Goal: Task Accomplishment & Management: Use online tool/utility

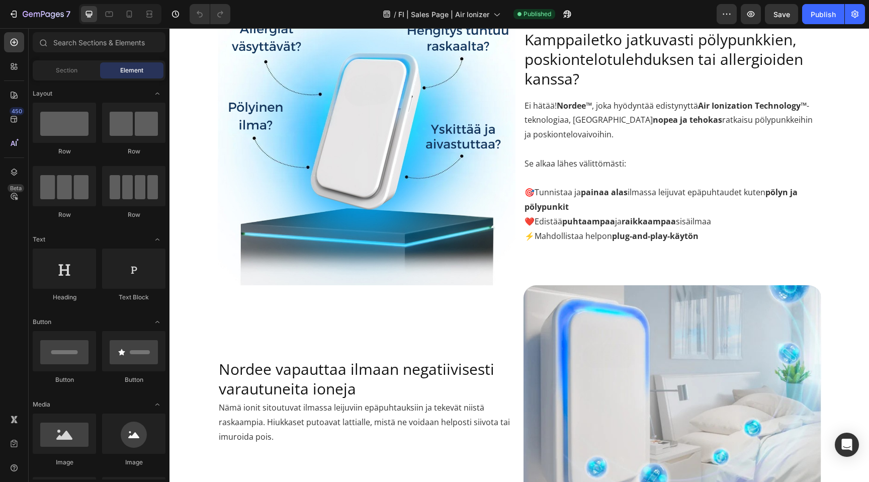
scroll to position [712, 0]
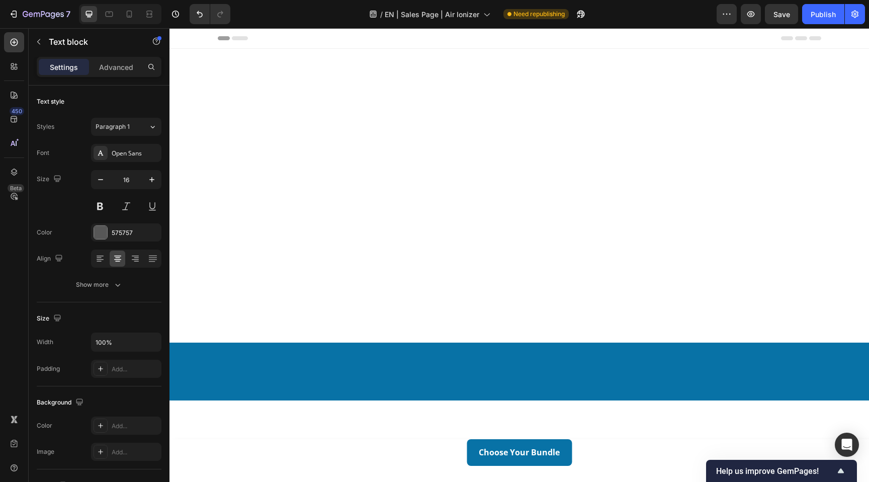
scroll to position [2800, 0]
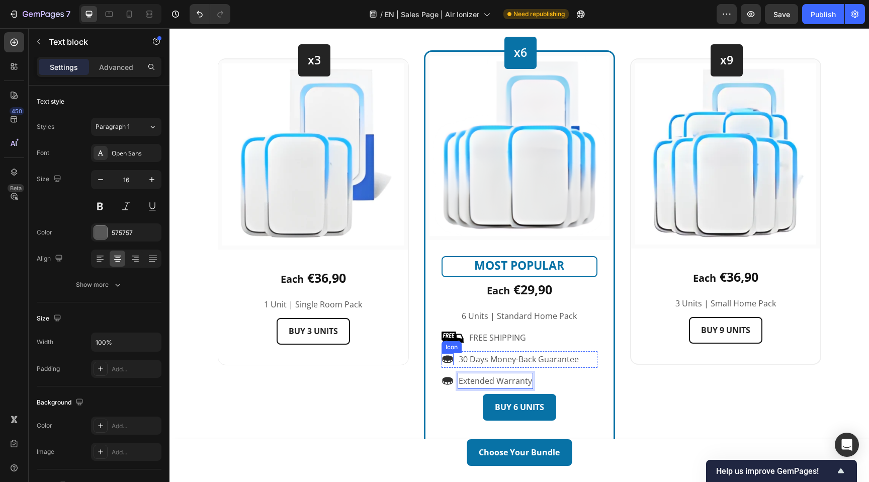
click at [447, 357] on icon at bounding box center [447, 360] width 11 height 8
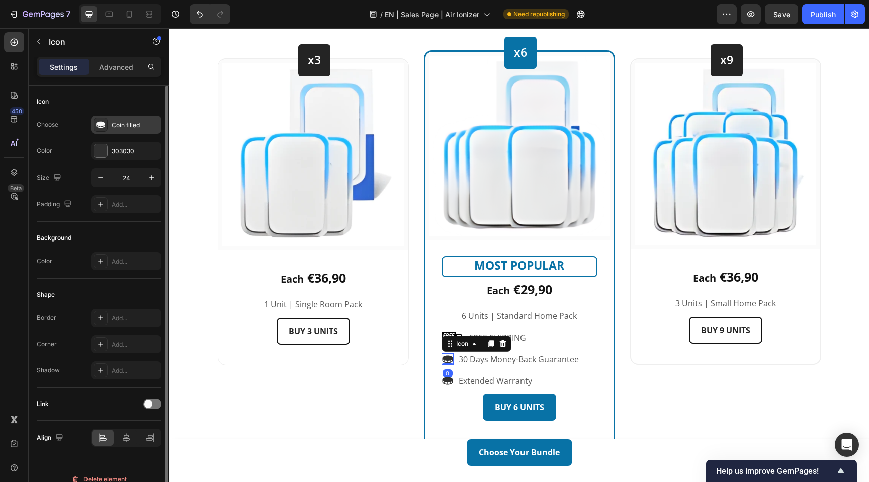
click at [120, 125] on div "Coin filled" at bounding box center [135, 125] width 47 height 9
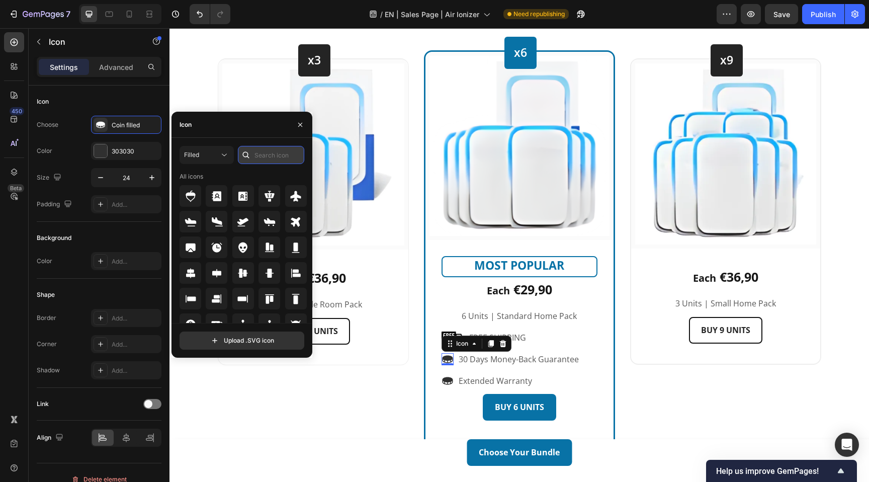
click at [261, 155] on input "text" at bounding box center [271, 155] width 66 height 18
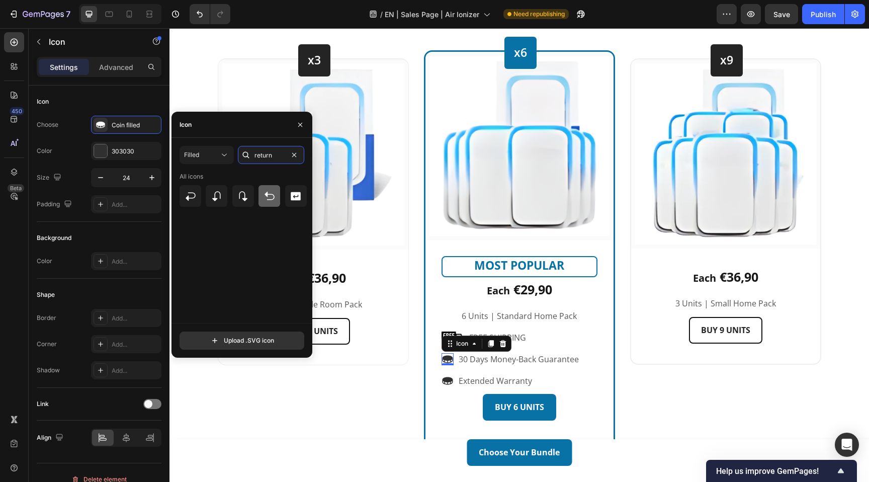
type input "return"
click at [274, 196] on icon at bounding box center [270, 195] width 10 height 9
click at [193, 198] on icon at bounding box center [191, 196] width 10 height 9
click at [450, 381] on icon at bounding box center [447, 381] width 11 height 8
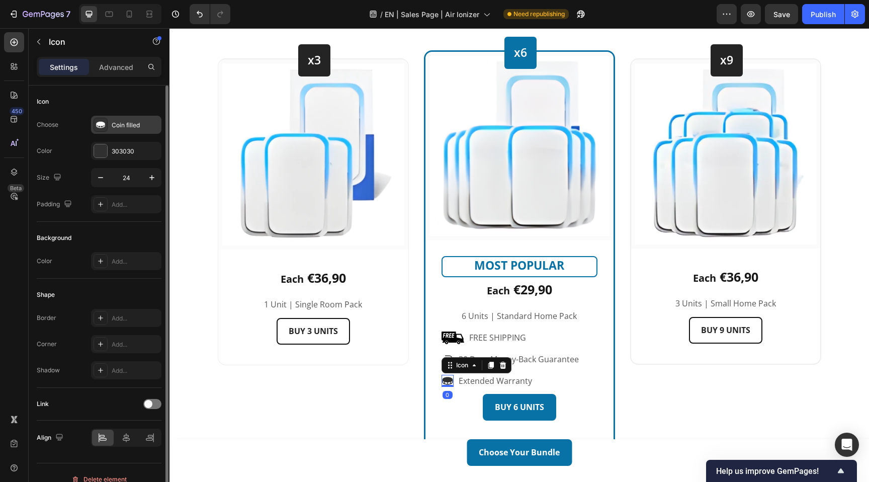
click at [116, 125] on div "Coin filled" at bounding box center [135, 125] width 47 height 9
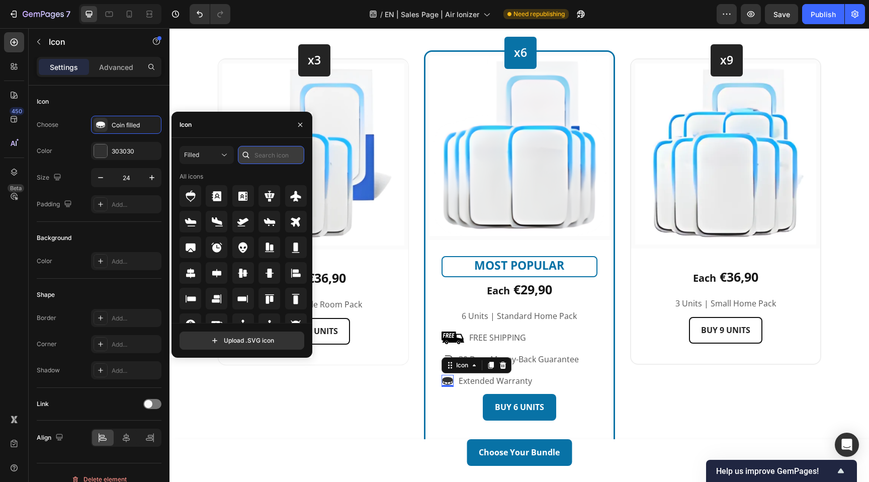
click at [265, 154] on input "text" at bounding box center [271, 155] width 66 height 18
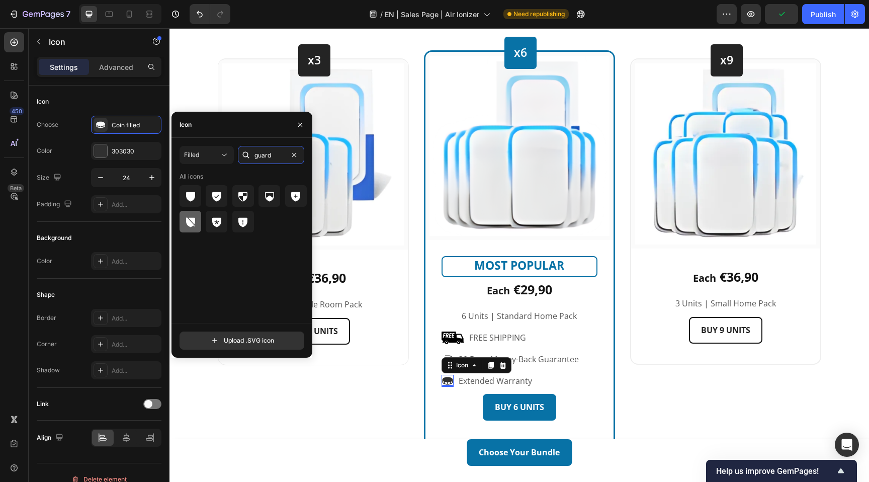
type input "guard"
click at [190, 225] on icon at bounding box center [190, 222] width 9 height 10
click at [296, 199] on icon at bounding box center [295, 197] width 9 height 10
click at [593, 386] on div "Icon 0 Extended Warranty Text block Row" at bounding box center [520, 381] width 156 height 17
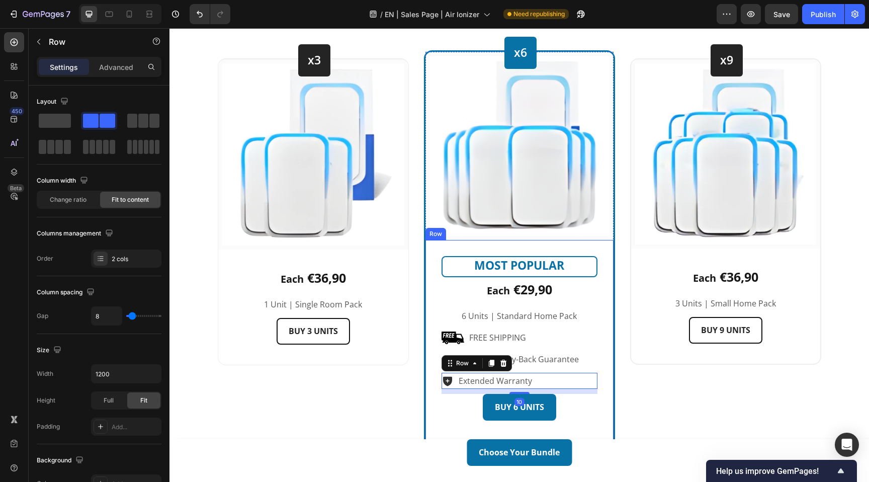
click at [605, 375] on div "MOST POPULAR Text block Row Each €29,90 Text block 6 Units | Standard Home Pack…" at bounding box center [520, 340] width 188 height 201
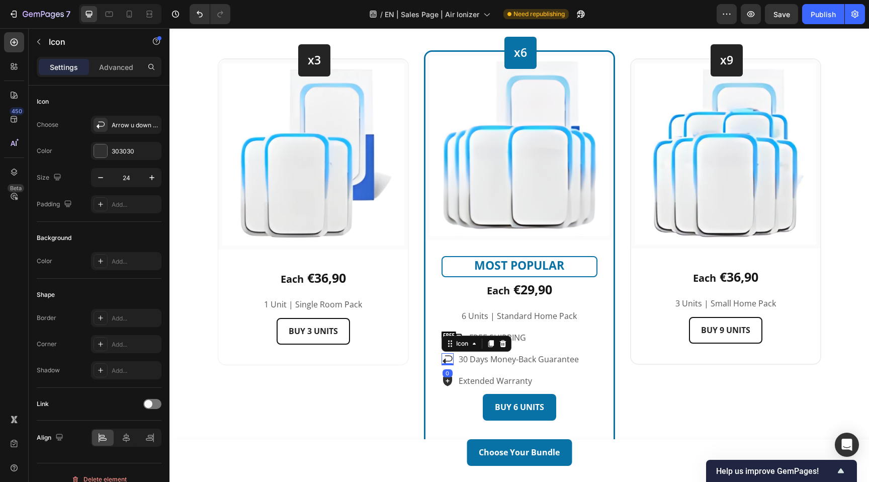
click at [447, 359] on icon at bounding box center [448, 359] width 12 height 12
click at [127, 123] on div "Arrow u down left filled" at bounding box center [135, 125] width 47 height 9
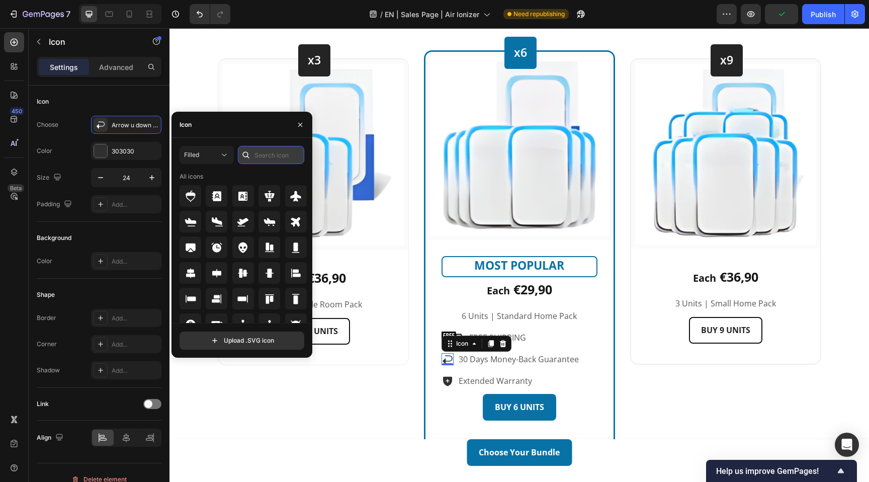
click at [270, 158] on input "text" at bounding box center [271, 155] width 66 height 18
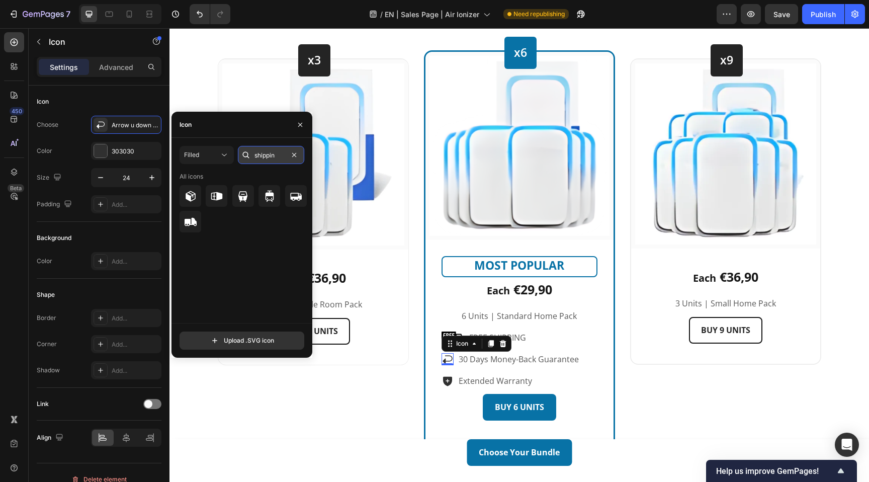
type input "shipping"
click at [587, 357] on div "Icon 0 30 Days Money-Back Guarantee Text block Row" at bounding box center [520, 359] width 156 height 17
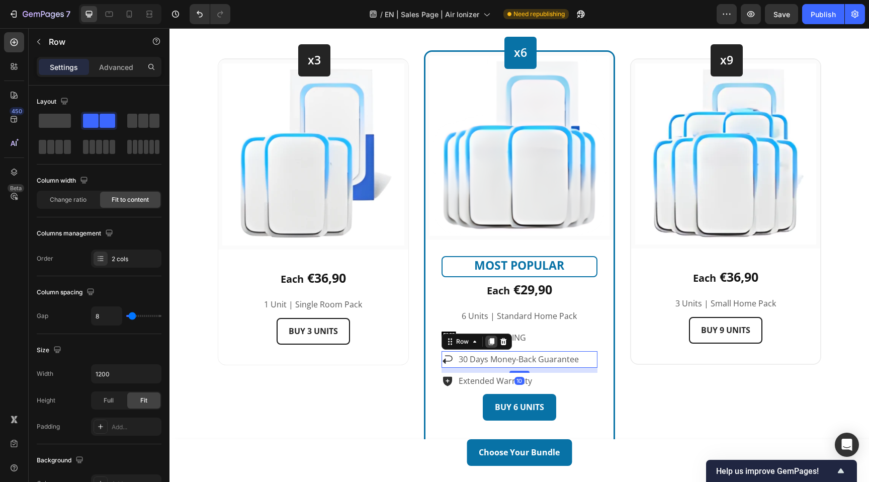
click at [494, 342] on icon at bounding box center [491, 342] width 8 height 8
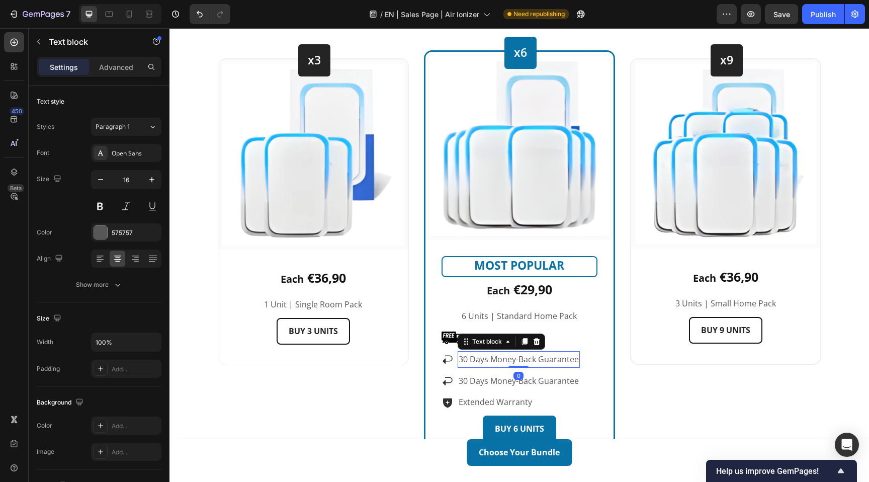
click at [532, 359] on p "30 Days Money-Back Guarantee" at bounding box center [519, 359] width 120 height 15
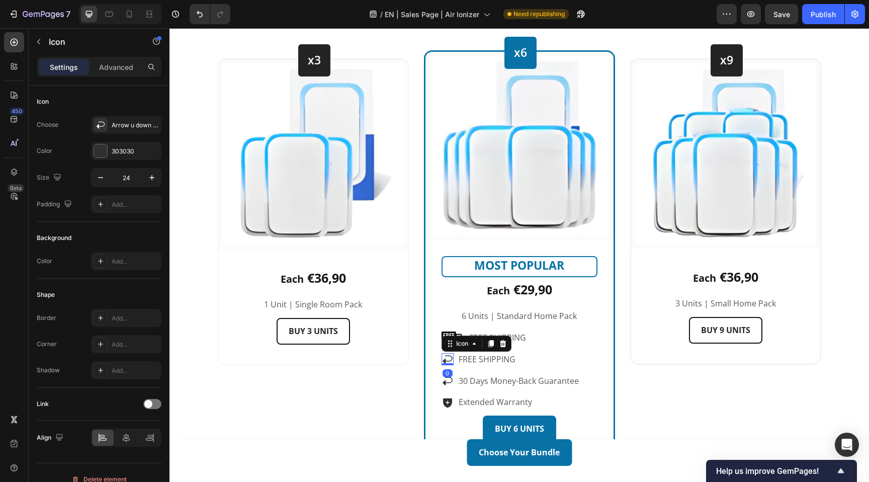
click at [448, 362] on icon at bounding box center [448, 360] width 10 height 9
click at [128, 122] on div "Arrow u down left filled" at bounding box center [135, 125] width 47 height 9
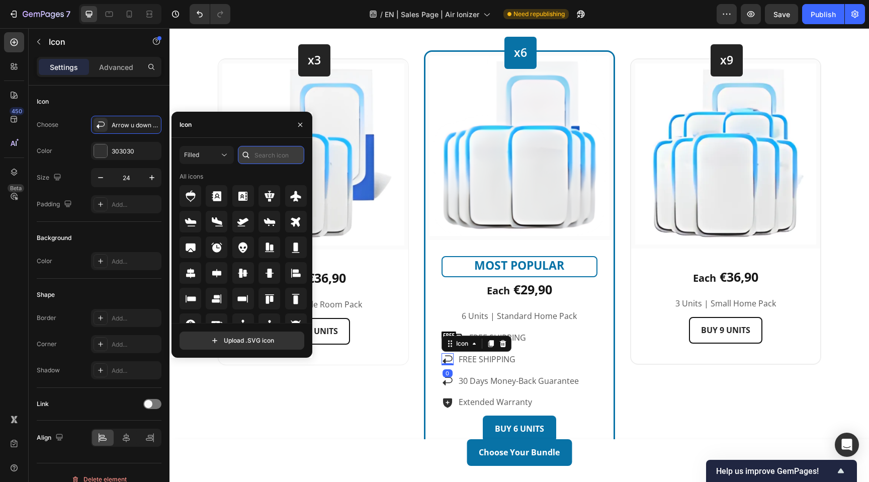
click at [267, 156] on input "text" at bounding box center [271, 155] width 66 height 18
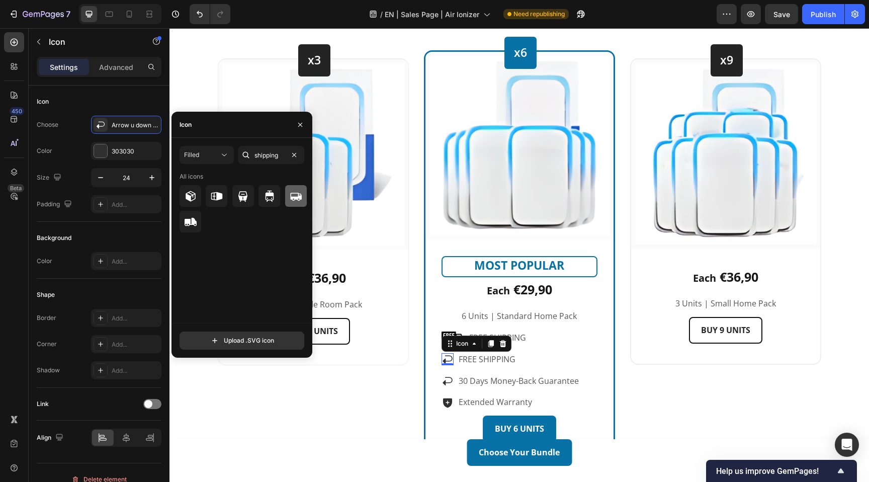
click at [297, 202] on div at bounding box center [296, 196] width 22 height 22
click at [192, 196] on icon at bounding box center [191, 196] width 12 height 12
click at [296, 197] on icon at bounding box center [297, 197] width 12 height 8
click at [275, 156] on input "shipping" at bounding box center [271, 155] width 66 height 18
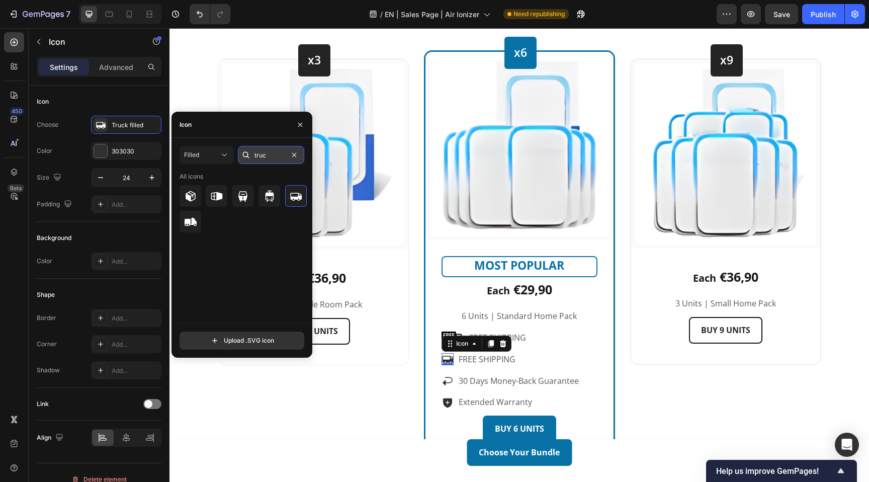
type input "truck"
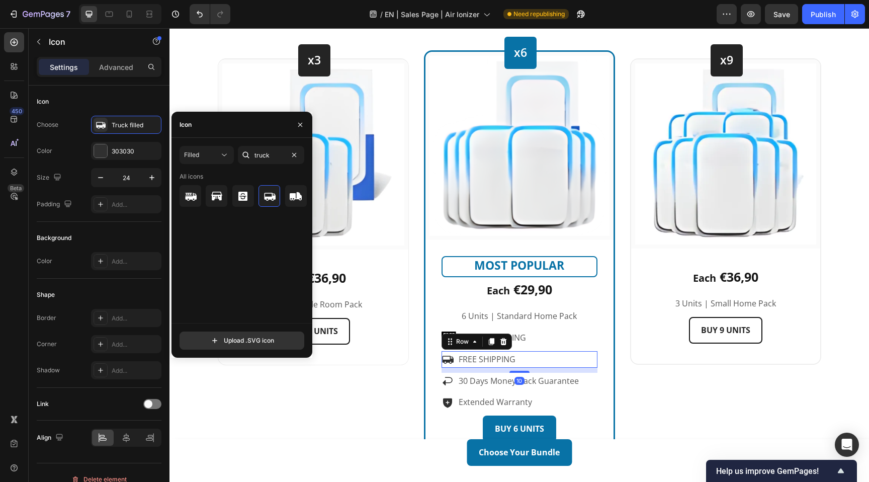
click at [534, 362] on div "Icon FREE SHIPPING Text block Row 10" at bounding box center [520, 359] width 156 height 17
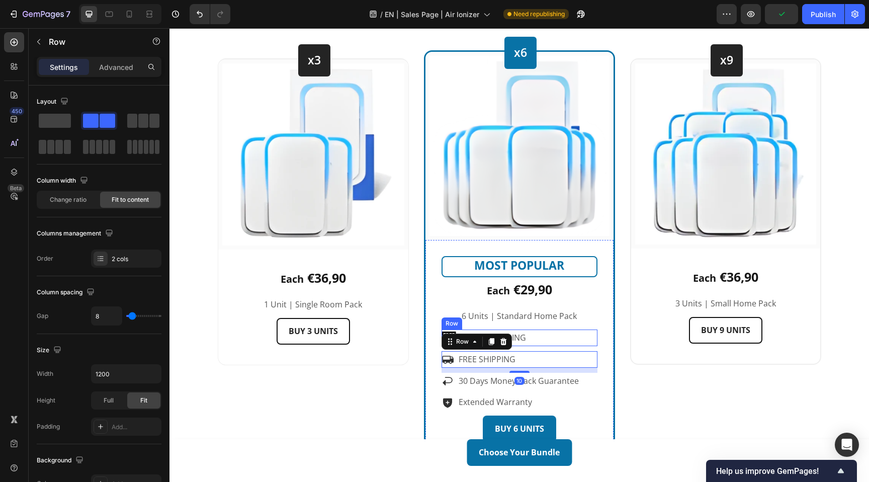
click at [548, 341] on div "Image FREE SHIPPING Text block Row" at bounding box center [520, 337] width 156 height 17
click at [504, 320] on icon at bounding box center [504, 320] width 8 height 8
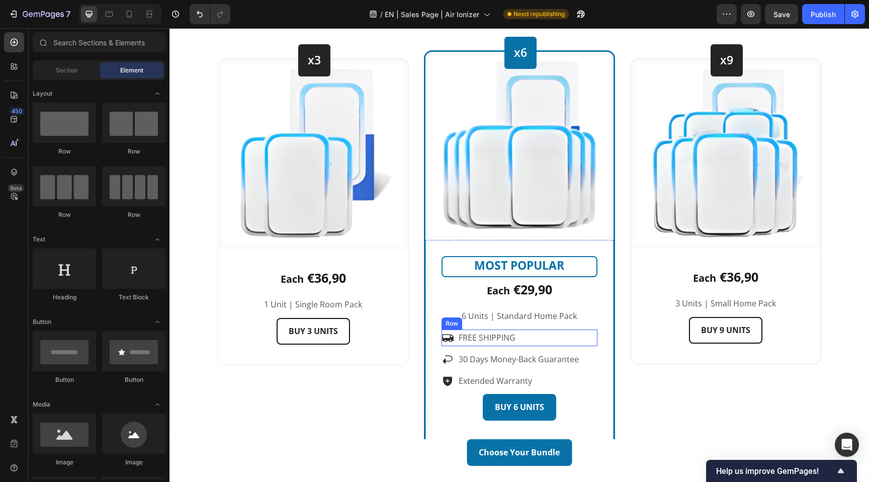
click at [521, 336] on div "Icon FREE SHIPPING Text block Row" at bounding box center [520, 337] width 156 height 17
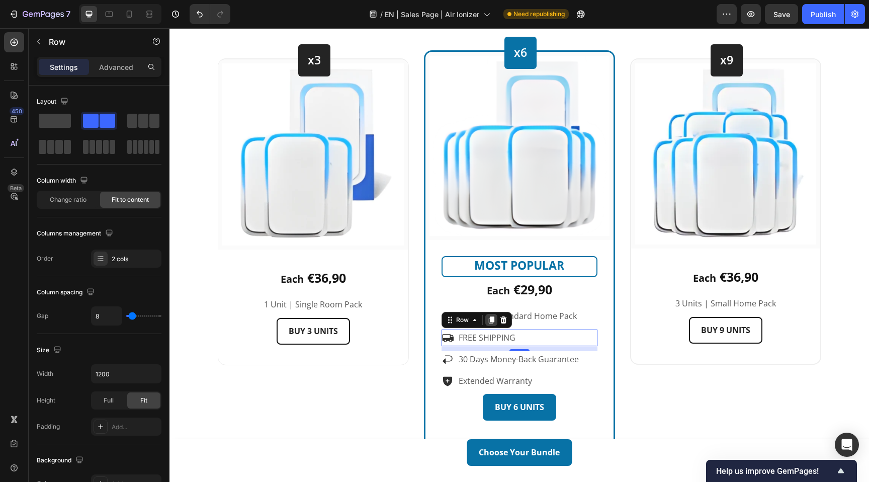
click at [490, 320] on icon at bounding box center [491, 319] width 6 height 7
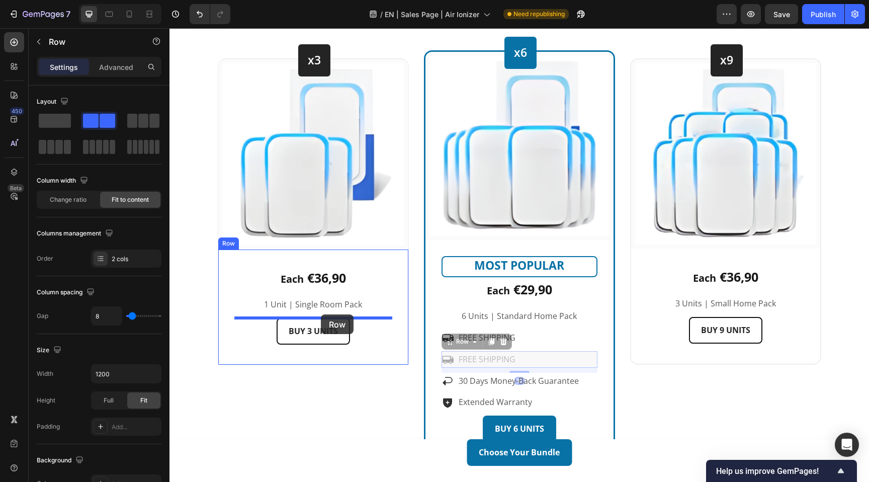
drag, startPoint x: 461, startPoint y: 341, endPoint x: 321, endPoint y: 314, distance: 142.9
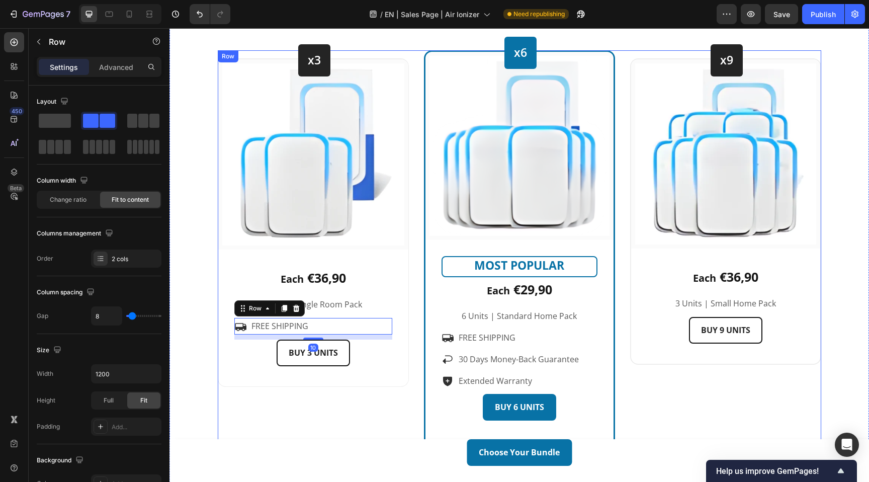
click at [418, 327] on div "x3 Heading Row Image Row Each €36,90 Text block 1 Unit | Single Room Pack Text …" at bounding box center [520, 261] width 604 height 422
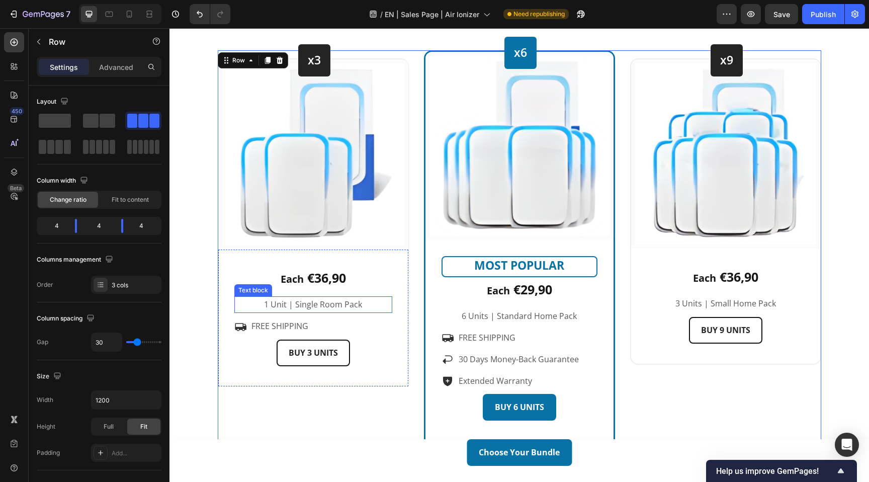
click at [322, 306] on p "1 Unit | Single Room Pack" at bounding box center [313, 304] width 156 height 15
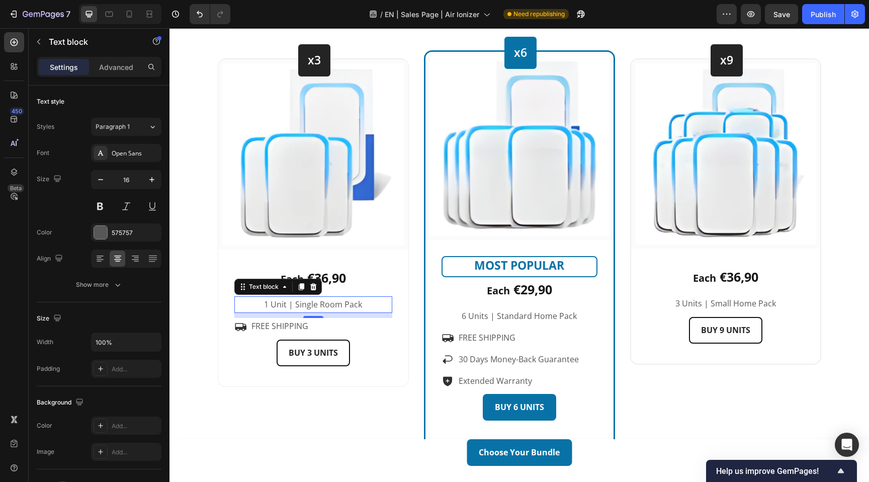
click at [316, 304] on p "1 Unit | Single Room Pack" at bounding box center [313, 304] width 156 height 15
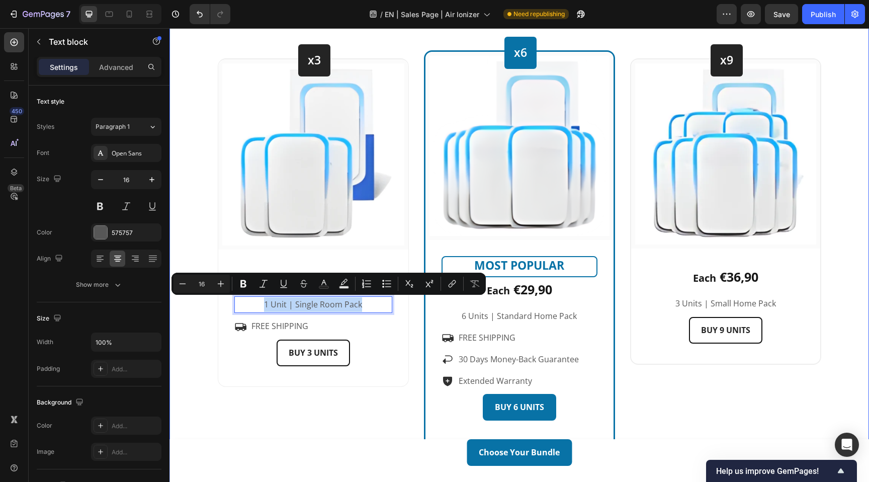
click at [843, 181] on div "Choose Your Bundle Heading 🎉 Your discount of up to 60% has been applied – only…" at bounding box center [519, 205] width 685 height 536
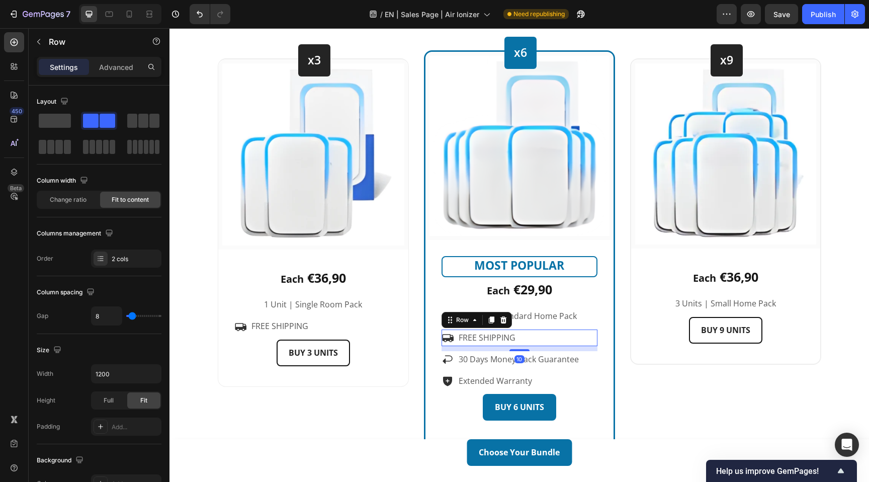
click at [540, 340] on div "Icon FREE SHIPPING Text block Row 10" at bounding box center [520, 337] width 156 height 17
click at [493, 320] on icon at bounding box center [491, 319] width 6 height 7
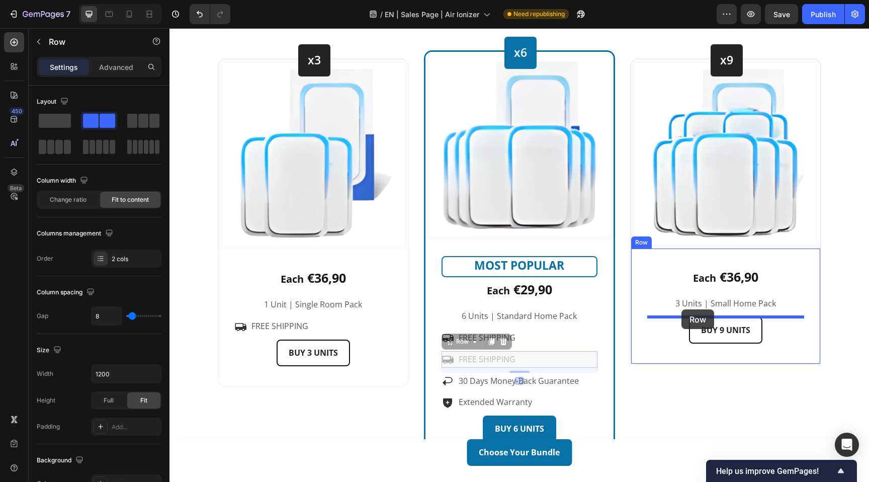
drag, startPoint x: 458, startPoint y: 343, endPoint x: 682, endPoint y: 309, distance: 225.9
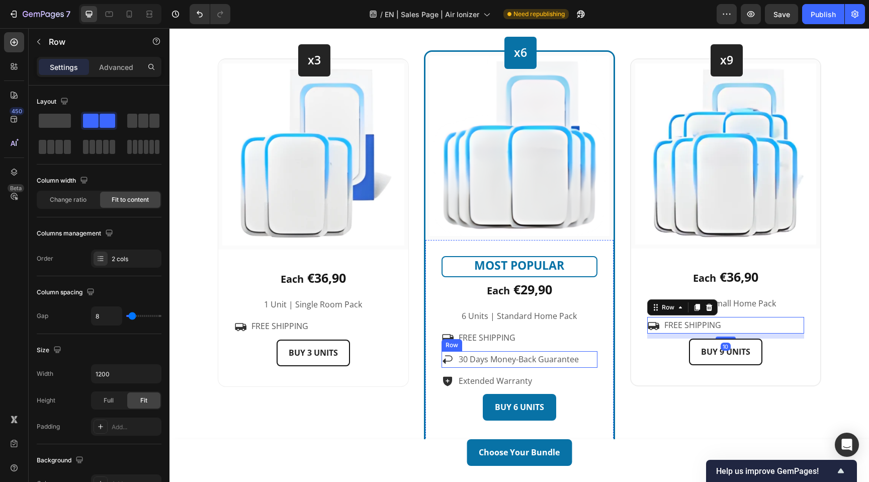
click at [583, 360] on div "Icon 30 Days Money-Back Guarantee Text block Row" at bounding box center [520, 359] width 156 height 17
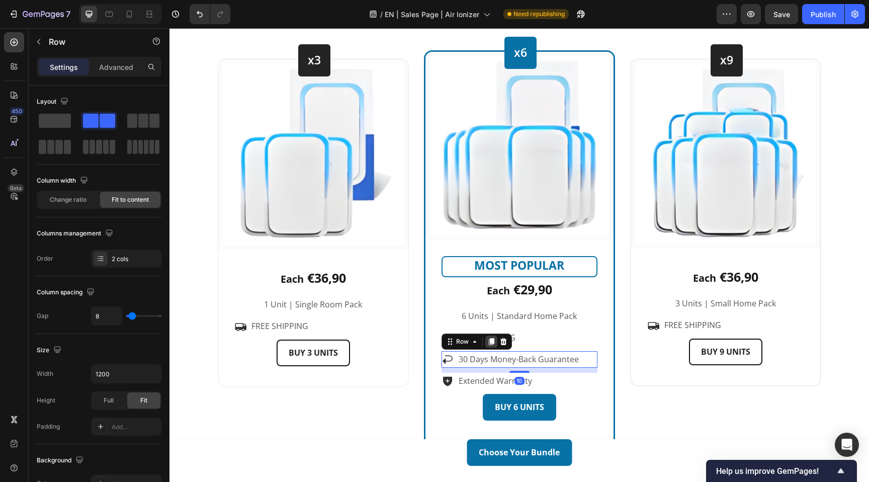
click at [491, 342] on icon at bounding box center [491, 341] width 6 height 7
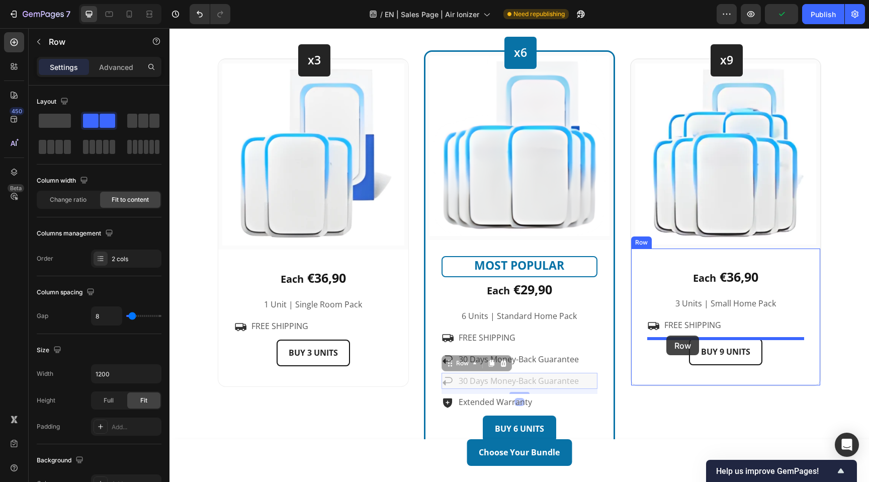
drag, startPoint x: 466, startPoint y: 365, endPoint x: 667, endPoint y: 336, distance: 202.8
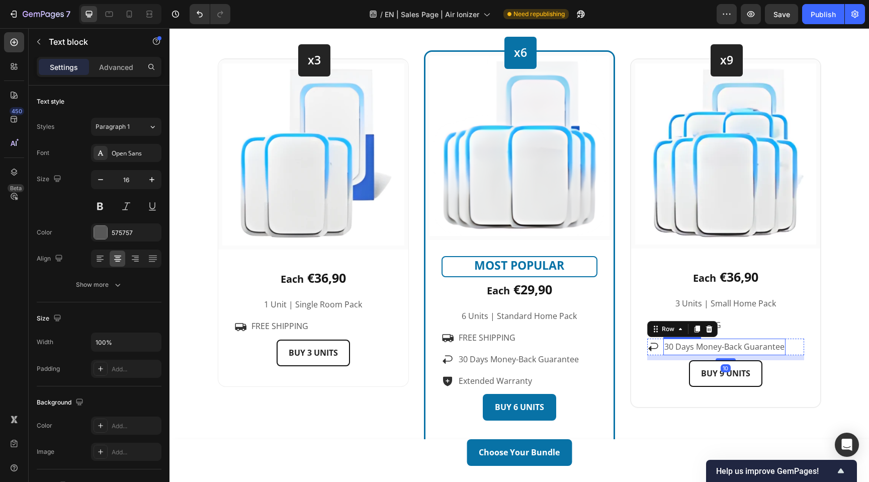
click at [684, 350] on p "30 Days Money-Back Guarantee" at bounding box center [724, 347] width 120 height 15
click at [670, 344] on p "30 Days Money-Back Guarantee" at bounding box center [724, 347] width 120 height 15
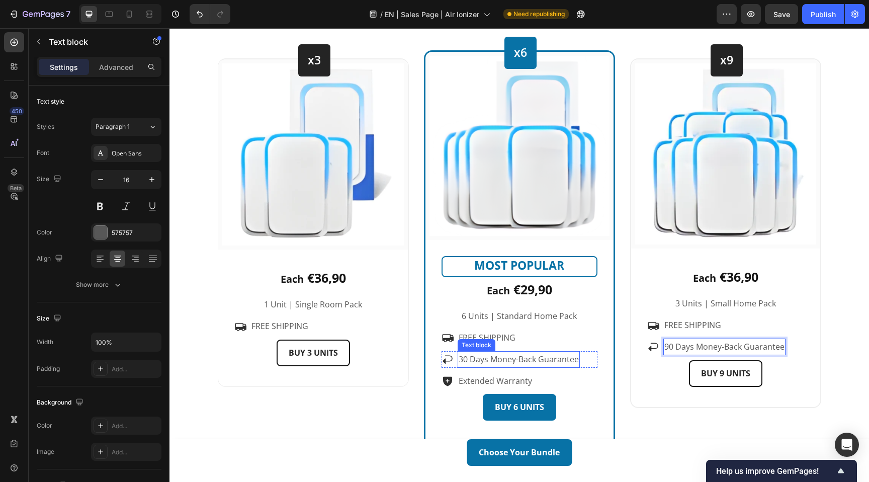
click at [466, 360] on p "30 Days Money-Back Guarantee" at bounding box center [519, 359] width 120 height 15
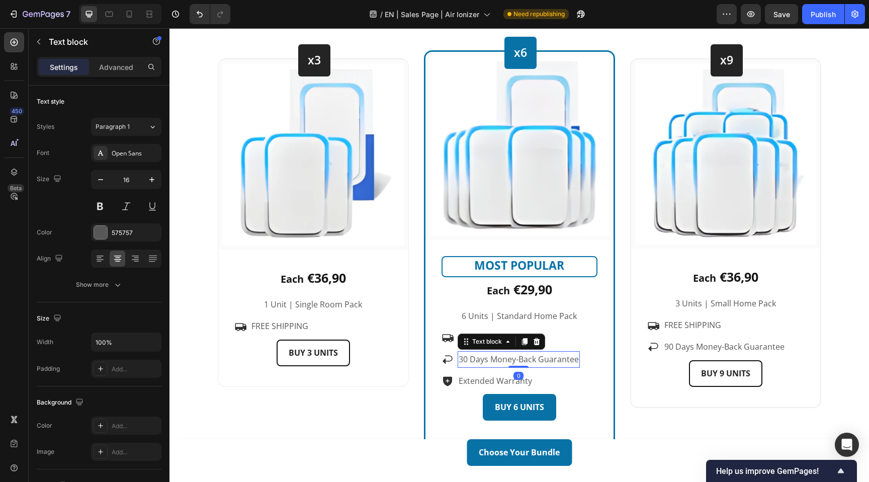
click at [464, 361] on p "30 Days Money-Back Guarantee" at bounding box center [519, 359] width 120 height 15
click at [589, 361] on div "Icon 30 Days Money-Back Guarantee Text block 0 Row" at bounding box center [520, 359] width 156 height 17
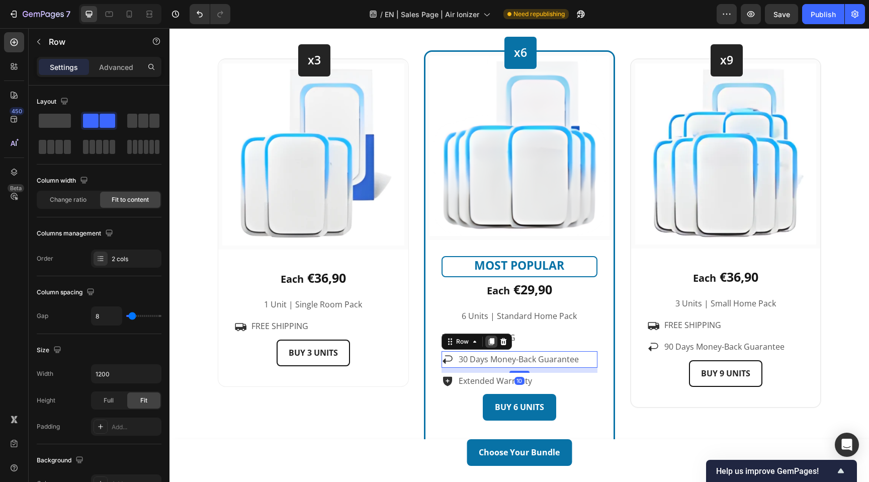
click at [491, 340] on icon at bounding box center [491, 341] width 6 height 7
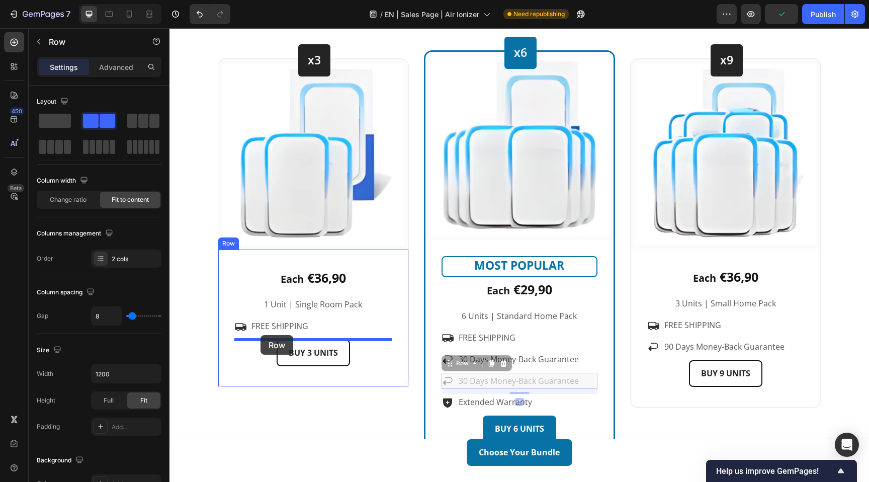
drag, startPoint x: 457, startPoint y: 363, endPoint x: 261, endPoint y: 335, distance: 198.2
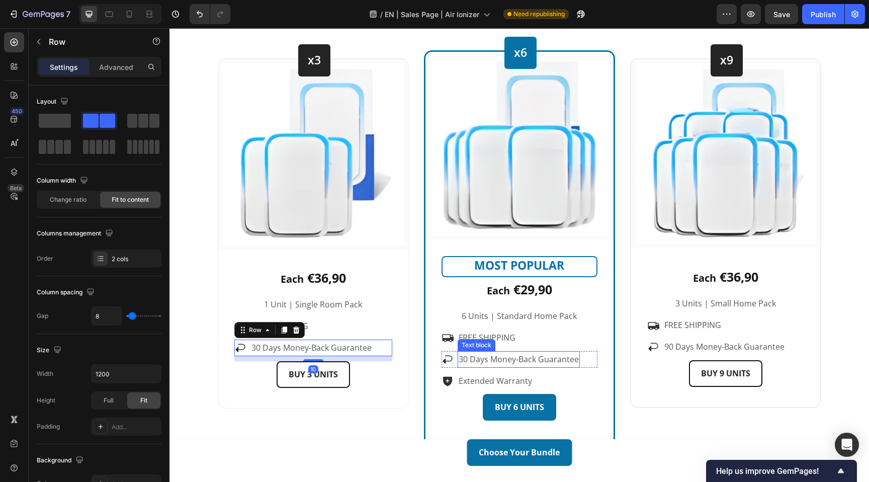
click at [475, 360] on p "30 Days Money-Back Guarantee" at bounding box center [519, 359] width 120 height 15
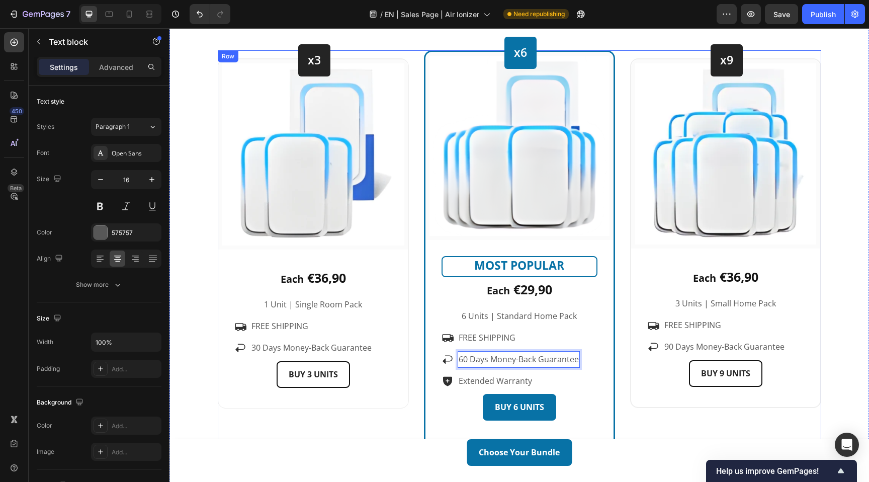
click at [616, 362] on div "x3 Heading Row Image Row Each €36,90 Text block 1 Unit | Single Room Pack Text …" at bounding box center [520, 261] width 604 height 422
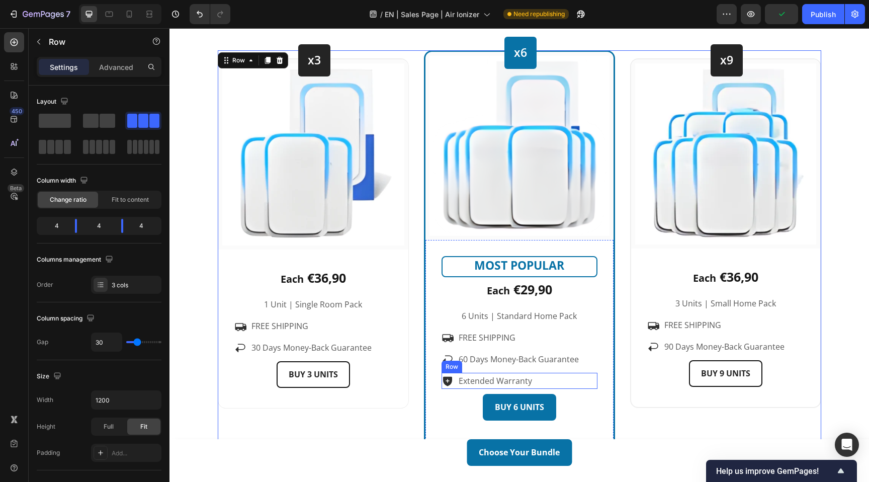
click at [554, 381] on div "Icon Extended Warranty Text block Row" at bounding box center [520, 381] width 156 height 17
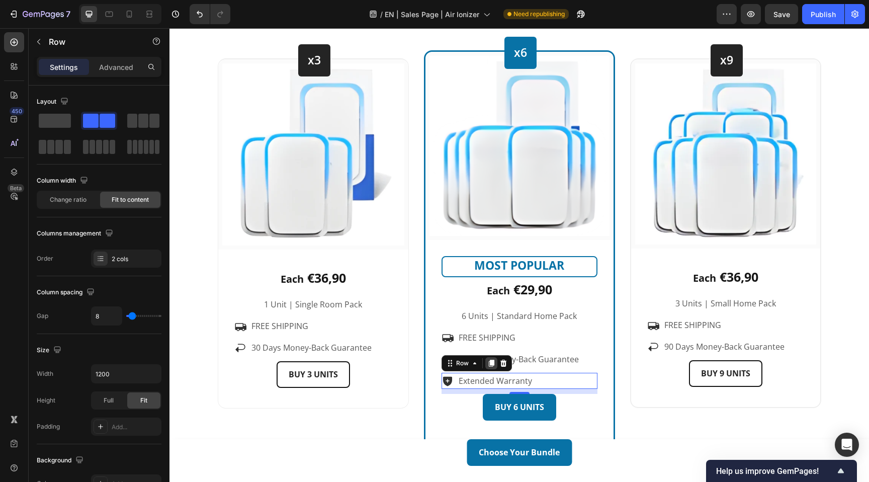
click at [492, 360] on icon at bounding box center [491, 363] width 6 height 7
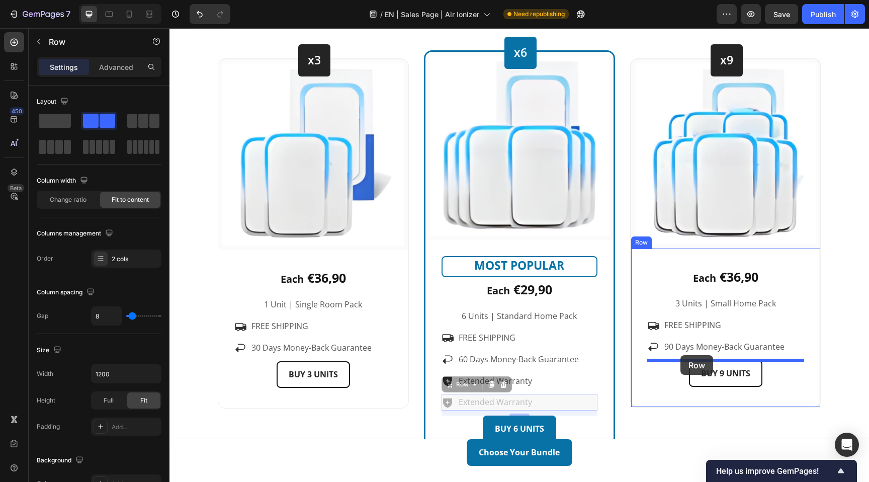
drag, startPoint x: 457, startPoint y: 384, endPoint x: 681, endPoint y: 355, distance: 225.2
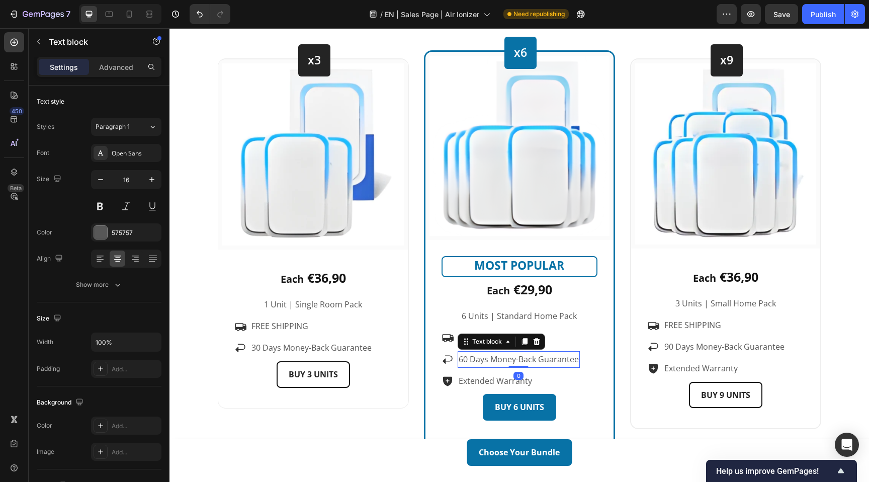
click at [507, 362] on p "60 Days Money-Back Guarantee" at bounding box center [519, 359] width 120 height 15
drag, startPoint x: 467, startPoint y: 360, endPoint x: 461, endPoint y: 360, distance: 6.6
click at [461, 360] on p "60 Days Money-Back Guarantee" at bounding box center [519, 359] width 120 height 15
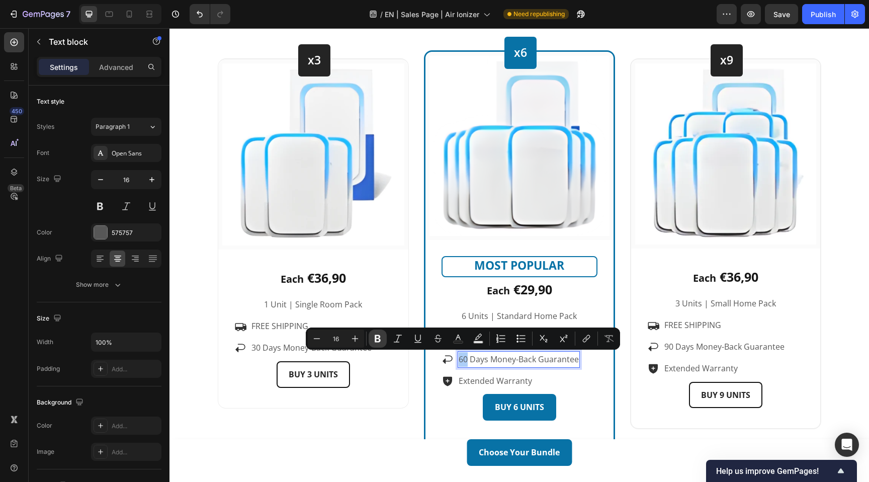
click at [381, 340] on icon "Editor contextual toolbar" at bounding box center [378, 339] width 10 height 10
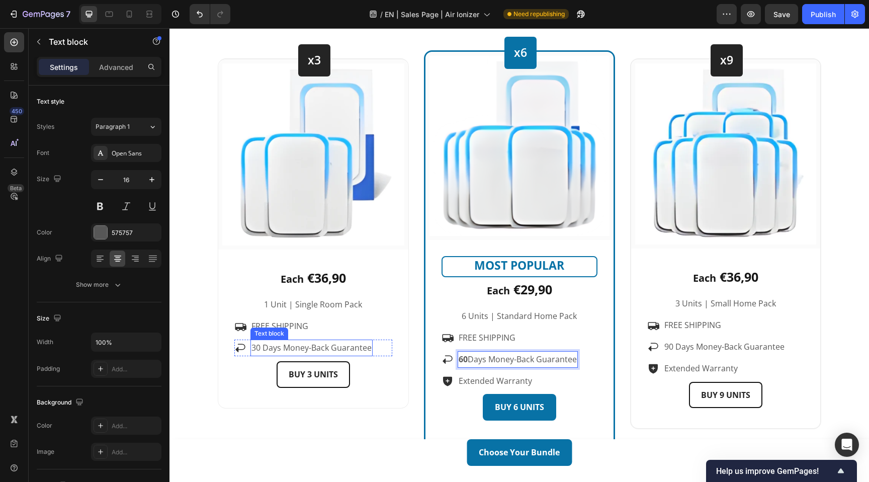
click at [262, 349] on p "30 Days Money-Back Guarantee" at bounding box center [312, 348] width 120 height 15
click at [256, 347] on p "30 Days Money-Back Guarantee" at bounding box center [312, 348] width 120 height 15
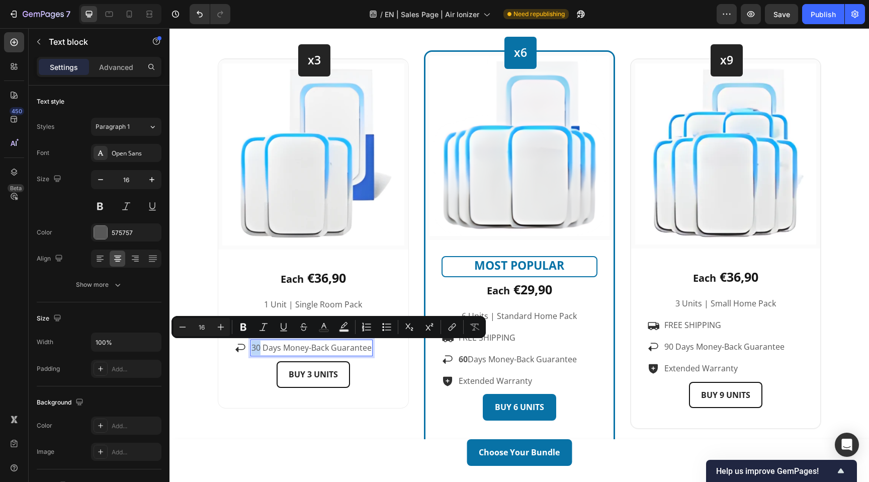
drag, startPoint x: 260, startPoint y: 347, endPoint x: 253, endPoint y: 347, distance: 7.0
click at [253, 347] on p "30 Days Money-Back Guarantee" at bounding box center [312, 348] width 120 height 15
click at [244, 325] on icon "Editor contextual toolbar" at bounding box center [243, 327] width 10 height 10
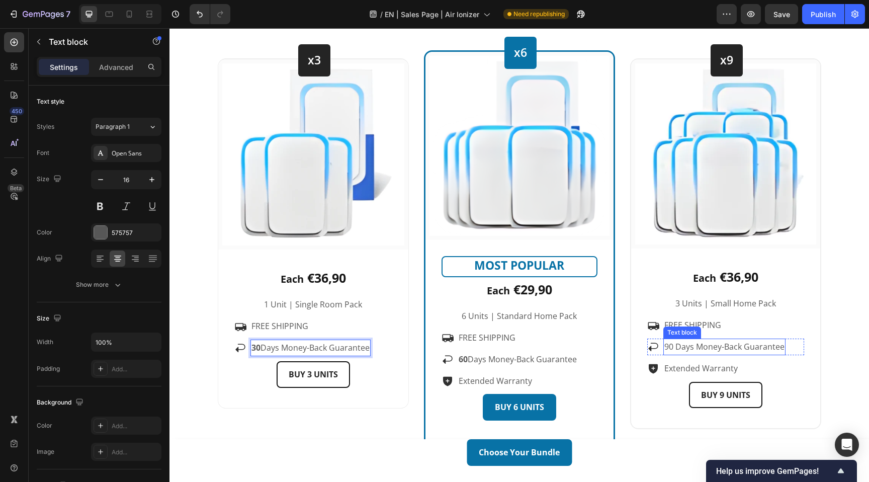
click at [689, 346] on p "90 Days Money-Back Guarantee" at bounding box center [724, 347] width 120 height 15
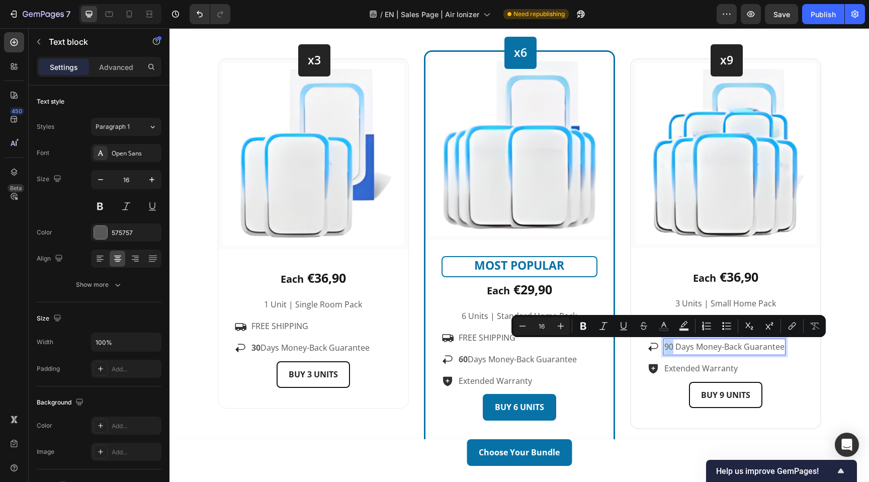
drag, startPoint x: 673, startPoint y: 348, endPoint x: 663, endPoint y: 348, distance: 9.1
click at [663, 348] on div "90 Days Money-Back Guarantee" at bounding box center [724, 347] width 122 height 17
click at [585, 323] on icon "Editor contextual toolbar" at bounding box center [583, 326] width 6 height 8
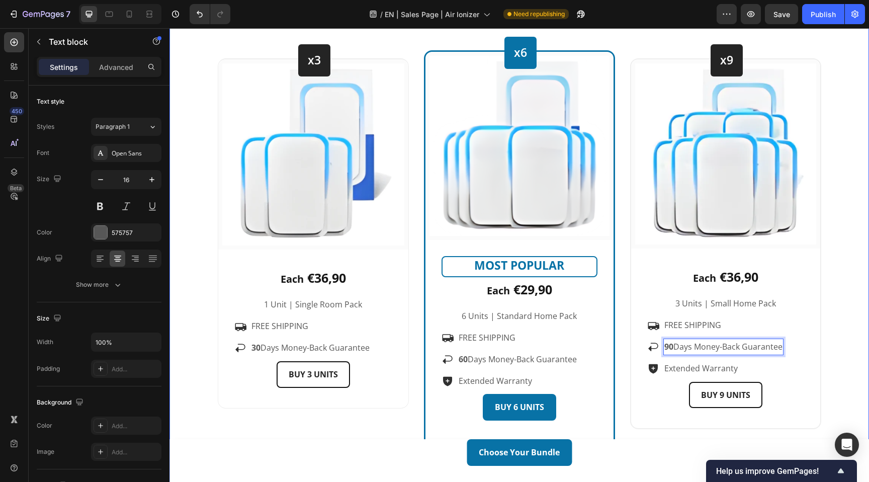
click at [840, 316] on div "Choose Your Bundle Heading 🎉 Your discount of up to 60% has been applied – only…" at bounding box center [519, 205] width 685 height 536
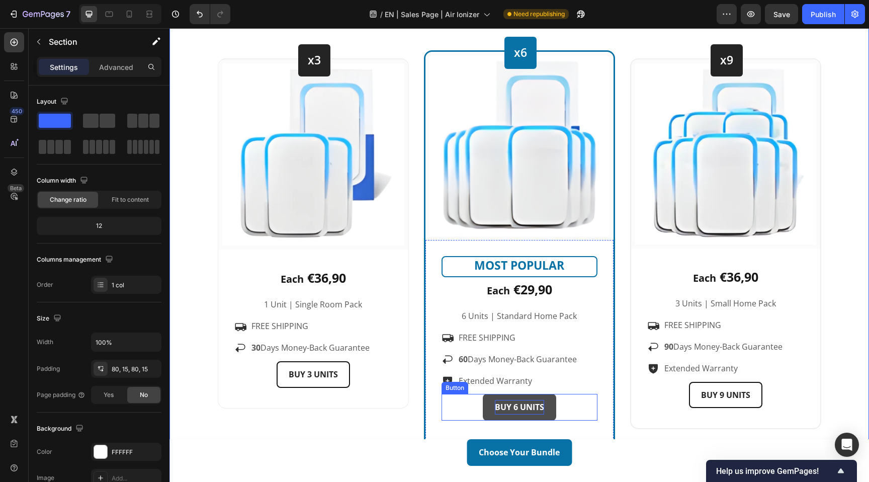
click at [535, 409] on strong "BUY 6 UNITS" at bounding box center [519, 406] width 49 height 11
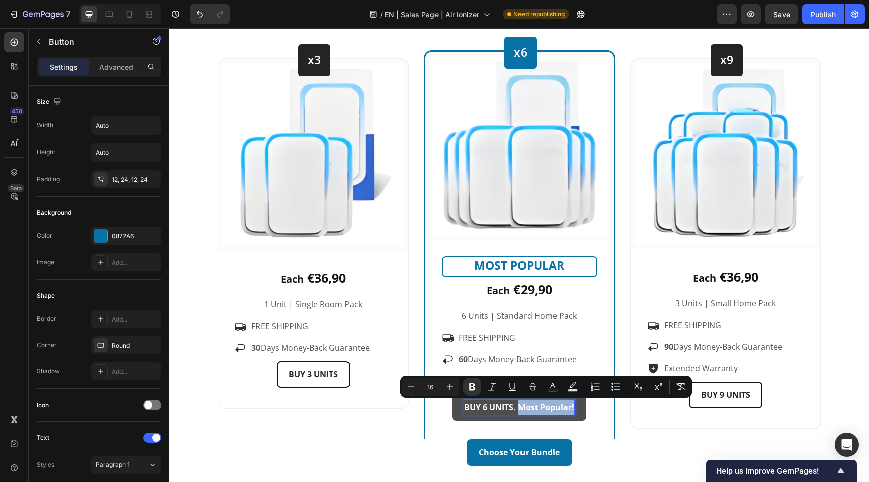
drag, startPoint x: 521, startPoint y: 408, endPoint x: 576, endPoint y: 409, distance: 55.3
click at [576, 409] on link "BUY 6 UNITS. Most Popular!" at bounding box center [519, 407] width 134 height 27
copy strong ". MOST POPULAR"
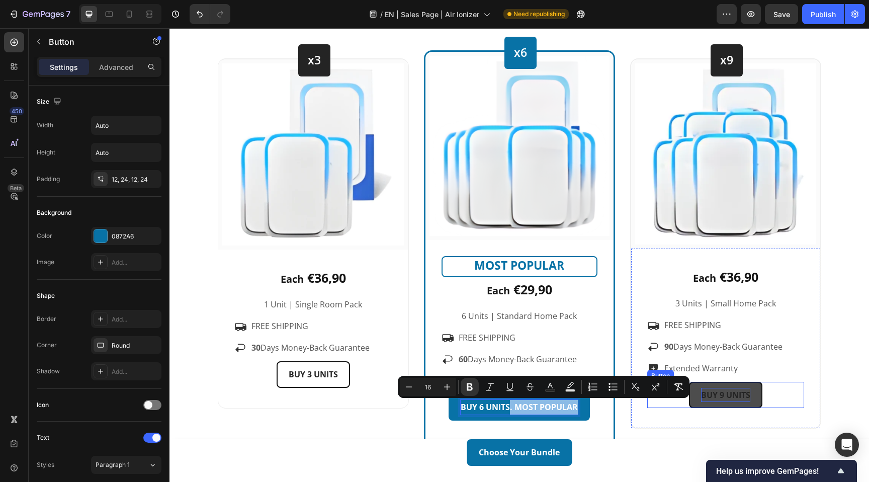
click at [740, 389] on strong "BUY 9 UNITS" at bounding box center [725, 394] width 49 height 11
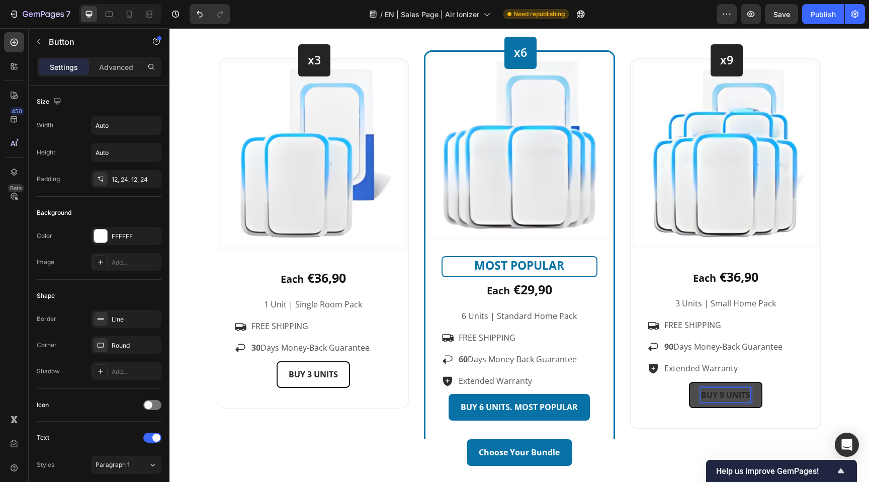
click at [745, 396] on strong "BUY 9 UNITS" at bounding box center [725, 394] width 49 height 11
click at [735, 396] on strong "BUY 9 UNITS. MOST POPULAR" at bounding box center [725, 394] width 117 height 11
click at [763, 396] on strong "BUY 9 UNITS. BEST POPULAR" at bounding box center [725, 394] width 113 height 11
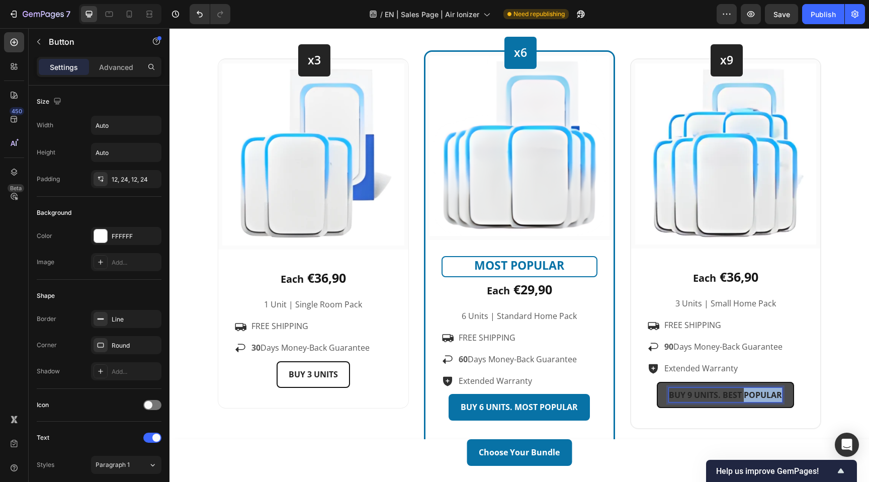
click at [763, 396] on strong "BUY 9 UNITS. BEST POPULAR" at bounding box center [725, 394] width 113 height 11
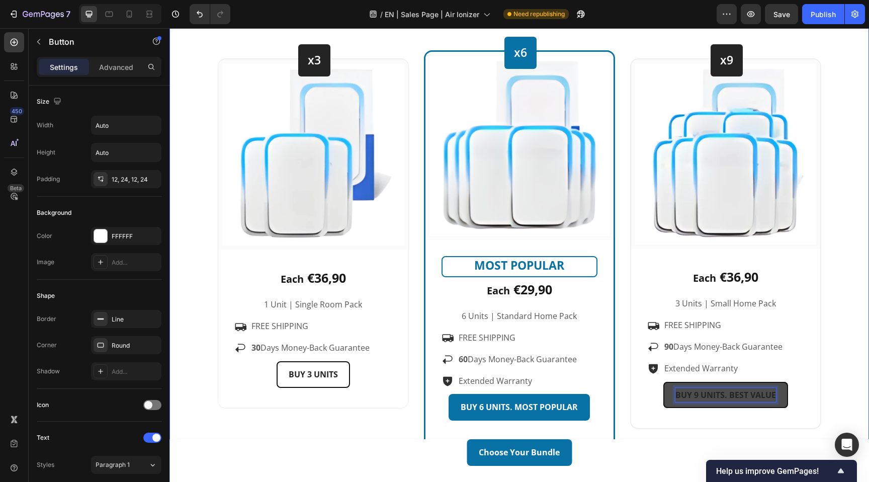
click at [839, 381] on div "Choose Your Bundle Heading 🎉 Your discount of up to 60% has been applied – only…" at bounding box center [519, 205] width 685 height 536
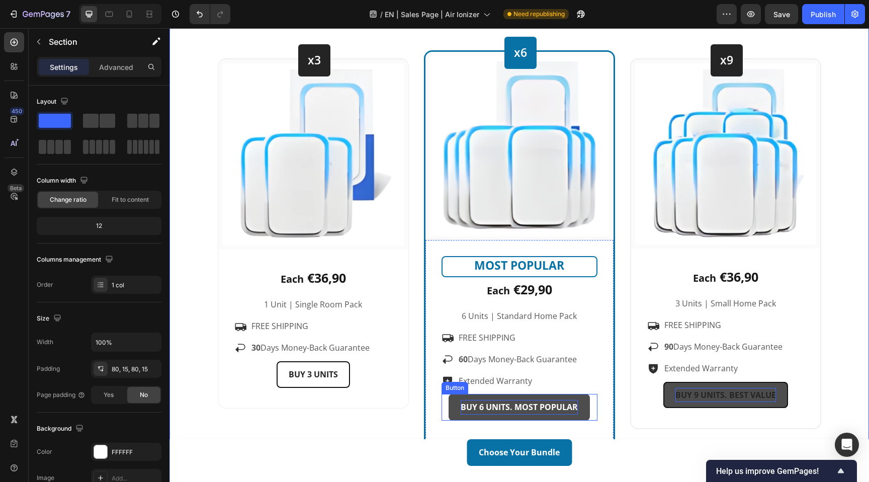
click at [567, 408] on strong "BUY 6 UNITS. MOST POPULAR" at bounding box center [519, 406] width 117 height 11
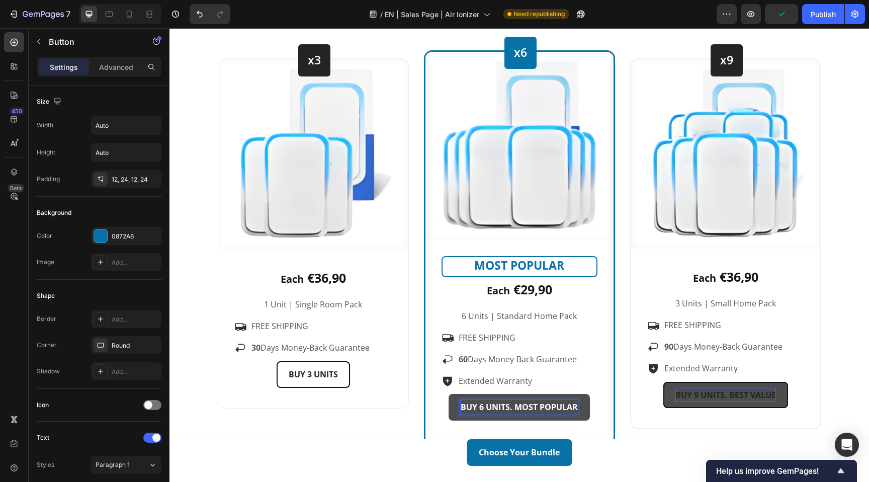
click at [572, 409] on strong "BUY 6 UNITS. MOST POPULAR" at bounding box center [519, 406] width 117 height 11
click at [736, 393] on strong "BUY 9 UNITS. BEST VALUE" at bounding box center [726, 394] width 101 height 11
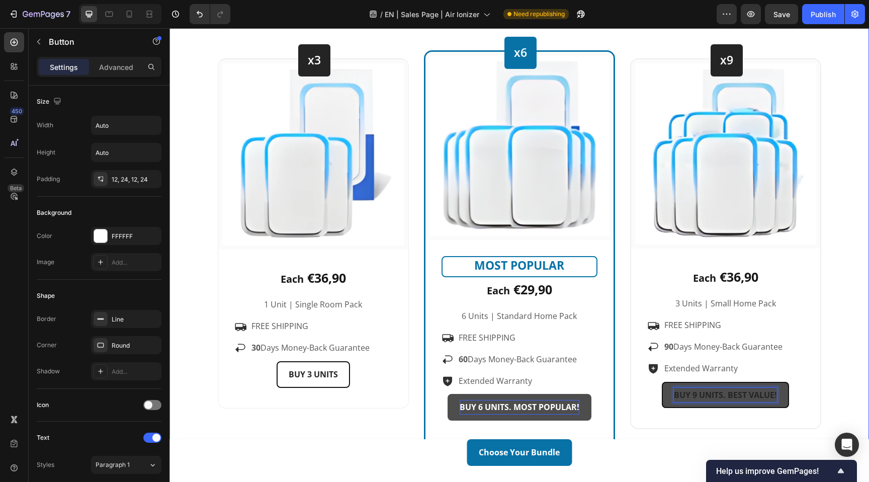
click at [834, 328] on div "Choose Your Bundle Heading 🎉 Your discount of up to 60% has been applied – only…" at bounding box center [519, 205] width 685 height 536
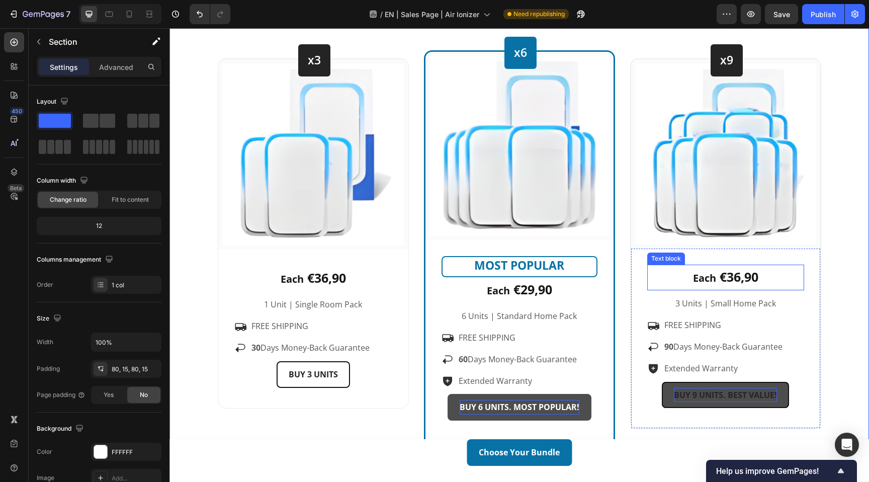
click at [770, 275] on p "Each €36,90" at bounding box center [725, 278] width 155 height 24
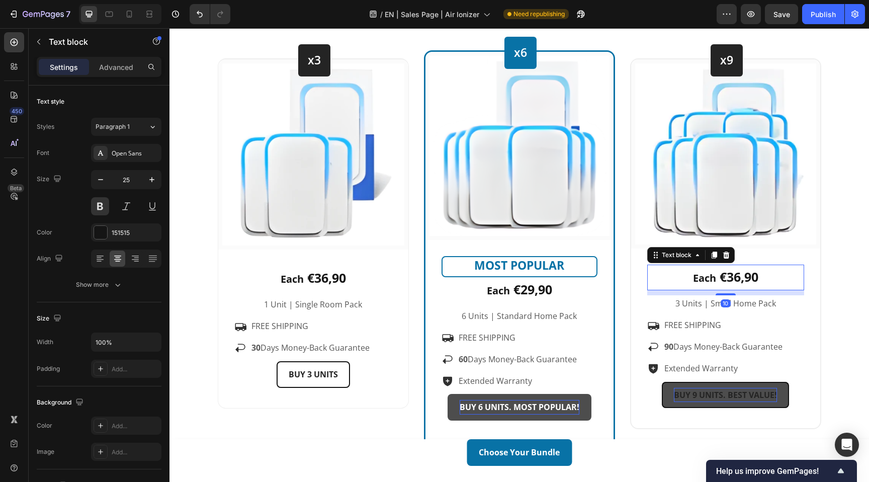
click at [763, 276] on p "Each €36,90" at bounding box center [725, 278] width 155 height 24
click at [595, 269] on div "MOST POPULAR Text block Row" at bounding box center [520, 266] width 156 height 21
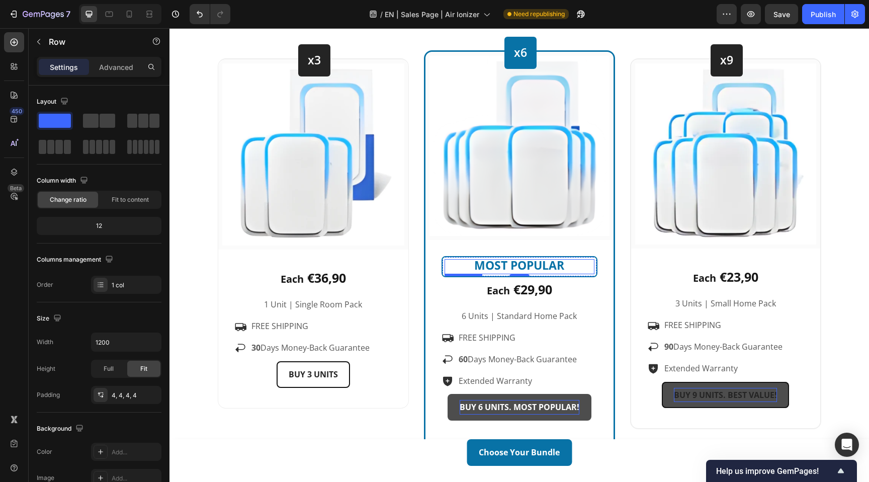
click at [574, 267] on p "MOST POPULAR" at bounding box center [519, 267] width 147 height 12
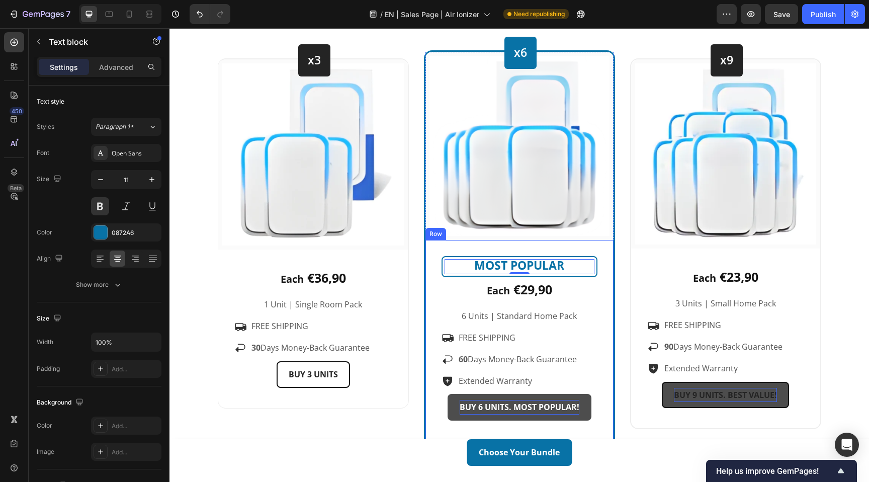
click at [443, 291] on p "Each €29,90" at bounding box center [520, 290] width 154 height 24
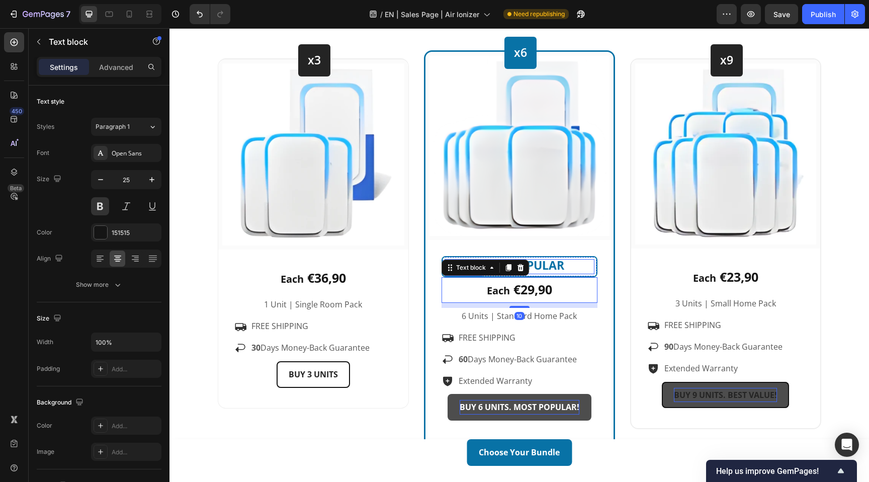
click at [547, 263] on span "MOST POPULAR" at bounding box center [519, 265] width 90 height 16
click at [509, 266] on span "MOST POPULAR" at bounding box center [519, 265] width 90 height 16
click at [484, 267] on span "MOST POPULAR" at bounding box center [519, 265] width 90 height 16
click at [498, 289] on span "Each" at bounding box center [498, 291] width 23 height 14
click at [543, 264] on span "MOST POPULAR" at bounding box center [519, 265] width 90 height 16
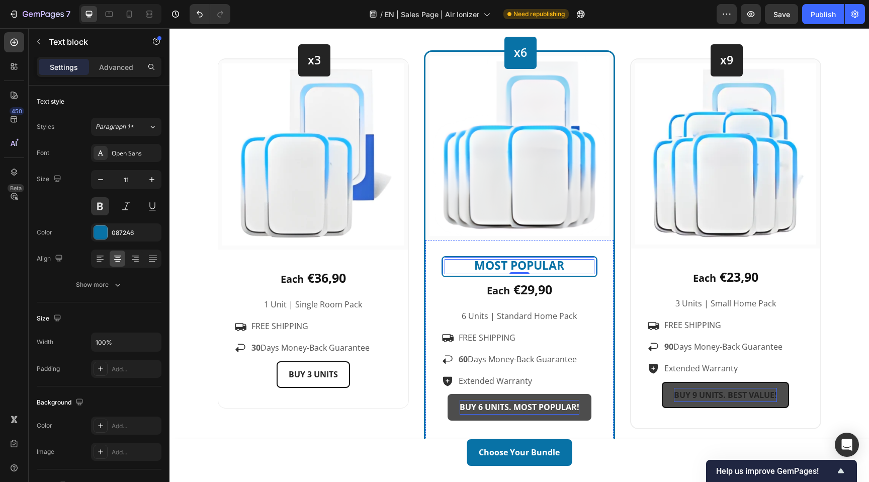
click at [538, 258] on div "MOST POPULAR Text block 0 Row" at bounding box center [520, 266] width 156 height 21
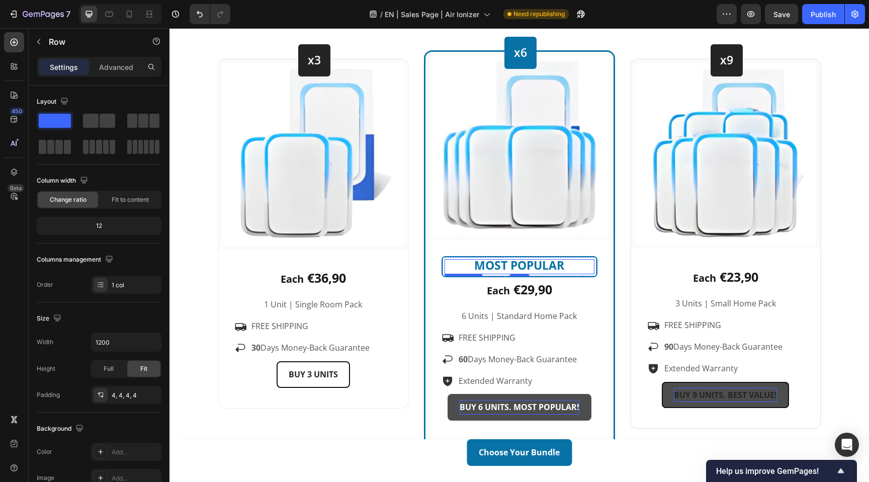
click at [509, 264] on span "MOST POPULAR" at bounding box center [519, 265] width 90 height 16
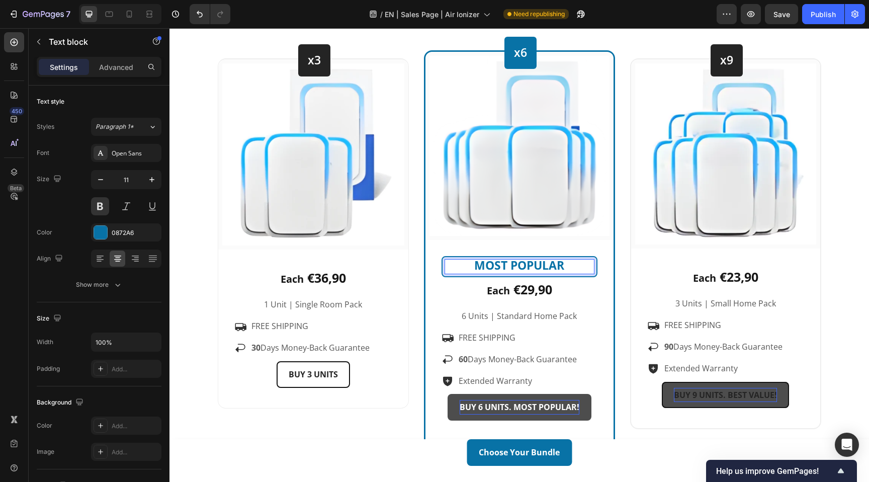
click at [479, 263] on span "MOST POPULAR" at bounding box center [519, 265] width 90 height 16
click at [458, 258] on div "MOST POPULAR Text block 0 Row" at bounding box center [520, 266] width 156 height 21
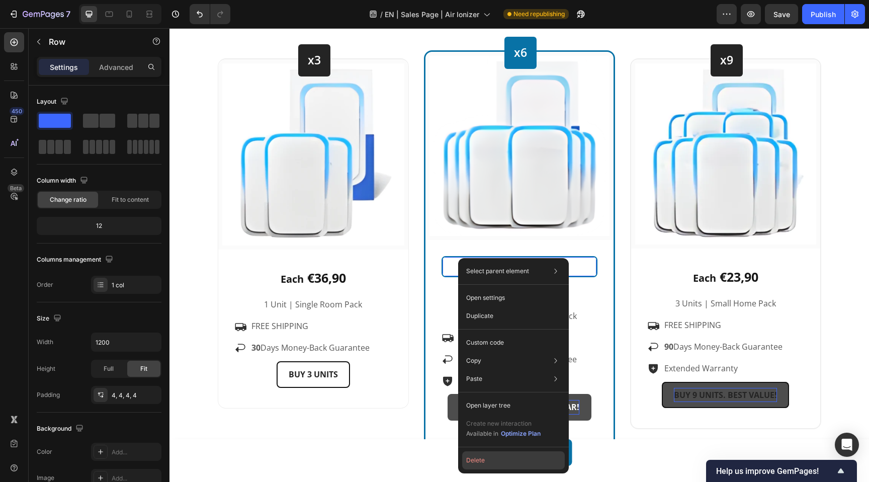
click at [509, 457] on button "Delete" at bounding box center [513, 460] width 103 height 18
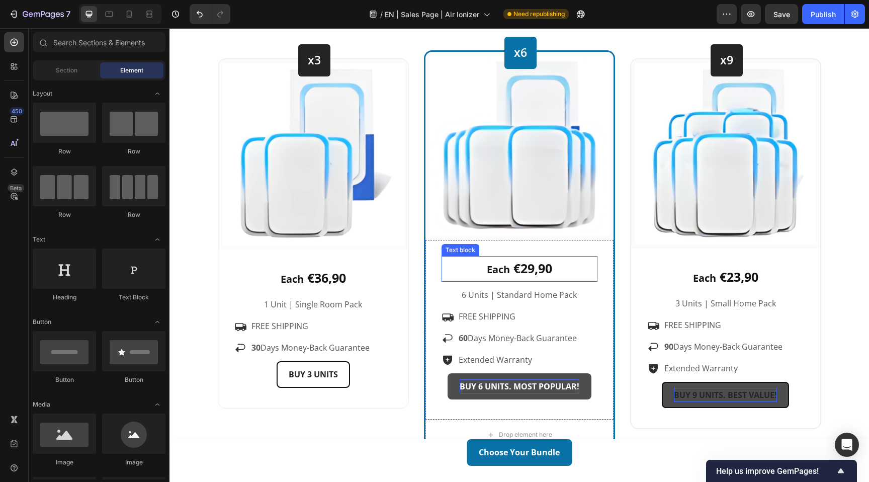
click at [475, 268] on p "Each €29,90" at bounding box center [520, 269] width 154 height 24
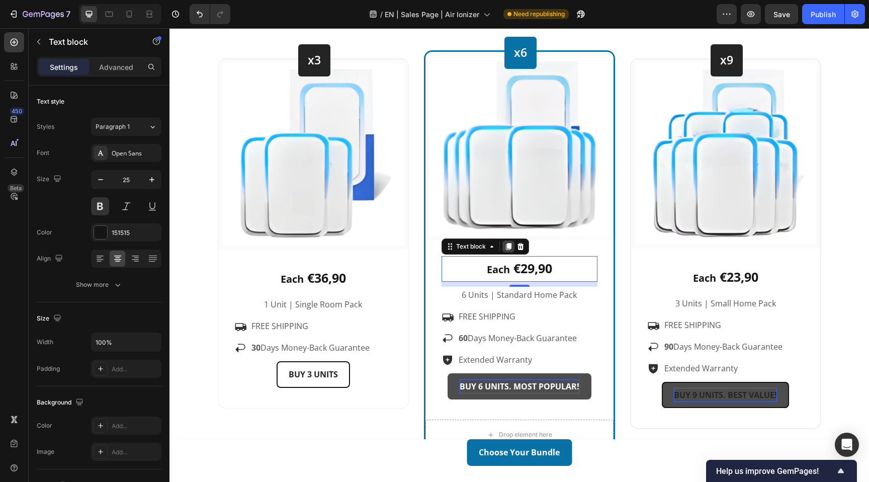
click at [506, 249] on icon at bounding box center [509, 246] width 8 height 8
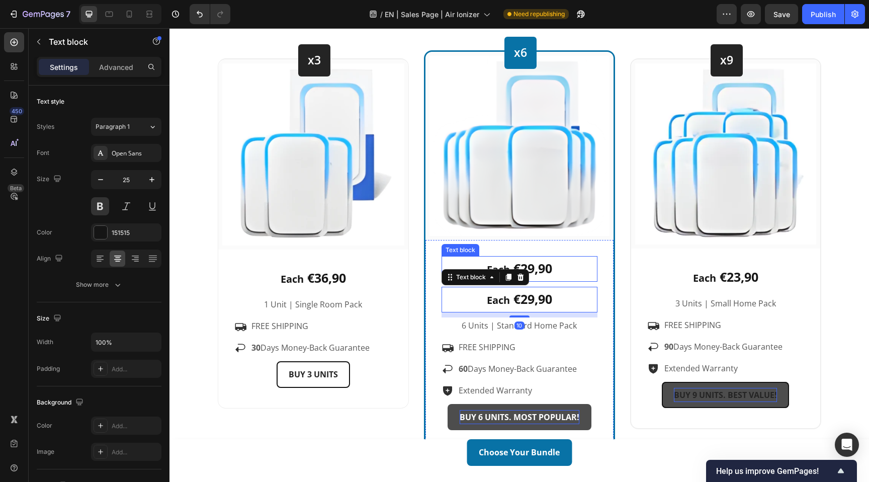
click at [546, 268] on span "€29,90" at bounding box center [533, 268] width 39 height 17
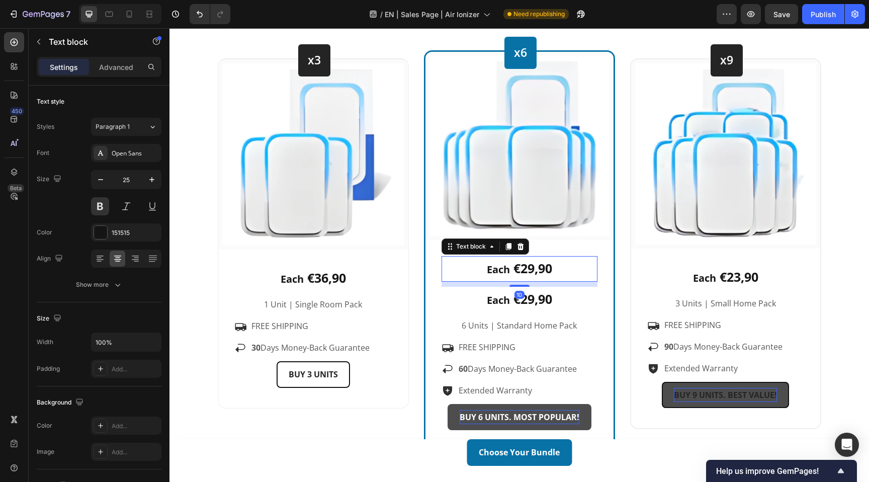
click at [546, 268] on span "€29,90" at bounding box center [533, 268] width 39 height 17
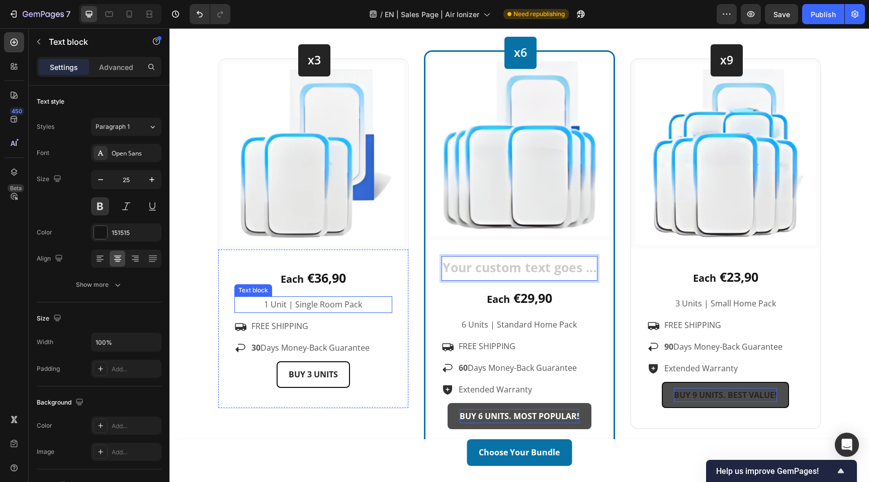
click at [367, 304] on p "1 Unit | Single Room Pack" at bounding box center [313, 304] width 156 height 15
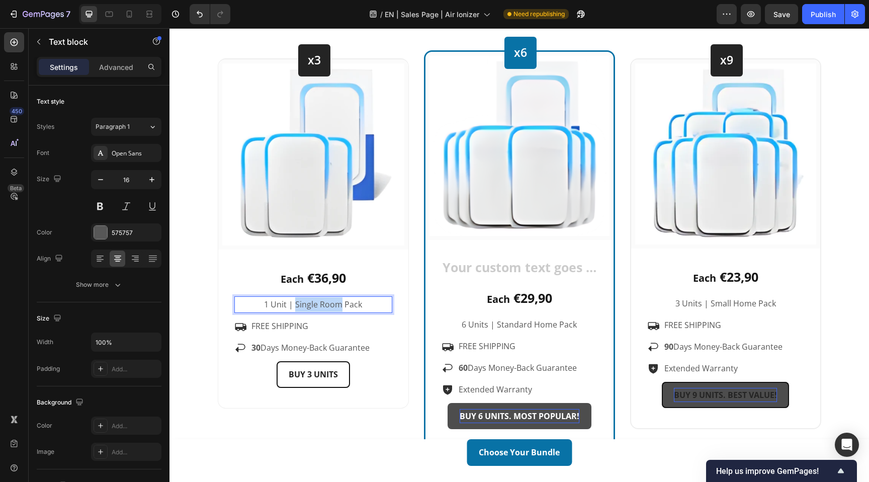
drag, startPoint x: 341, startPoint y: 305, endPoint x: 296, endPoint y: 304, distance: 44.8
click at [296, 304] on p "1 Unit | Single Room Pack" at bounding box center [313, 304] width 156 height 15
click at [280, 306] on p "1 Unit | Starter Pack" at bounding box center [313, 304] width 156 height 15
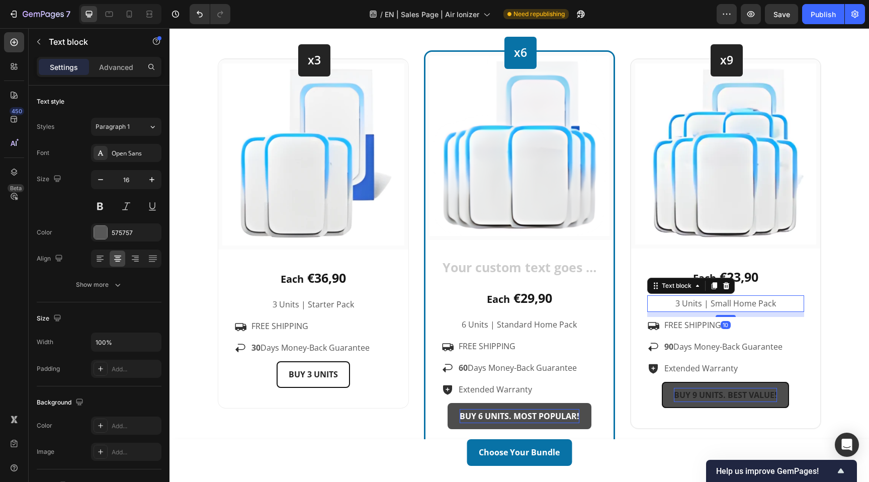
click at [697, 305] on p "3 Units | Small Home Pack" at bounding box center [725, 303] width 155 height 15
click at [723, 302] on p "9 Units | Small Home Pack" at bounding box center [725, 303] width 155 height 15
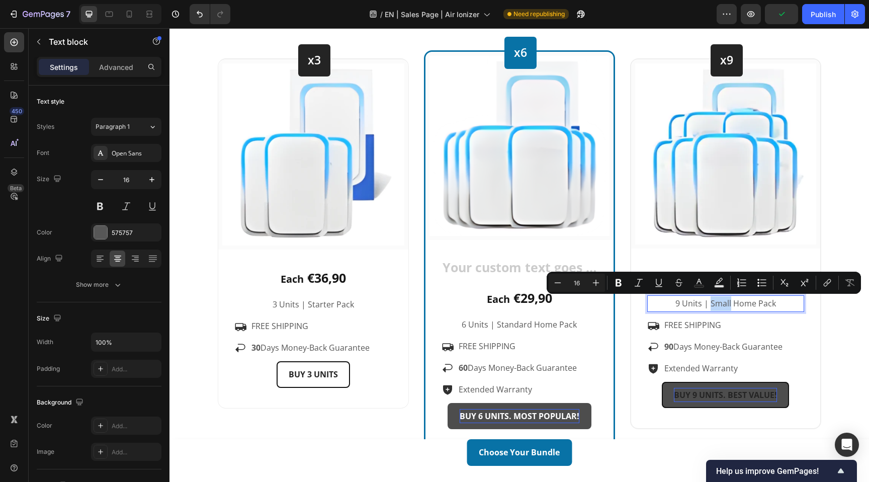
click at [710, 307] on p "9 Units | Small Home Pack" at bounding box center [725, 303] width 155 height 15
drag, startPoint x: 711, startPoint y: 303, endPoint x: 756, endPoint y: 305, distance: 44.8
click at [756, 305] on p "9 Units | Small Home Pack" at bounding box center [725, 303] width 155 height 15
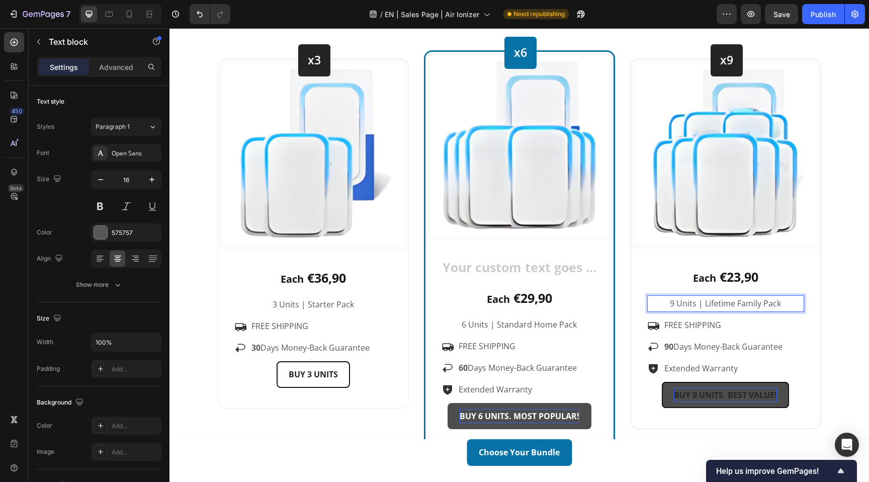
click at [778, 301] on p "9 Units | Lifetime Family Pack" at bounding box center [725, 303] width 155 height 15
drag, startPoint x: 790, startPoint y: 302, endPoint x: 695, endPoint y: 307, distance: 95.7
click at [695, 307] on p "9 Units | Lifetime Family Protection" at bounding box center [725, 303] width 155 height 15
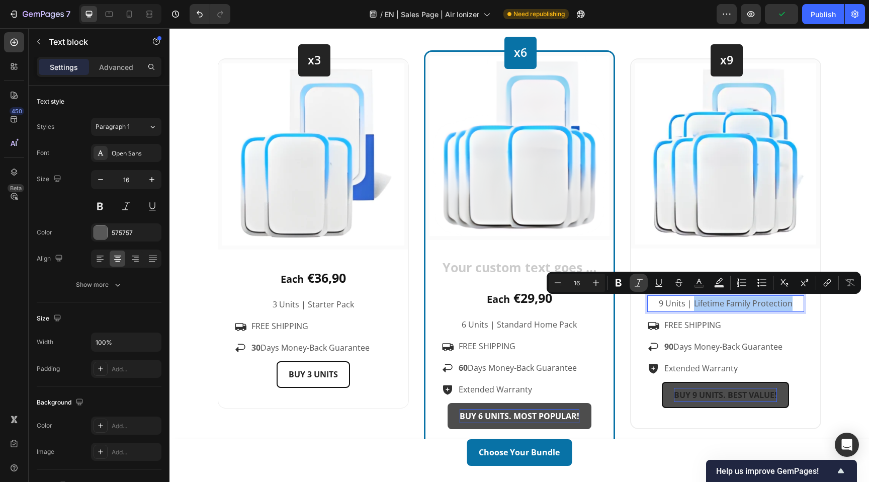
click at [635, 281] on icon "Editor contextual toolbar" at bounding box center [639, 283] width 10 height 10
click at [619, 282] on icon "Editor contextual toolbar" at bounding box center [619, 283] width 10 height 10
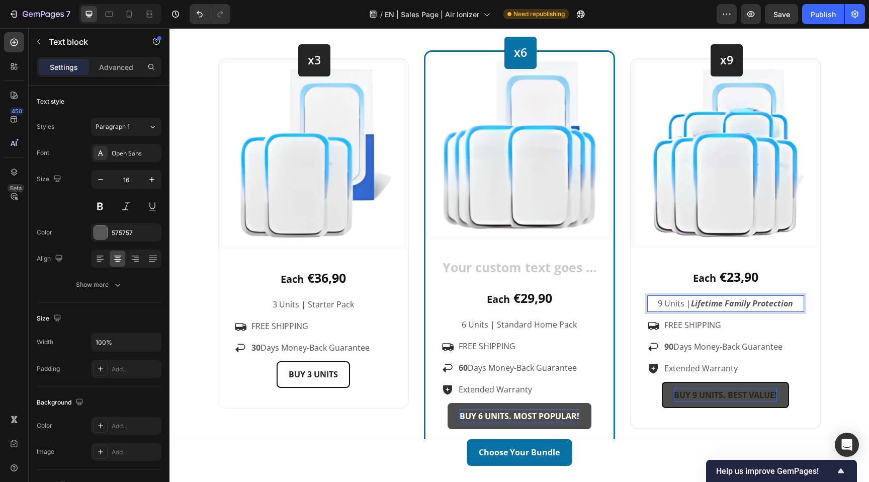
click at [772, 302] on strong "Lifetime Family Protection" at bounding box center [742, 303] width 102 height 11
drag, startPoint x: 793, startPoint y: 302, endPoint x: 693, endPoint y: 305, distance: 100.1
click at [693, 305] on strong "Lifetime Family Protection" at bounding box center [742, 303] width 102 height 11
click at [705, 303] on strong "Lifetime Family Protection" at bounding box center [742, 303] width 102 height 11
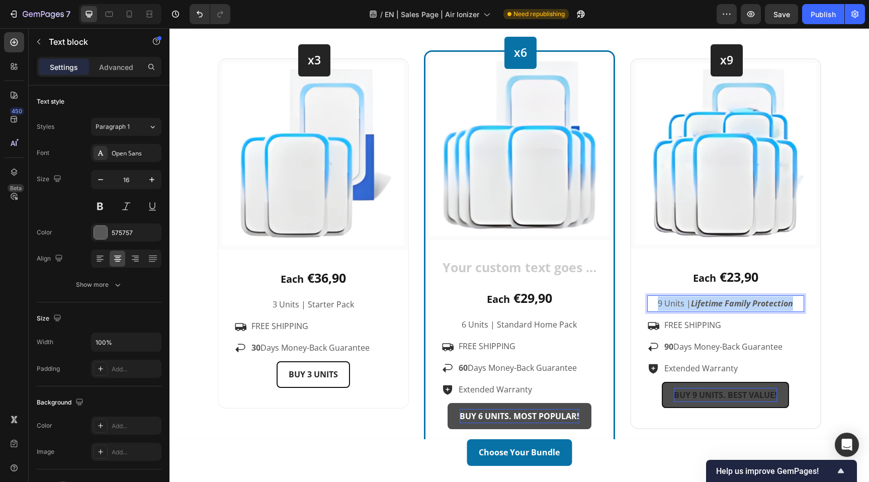
click at [705, 303] on strong "Lifetime Family Protection" at bounding box center [742, 303] width 102 height 11
click at [755, 300] on strong "Lifetime Family Protection" at bounding box center [742, 303] width 102 height 11
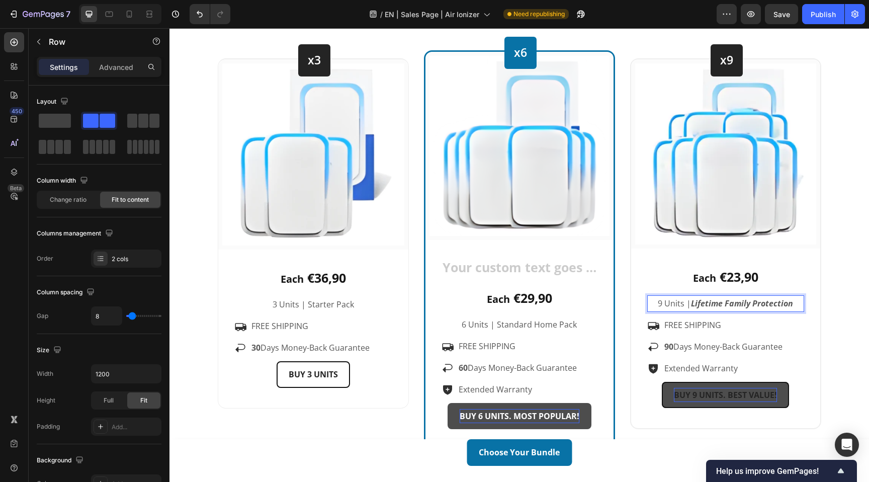
click at [754, 323] on div "Icon FREE SHIPPING Text block Row" at bounding box center [725, 325] width 157 height 17
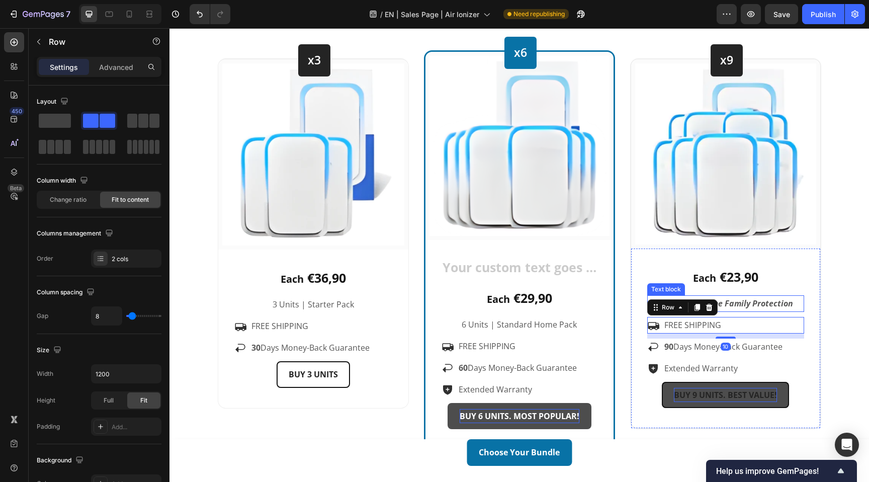
click at [767, 302] on strong "Lifetime Family Protection" at bounding box center [742, 303] width 102 height 11
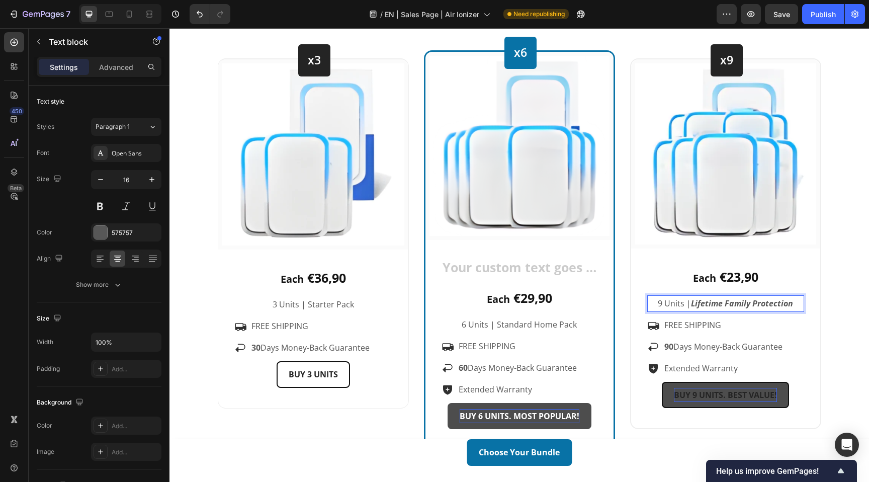
click at [783, 304] on strong "Lifetime Family Protection" at bounding box center [742, 303] width 102 height 11
drag, startPoint x: 794, startPoint y: 304, endPoint x: 693, endPoint y: 306, distance: 101.1
click at [693, 306] on p "9 Units | Lifetime Family Protection" at bounding box center [725, 303] width 155 height 15
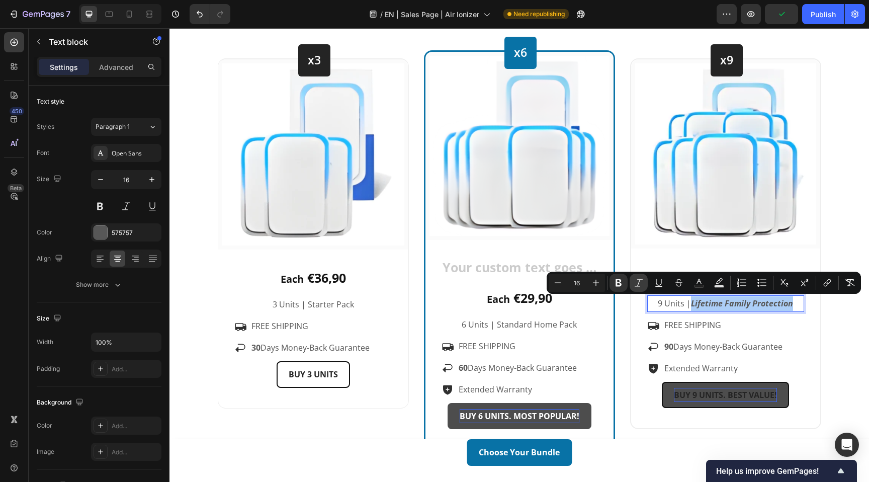
click at [637, 280] on icon "Editor contextual toolbar" at bounding box center [639, 283] width 10 height 10
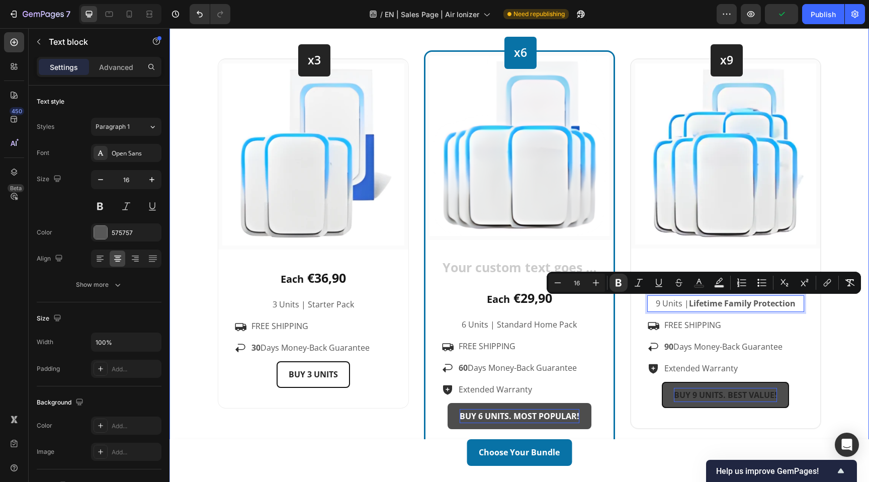
click at [847, 314] on div "Choose Your Bundle Heading 🎉 Your discount of up to 60% has been applied – only…" at bounding box center [519, 209] width 685 height 544
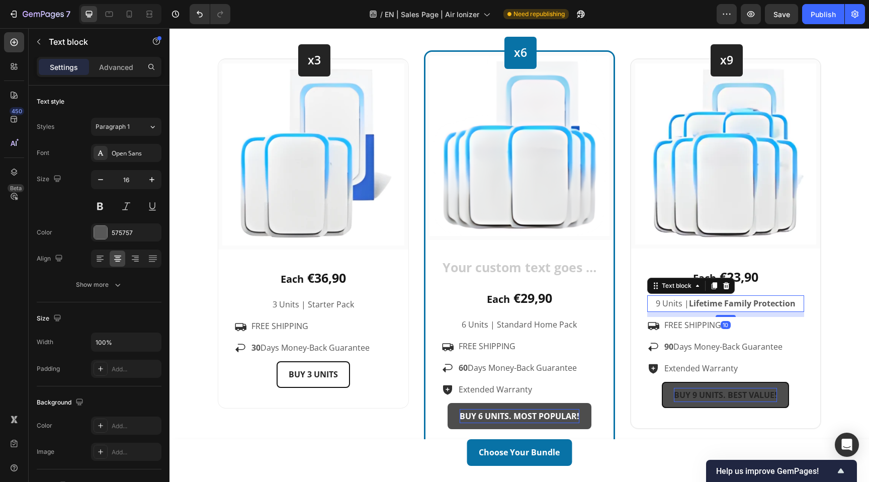
click at [747, 306] on strong "Lifetime Family Protection" at bounding box center [742, 303] width 107 height 11
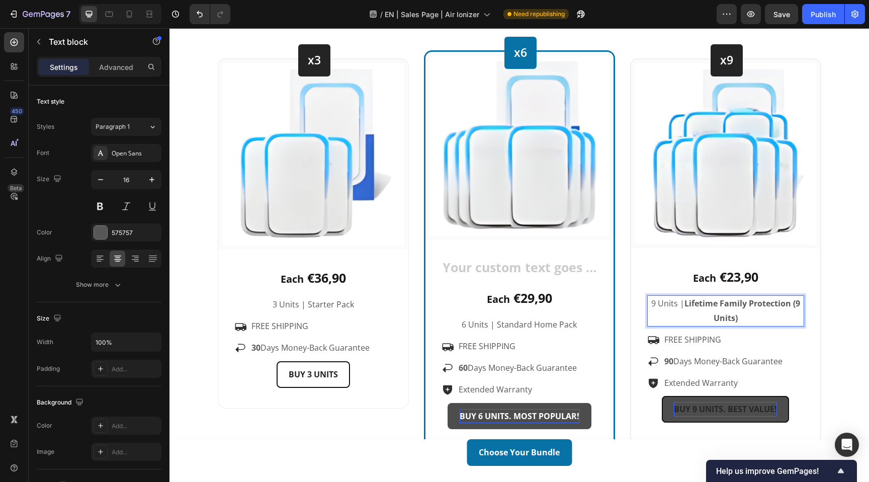
click at [686, 302] on strong "Lifetime Family Protection (9 Units)" at bounding box center [743, 311] width 116 height 26
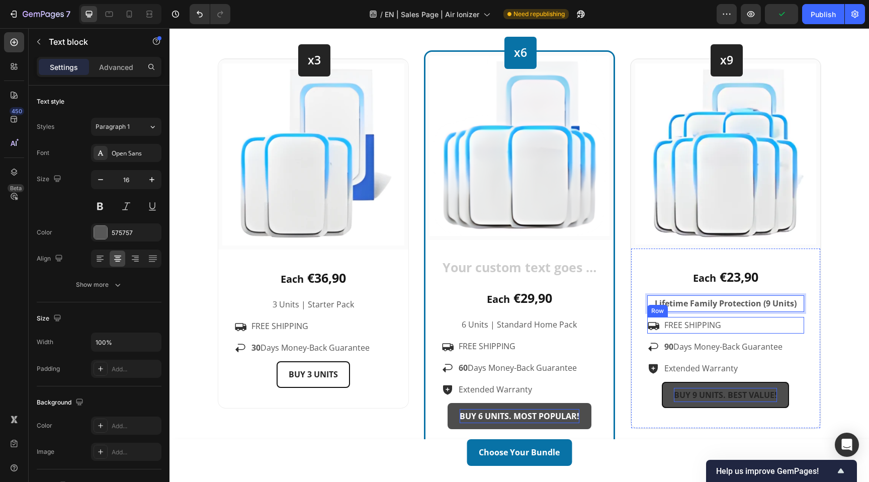
click at [738, 323] on div "Icon FREE SHIPPING Text block Row" at bounding box center [725, 325] width 157 height 17
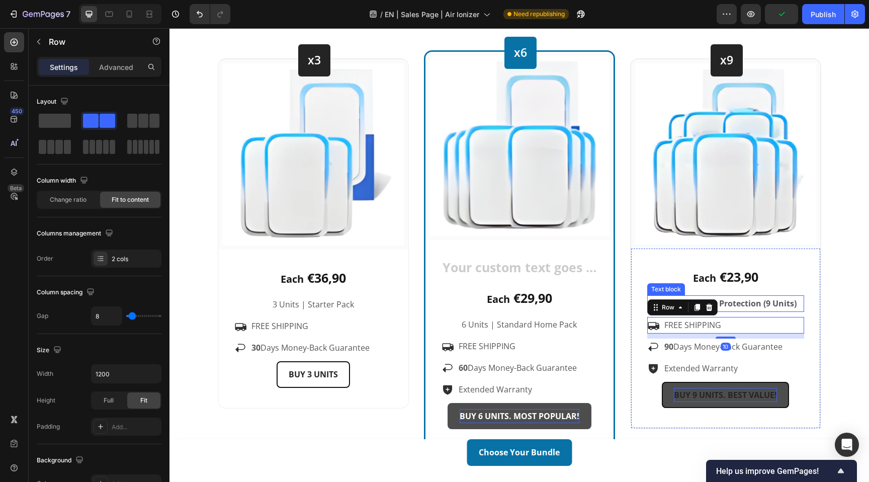
click at [742, 303] on strong "Lifetime Family Protection (9 Units)" at bounding box center [726, 303] width 142 height 11
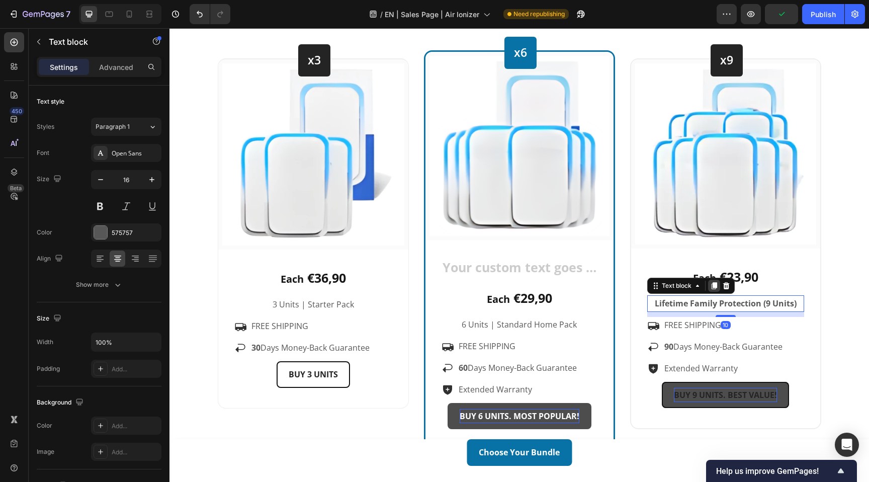
click at [714, 288] on icon at bounding box center [714, 286] width 6 height 7
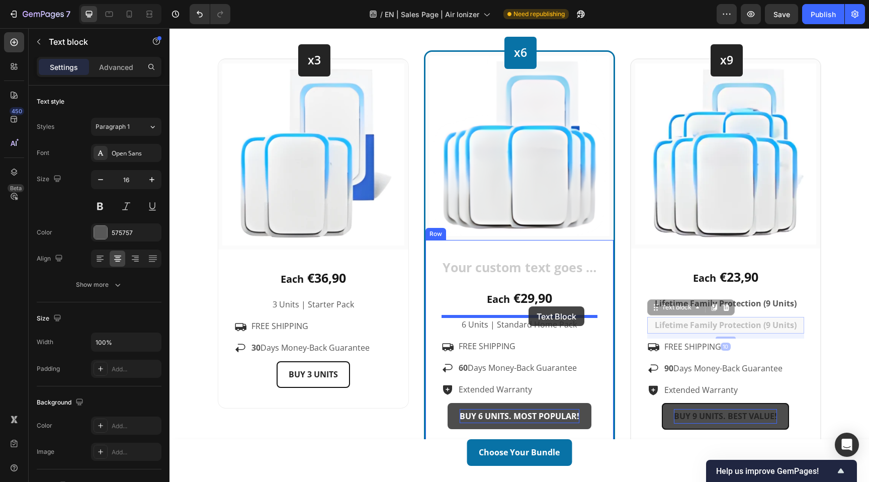
drag, startPoint x: 678, startPoint y: 309, endPoint x: 529, endPoint y: 306, distance: 149.4
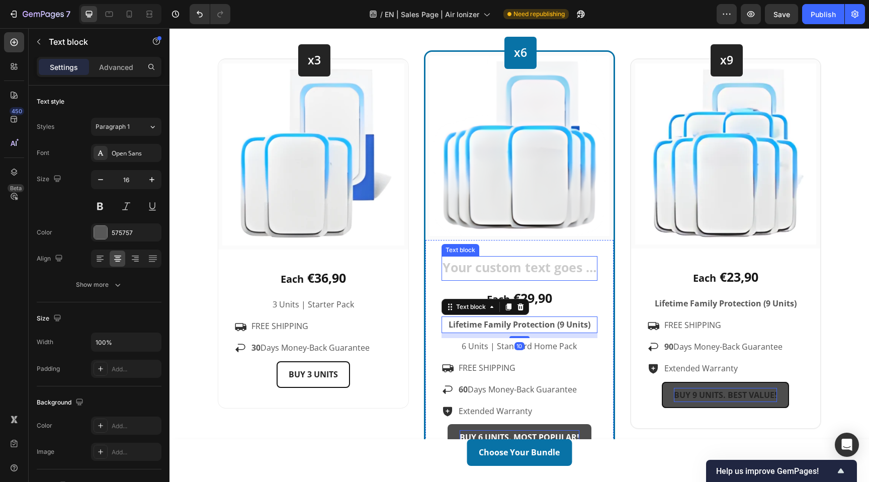
click at [512, 259] on div "Rich Text Editor. Editing area: main" at bounding box center [520, 268] width 156 height 25
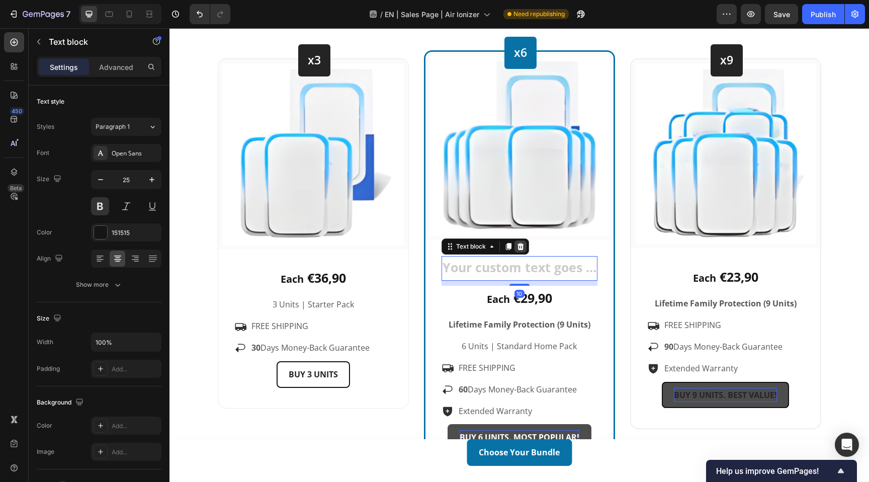
click at [521, 247] on icon at bounding box center [521, 246] width 8 height 8
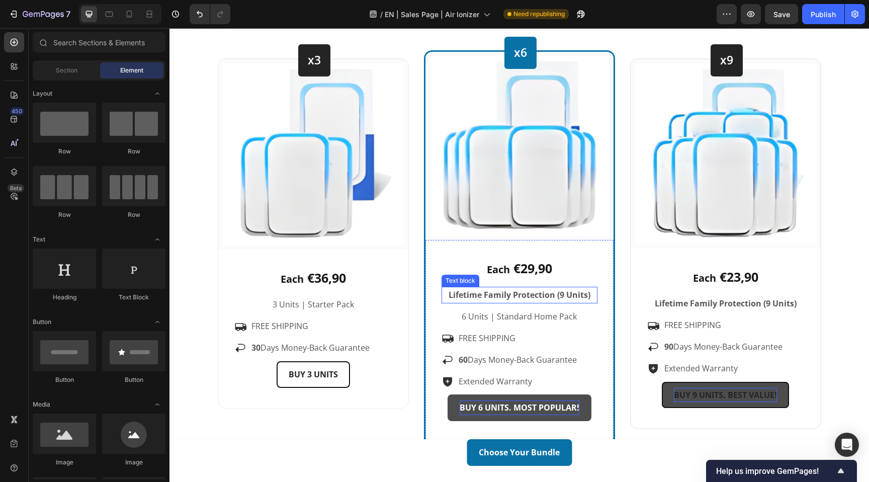
click at [507, 292] on strong "Lifetime Family Protection (9 Units)" at bounding box center [520, 294] width 142 height 11
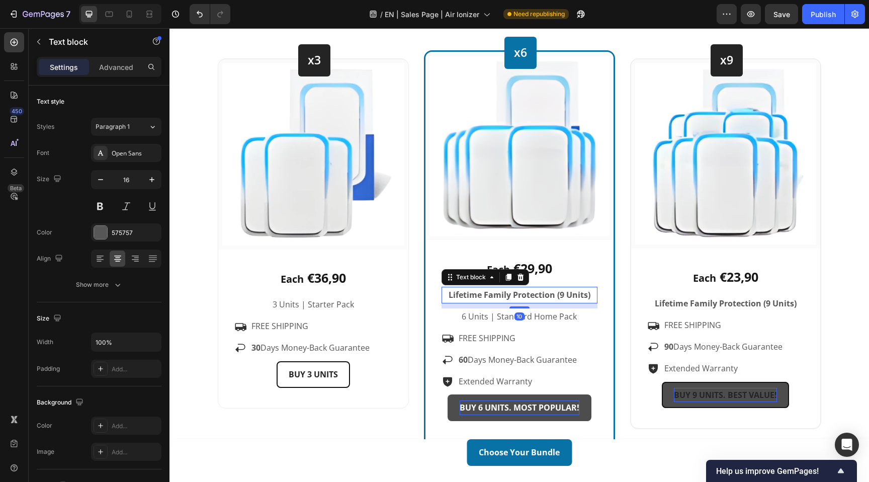
click at [498, 293] on strong "Lifetime Family Protection (9 Units)" at bounding box center [520, 294] width 142 height 11
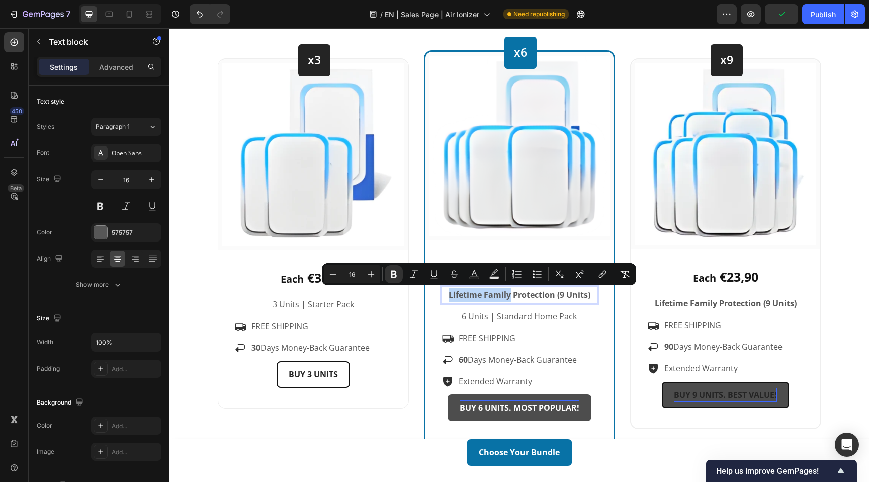
drag, startPoint x: 510, startPoint y: 295, endPoint x: 450, endPoint y: 297, distance: 59.9
click at [450, 297] on strong "Lifetime Family Protection (9 Units)" at bounding box center [520, 294] width 142 height 11
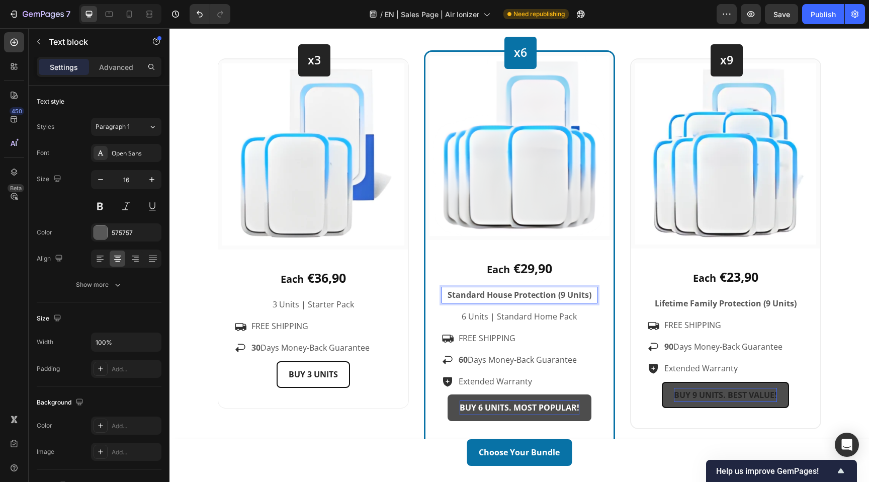
click at [565, 295] on strong "Standard House Protection (9 Units)" at bounding box center [520, 294] width 144 height 11
click at [492, 294] on strong "Standard House Protection (6 Units)" at bounding box center [520, 294] width 144 height 11
click at [510, 294] on strong "Standard House Protection (6 Units)" at bounding box center [520, 294] width 144 height 11
click at [525, 316] on p "6 Units | Standard Home Pack" at bounding box center [520, 316] width 154 height 15
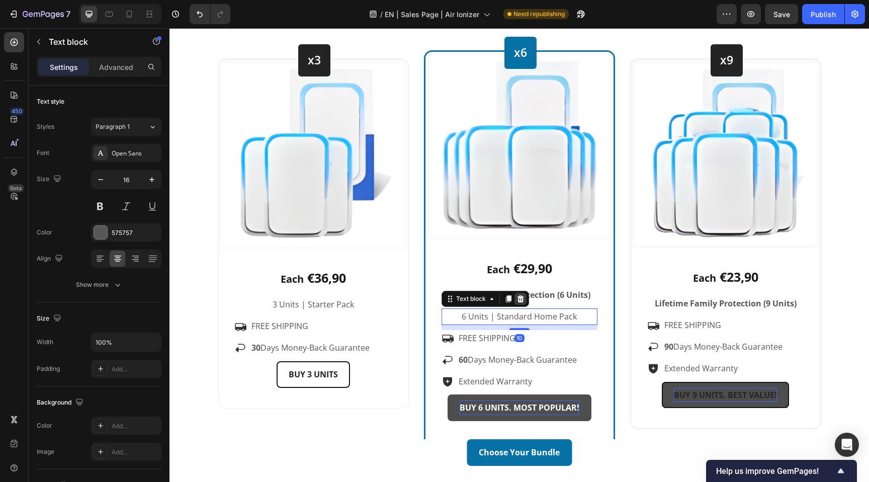
click at [522, 299] on icon at bounding box center [520, 298] width 7 height 7
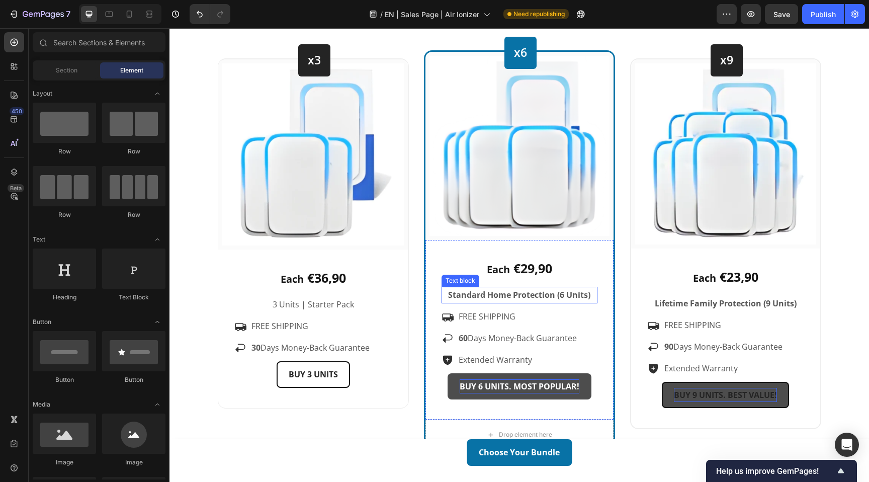
click at [445, 295] on p "Standard Home Protection (6 Units)" at bounding box center [520, 295] width 154 height 15
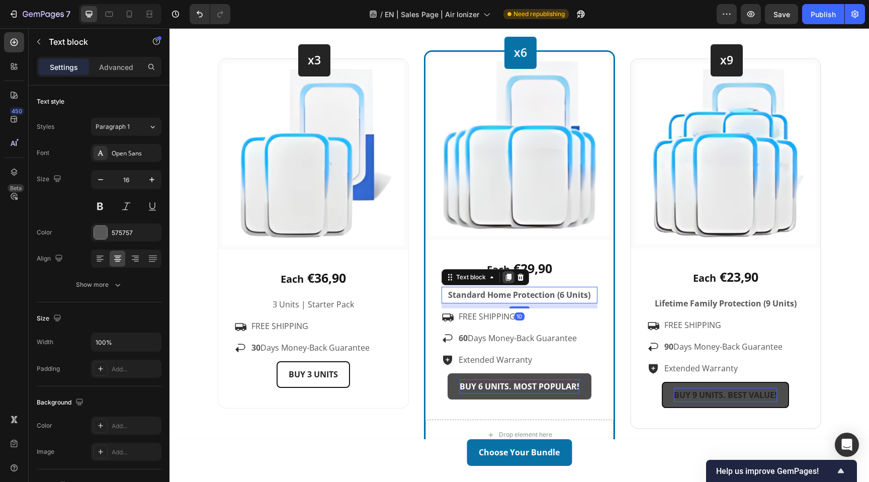
click at [509, 278] on icon at bounding box center [509, 277] width 6 height 7
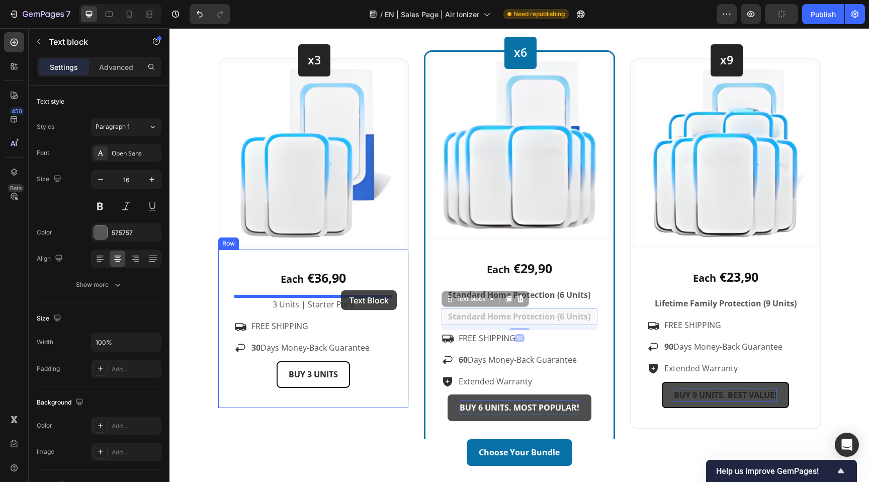
drag, startPoint x: 456, startPoint y: 297, endPoint x: 341, endPoint y: 290, distance: 114.9
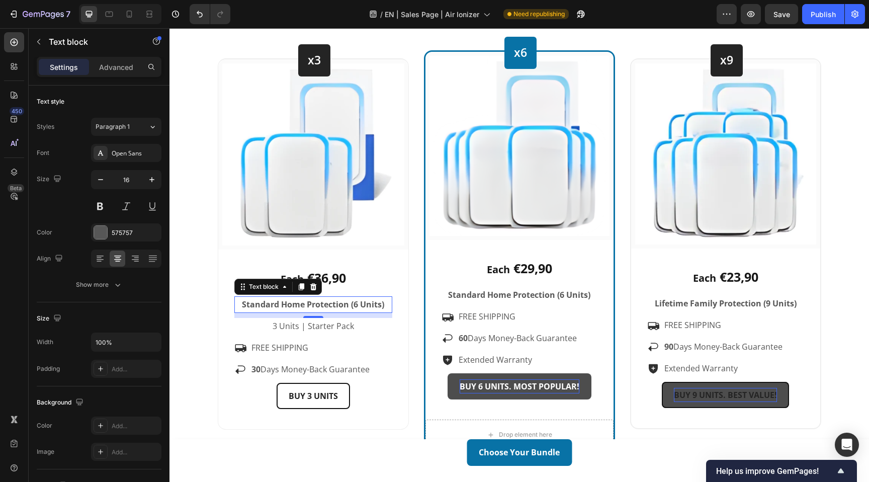
click at [358, 308] on strong "Standard Home Protection (6 Units)" at bounding box center [313, 304] width 142 height 11
drag, startPoint x: 303, startPoint y: 306, endPoint x: 242, endPoint y: 306, distance: 60.9
click at [242, 306] on strong "Standard Home Protection (3 Units)" at bounding box center [313, 304] width 142 height 11
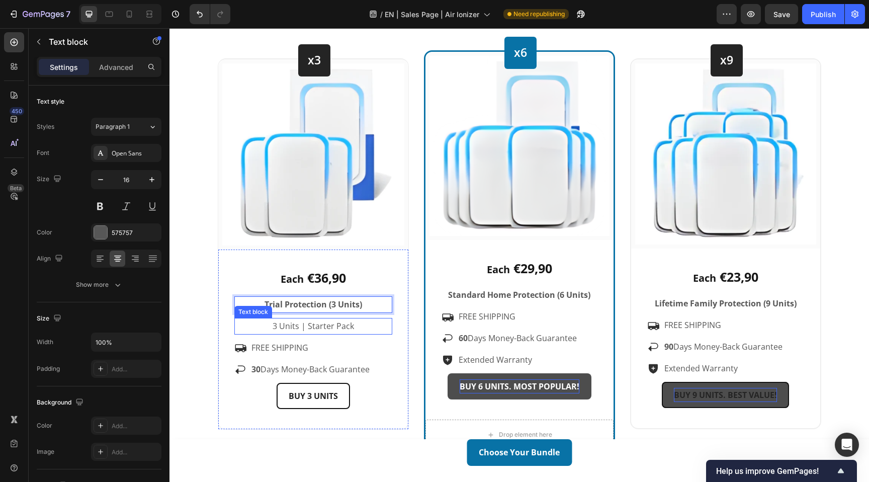
click at [361, 325] on p "3 Units | Starter Pack" at bounding box center [313, 326] width 156 height 15
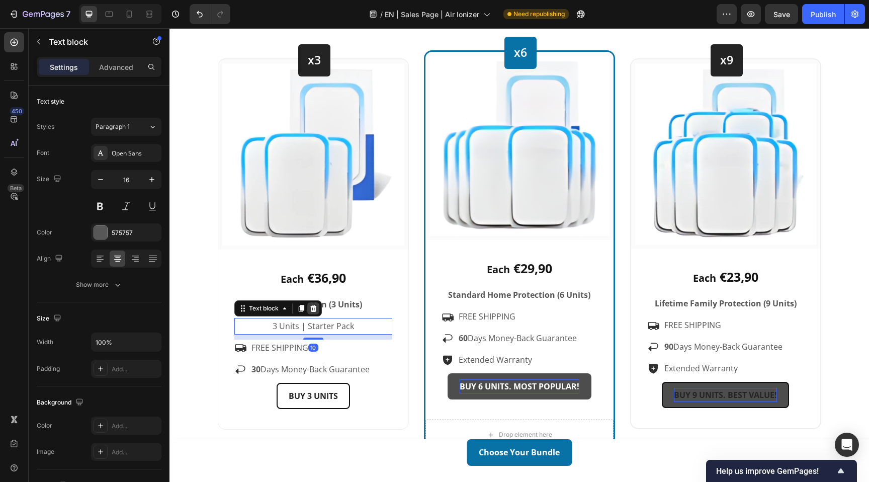
click at [313, 308] on icon at bounding box center [313, 308] width 8 height 8
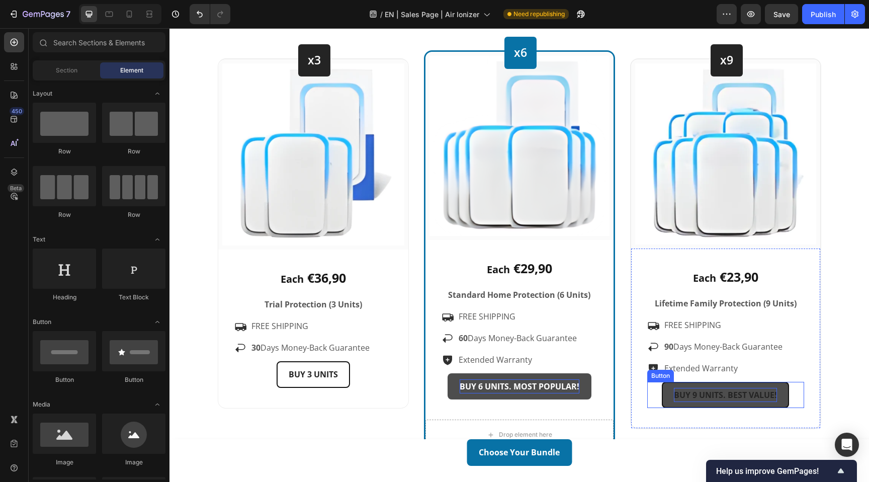
click at [747, 391] on strong "BUY 9 UNITS. BEST VALUE!" at bounding box center [725, 394] width 103 height 11
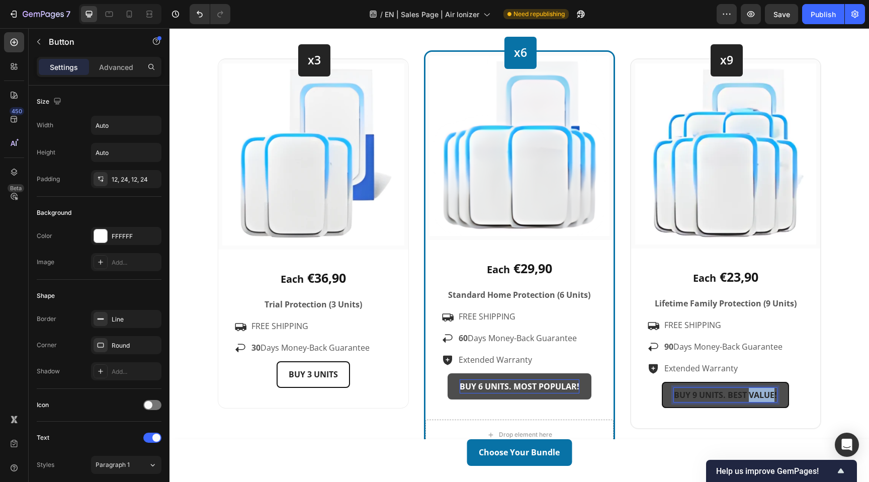
drag, startPoint x: 750, startPoint y: 395, endPoint x: 774, endPoint y: 397, distance: 24.2
click at [774, 397] on strong "BUY 9 UNITS. BEST VALUE!" at bounding box center [725, 394] width 103 height 11
click at [838, 361] on div "Choose Your Bundle Heading 🎉 Your discount of up to 60% has been applied – only…" at bounding box center [519, 194] width 685 height 515
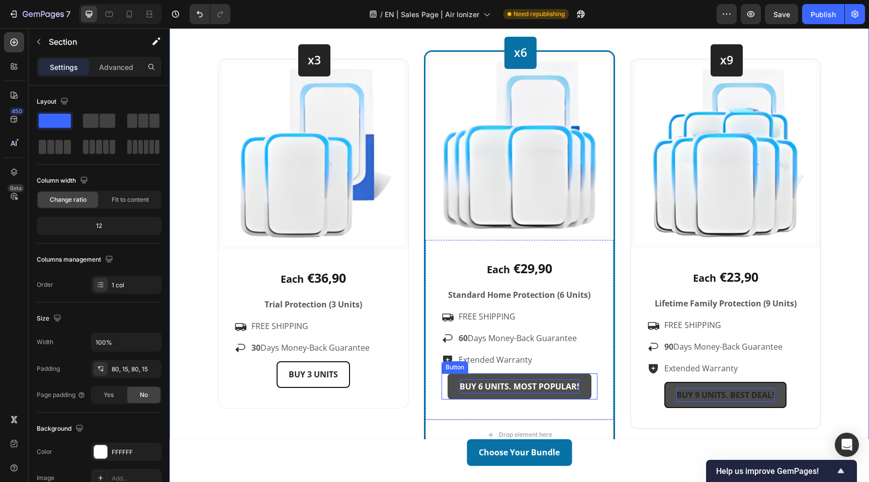
click at [584, 388] on link "BUY 6 UNITS. MOST POPULAR!" at bounding box center [520, 386] width 144 height 27
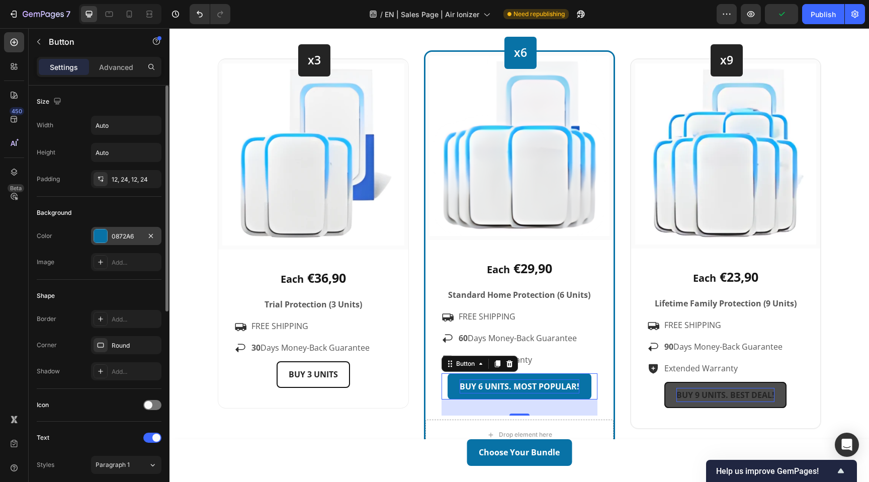
click at [132, 232] on div "0872A6" at bounding box center [126, 236] width 29 height 9
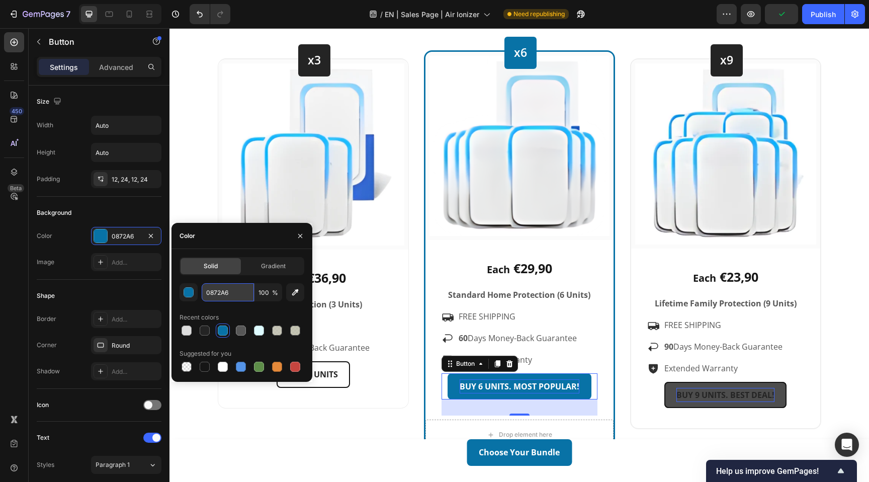
click at [229, 296] on input "0872A6" at bounding box center [228, 292] width 52 height 18
click at [707, 386] on link "BUY 9 UNITS. BEST DEAL!" at bounding box center [725, 395] width 122 height 27
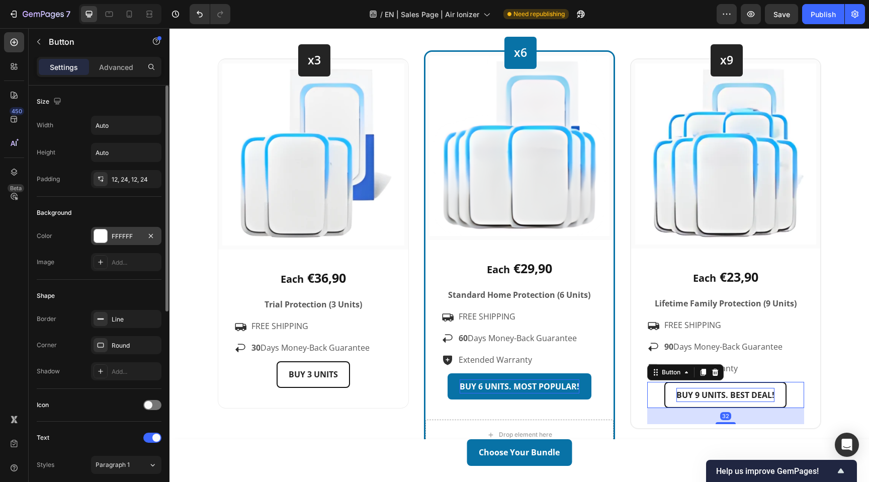
click at [129, 235] on div "FFFFFF" at bounding box center [126, 236] width 29 height 9
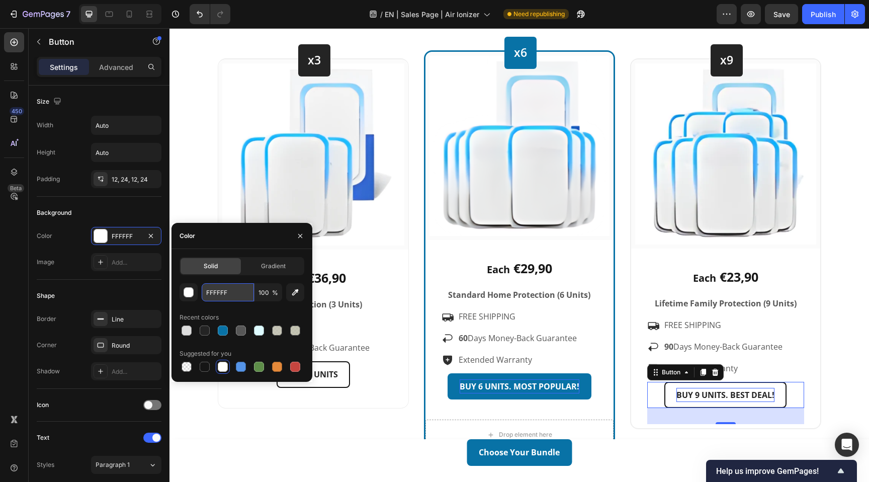
click at [223, 297] on input "FFFFFF" at bounding box center [228, 292] width 52 height 18
paste input "0872A6"
type input "0872A6"
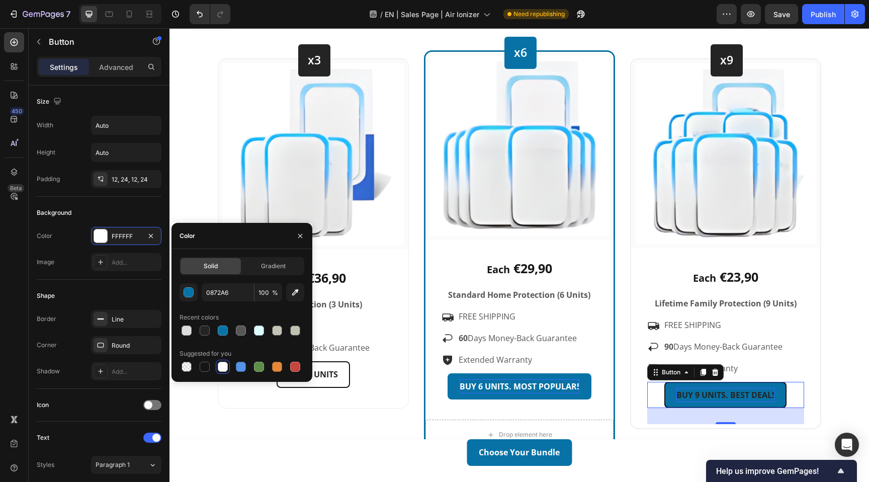
click at [650, 396] on div "BUY 9 UNITS. BEST DEAL! Button 32" at bounding box center [725, 395] width 157 height 27
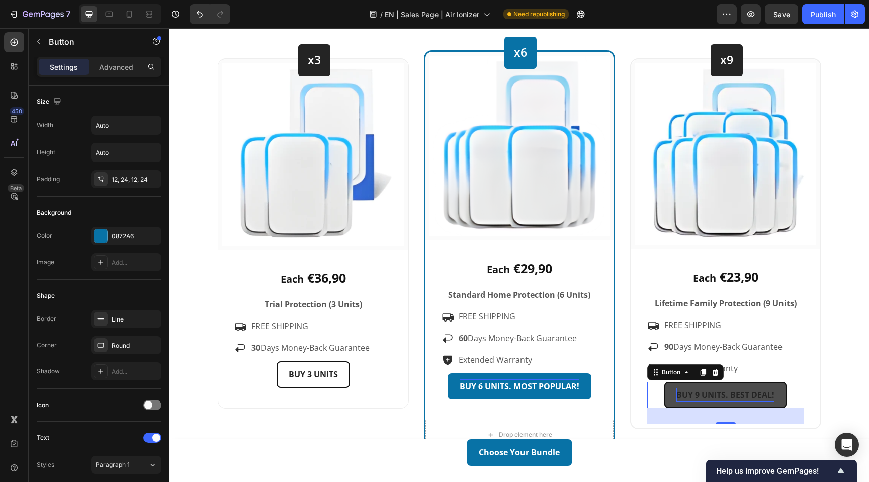
click at [672, 391] on link "BUY 9 UNITS. BEST DEAL!" at bounding box center [725, 395] width 122 height 27
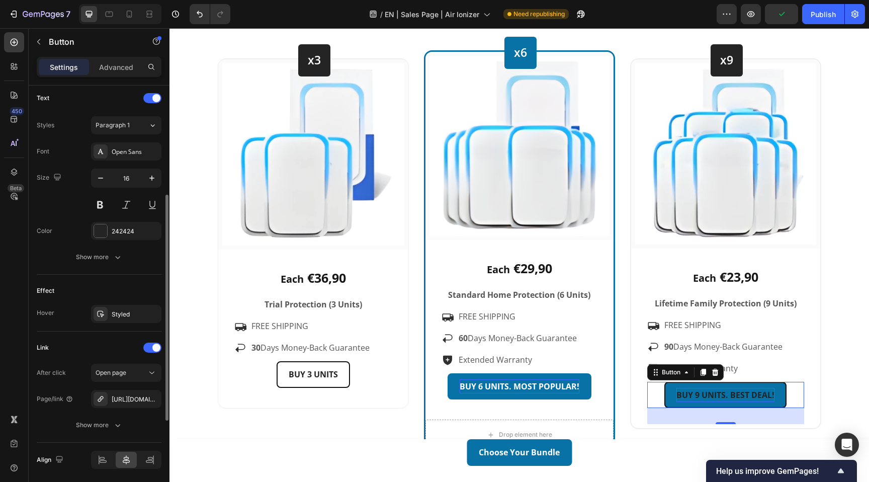
scroll to position [375, 0]
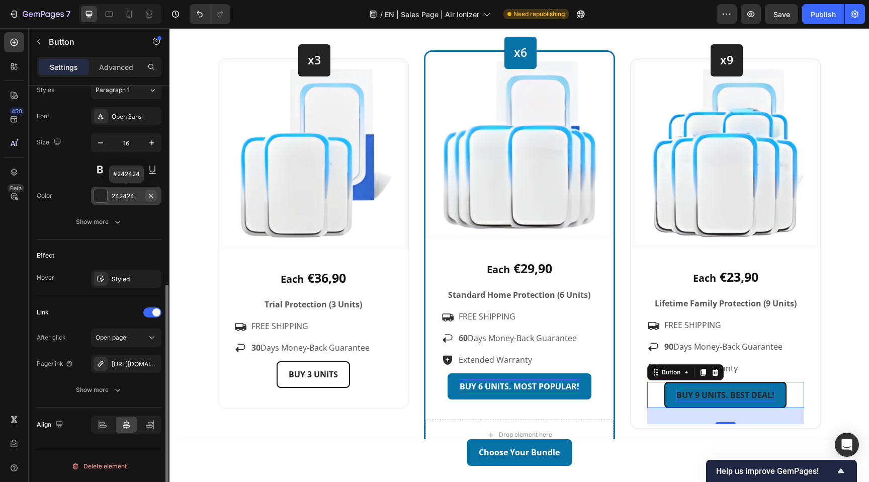
click at [153, 196] on icon "button" at bounding box center [151, 196] width 8 height 8
click at [134, 204] on div "Add..." at bounding box center [126, 196] width 70 height 18
click at [152, 245] on div "Effect Hover Styled" at bounding box center [99, 267] width 125 height 57
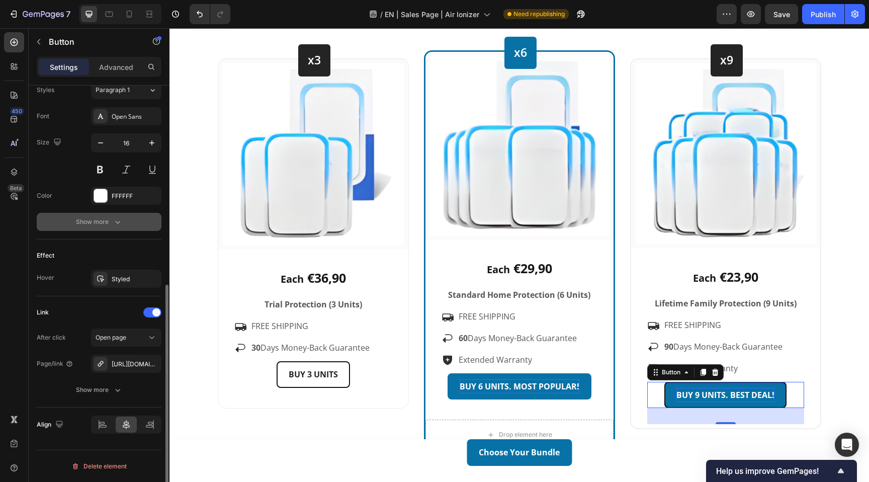
click at [113, 221] on icon "button" at bounding box center [118, 222] width 10 height 10
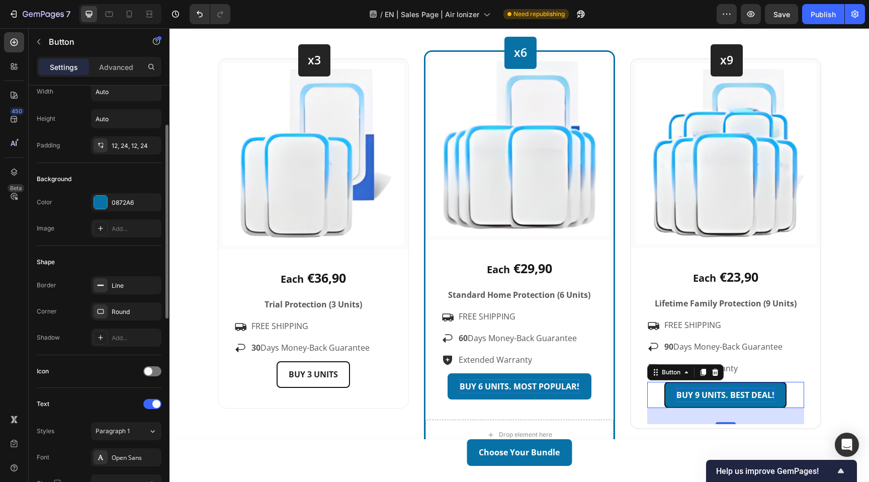
scroll to position [0, 0]
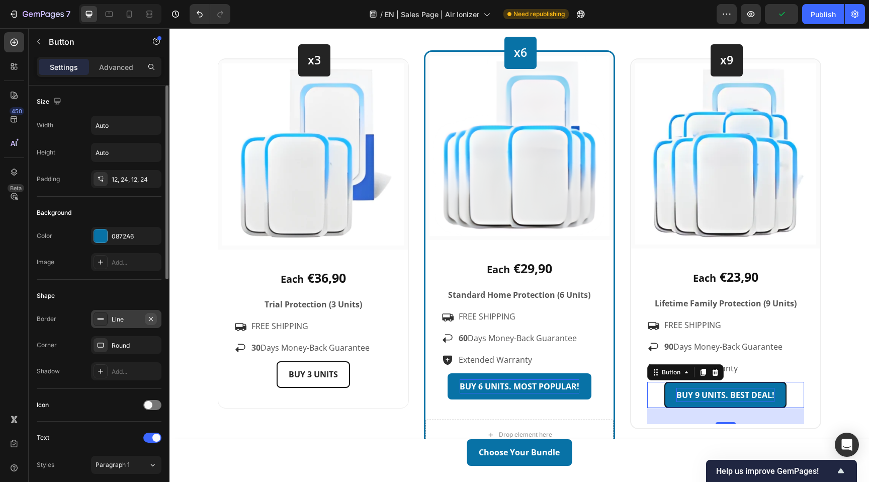
click at [153, 317] on icon "button" at bounding box center [151, 319] width 8 height 8
click at [836, 320] on div "Choose Your Bundle Heading 🎉 Your discount of up to 60% has been applied – only…" at bounding box center [519, 194] width 685 height 515
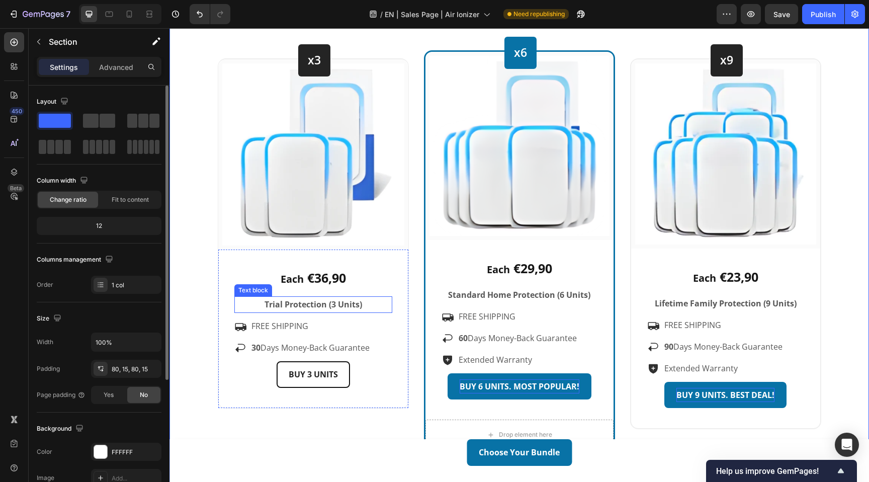
click at [291, 301] on strong "Trial Protection (3 Units)" at bounding box center [314, 304] width 98 height 11
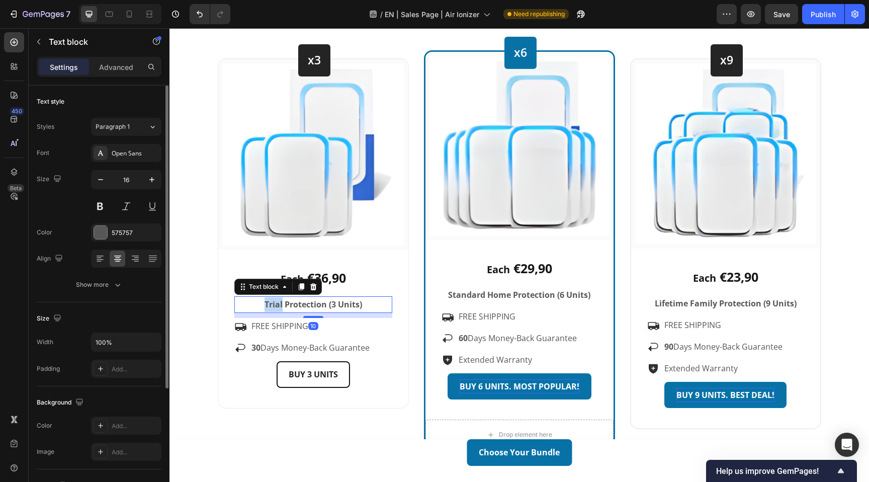
click at [272, 302] on strong "Trial Protection (3 Units)" at bounding box center [314, 304] width 98 height 11
click at [129, 12] on icon at bounding box center [129, 14] width 10 height 10
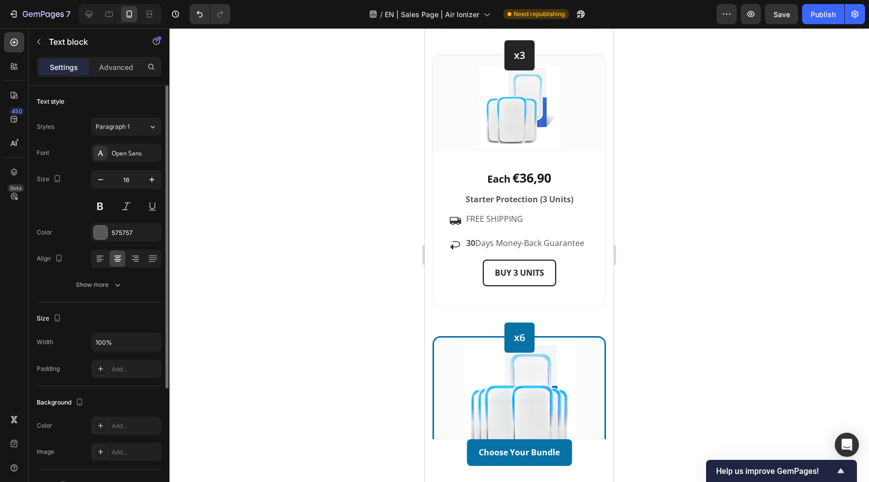
scroll to position [3422, 0]
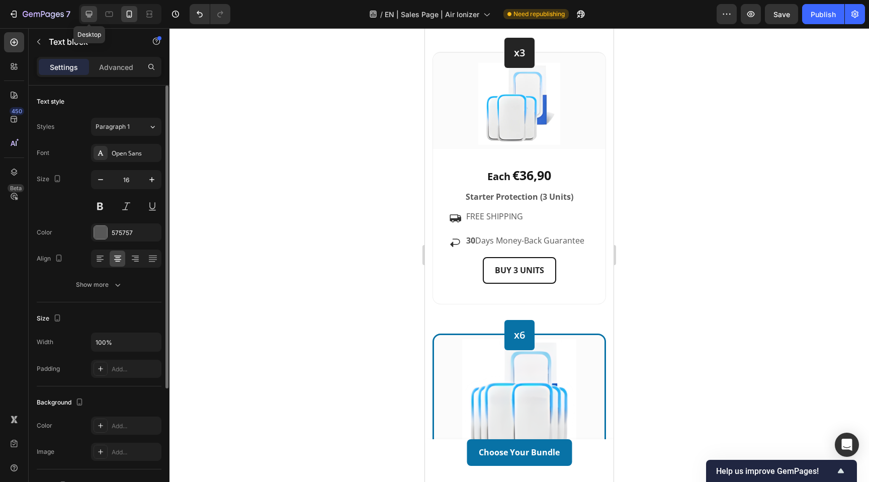
click at [89, 16] on icon at bounding box center [89, 14] width 10 height 10
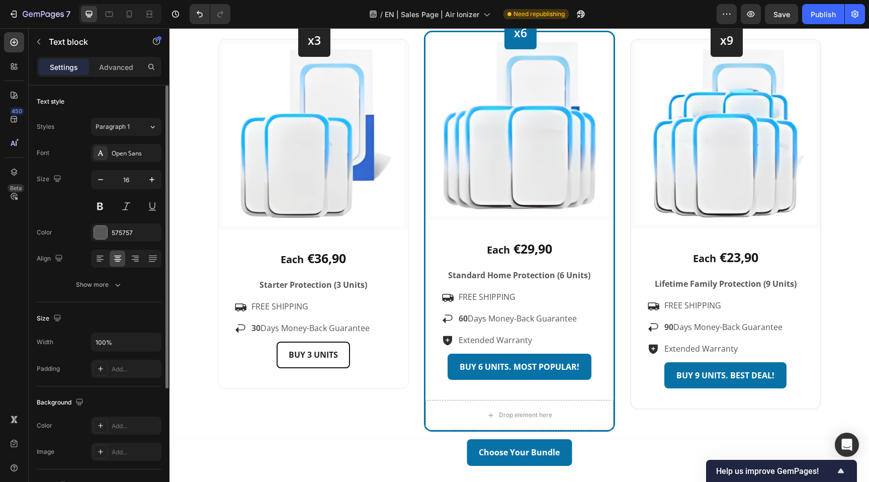
scroll to position [2630, 0]
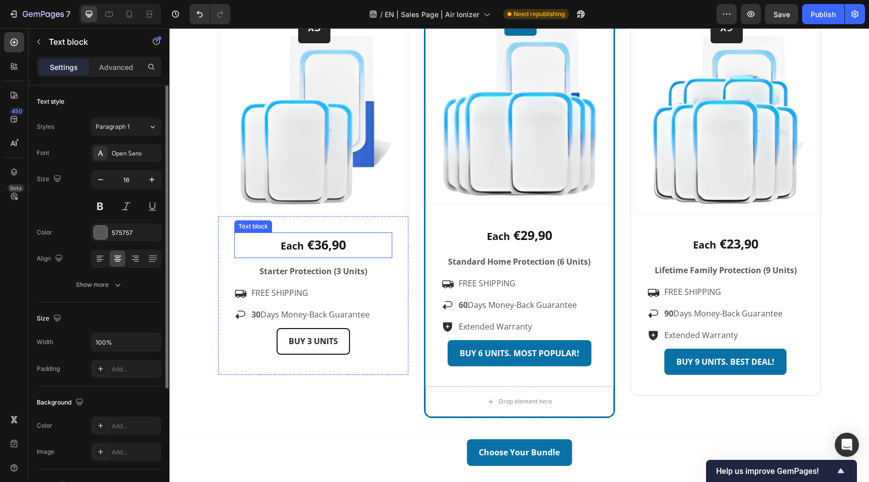
click at [348, 244] on p "Each €36,90" at bounding box center [313, 245] width 156 height 24
click at [354, 244] on p "Each €36,90" at bounding box center [313, 245] width 156 height 24
click at [363, 243] on p "Each €36,90 Each" at bounding box center [313, 245] width 156 height 24
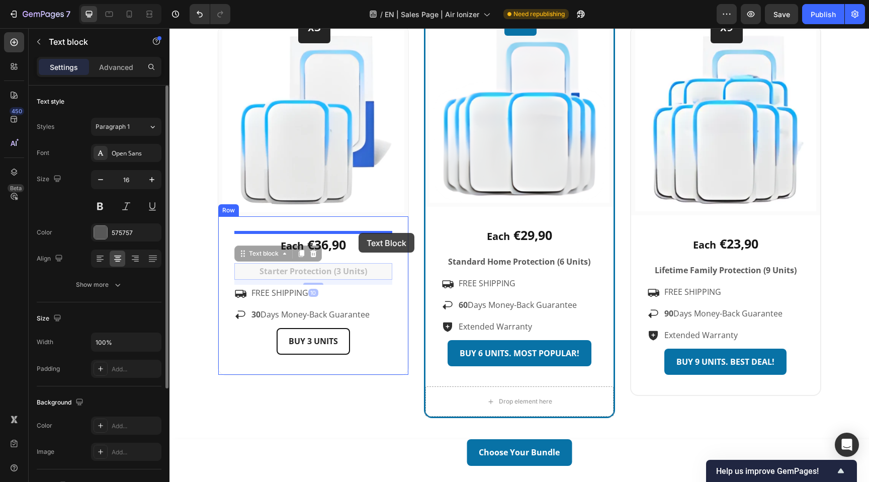
drag, startPoint x: 375, startPoint y: 274, endPoint x: 359, endPoint y: 233, distance: 44.3
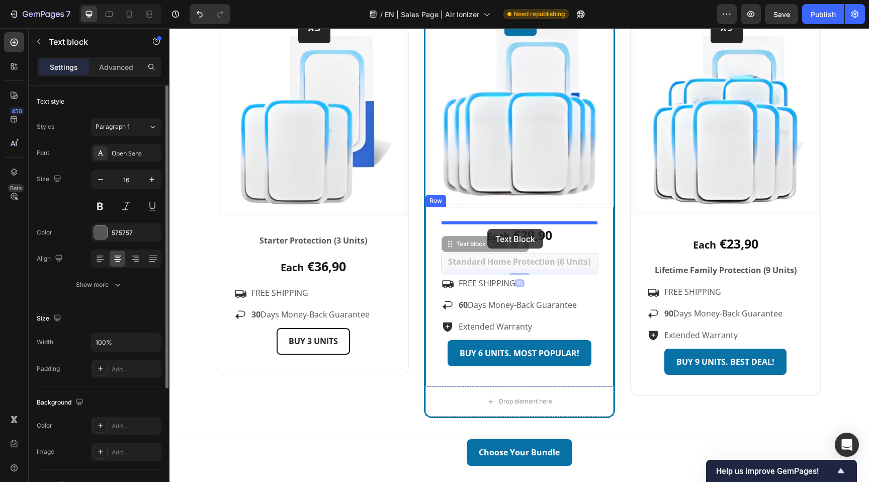
drag, startPoint x: 484, startPoint y: 263, endPoint x: 487, endPoint y: 229, distance: 34.4
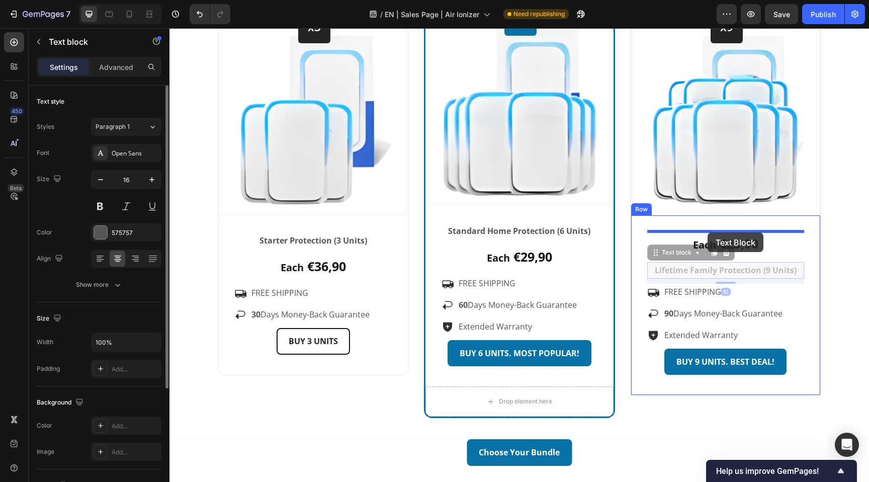
drag, startPoint x: 708, startPoint y: 269, endPoint x: 708, endPoint y: 232, distance: 36.2
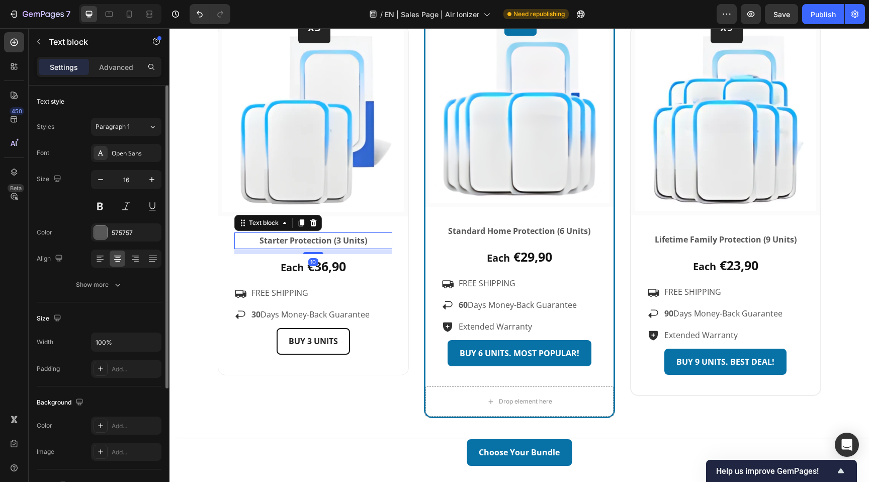
click at [321, 241] on strong "Starter Protection (3 Units)" at bounding box center [314, 240] width 108 height 11
click at [507, 257] on span "Each" at bounding box center [498, 258] width 23 height 14
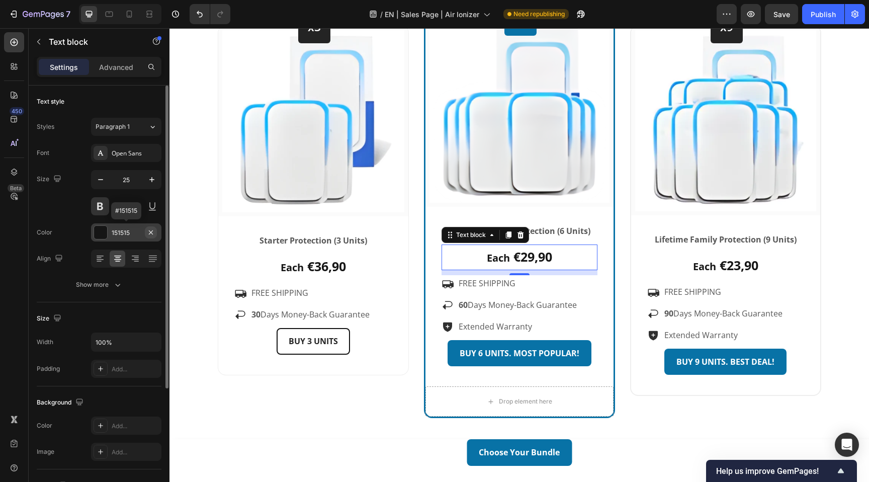
click at [152, 232] on icon "button" at bounding box center [151, 232] width 8 height 8
click at [130, 234] on div "Add..." at bounding box center [135, 232] width 47 height 9
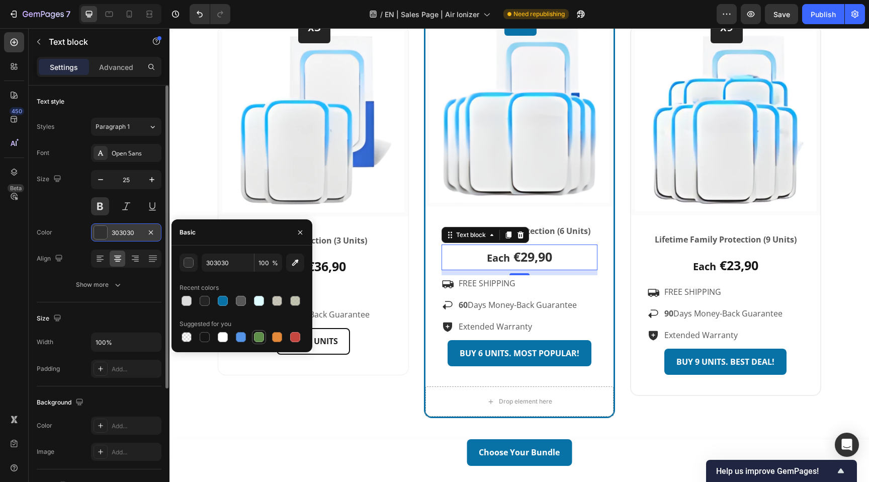
click at [258, 338] on div at bounding box center [259, 337] width 10 height 10
click at [231, 266] on input "5E8E49" at bounding box center [228, 263] width 52 height 18
paste input "#25ae4e"
click at [207, 264] on input "#25ae4e" at bounding box center [228, 263] width 52 height 18
type input "25AE4E"
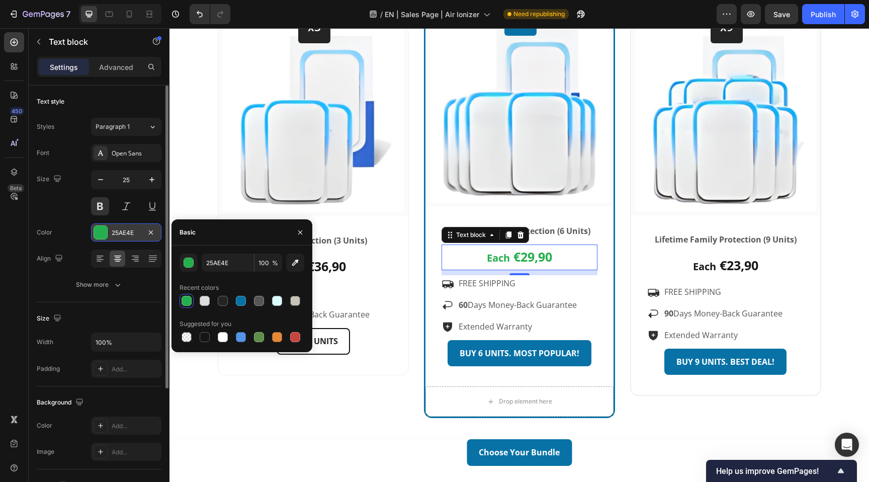
click at [237, 249] on div "25AE4E 100 % Recent colors Suggested for you" at bounding box center [242, 298] width 141 height 107
click at [352, 267] on p "Each €36,90" at bounding box center [313, 267] width 156 height 24
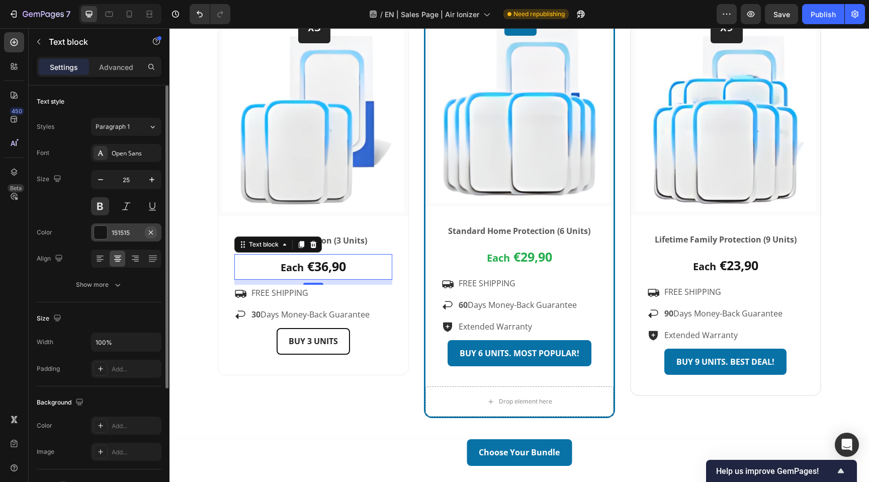
click at [151, 233] on icon "button" at bounding box center [151, 232] width 8 height 8
click at [125, 232] on div "Add..." at bounding box center [135, 232] width 47 height 9
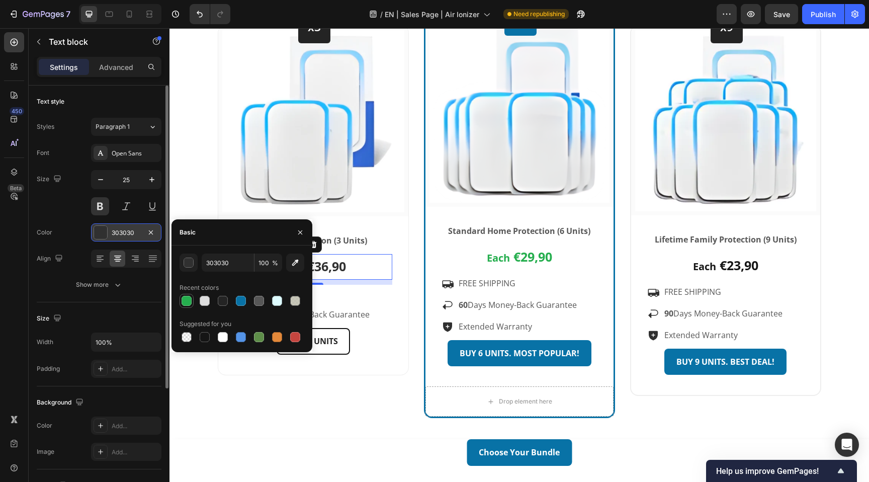
click at [185, 301] on div at bounding box center [187, 301] width 10 height 10
type input "25AE4E"
click at [519, 253] on span "€29,90" at bounding box center [533, 256] width 39 height 17
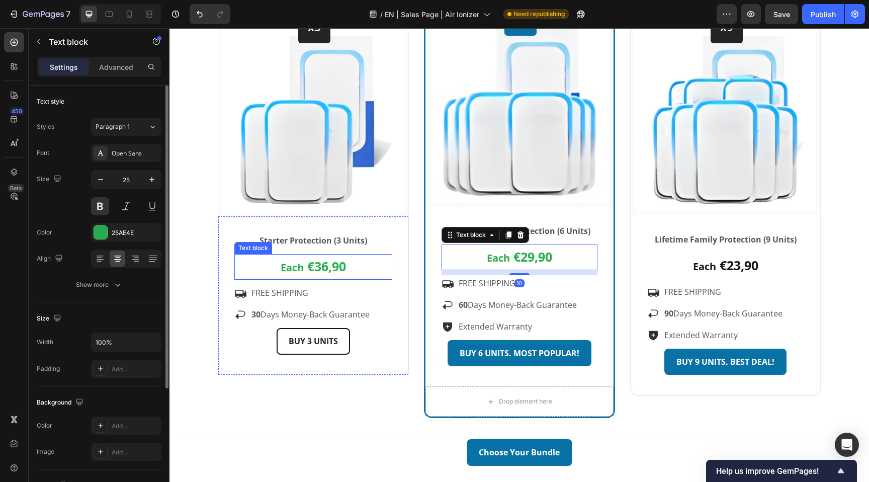
click at [312, 266] on span "€36,90" at bounding box center [326, 266] width 39 height 17
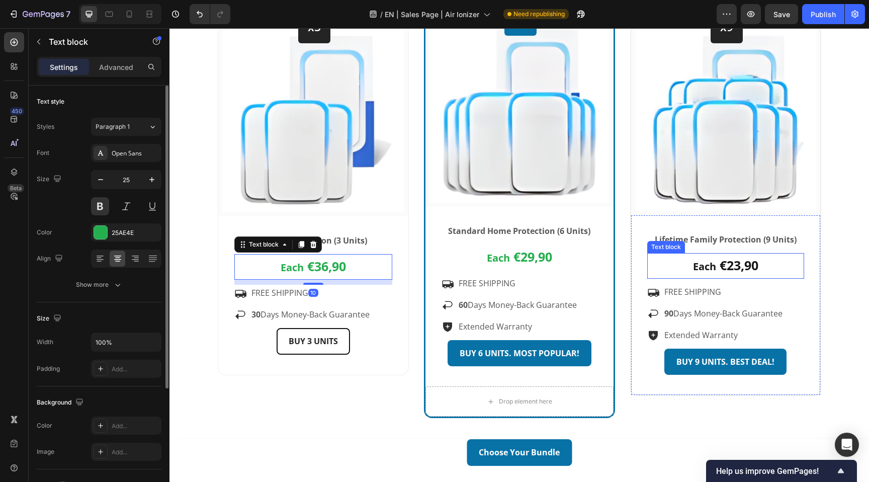
click at [718, 269] on p "Each €23,90" at bounding box center [725, 266] width 155 height 24
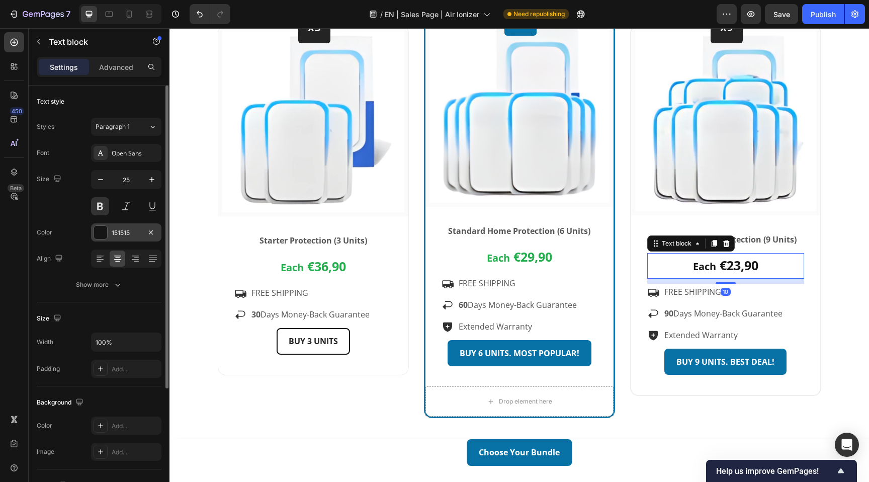
click at [130, 231] on div "151515" at bounding box center [126, 232] width 29 height 9
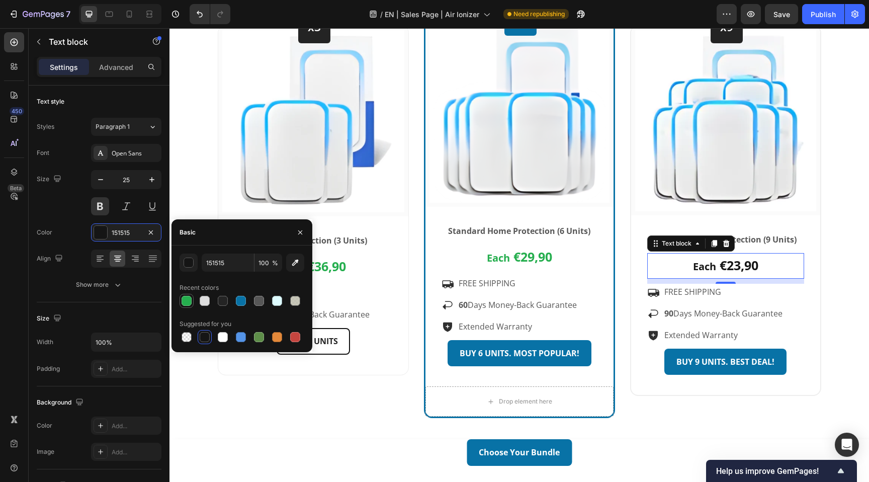
click at [187, 300] on div at bounding box center [187, 301] width 10 height 10
type input "25AE4E"
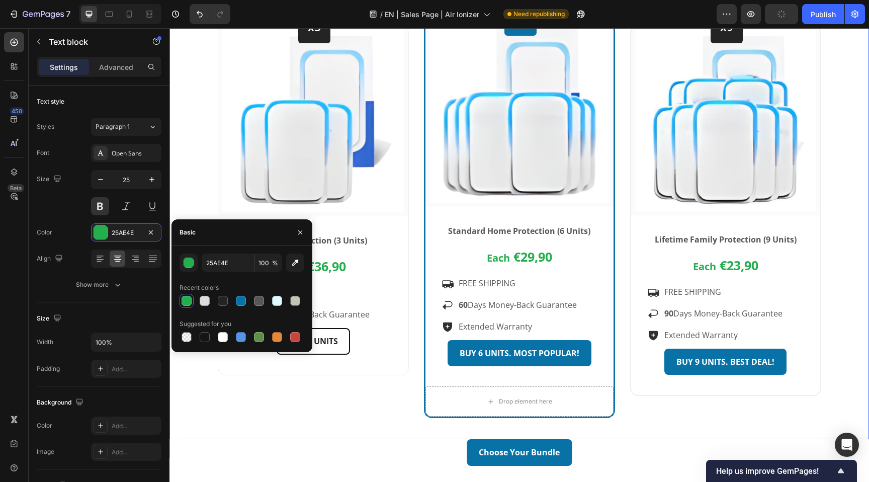
click at [843, 278] on div "Choose Your Bundle Heading 🎉 Your discount of up to 60% has been applied – only…" at bounding box center [519, 160] width 685 height 515
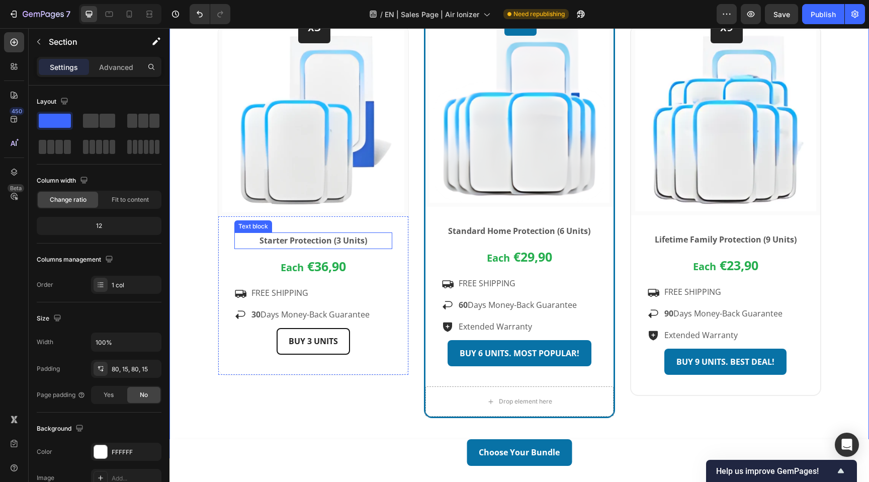
click at [323, 241] on strong "Starter Protection (3 Units)" at bounding box center [314, 240] width 108 height 11
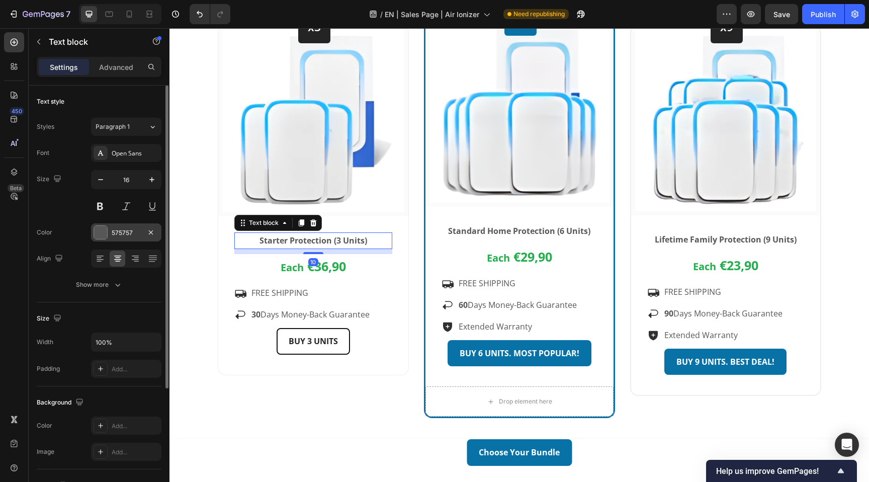
click at [130, 230] on div "575757" at bounding box center [126, 232] width 29 height 9
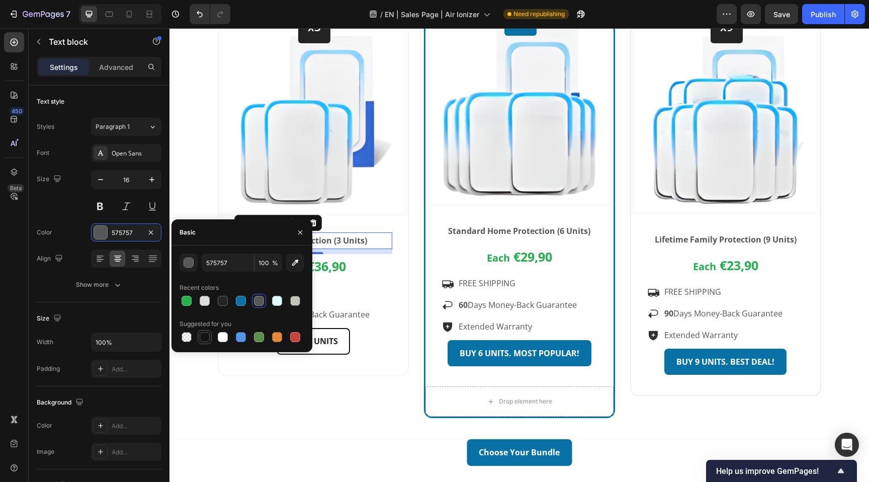
click at [206, 336] on div at bounding box center [205, 337] width 10 height 10
click at [192, 262] on div "button" at bounding box center [189, 263] width 10 height 10
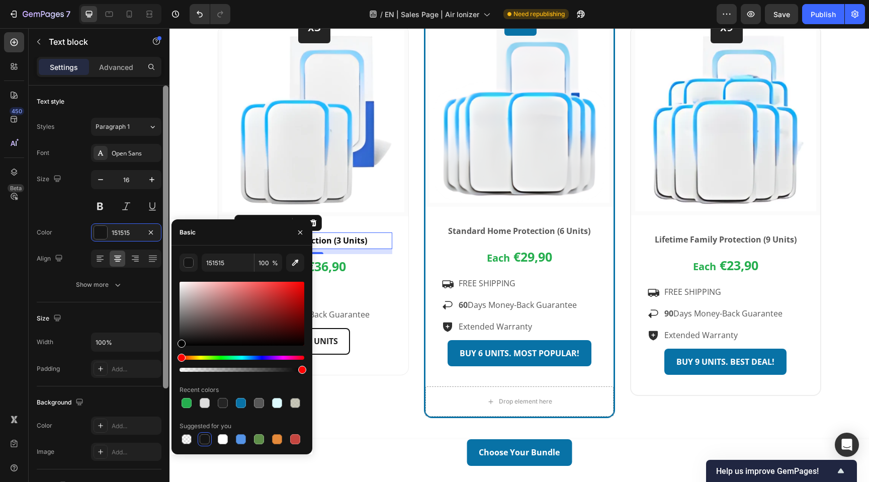
drag, startPoint x: 189, startPoint y: 314, endPoint x: 166, endPoint y: 381, distance: 70.6
click at [166, 381] on div "450 Beta Sections(30) Elements(83) Section Element Hero Section Product Detail …" at bounding box center [85, 255] width 170 height 454
type input "000000"
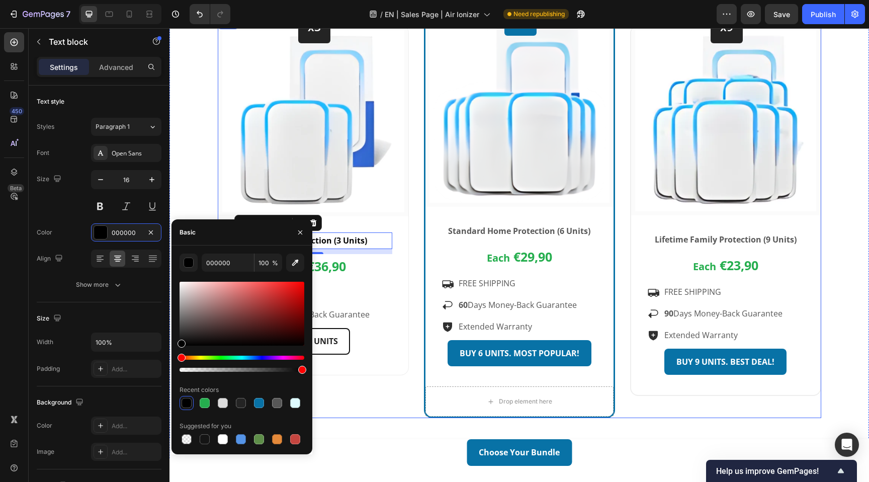
click at [415, 269] on div "x3 Heading Row Image Row Starter Protection (3 Units) Text block 10 Each €36,90…" at bounding box center [520, 217] width 604 height 401
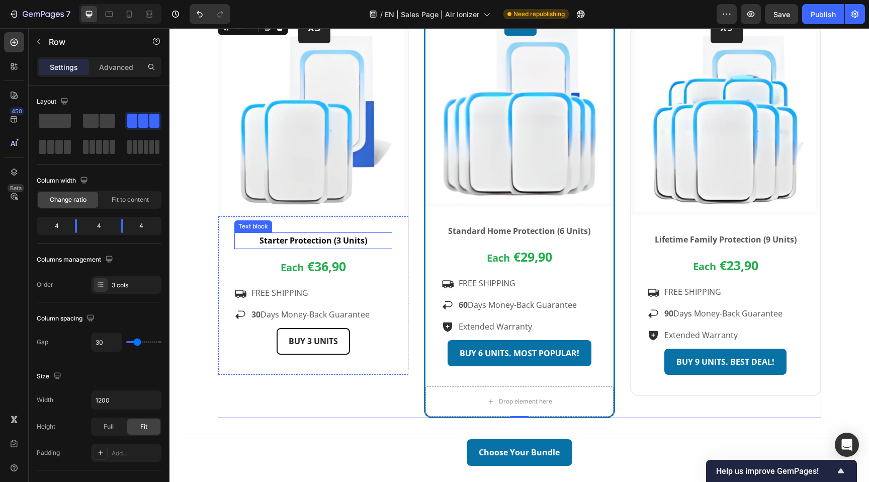
click at [324, 244] on strong "Starter Protection (3 Units)" at bounding box center [314, 240] width 108 height 11
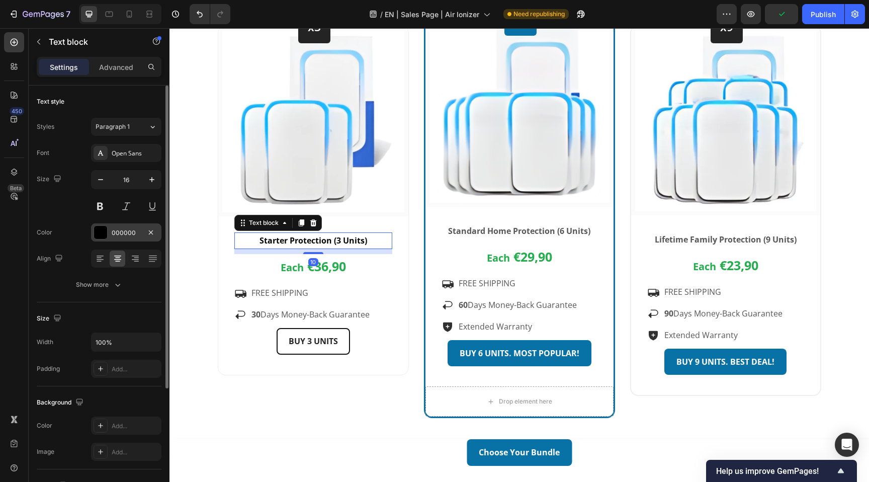
click at [123, 234] on div "000000" at bounding box center [126, 232] width 29 height 9
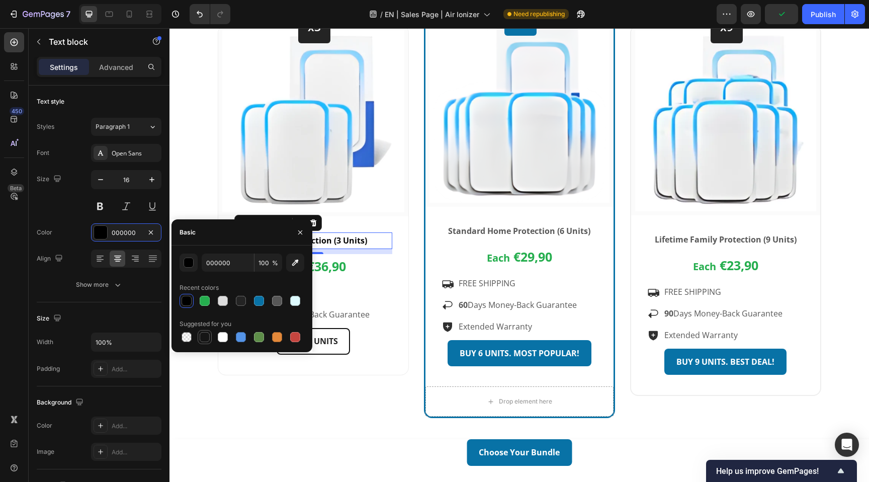
click at [205, 335] on div at bounding box center [205, 337] width 10 height 10
type input "151515"
click at [418, 255] on div "x3 Heading Row Image Row Starter Protection (3 Units) Text block 10 Each €36,90…" at bounding box center [520, 217] width 604 height 401
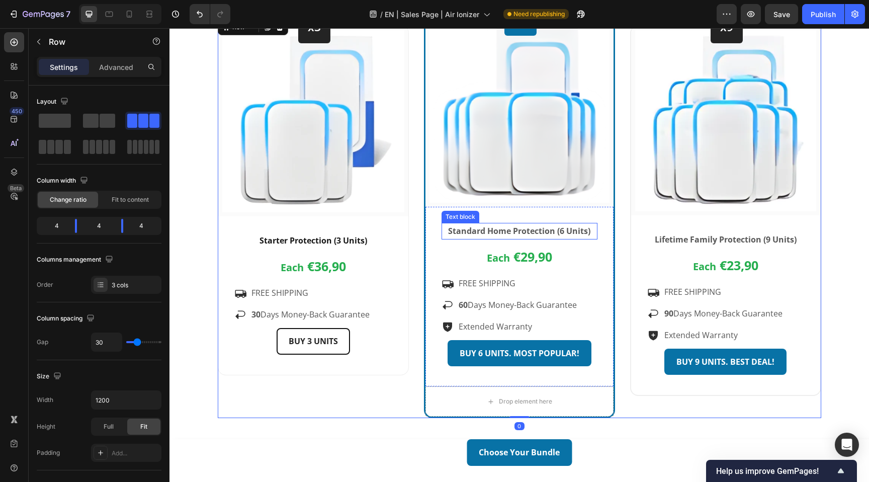
click at [479, 230] on strong "Standard Home Protection (6 Units)" at bounding box center [519, 230] width 142 height 11
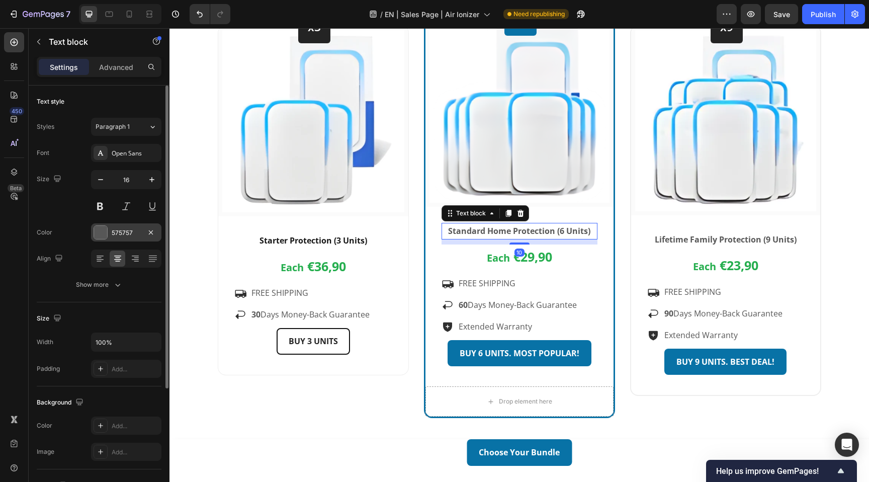
click at [120, 236] on div "575757" at bounding box center [126, 232] width 29 height 9
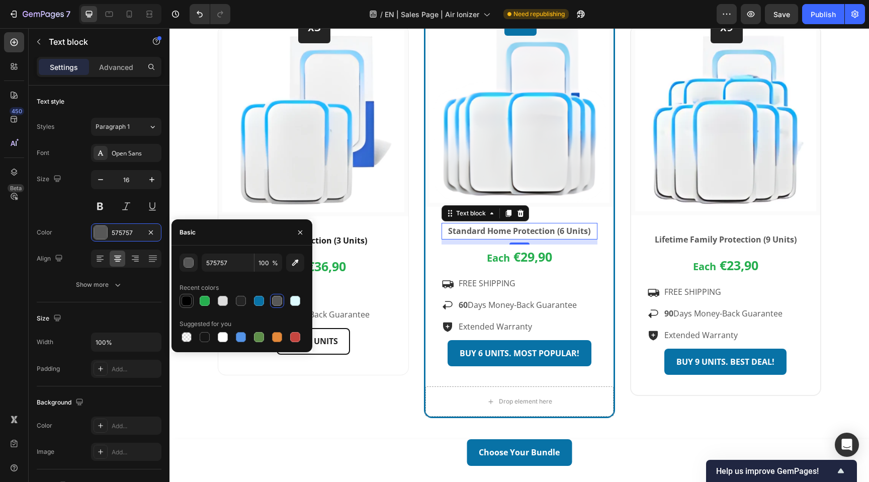
click at [186, 303] on div at bounding box center [187, 301] width 10 height 10
click at [205, 336] on div at bounding box center [205, 337] width 10 height 10
type input "151515"
click at [688, 236] on strong "Lifetime Family Protection (9 Units)" at bounding box center [726, 239] width 142 height 11
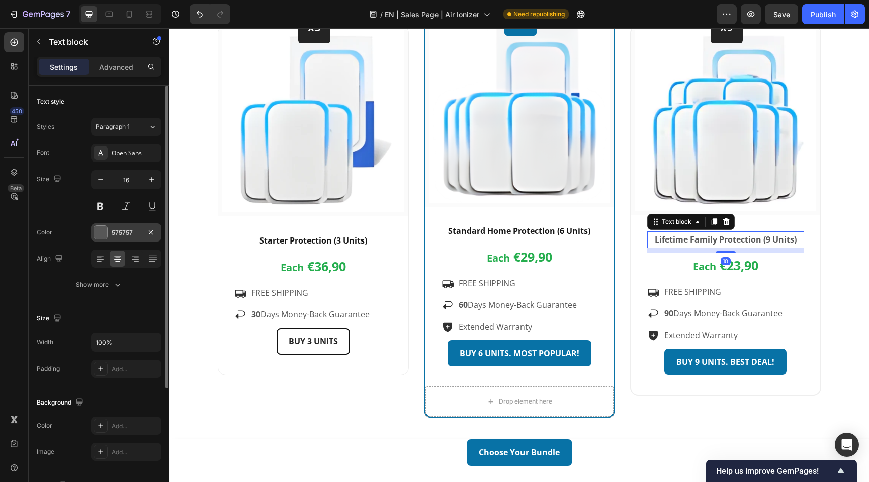
click at [122, 233] on div "575757" at bounding box center [126, 232] width 29 height 9
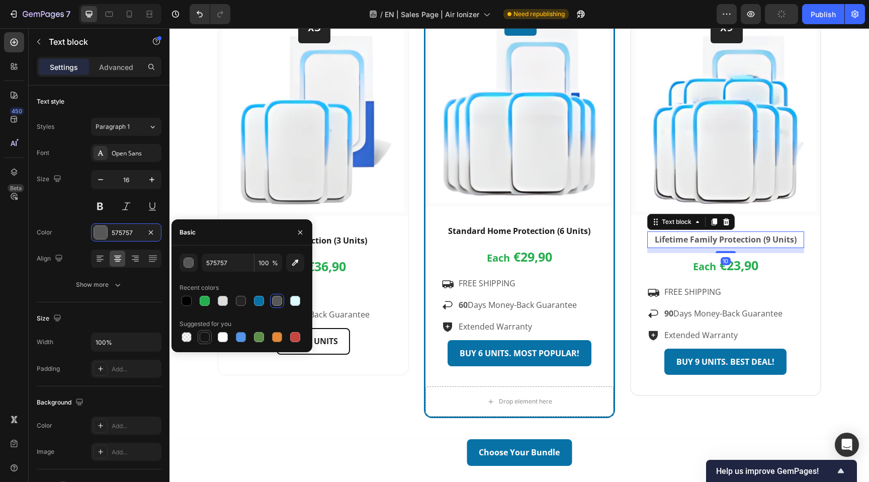
click at [203, 340] on div at bounding box center [205, 337] width 10 height 10
type input "151515"
click at [416, 257] on div "x3 Heading Row Image Row Starter Protection (3 Units) Text block Each €36,90 Te…" at bounding box center [520, 217] width 604 height 401
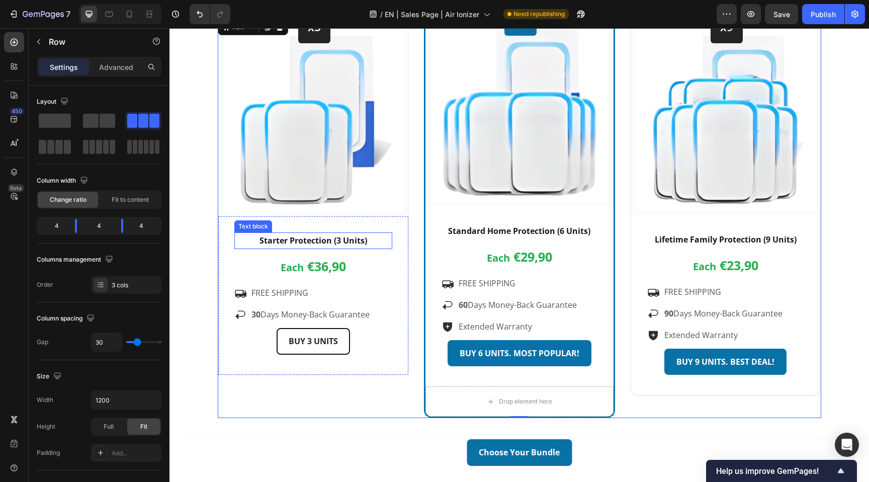
click at [331, 241] on strong "Starter Protection (3 Units)" at bounding box center [314, 240] width 108 height 11
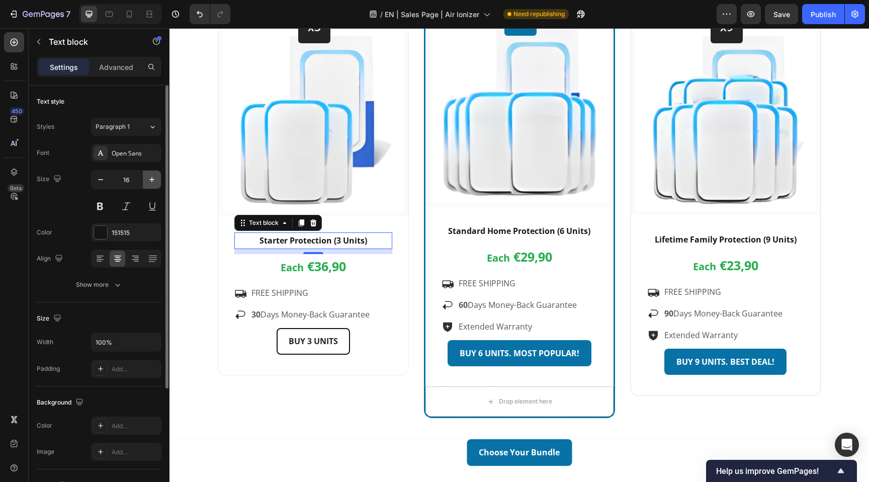
click at [152, 185] on button "button" at bounding box center [152, 180] width 18 height 18
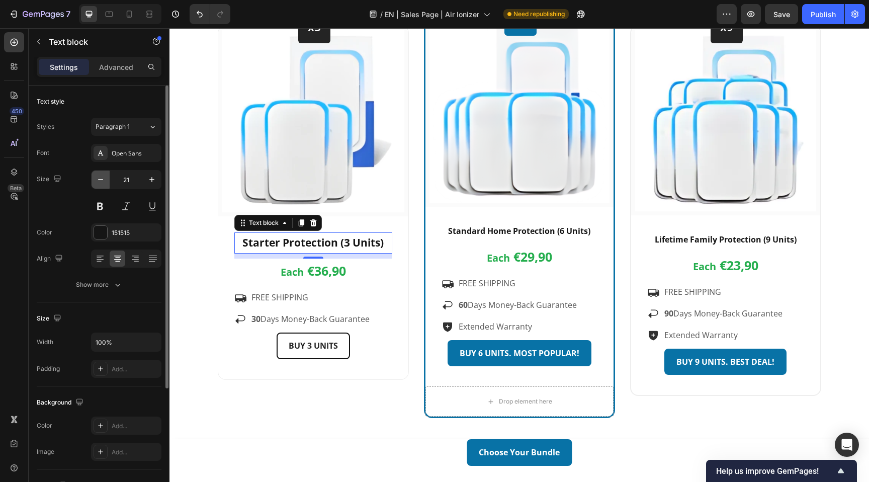
click at [97, 183] on icon "button" at bounding box center [101, 180] width 10 height 10
type input "20"
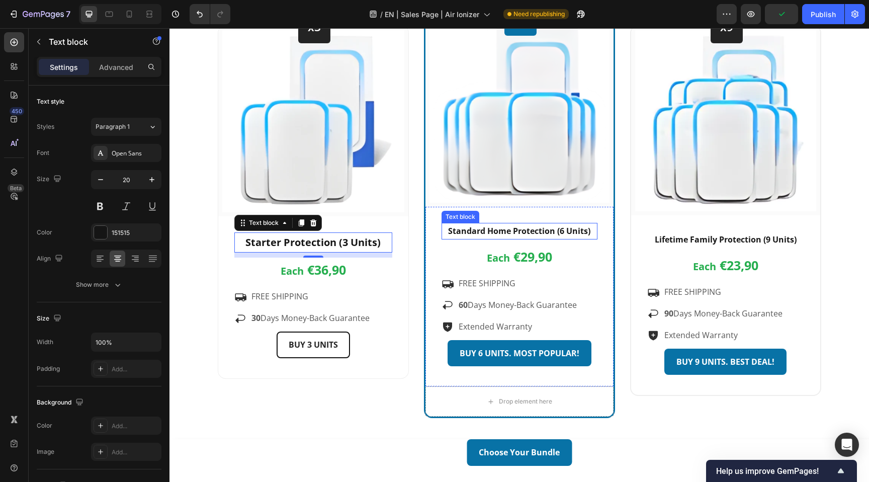
click at [576, 231] on strong "Standard Home Protection (6 Units)" at bounding box center [519, 230] width 142 height 11
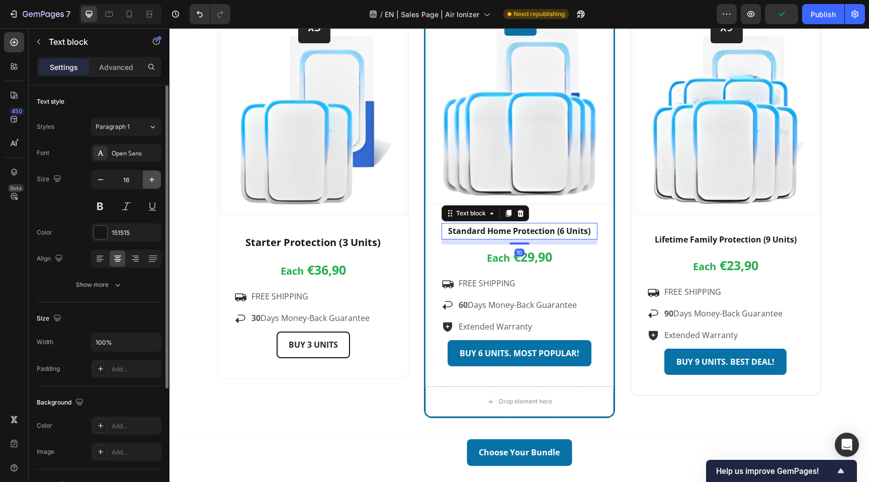
click at [152, 178] on icon "button" at bounding box center [152, 180] width 10 height 10
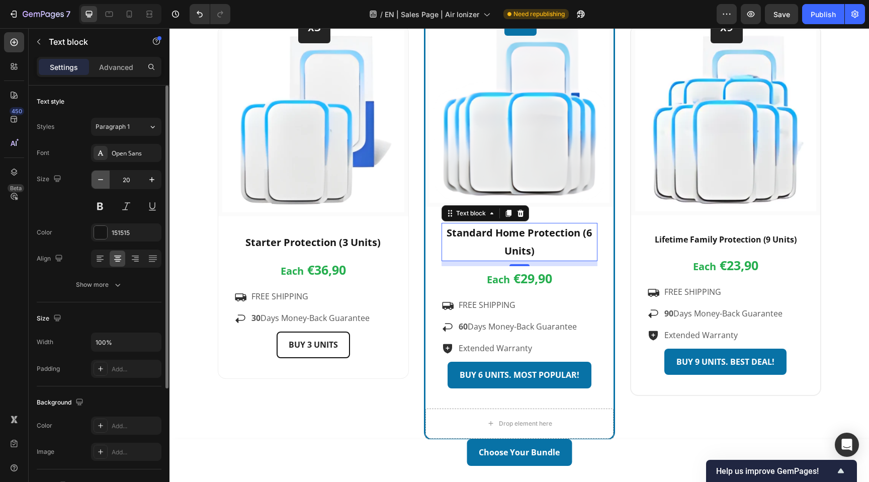
click at [104, 175] on icon "button" at bounding box center [101, 180] width 10 height 10
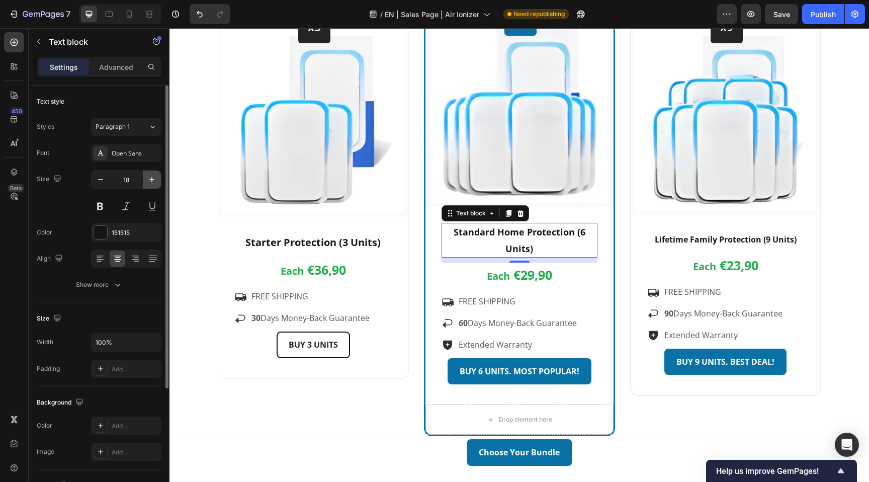
click at [150, 183] on icon "button" at bounding box center [152, 180] width 10 height 10
type input "20"
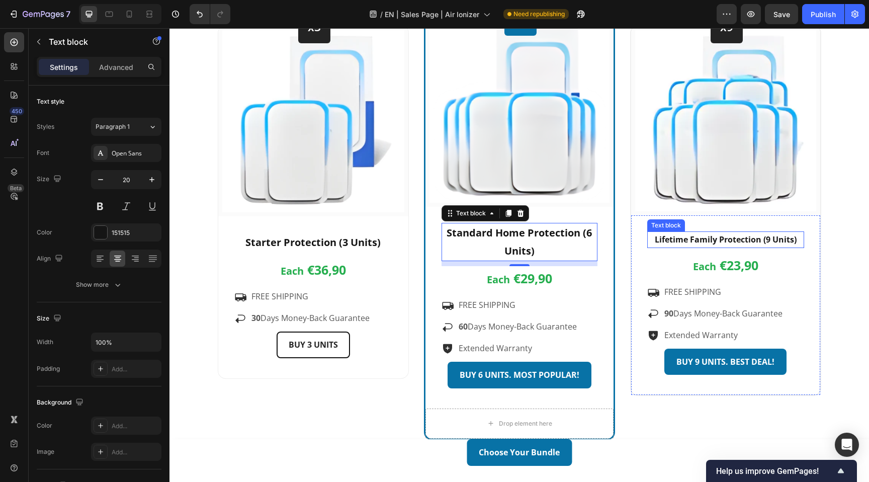
click at [717, 242] on strong "Lifetime Family Protection (9 Units)" at bounding box center [726, 239] width 142 height 11
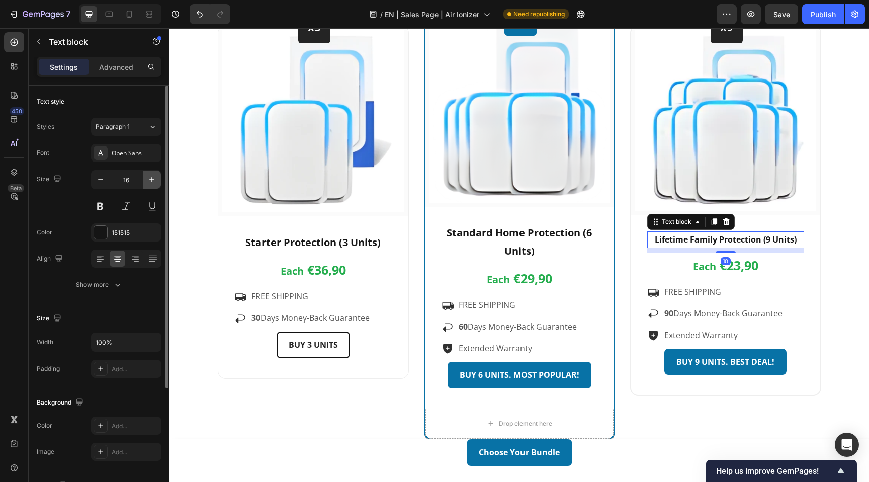
click at [156, 183] on icon "button" at bounding box center [152, 180] width 10 height 10
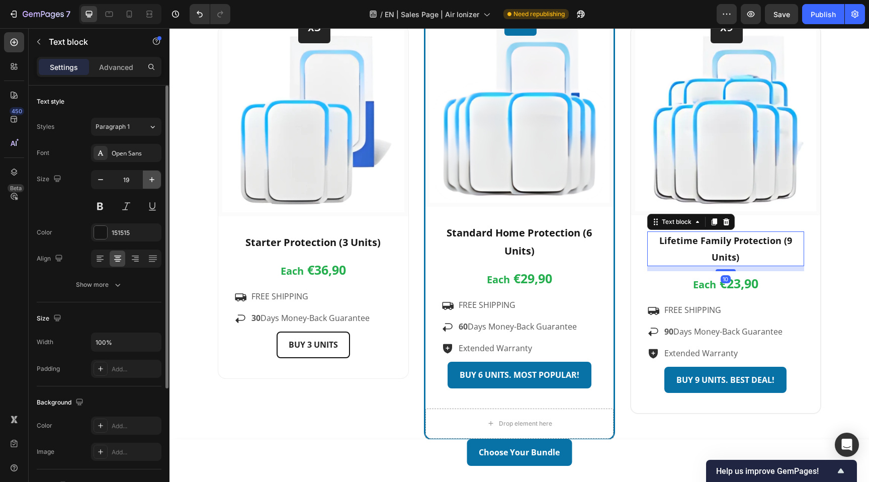
click at [156, 183] on icon "button" at bounding box center [152, 180] width 10 height 10
type input "20"
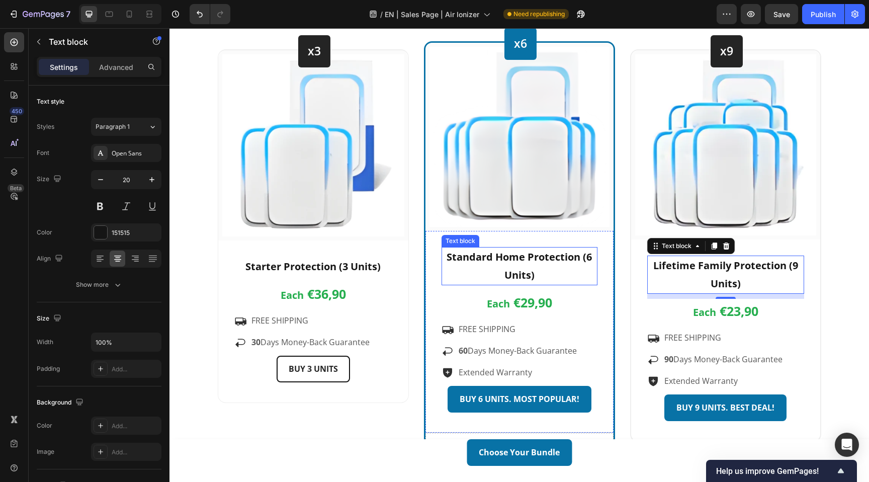
scroll to position [2602, 0]
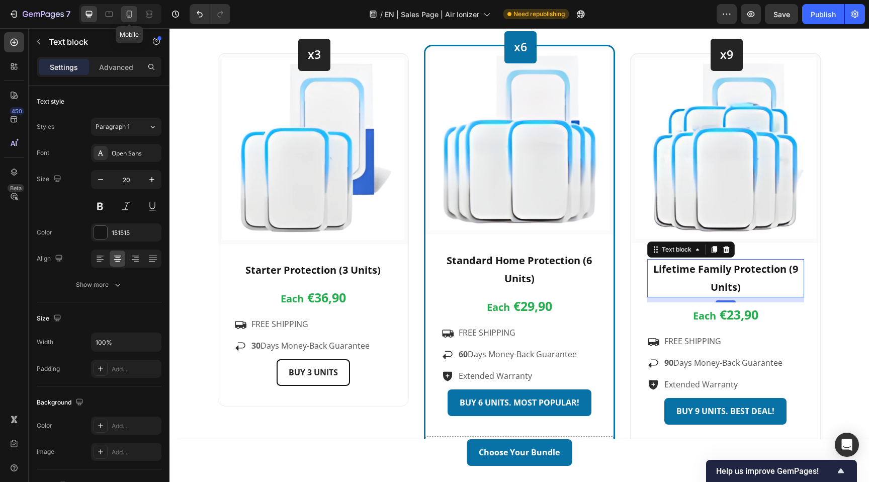
click at [132, 16] on icon at bounding box center [129, 14] width 10 height 10
type input "16"
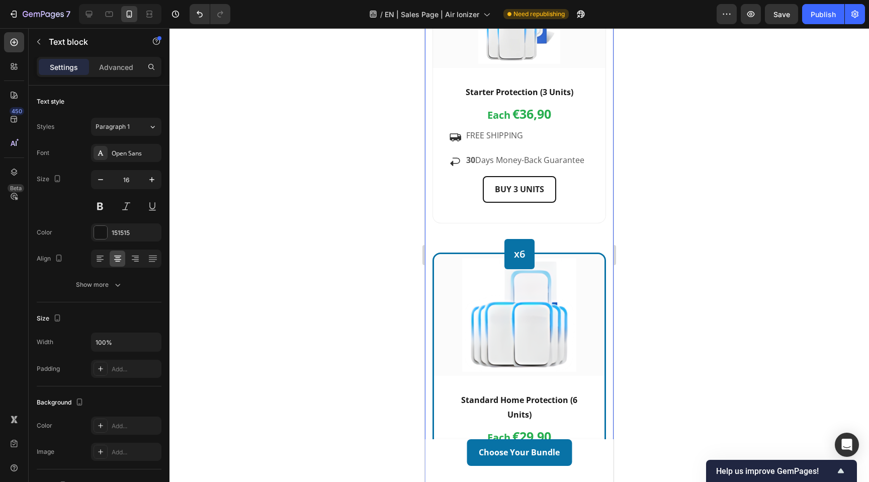
scroll to position [3093, 0]
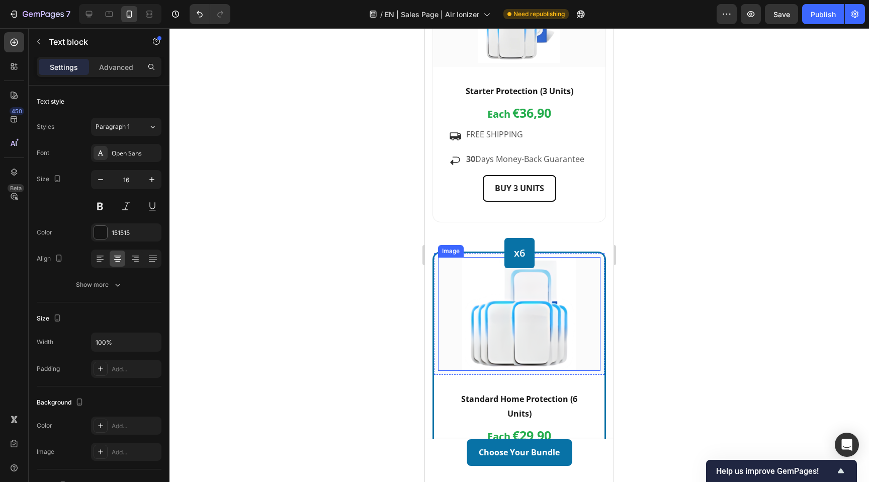
click at [470, 306] on img at bounding box center [519, 314] width 114 height 114
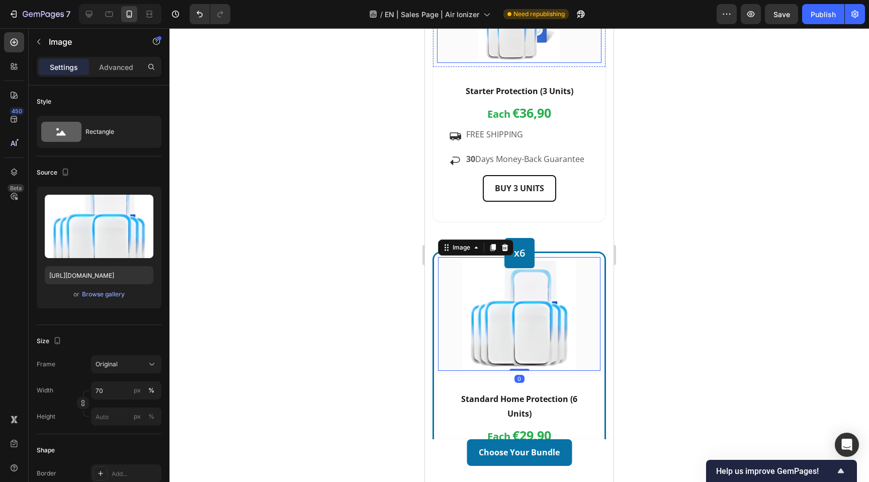
click at [495, 46] on img at bounding box center [519, 22] width 82 height 82
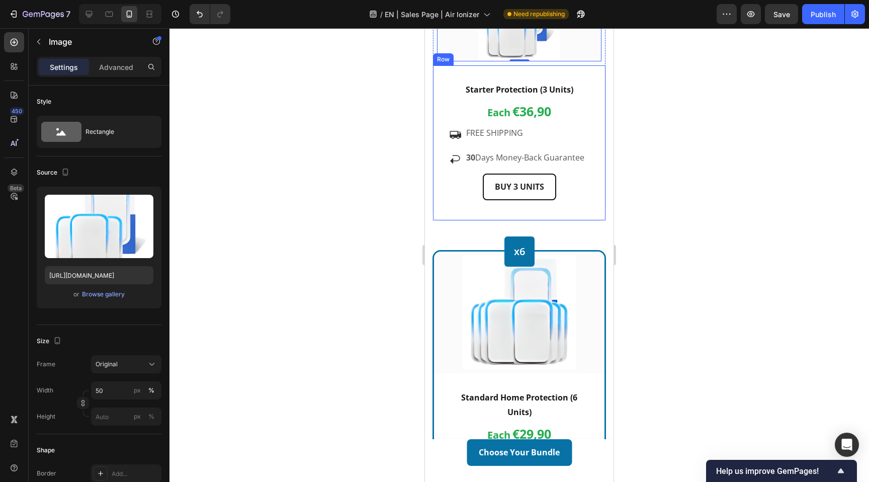
scroll to position [3096, 0]
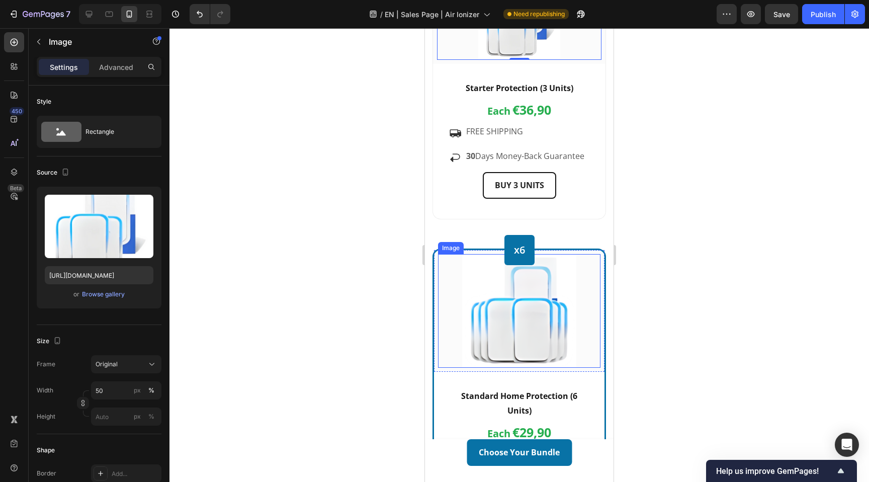
click at [484, 339] on img at bounding box center [519, 311] width 114 height 114
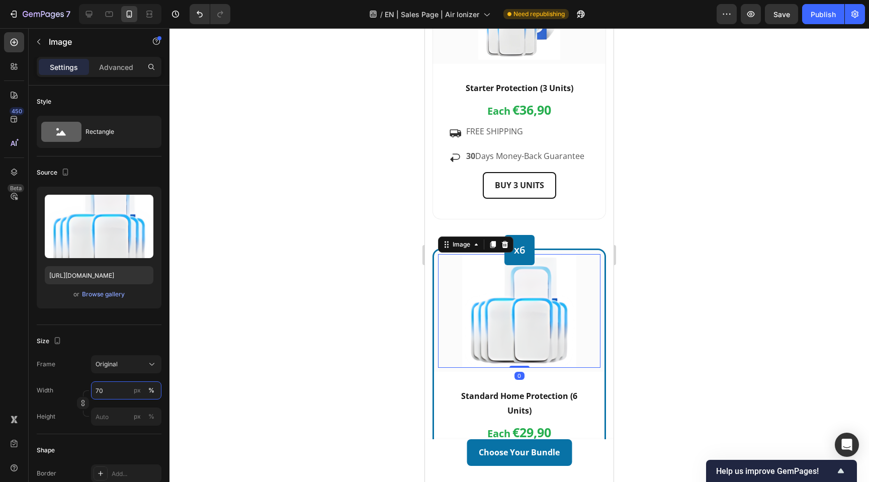
click at [118, 389] on input "70" at bounding box center [126, 390] width 70 height 18
click at [377, 261] on div at bounding box center [520, 255] width 700 height 454
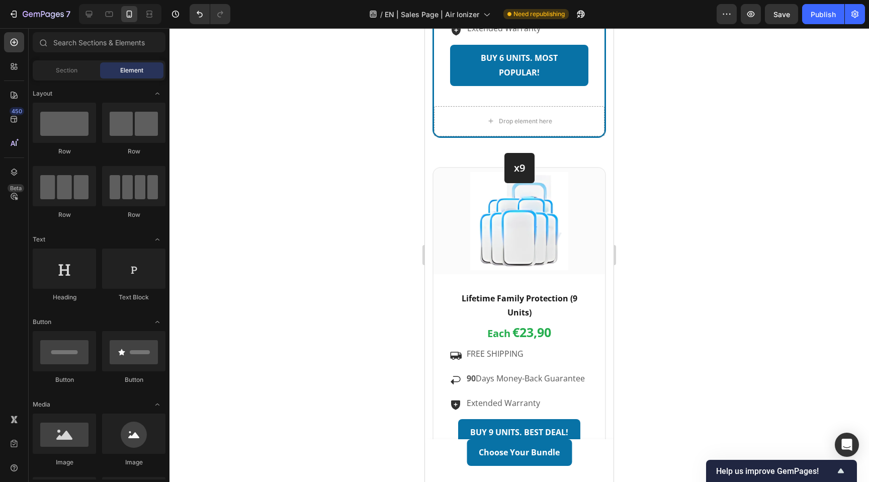
scroll to position [3573, 0]
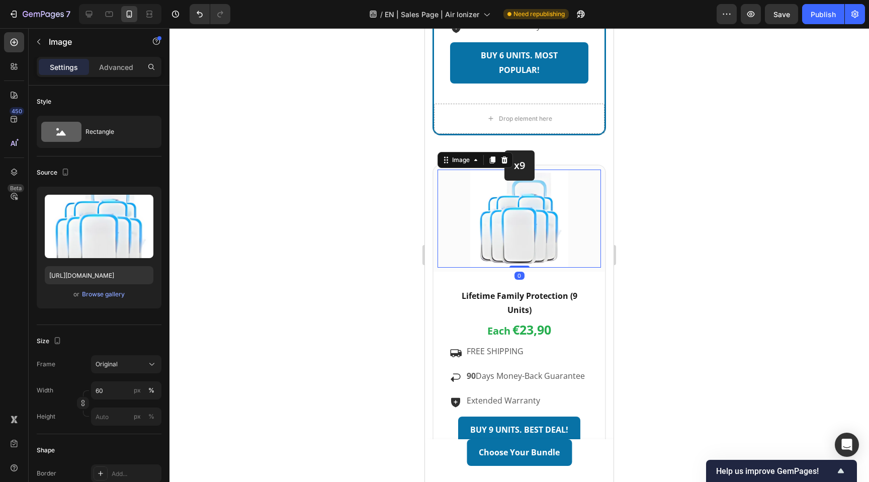
click at [465, 235] on div at bounding box center [519, 219] width 163 height 98
click at [118, 390] on input "60" at bounding box center [126, 390] width 70 height 18
type input "50"
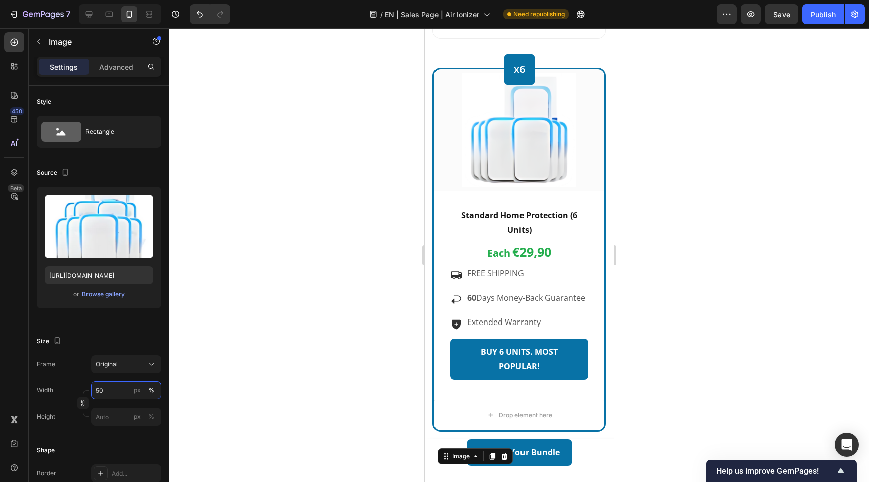
scroll to position [3258, 0]
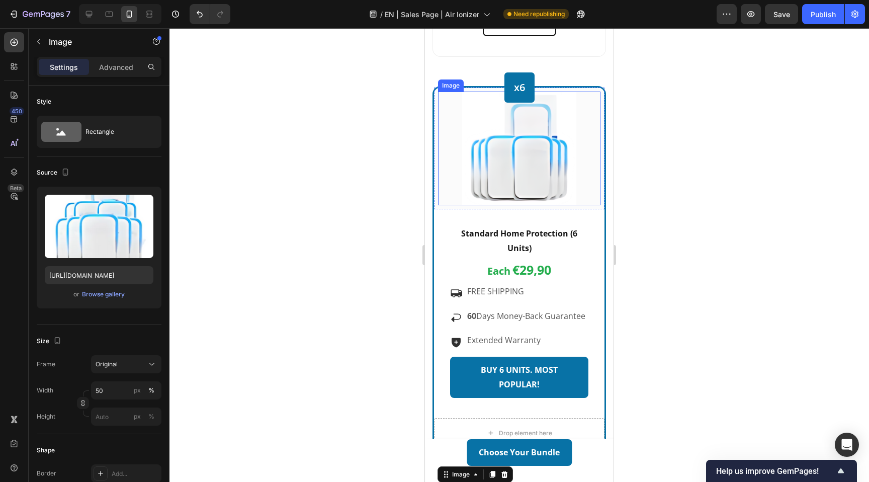
click at [500, 145] on img at bounding box center [519, 149] width 114 height 114
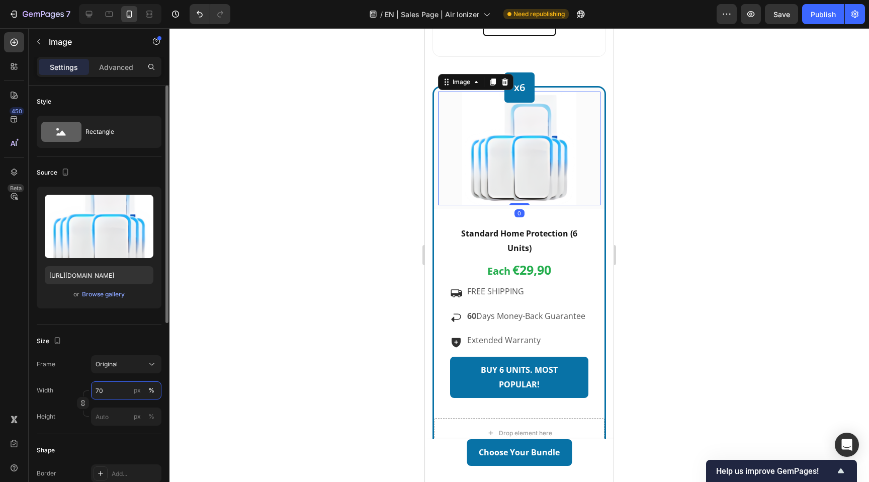
click at [109, 396] on input "70" at bounding box center [126, 390] width 70 height 18
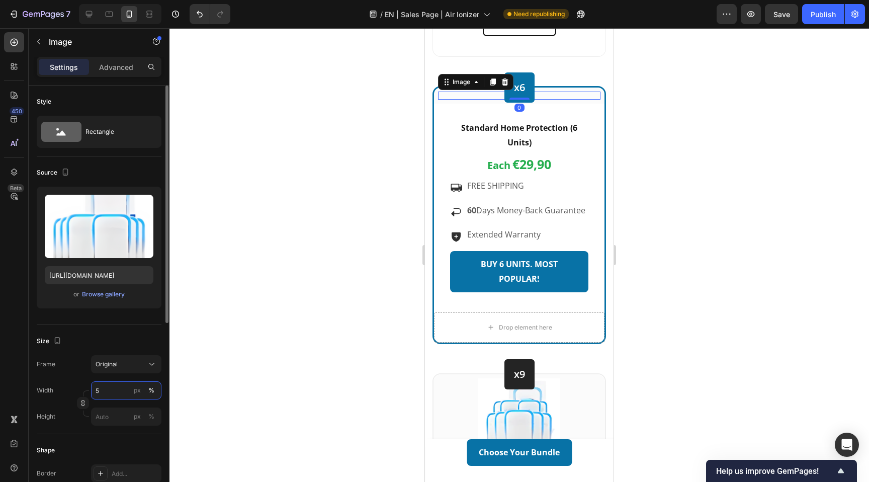
type input "50"
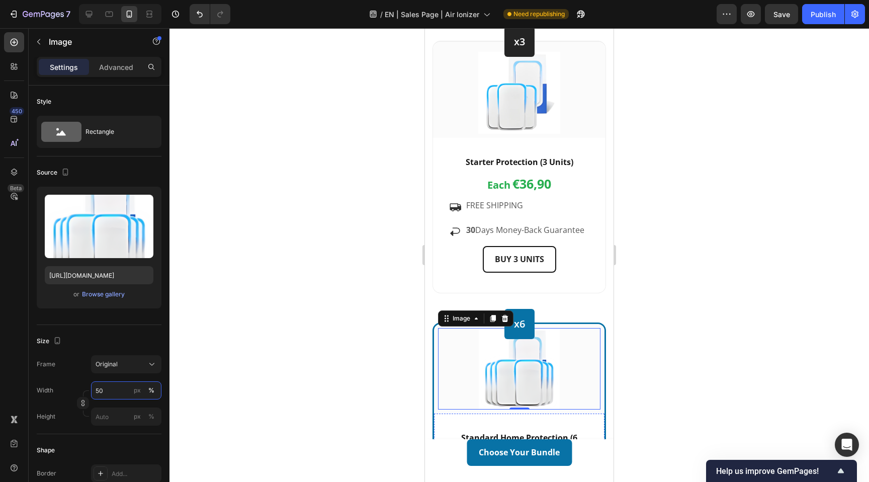
scroll to position [3014, 0]
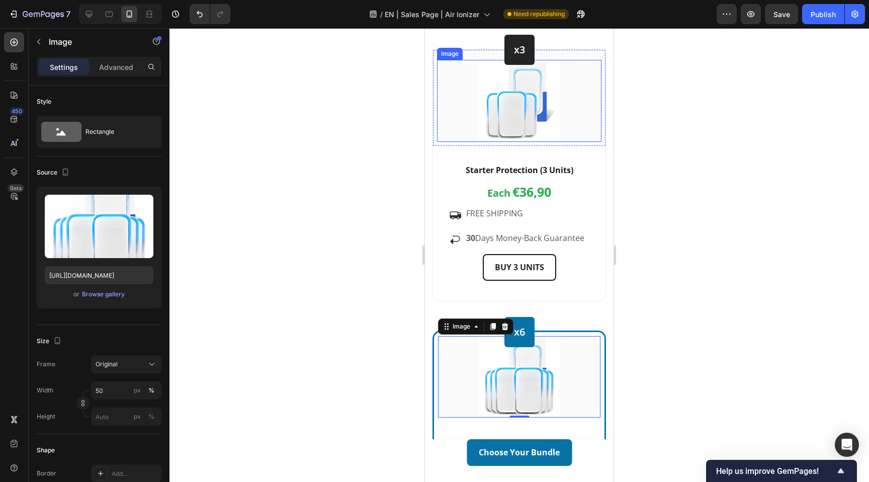
click at [505, 116] on img at bounding box center [519, 101] width 82 height 82
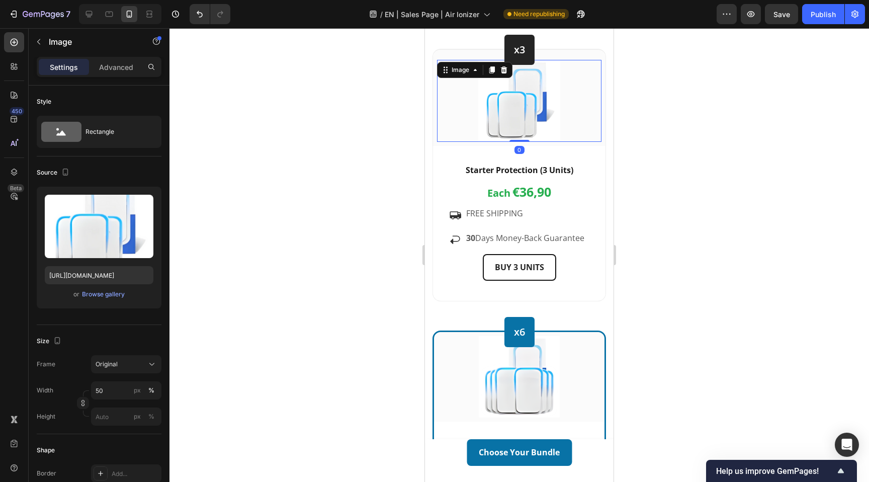
click at [407, 221] on div at bounding box center [520, 255] width 700 height 454
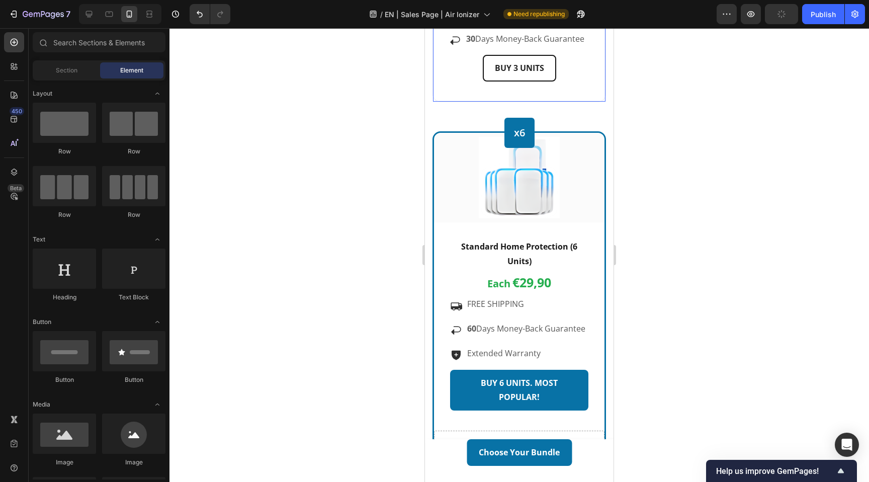
scroll to position [3216, 0]
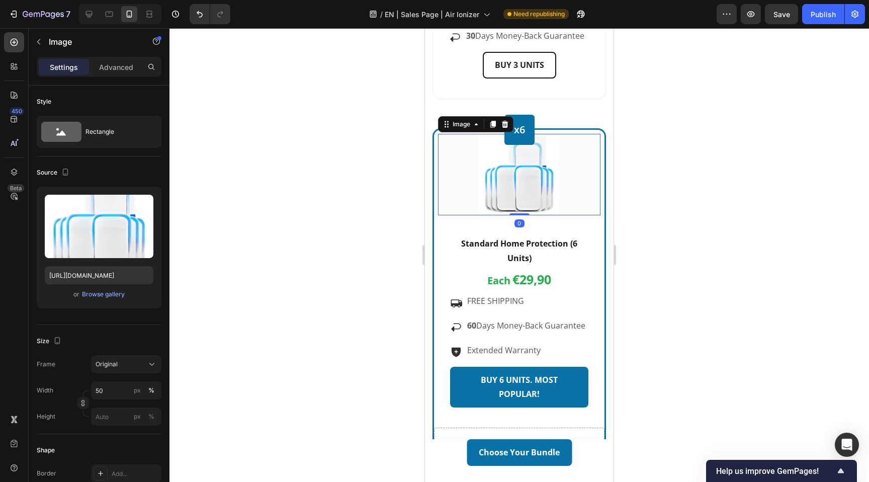
click at [456, 169] on div at bounding box center [519, 174] width 162 height 81
click at [119, 388] on input "50" at bounding box center [126, 390] width 70 height 18
type input "80"
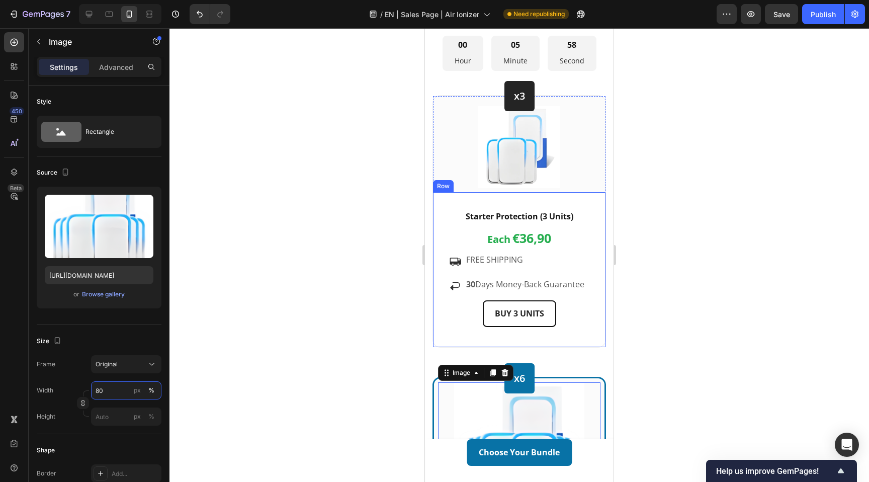
scroll to position [2946, 0]
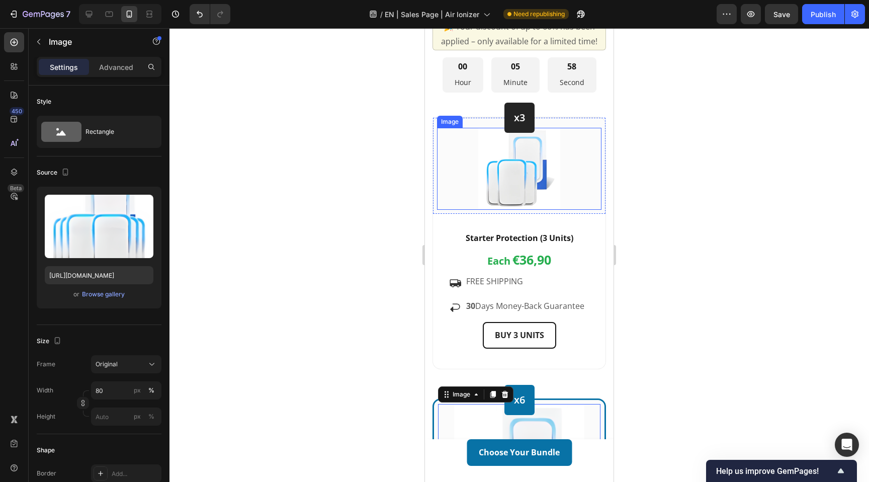
click at [476, 176] on div at bounding box center [519, 169] width 164 height 82
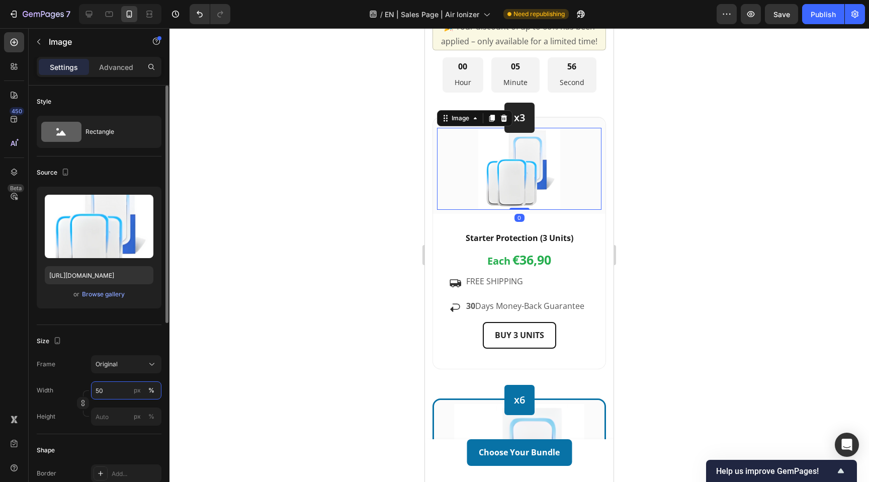
click at [119, 388] on input "50" at bounding box center [126, 390] width 70 height 18
type input "80"
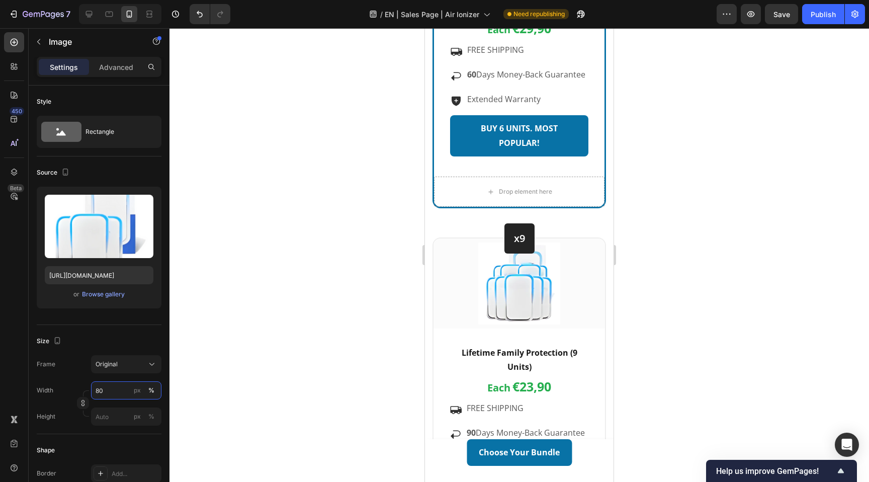
scroll to position [3569, 0]
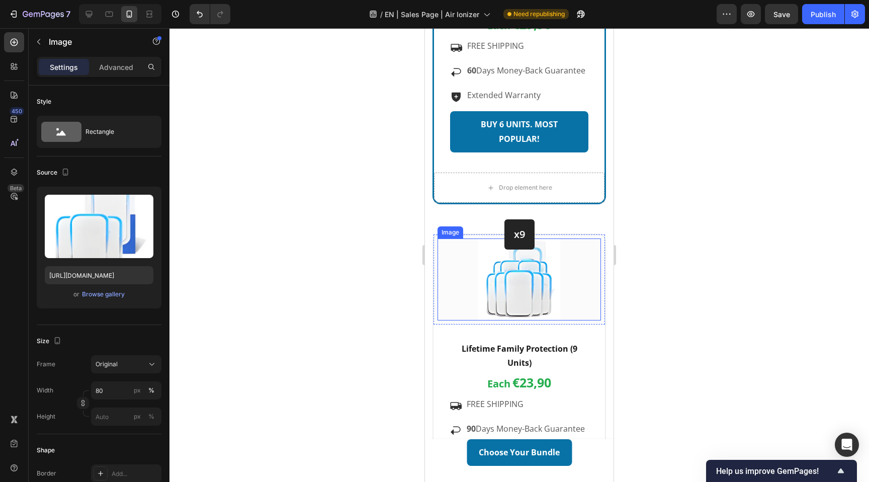
click at [501, 297] on img at bounding box center [519, 279] width 82 height 82
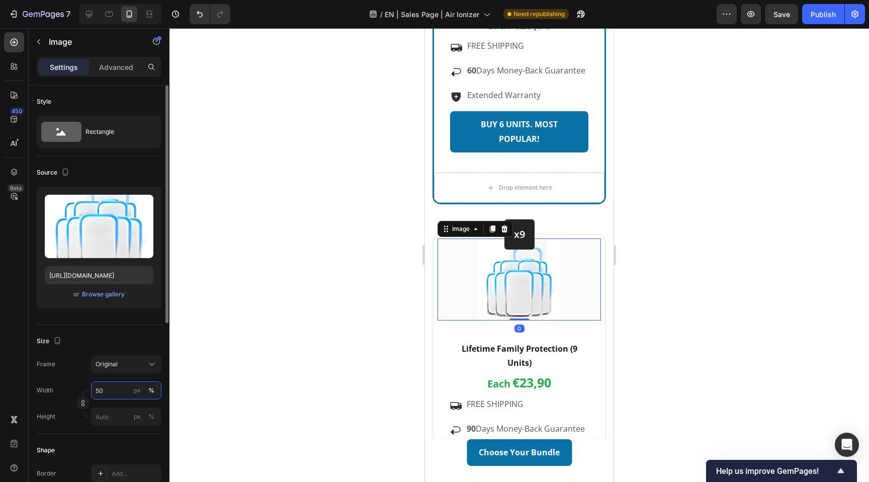
click at [117, 394] on input "50" at bounding box center [126, 390] width 70 height 18
type input "80"
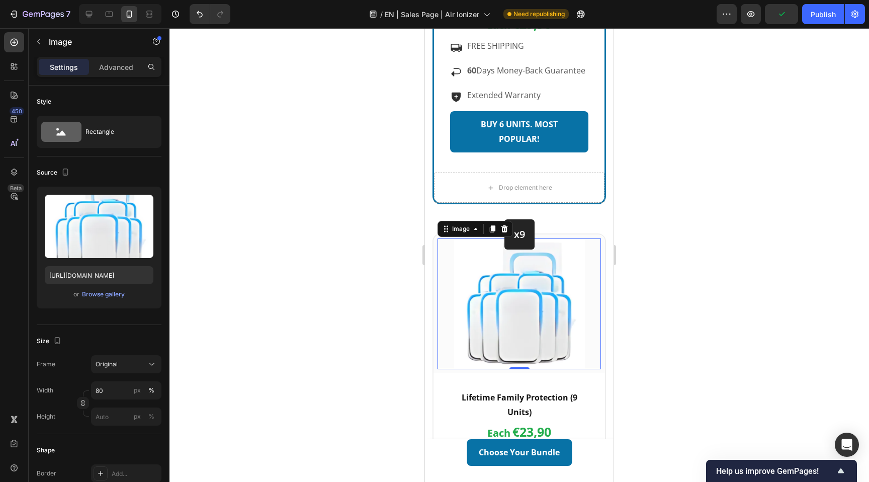
click at [378, 272] on div at bounding box center [520, 255] width 700 height 454
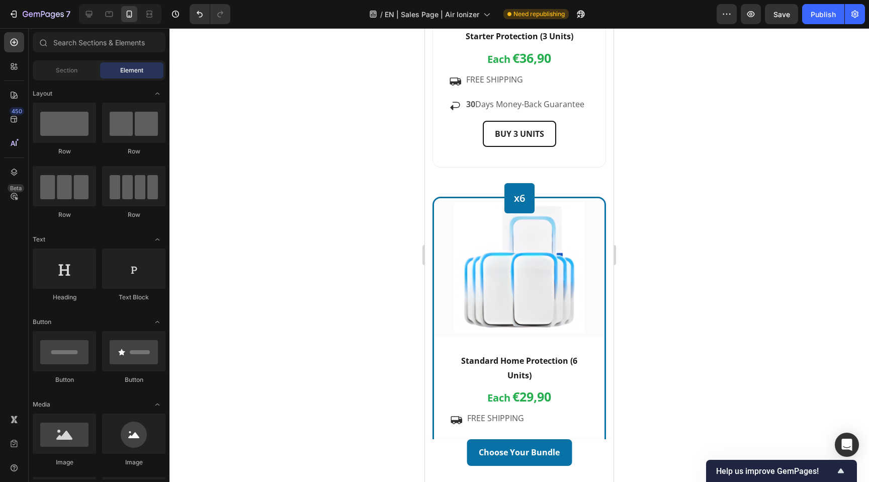
scroll to position [3190, 0]
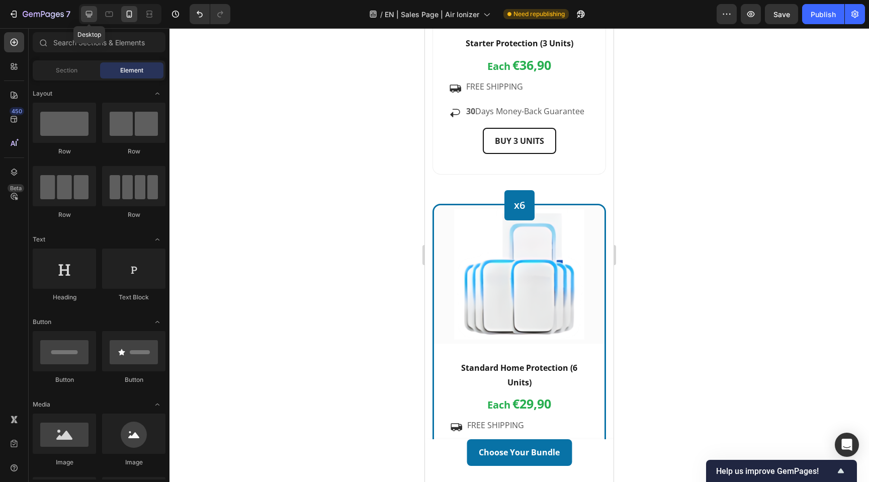
click at [84, 15] on icon at bounding box center [89, 14] width 10 height 10
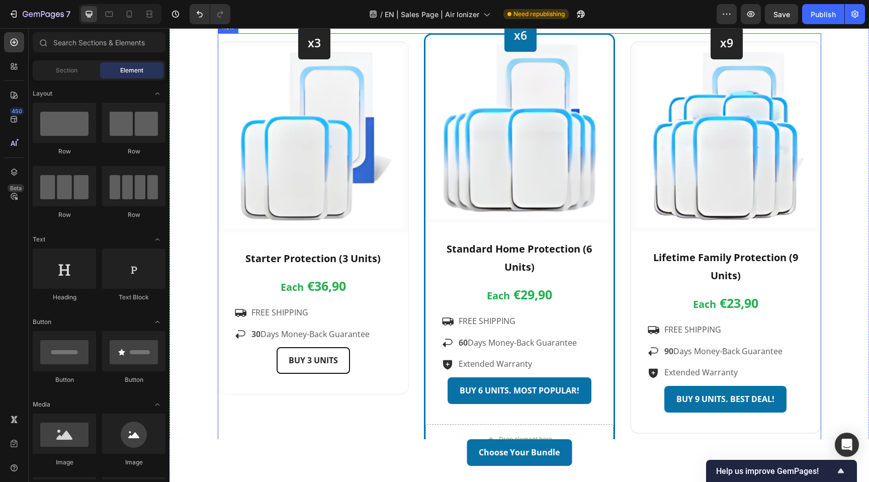
scroll to position [2620, 0]
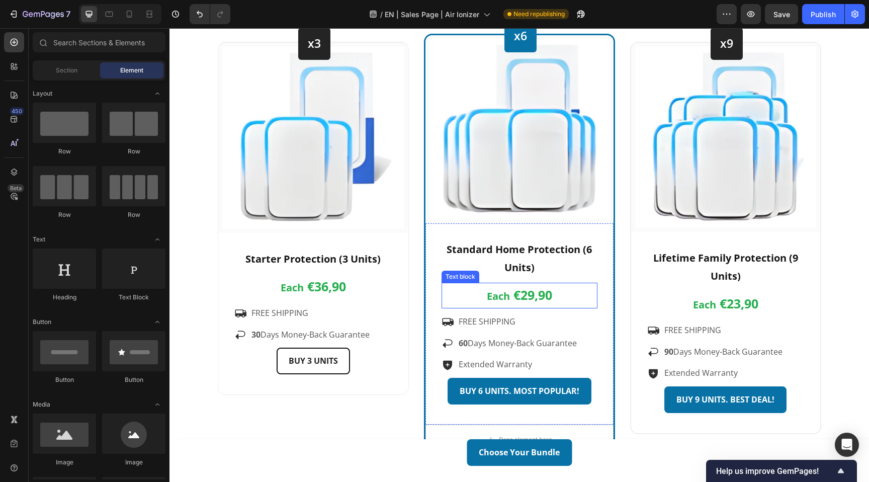
click at [569, 292] on p "Each €29,90" at bounding box center [520, 296] width 154 height 24
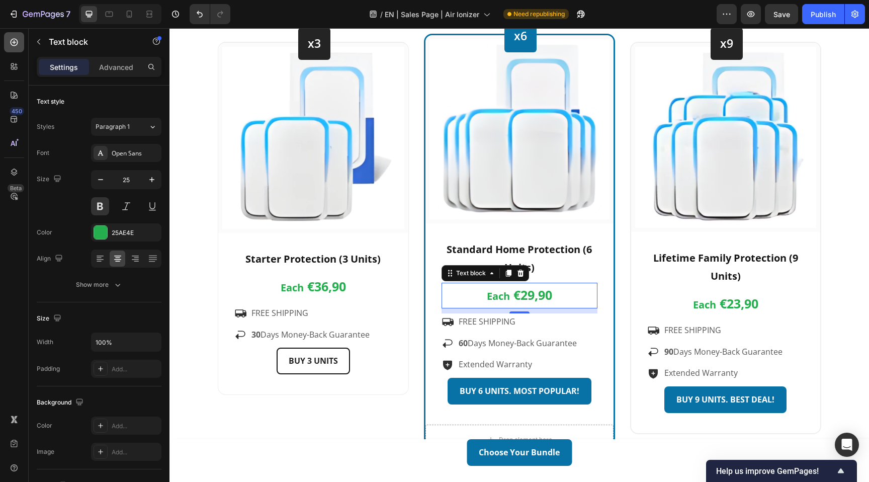
click at [18, 41] on icon at bounding box center [14, 42] width 10 height 10
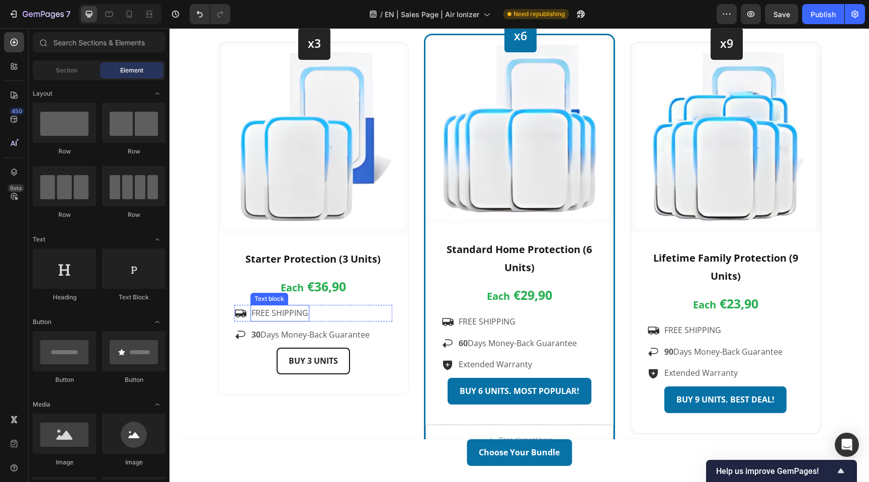
click at [307, 318] on p "FREE SHIPPING" at bounding box center [280, 313] width 57 height 15
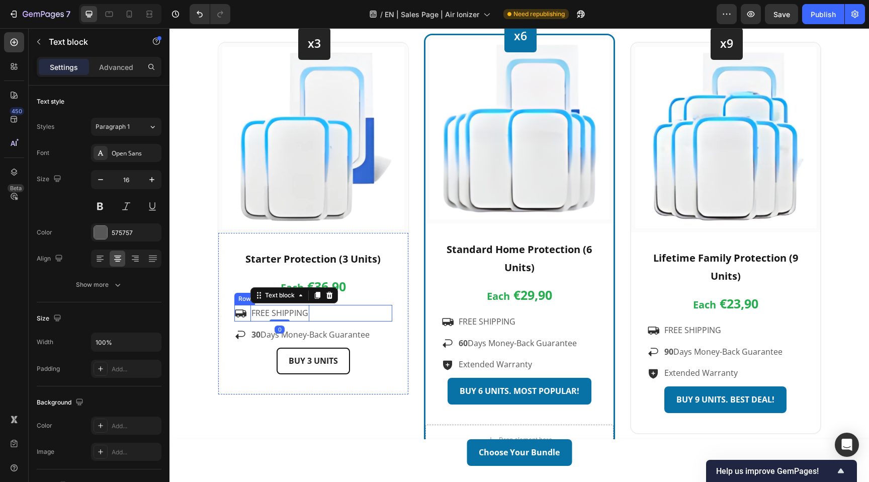
click at [318, 316] on div "Icon FREE SHIPPING Text block 0 Row" at bounding box center [313, 313] width 158 height 17
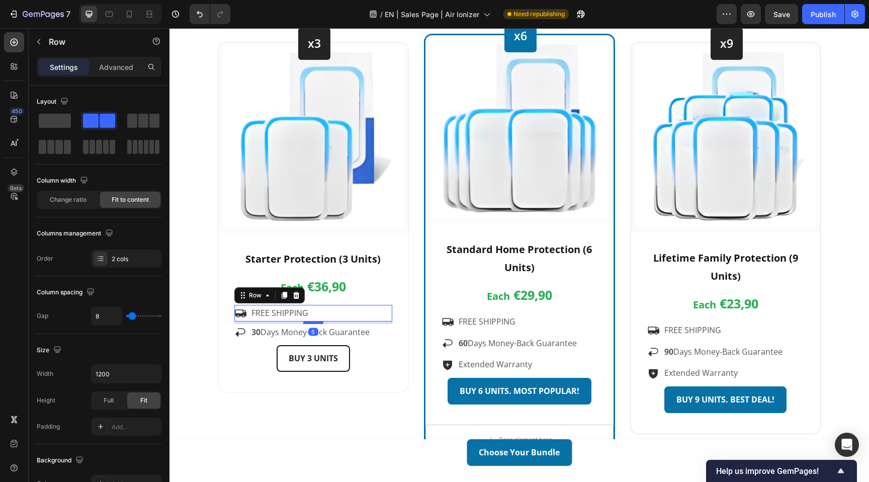
click at [315, 323] on div at bounding box center [313, 322] width 20 height 3
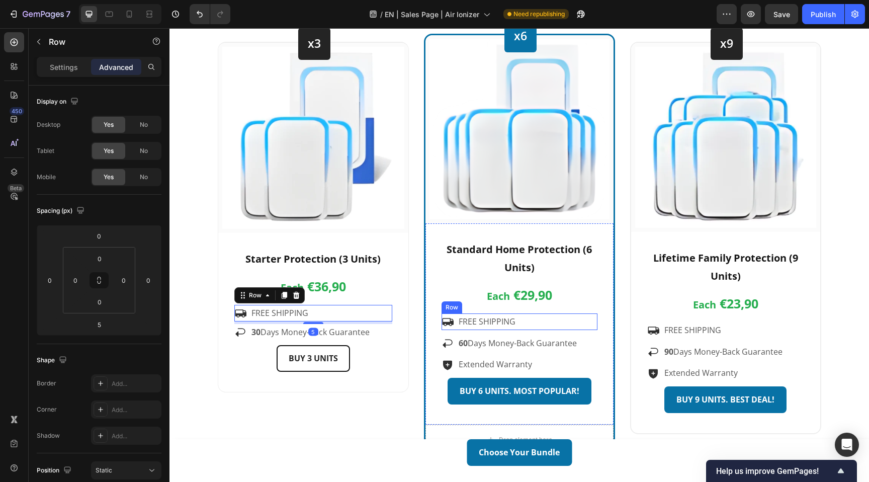
click at [522, 324] on div "Icon FREE SHIPPING Text block Row" at bounding box center [520, 321] width 156 height 17
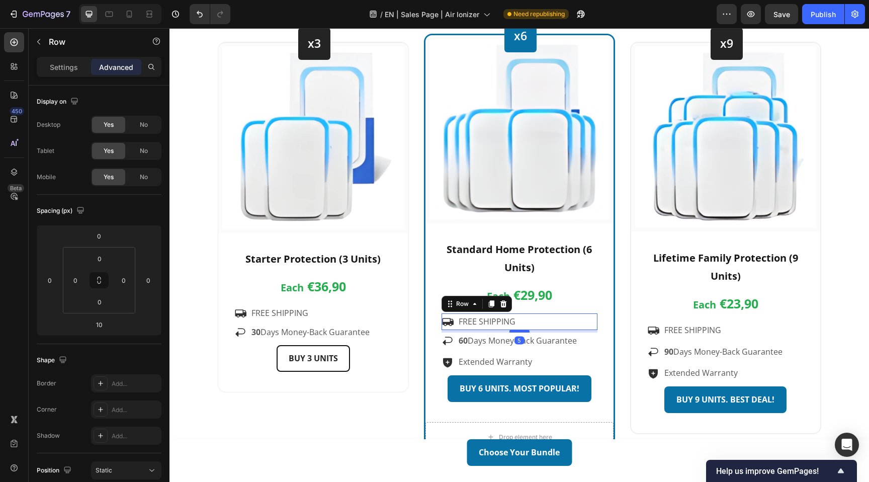
click at [521, 330] on div at bounding box center [520, 330] width 20 height 3
type input "5"
click at [585, 346] on div "Icon 60 Days Money-Back Guarantee Text block Row" at bounding box center [520, 341] width 156 height 17
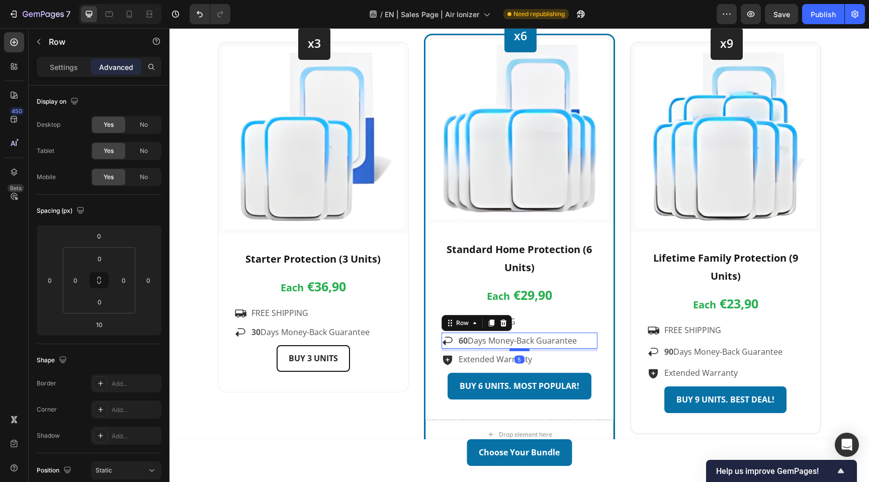
click at [516, 351] on div at bounding box center [520, 349] width 20 height 3
type input "5"
click at [559, 362] on div "Icon Extended Warranty Text block Row" at bounding box center [520, 359] width 156 height 17
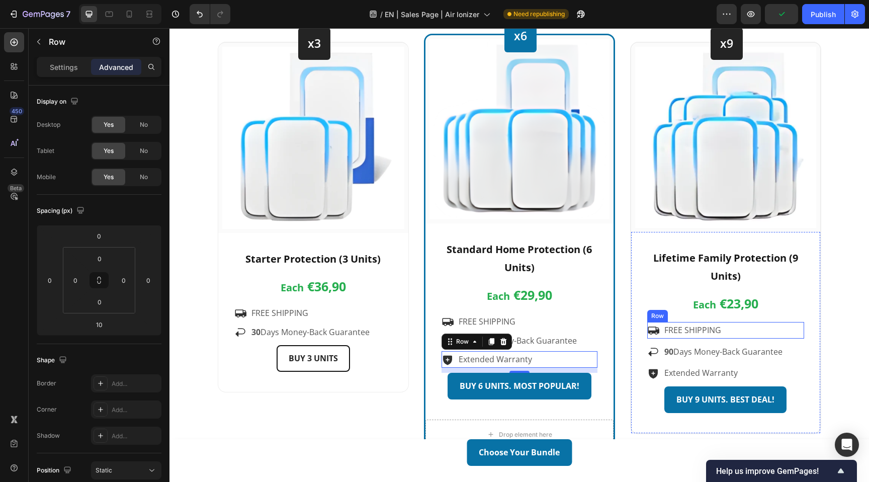
click at [744, 331] on div "Icon FREE SHIPPING Text block Row" at bounding box center [725, 330] width 157 height 17
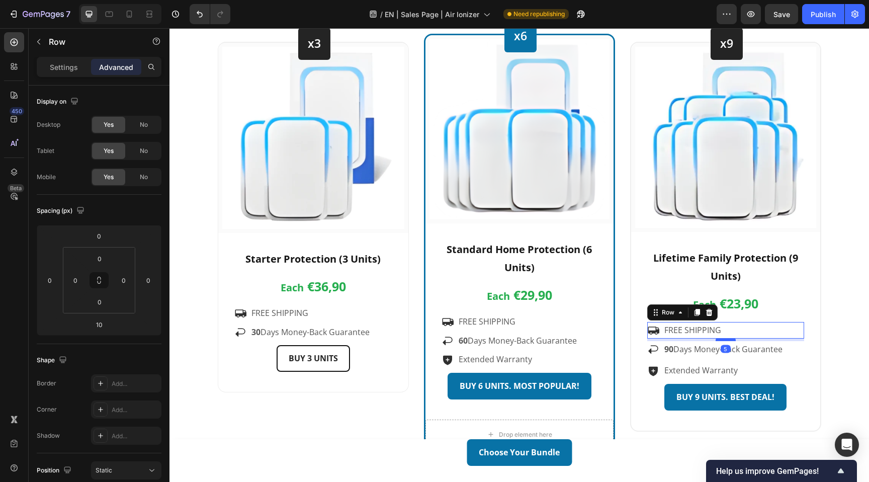
click at [723, 339] on div at bounding box center [726, 339] width 20 height 3
type input "5"
click at [793, 349] on div "Icon 90 Days Money-Back Guarantee Text block Row" at bounding box center [725, 349] width 157 height 17
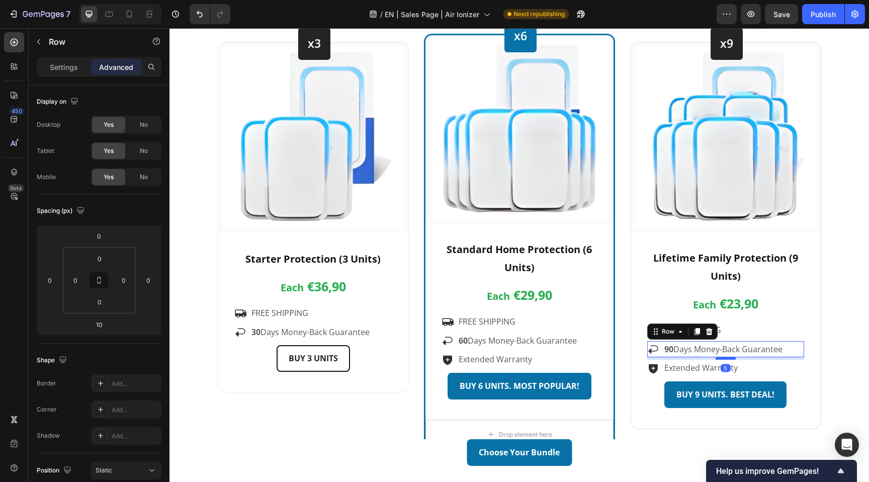
click at [726, 358] on div at bounding box center [726, 358] width 20 height 3
type input "5"
click at [511, 240] on p "Standard Home Protection (6 Units)" at bounding box center [520, 258] width 154 height 36
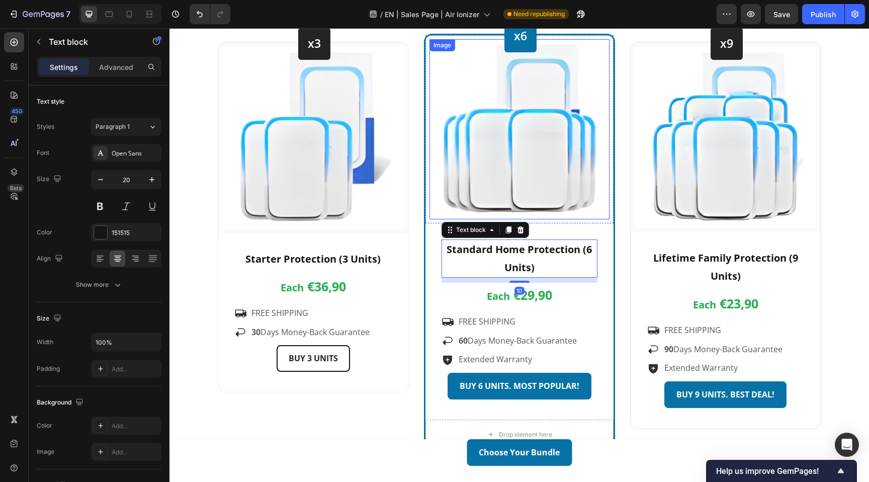
click at [514, 192] on img at bounding box center [520, 129] width 180 height 180
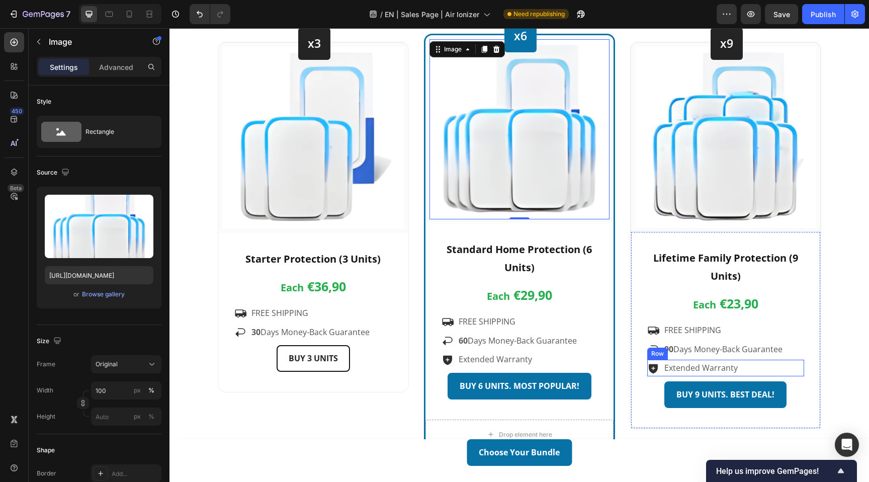
click at [766, 364] on div "Icon Extended Warranty Text block Row" at bounding box center [725, 368] width 157 height 17
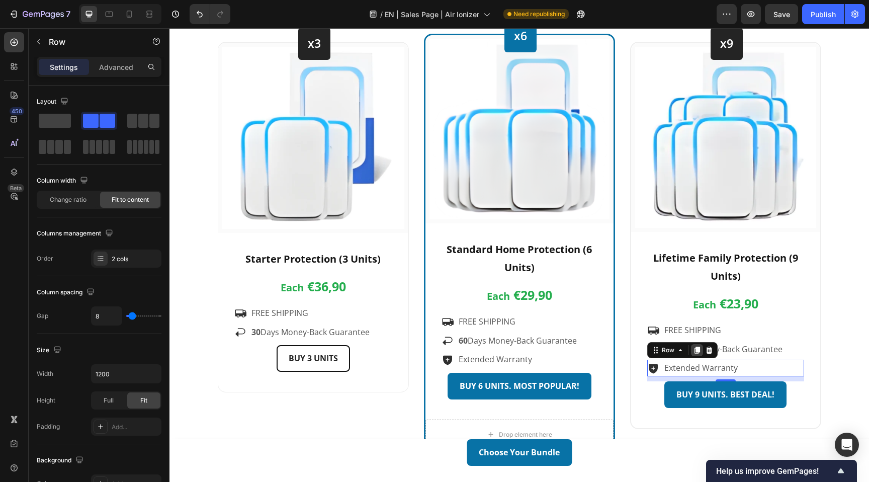
click at [699, 353] on icon at bounding box center [697, 350] width 8 height 8
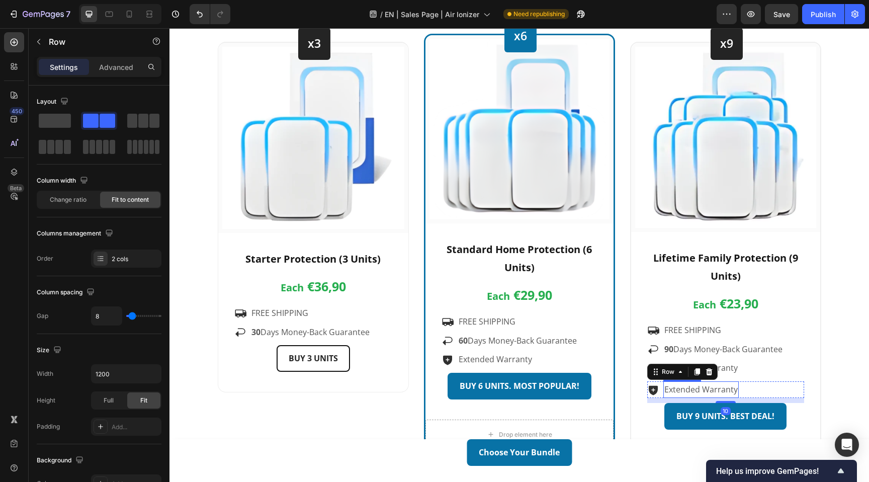
click at [696, 389] on p "Extended Warranty" at bounding box center [700, 389] width 73 height 15
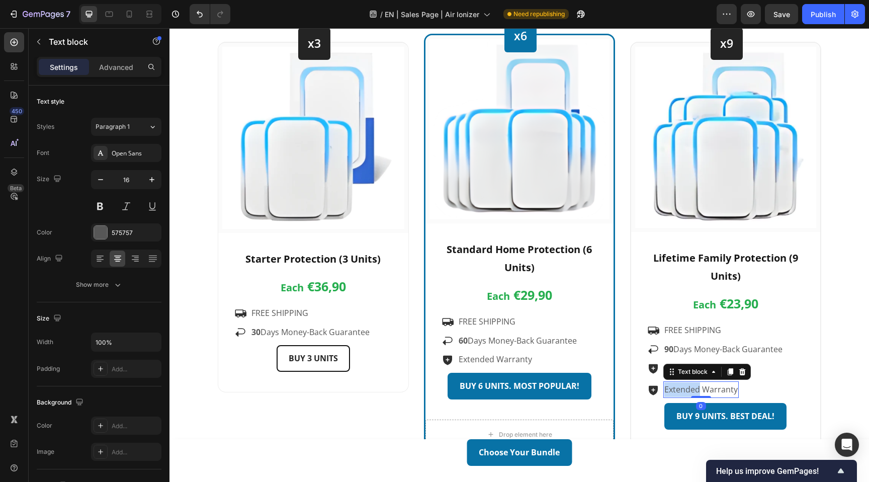
click at [696, 389] on p "Extended Warranty" at bounding box center [700, 389] width 73 height 15
click at [656, 391] on icon at bounding box center [653, 390] width 9 height 10
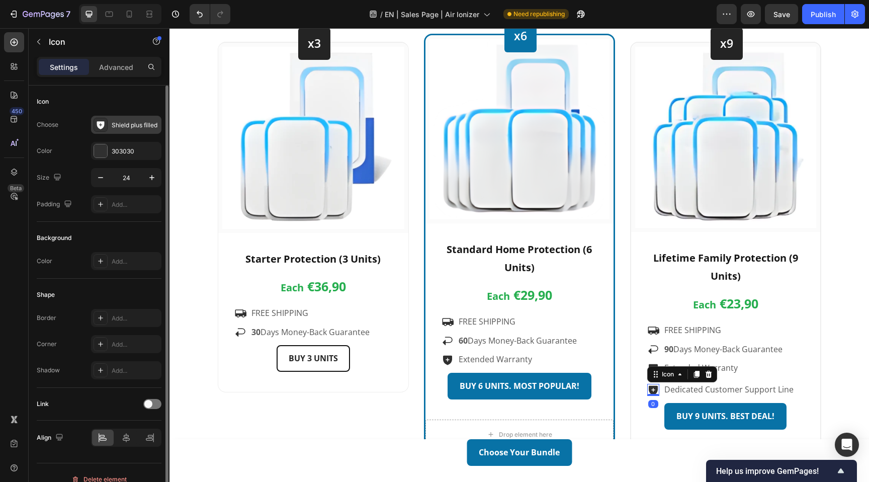
click at [132, 124] on div "Shield plus filled" at bounding box center [135, 125] width 47 height 9
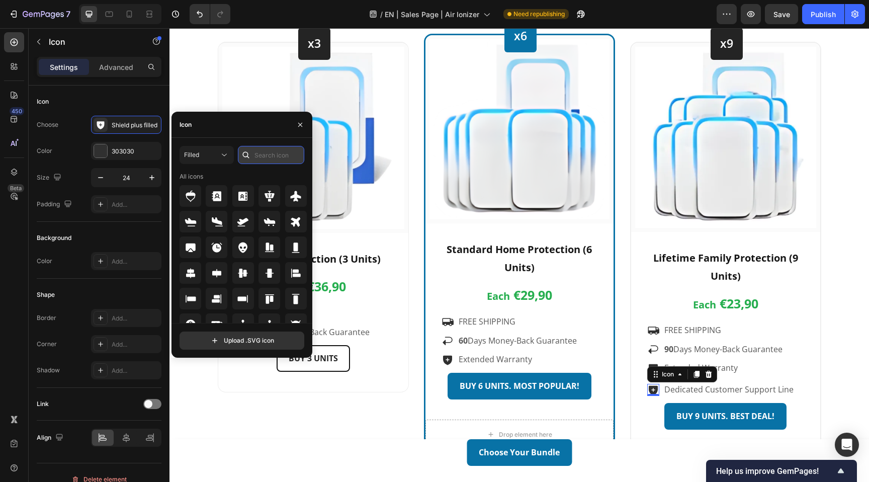
click at [267, 156] on input "text" at bounding box center [271, 155] width 66 height 18
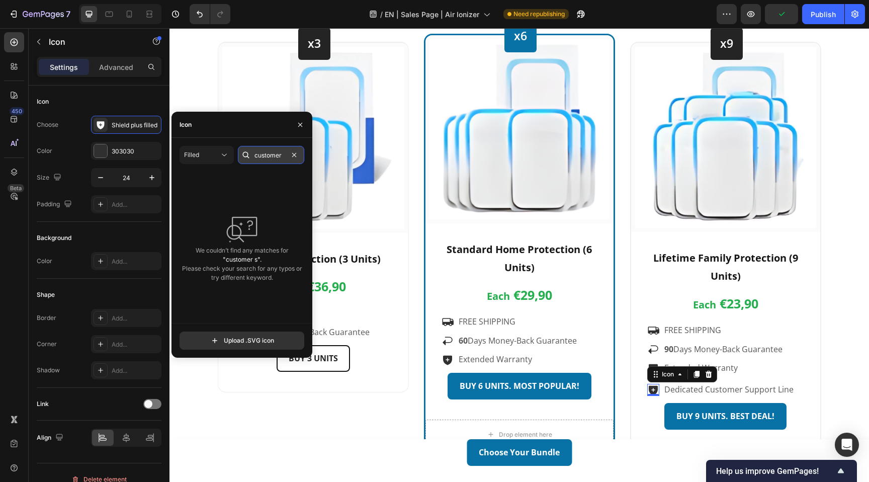
scroll to position [0, 0]
type input "c"
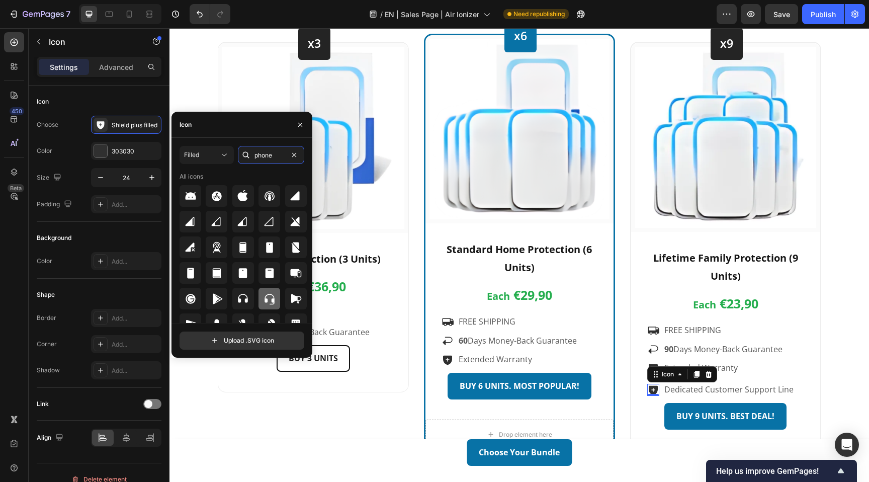
type input "phone"
click at [265, 301] on icon at bounding box center [270, 299] width 10 height 11
click at [843, 323] on div "Choose Your Bundle Heading 🎉 Your discount of up to 60% has been applied – only…" at bounding box center [519, 186] width 685 height 532
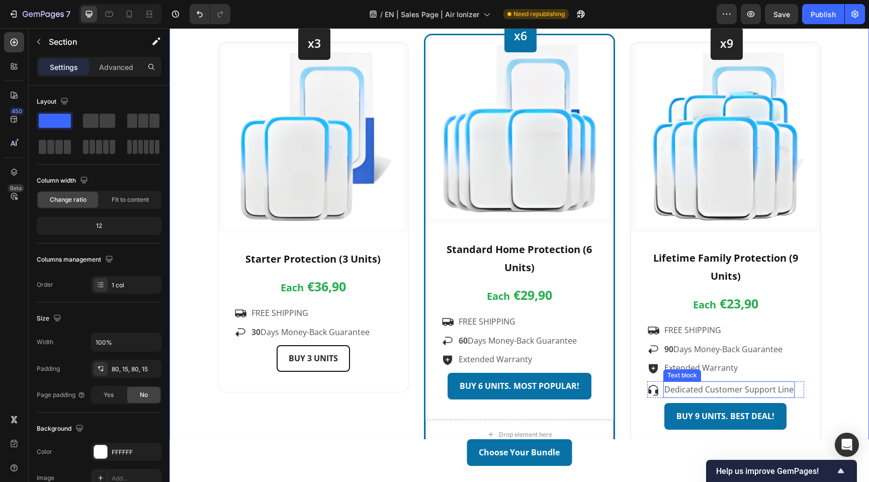
click at [756, 388] on p "Dedicated Customer Support Line" at bounding box center [728, 389] width 129 height 15
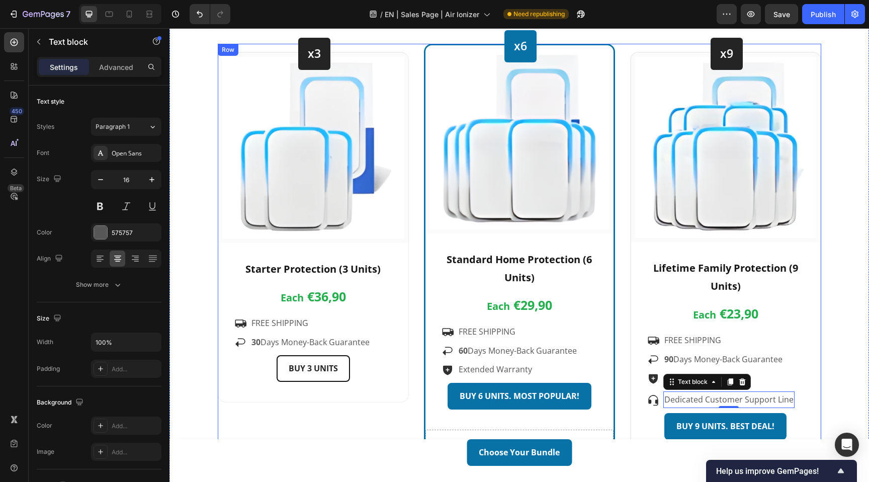
scroll to position [2605, 0]
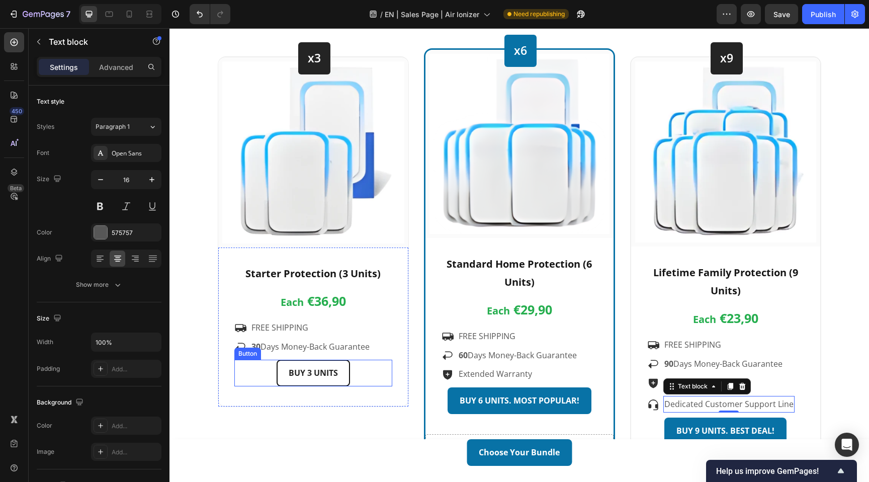
click at [361, 368] on div "BUY 3 UNITS Button" at bounding box center [313, 373] width 158 height 27
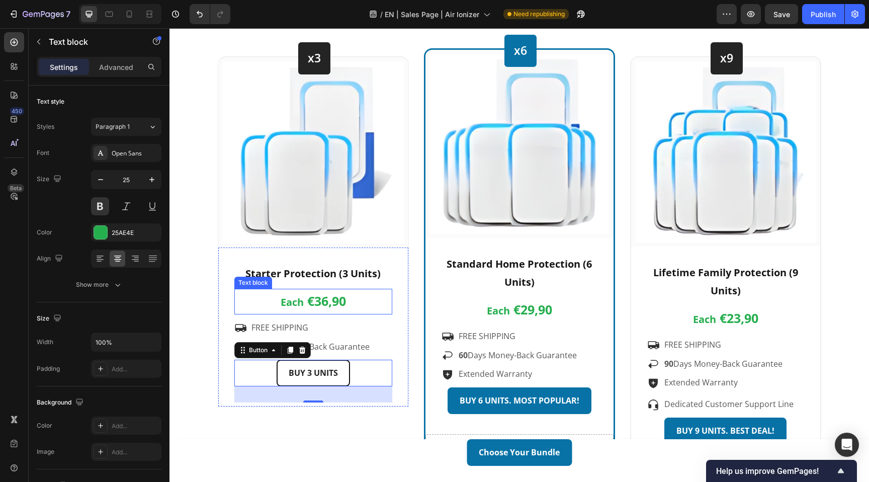
click at [367, 298] on p "Each €36,90" at bounding box center [313, 302] width 156 height 24
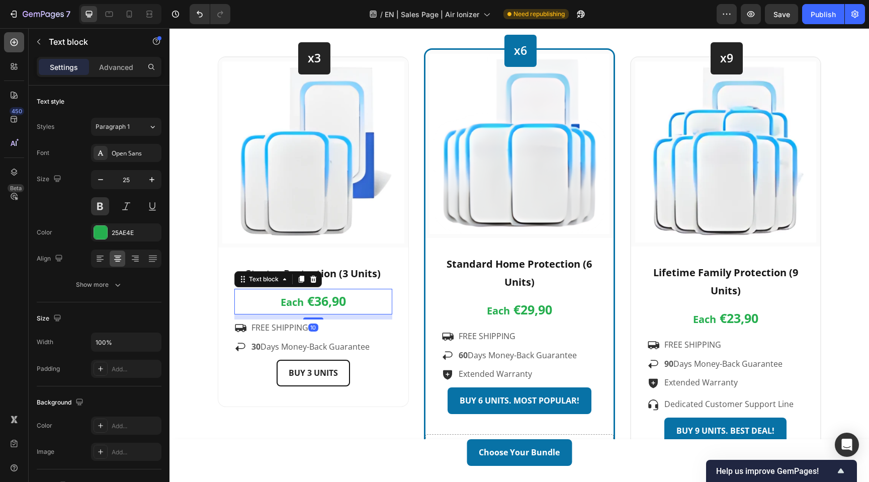
click at [15, 44] on icon at bounding box center [14, 42] width 10 height 10
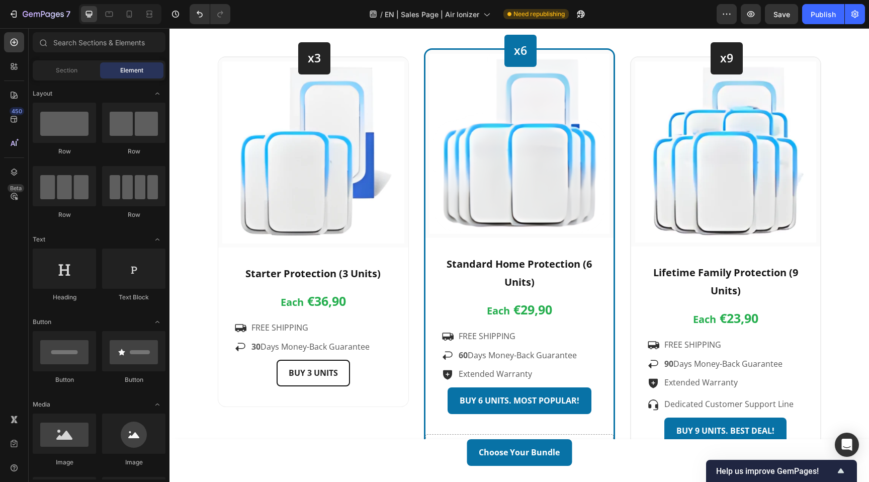
scroll to position [0, 0]
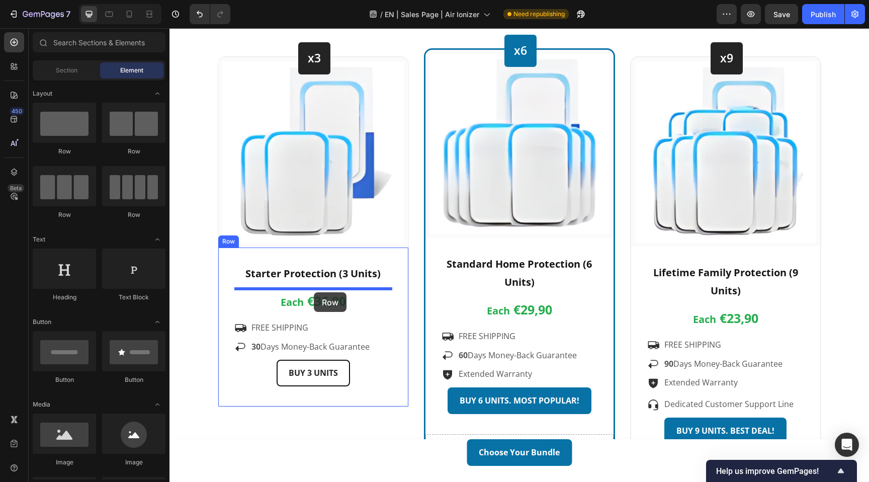
drag, startPoint x: 297, startPoint y: 153, endPoint x: 314, endPoint y: 292, distance: 139.9
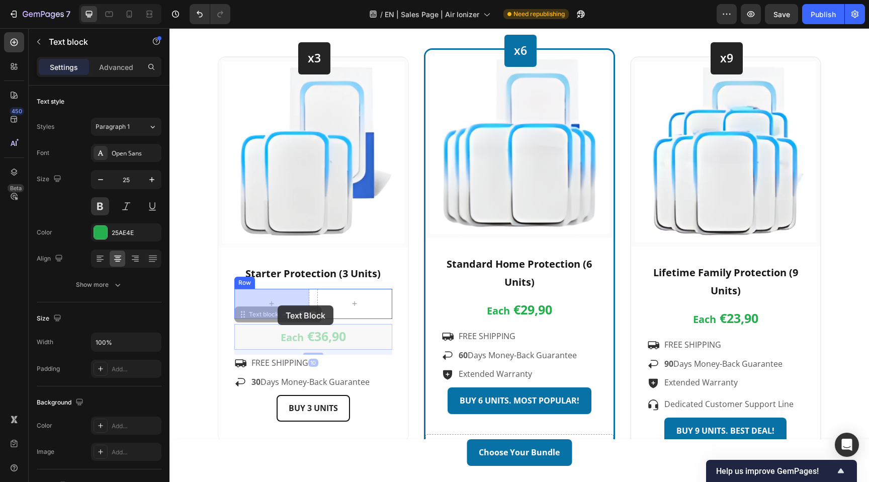
drag, startPoint x: 275, startPoint y: 333, endPoint x: 278, endPoint y: 305, distance: 27.3
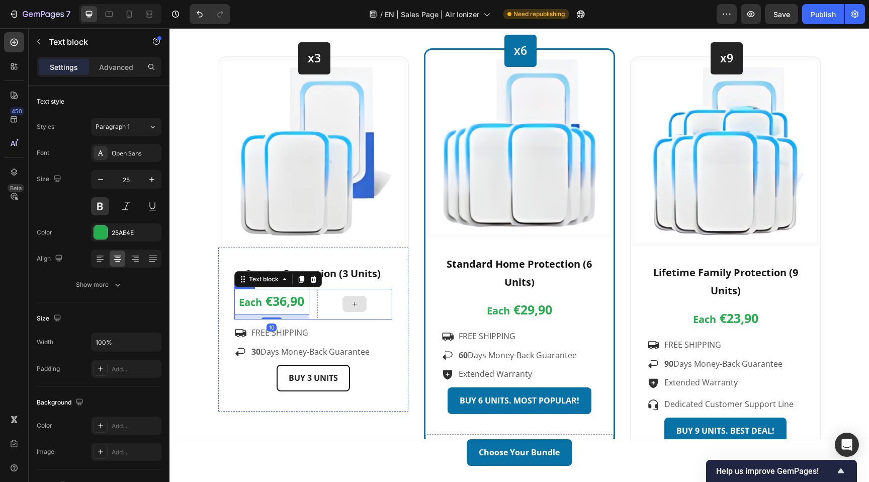
click at [333, 305] on div at bounding box center [354, 304] width 75 height 31
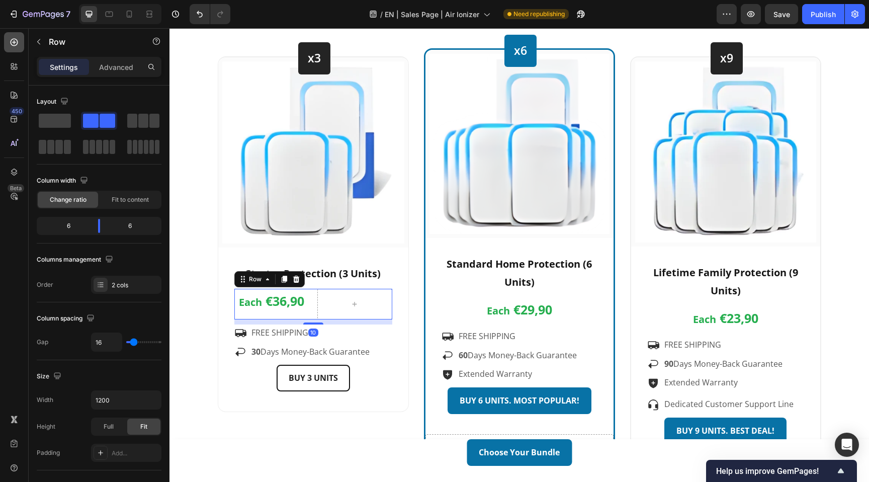
click at [9, 36] on div at bounding box center [14, 42] width 20 height 20
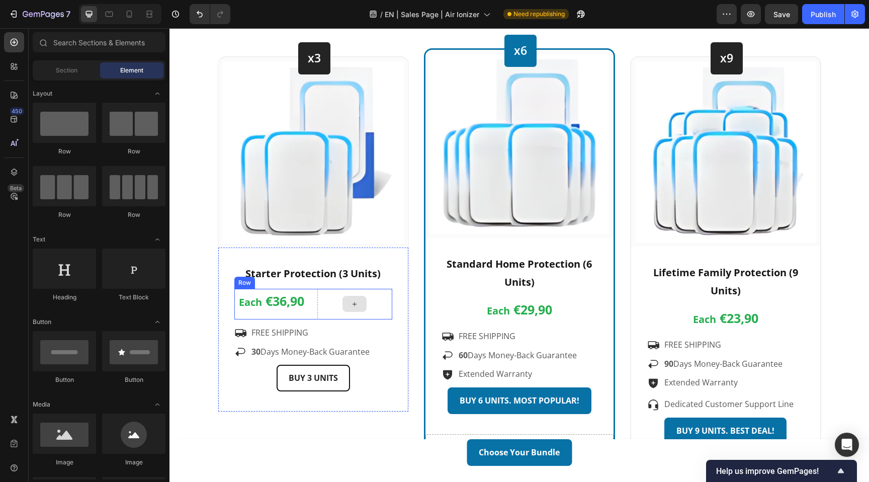
click at [358, 300] on icon at bounding box center [355, 304] width 8 height 9
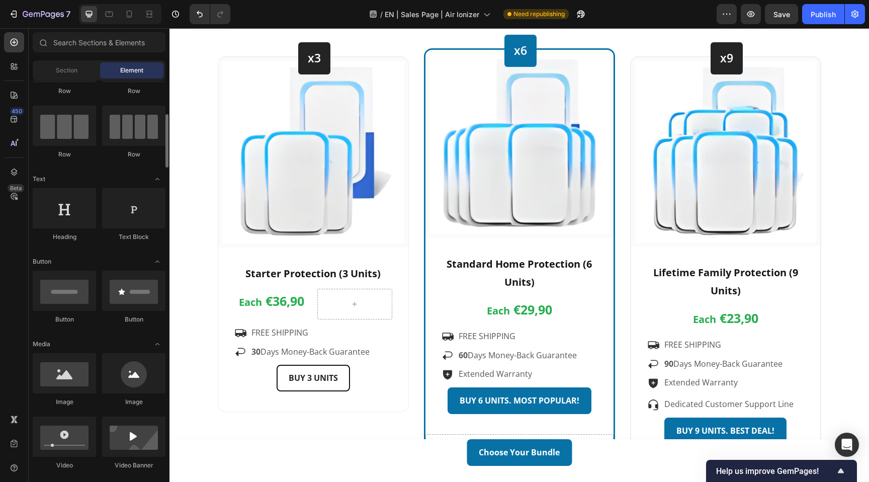
scroll to position [103, 0]
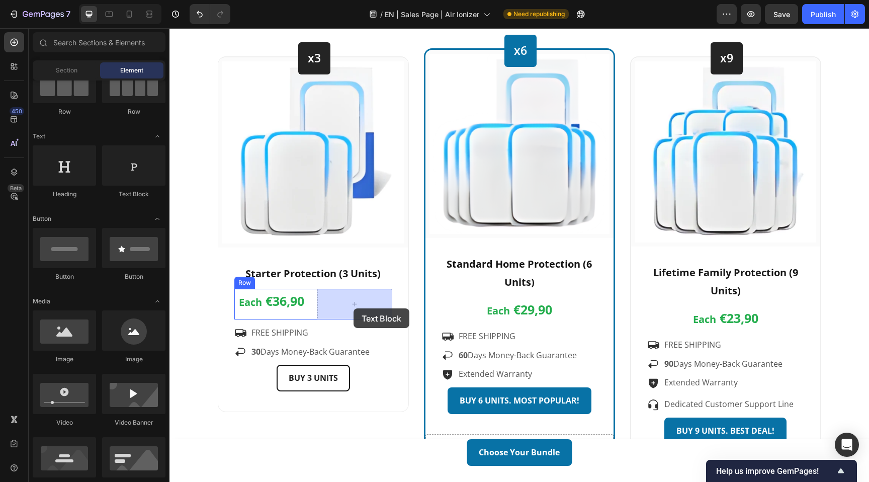
drag, startPoint x: 299, startPoint y: 196, endPoint x: 354, endPoint y: 308, distance: 124.9
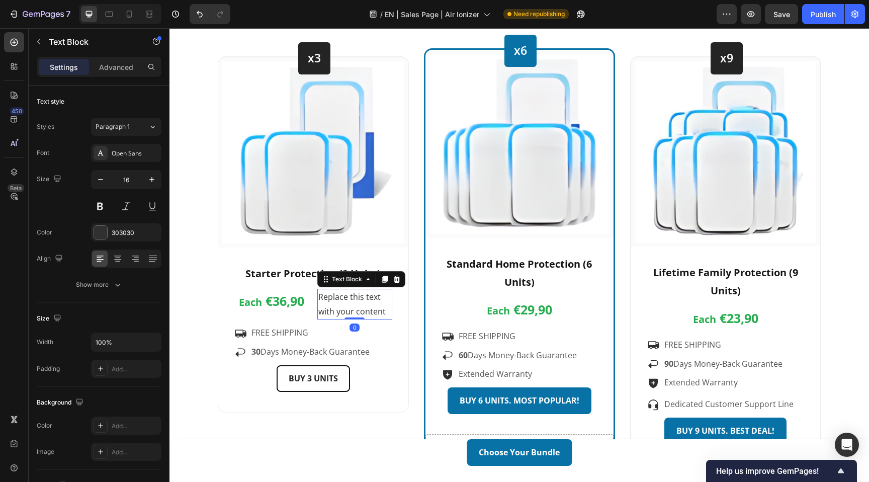
click at [353, 308] on div "Replace this text with your content" at bounding box center [354, 304] width 75 height 31
click at [353, 308] on p "Replace this text with your content" at bounding box center [354, 304] width 73 height 29
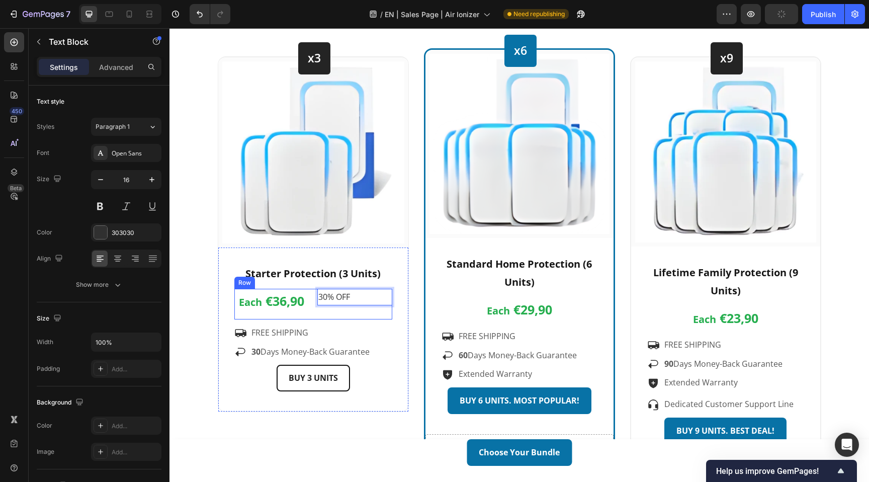
click at [311, 307] on div "Each €36,90 Text block 30% OFF Text Block 0 Row" at bounding box center [313, 304] width 158 height 31
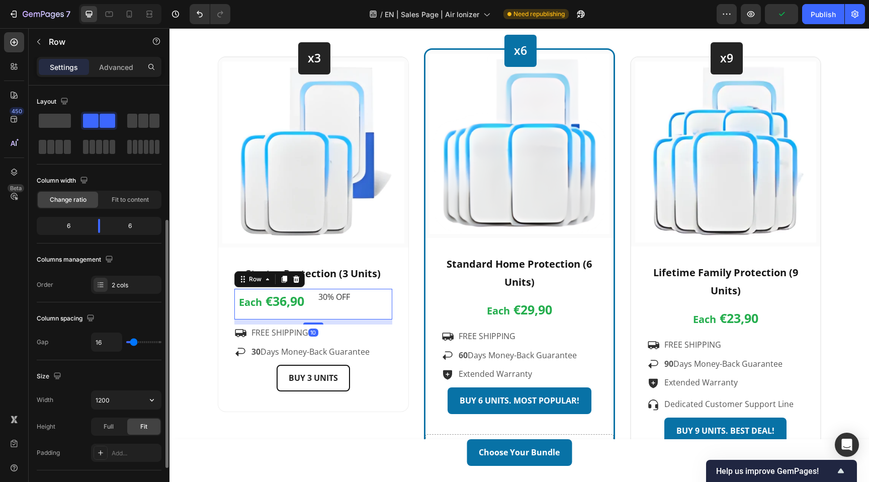
scroll to position [303, 0]
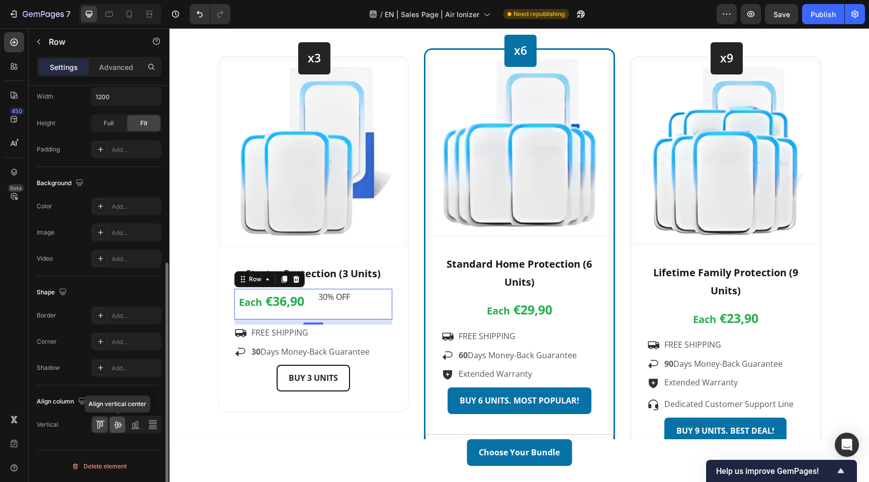
click at [116, 426] on icon at bounding box center [118, 425] width 10 height 10
click at [306, 303] on p "Each €36,90" at bounding box center [271, 302] width 73 height 24
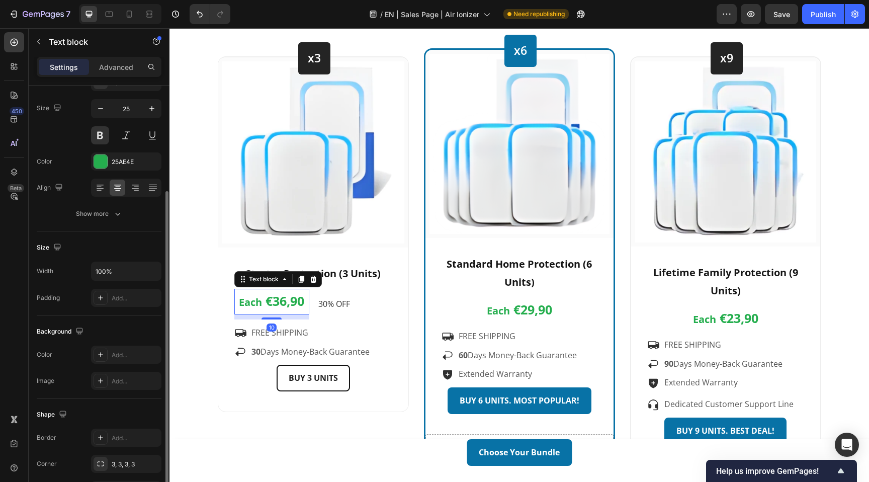
scroll to position [171, 0]
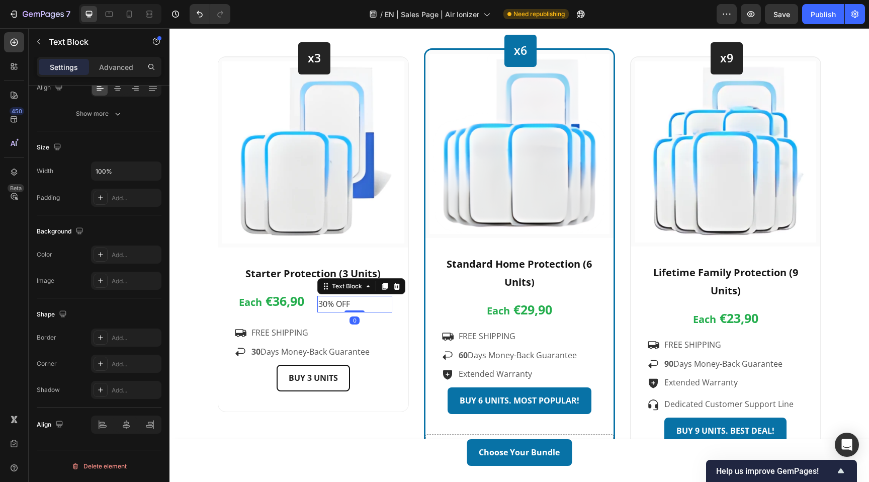
click at [355, 303] on p "30% OFF" at bounding box center [354, 304] width 73 height 15
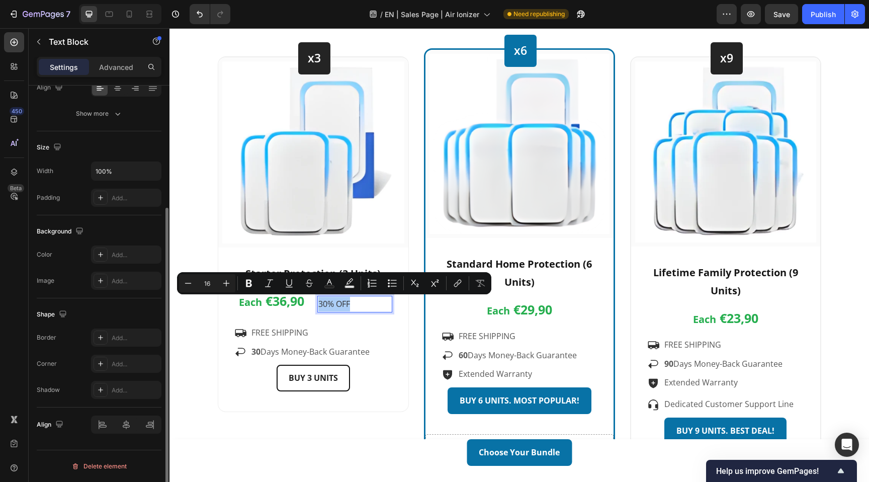
click at [118, 225] on div "Background" at bounding box center [99, 231] width 125 height 16
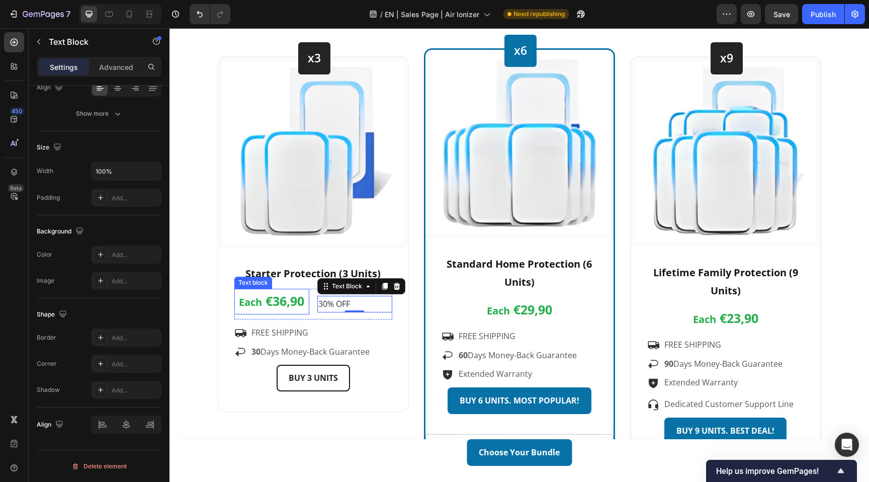
click at [289, 295] on span "€36,90" at bounding box center [285, 300] width 39 height 17
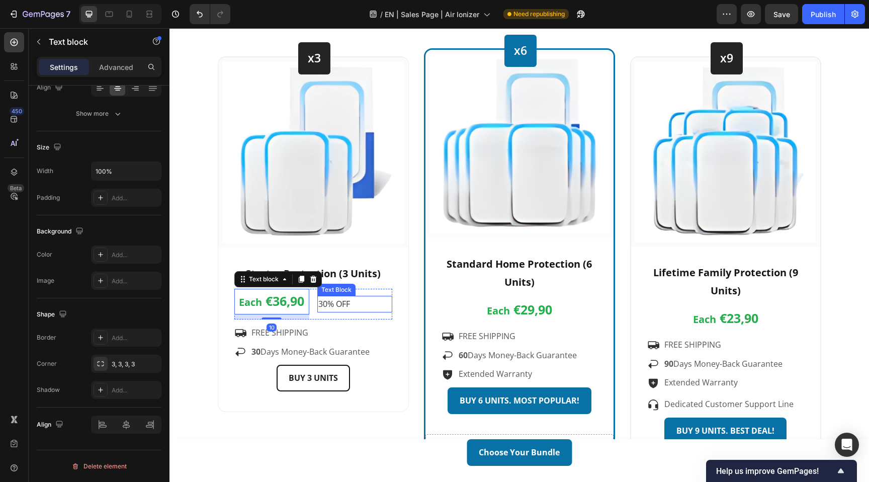
click at [336, 304] on p "30% OFF" at bounding box center [354, 304] width 73 height 15
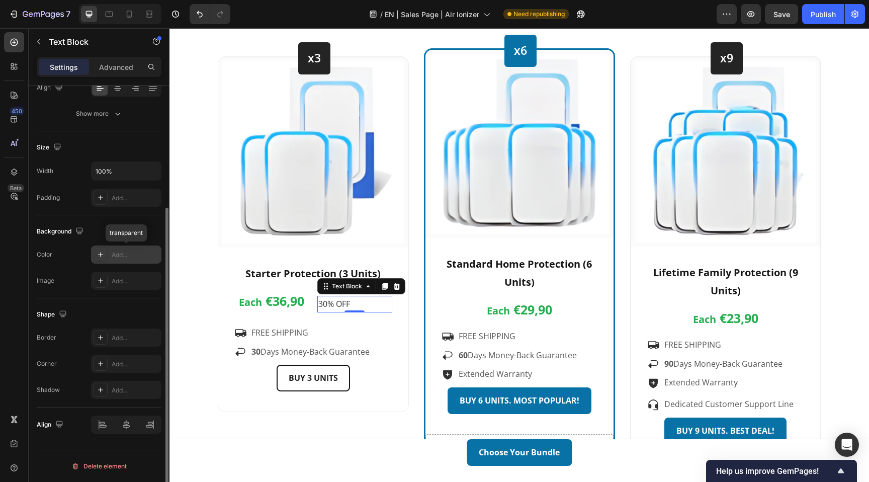
click at [135, 251] on div "Add..." at bounding box center [135, 255] width 47 height 9
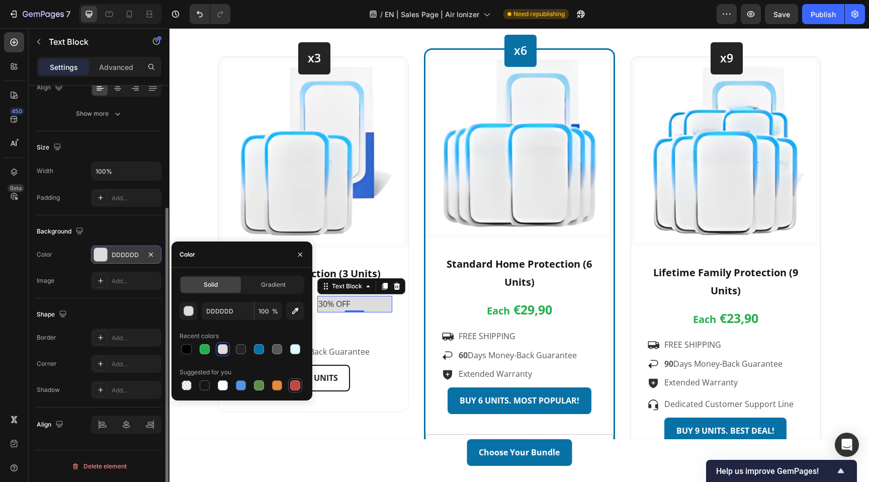
click at [293, 385] on div at bounding box center [295, 385] width 10 height 10
type input "C5453F"
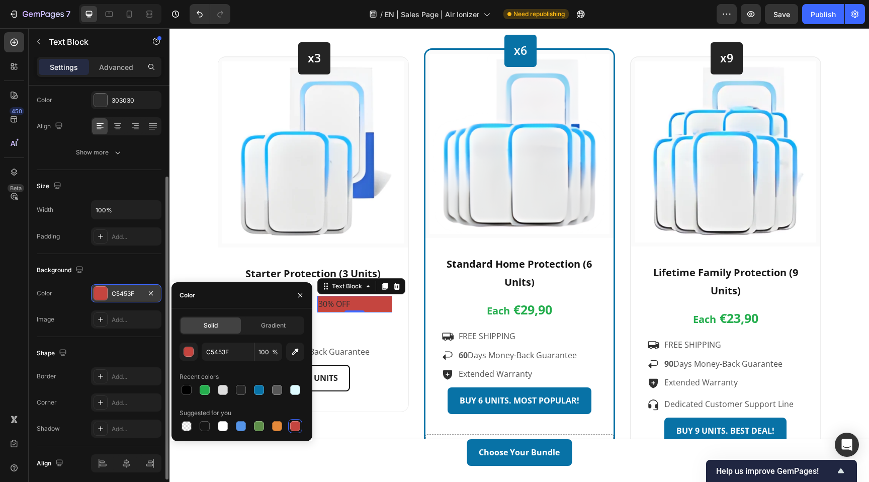
scroll to position [130, 0]
click at [121, 127] on icon at bounding box center [118, 128] width 10 height 10
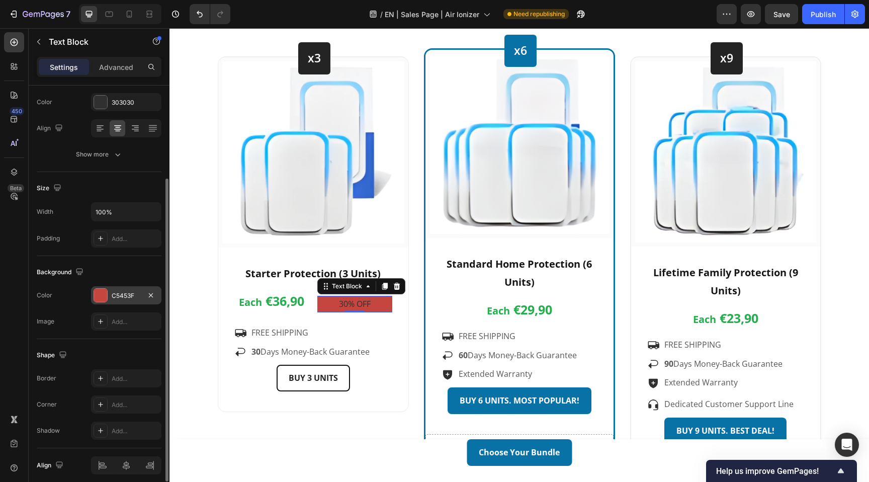
scroll to position [0, 0]
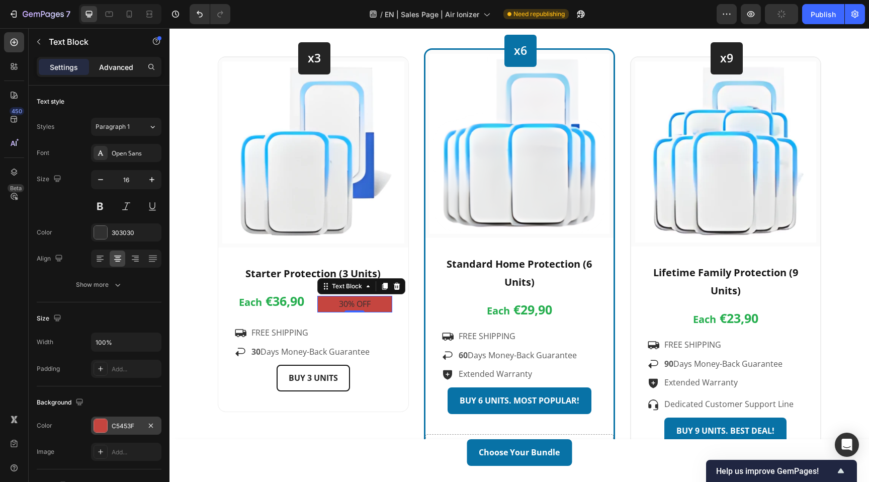
click at [104, 68] on p "Advanced" at bounding box center [116, 67] width 34 height 11
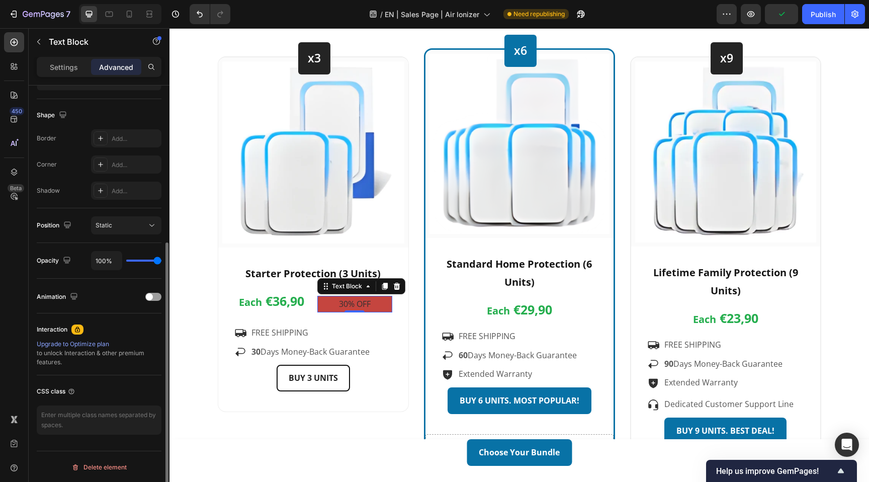
scroll to position [246, 0]
click at [129, 163] on div "Add..." at bounding box center [135, 163] width 47 height 9
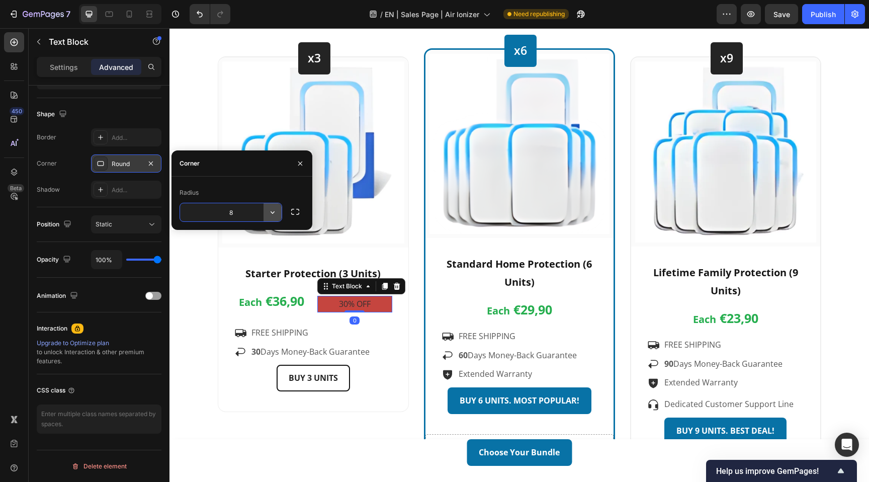
click at [275, 211] on icon "button" at bounding box center [273, 212] width 10 height 10
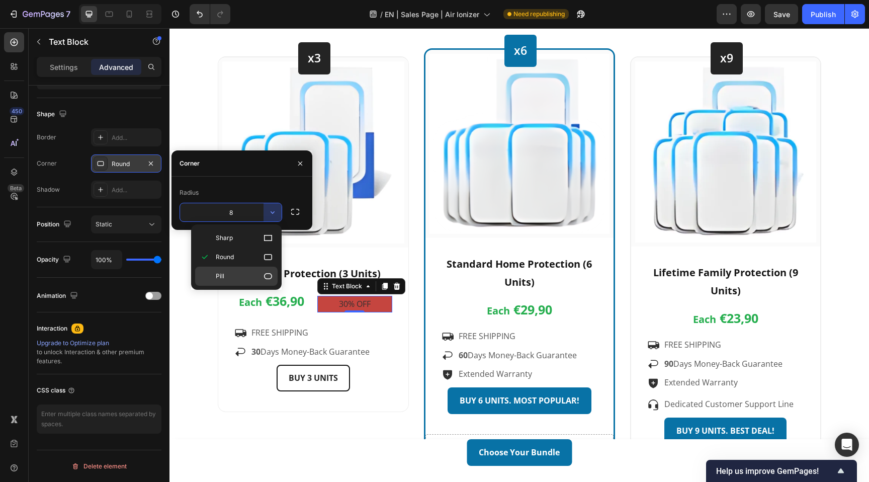
click at [244, 275] on p "Pill" at bounding box center [244, 276] width 57 height 10
type input "9999"
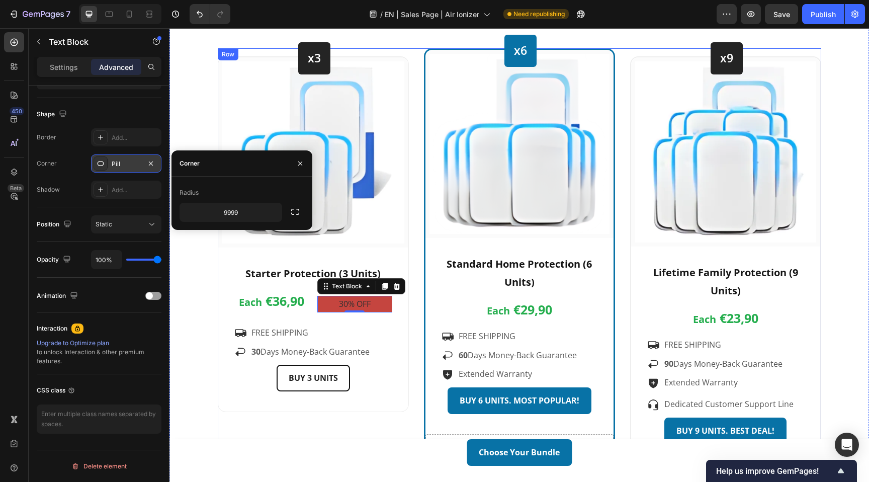
click at [412, 313] on div "x3 Heading Row Image Row Starter Protection (3 Units) Text block Each €36,90 Te…" at bounding box center [520, 257] width 604 height 418
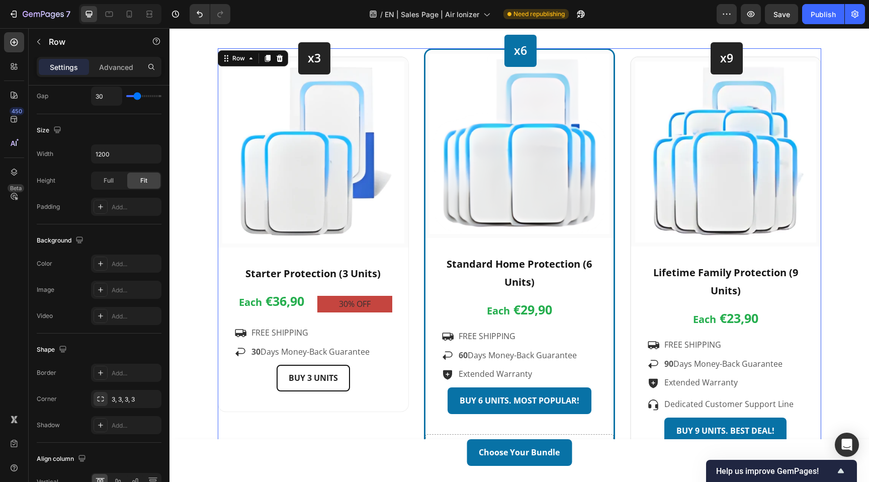
scroll to position [0, 0]
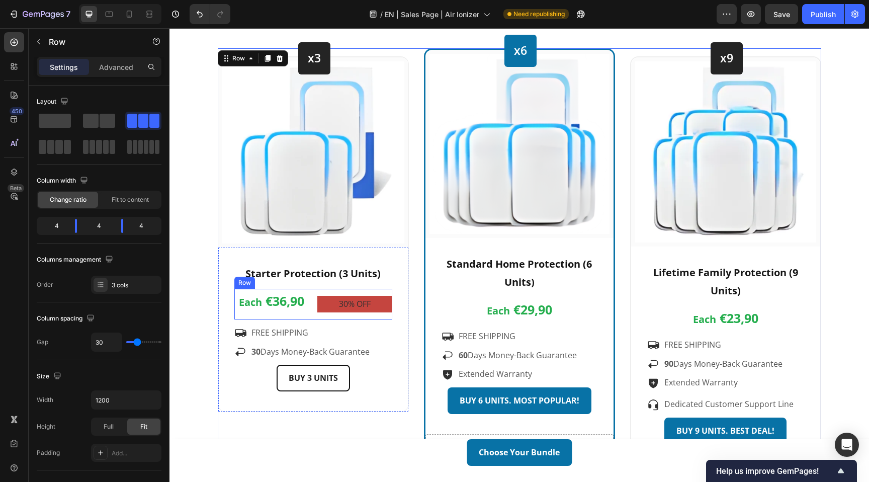
click at [330, 305] on p "30% OFF" at bounding box center [354, 304] width 73 height 15
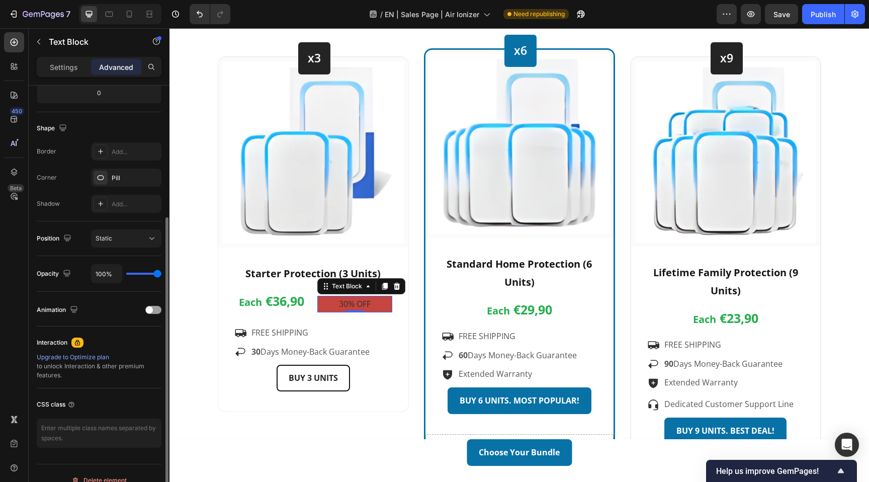
scroll to position [233, 0]
click at [129, 173] on div "Pill" at bounding box center [126, 176] width 29 height 9
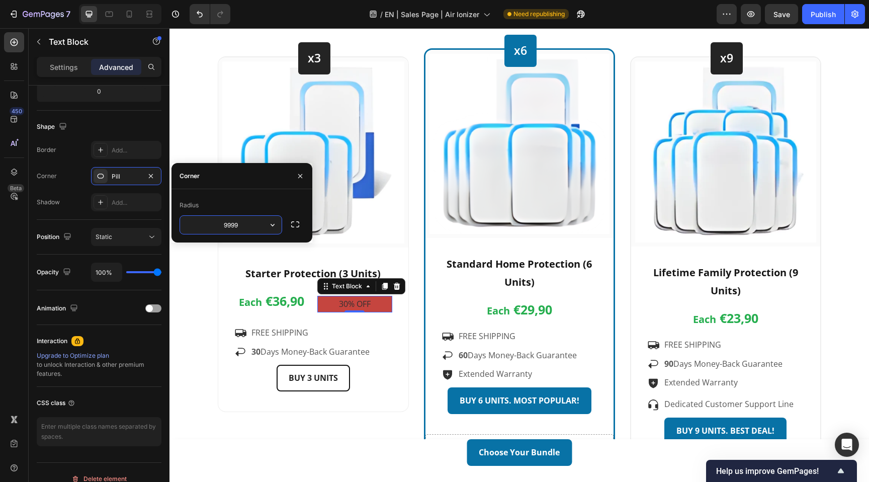
click at [258, 226] on input "9999" at bounding box center [231, 225] width 102 height 18
click at [272, 224] on icon "button" at bounding box center [273, 225] width 10 height 10
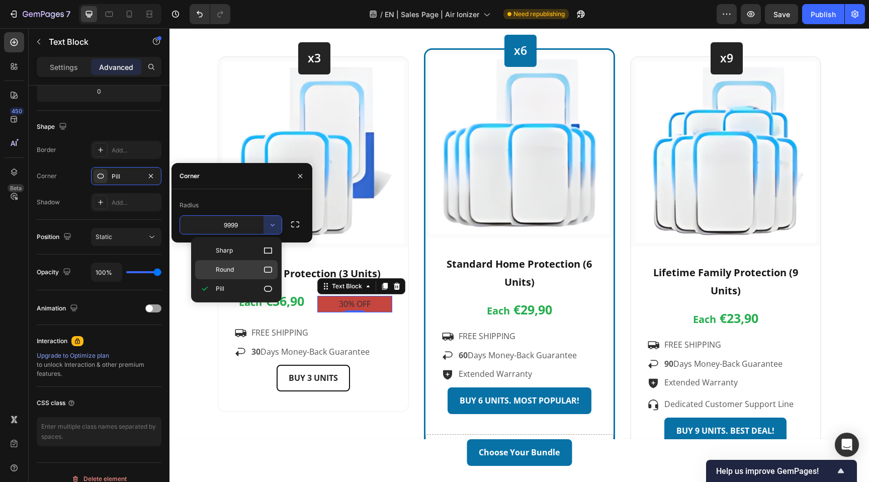
click at [256, 271] on p "Round" at bounding box center [244, 270] width 57 height 10
type input "8"
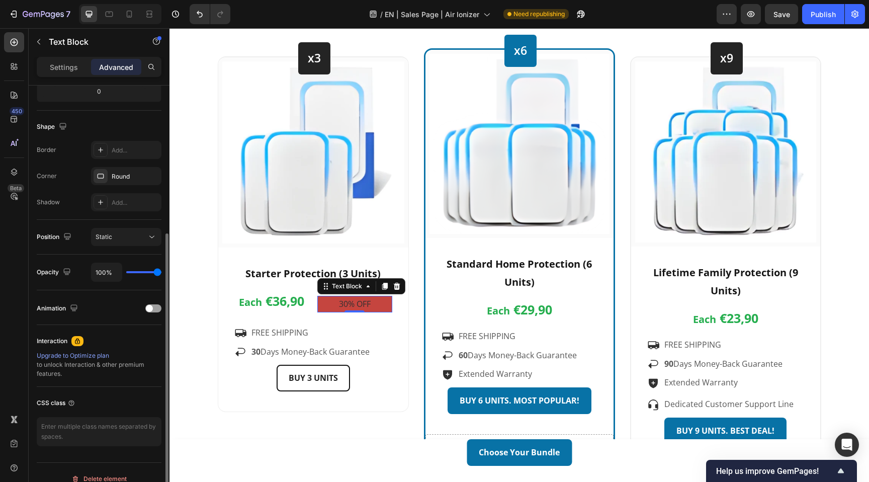
click at [113, 221] on div "Position Static" at bounding box center [99, 237] width 125 height 35
click at [75, 68] on p "Settings" at bounding box center [64, 67] width 28 height 11
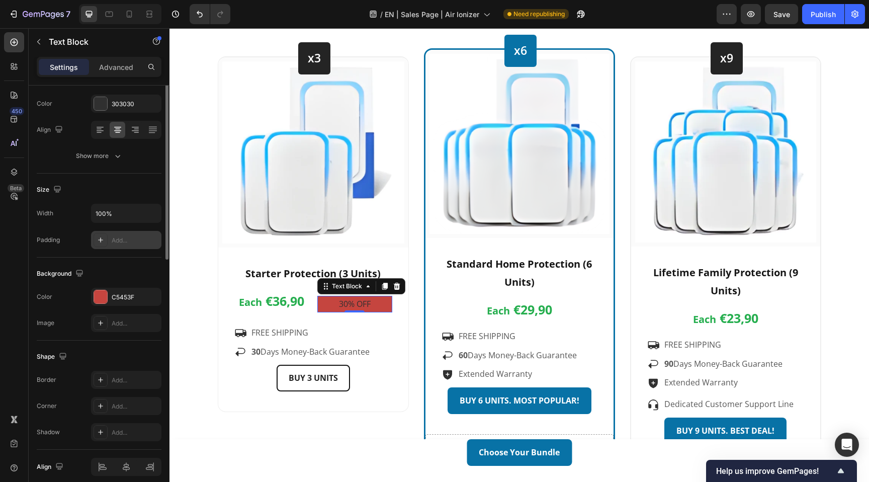
scroll to position [0, 0]
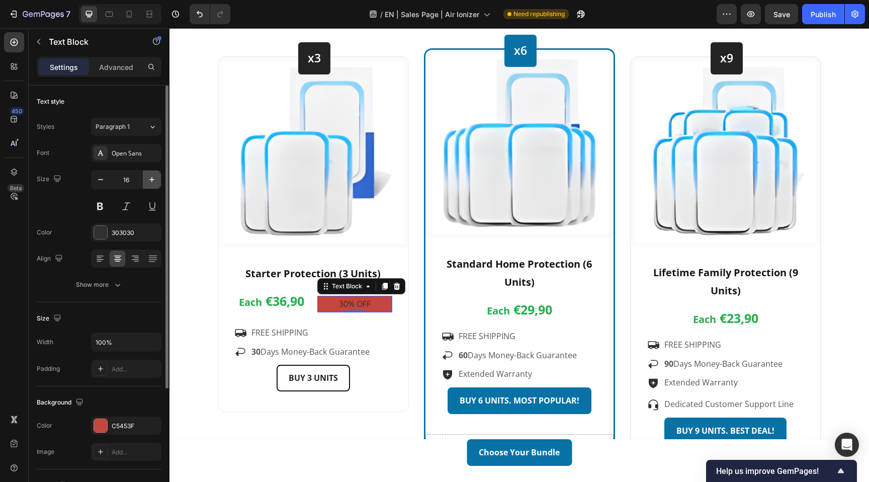
click at [153, 181] on icon "button" at bounding box center [152, 180] width 10 height 10
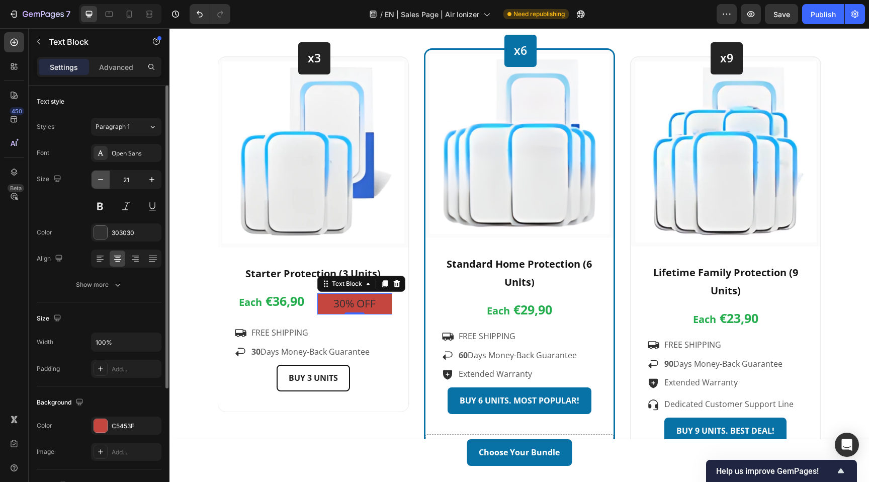
click at [103, 180] on icon "button" at bounding box center [101, 180] width 10 height 10
type input "20"
click at [284, 300] on span "€36,90" at bounding box center [285, 300] width 39 height 17
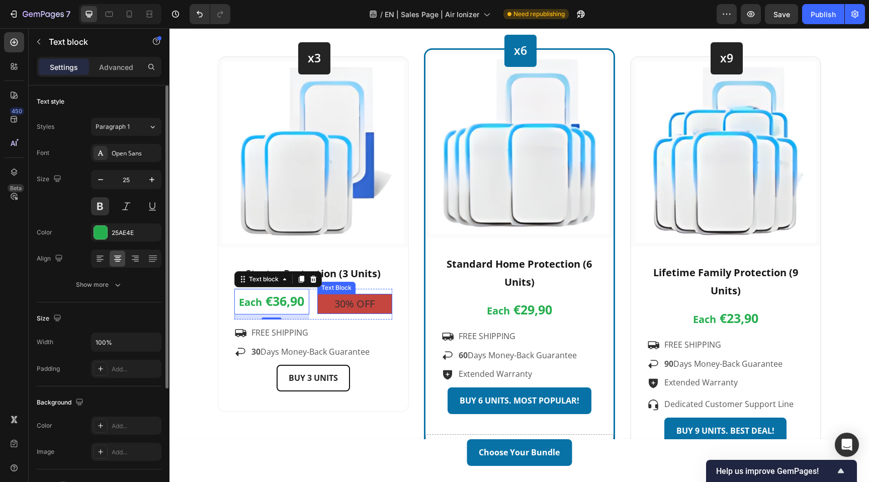
click at [359, 300] on p "30% OFF" at bounding box center [354, 304] width 73 height 18
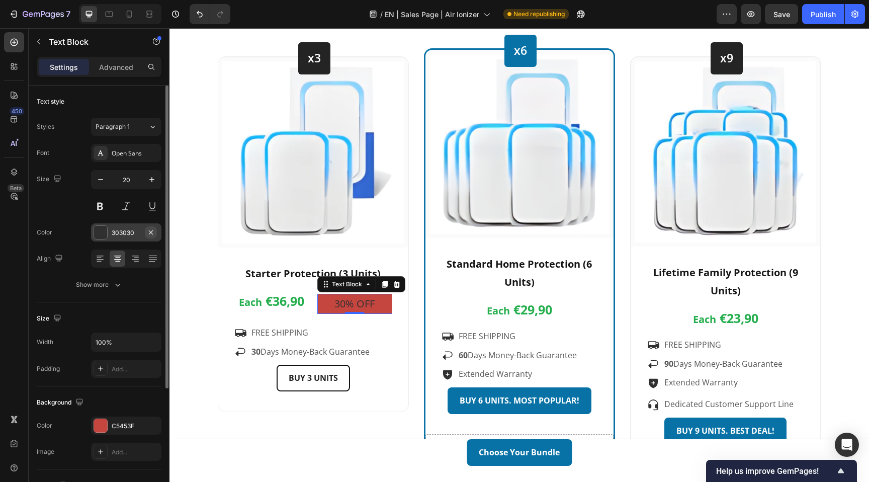
click at [150, 231] on icon "button" at bounding box center [151, 232] width 4 height 4
click at [124, 231] on div "Add..." at bounding box center [135, 232] width 47 height 9
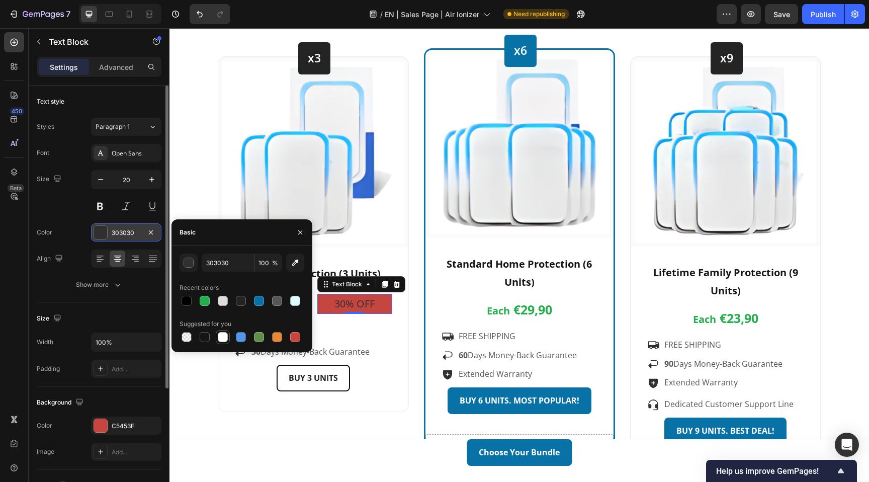
click at [225, 339] on div at bounding box center [223, 337] width 10 height 10
click at [225, 305] on div at bounding box center [223, 301] width 10 height 10
click at [224, 338] on div at bounding box center [223, 337] width 10 height 10
click at [203, 304] on div at bounding box center [205, 301] width 10 height 10
click at [224, 339] on div at bounding box center [223, 337] width 10 height 10
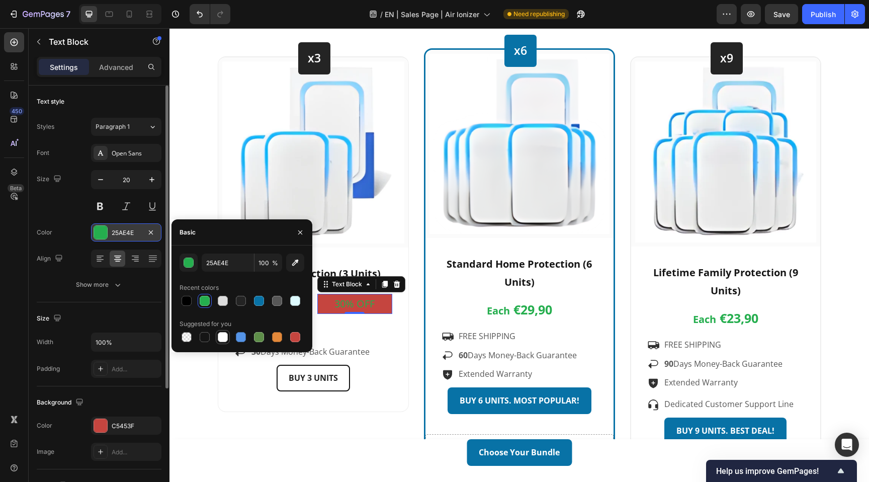
type input "FFFFFF"
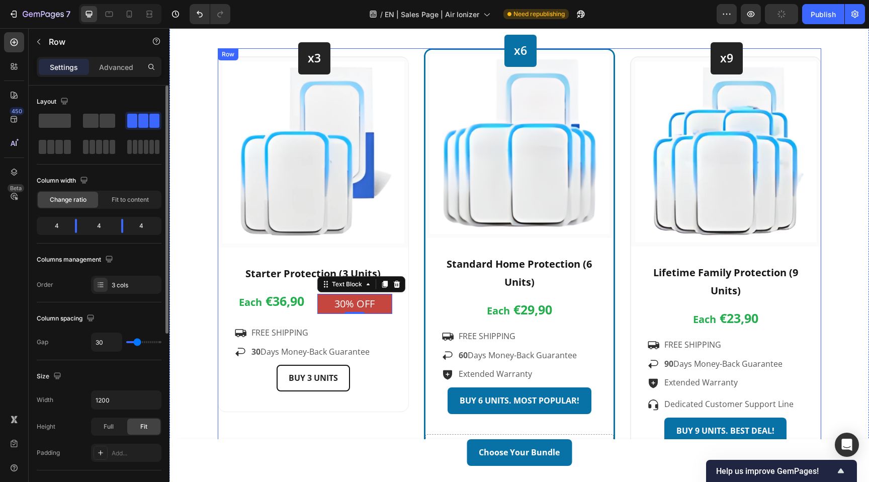
click at [414, 305] on div "x3 Heading Row Image Row Starter Protection (3 Units) Text block Each €36,90 Te…" at bounding box center [520, 257] width 604 height 418
click at [381, 301] on p "30% OFF" at bounding box center [354, 304] width 73 height 18
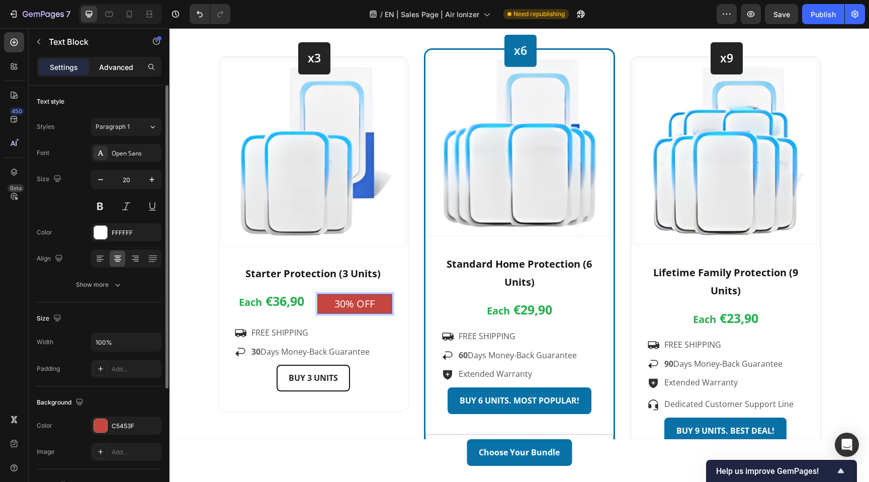
click at [110, 70] on p "Advanced" at bounding box center [116, 67] width 34 height 11
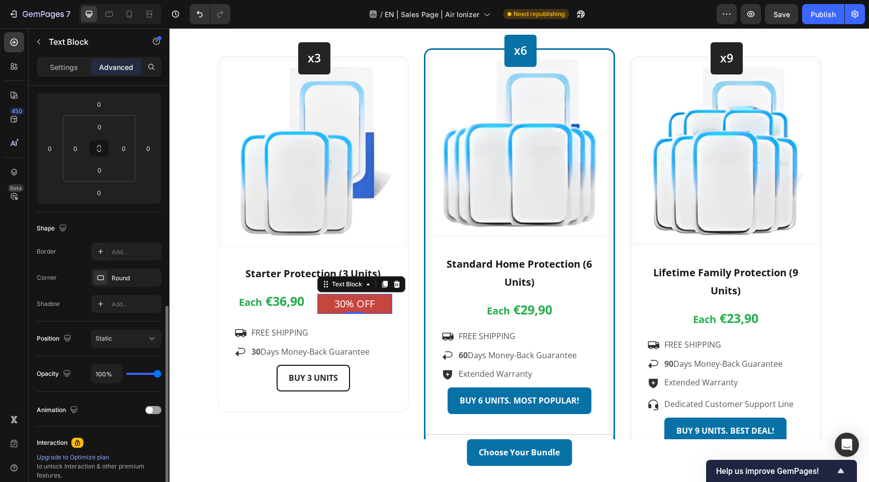
scroll to position [246, 0]
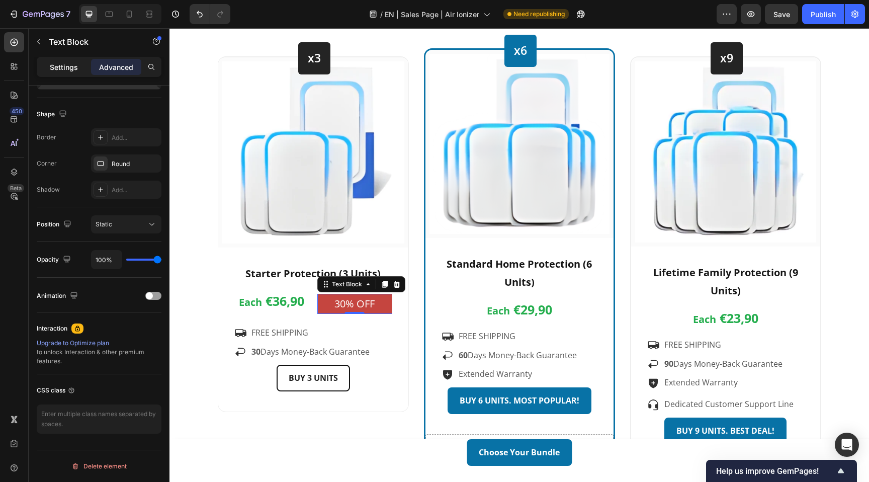
click at [72, 63] on p "Settings" at bounding box center [64, 67] width 28 height 11
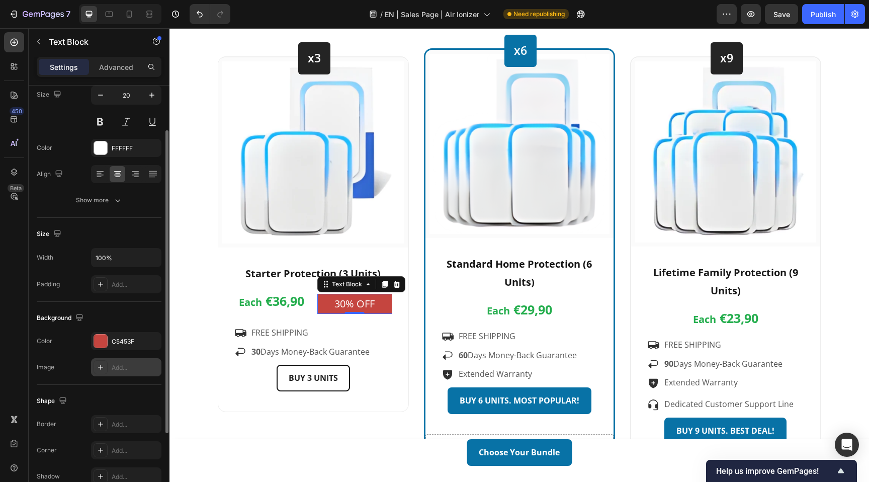
scroll to position [0, 0]
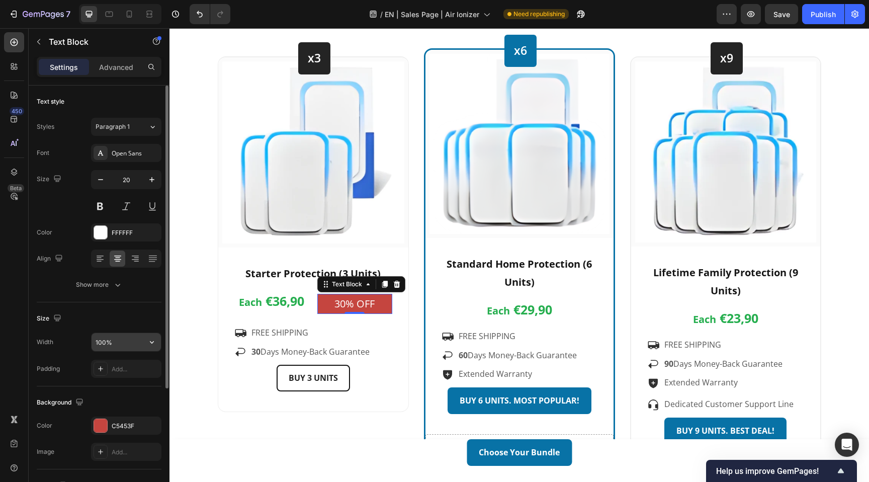
click at [131, 341] on input "100%" at bounding box center [126, 342] width 69 height 18
click at [150, 343] on icon "button" at bounding box center [152, 342] width 10 height 10
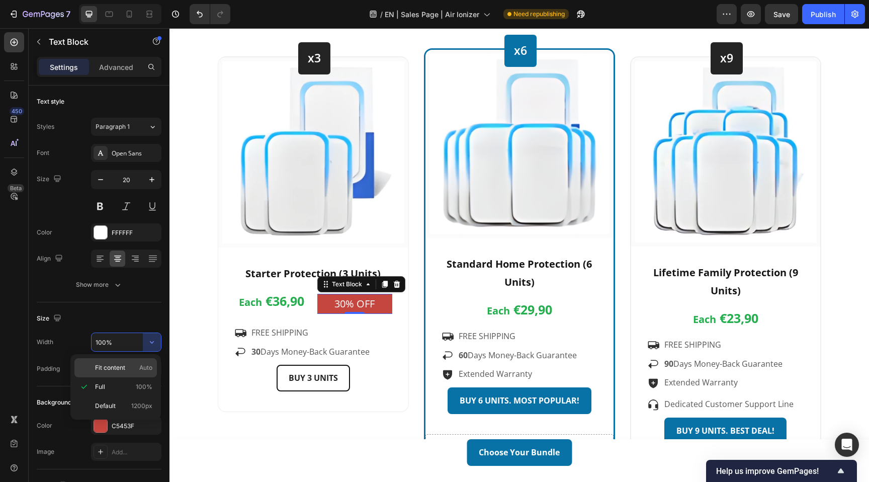
click at [120, 367] on span "Fit content" at bounding box center [110, 367] width 30 height 9
type input "Auto"
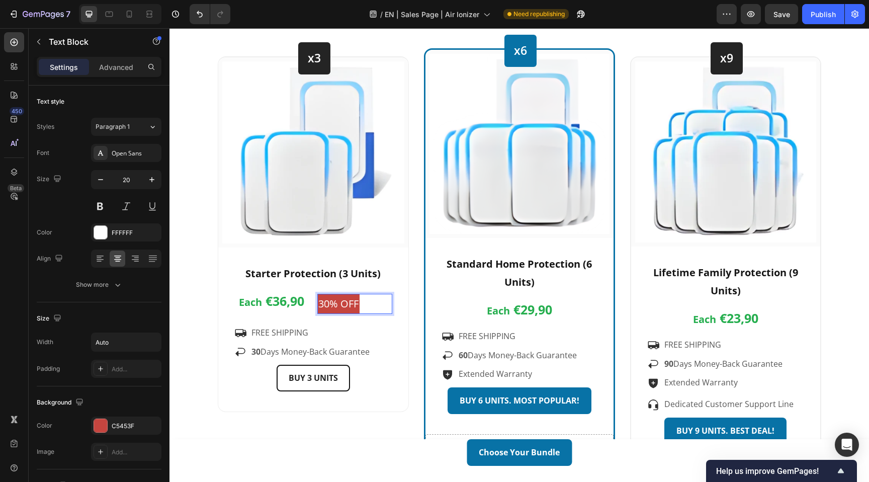
click at [104, 75] on div "Settings Advanced" at bounding box center [99, 67] width 125 height 20
click at [116, 68] on p "Advanced" at bounding box center [116, 67] width 34 height 11
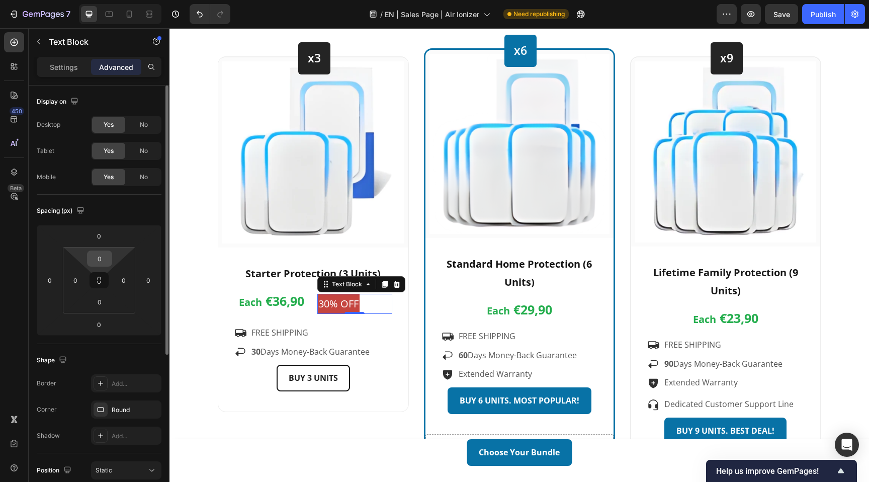
click at [104, 263] on input "0" at bounding box center [100, 258] width 20 height 15
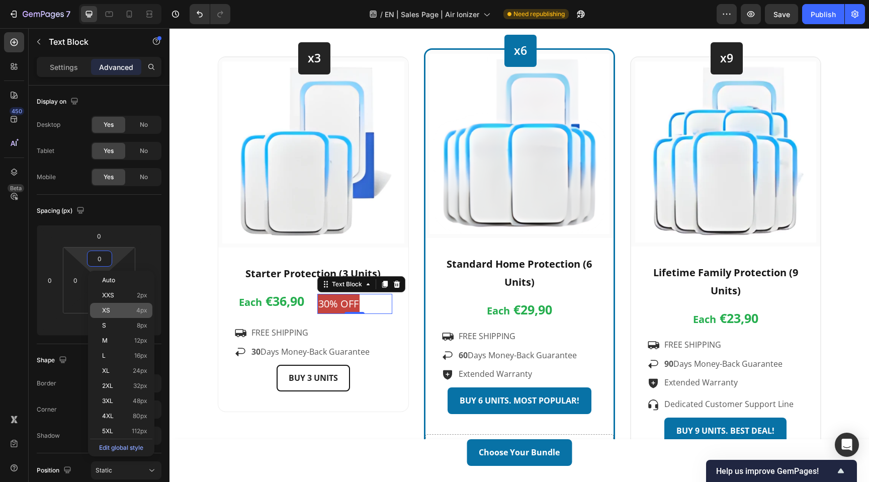
click at [129, 311] on p "XS 4px" at bounding box center [124, 310] width 45 height 7
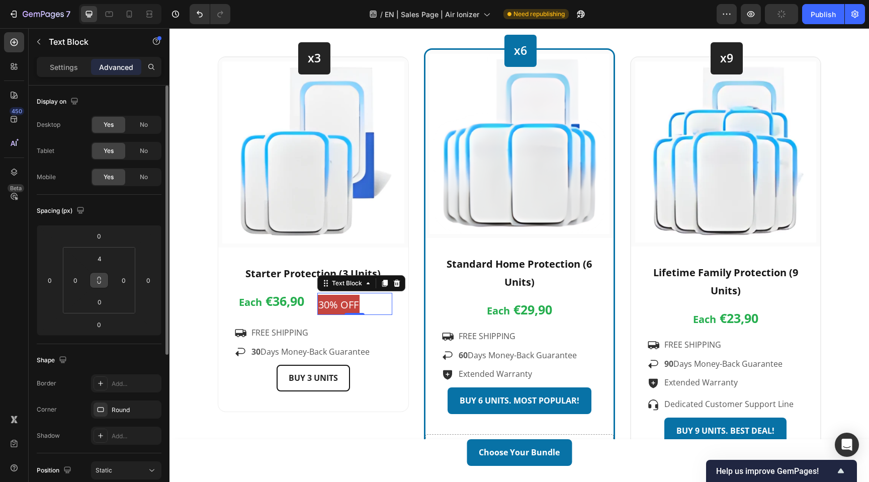
click at [103, 282] on icon at bounding box center [99, 280] width 8 height 8
click at [128, 282] on input "0" at bounding box center [123, 280] width 15 height 15
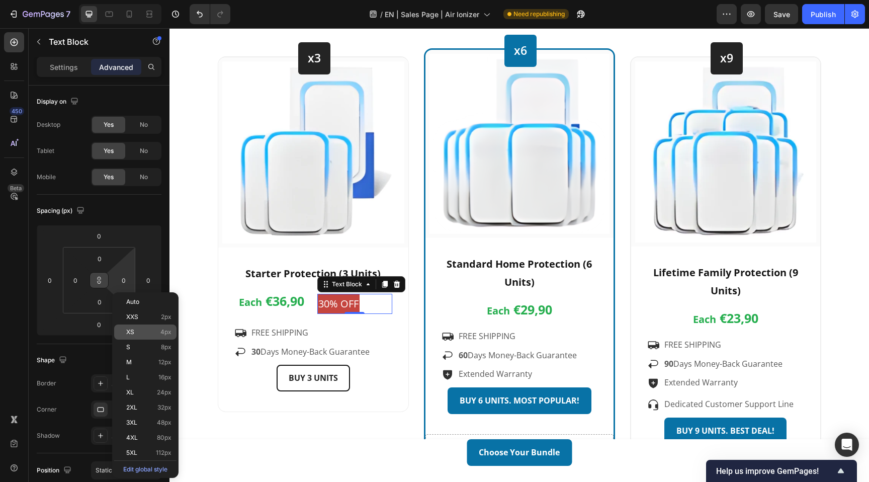
click at [138, 335] on p "XS 4px" at bounding box center [148, 331] width 45 height 7
type input "4"
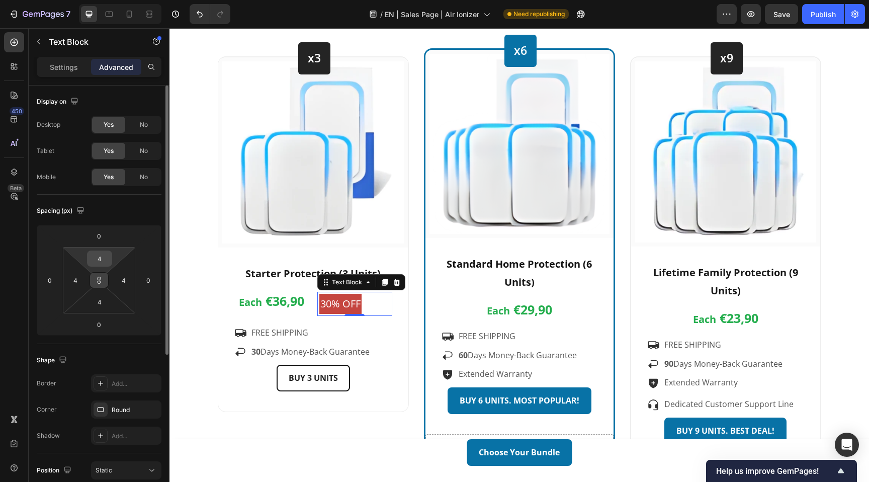
click at [104, 259] on input "4" at bounding box center [100, 258] width 20 height 15
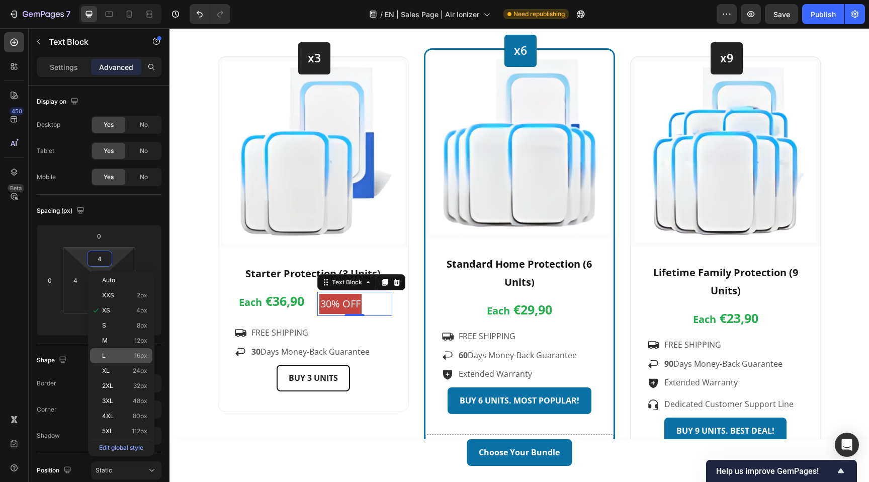
click at [124, 353] on p "L 16px" at bounding box center [124, 355] width 45 height 7
type input "16"
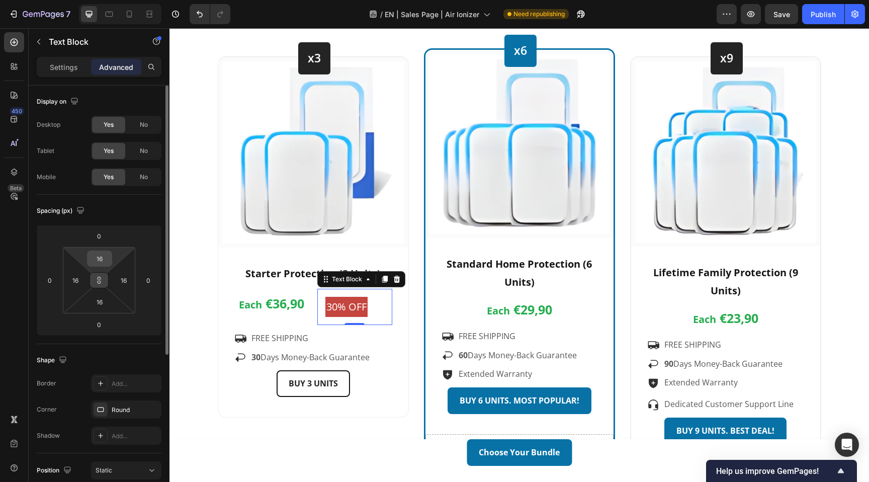
click at [104, 254] on input "16" at bounding box center [100, 258] width 20 height 15
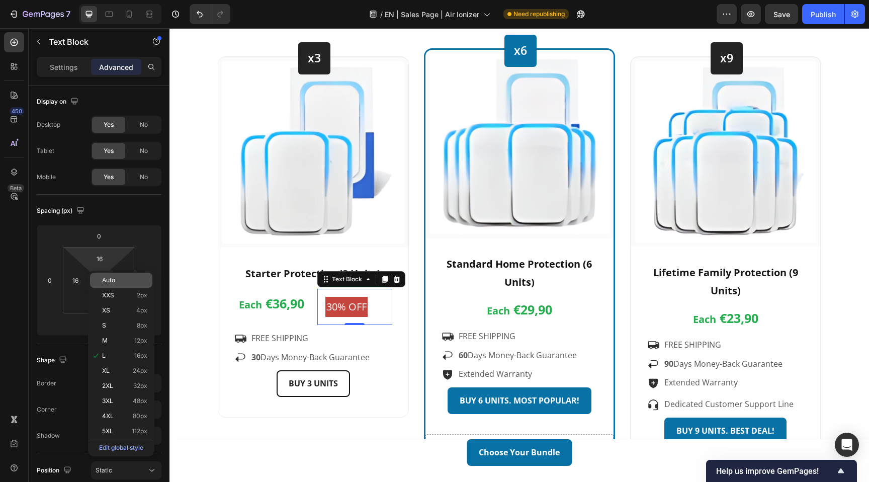
click at [126, 281] on p "Auto" at bounding box center [124, 280] width 45 height 7
type input "Auto"
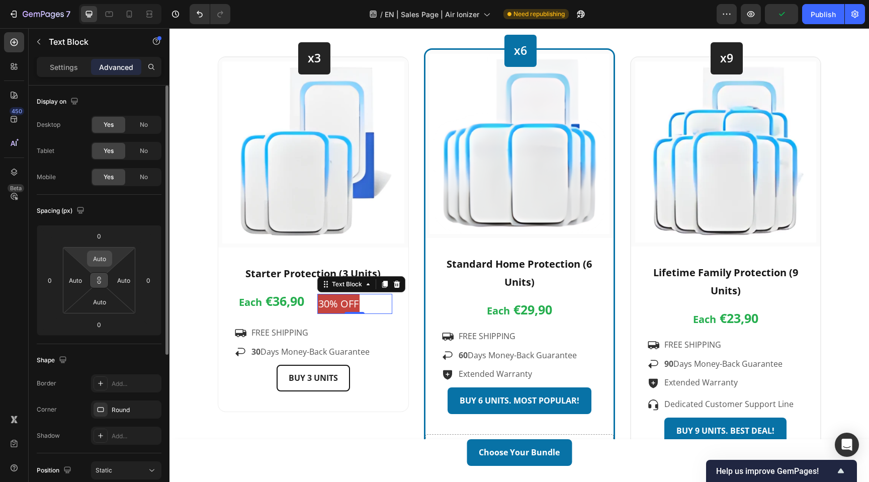
click at [100, 261] on input "Auto" at bounding box center [100, 258] width 20 height 15
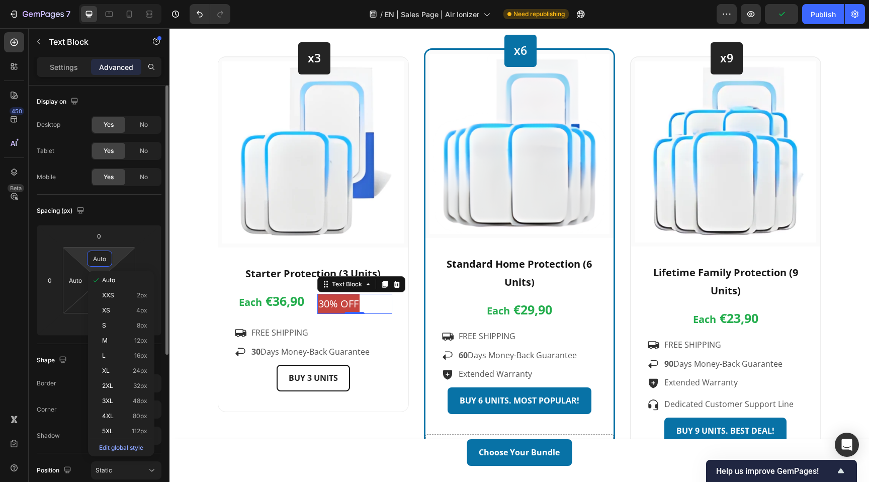
type input "0"
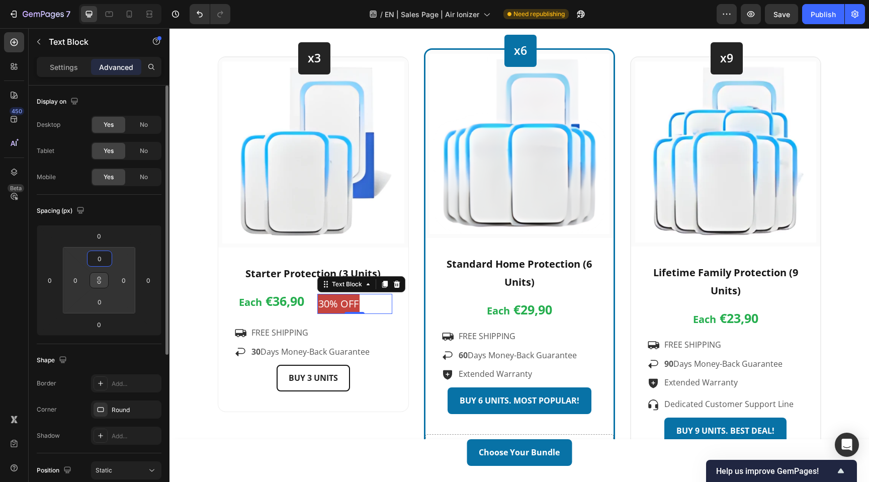
type input "0"
click at [139, 220] on div "Spacing (px) 0 0 0 0 0 0 0 0" at bounding box center [99, 269] width 125 height 149
click at [105, 239] on input "0" at bounding box center [99, 235] width 20 height 15
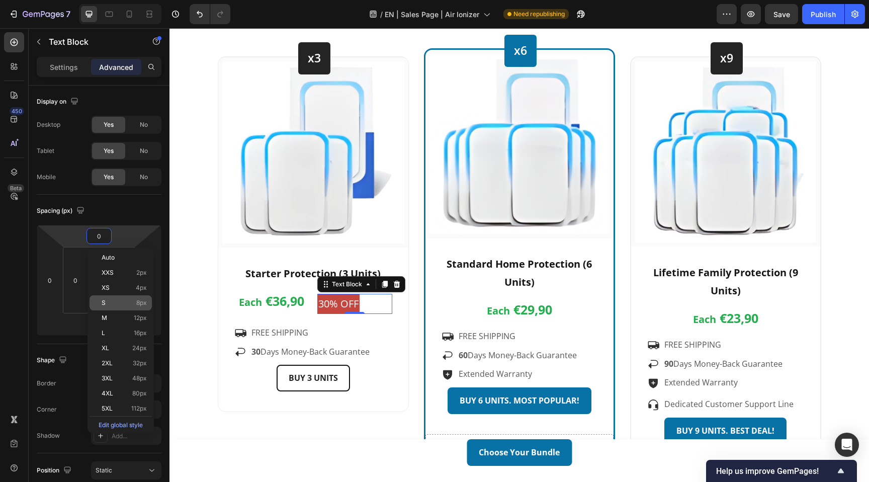
click at [131, 307] on div "S 8px" at bounding box center [121, 302] width 62 height 15
type input "8"
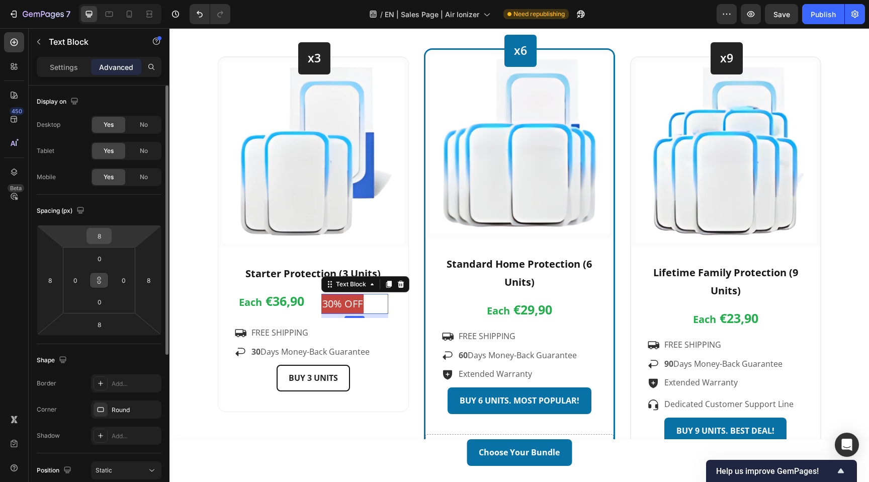
click at [104, 242] on input "8" at bounding box center [99, 235] width 20 height 15
type input "0"
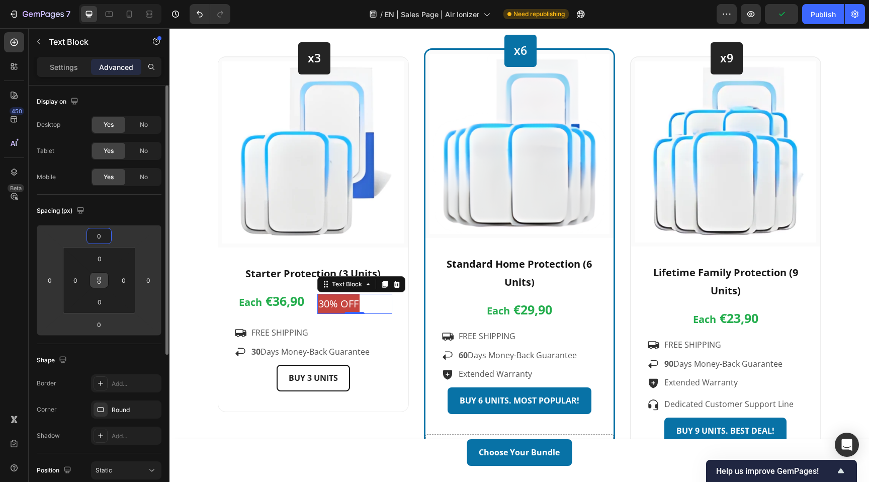
scroll to position [246, 0]
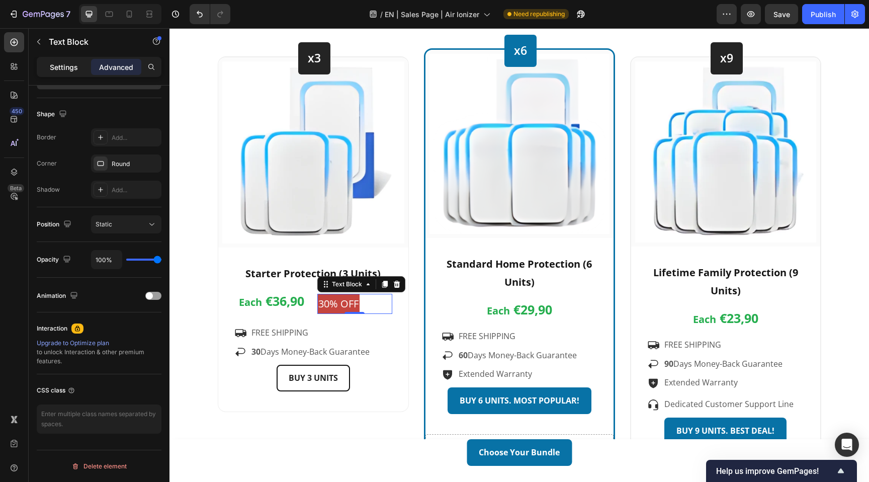
type input "0"
click at [69, 63] on p "Settings" at bounding box center [64, 67] width 28 height 11
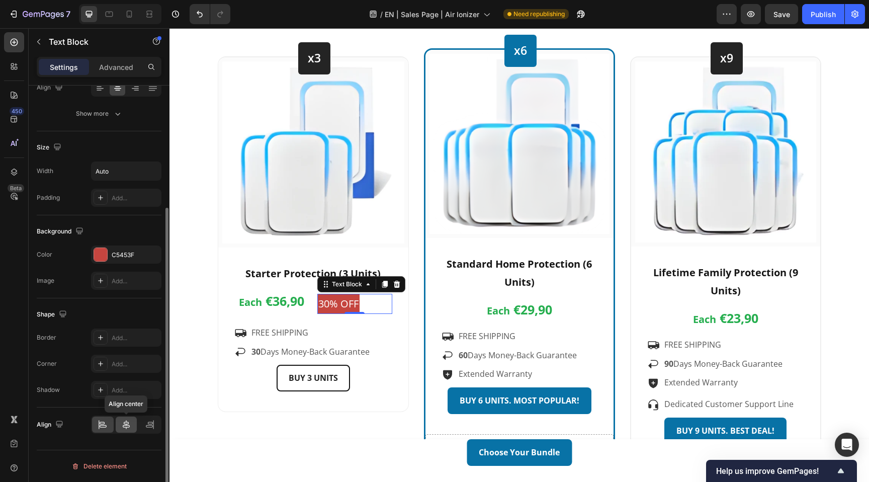
click at [124, 428] on icon at bounding box center [126, 425] width 10 height 10
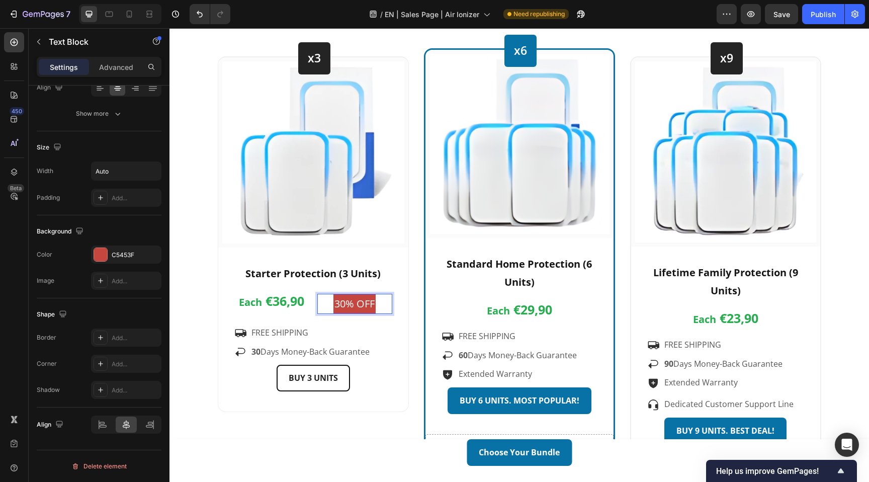
click at [374, 306] on p "30% OFF" at bounding box center [355, 304] width 40 height 18
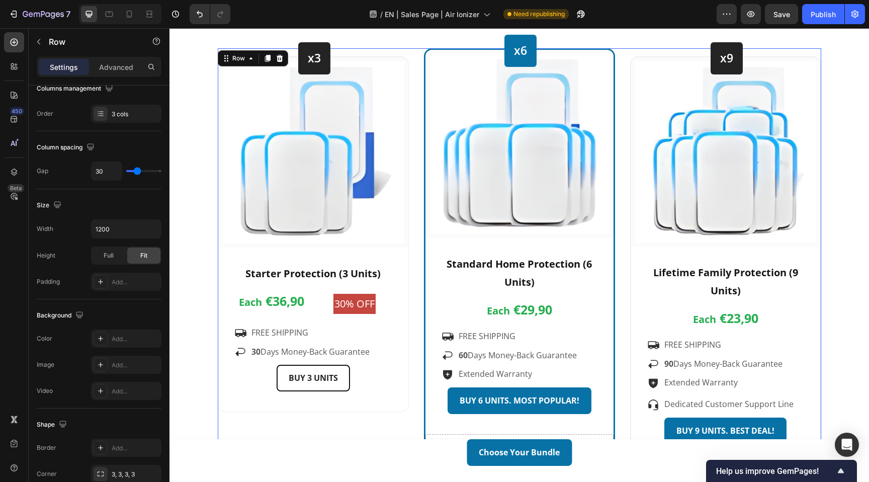
click at [412, 281] on div "x3 Heading Row Image Row Starter Protection (3 Units) Text block Each €36,90 Te…" at bounding box center [520, 257] width 604 height 418
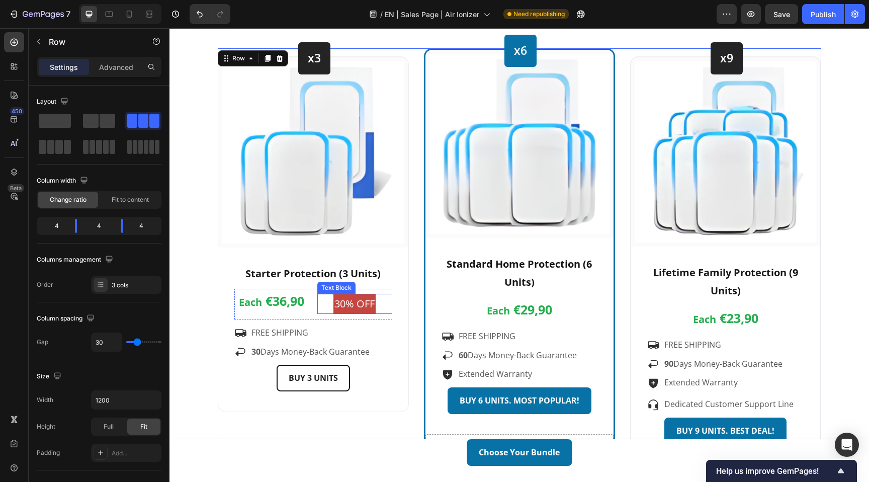
click at [359, 306] on p "30% OFF" at bounding box center [355, 304] width 40 height 18
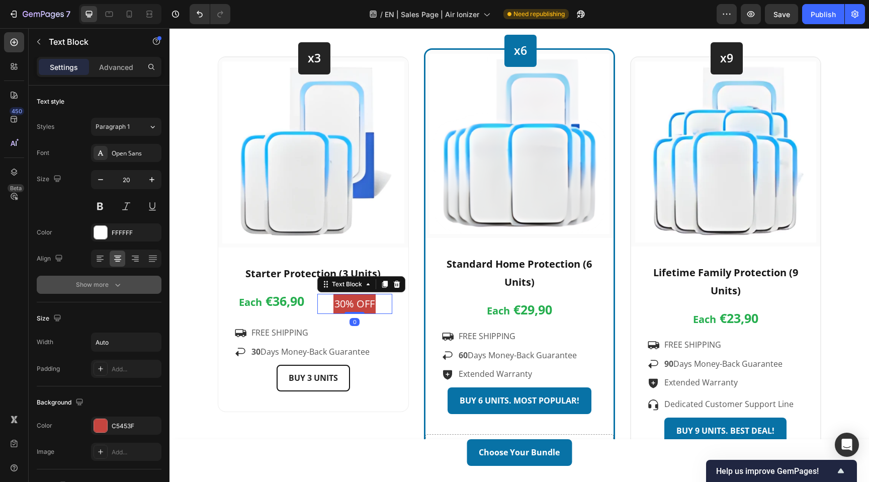
click at [118, 286] on icon "button" at bounding box center [118, 285] width 10 height 10
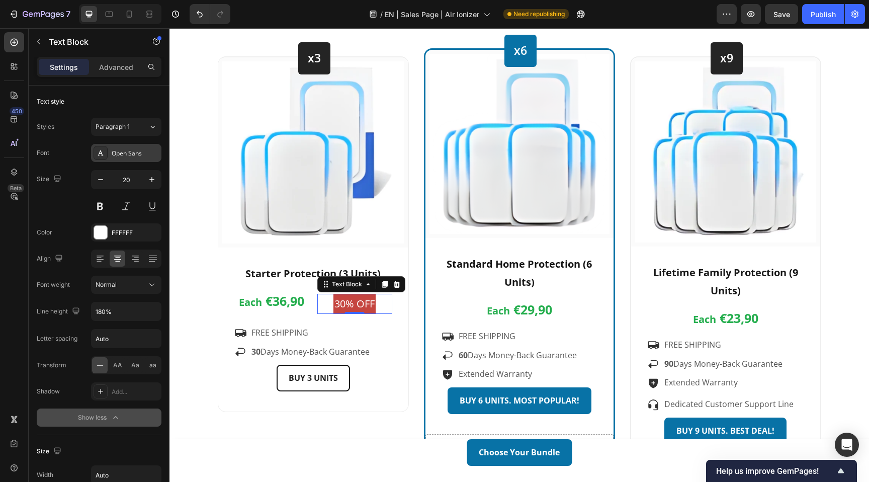
click at [127, 154] on div "Open Sans" at bounding box center [135, 153] width 47 height 9
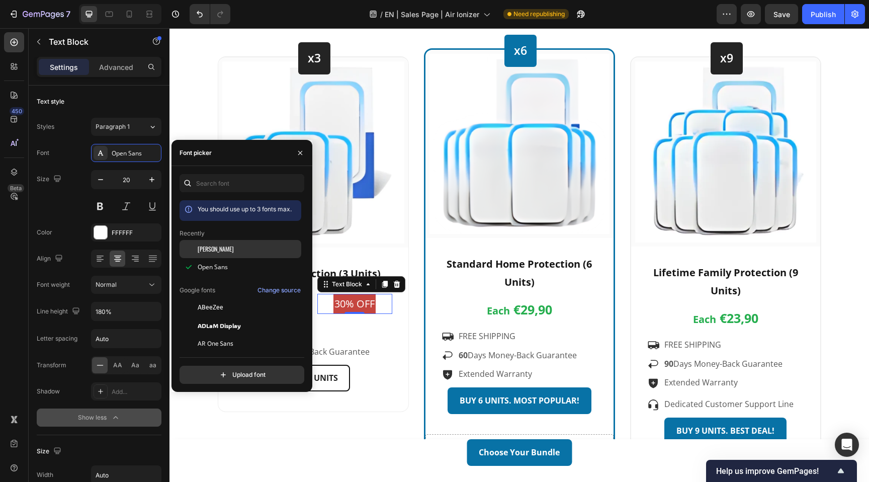
click at [241, 250] on div "Oswald" at bounding box center [249, 248] width 102 height 9
click at [302, 155] on icon "button" at bounding box center [300, 153] width 8 height 8
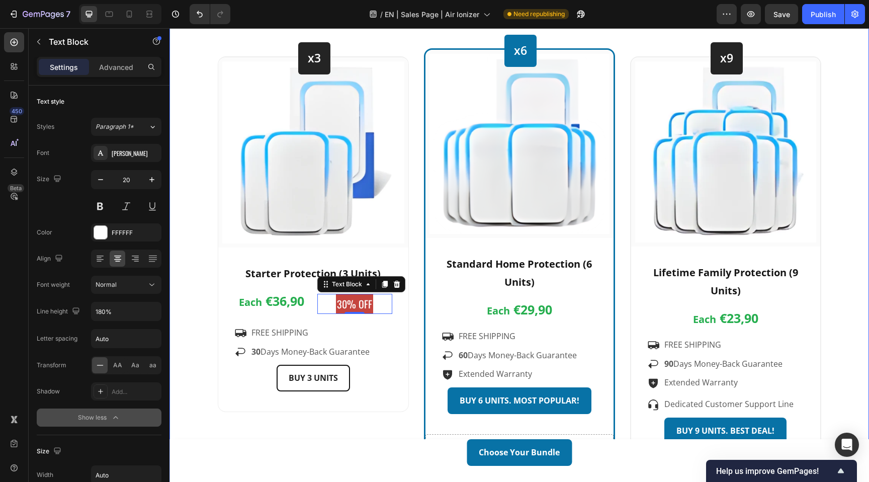
click at [200, 244] on div "Choose Your Bundle Heading 🎉 Your discount of up to 60% has been applied – only…" at bounding box center [519, 200] width 685 height 532
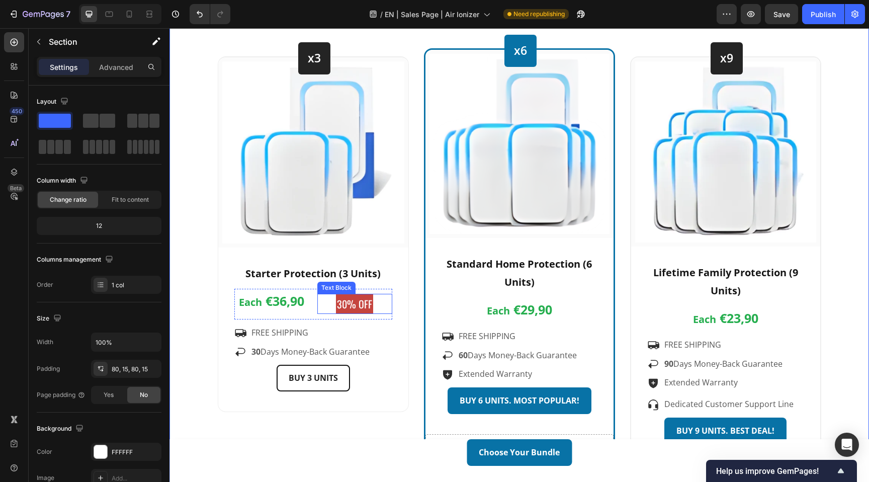
click at [351, 305] on p "30% OFF" at bounding box center [354, 304] width 35 height 18
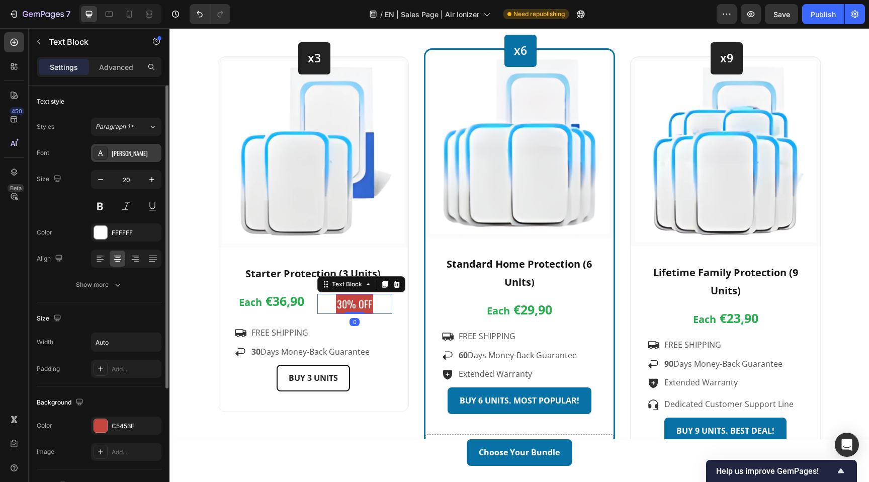
click at [128, 156] on div "Oswald" at bounding box center [135, 153] width 47 height 9
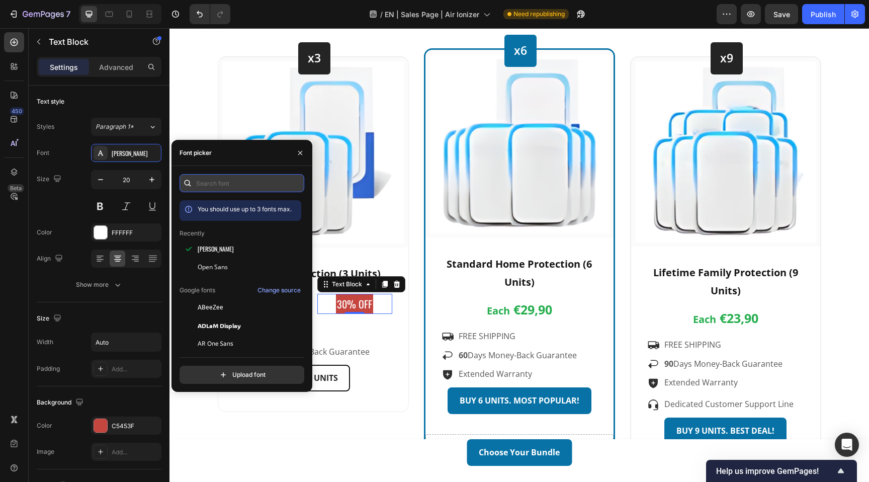
click at [228, 185] on input "text" at bounding box center [242, 183] width 125 height 18
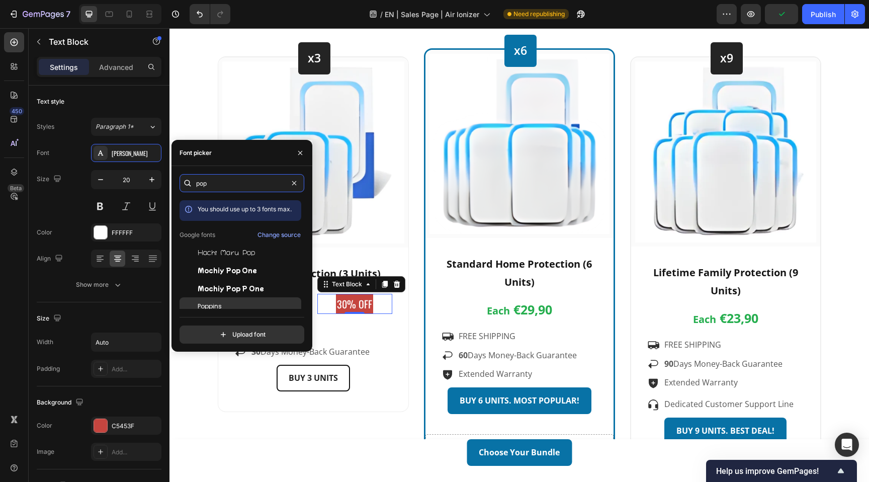
type input "pop"
click at [241, 304] on div "Poppins" at bounding box center [249, 306] width 102 height 9
click at [413, 298] on div "x3 Heading Row Image Row Starter Protection (3 Units) Text block Each €36,90 Te…" at bounding box center [520, 257] width 604 height 418
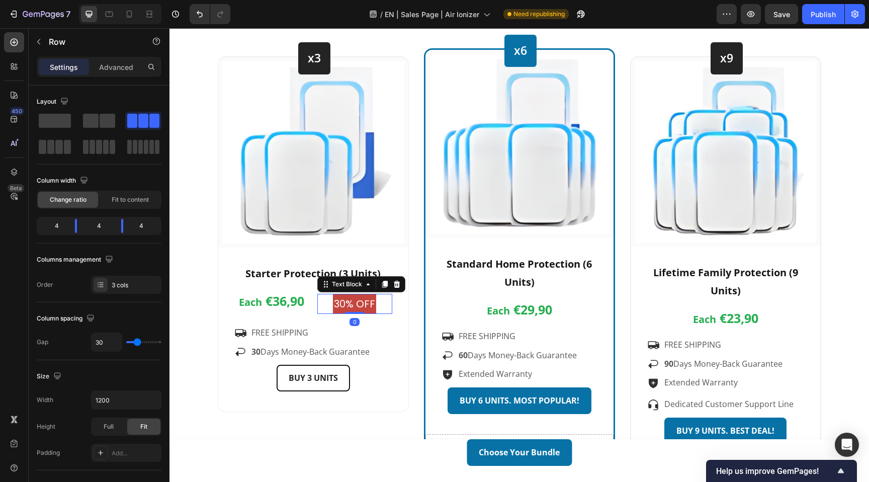
click at [337, 304] on p "30% OFF" at bounding box center [354, 304] width 41 height 18
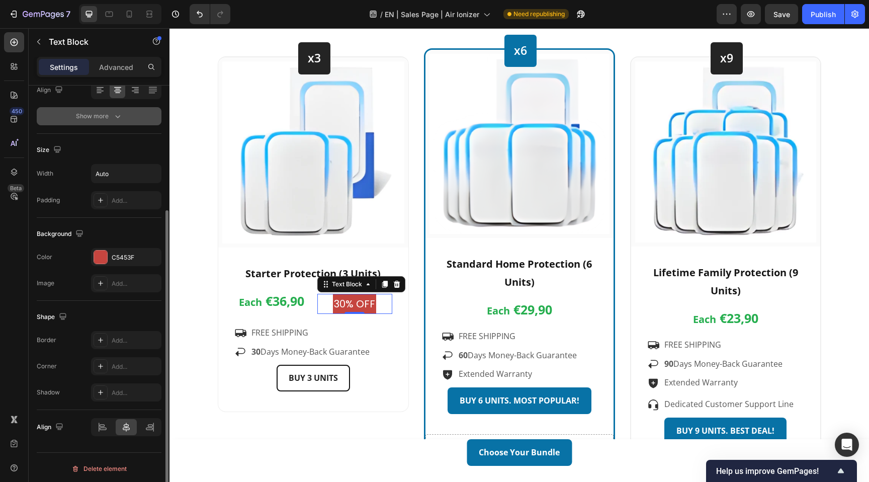
scroll to position [171, 0]
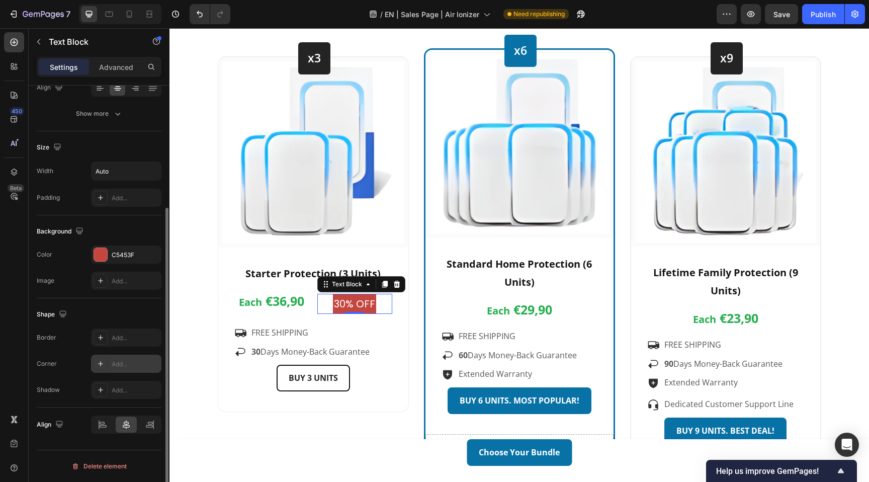
click at [125, 365] on div "Add..." at bounding box center [135, 364] width 47 height 9
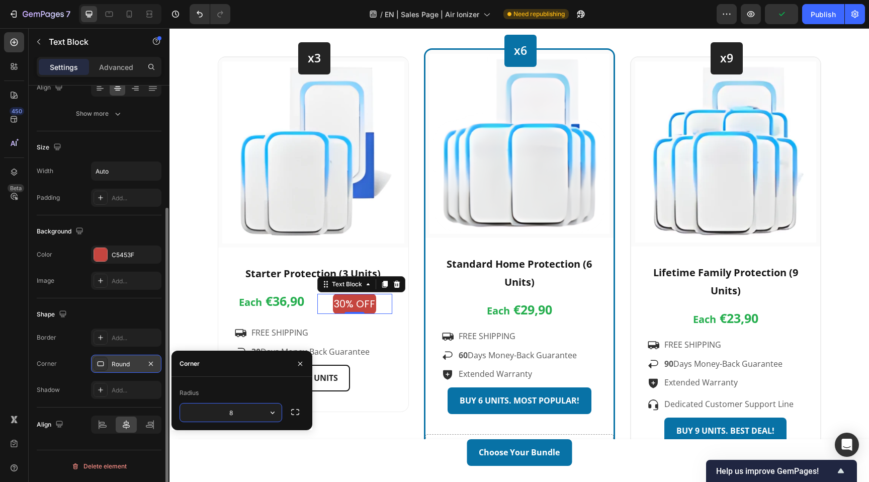
click at [131, 319] on div "Shape" at bounding box center [99, 314] width 125 height 16
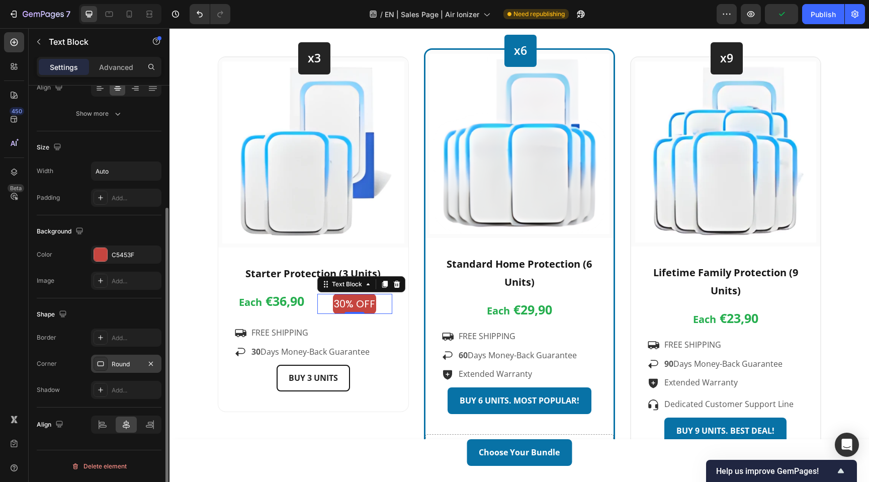
click at [131, 319] on div "Shape" at bounding box center [99, 314] width 125 height 16
click at [140, 305] on div "Shape Border Add... Corner Round Shadow Add..." at bounding box center [99, 352] width 125 height 109
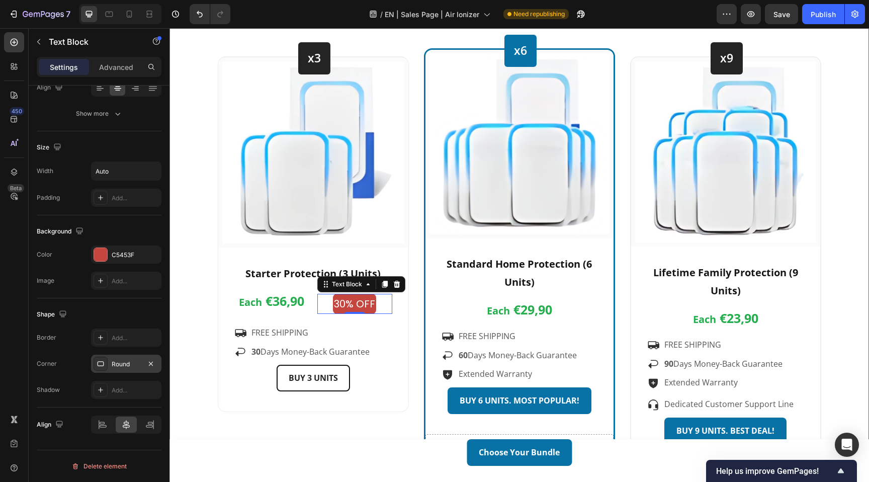
click at [199, 292] on div "Choose Your Bundle Heading 🎉 Your discount of up to 60% has been applied – only…" at bounding box center [519, 200] width 685 height 532
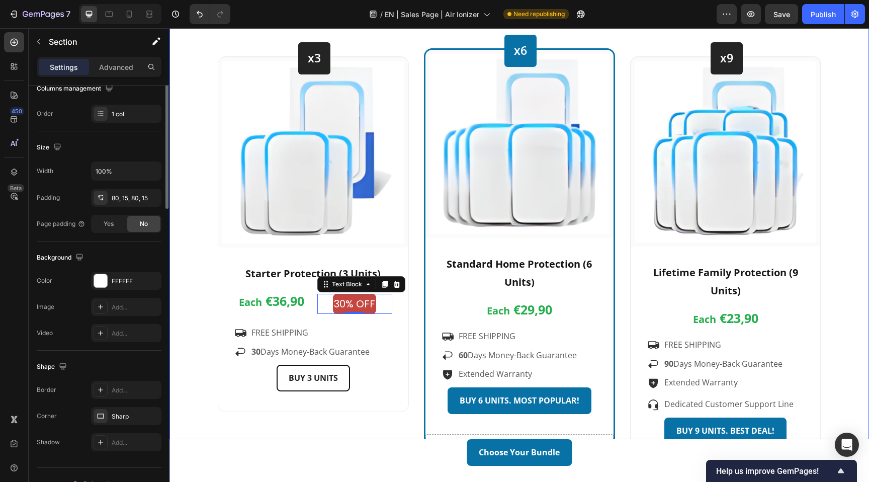
scroll to position [0, 0]
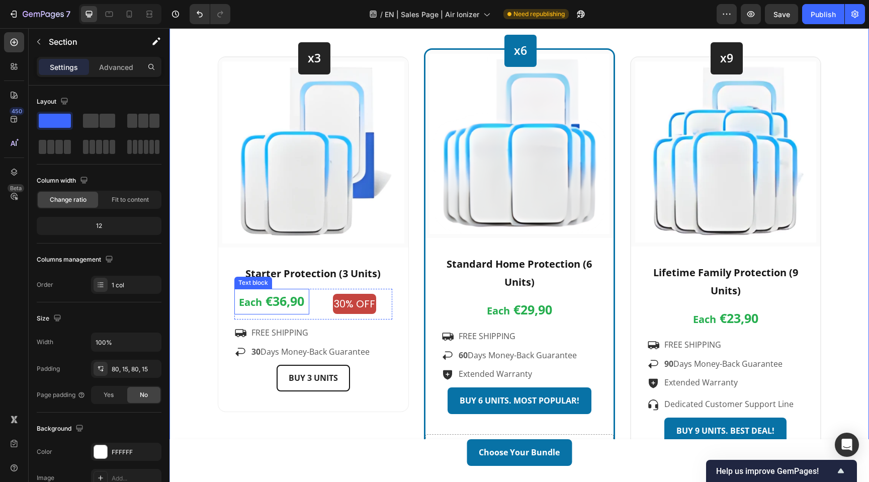
click at [296, 302] on span "€36,90" at bounding box center [285, 300] width 39 height 17
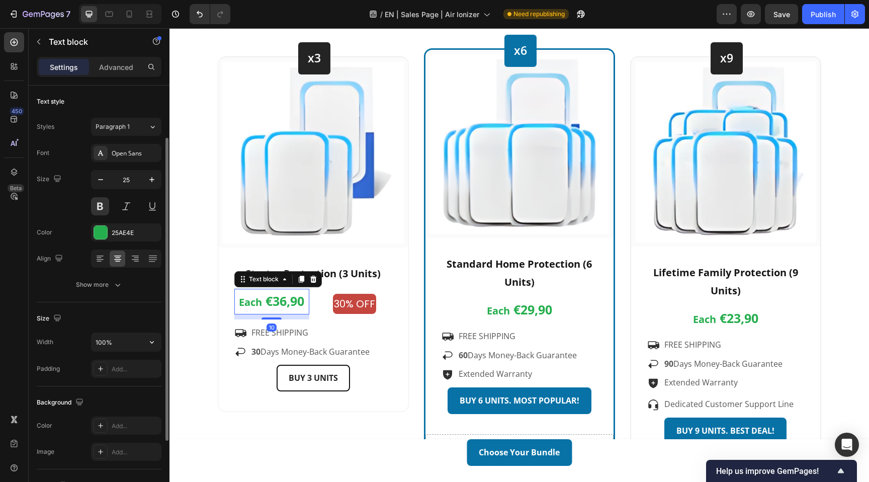
scroll to position [171, 0]
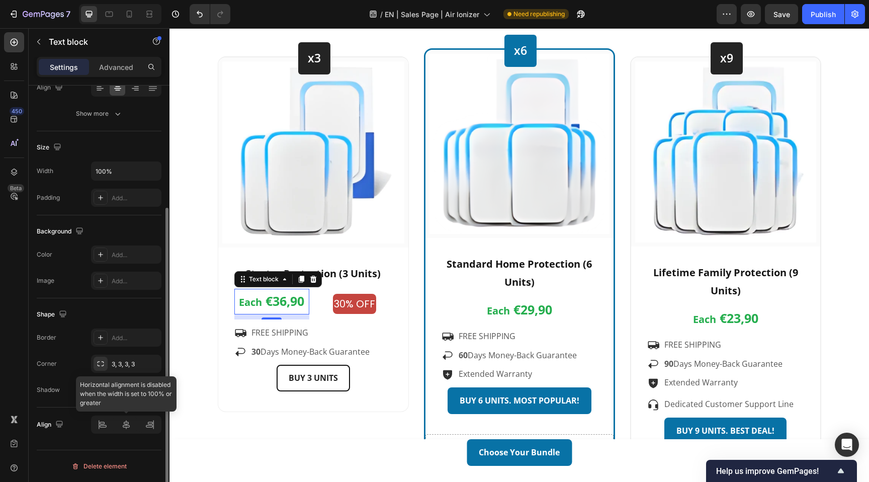
click at [126, 424] on div at bounding box center [126, 425] width 70 height 18
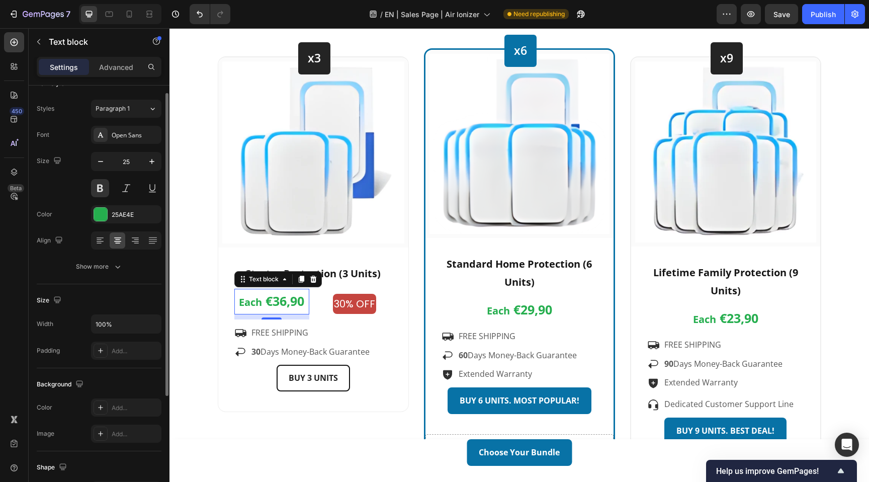
scroll to position [22, 0]
click at [152, 321] on icon "button" at bounding box center [152, 320] width 4 height 3
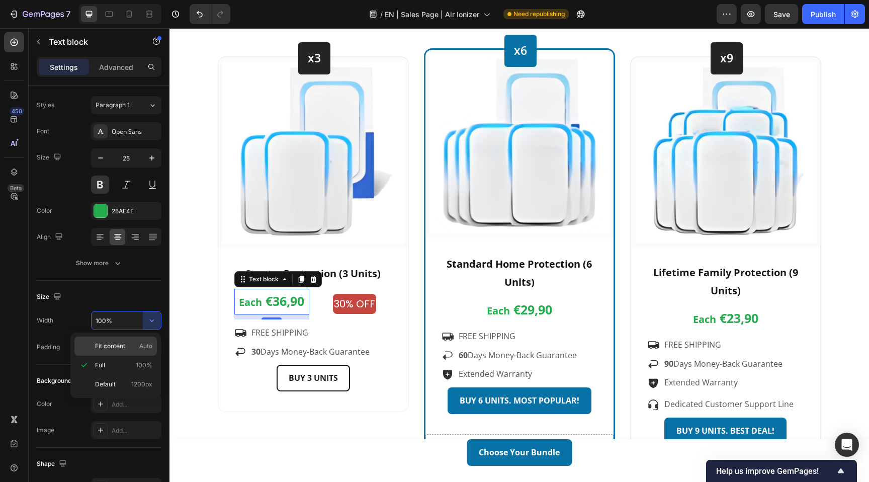
click at [119, 352] on div "Fit content Auto" at bounding box center [115, 346] width 82 height 19
type input "Auto"
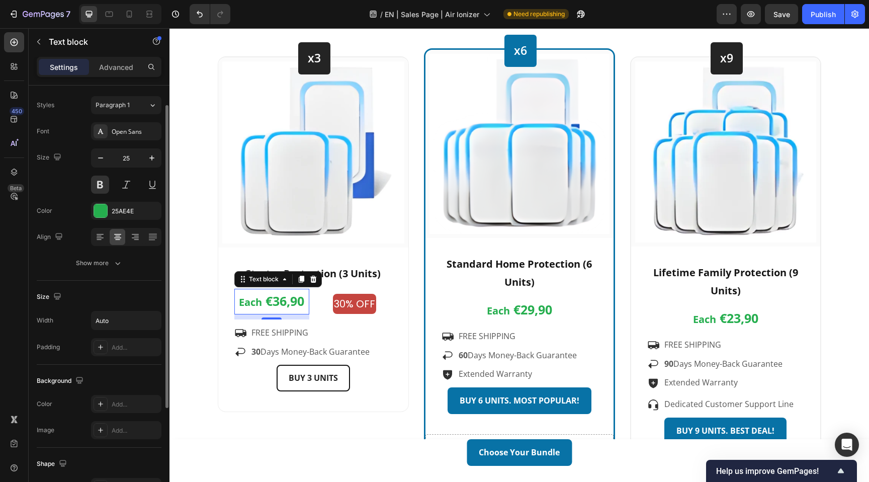
scroll to position [171, 0]
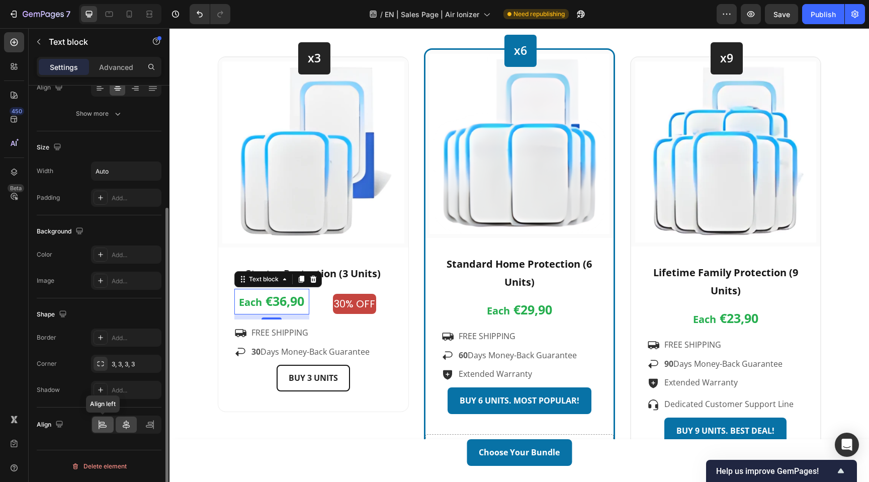
click at [107, 422] on icon at bounding box center [103, 425] width 10 height 10
click at [122, 423] on icon at bounding box center [126, 425] width 10 height 10
click at [115, 63] on p "Advanced" at bounding box center [116, 67] width 34 height 11
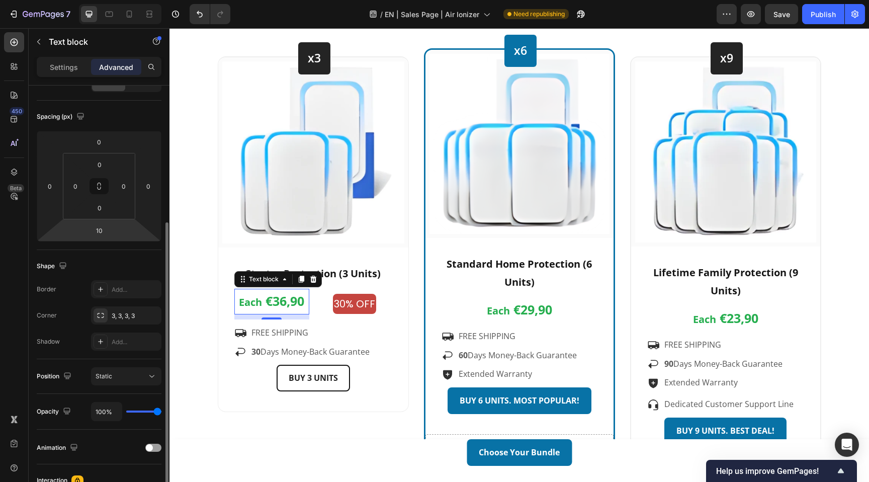
scroll to position [0, 0]
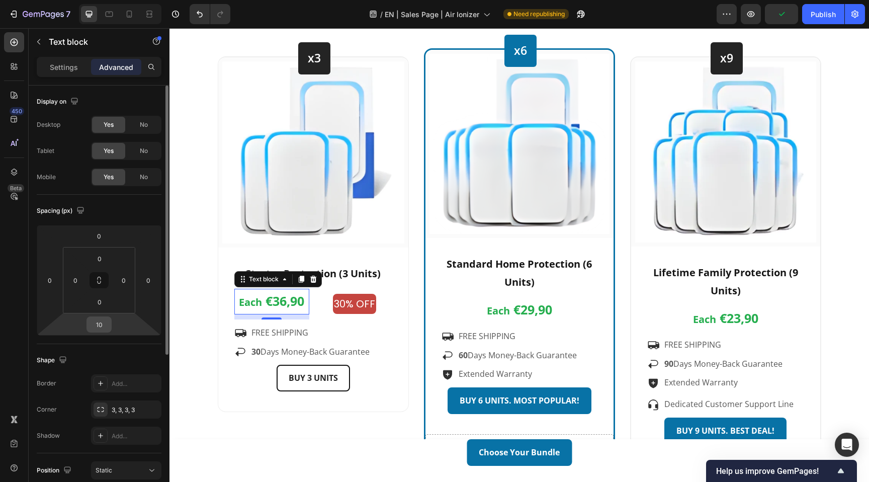
click at [102, 328] on input "10" at bounding box center [99, 324] width 20 height 15
type input "0"
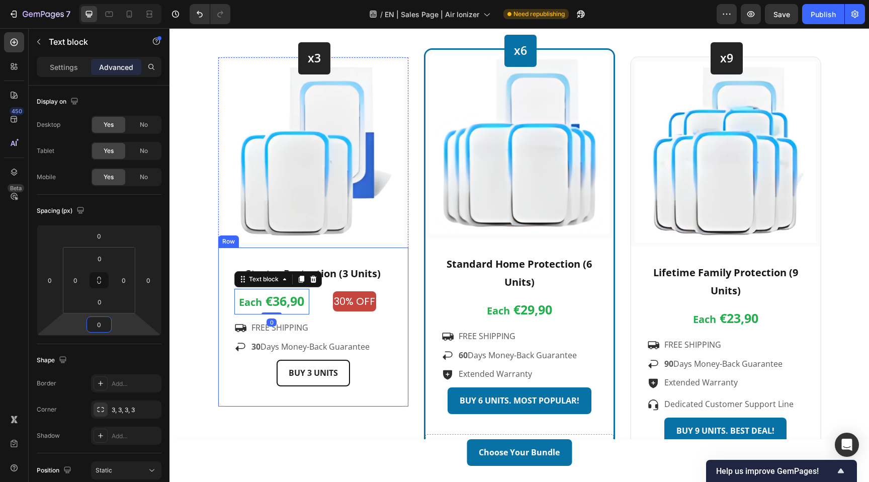
click at [199, 289] on div "Choose Your Bundle Heading 🎉 Your discount of up to 60% has been applied – only…" at bounding box center [519, 200] width 685 height 532
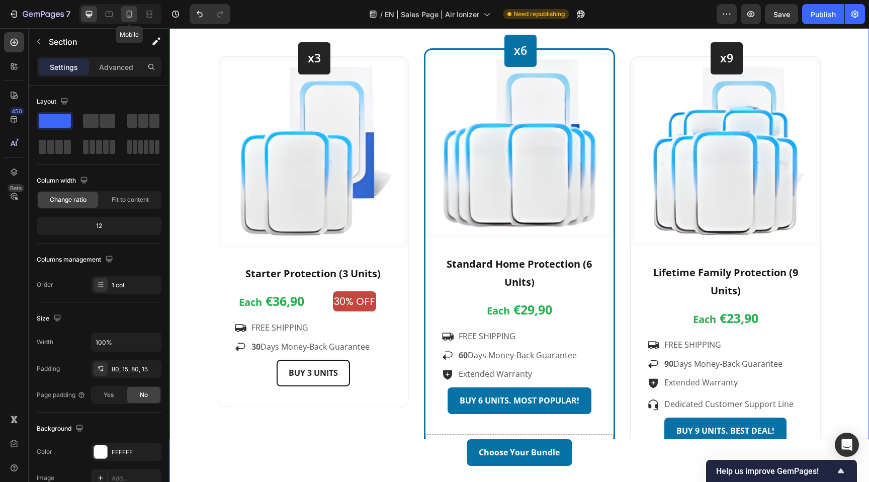
click at [124, 13] on div at bounding box center [129, 14] width 16 height 16
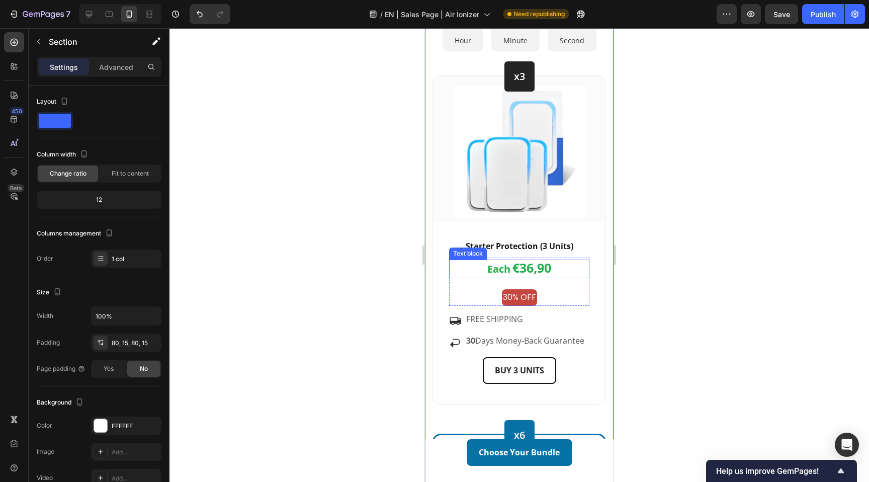
scroll to position [2866, 0]
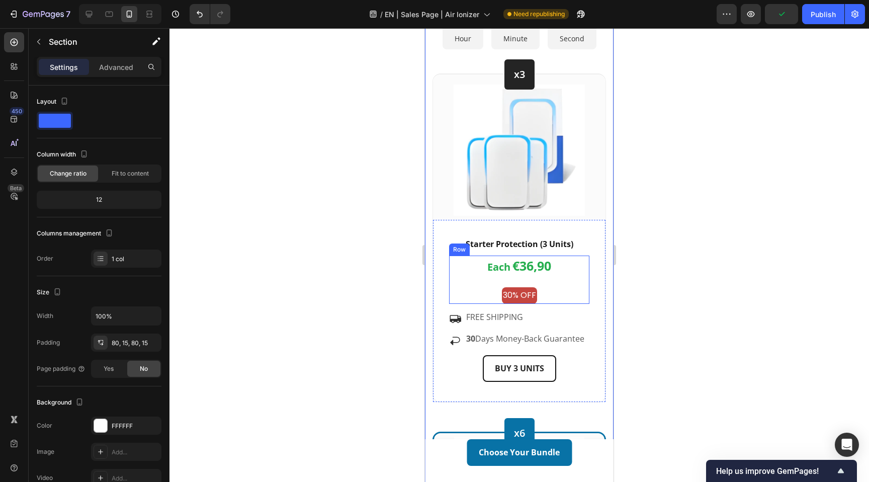
click at [478, 279] on div "Each €36,90 Text block 30% OFF Text Block Row" at bounding box center [519, 280] width 140 height 48
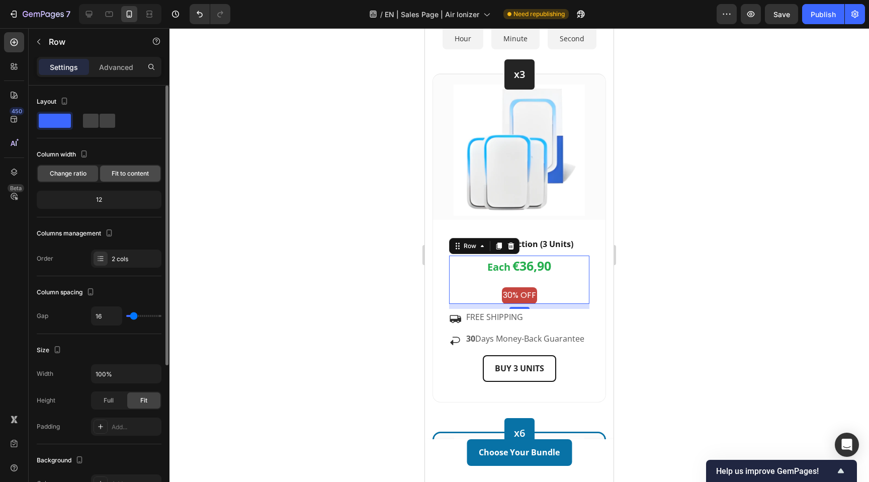
click at [119, 167] on div "Fit to content" at bounding box center [130, 173] width 60 height 16
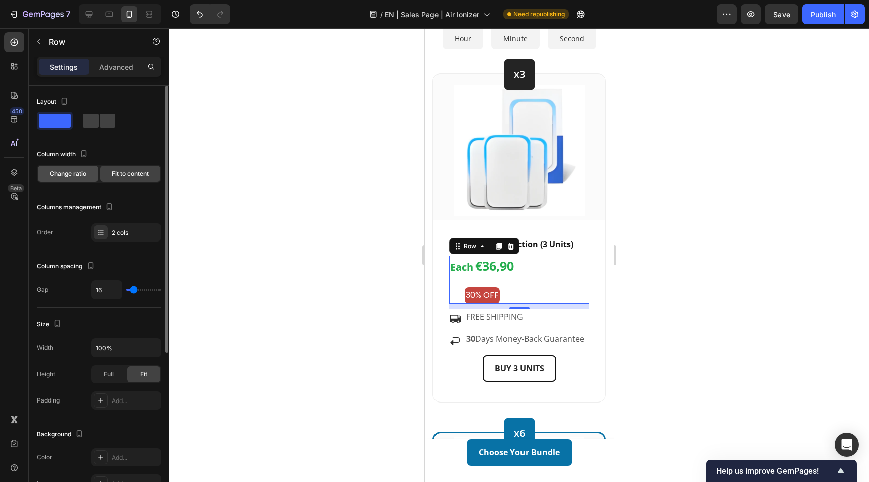
click at [87, 175] on div "Change ratio" at bounding box center [68, 173] width 60 height 16
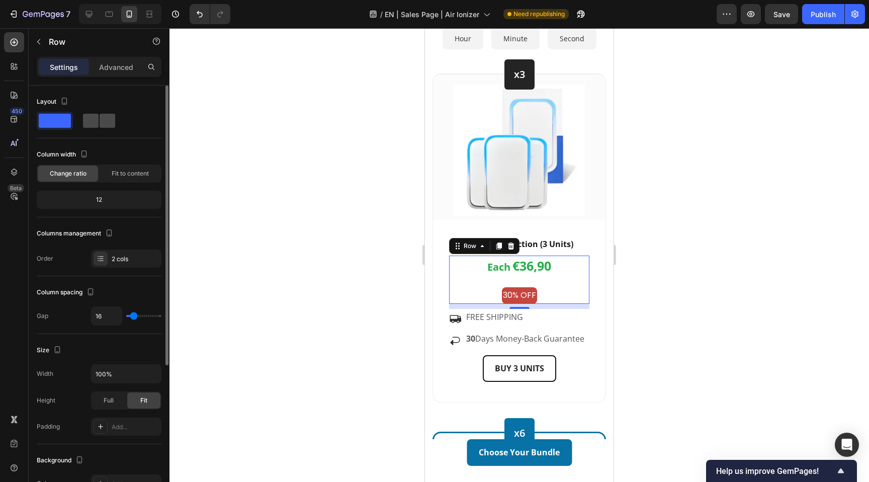
click at [101, 125] on span at bounding box center [108, 121] width 16 height 14
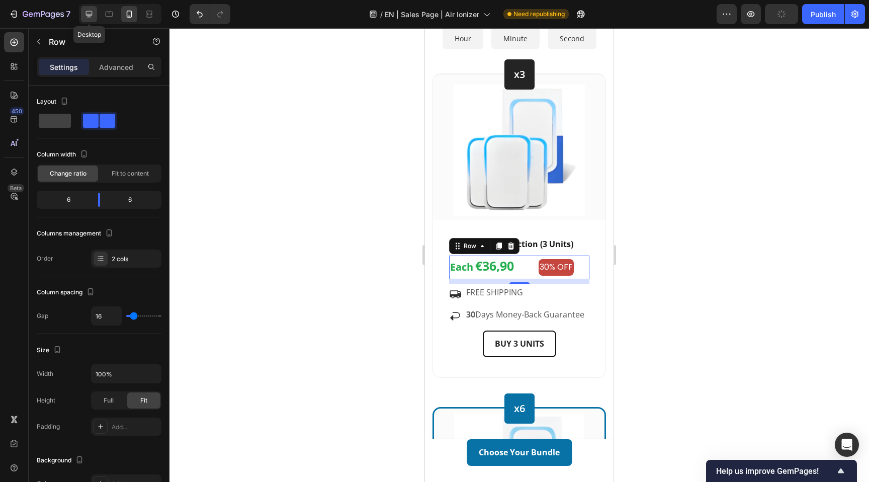
click at [87, 14] on icon at bounding box center [89, 14] width 7 height 7
type input "1200"
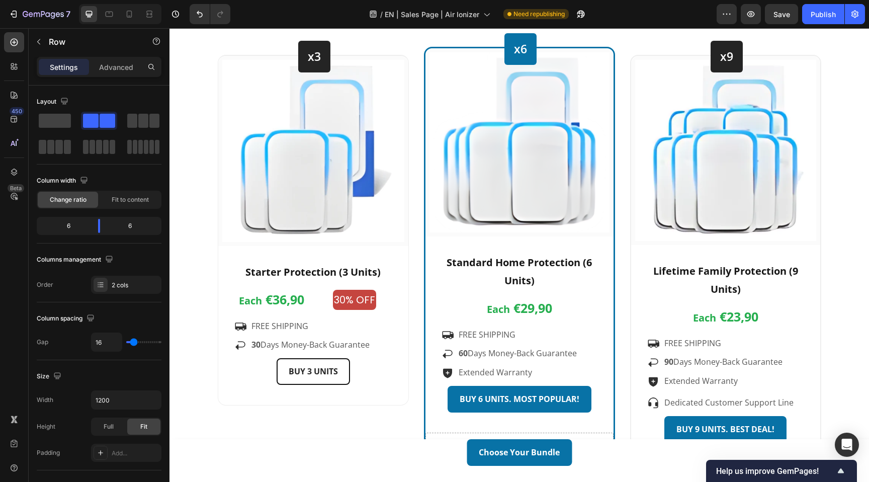
scroll to position [2617, 0]
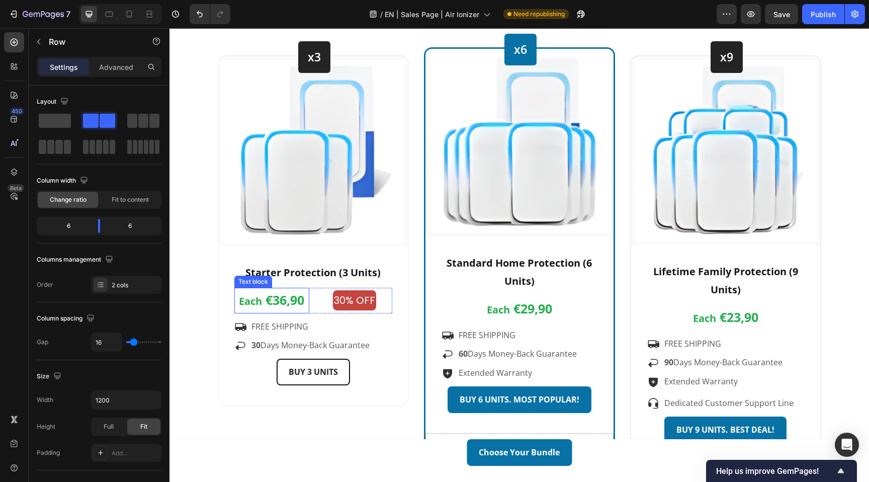
click at [299, 301] on span "€36,90" at bounding box center [285, 299] width 39 height 17
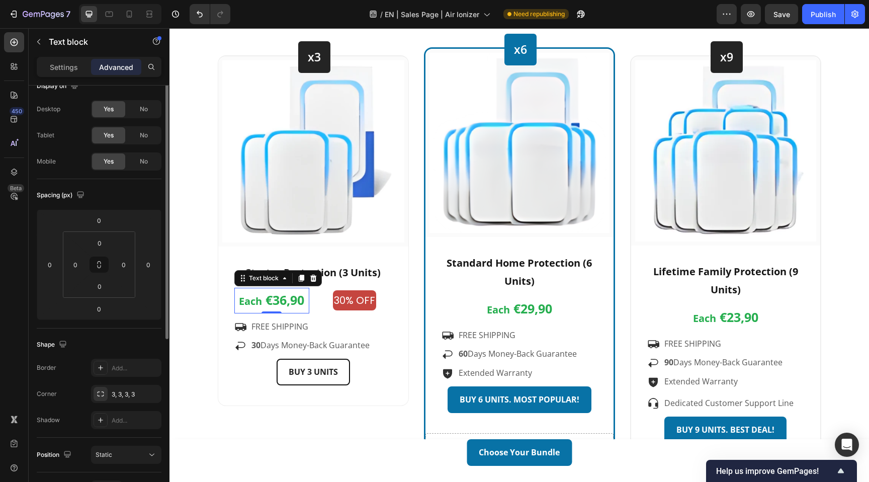
scroll to position [0, 0]
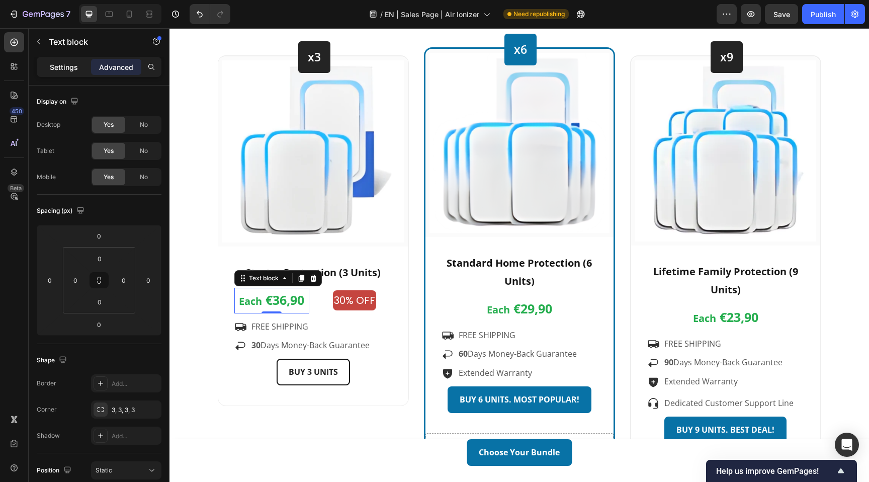
click at [72, 69] on p "Settings" at bounding box center [64, 67] width 28 height 11
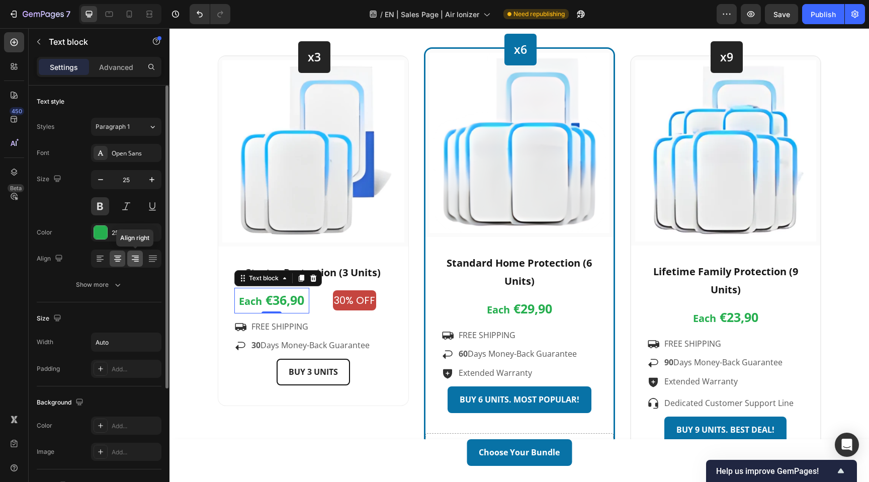
click at [134, 261] on icon at bounding box center [136, 261] width 5 height 1
click at [119, 262] on icon at bounding box center [118, 259] width 10 height 10
click at [324, 302] on div "30% OFF" at bounding box center [354, 300] width 75 height 20
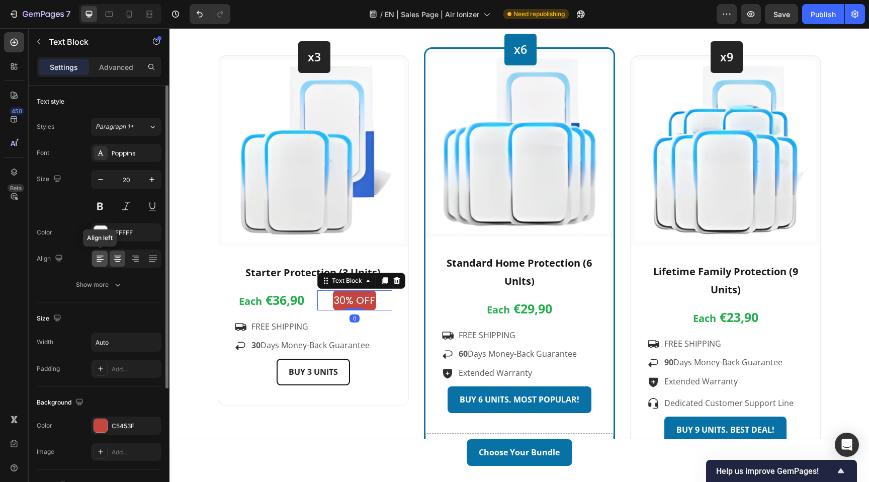
click at [101, 255] on icon at bounding box center [100, 259] width 10 height 10
click at [118, 258] on icon at bounding box center [118, 259] width 10 height 10
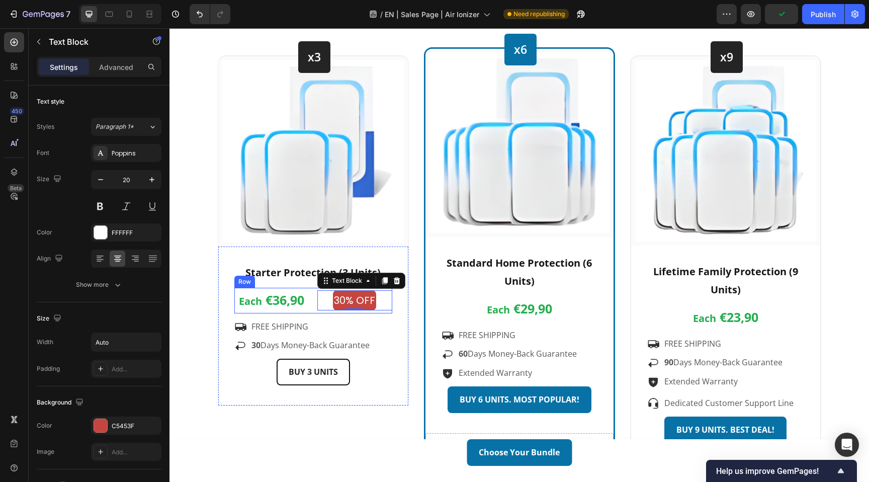
click at [311, 298] on div "Each €36,90 Text block 30% OFF Text Block 0 Row" at bounding box center [313, 301] width 158 height 26
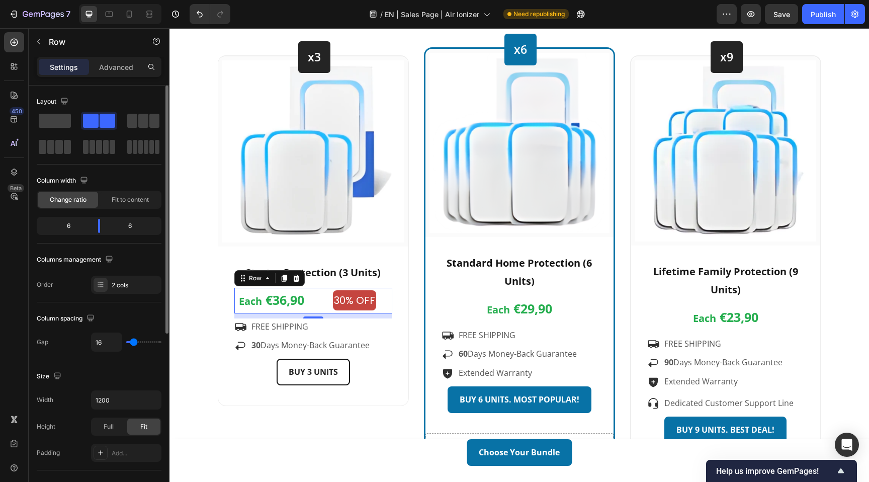
type input "12"
type input "9"
type input "7"
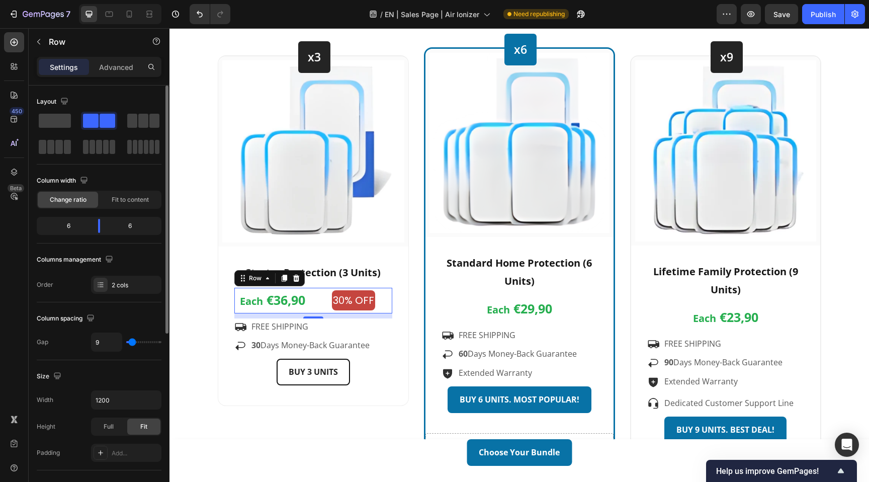
type input "7"
type input "6"
type input "5"
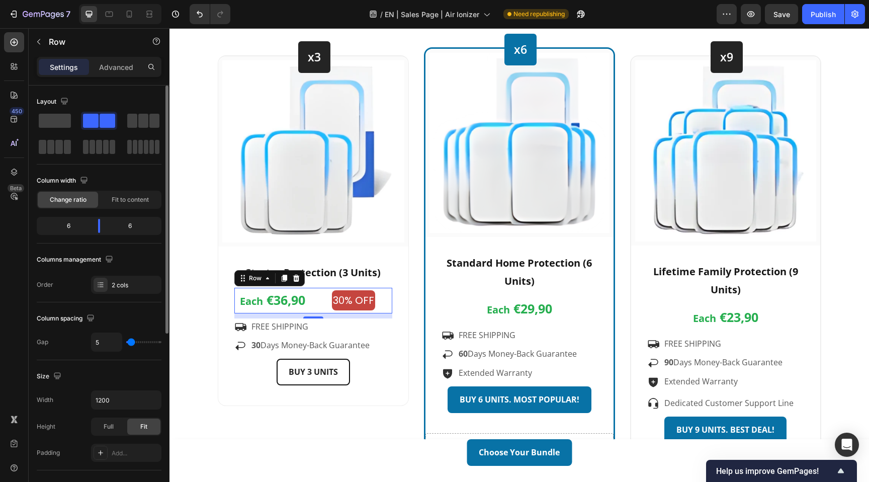
type input "4"
type input "3"
type input "1"
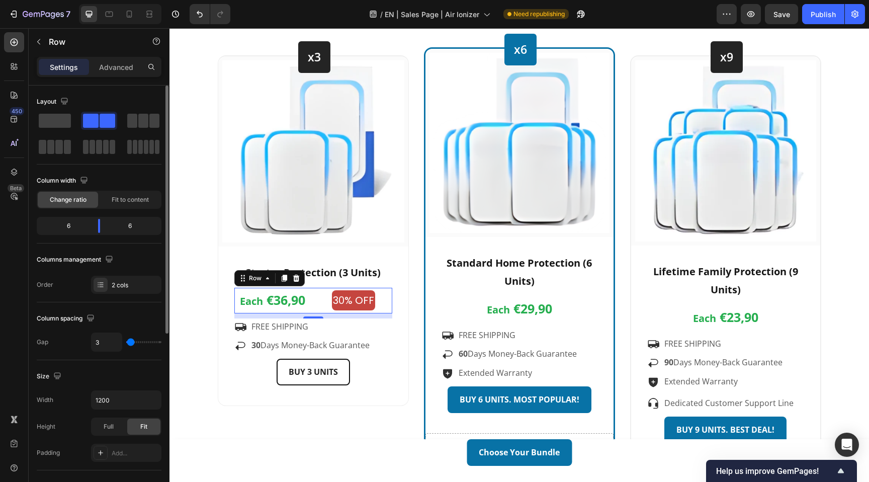
type input "1"
type input "0"
drag, startPoint x: 134, startPoint y: 341, endPoint x: 126, endPoint y: 342, distance: 8.6
type input "0"
click at [126, 342] on input "range" at bounding box center [143, 342] width 35 height 2
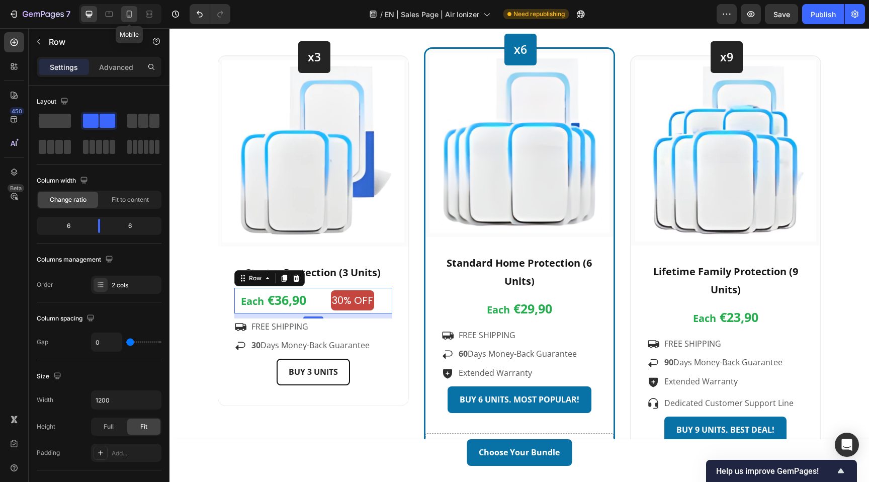
click at [127, 11] on icon at bounding box center [130, 14] width 6 height 7
type input "100%"
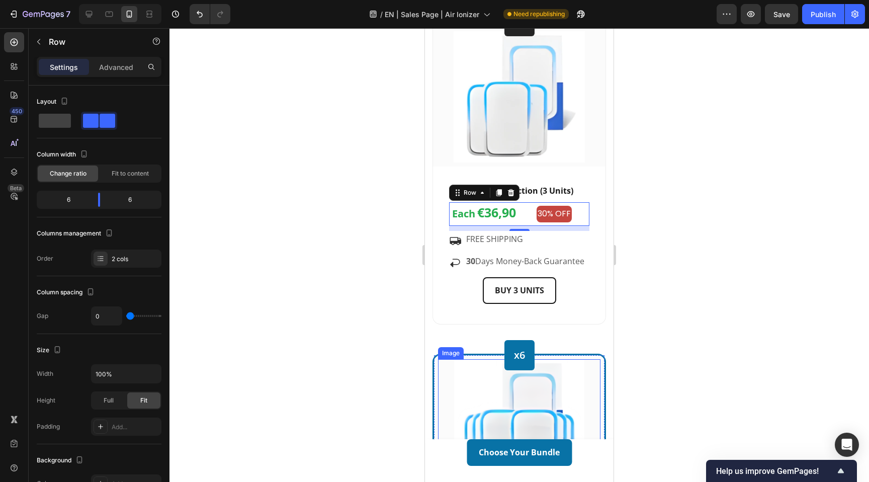
scroll to position [2918, 0]
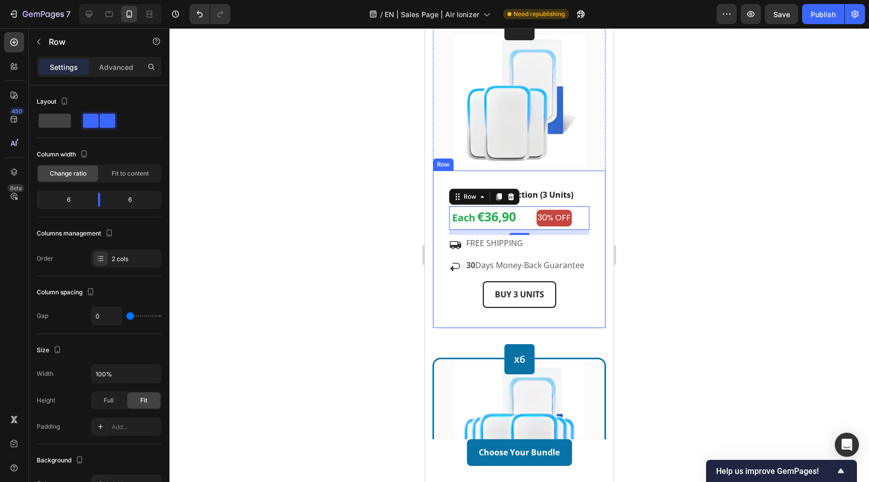
click at [496, 313] on div "BUY 3 UNITS Button" at bounding box center [519, 302] width 140 height 43
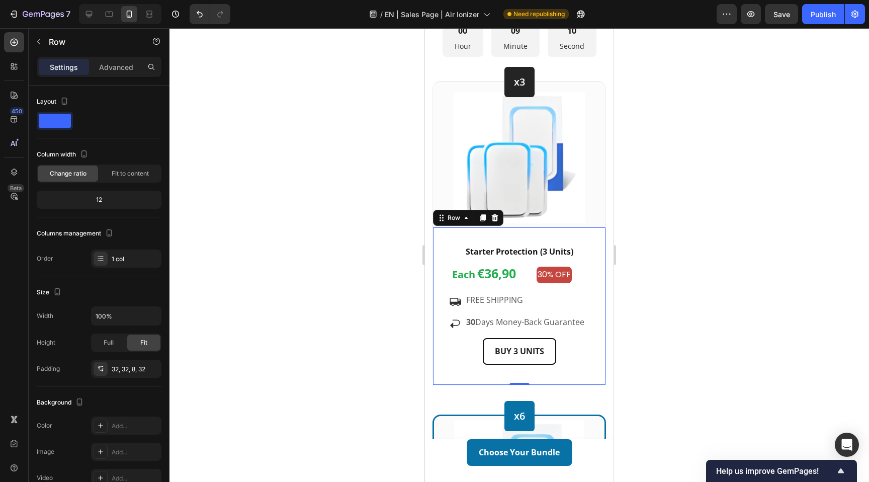
scroll to position [2853, 0]
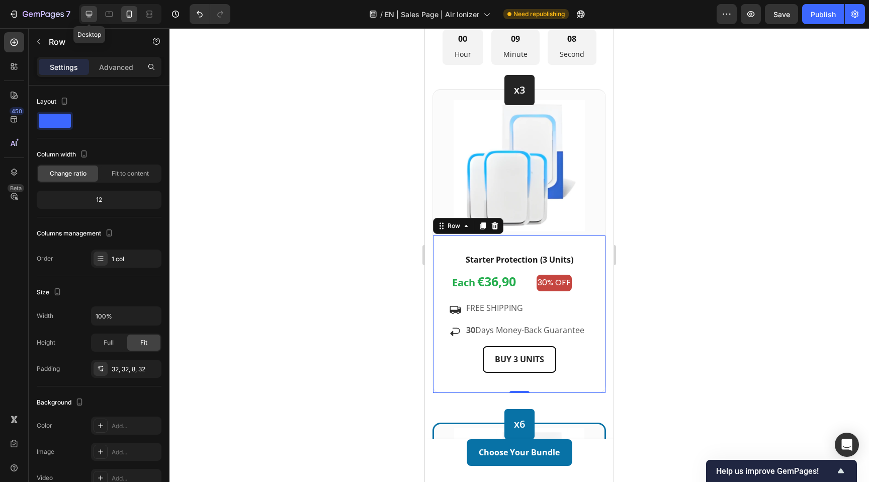
click at [92, 12] on icon at bounding box center [89, 14] width 7 height 7
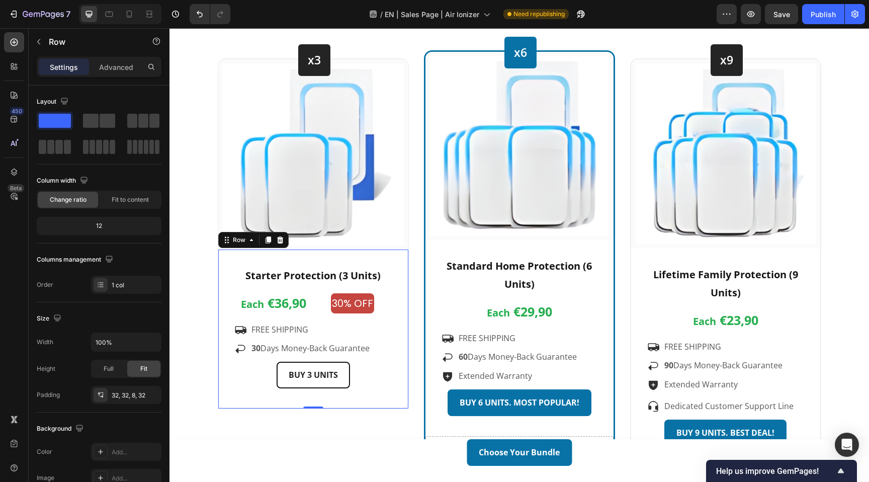
scroll to position [2611, 0]
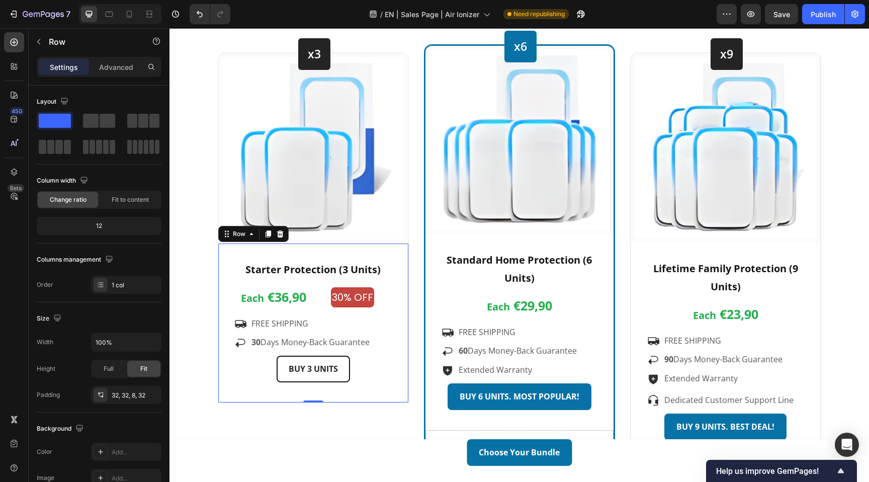
click at [313, 255] on div "Starter Protection (3 Units) Text block Each €36,90 Text block 30% OFF Text Blo…" at bounding box center [313, 322] width 190 height 159
click at [109, 68] on p "Advanced" at bounding box center [116, 67] width 34 height 11
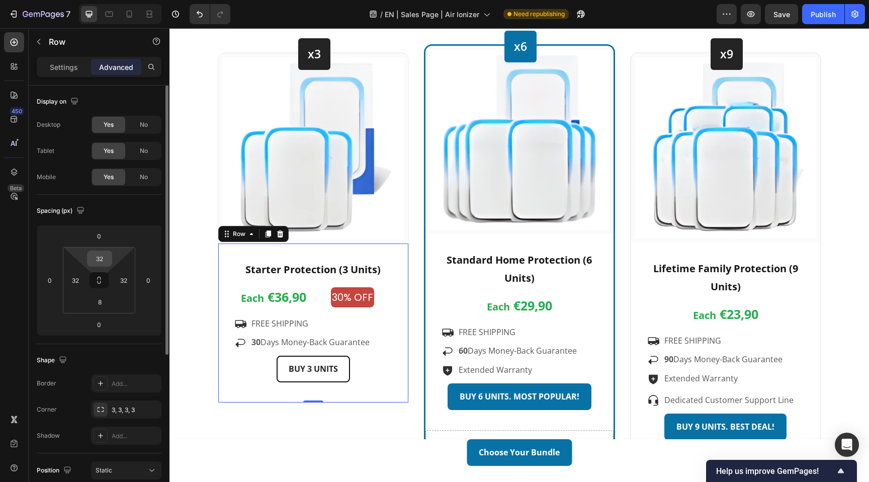
click at [103, 260] on input "32" at bounding box center [100, 258] width 20 height 15
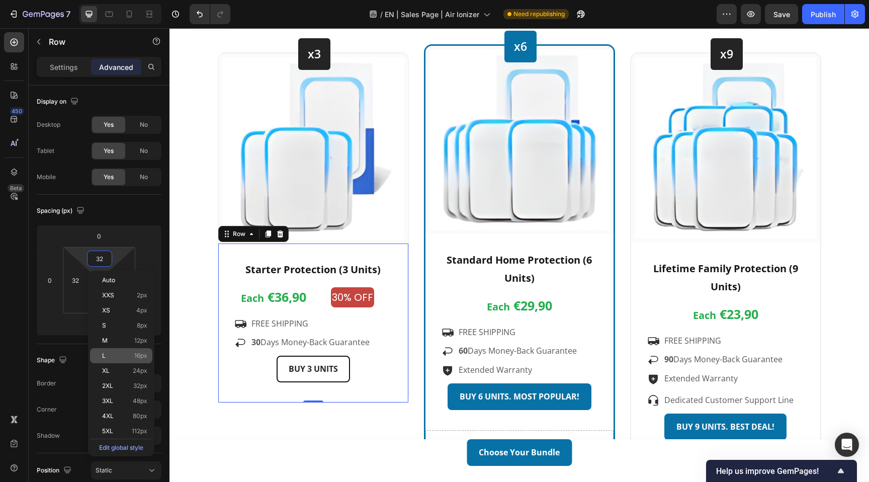
click at [128, 360] on div "L 16px" at bounding box center [121, 355] width 62 height 15
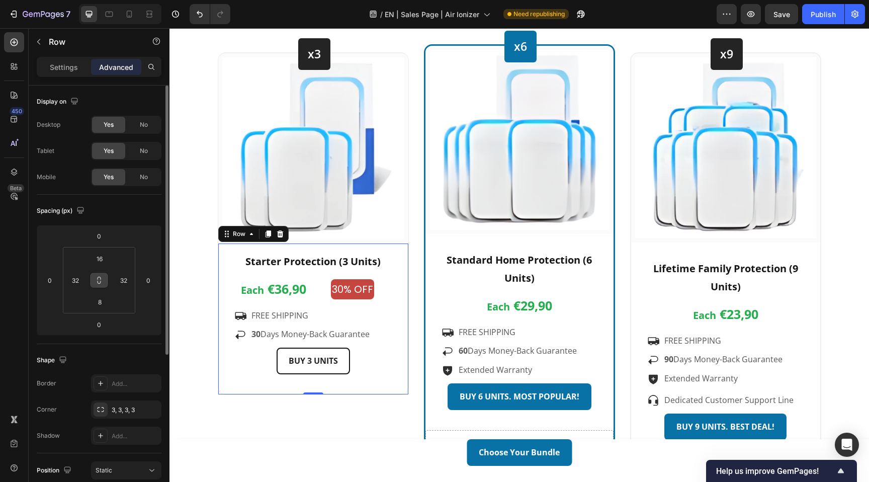
click at [100, 280] on icon at bounding box center [99, 280] width 8 height 8
click at [128, 281] on input "32" at bounding box center [123, 280] width 15 height 15
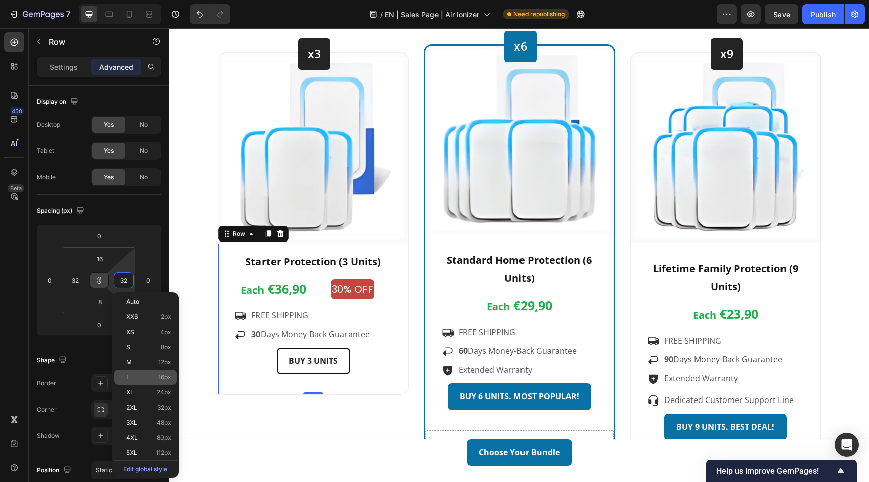
type input "32"
click at [145, 380] on p "L 16px" at bounding box center [148, 377] width 45 height 7
type input "16"
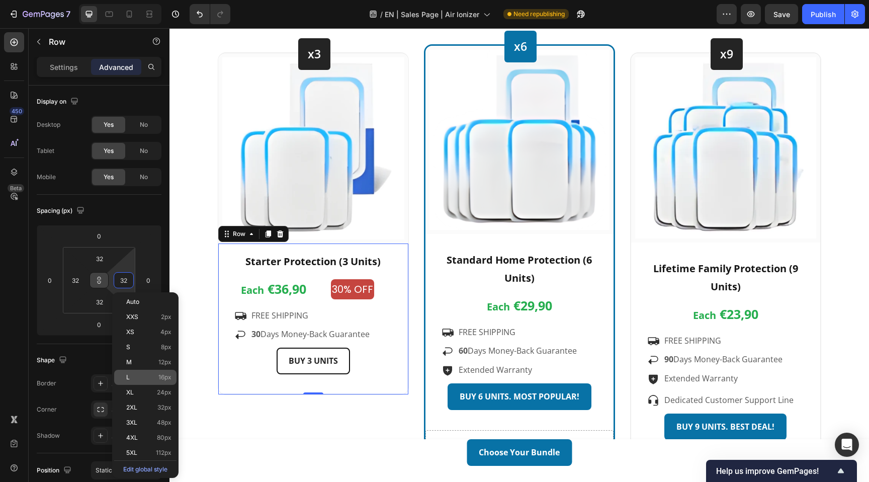
type input "16"
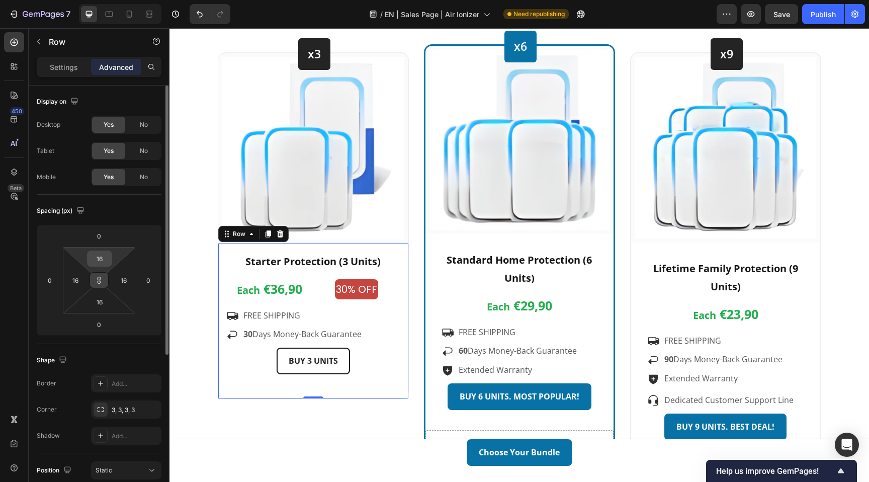
click at [101, 259] on input "16" at bounding box center [100, 258] width 20 height 15
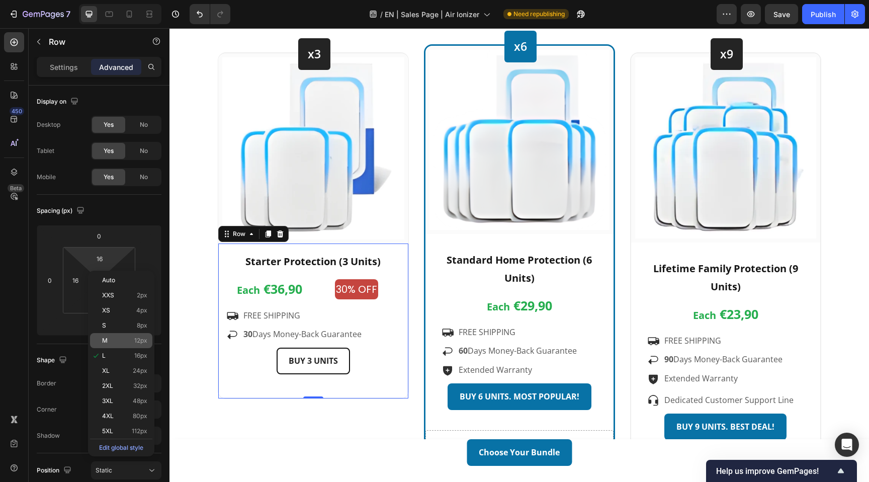
click at [127, 336] on div "M 12px" at bounding box center [121, 340] width 62 height 15
type input "12"
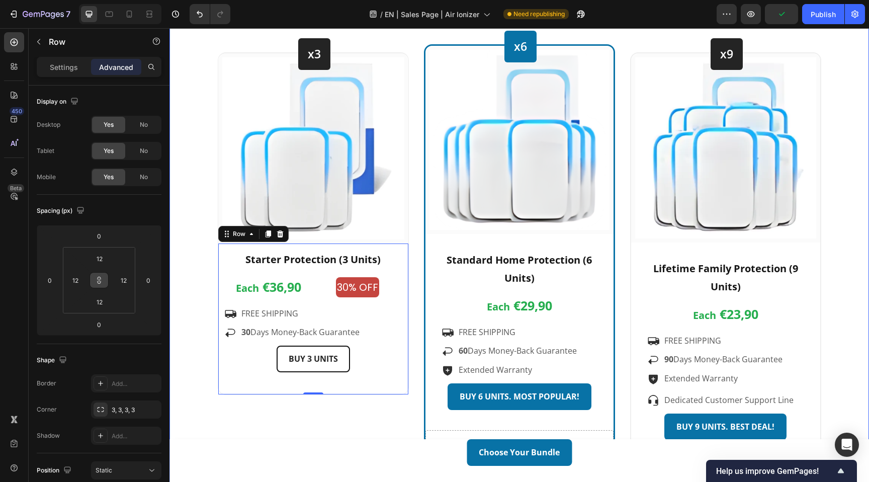
click at [200, 290] on div "Choose Your Bundle Heading 🎉 Your discount of up to 60% has been applied – only…" at bounding box center [519, 196] width 685 height 532
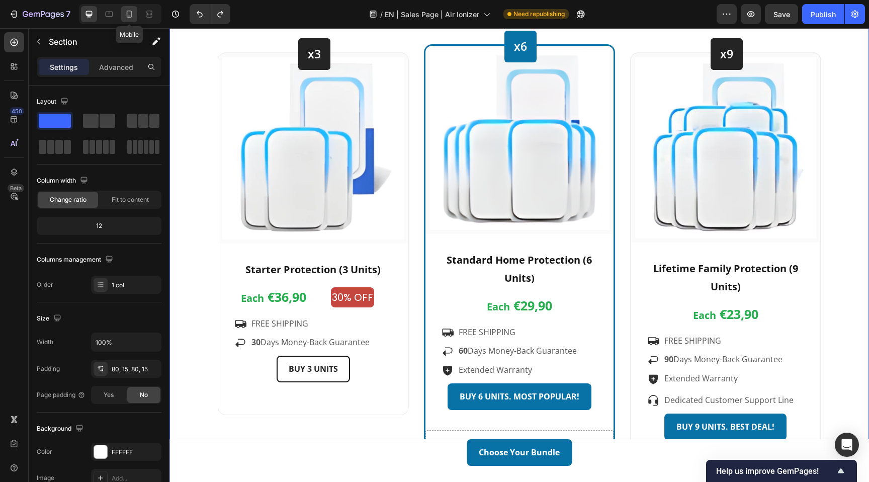
click at [129, 17] on icon at bounding box center [130, 14] width 6 height 7
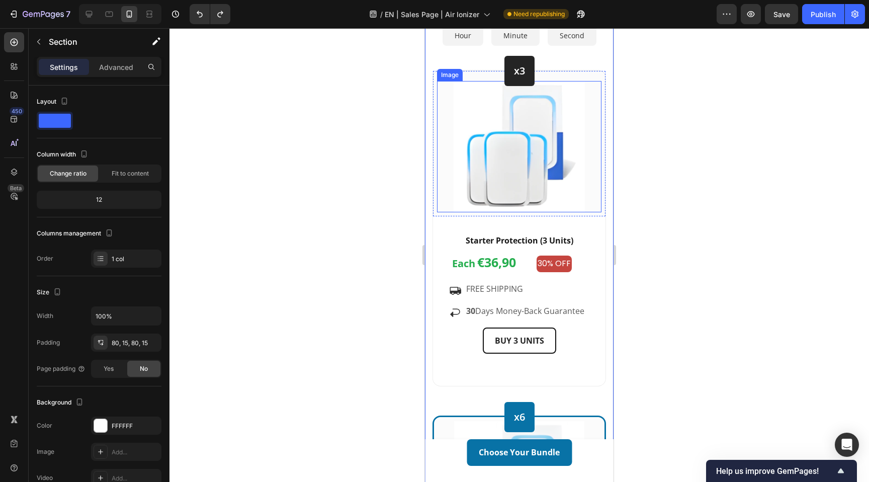
scroll to position [2994, 0]
click at [515, 225] on div "Starter Protection (3 Units) Text block Each €36,90 Text block 30% OFF Text Blo…" at bounding box center [519, 300] width 173 height 170
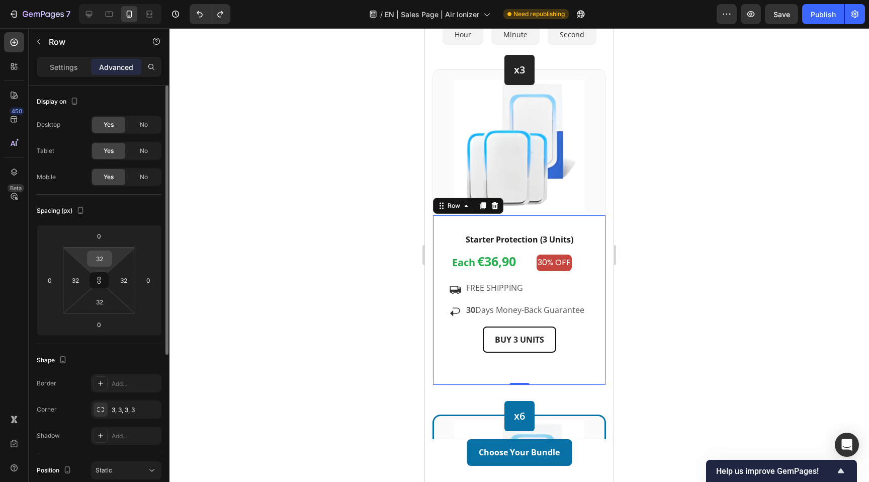
click at [96, 262] on input "32" at bounding box center [100, 258] width 20 height 15
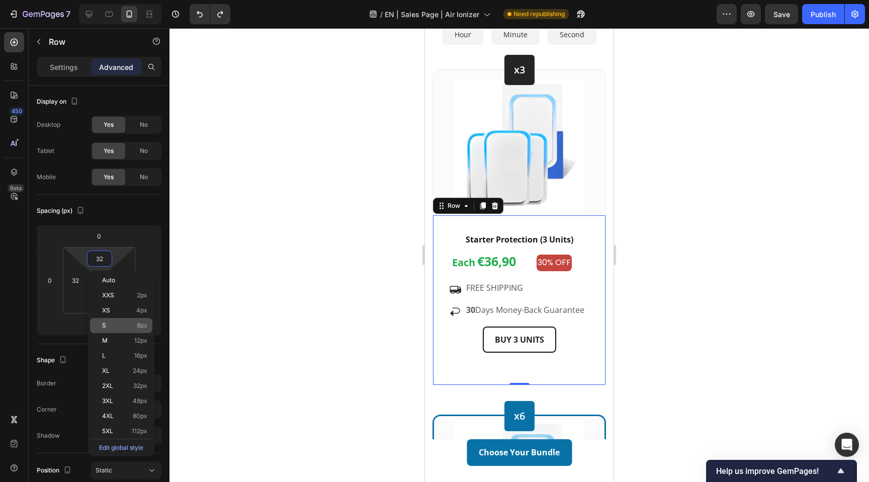
click at [124, 326] on p "S 8px" at bounding box center [124, 325] width 45 height 7
type input "8"
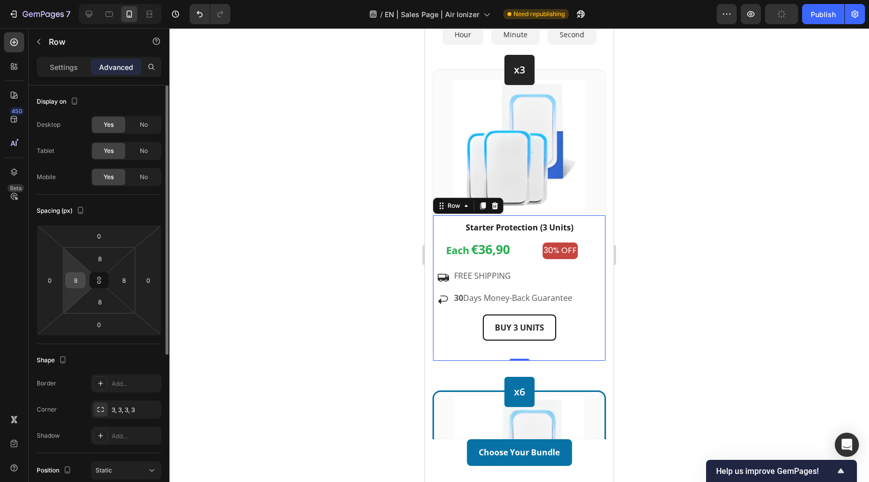
click at [75, 282] on input "8" at bounding box center [75, 280] width 15 height 15
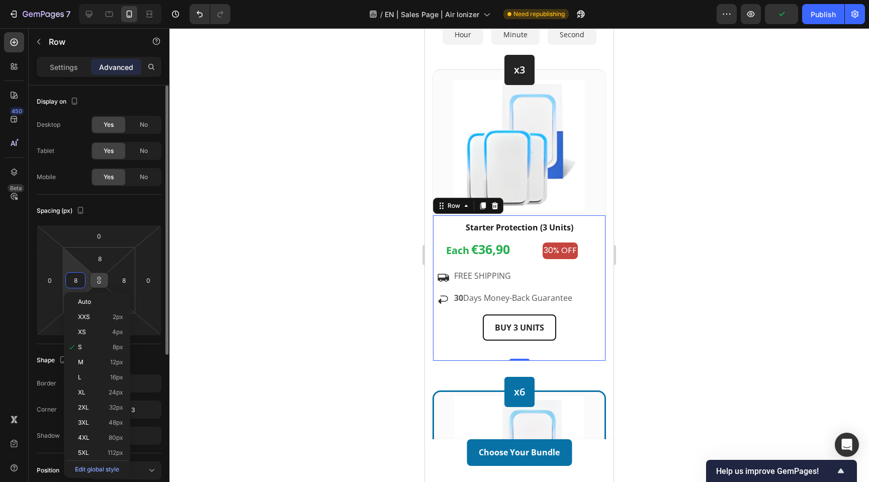
click at [103, 281] on button at bounding box center [99, 280] width 19 height 16
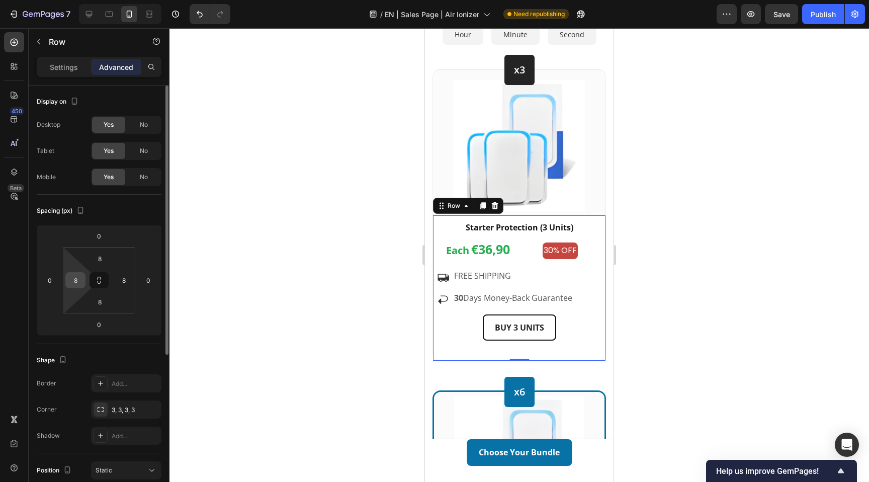
click at [74, 283] on input "8" at bounding box center [75, 280] width 15 height 15
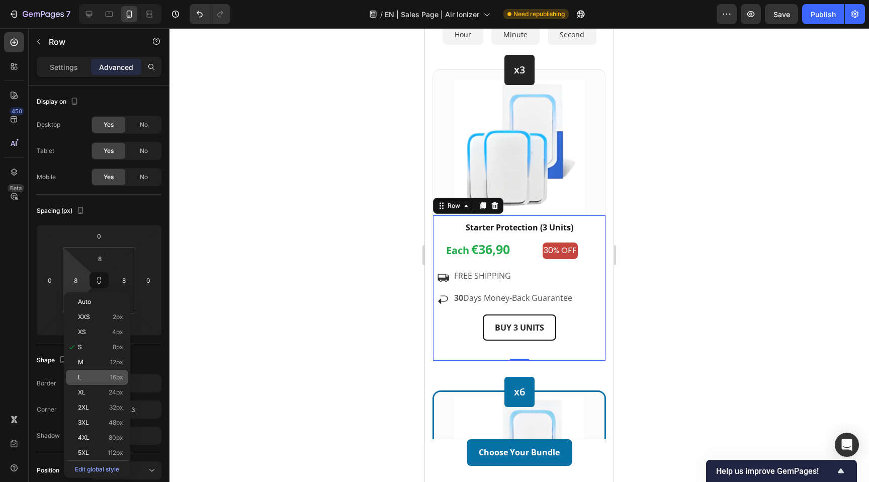
click at [97, 382] on div "L 16px" at bounding box center [97, 377] width 62 height 15
type input "16"
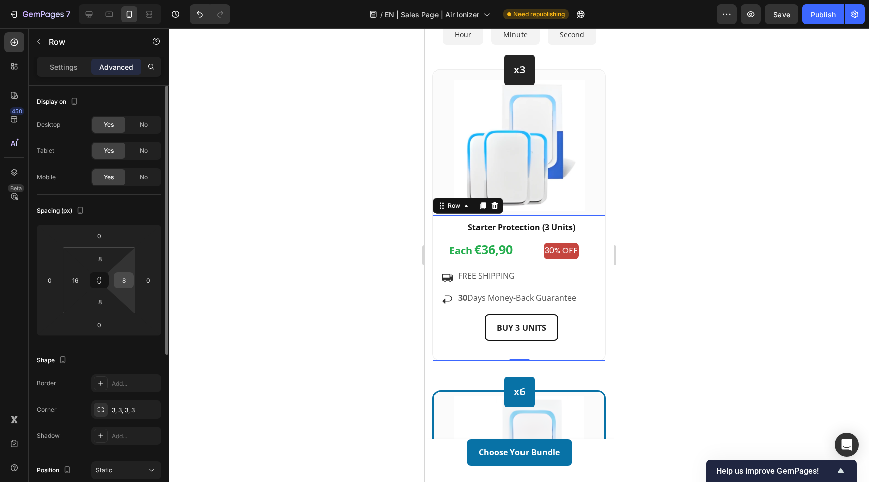
click at [126, 280] on input "8" at bounding box center [123, 280] width 15 height 15
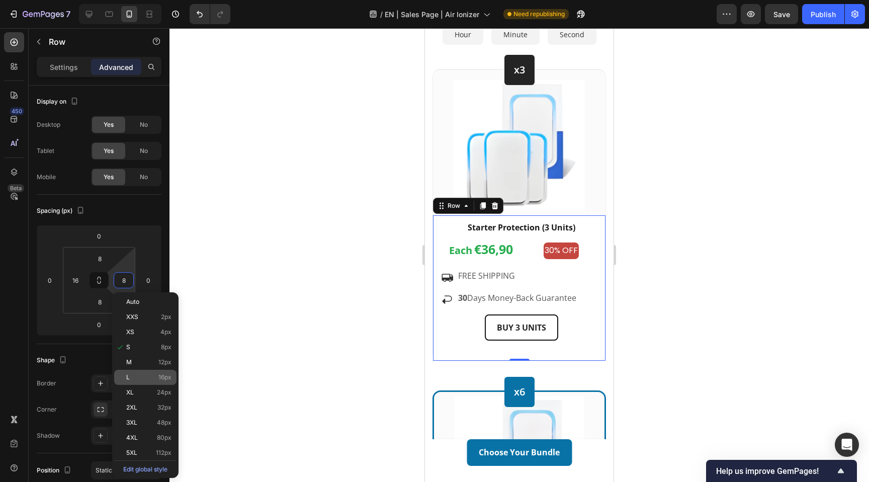
click at [144, 376] on p "L 16px" at bounding box center [148, 377] width 45 height 7
type input "16"
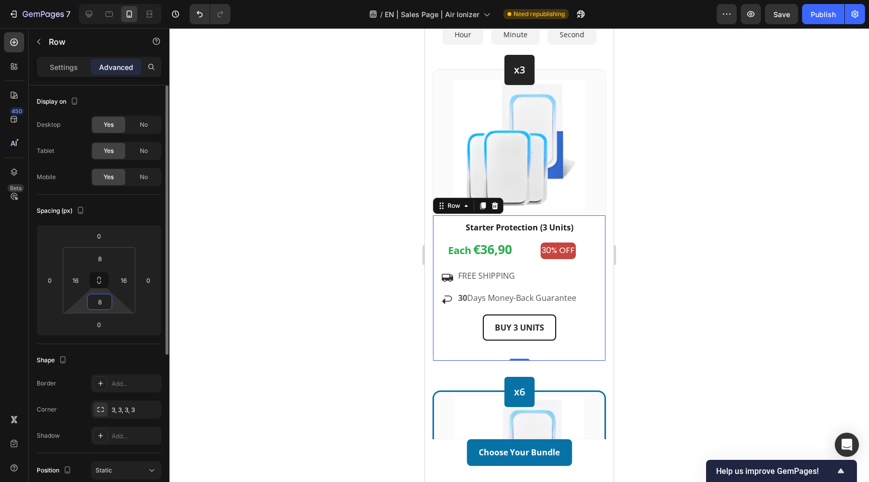
click at [100, 304] on input "8" at bounding box center [100, 301] width 20 height 15
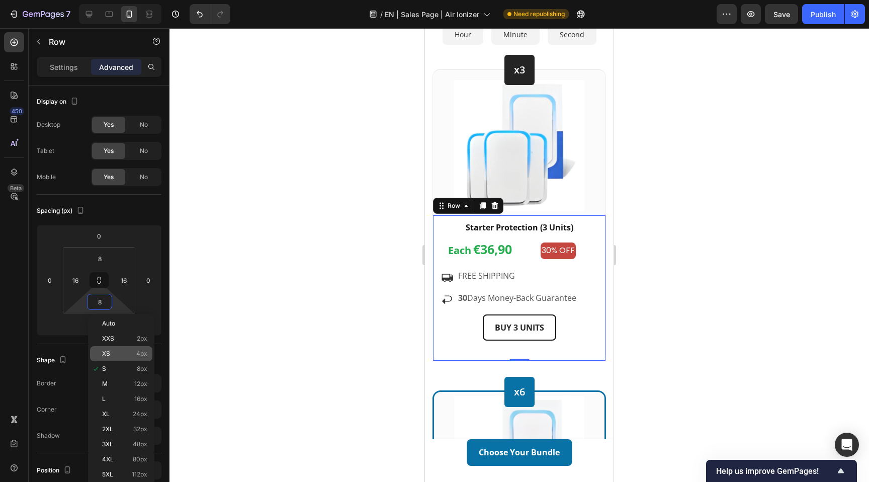
click at [123, 355] on p "XS 4px" at bounding box center [124, 353] width 45 height 7
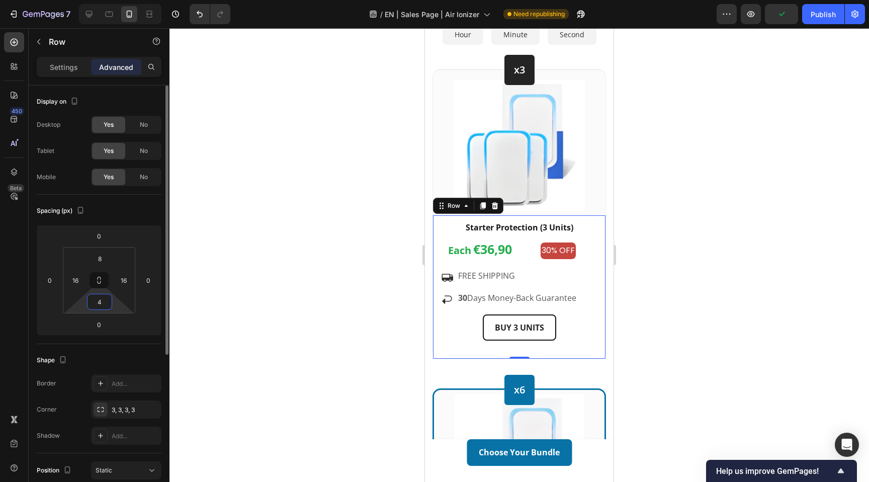
click at [102, 304] on input "4" at bounding box center [100, 301] width 20 height 15
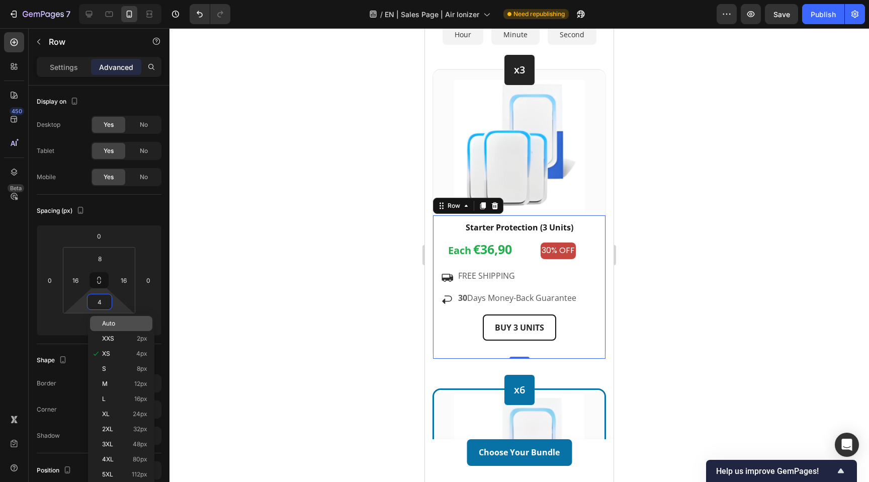
type input "0"
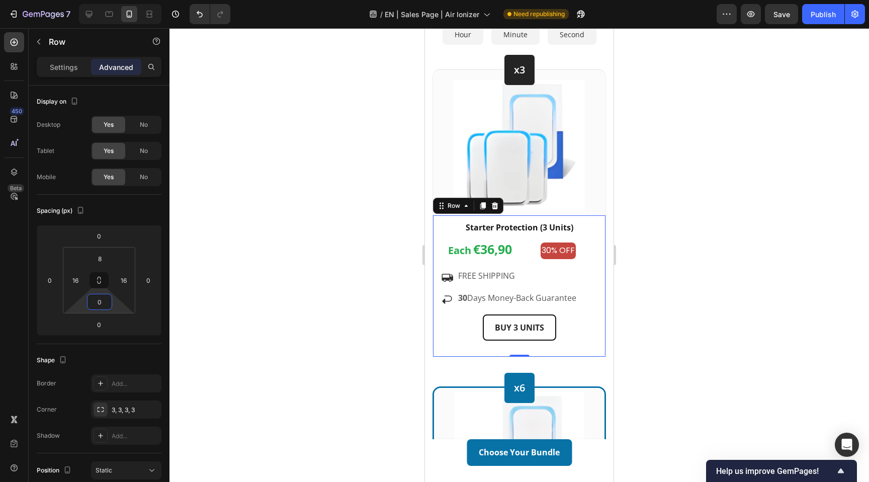
click at [399, 266] on div at bounding box center [520, 255] width 700 height 454
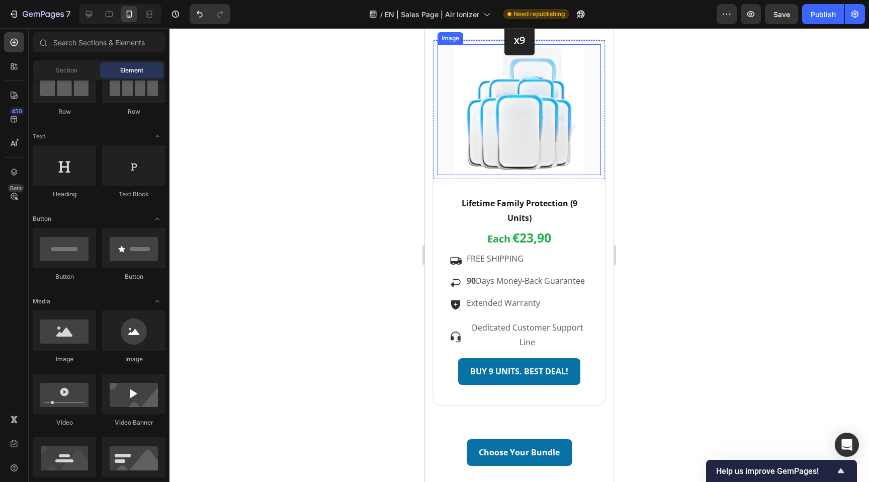
scroll to position [3746, 0]
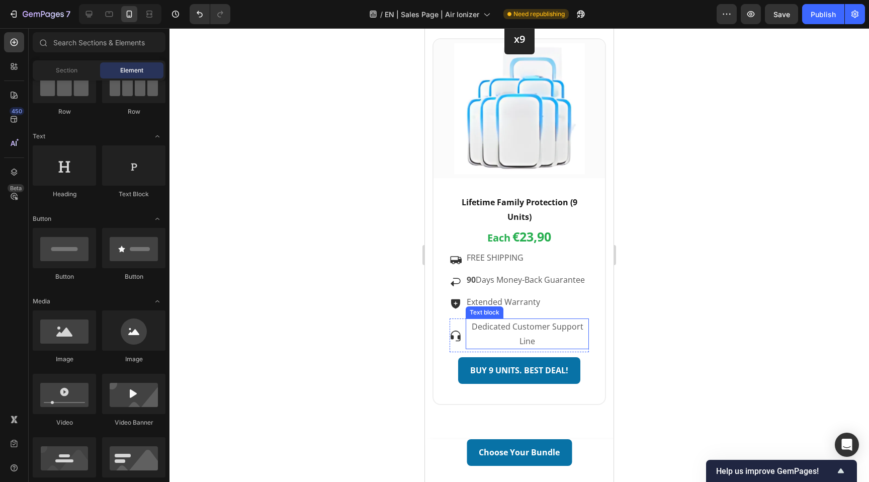
click at [516, 338] on p "Dedicated Customer Support Line" at bounding box center [527, 333] width 121 height 29
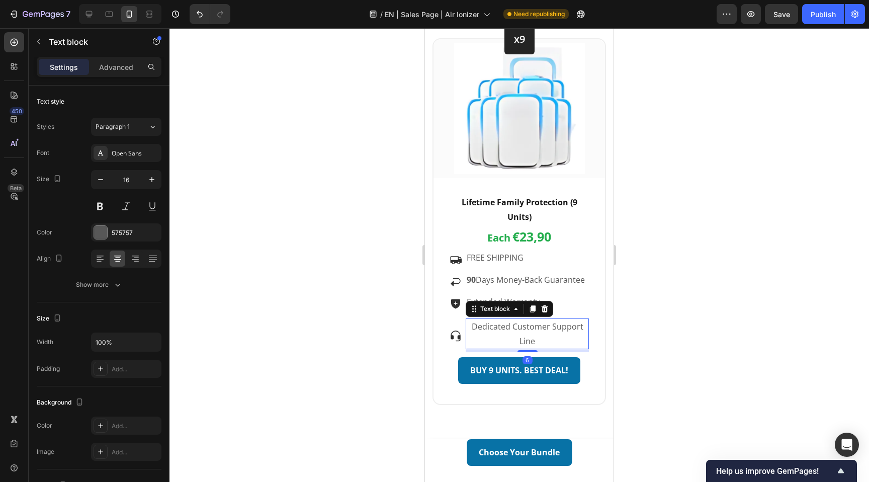
click at [551, 338] on p "Dedicated Customer Support Line" at bounding box center [527, 333] width 121 height 29
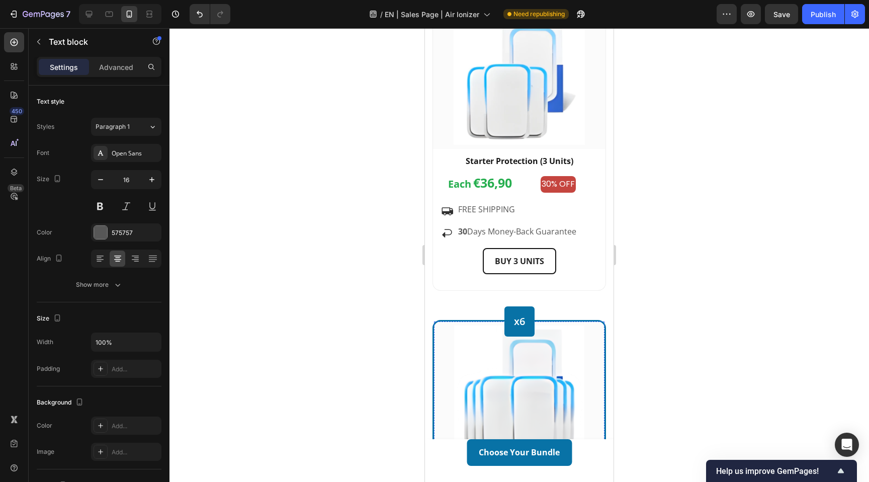
scroll to position [3058, 0]
click at [95, 12] on div at bounding box center [89, 14] width 16 height 16
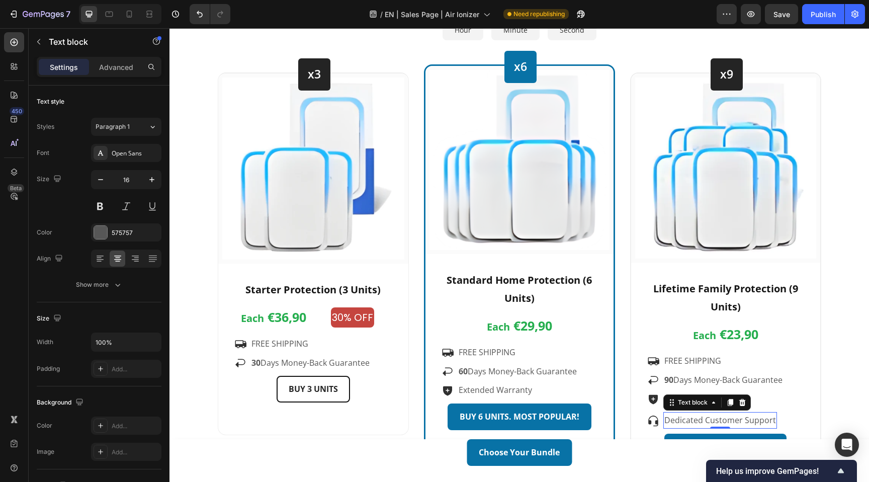
scroll to position [2602, 0]
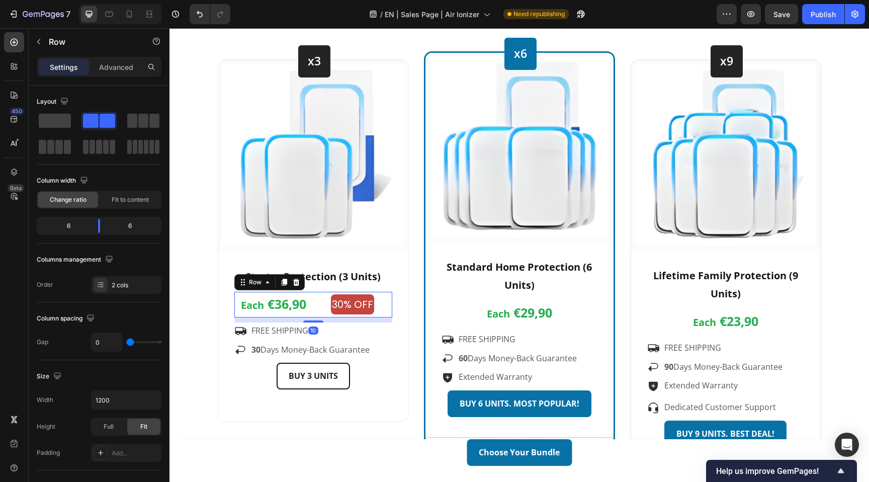
click at [384, 293] on div "30% OFF Text Block" at bounding box center [352, 305] width 79 height 26
click at [285, 283] on icon at bounding box center [284, 282] width 6 height 7
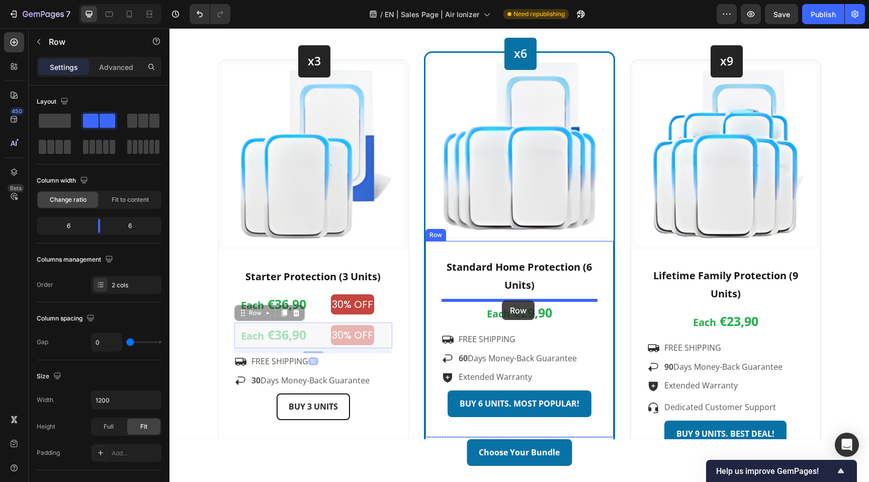
drag, startPoint x: 251, startPoint y: 316, endPoint x: 502, endPoint y: 300, distance: 252.0
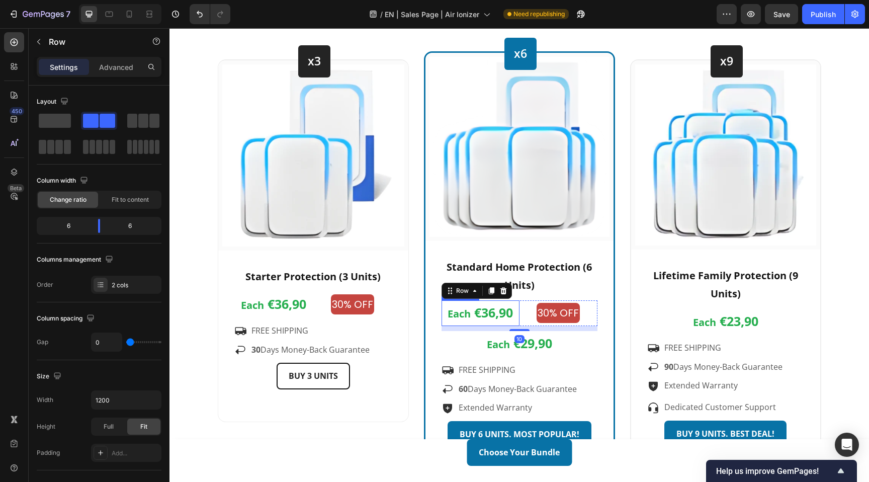
click at [503, 317] on span "€36,90" at bounding box center [493, 312] width 39 height 17
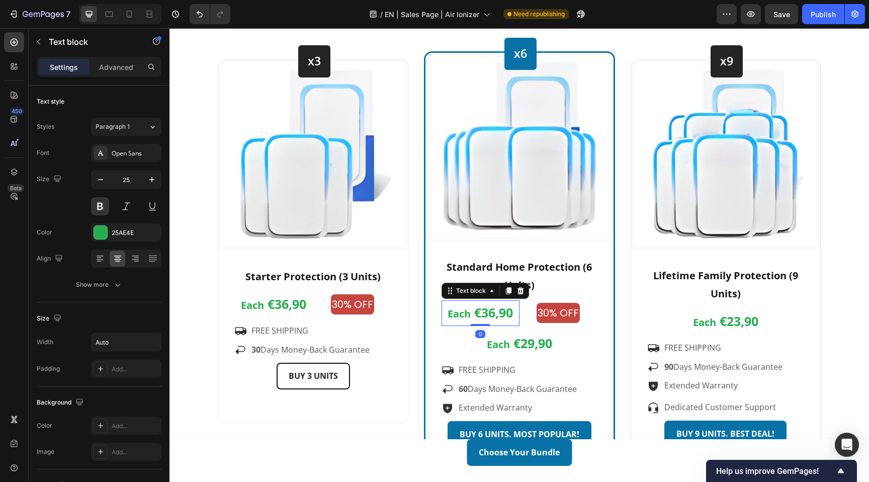
click at [503, 317] on span "€36,90" at bounding box center [493, 312] width 39 height 17
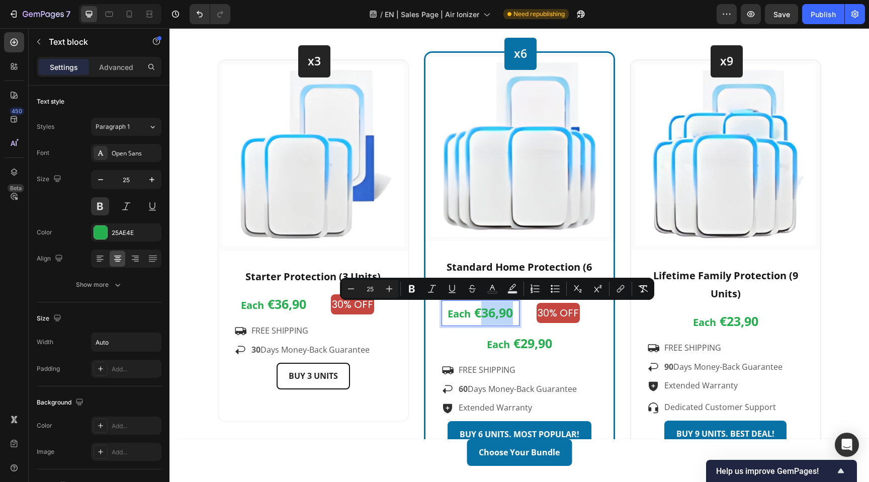
click at [490, 315] on span "€36,90" at bounding box center [493, 312] width 39 height 17
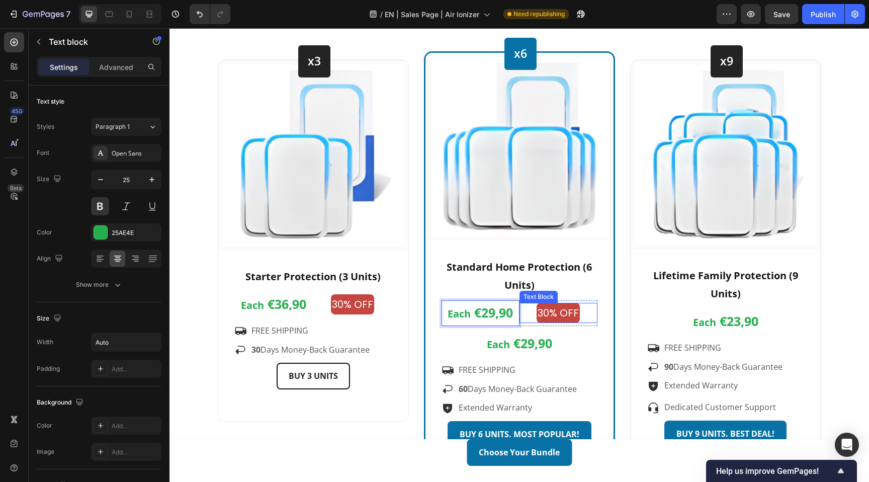
click at [544, 315] on p "30% OFF" at bounding box center [558, 313] width 41 height 18
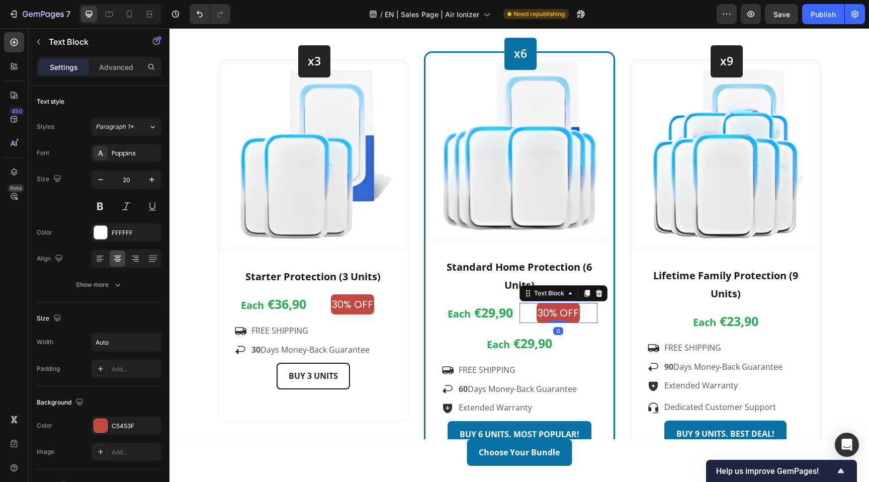
click at [547, 314] on p "30% OFF" at bounding box center [558, 313] width 41 height 18
click at [563, 336] on p "Each €29,90" at bounding box center [520, 344] width 154 height 24
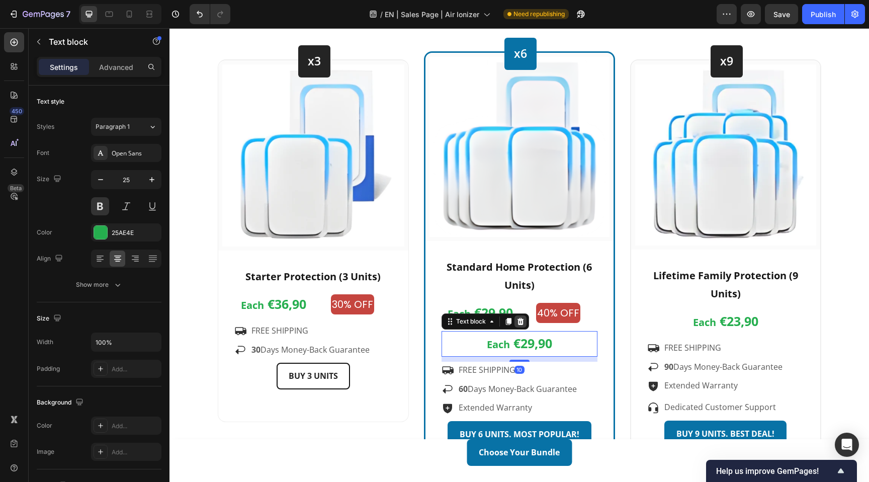
click at [521, 318] on icon at bounding box center [520, 321] width 7 height 7
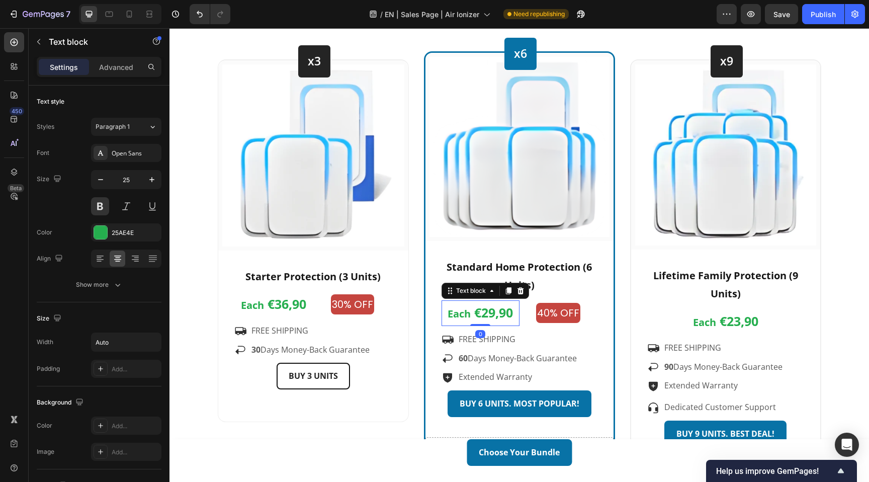
click at [519, 305] on div "Each €29,90" at bounding box center [481, 313] width 78 height 26
click at [473, 290] on div "Text block" at bounding box center [471, 290] width 34 height 9
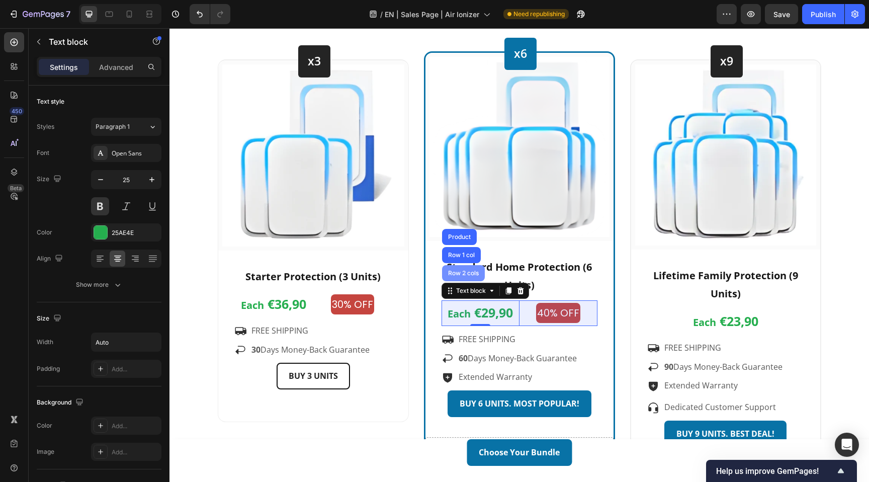
click at [462, 267] on div "Row 2 cols" at bounding box center [463, 273] width 43 height 16
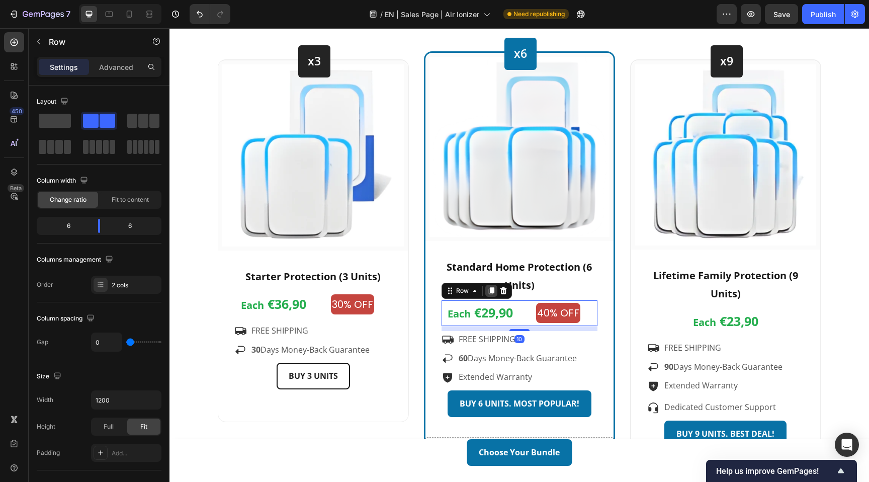
click at [490, 289] on icon at bounding box center [491, 290] width 6 height 7
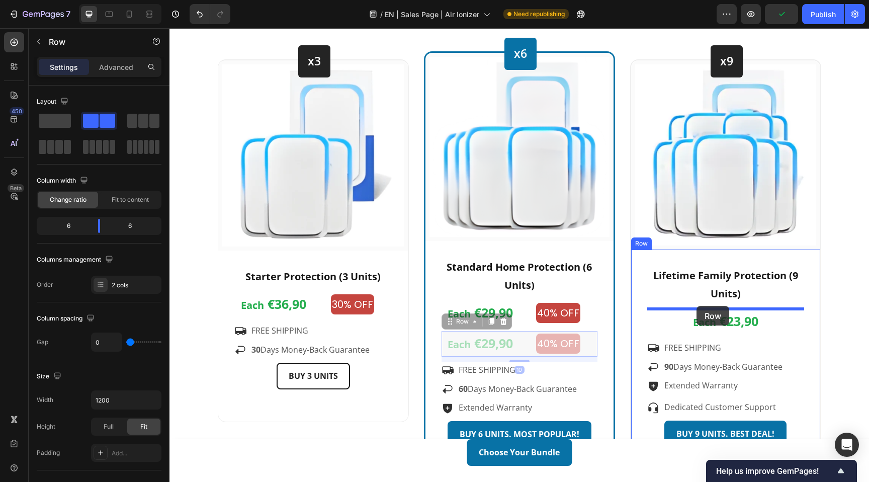
drag, startPoint x: 463, startPoint y: 320, endPoint x: 697, endPoint y: 306, distance: 233.9
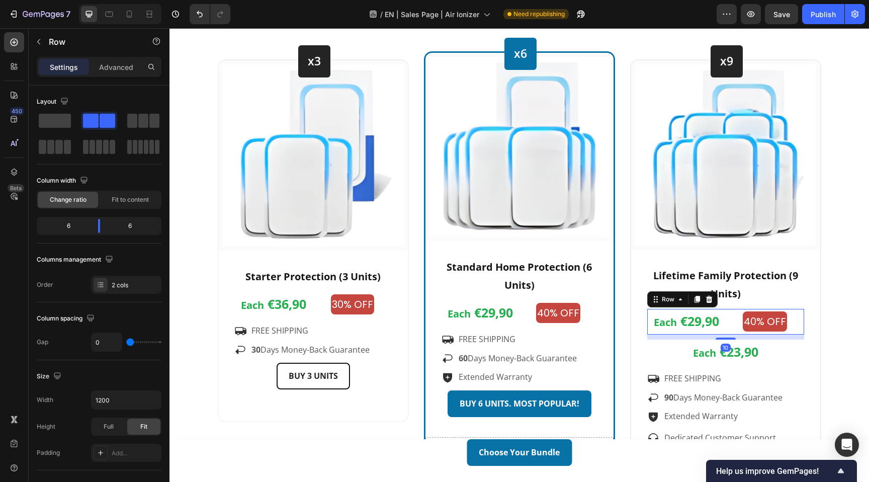
click at [699, 323] on span "€29,90" at bounding box center [700, 320] width 39 height 17
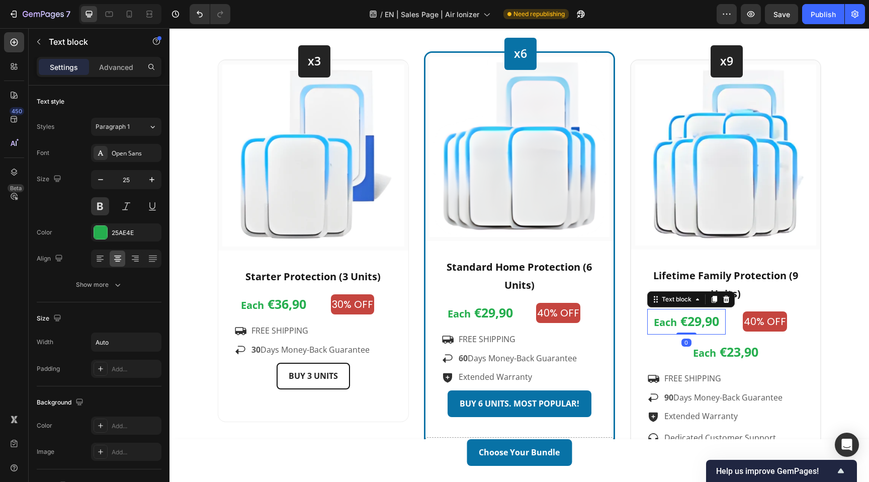
click at [700, 323] on span "€29,90" at bounding box center [700, 320] width 39 height 17
click at [752, 319] on p "40% OFF" at bounding box center [765, 321] width 42 height 18
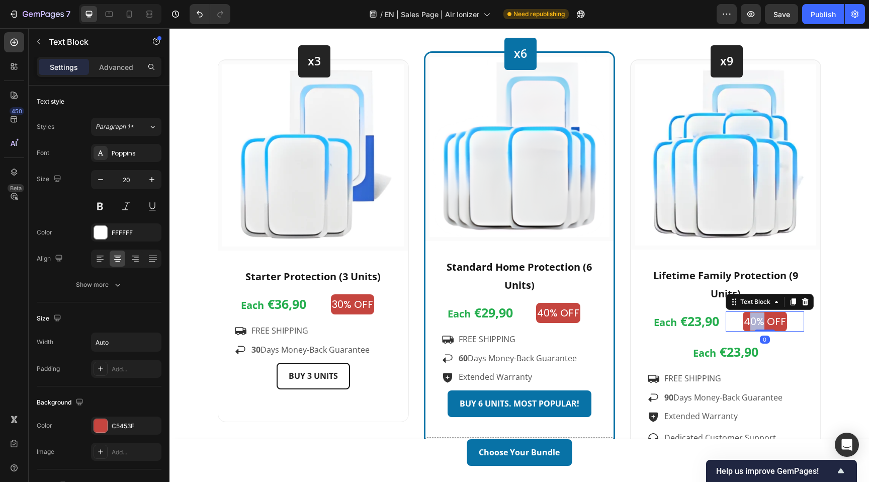
click at [752, 319] on p "40% OFF" at bounding box center [765, 321] width 42 height 18
click at [778, 348] on p "Each €23,90" at bounding box center [725, 353] width 155 height 24
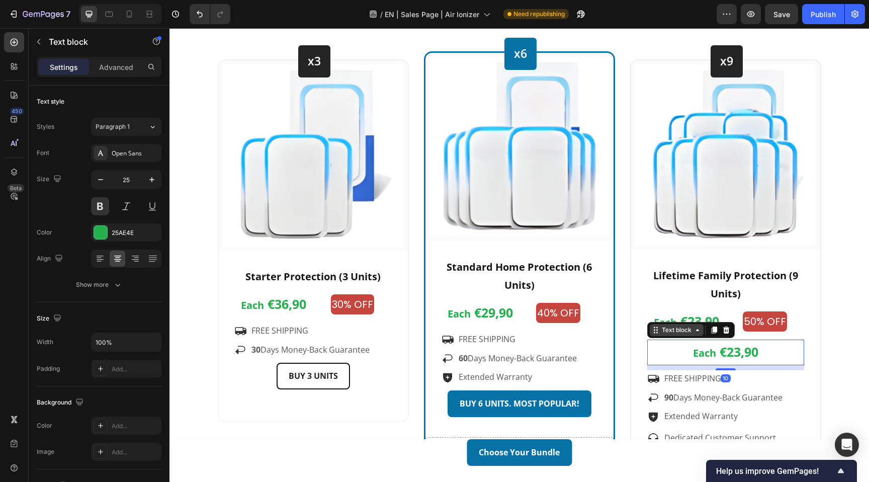
click at [684, 331] on div "Text block" at bounding box center [677, 329] width 34 height 9
click at [730, 329] on div at bounding box center [726, 330] width 12 height 12
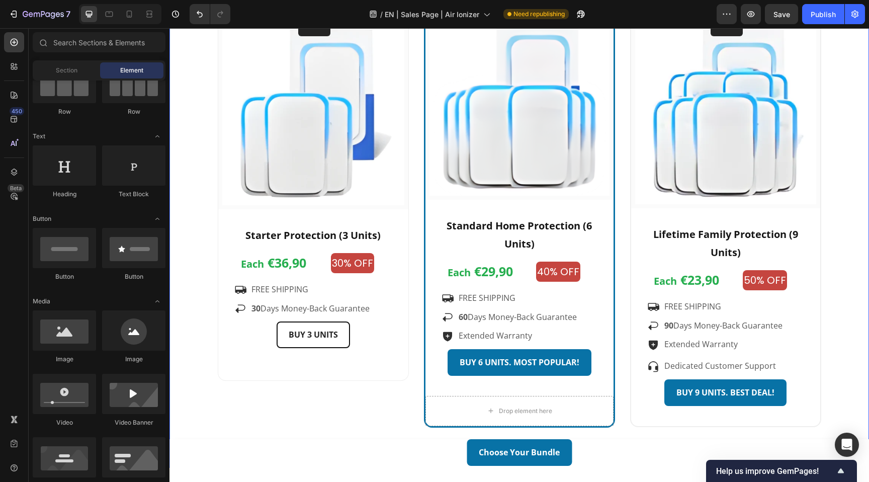
scroll to position [2647, 0]
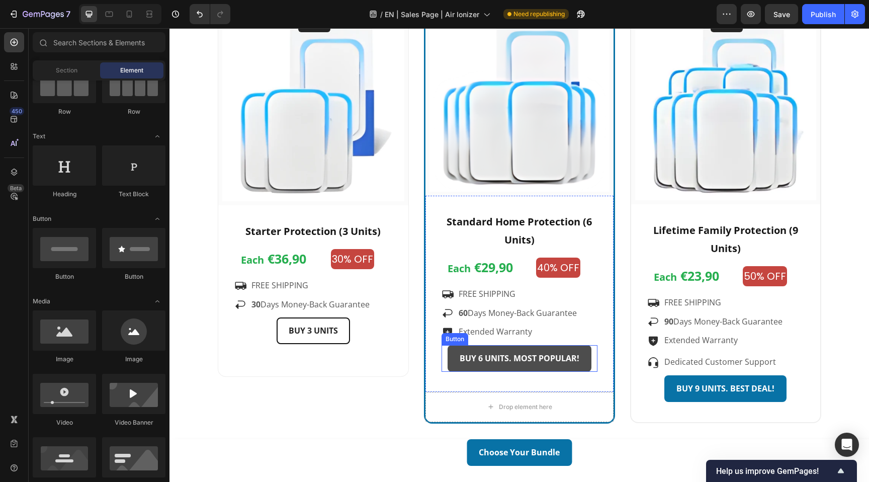
click at [588, 365] on link "BUY 6 UNITS. MOST POPULAR!" at bounding box center [520, 358] width 144 height 27
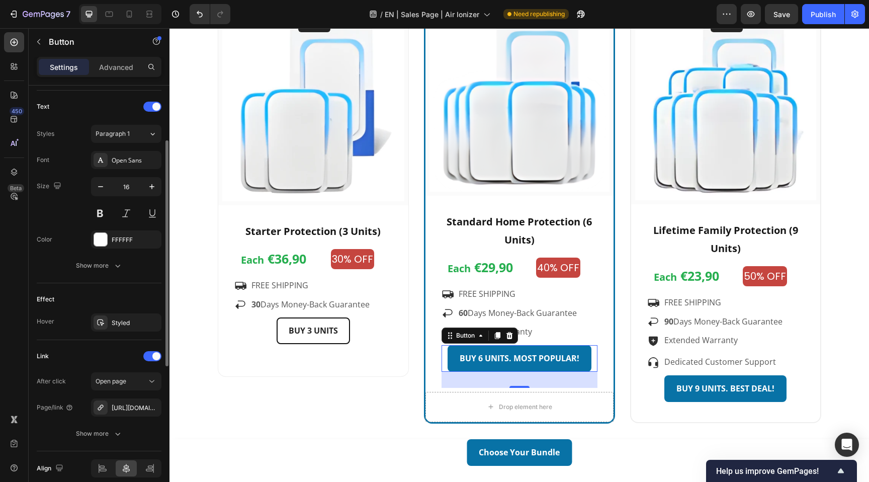
scroll to position [375, 0]
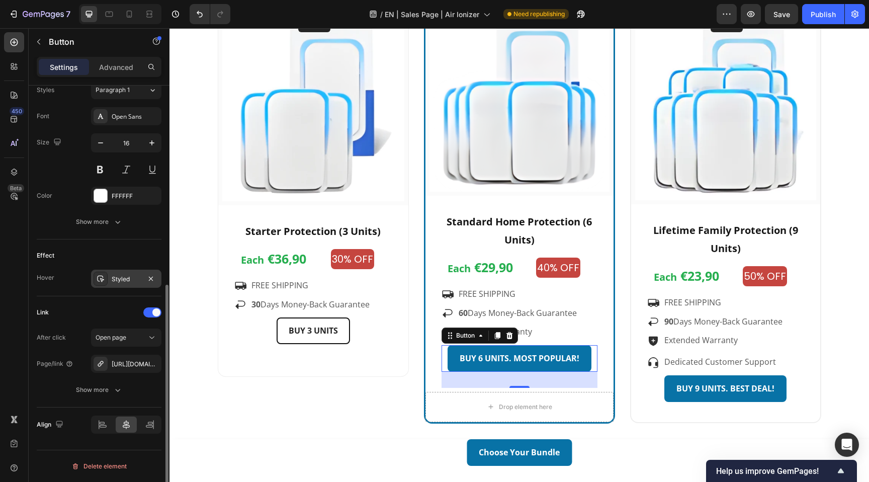
click at [127, 280] on div "Styled" at bounding box center [126, 279] width 29 height 9
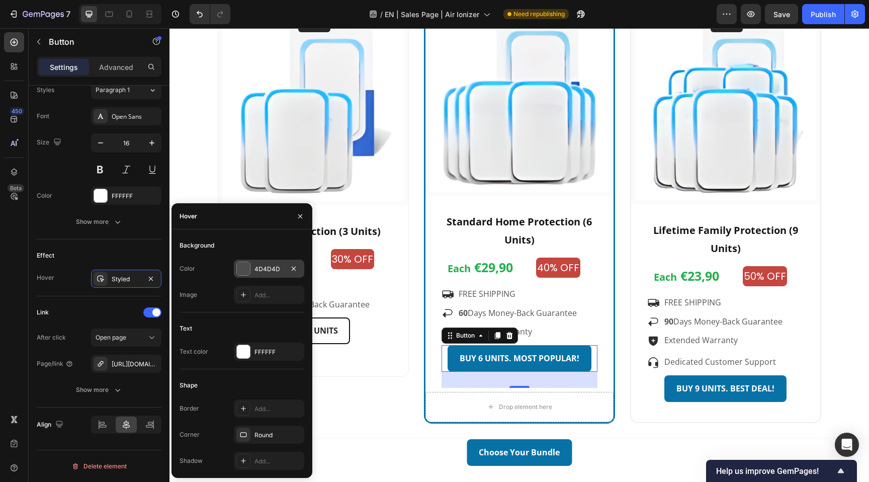
click at [276, 261] on div "4D4D4D" at bounding box center [269, 269] width 70 height 18
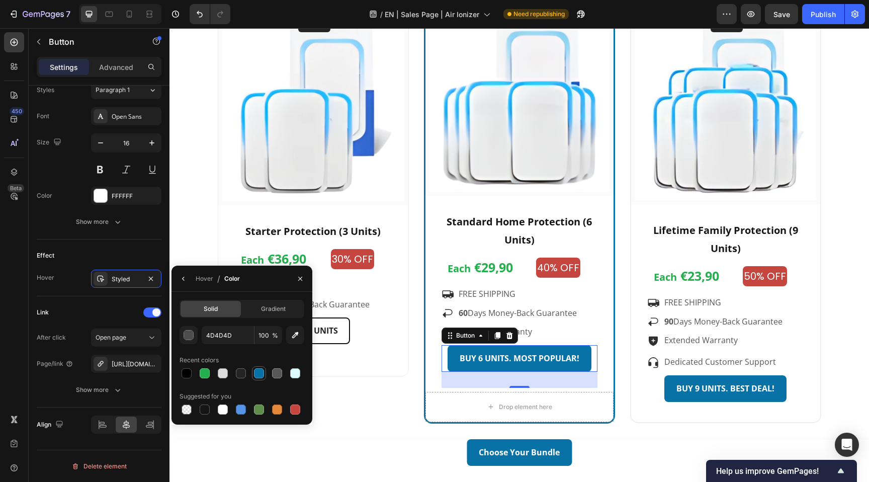
click at [260, 373] on div at bounding box center [259, 373] width 10 height 10
click at [188, 338] on div "button" at bounding box center [189, 335] width 10 height 10
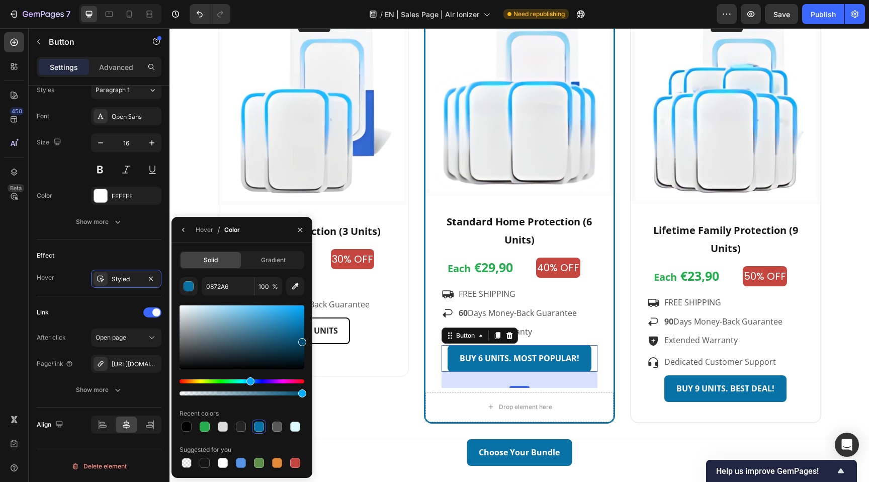
type input "004C72"
drag, startPoint x: 302, startPoint y: 334, endPoint x: 308, endPoint y: 340, distance: 8.9
click at [308, 340] on div "Solid Gradient 004C72 100 % Recent colors Suggested for you" at bounding box center [242, 360] width 141 height 219
click at [237, 283] on input "004C72" at bounding box center [228, 286] width 52 height 18
click at [300, 230] on icon "button" at bounding box center [300, 229] width 4 height 4
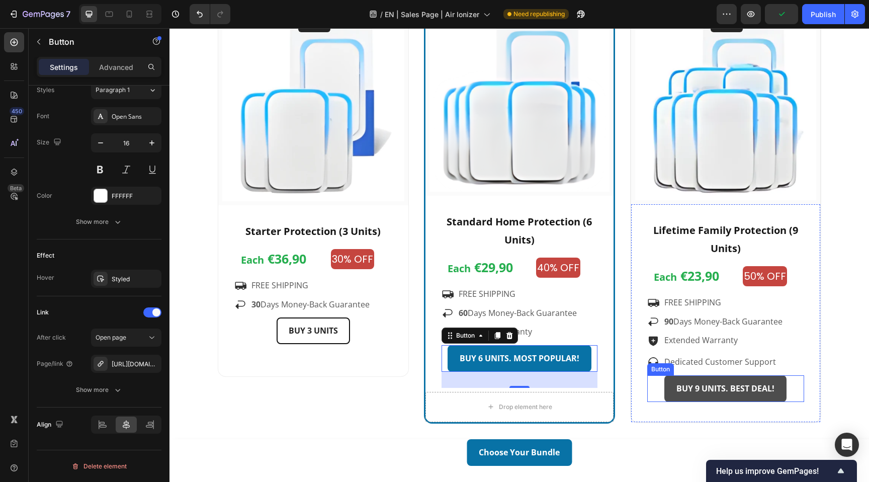
click at [670, 389] on link "BUY 9 UNITS. BEST DEAL!" at bounding box center [725, 388] width 122 height 27
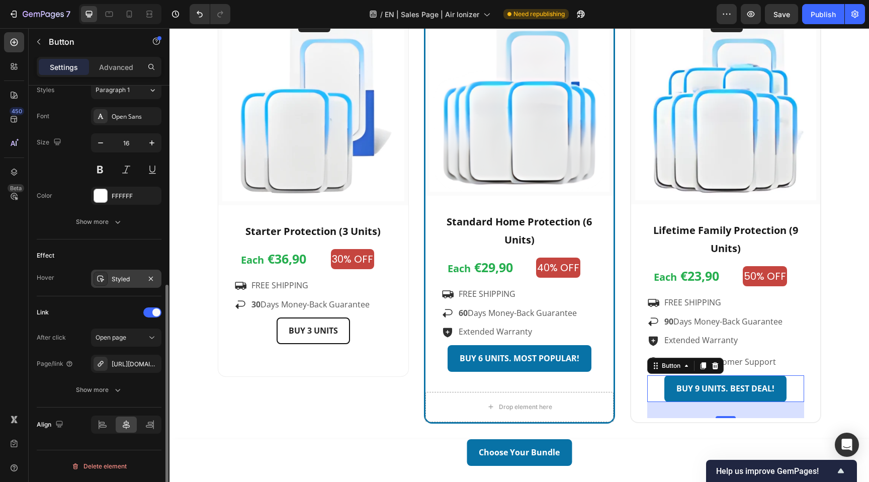
click at [129, 282] on div "Styled" at bounding box center [126, 279] width 29 height 9
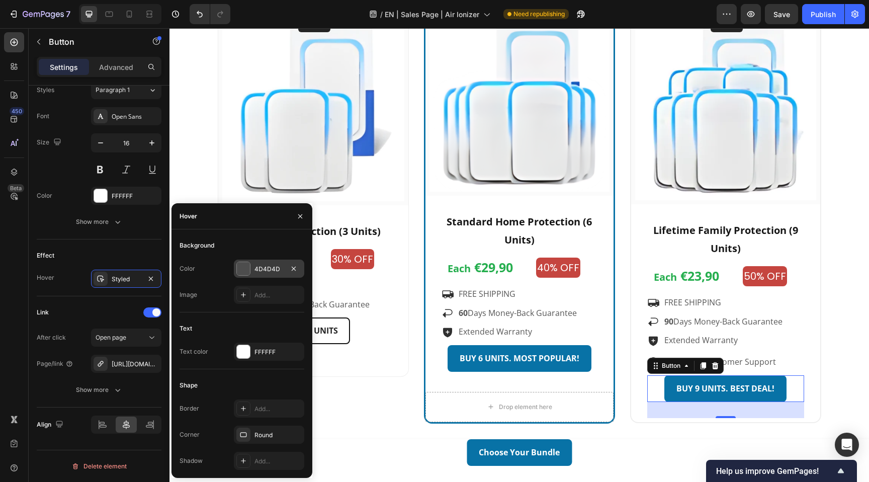
click at [281, 269] on div "4D4D4D" at bounding box center [269, 269] width 29 height 9
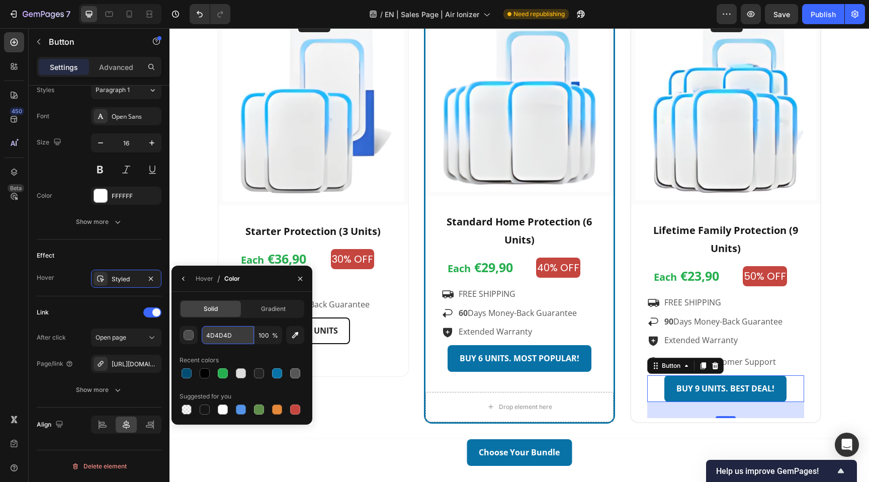
click at [230, 341] on input "4D4D4D" at bounding box center [228, 335] width 52 height 18
paste input "004C72"
type input "004C72"
click at [301, 279] on icon "button" at bounding box center [300, 278] width 4 height 4
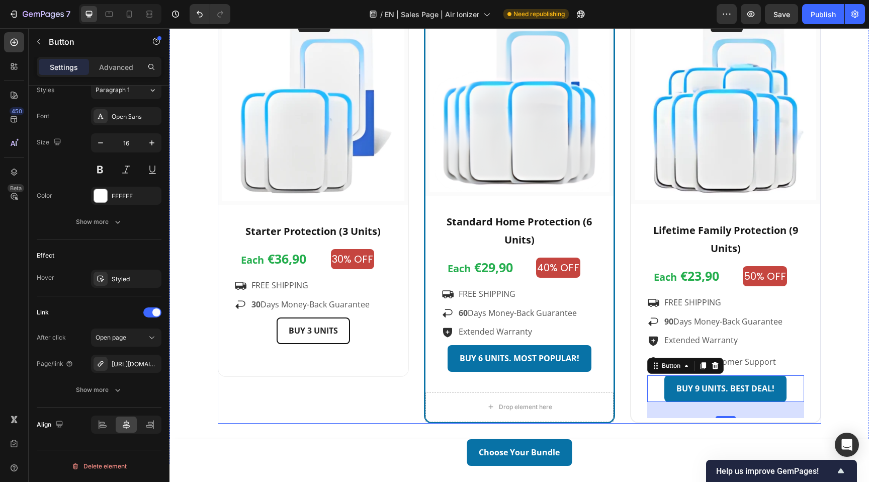
click at [413, 336] on div "x3 Heading Row Image Row Starter Protection (3 Units) Text block Each €36,90 Te…" at bounding box center [520, 215] width 604 height 418
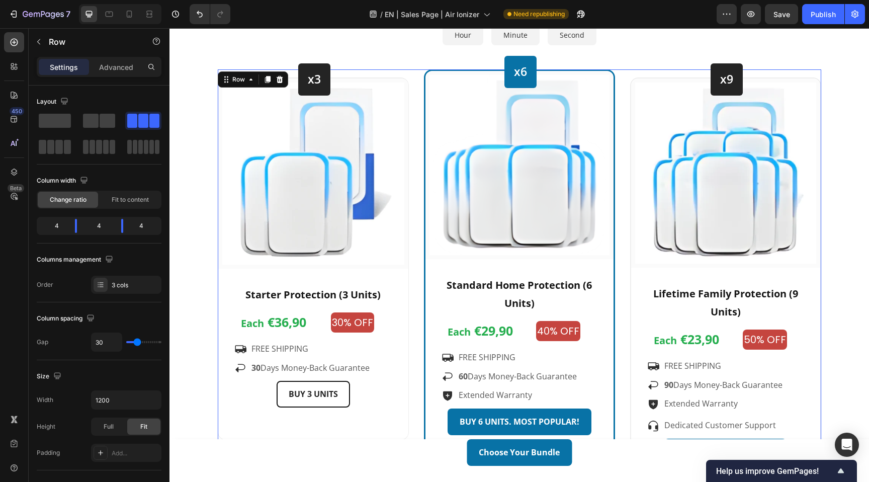
scroll to position [2573, 0]
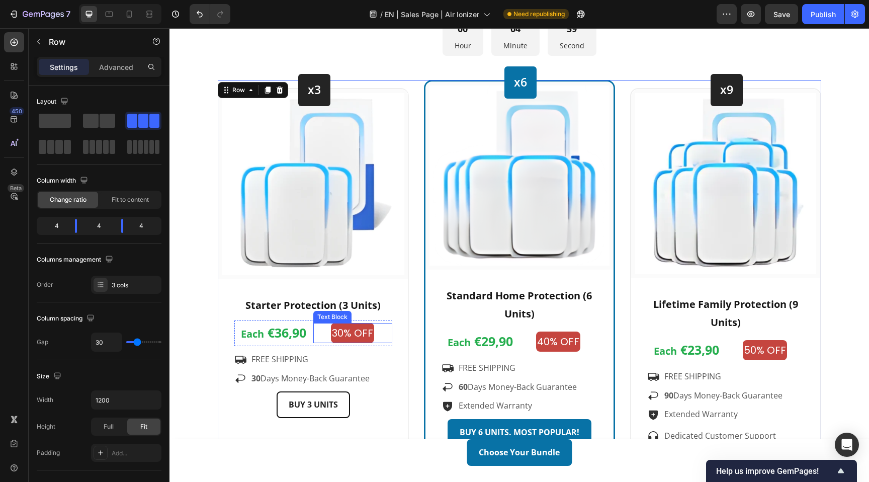
click at [350, 339] on p "30% OFF" at bounding box center [352, 333] width 41 height 18
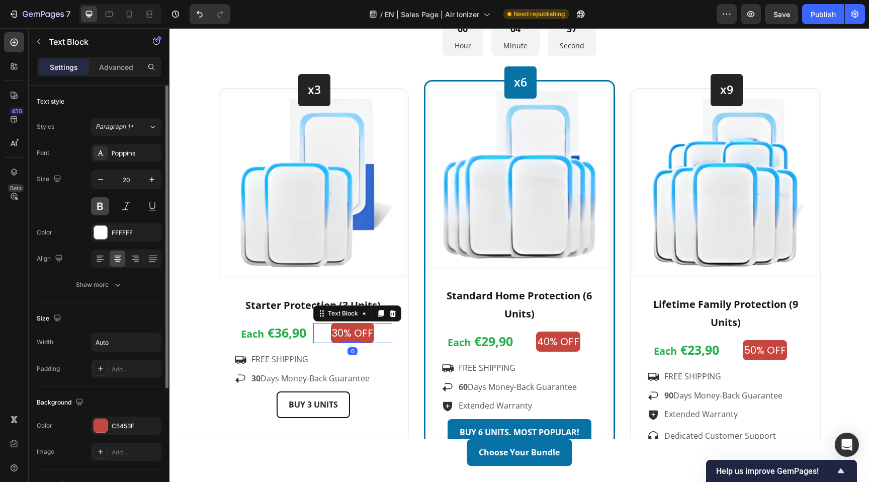
click at [99, 201] on button at bounding box center [100, 206] width 18 height 18
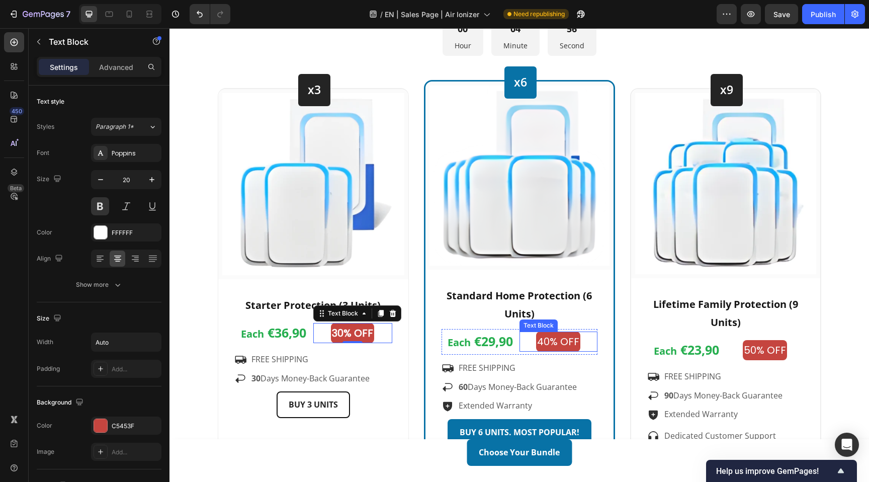
click at [556, 341] on p "40% OFF" at bounding box center [558, 342] width 42 height 18
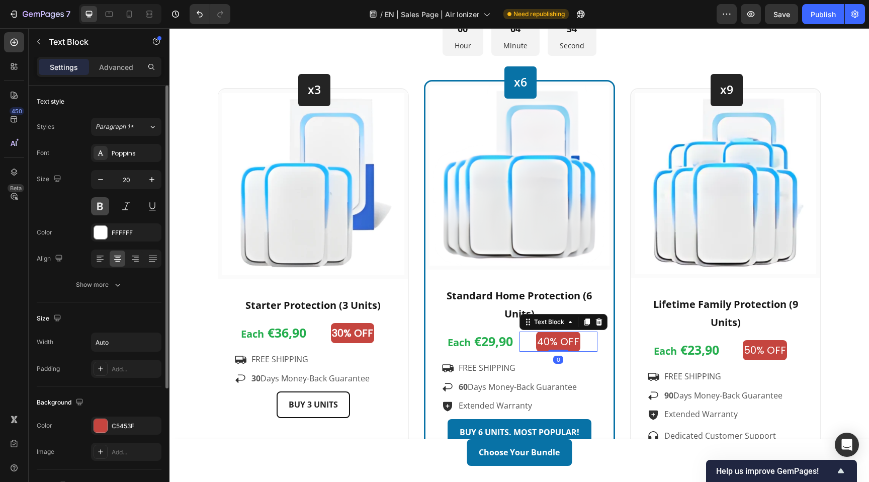
click at [102, 210] on button at bounding box center [100, 206] width 18 height 18
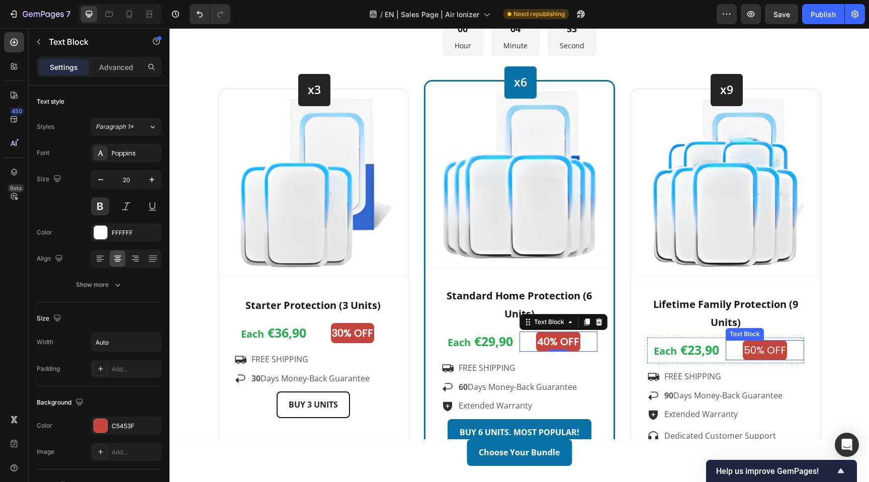
click at [753, 351] on p "50% OFF" at bounding box center [765, 350] width 42 height 18
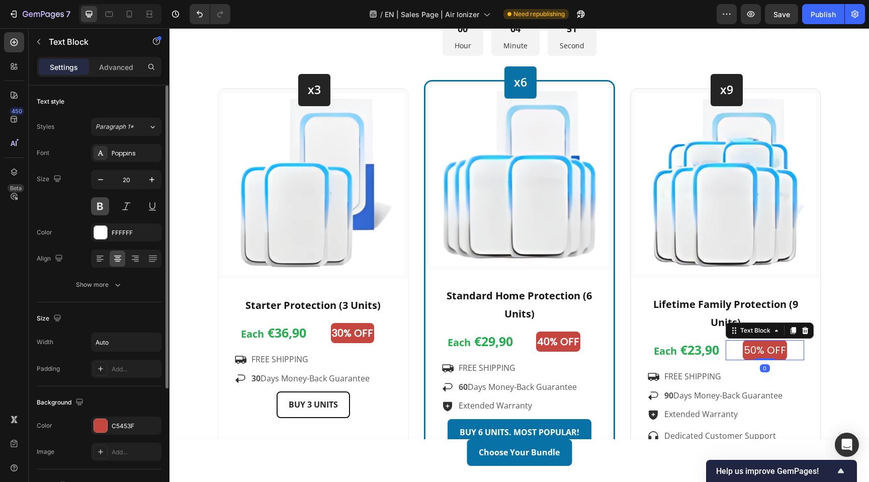
click at [103, 205] on button at bounding box center [100, 206] width 18 height 18
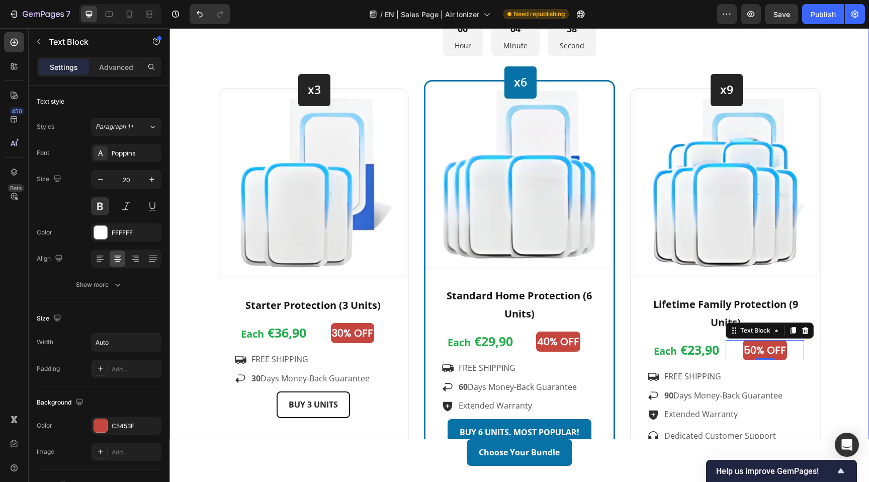
click at [840, 199] on div "Choose Your Bundle Heading 🎉 Your discount of up to 60% has been applied – only…" at bounding box center [519, 232] width 685 height 532
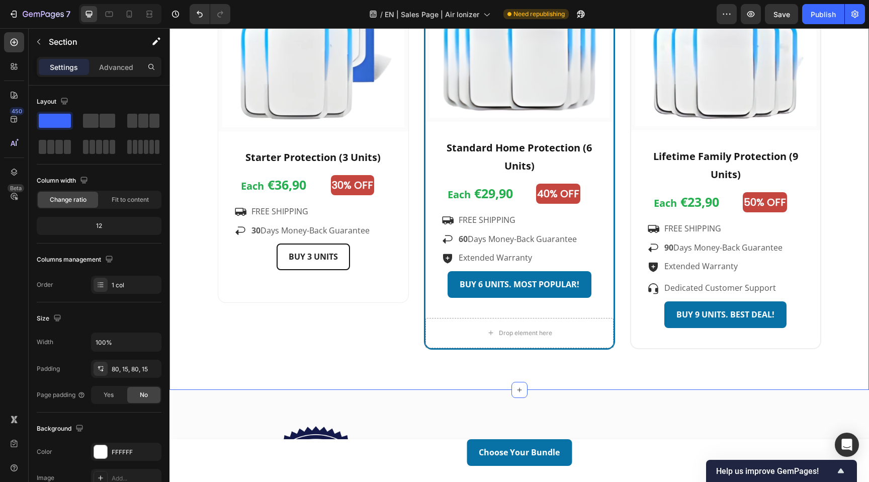
scroll to position [2722, 0]
click at [126, 16] on icon at bounding box center [129, 14] width 10 height 10
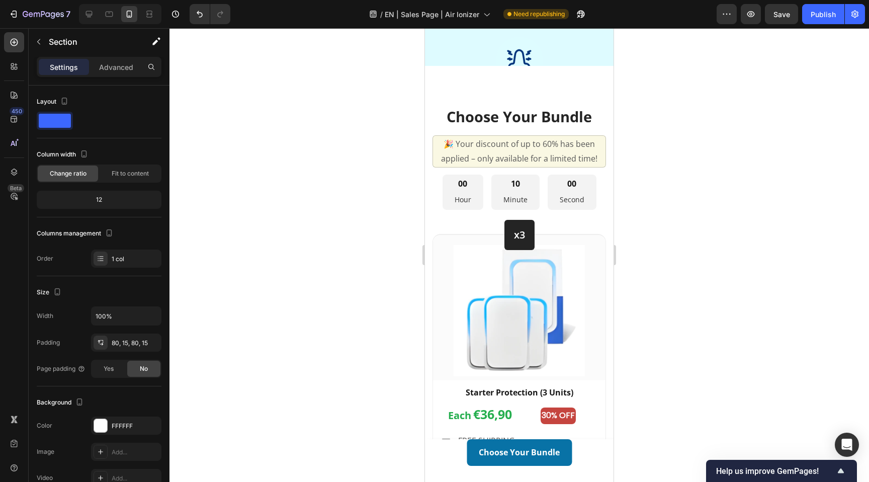
scroll to position [2831, 0]
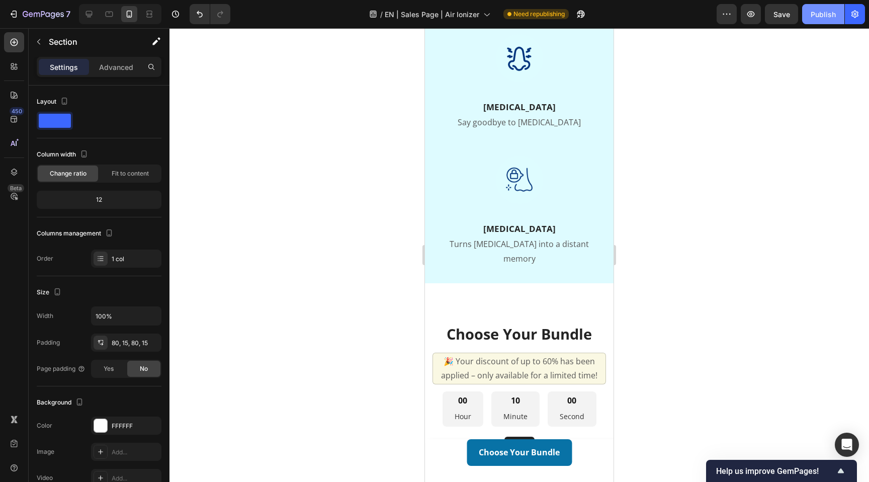
click at [824, 17] on div "Publish" at bounding box center [823, 14] width 25 height 11
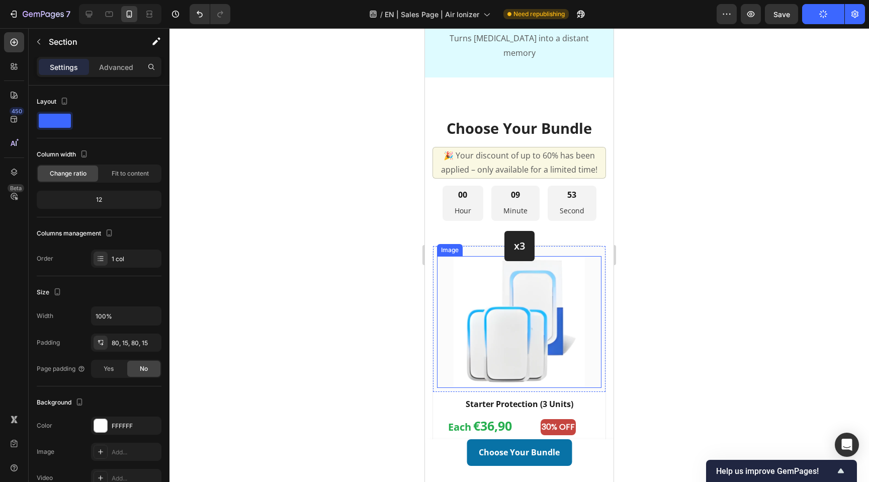
scroll to position [3035, 0]
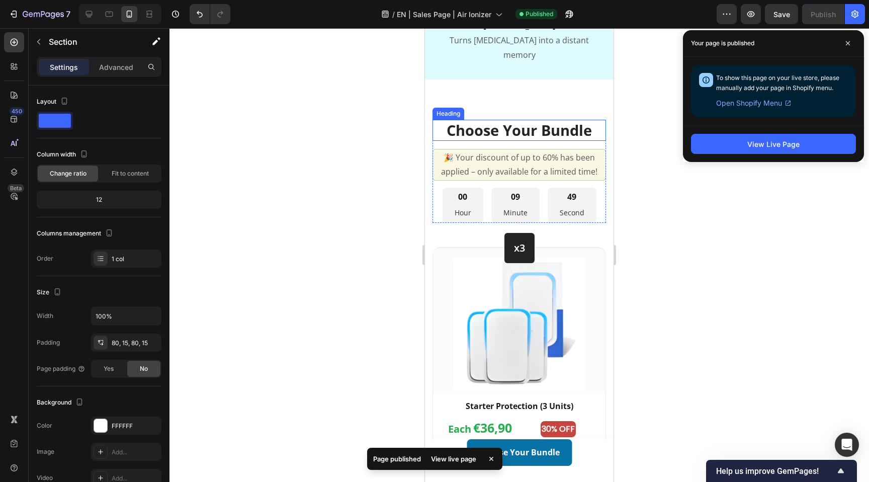
click at [542, 141] on h2 "Choose Your Bundle" at bounding box center [520, 130] width 174 height 21
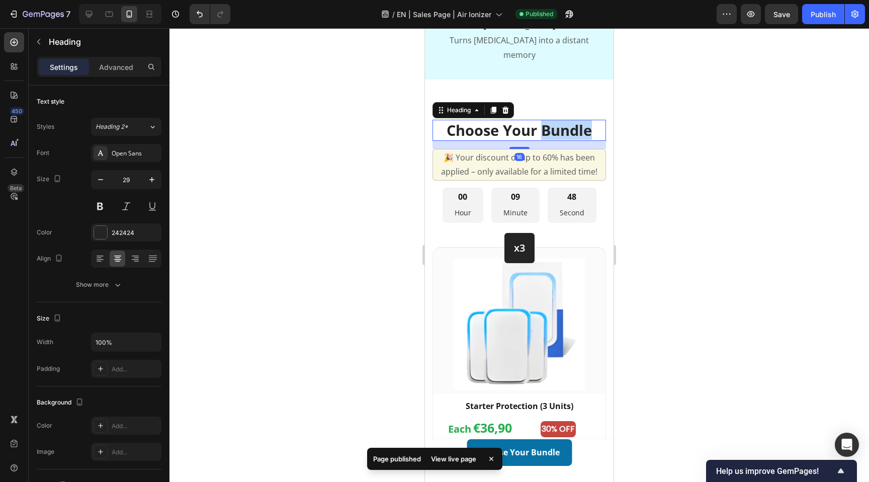
click at [542, 141] on h2 "Choose Your Bundle" at bounding box center [520, 130] width 174 height 21
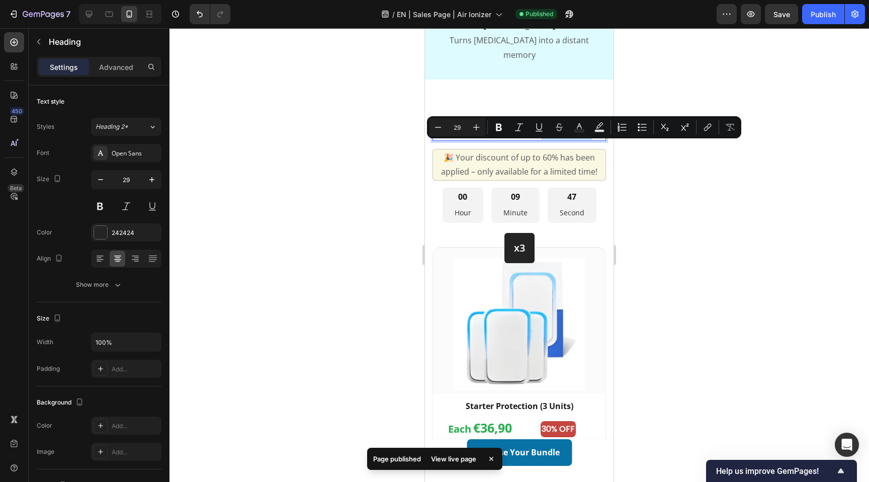
click at [542, 140] on p "Choose Your Bundle" at bounding box center [520, 130] width 172 height 19
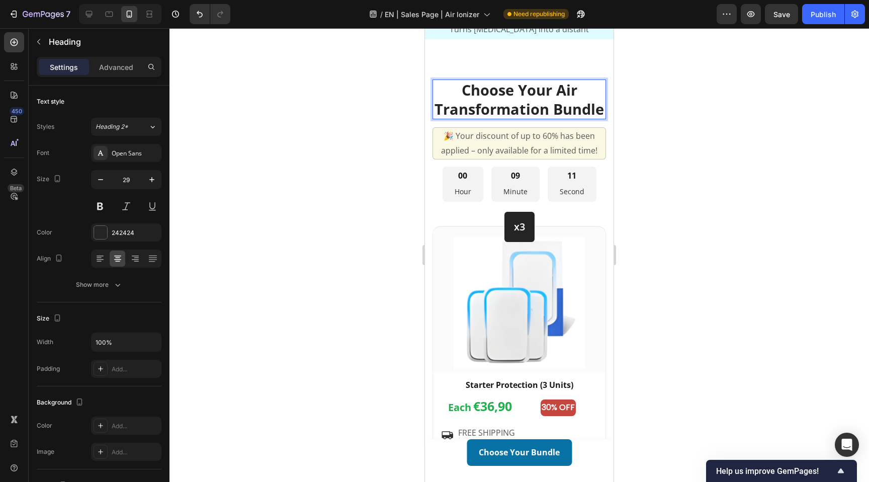
scroll to position [3096, 0]
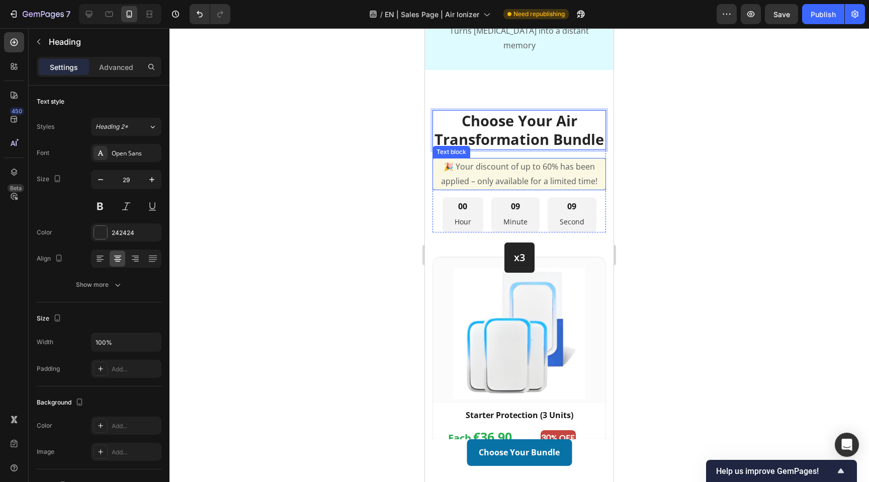
click at [547, 159] on p "🎉 Your discount of up to 60% has been applied – only available for a limited ti…" at bounding box center [519, 173] width 171 height 29
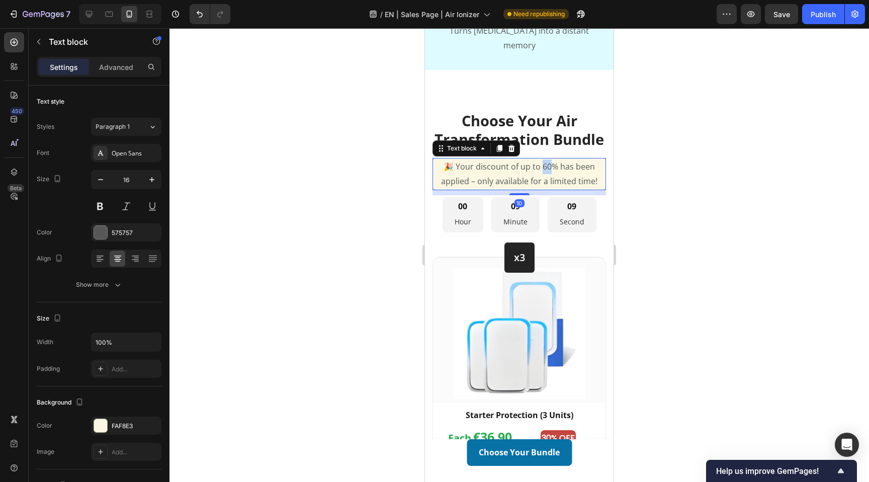
click at [547, 159] on p "🎉 Your discount of up to 60% has been applied – only available for a limited ti…" at bounding box center [519, 173] width 171 height 29
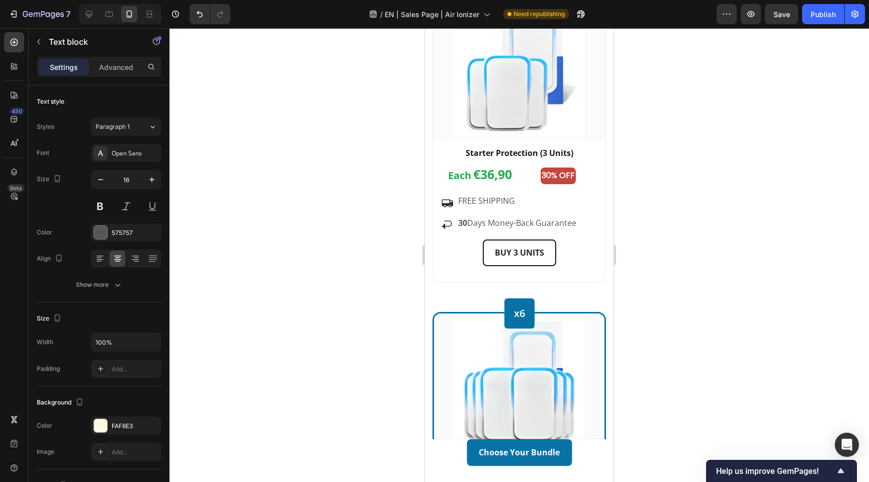
scroll to position [3328, 0]
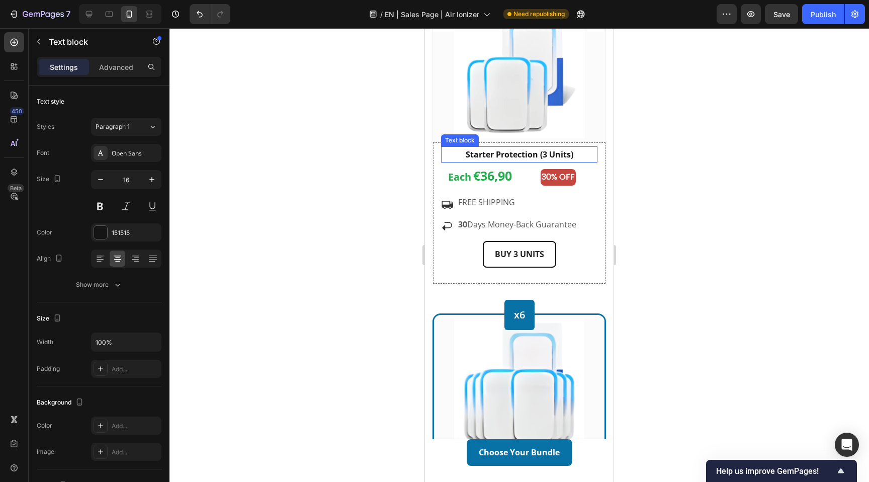
click at [512, 153] on strong "Starter Protection (3 Units)" at bounding box center [520, 154] width 108 height 11
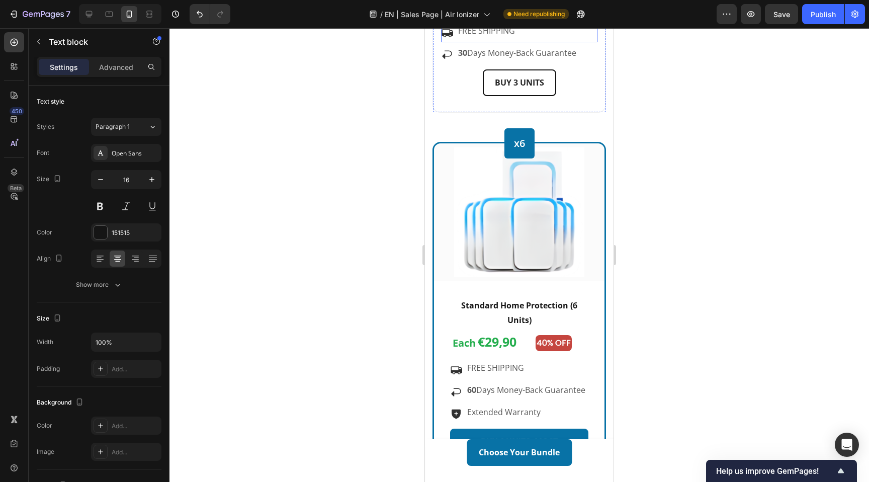
scroll to position [3508, 0]
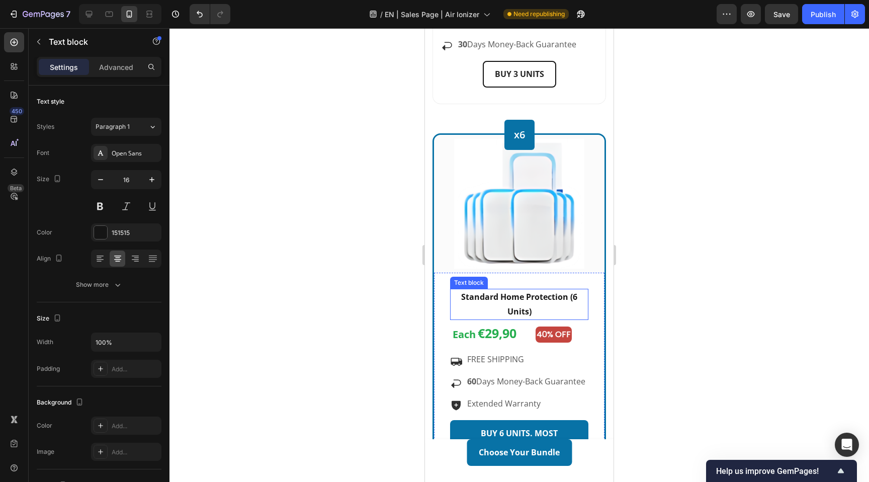
click at [517, 297] on strong "Standard Home Protection (6 Units)" at bounding box center [519, 304] width 116 height 26
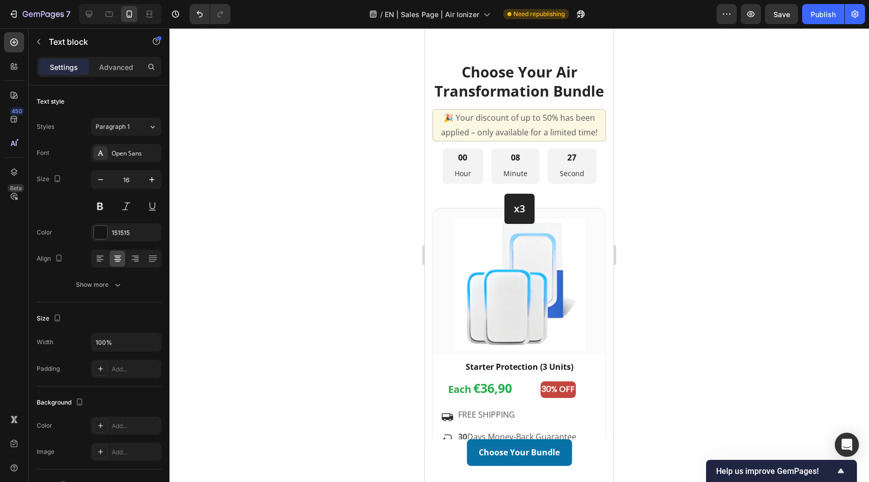
scroll to position [3115, 0]
click at [86, 14] on icon at bounding box center [89, 14] width 7 height 7
type input "20"
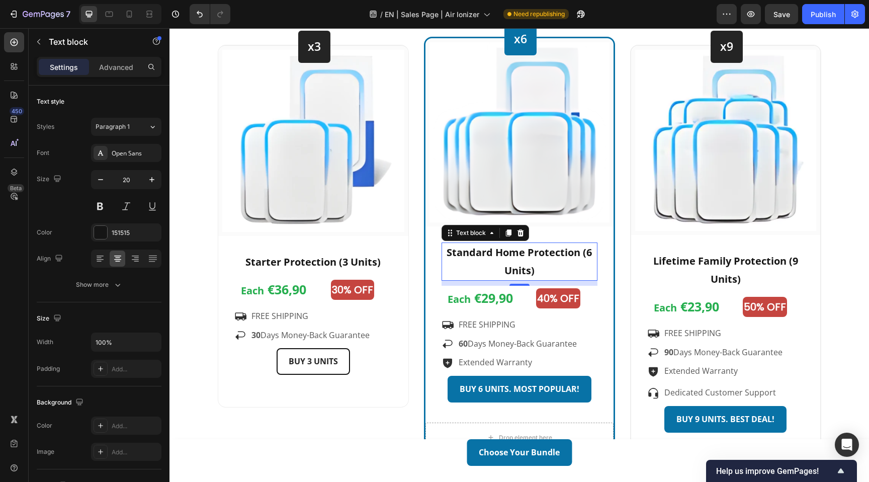
scroll to position [3003, 0]
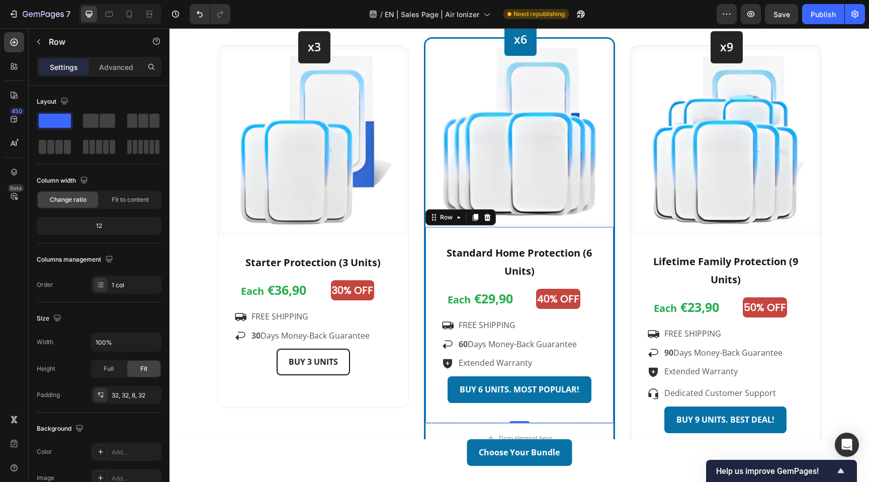
click at [431, 260] on div "Standard Home Protection (6 Units) Text block Each €29,90 Text block 40% OFF Te…" at bounding box center [520, 325] width 188 height 196
click at [134, 16] on icon at bounding box center [129, 14] width 10 height 10
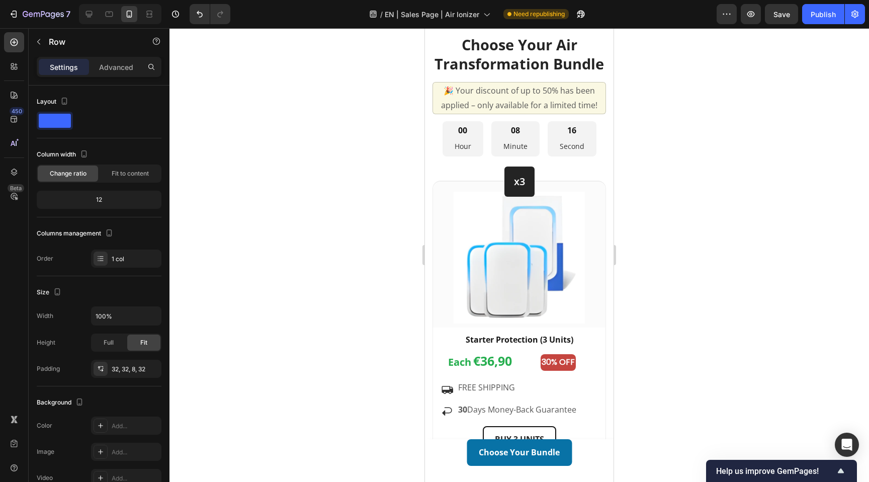
scroll to position [3164, 0]
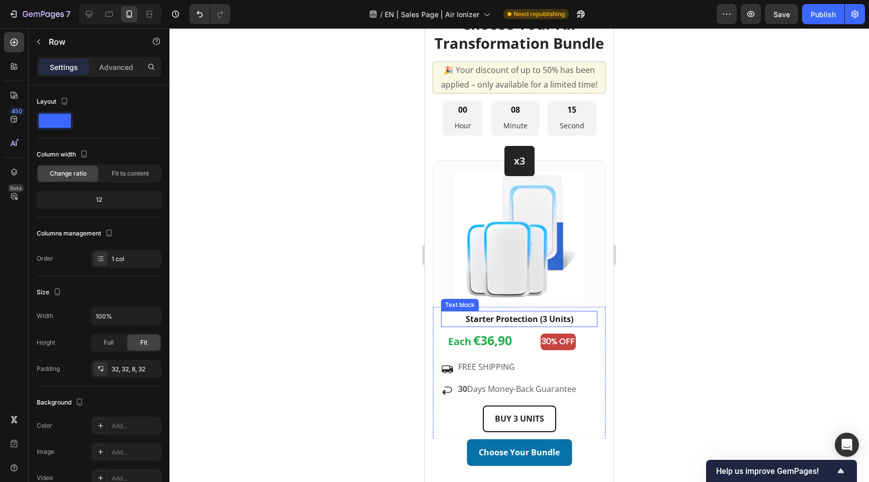
click at [502, 315] on strong "Starter Protection (3 Units)" at bounding box center [520, 318] width 108 height 11
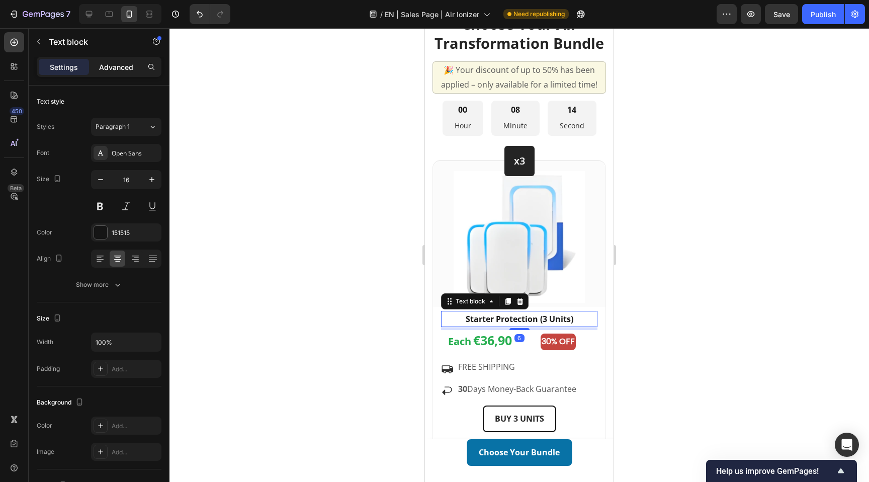
click at [107, 66] on p "Advanced" at bounding box center [116, 67] width 34 height 11
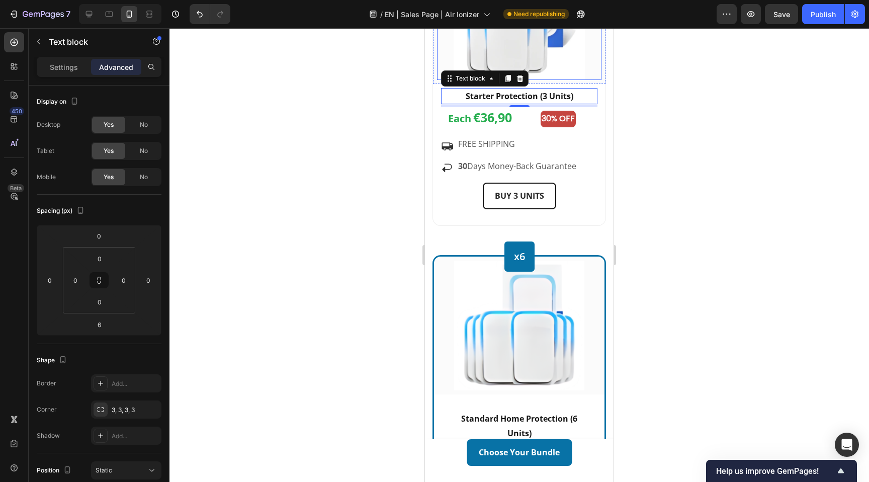
scroll to position [3422, 0]
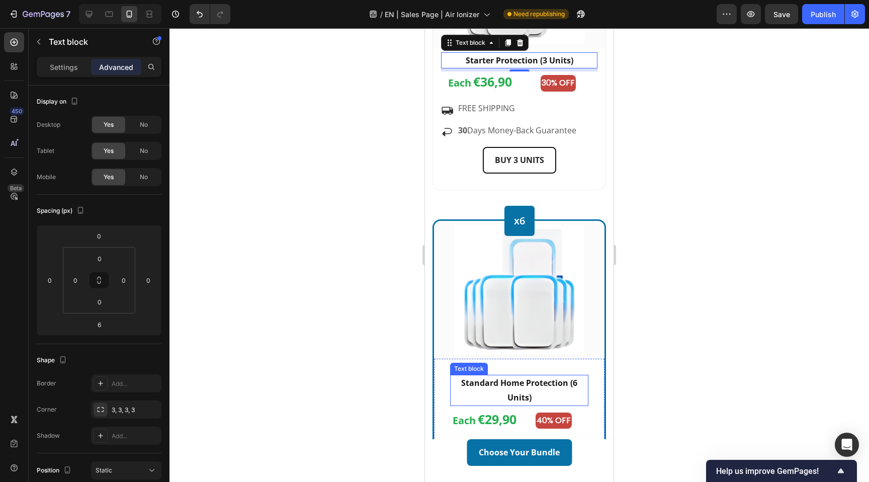
click at [503, 387] on strong "Standard Home Protection (6 Units)" at bounding box center [519, 390] width 116 height 26
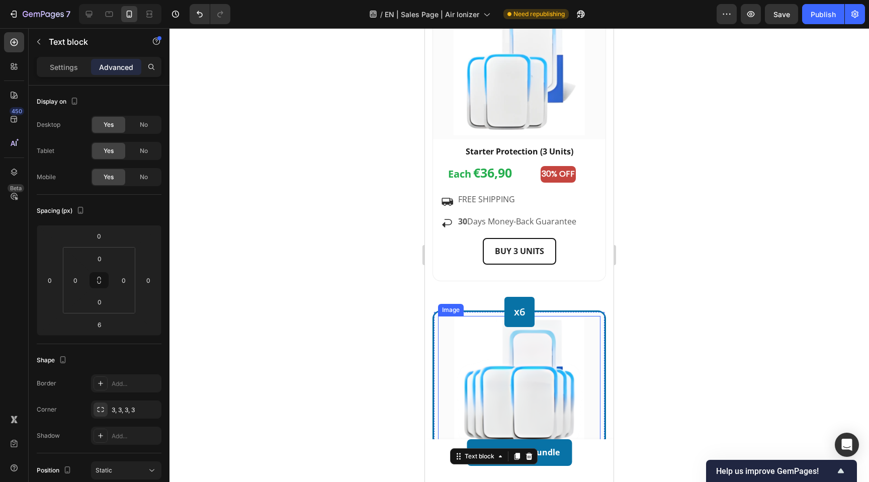
scroll to position [3325, 0]
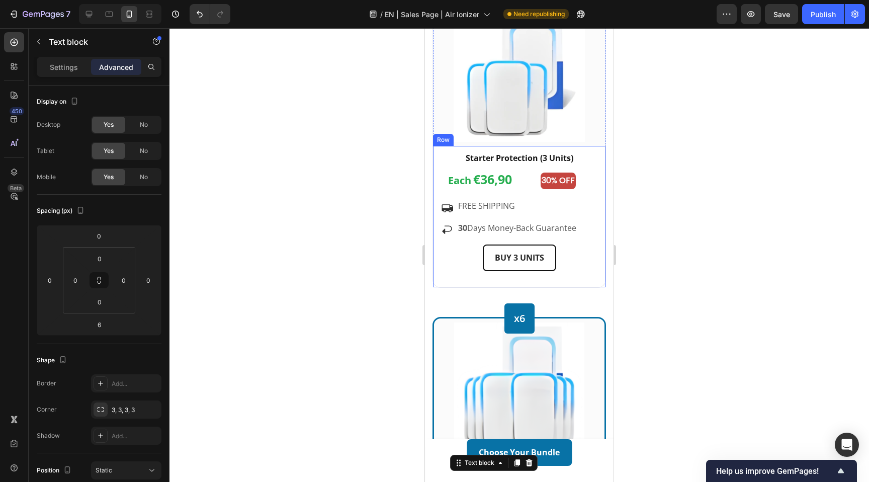
click at [451, 168] on div "Starter Protection (3 Units) Text block Each €36,90 Text block 30% OFF Text Blo…" at bounding box center [519, 218] width 156 height 137
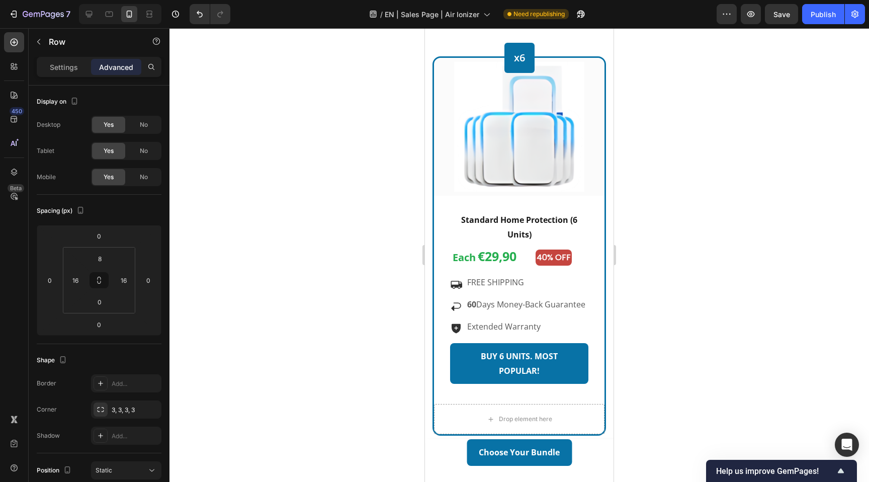
scroll to position [3586, 0]
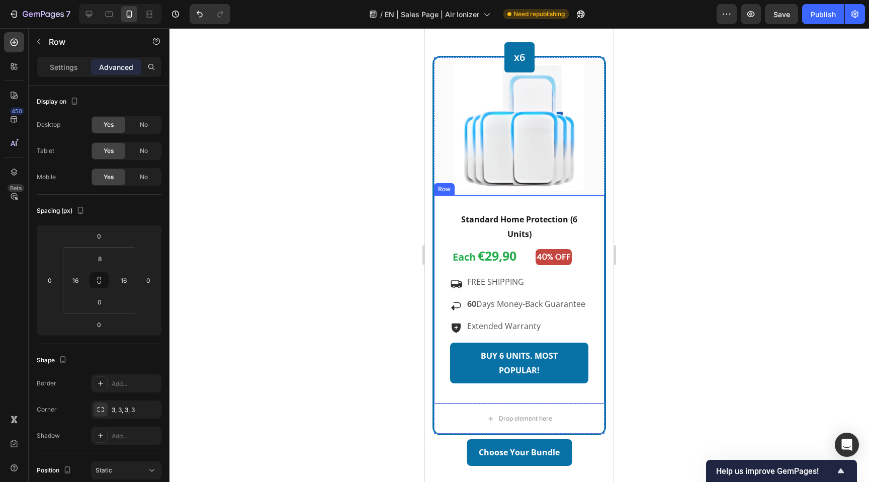
click at [448, 236] on div "Standard Home Protection (6 Units) Text block Each €29,90 Text block 40% OFF Te…" at bounding box center [519, 299] width 171 height 208
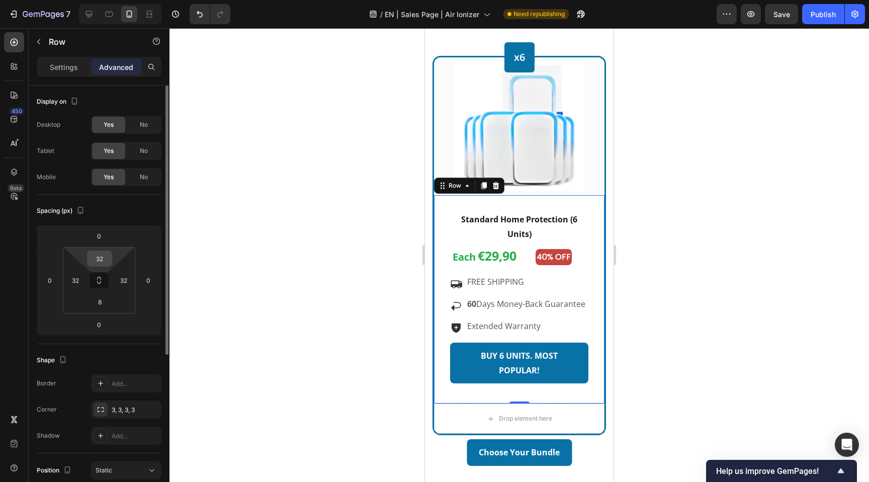
click at [100, 264] on input "32" at bounding box center [100, 258] width 20 height 15
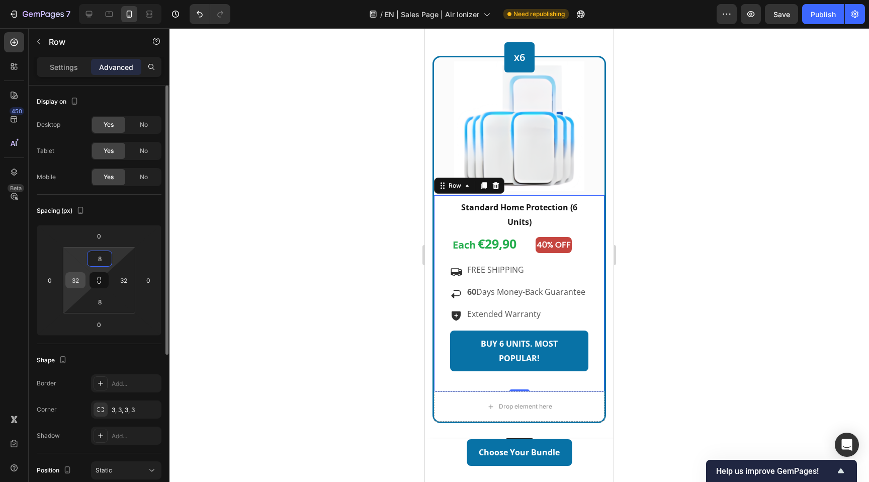
type input "8"
click at [75, 282] on input "32" at bounding box center [75, 280] width 15 height 15
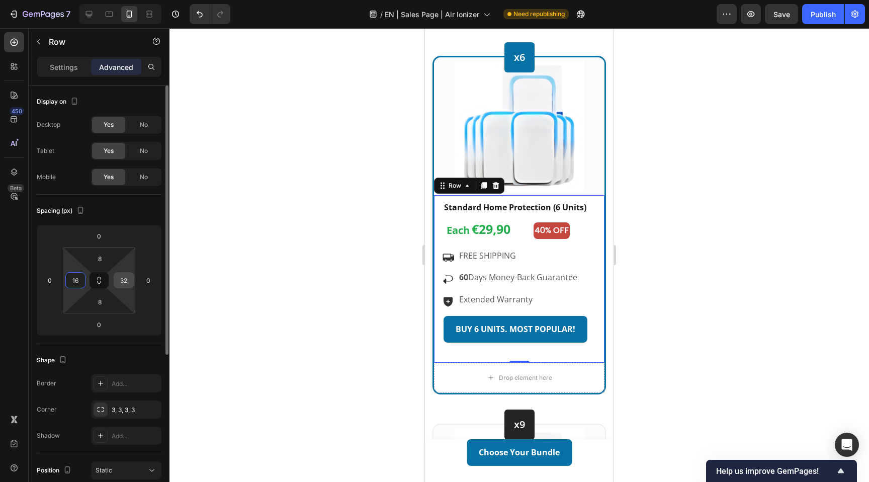
type input "16"
click at [123, 281] on input "32" at bounding box center [123, 280] width 15 height 15
type input "16"
click at [100, 302] on input "8" at bounding box center [100, 301] width 20 height 15
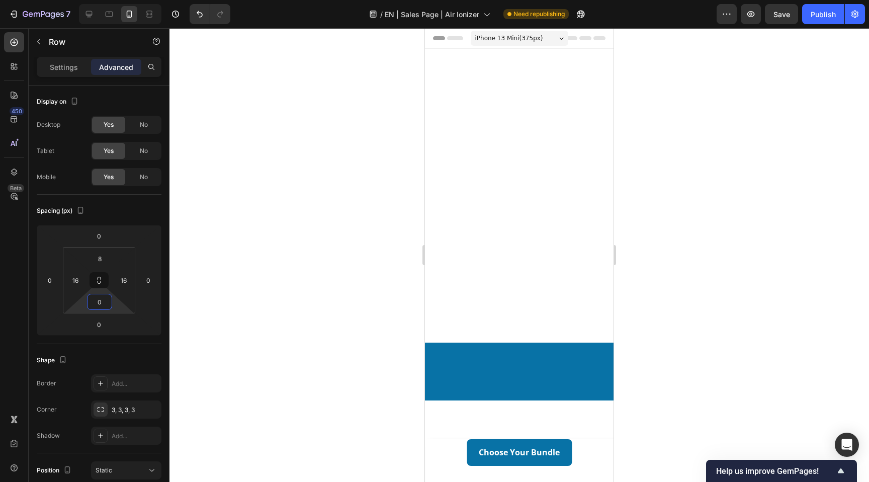
scroll to position [3586, 0]
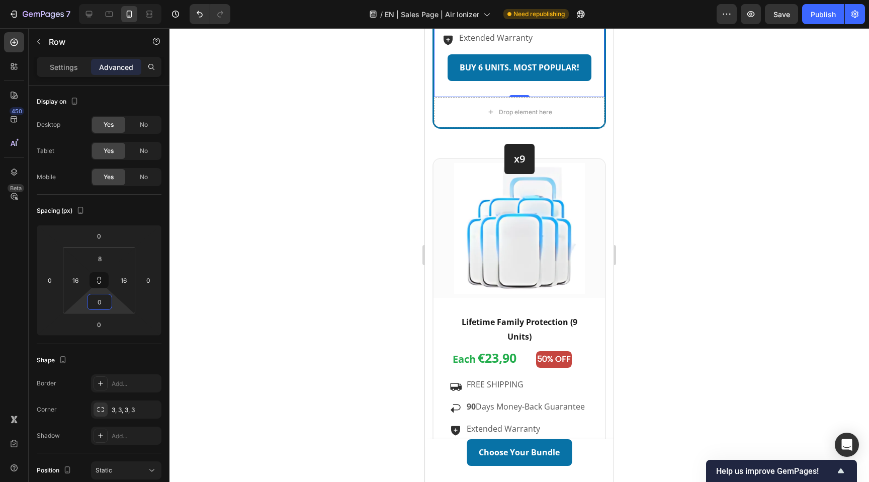
click at [410, 253] on div at bounding box center [520, 255] width 700 height 454
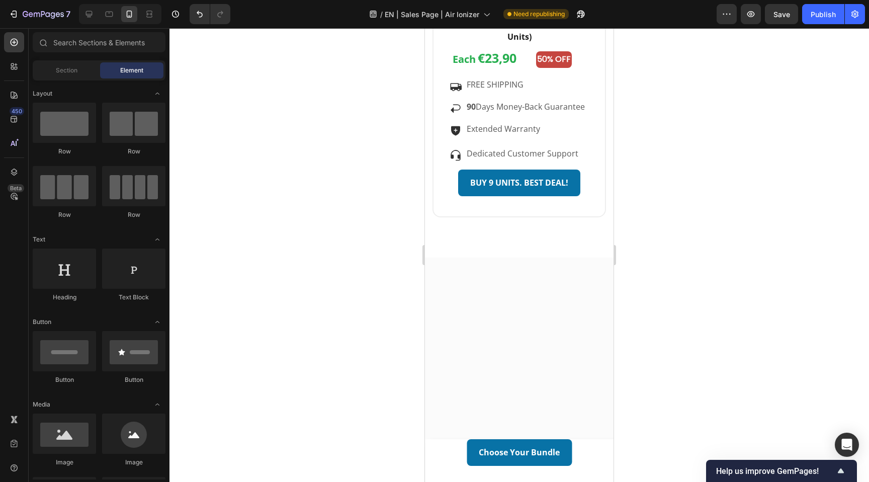
scroll to position [3889, 0]
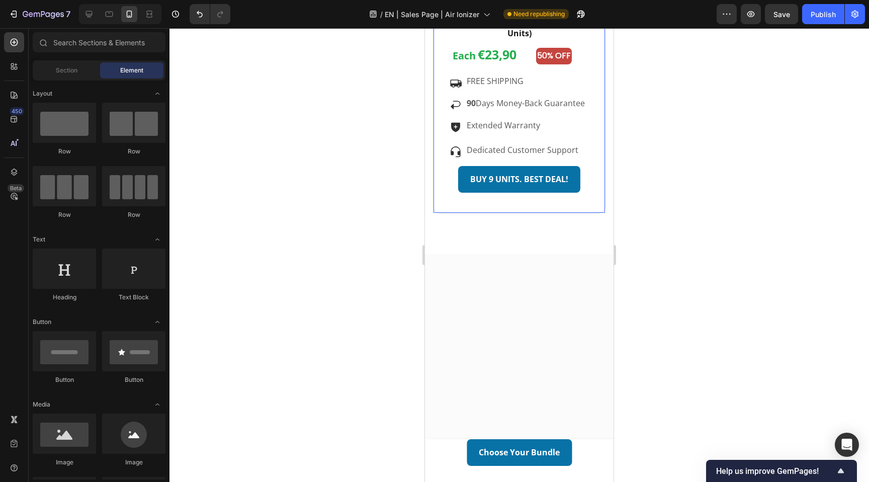
click at [471, 213] on div "Lifetime Family Protection (9 Units) Text block Each €23,90 Text block 50% OFF …" at bounding box center [520, 103] width 172 height 218
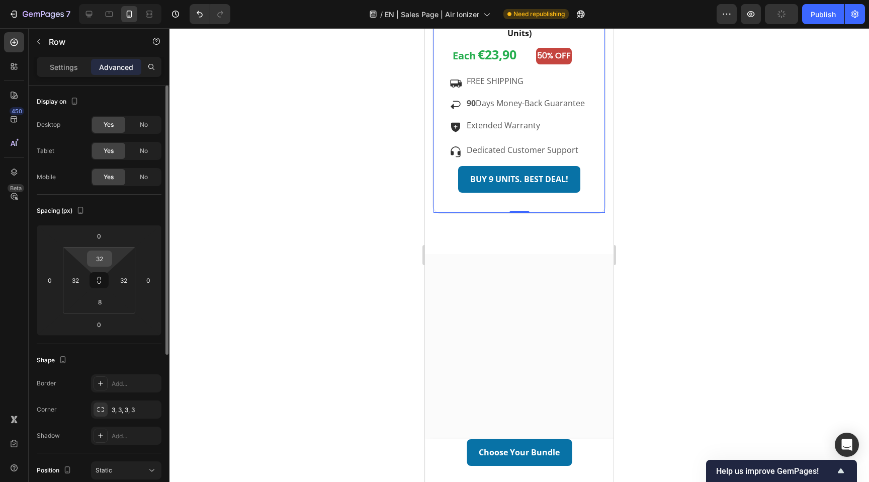
click at [100, 259] on input "32" at bounding box center [100, 258] width 20 height 15
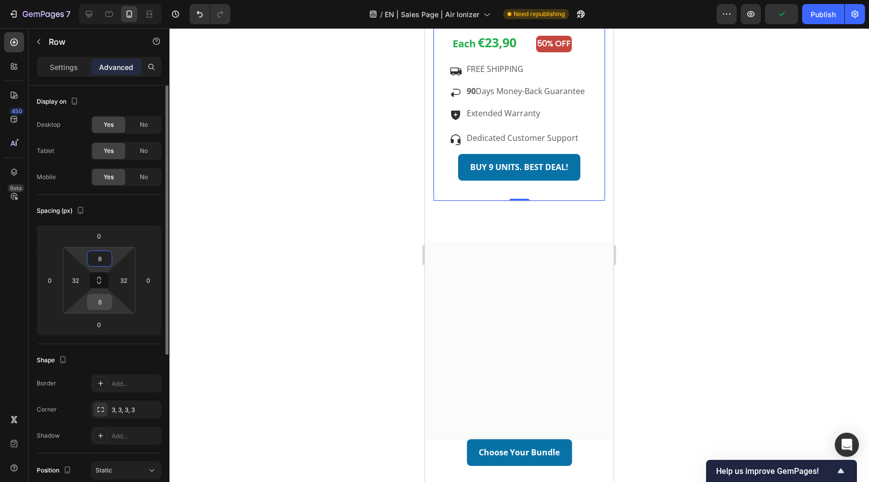
type input "8"
click at [100, 300] on input "8" at bounding box center [100, 301] width 20 height 15
type input "0"
click at [75, 281] on input "32" at bounding box center [75, 280] width 15 height 15
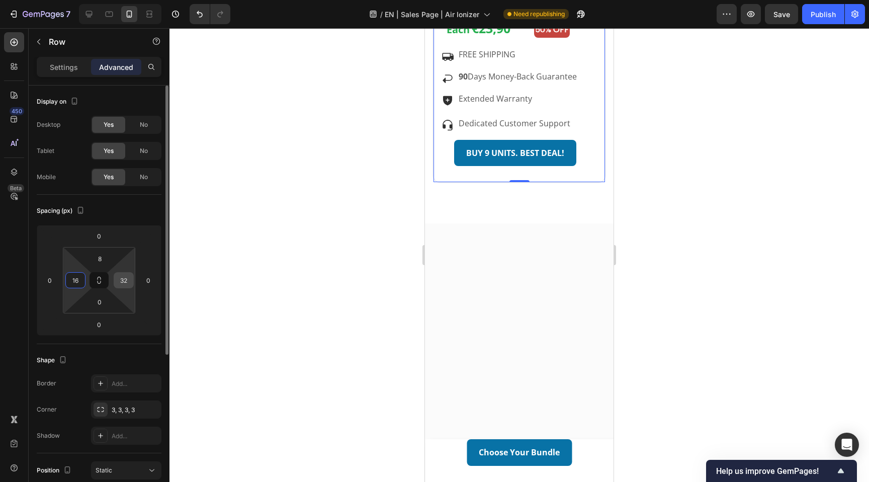
type input "16"
click at [123, 281] on input "32" at bounding box center [123, 280] width 15 height 15
type input "16"
click at [277, 289] on div at bounding box center [520, 255] width 700 height 454
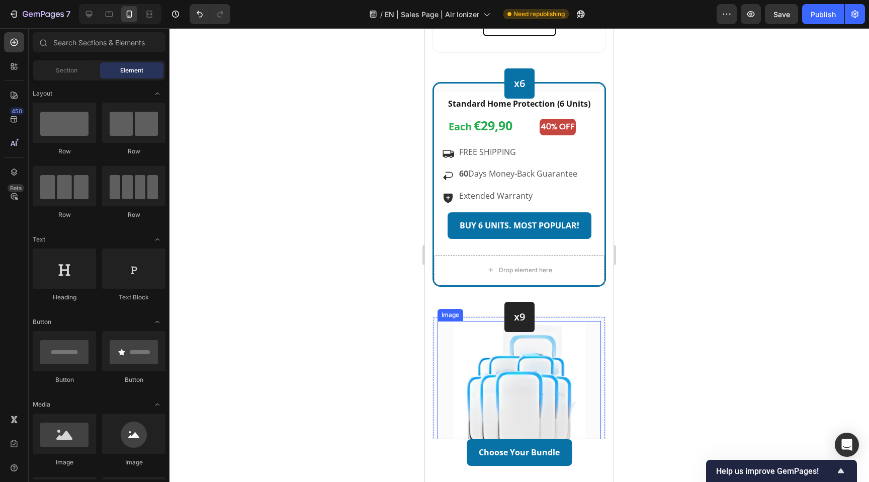
scroll to position [3431, 0]
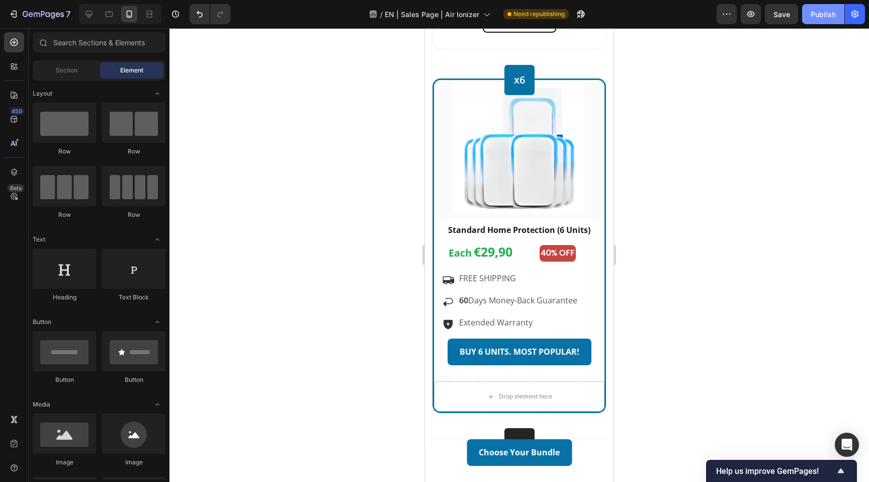
click at [825, 18] on div "Publish" at bounding box center [823, 14] width 25 height 11
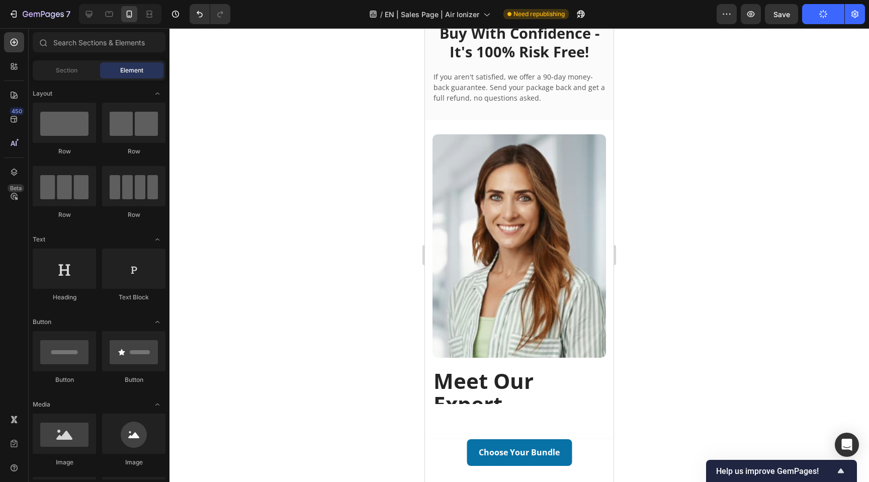
scroll to position [4290, 0]
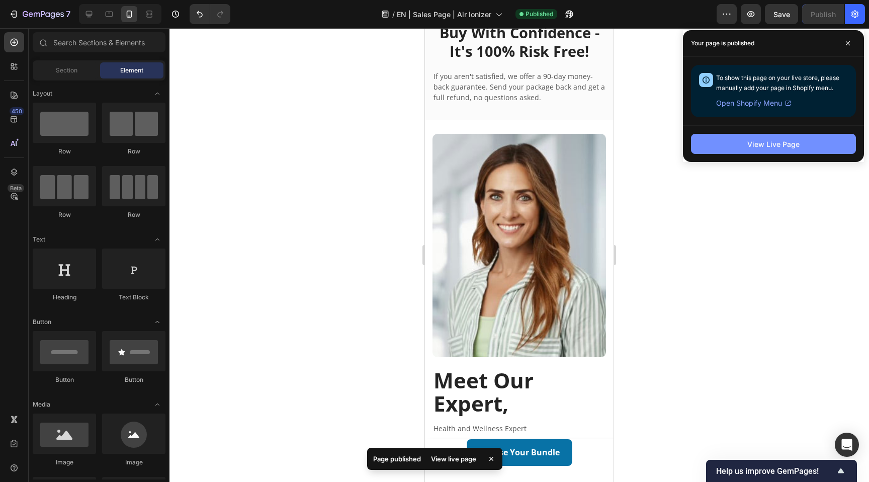
click at [763, 141] on div "View Live Page" at bounding box center [773, 144] width 52 height 11
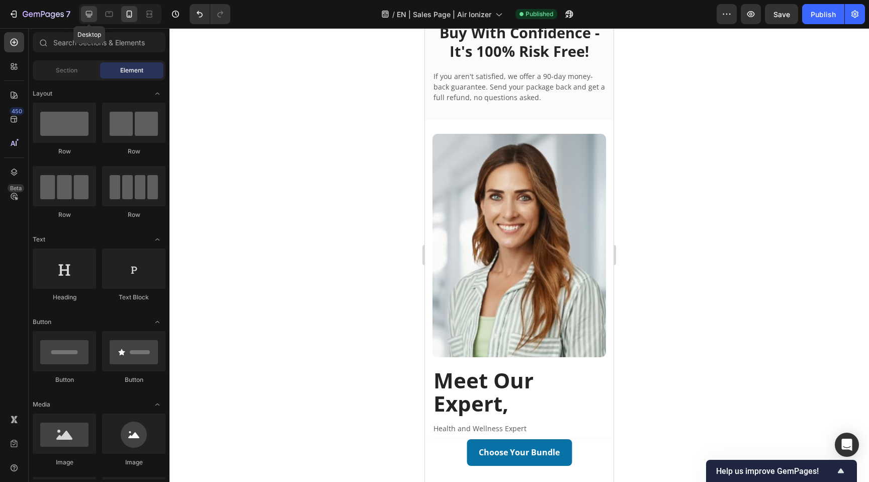
click at [83, 14] on div at bounding box center [89, 14] width 16 height 16
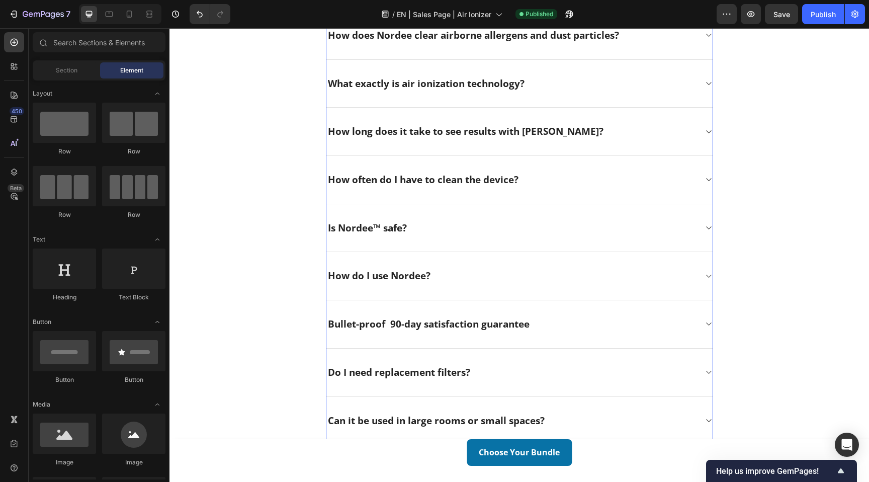
scroll to position [4486, 0]
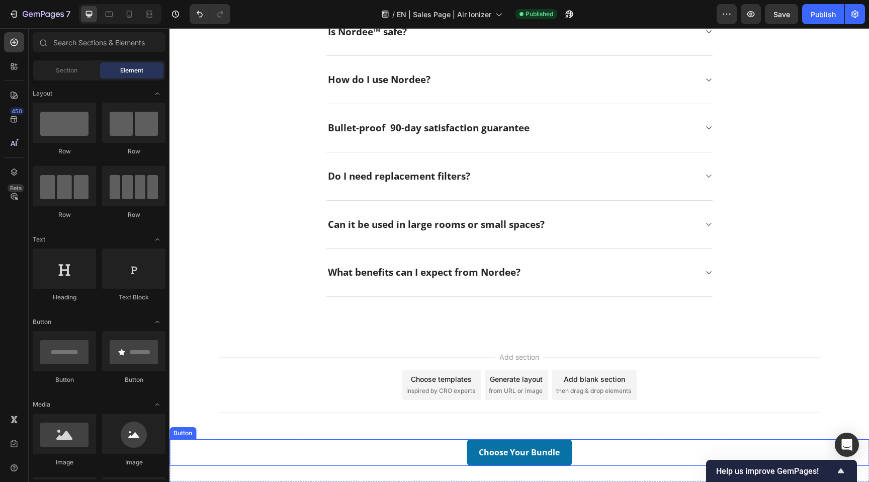
click at [448, 458] on div "Choose Your Bundle Button" at bounding box center [520, 452] width 700 height 27
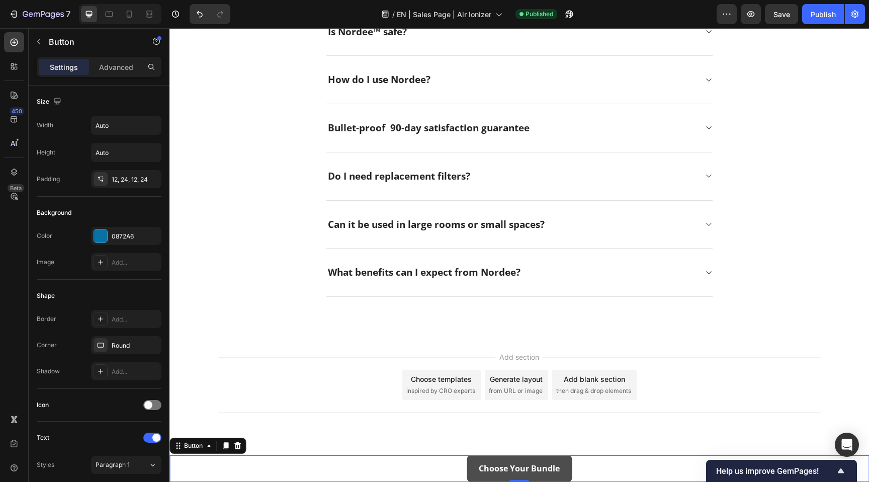
drag, startPoint x: 512, startPoint y: 480, endPoint x: 517, endPoint y: 455, distance: 25.8
click at [517, 455] on div "Choose Your Bundle Button 0" at bounding box center [520, 468] width 700 height 27
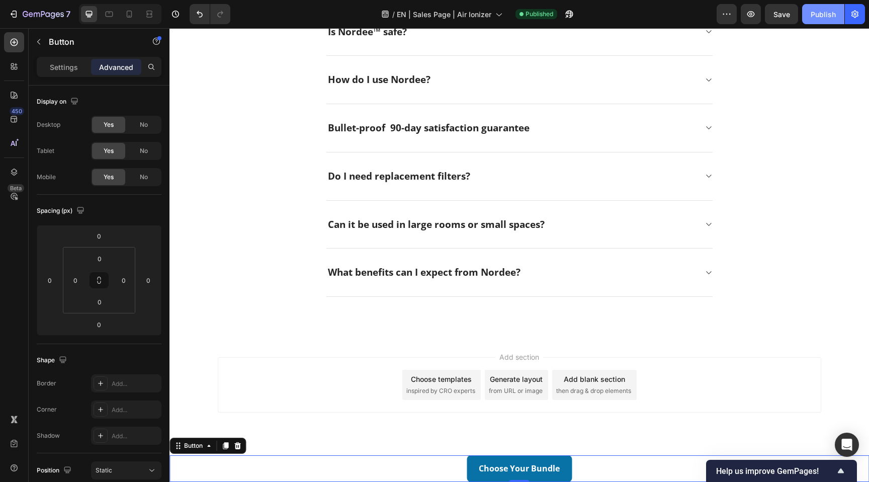
click at [818, 20] on button "Publish" at bounding box center [823, 14] width 42 height 20
click at [321, 464] on div "Choose Your Bundle Button 0" at bounding box center [520, 468] width 700 height 27
click at [322, 437] on div "Add section Choose templates inspired by CRO experts Generate layout from URL o…" at bounding box center [520, 399] width 700 height 124
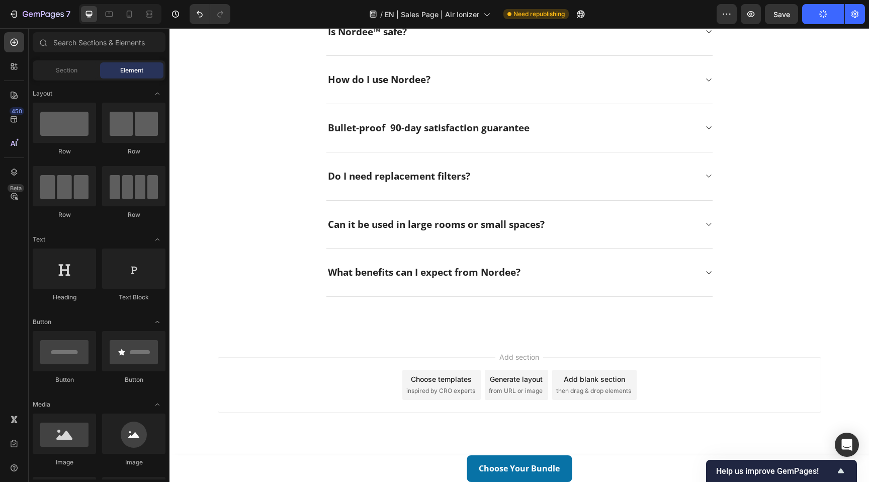
click at [320, 463] on div "Choose Your Bundle Button" at bounding box center [520, 468] width 700 height 27
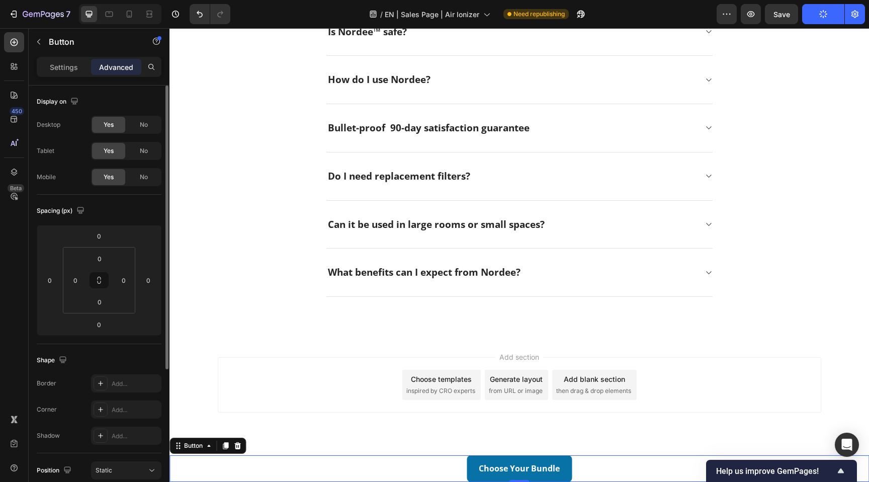
scroll to position [211, 0]
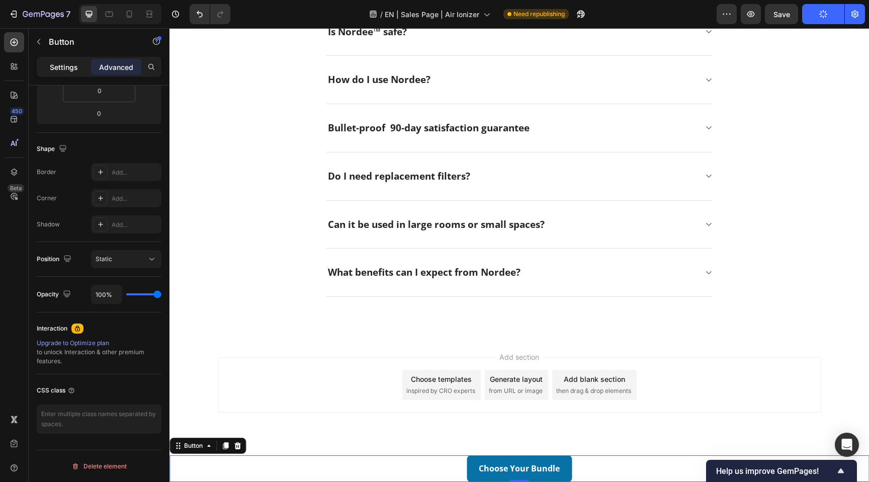
click at [67, 62] on p "Settings" at bounding box center [64, 67] width 28 height 11
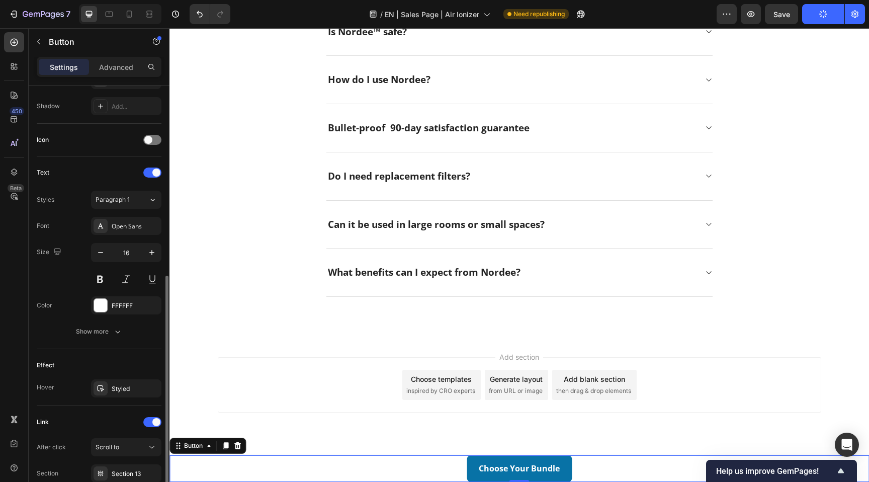
scroll to position [349, 0]
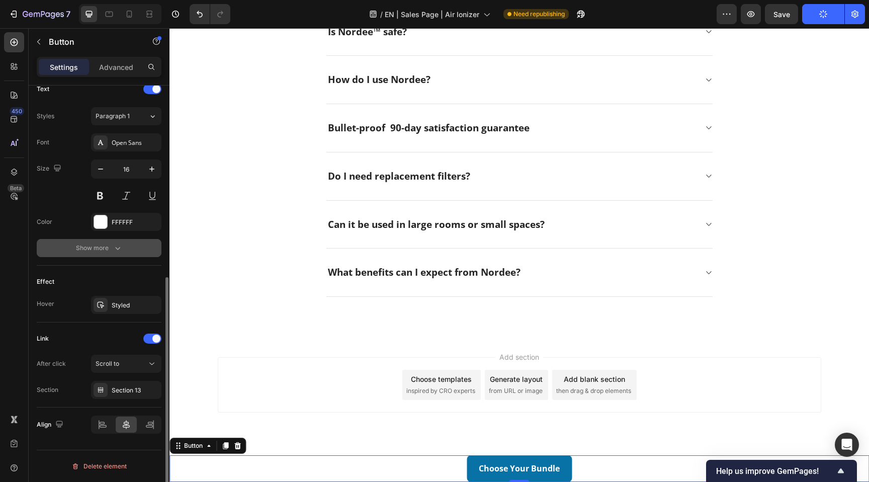
click at [103, 245] on div "Show more" at bounding box center [99, 248] width 47 height 10
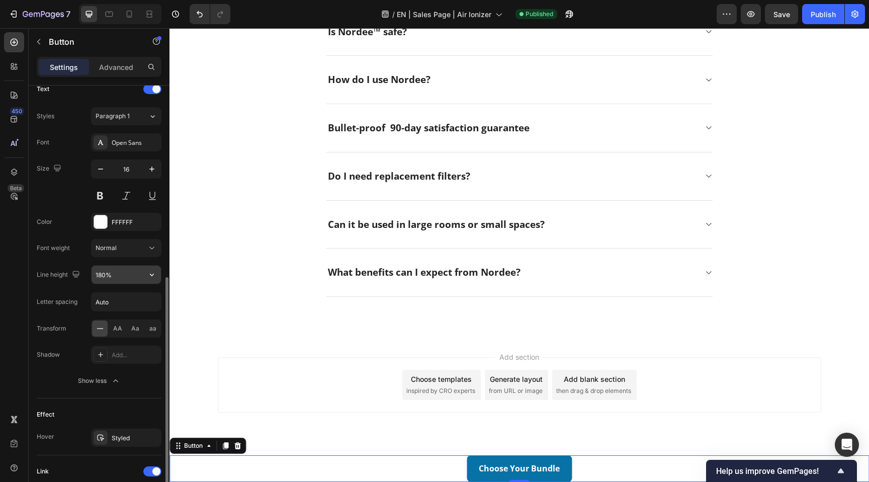
scroll to position [481, 0]
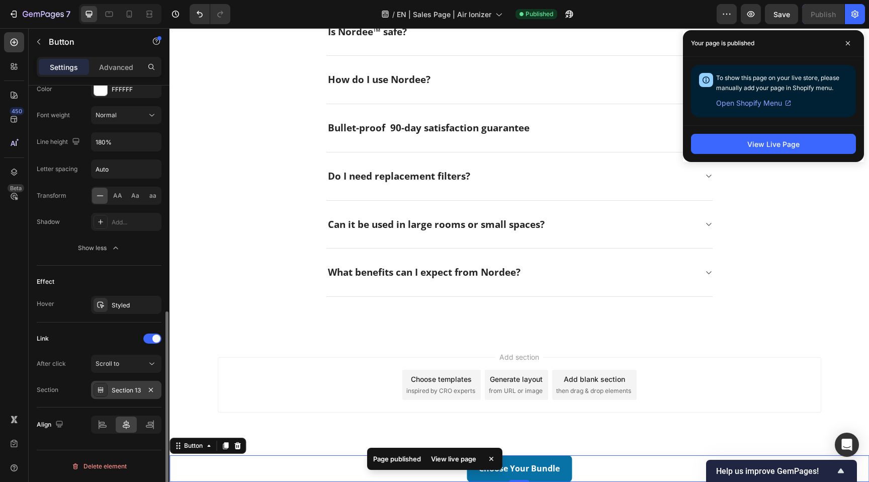
click at [126, 389] on div "Section 13" at bounding box center [126, 390] width 29 height 9
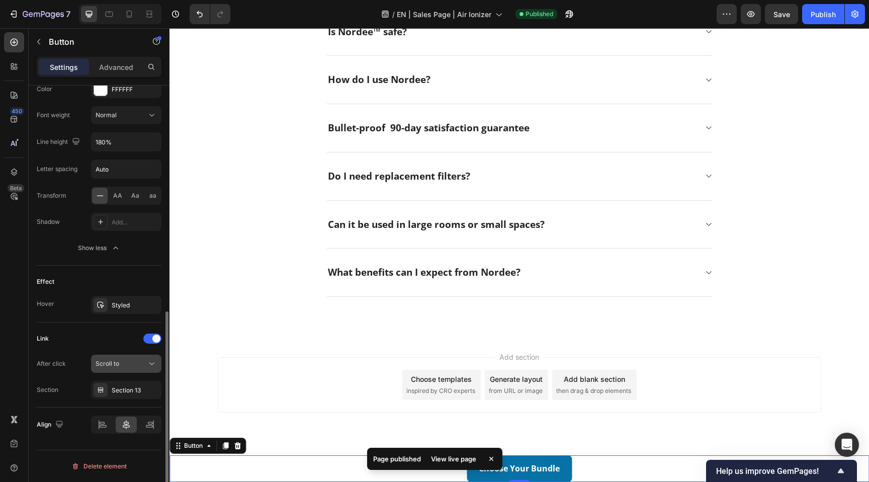
click at [127, 368] on div "Scroll to" at bounding box center [121, 363] width 51 height 9
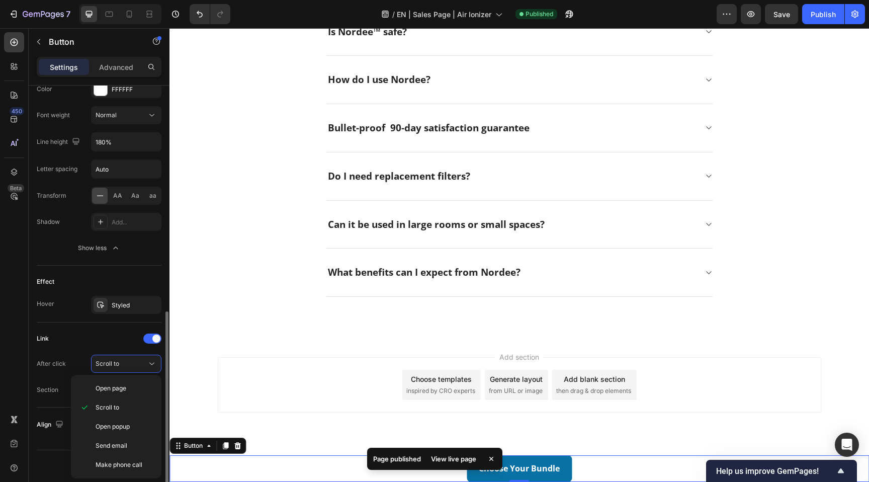
click at [119, 349] on div "Link After click Scroll to Section Section 13" at bounding box center [99, 364] width 125 height 68
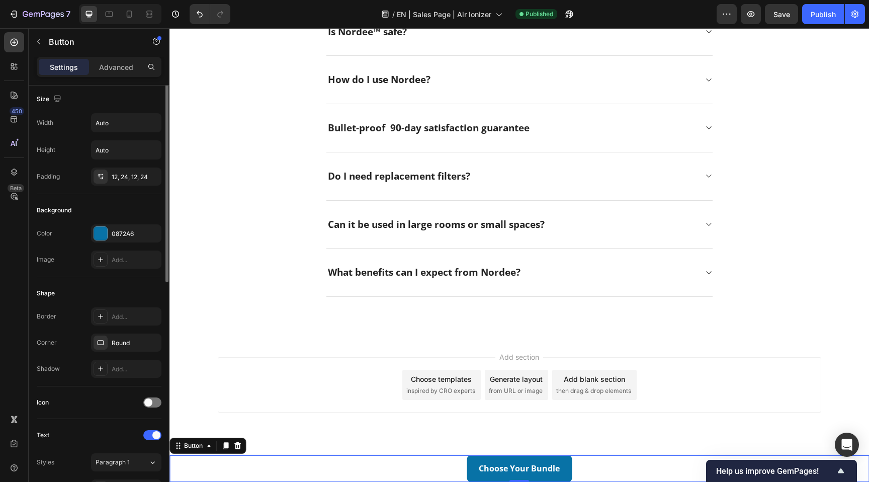
scroll to position [0, 0]
click at [421, 464] on div "Choose Your Bundle Button 0" at bounding box center [520, 468] width 700 height 27
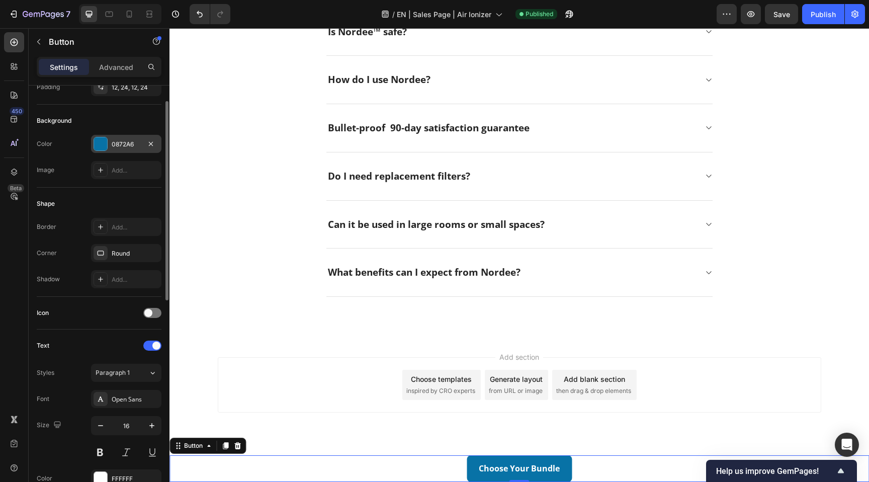
scroll to position [94, 0]
click at [124, 226] on div "Add..." at bounding box center [135, 225] width 47 height 9
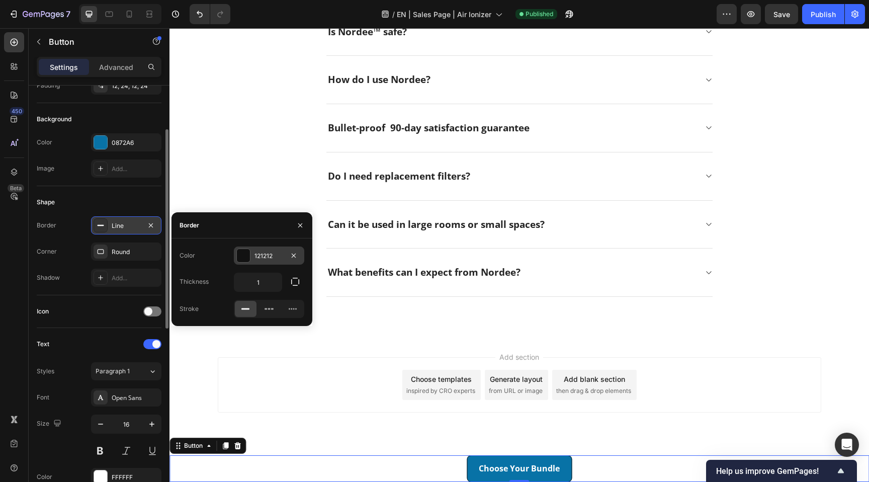
click at [270, 259] on div "121212" at bounding box center [269, 256] width 29 height 9
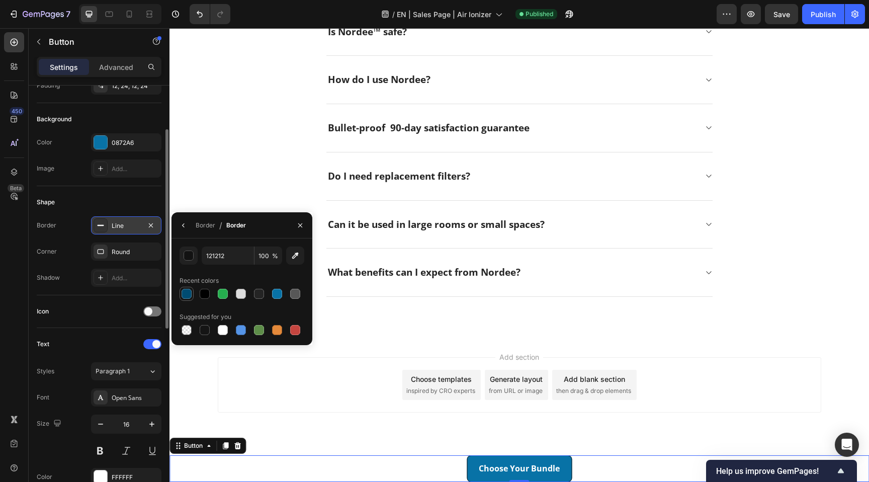
click at [186, 294] on div at bounding box center [187, 294] width 10 height 10
type input "004C72"
click at [110, 66] on p "Advanced" at bounding box center [116, 67] width 34 height 11
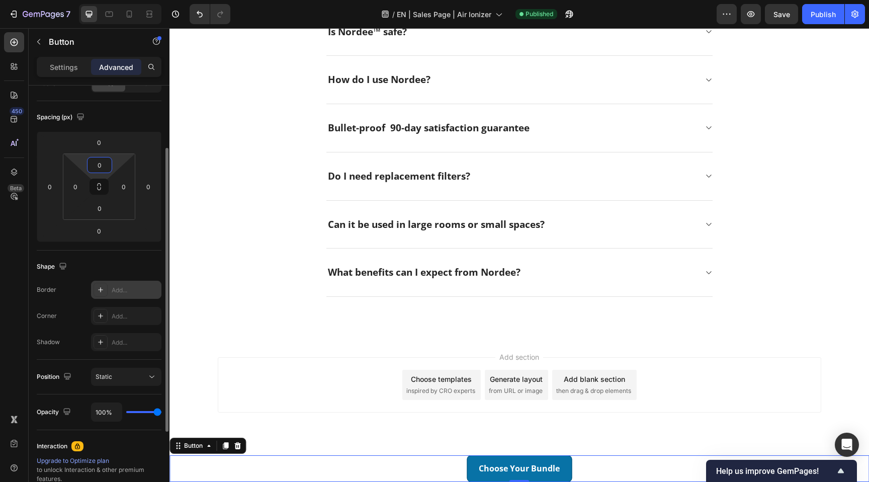
click at [99, 167] on input "0" at bounding box center [100, 164] width 20 height 15
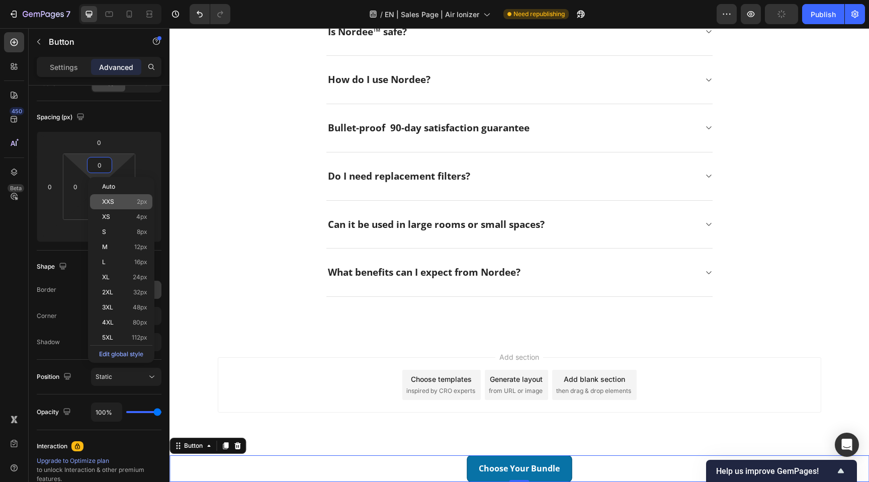
click at [128, 203] on p "XXS 2px" at bounding box center [124, 201] width 45 height 7
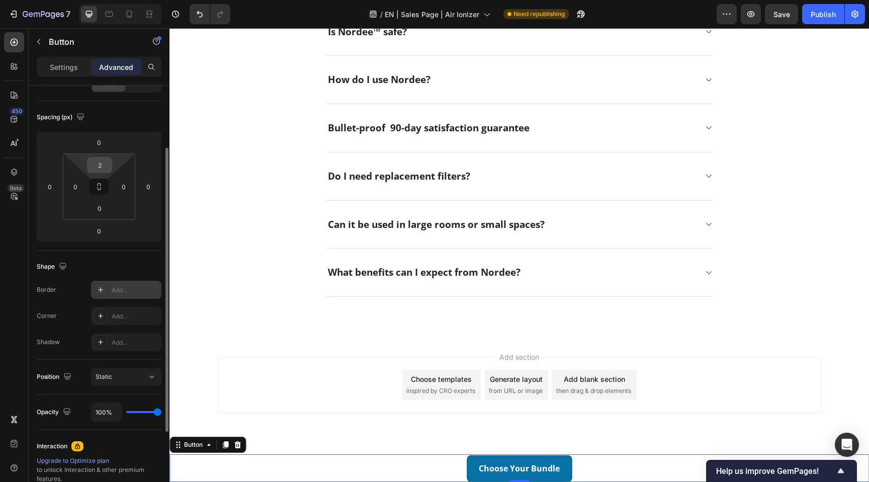
click at [101, 168] on input "2" at bounding box center [100, 164] width 20 height 15
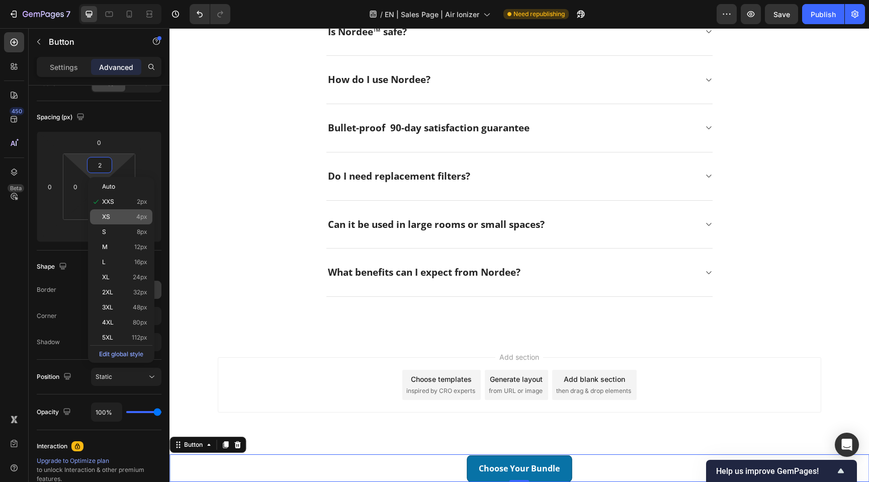
click at [120, 217] on p "XS 4px" at bounding box center [124, 216] width 45 height 7
type input "4"
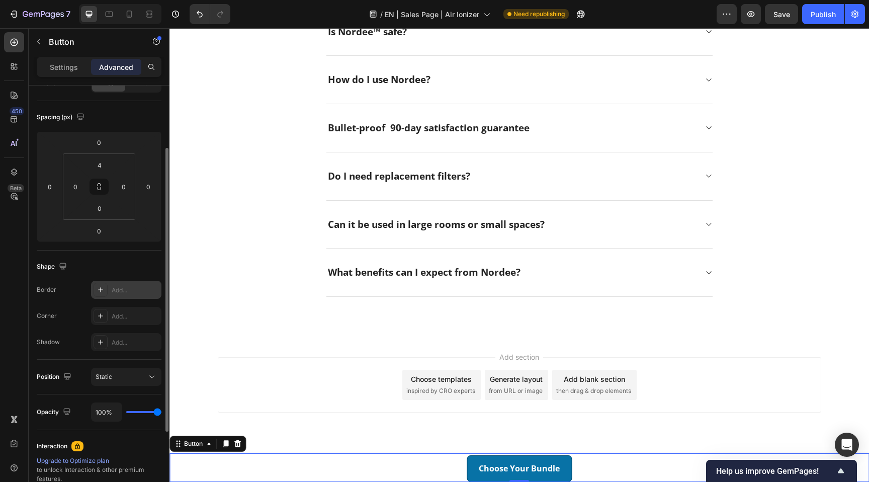
click at [142, 123] on div "Spacing (px)" at bounding box center [99, 117] width 125 height 16
click at [63, 69] on p "Settings" at bounding box center [64, 67] width 28 height 11
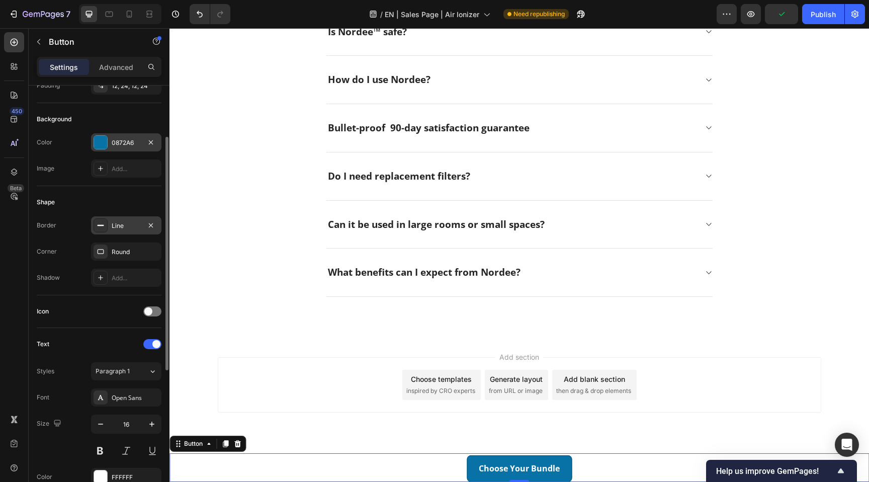
click at [125, 143] on div "0872A6" at bounding box center [126, 142] width 29 height 9
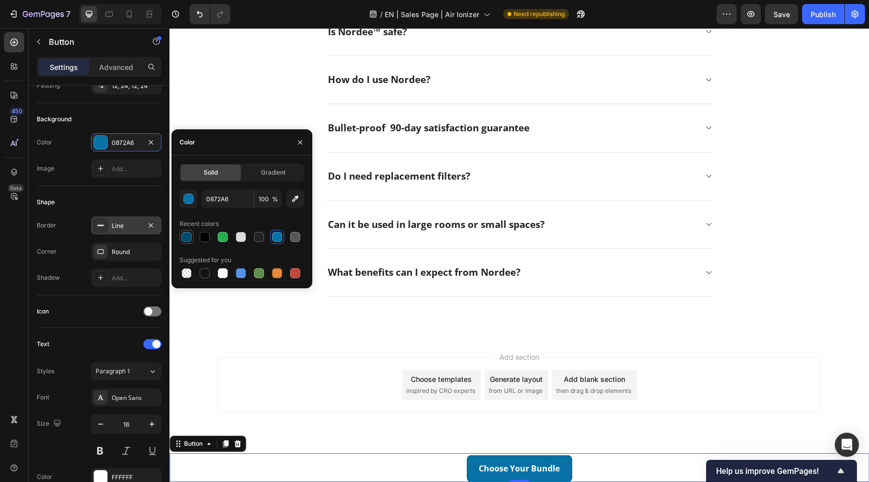
click at [188, 238] on div at bounding box center [187, 237] width 10 height 10
click at [279, 238] on div at bounding box center [277, 237] width 10 height 10
type input "0872A6"
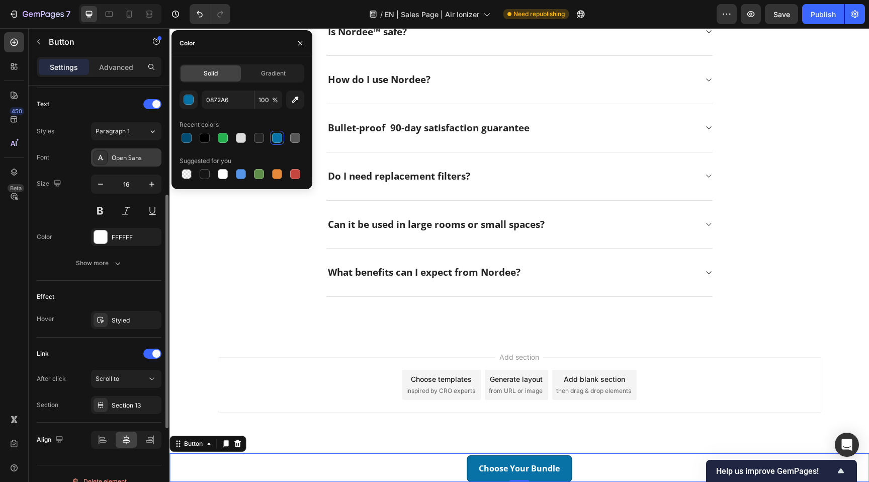
scroll to position [349, 0]
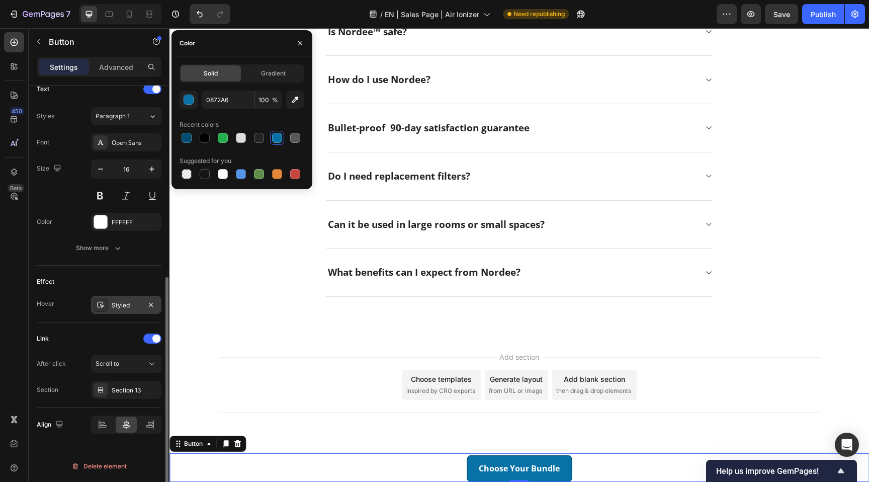
click at [125, 306] on div "Styled" at bounding box center [126, 305] width 29 height 9
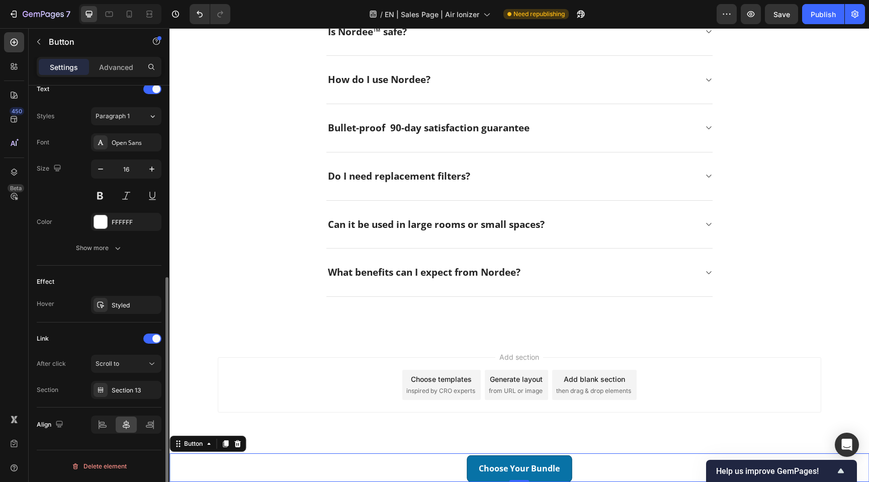
click at [127, 285] on div "Effect" at bounding box center [99, 282] width 125 height 16
click at [132, 304] on div "Styled" at bounding box center [126, 305] width 29 height 9
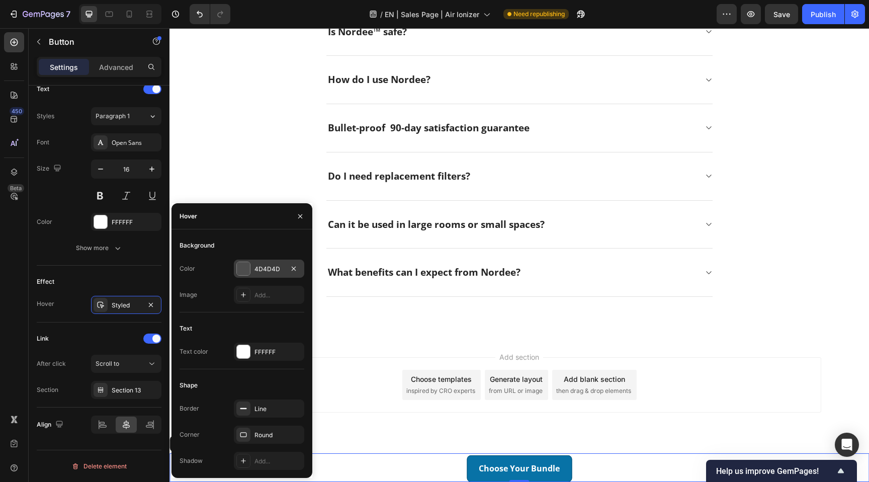
click at [271, 273] on div "4D4D4D" at bounding box center [269, 269] width 29 height 9
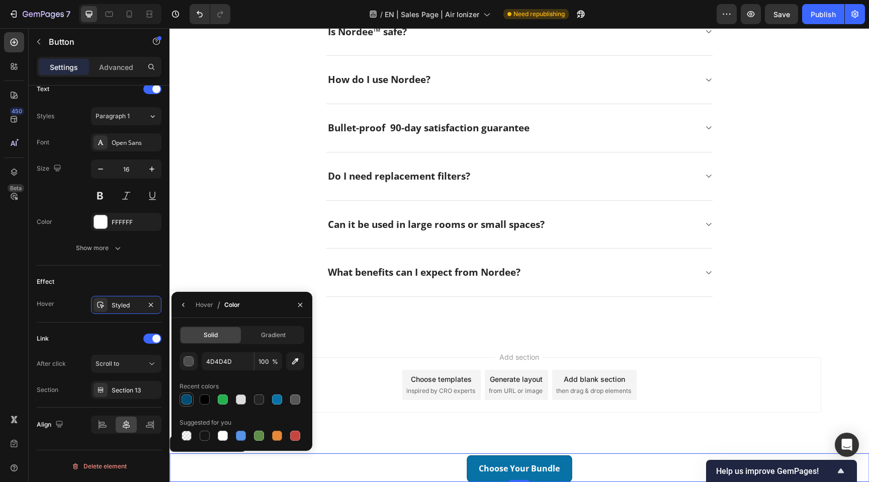
click at [187, 397] on div at bounding box center [187, 399] width 10 height 10
type input "004C72"
click at [124, 282] on div "Effect" at bounding box center [99, 282] width 125 height 16
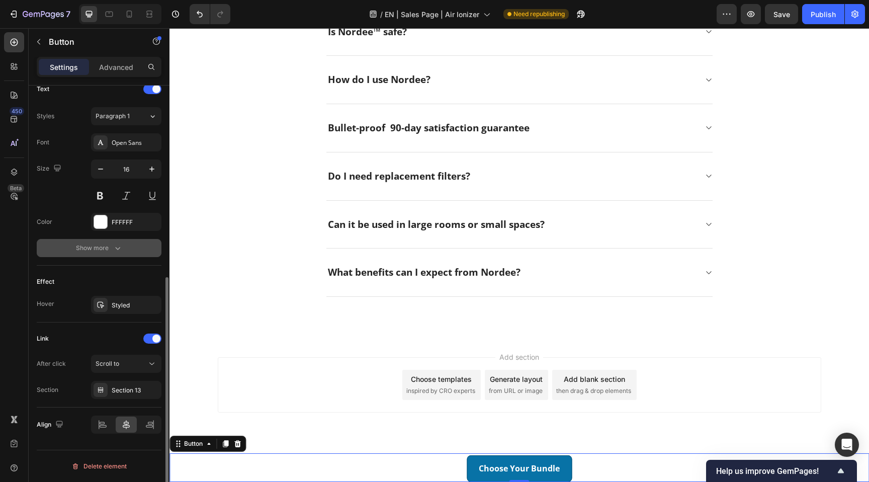
click at [106, 249] on div "Show more" at bounding box center [99, 248] width 47 height 10
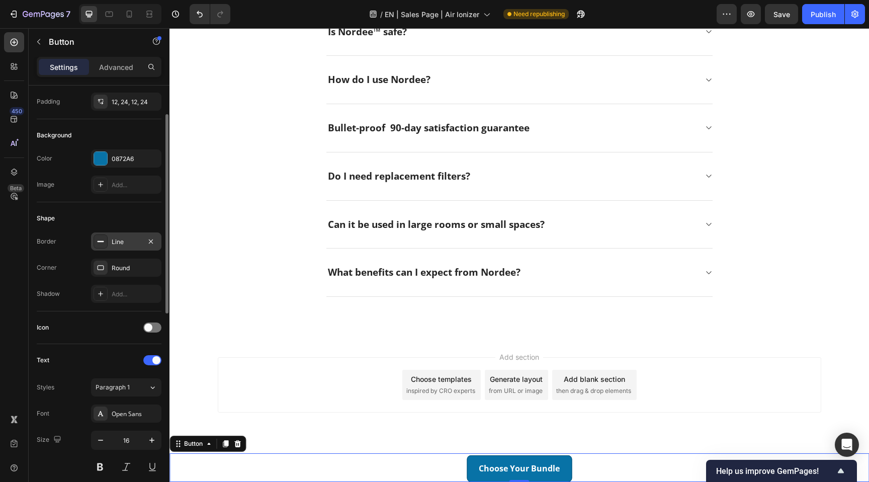
scroll to position [72, 0]
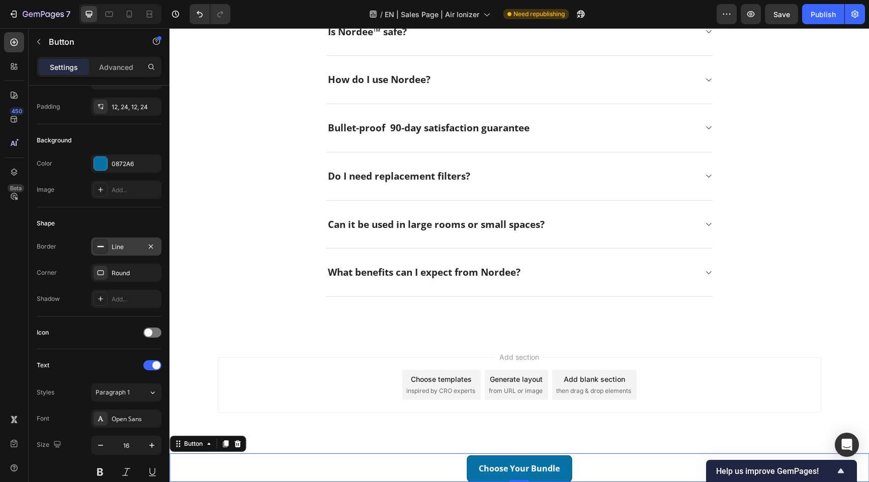
click at [291, 466] on div "Choose Your Bundle Button 0" at bounding box center [520, 467] width 700 height 29
click at [205, 444] on icon at bounding box center [209, 444] width 8 height 8
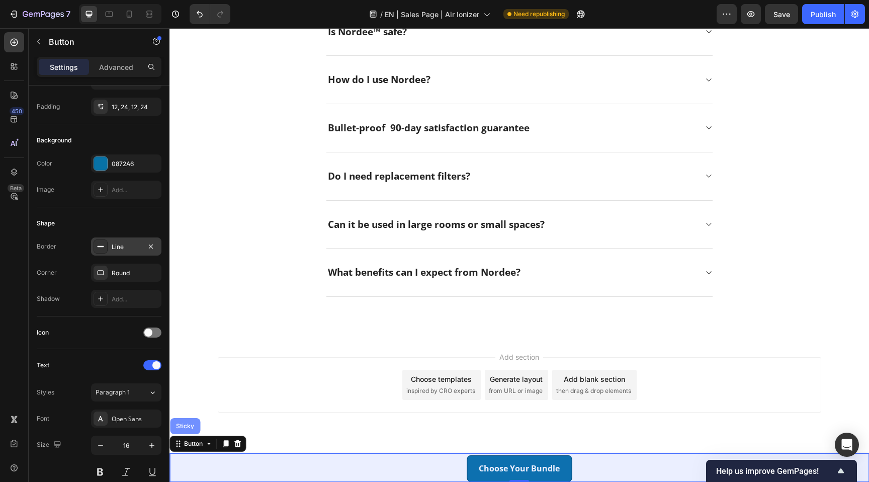
click at [189, 423] on div "Sticky" at bounding box center [185, 426] width 22 height 6
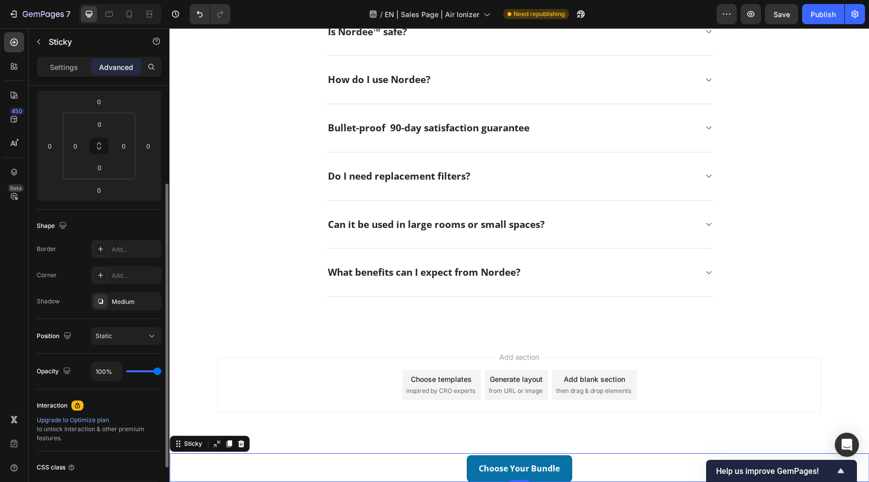
scroll to position [140, 0]
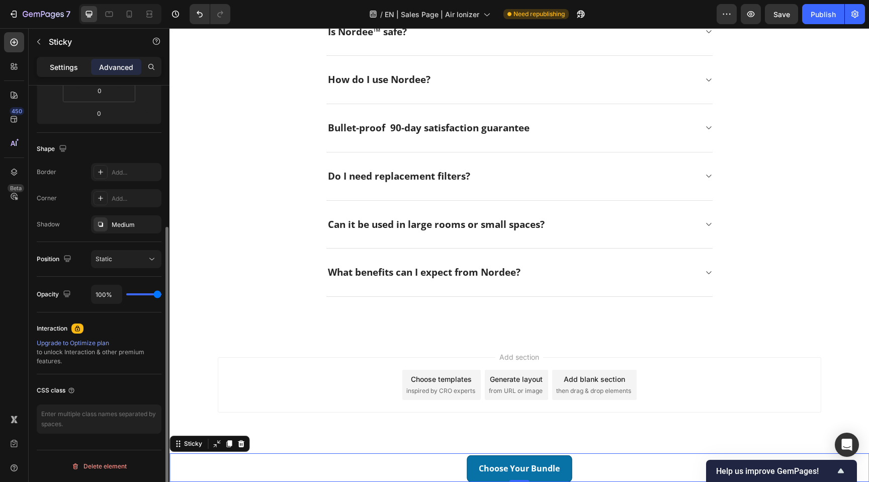
click at [67, 65] on p "Settings" at bounding box center [64, 67] width 28 height 11
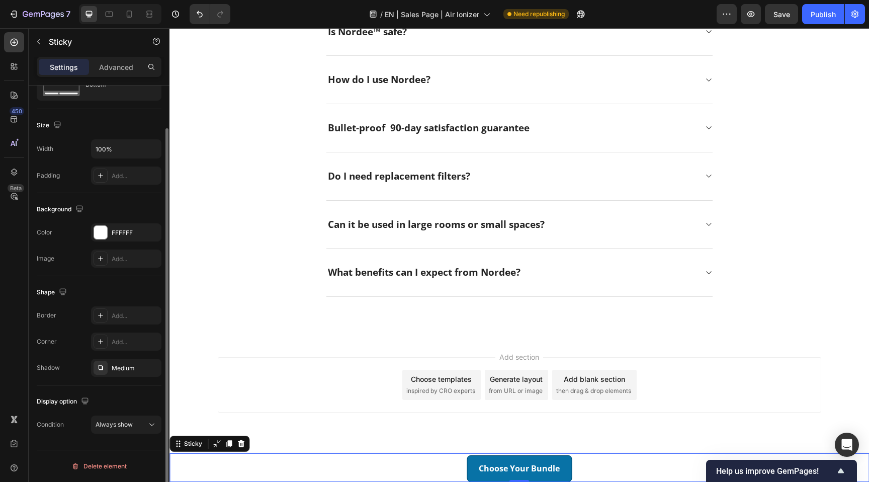
scroll to position [47, 0]
click at [129, 317] on div "Add..." at bounding box center [135, 315] width 47 height 9
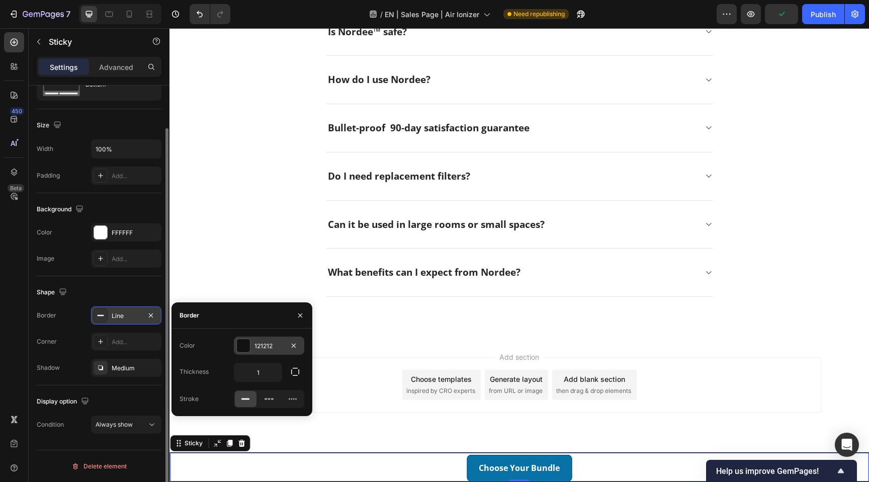
click at [265, 345] on div "121212" at bounding box center [269, 346] width 29 height 9
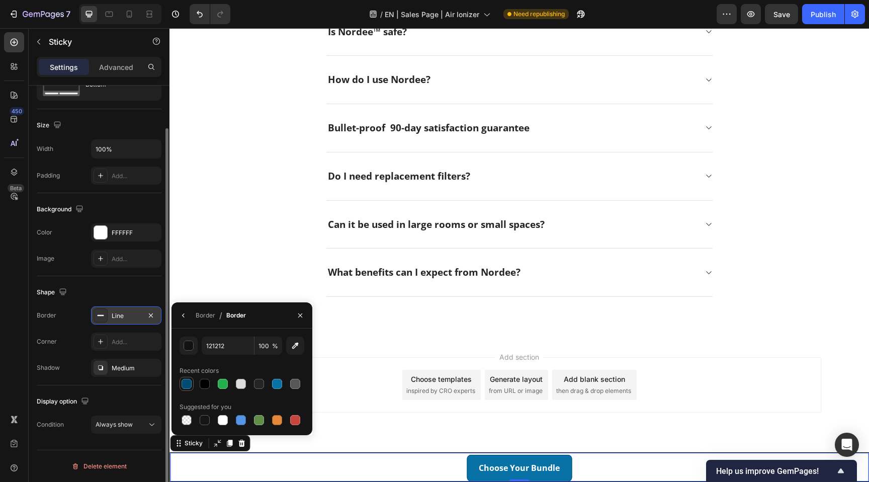
click at [190, 384] on div at bounding box center [187, 384] width 10 height 10
type input "004C72"
click at [118, 317] on div "Line" at bounding box center [126, 315] width 29 height 9
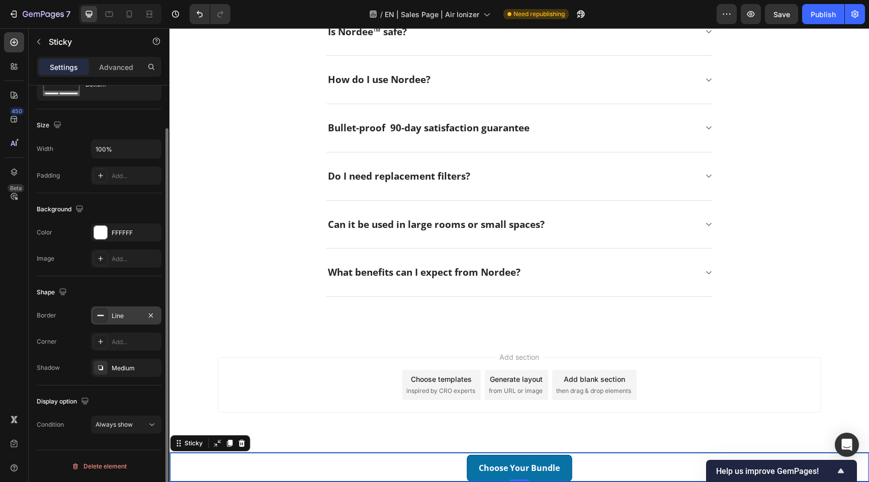
click at [118, 317] on div "Line" at bounding box center [126, 315] width 29 height 9
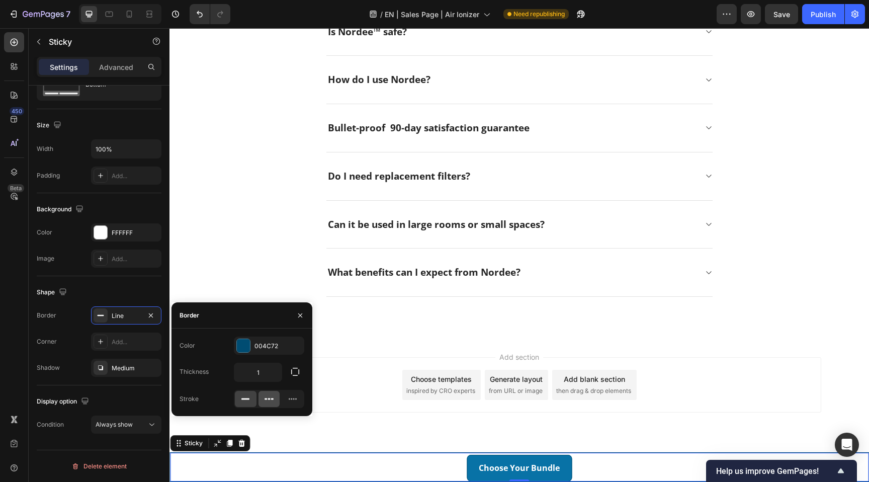
click at [269, 397] on icon at bounding box center [269, 399] width 10 height 10
click at [247, 396] on icon at bounding box center [245, 399] width 10 height 10
click at [295, 373] on icon "button" at bounding box center [295, 372] width 10 height 10
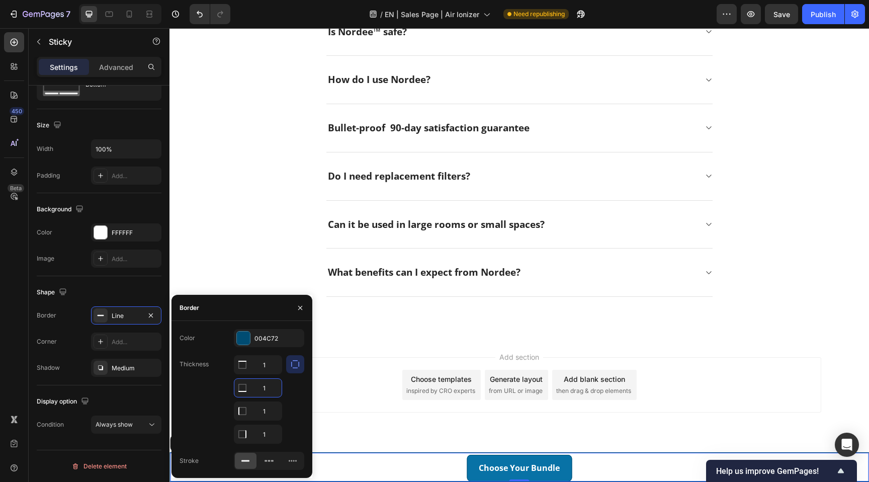
click at [268, 387] on input "1" at bounding box center [257, 388] width 47 height 18
type input "0"
click at [269, 411] on input "1" at bounding box center [257, 411] width 47 height 18
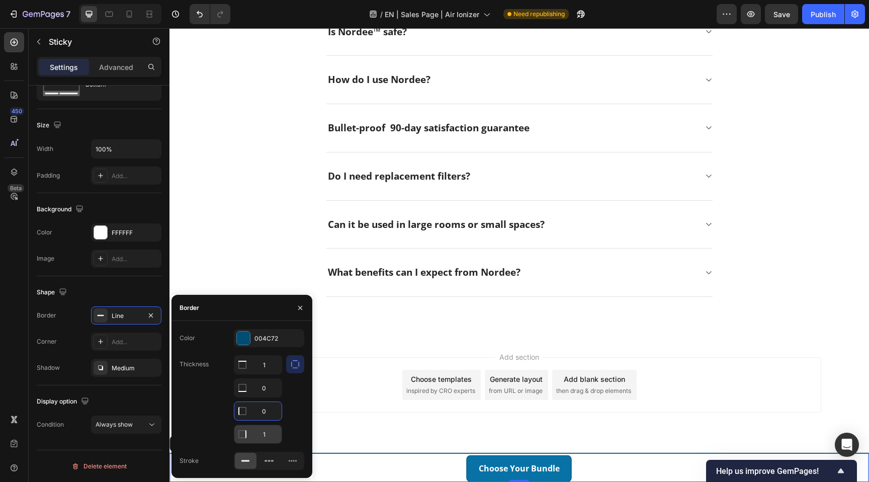
type input "0"
click at [270, 436] on input "1" at bounding box center [257, 434] width 47 height 18
type input "0"
click at [300, 309] on icon "button" at bounding box center [300, 308] width 8 height 8
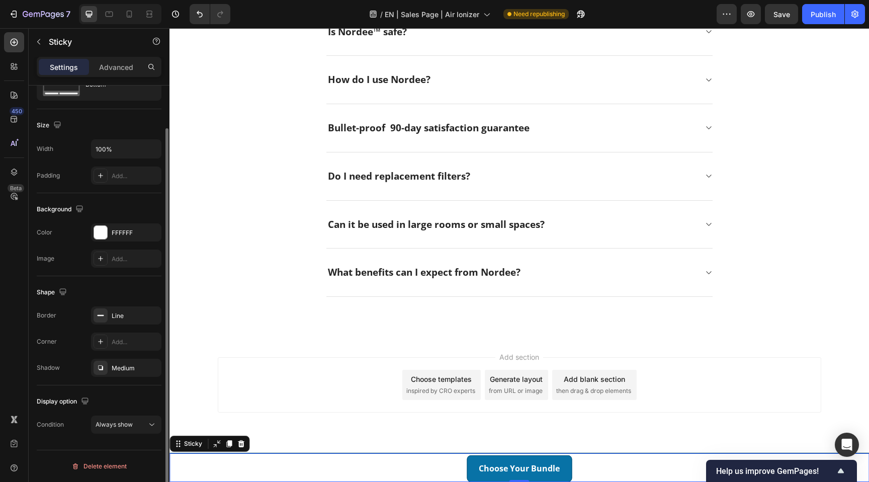
click at [134, 286] on div "Shape" at bounding box center [99, 292] width 125 height 16
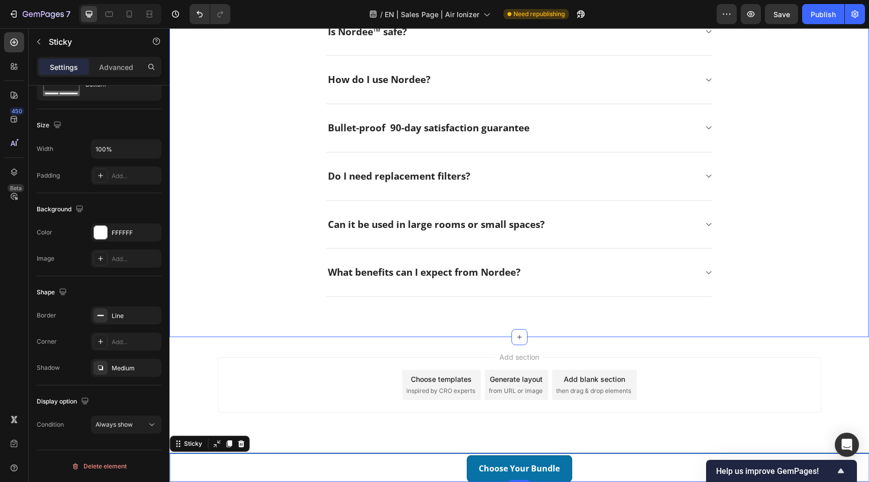
click at [296, 277] on div "Have a Question? We Can Help! Heading Title Line How does Nordee clear airborne…" at bounding box center [519, 30] width 685 height 534
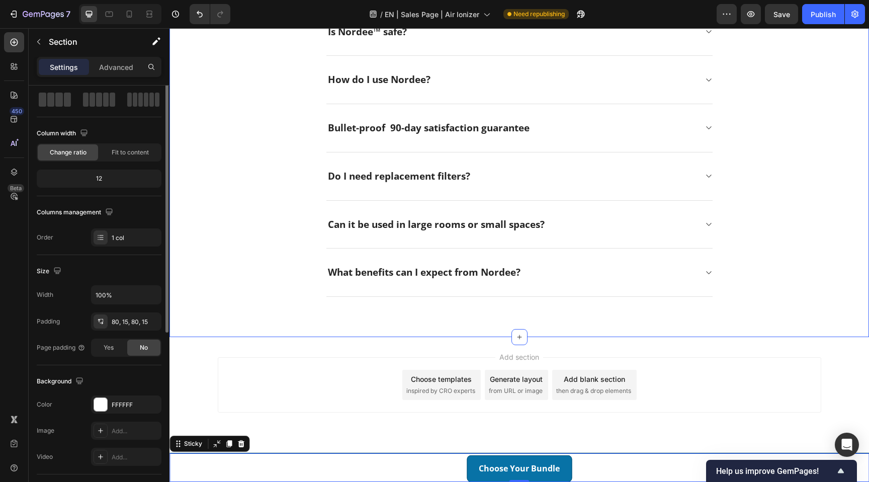
scroll to position [0, 0]
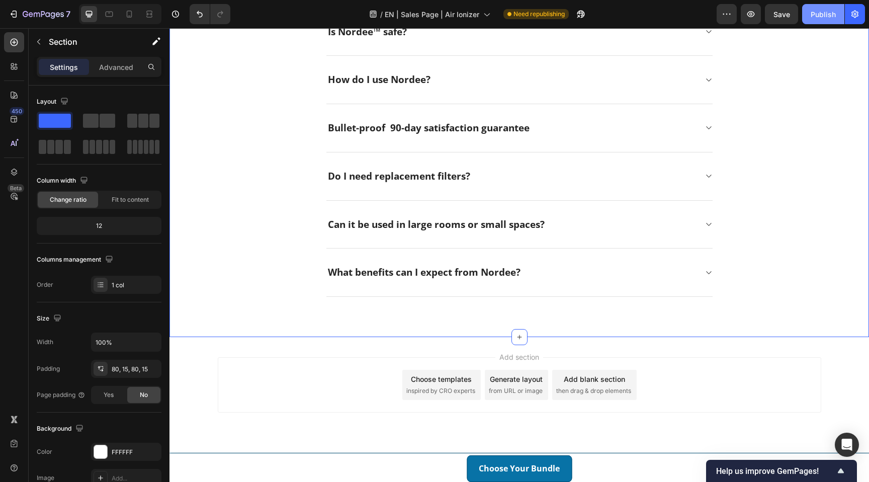
click at [822, 12] on div "Publish" at bounding box center [823, 14] width 25 height 11
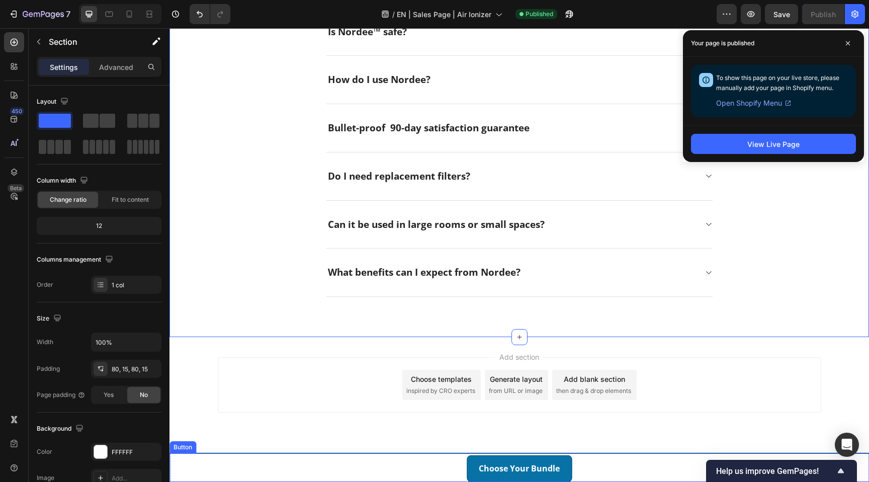
click at [446, 476] on div "Choose Your Bundle Button" at bounding box center [520, 467] width 700 height 29
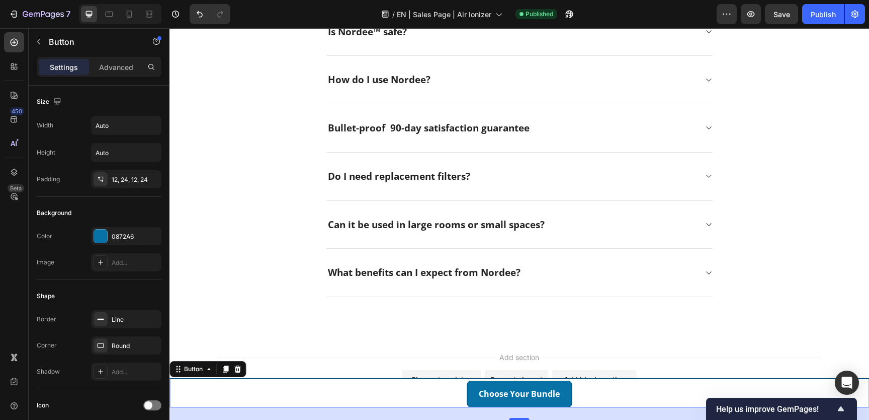
drag, startPoint x: 520, startPoint y: 417, endPoint x: 520, endPoint y: 430, distance: 12.6
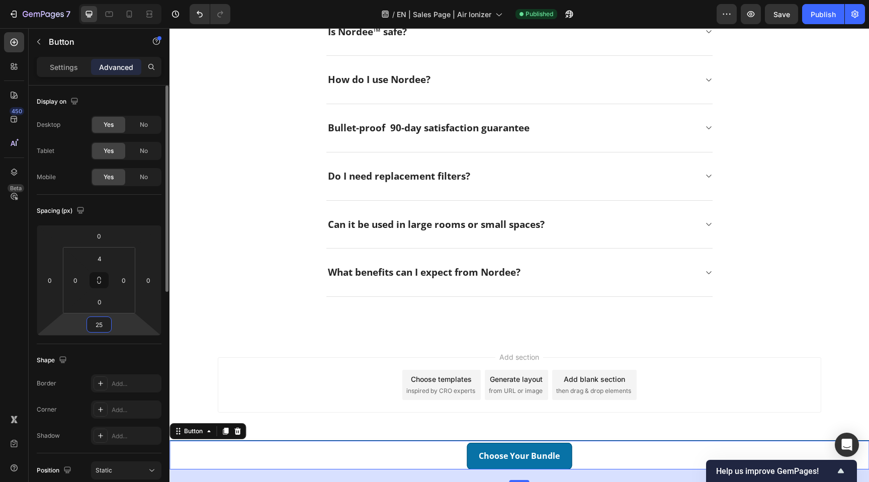
click at [101, 328] on input "25" at bounding box center [99, 324] width 20 height 15
type input "3"
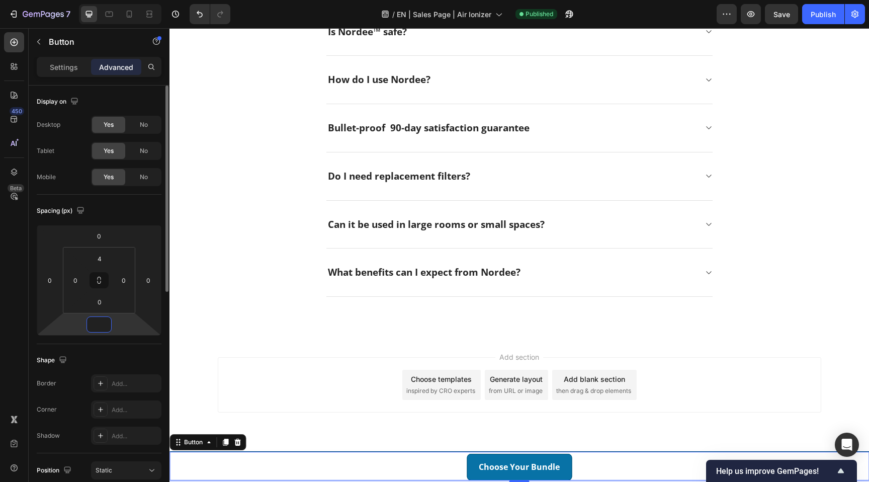
type input "8"
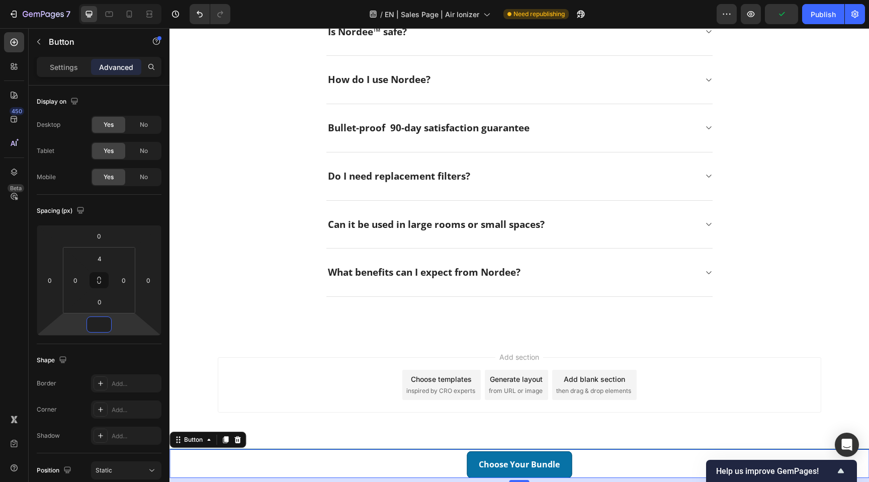
type input "4"
click at [363, 435] on div "Add section Choose templates inspired by CRO experts Generate layout from URL o…" at bounding box center [520, 399] width 700 height 124
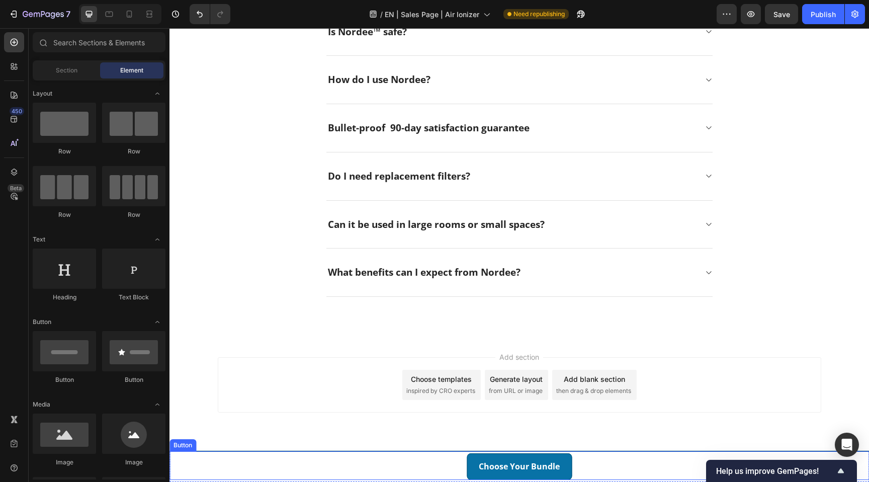
click at [622, 461] on div "Choose Your Bundle Button" at bounding box center [520, 465] width 700 height 29
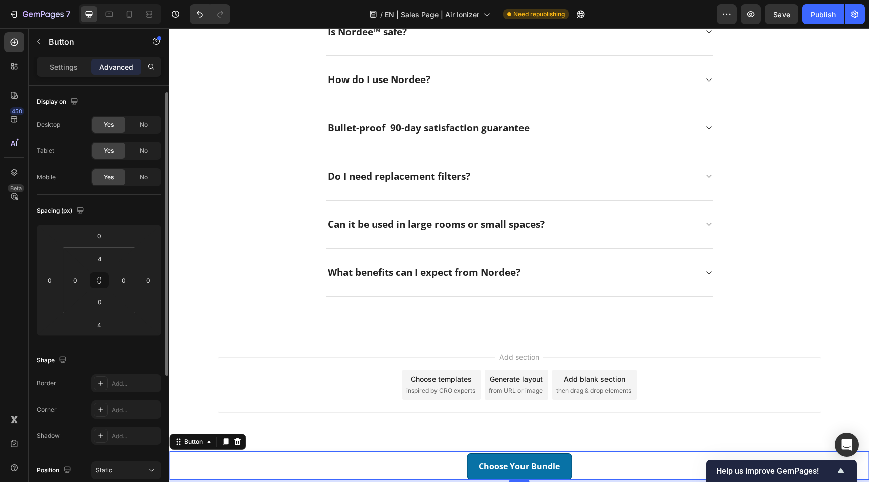
scroll to position [211, 0]
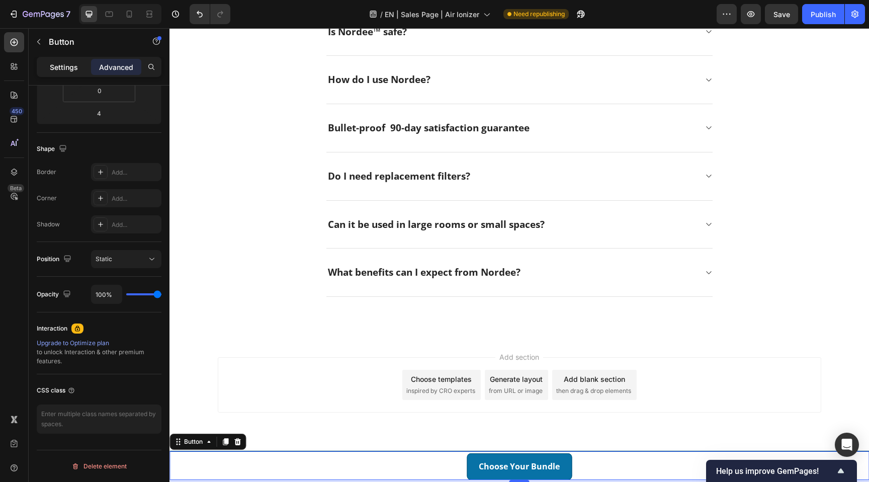
click at [70, 68] on p "Settings" at bounding box center [64, 67] width 28 height 11
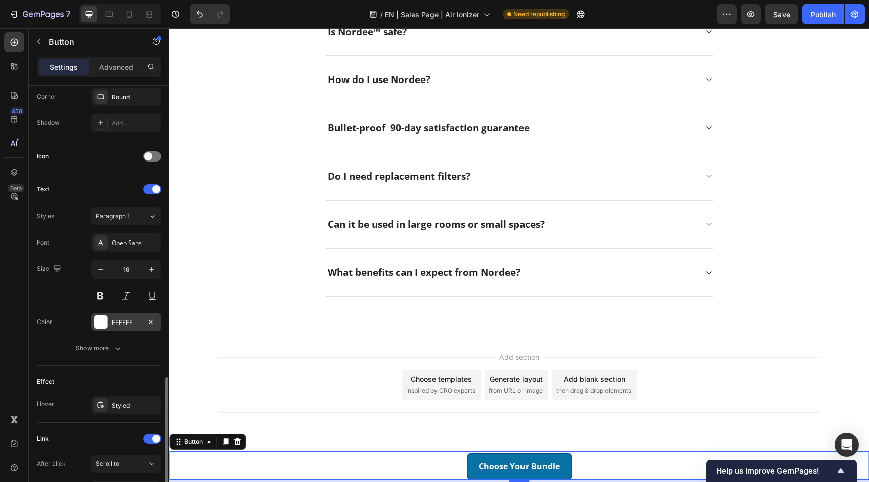
scroll to position [349, 0]
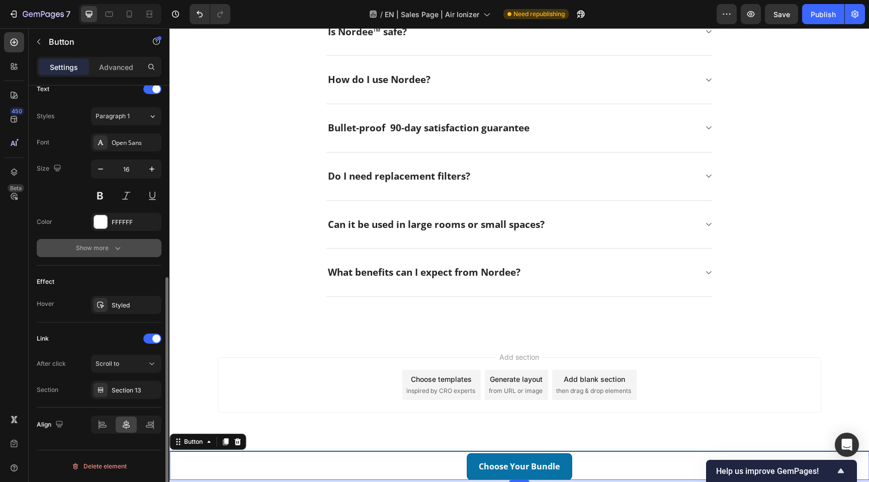
click at [116, 249] on icon "button" at bounding box center [118, 248] width 10 height 10
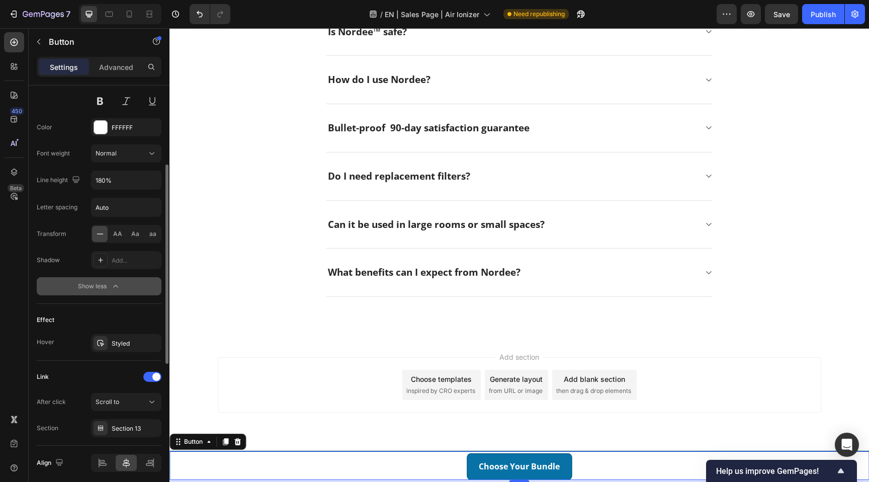
scroll to position [481, 0]
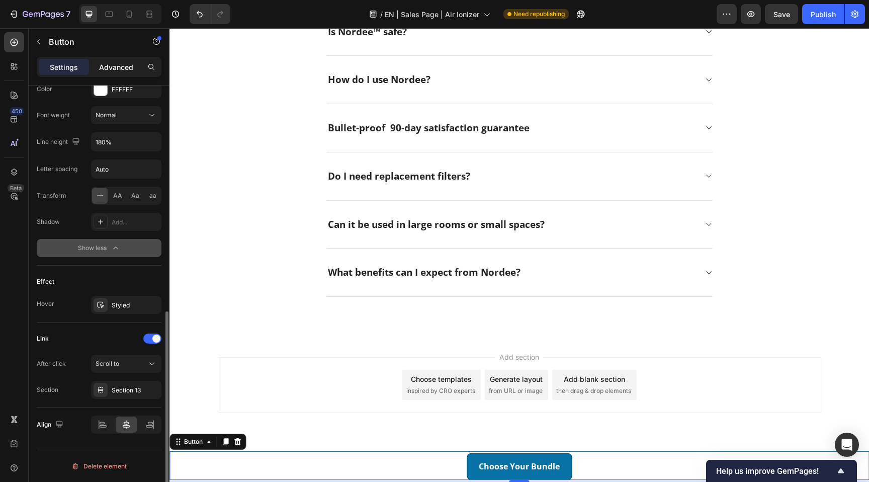
click at [115, 67] on p "Advanced" at bounding box center [116, 67] width 34 height 11
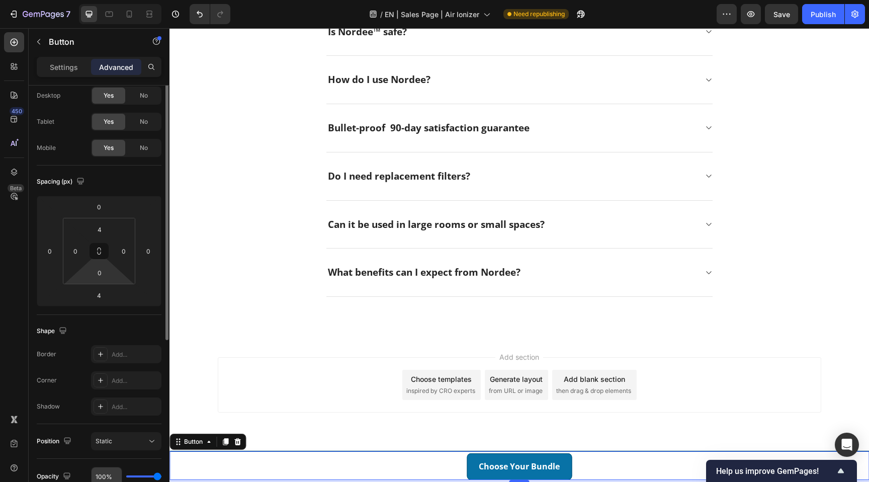
scroll to position [0, 0]
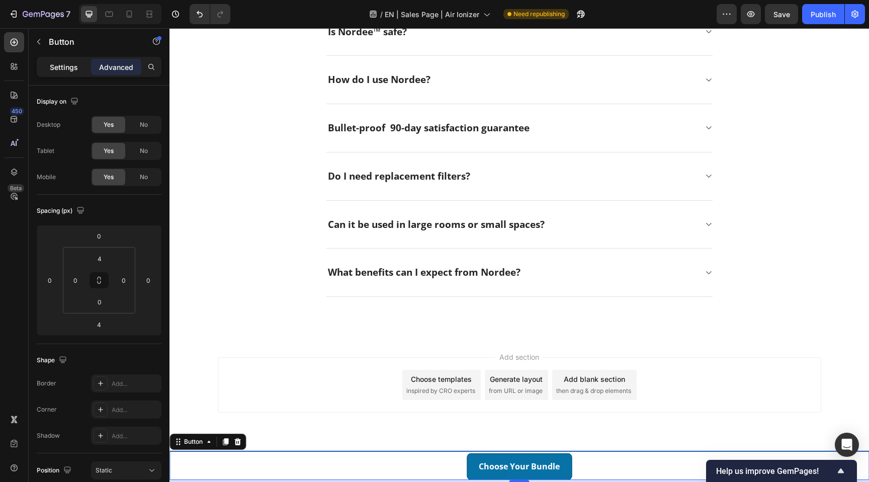
click at [73, 67] on p "Settings" at bounding box center [64, 67] width 28 height 11
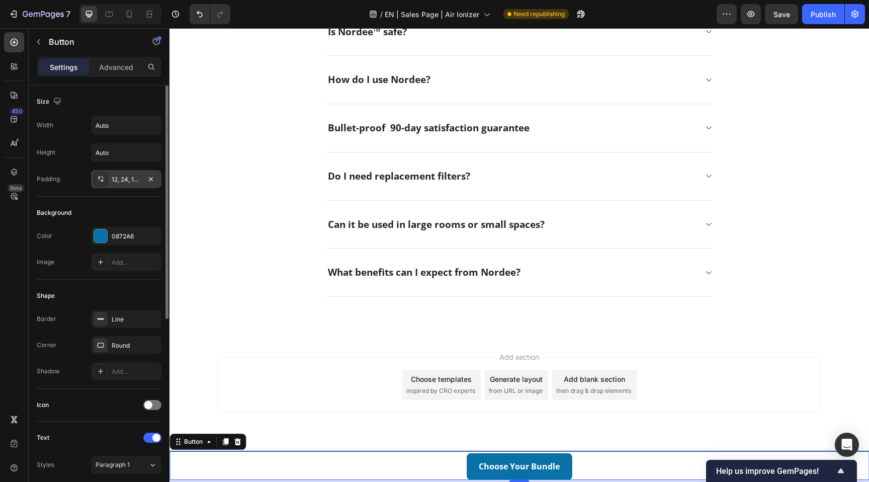
click at [128, 177] on div "12, 24, 12, 24" at bounding box center [126, 179] width 29 height 9
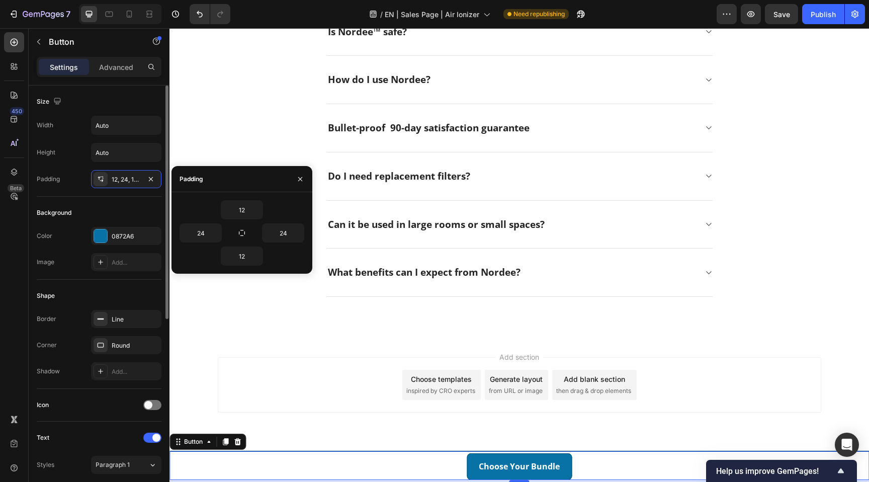
click at [117, 210] on div "Background" at bounding box center [99, 213] width 125 height 16
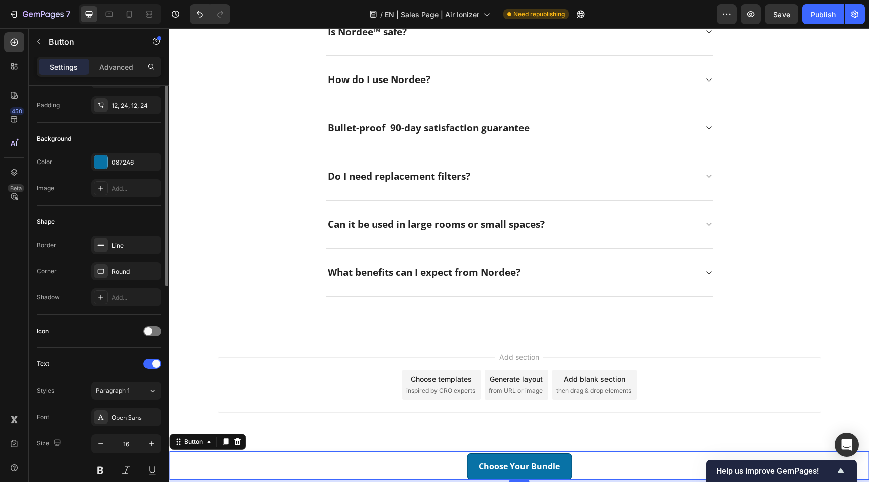
scroll to position [160, 0]
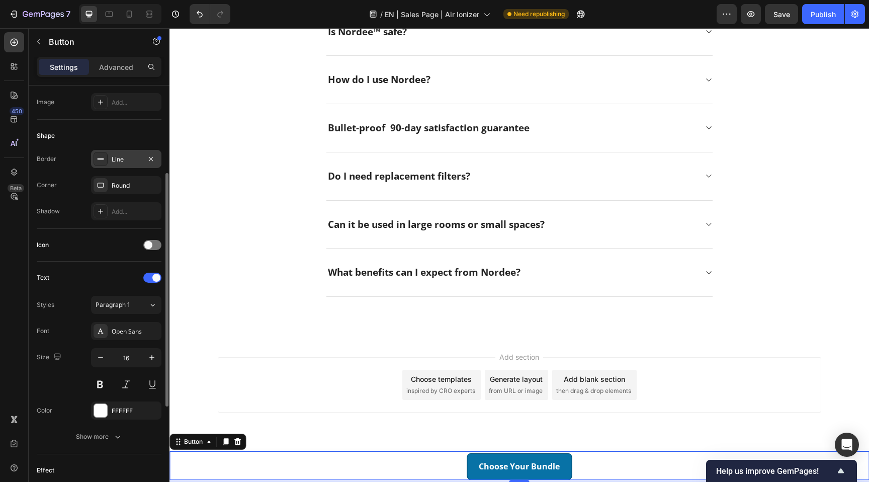
click at [132, 158] on div "Line" at bounding box center [126, 159] width 29 height 9
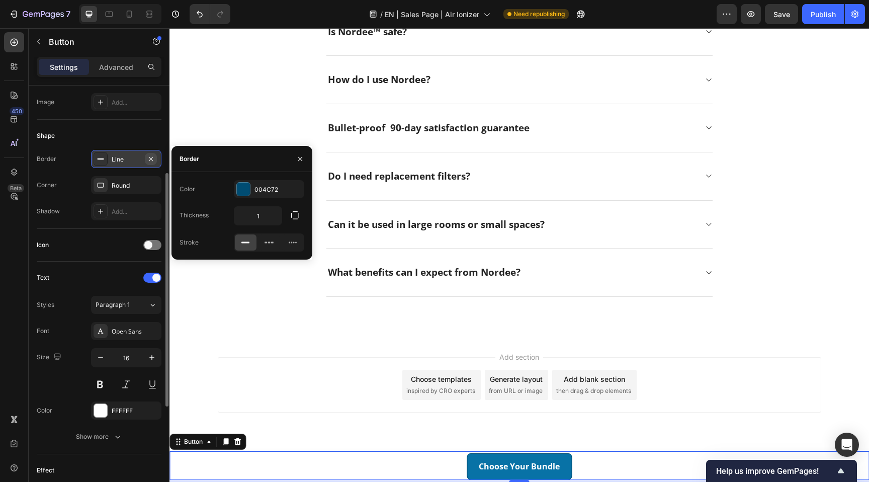
click at [151, 158] on icon "button" at bounding box center [151, 158] width 4 height 4
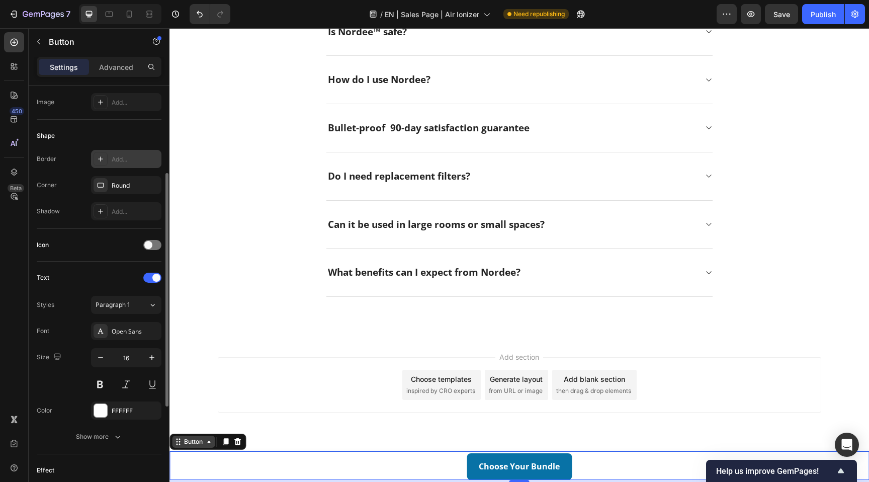
click at [205, 442] on icon at bounding box center [209, 442] width 8 height 8
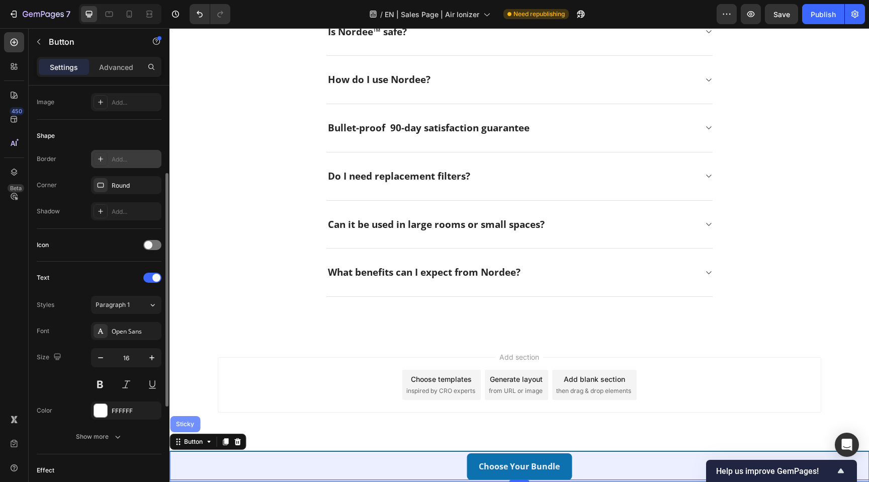
click at [187, 419] on div "Sticky" at bounding box center [185, 424] width 30 height 16
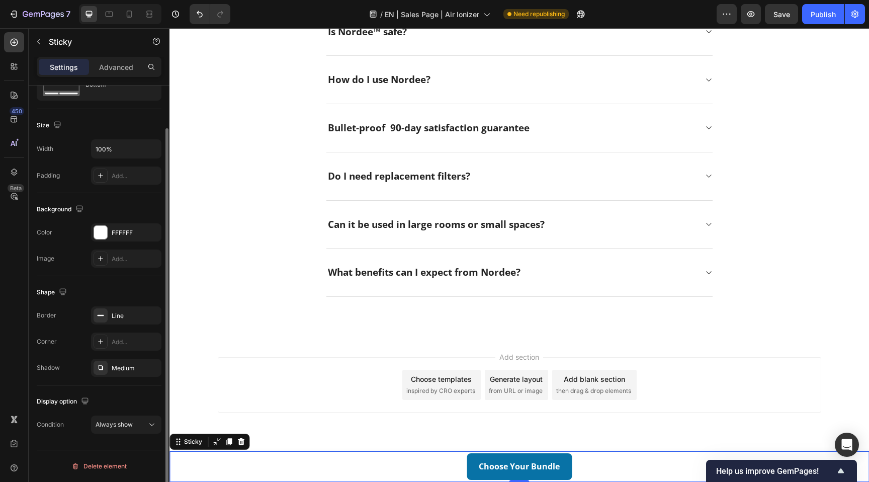
scroll to position [0, 0]
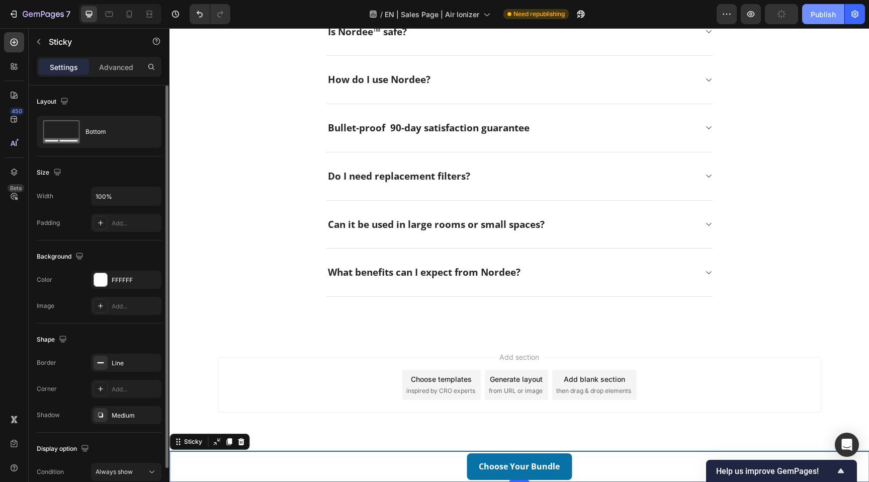
click at [836, 13] on div "Publish" at bounding box center [823, 14] width 25 height 11
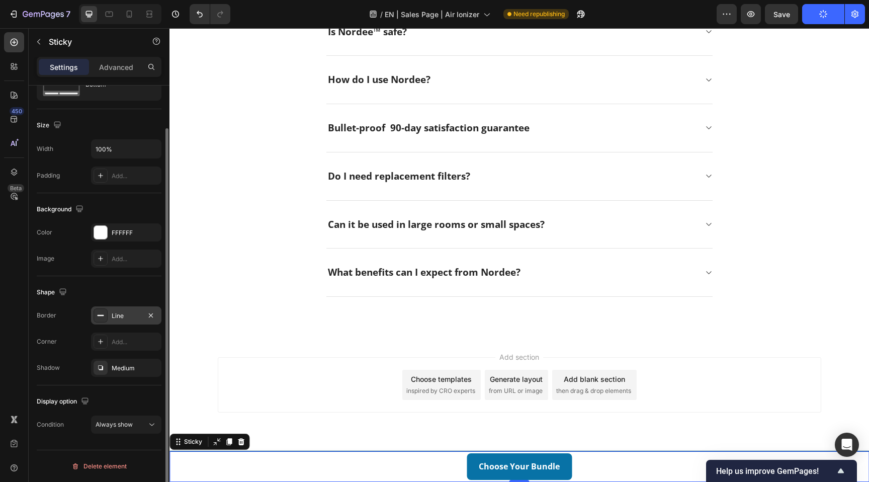
click at [123, 317] on div "Line" at bounding box center [126, 315] width 29 height 9
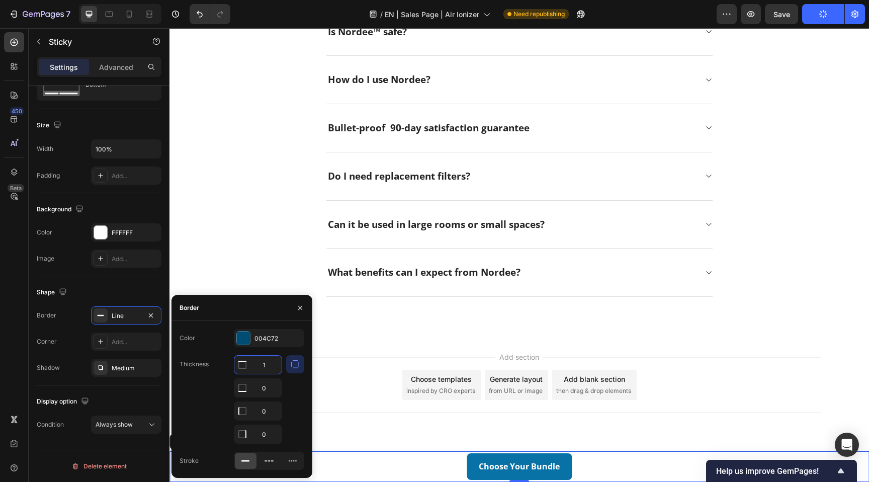
click at [268, 363] on input "1" at bounding box center [257, 365] width 47 height 18
type input "2"
type input "1"
click at [263, 336] on div "004C72" at bounding box center [269, 338] width 29 height 9
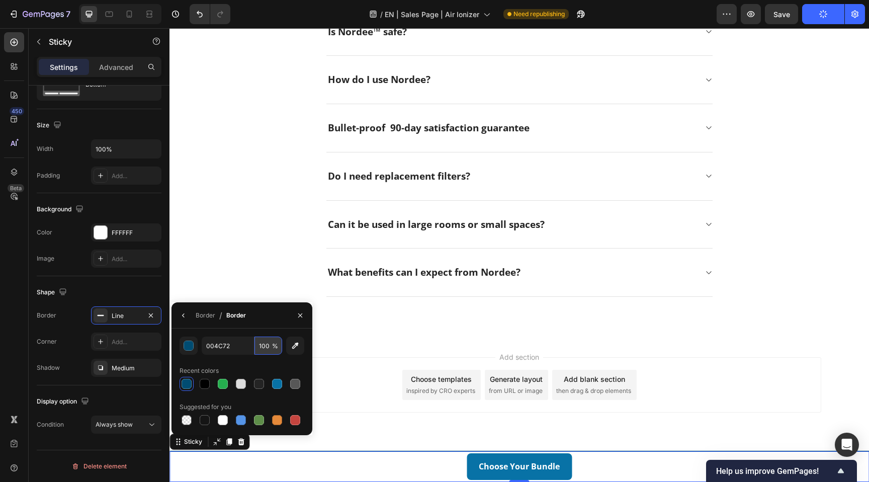
click at [266, 347] on input "100" at bounding box center [269, 346] width 28 height 18
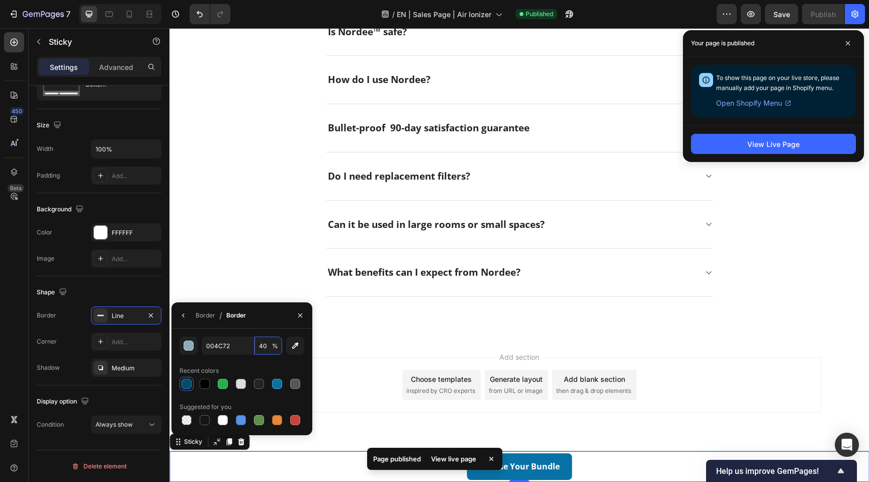
type input "40"
click at [280, 331] on div "004C72 40 % Recent colors Suggested for you" at bounding box center [242, 381] width 141 height 107
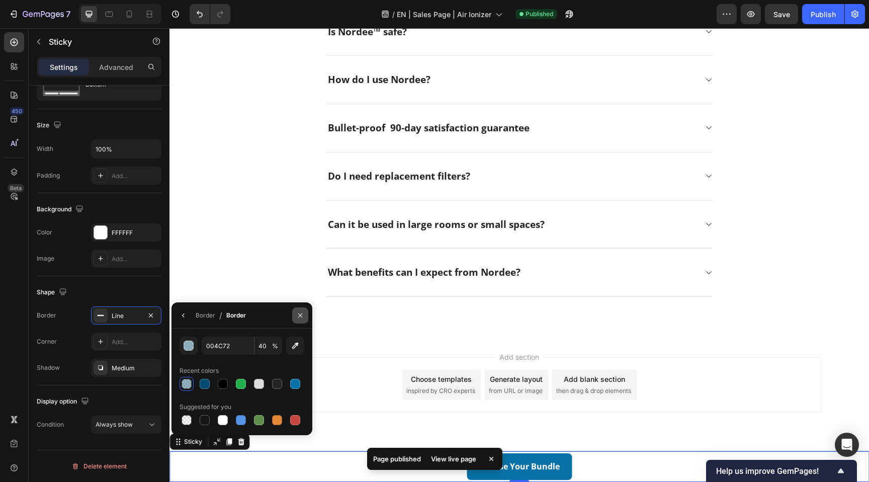
click at [300, 312] on icon "button" at bounding box center [300, 315] width 8 height 8
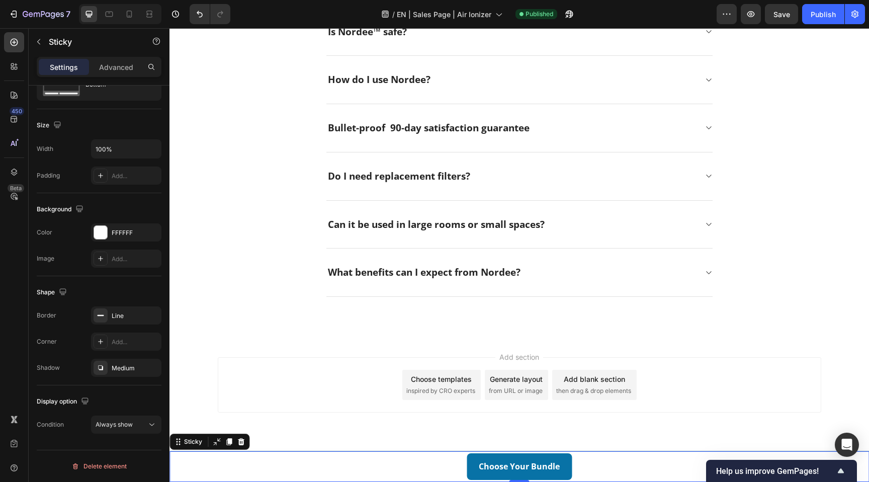
click at [772, 229] on div "Have a Question? We Can Help! Heading Title Line How does Nordee clear airborne…" at bounding box center [519, 30] width 685 height 534
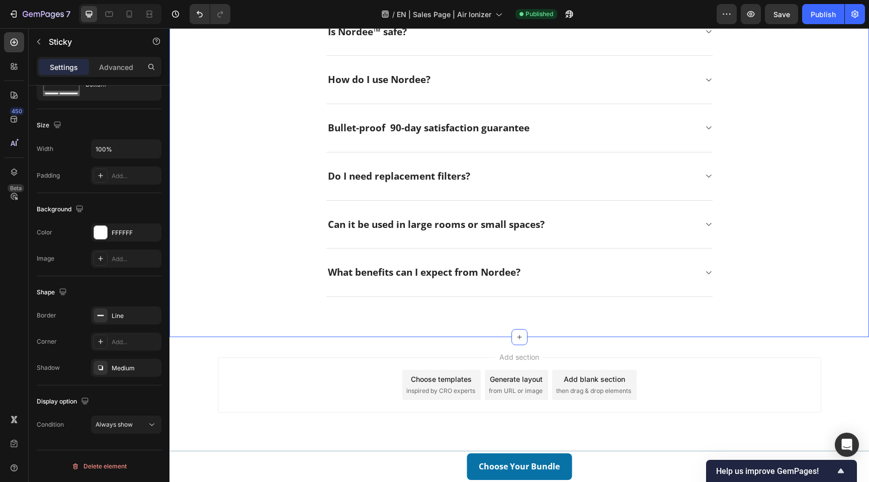
scroll to position [0, 0]
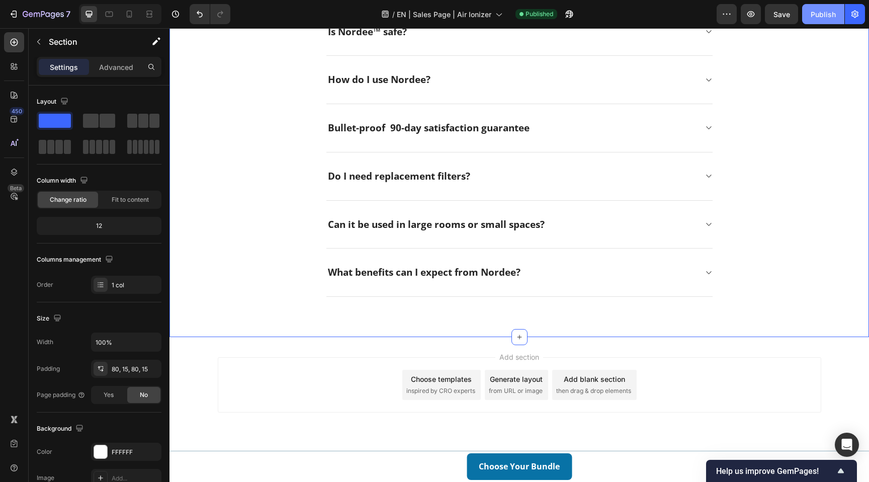
click at [821, 16] on div "Publish" at bounding box center [823, 14] width 25 height 11
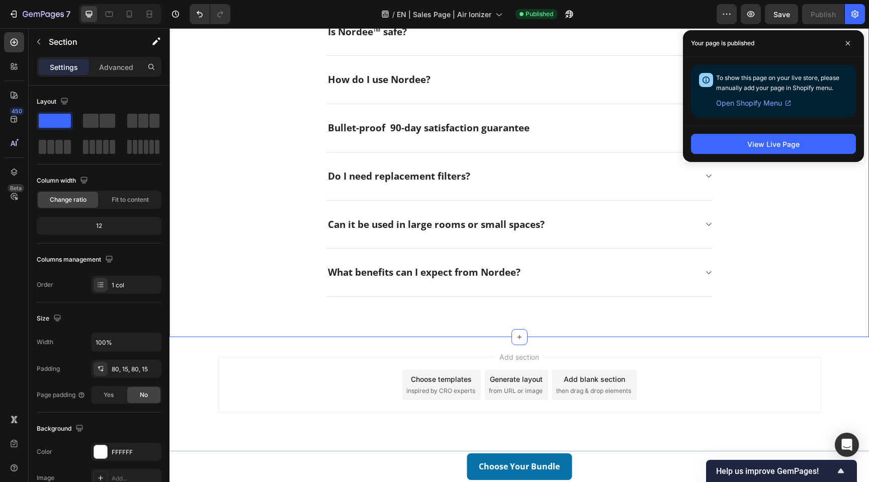
click at [824, 188] on div "Have a Question? We Can Help! Heading Title Line How does Nordee clear airborne…" at bounding box center [519, 30] width 685 height 534
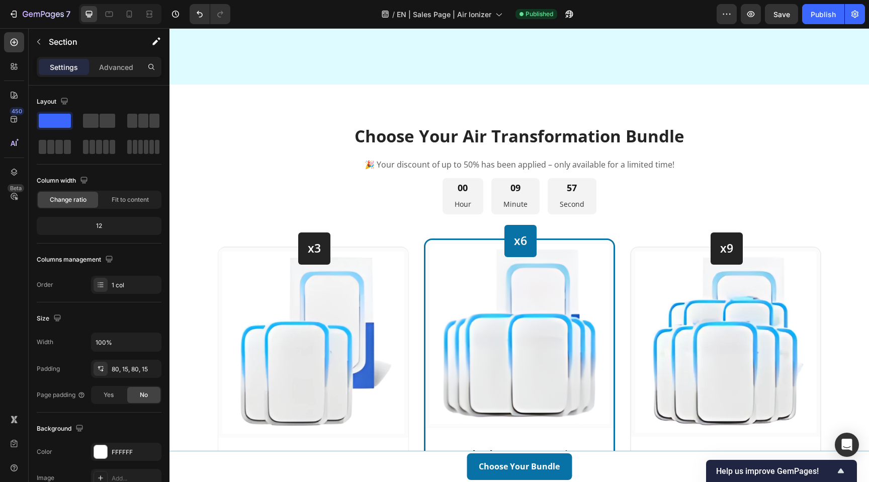
scroll to position [2669, 0]
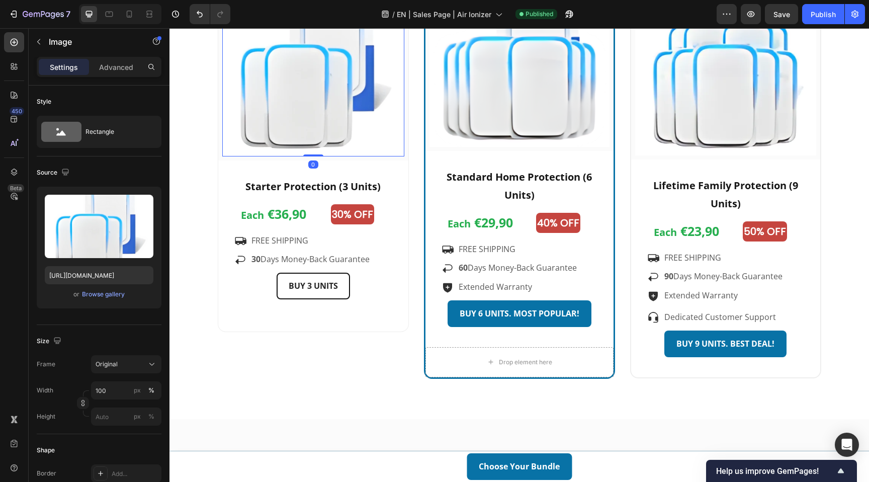
click at [269, 115] on img at bounding box center [313, 65] width 182 height 182
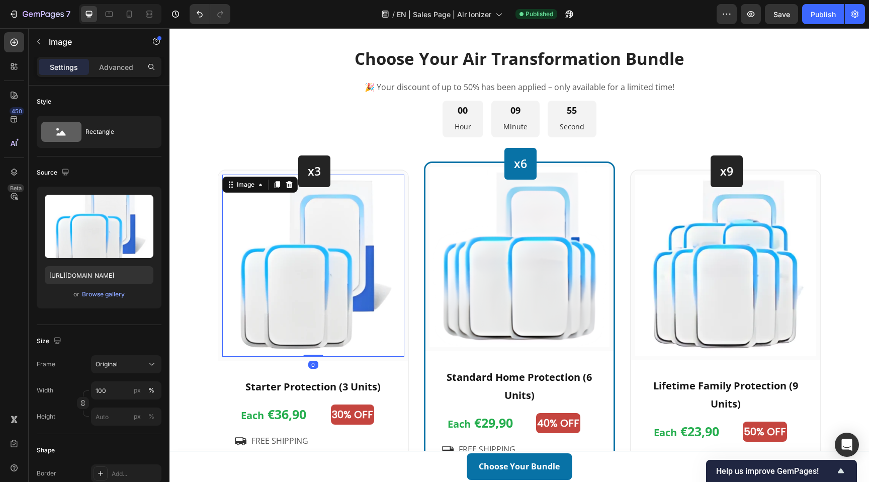
scroll to position [2386, 0]
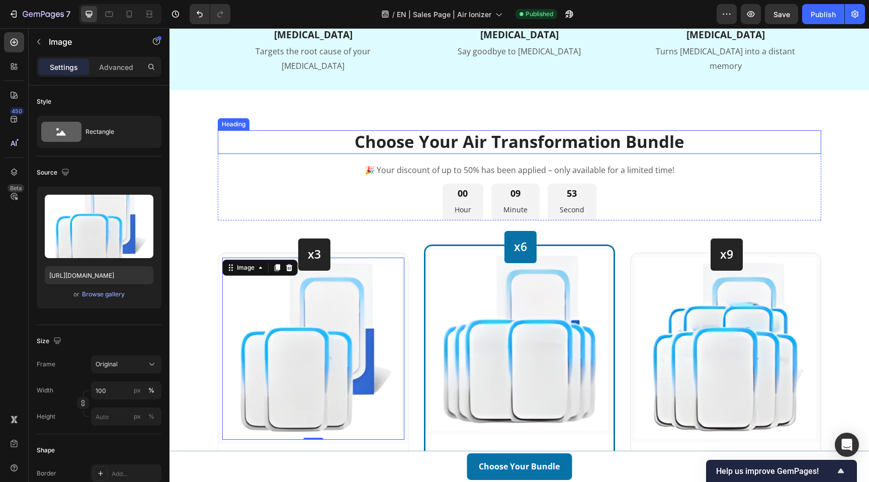
click at [269, 154] on h2 "Choose Your Air Transformation Bundle" at bounding box center [520, 142] width 604 height 24
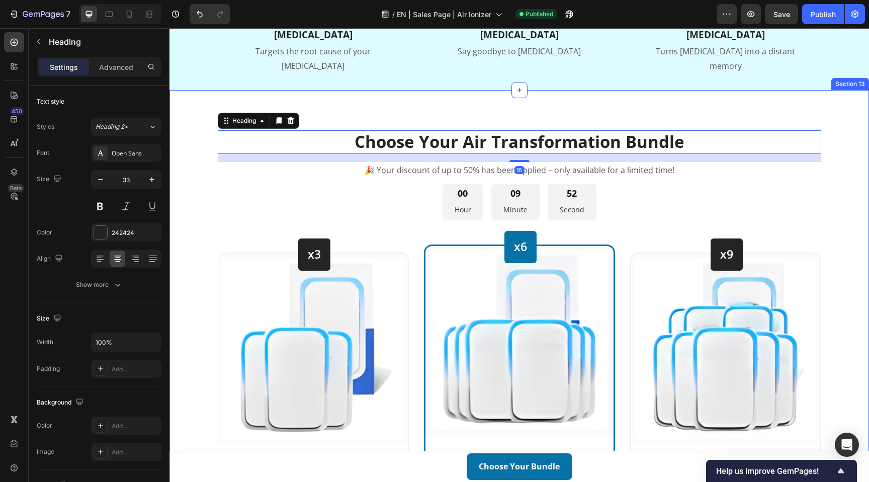
click at [315, 147] on div "Choose Your Air Transformation Bundle Heading 16 🎉 Your discount of up to 50% h…" at bounding box center [520, 396] width 700 height 612
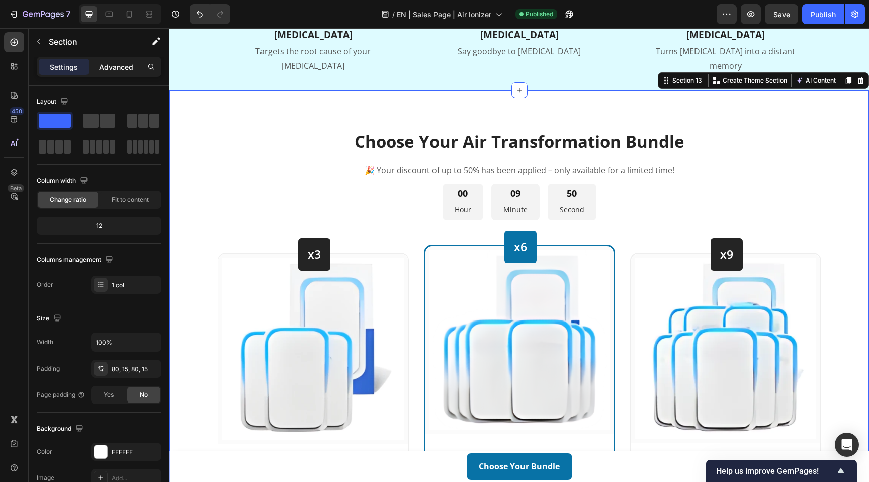
click at [111, 70] on p "Advanced" at bounding box center [116, 67] width 34 height 11
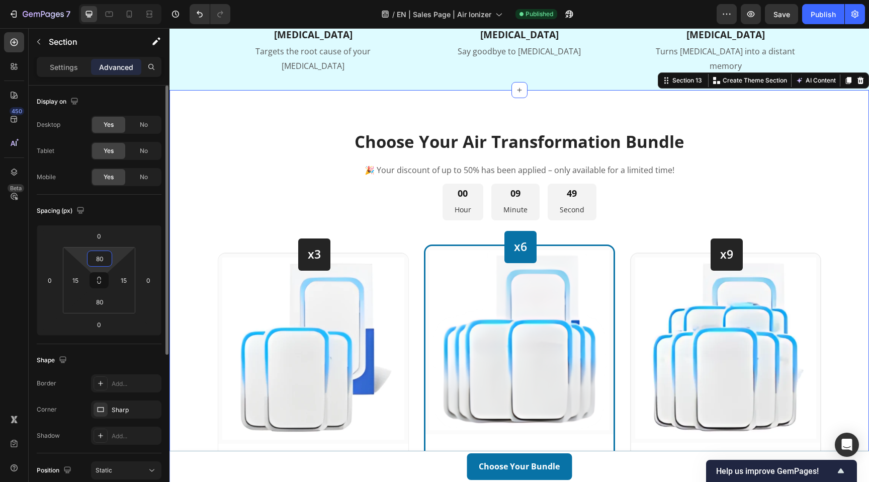
click at [103, 261] on input "80" at bounding box center [100, 258] width 20 height 15
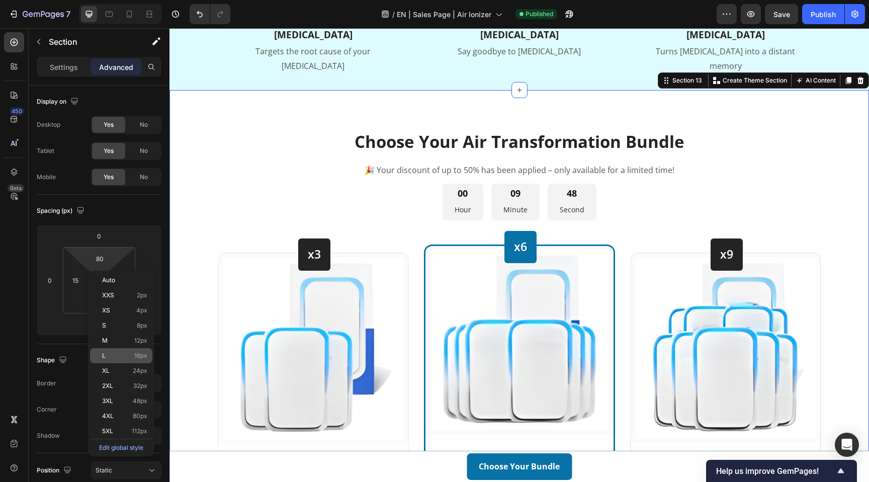
click at [127, 355] on p "L 16px" at bounding box center [124, 355] width 45 height 7
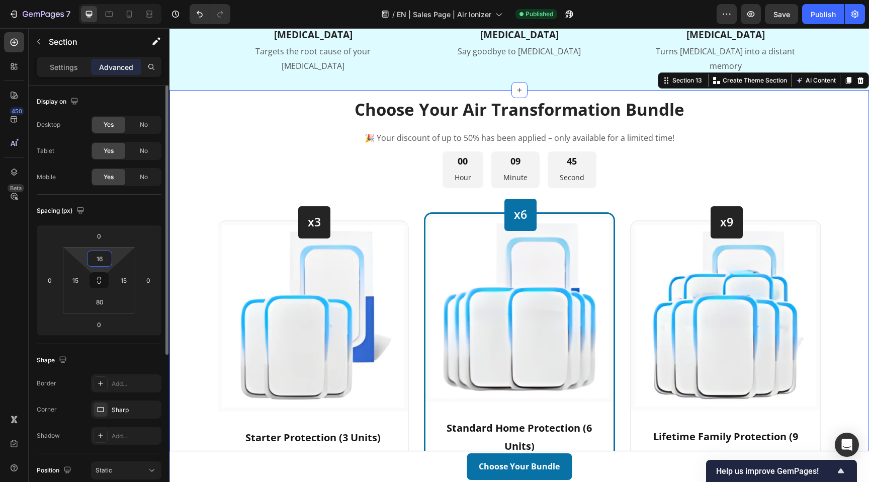
click at [103, 259] on input "16" at bounding box center [100, 258] width 20 height 15
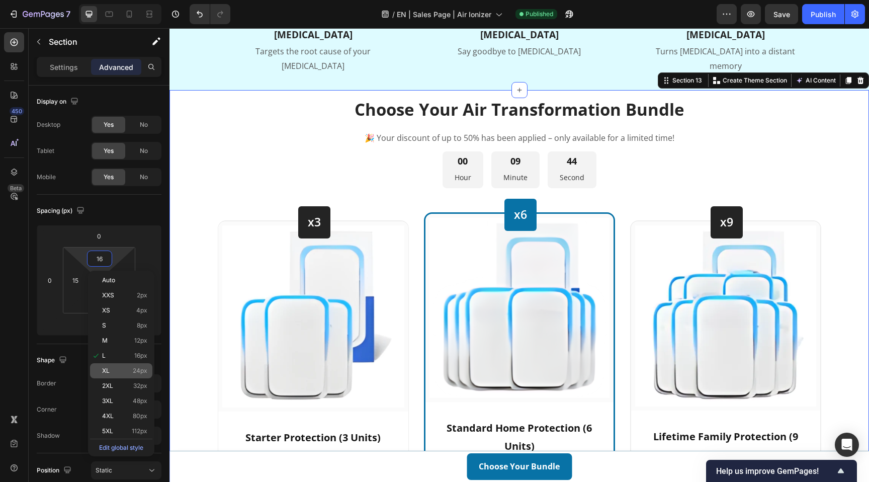
click at [118, 368] on p "XL 24px" at bounding box center [124, 370] width 45 height 7
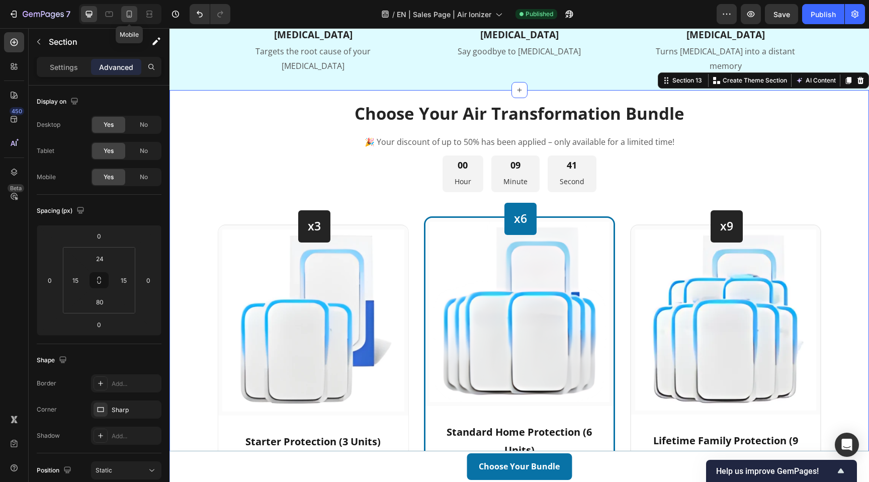
click at [127, 15] on icon at bounding box center [130, 14] width 6 height 7
type input "80"
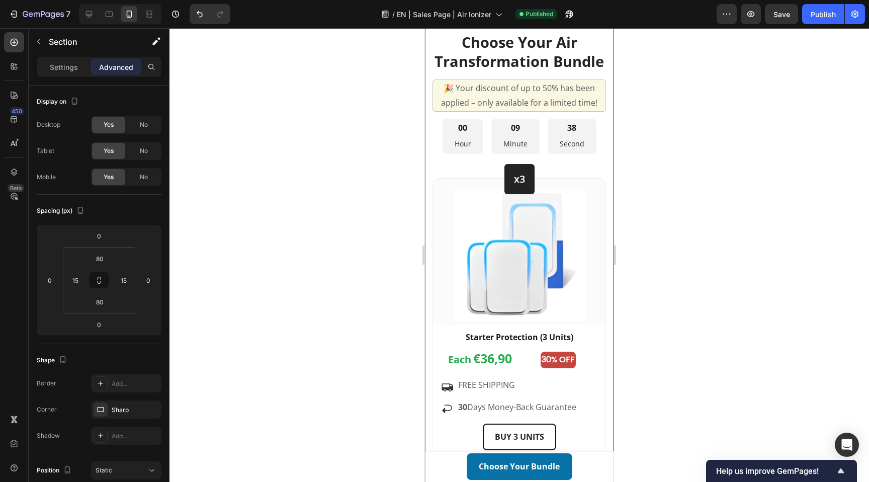
scroll to position [3059, 0]
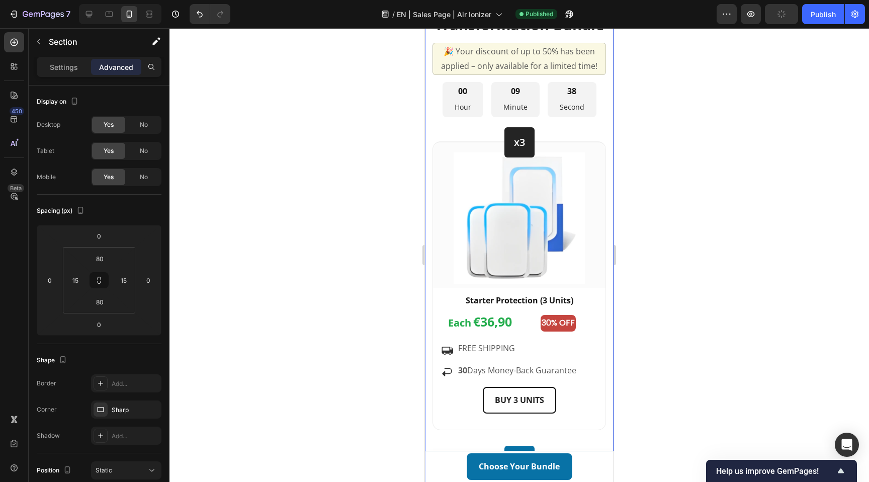
click at [383, 206] on div at bounding box center [520, 255] width 700 height 454
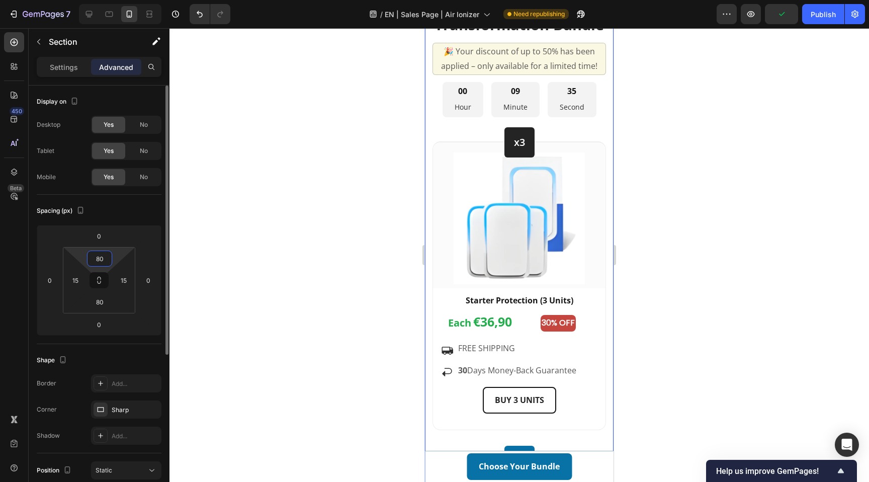
click at [103, 260] on input "80" at bounding box center [100, 258] width 20 height 15
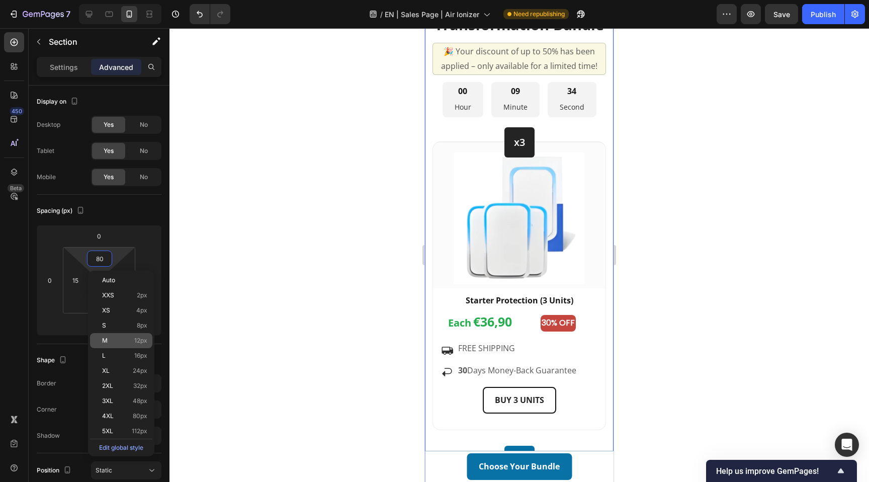
click at [125, 339] on p "M 12px" at bounding box center [124, 340] width 45 height 7
type input "12"
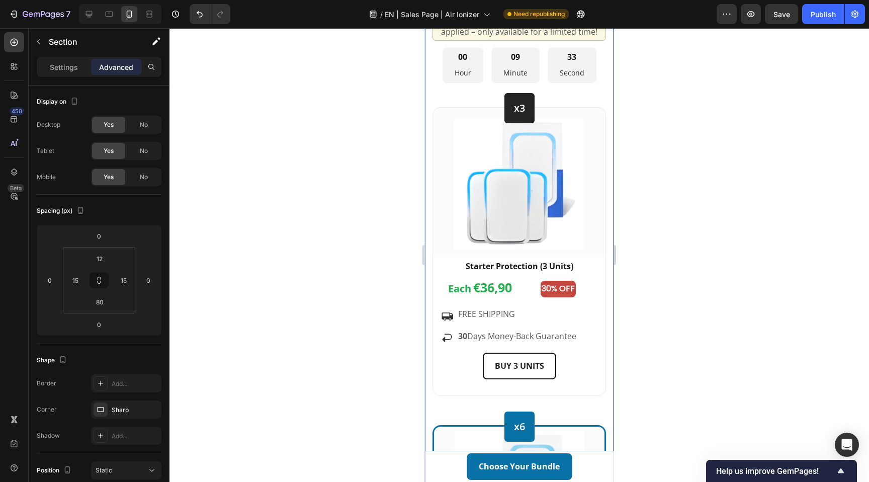
click at [373, 247] on div at bounding box center [520, 255] width 700 height 454
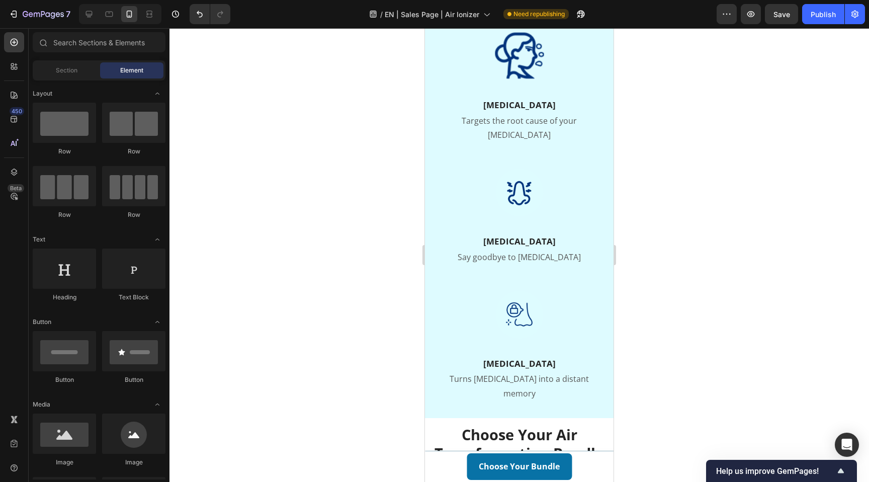
scroll to position [2716, 0]
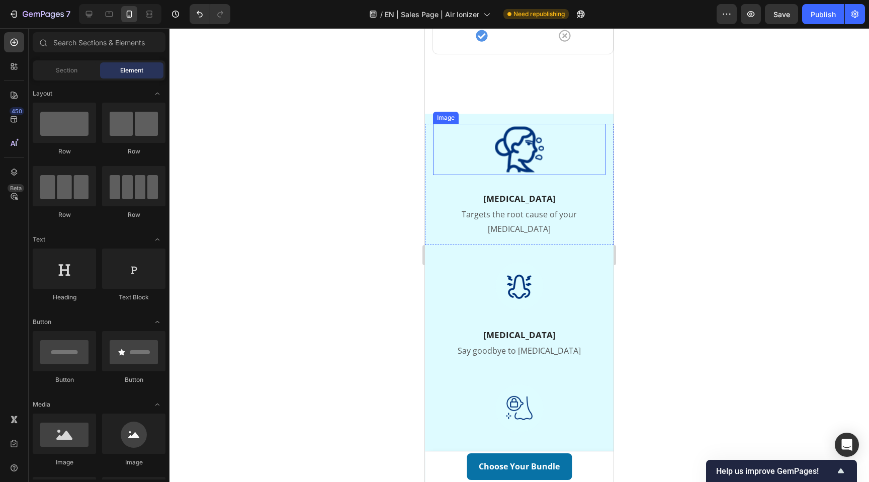
click at [522, 141] on img at bounding box center [519, 150] width 50 height 52
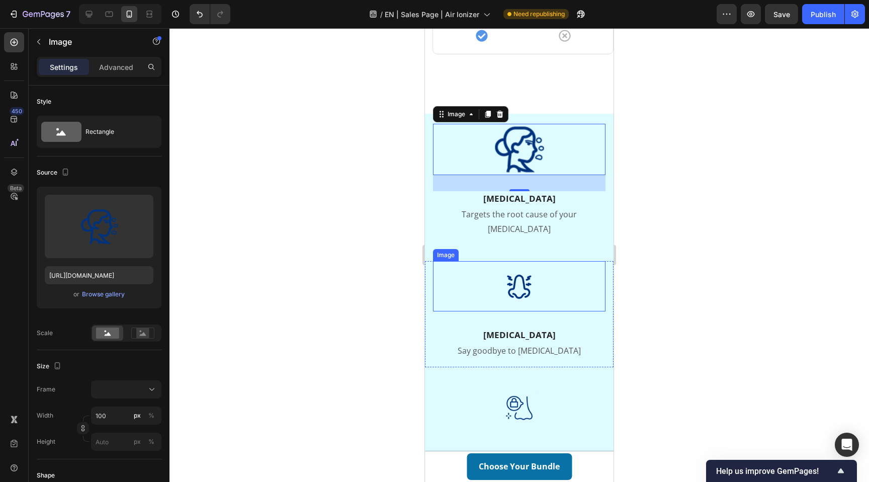
click at [521, 277] on img at bounding box center [519, 286] width 50 height 50
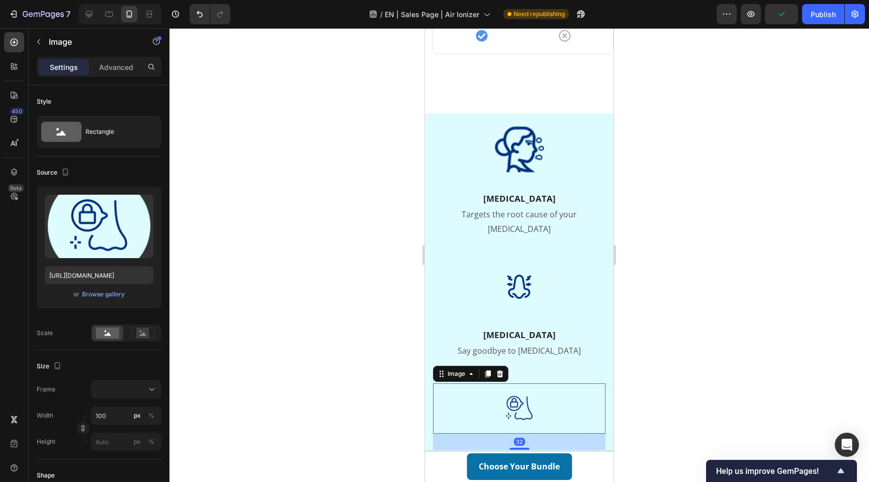
click at [522, 393] on img at bounding box center [519, 408] width 50 height 50
click at [154, 413] on button "%" at bounding box center [151, 415] width 12 height 12
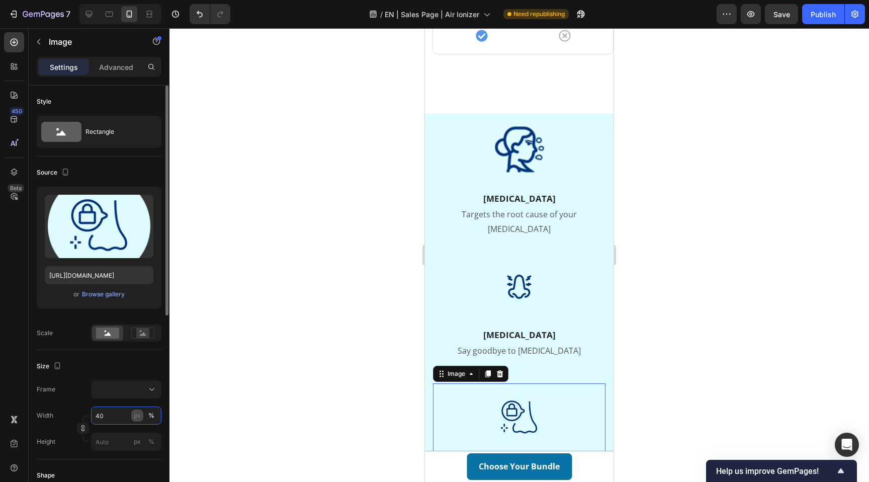
type input "30"
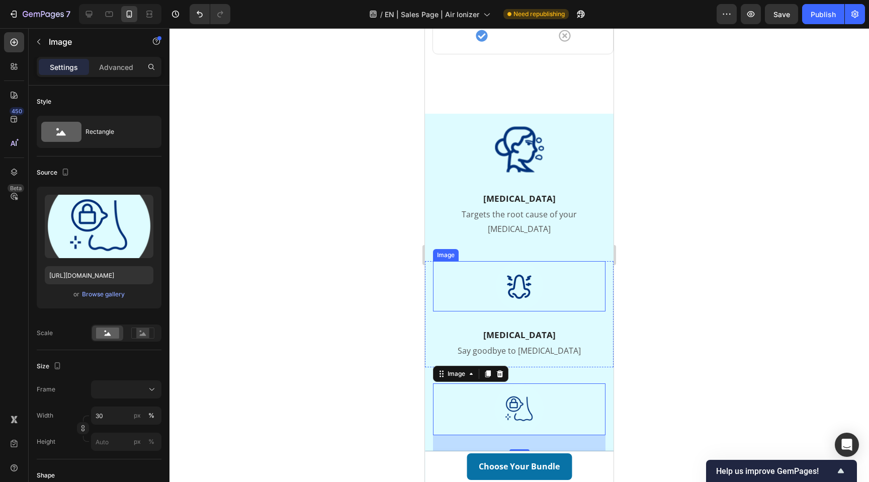
click at [519, 274] on img at bounding box center [519, 286] width 50 height 50
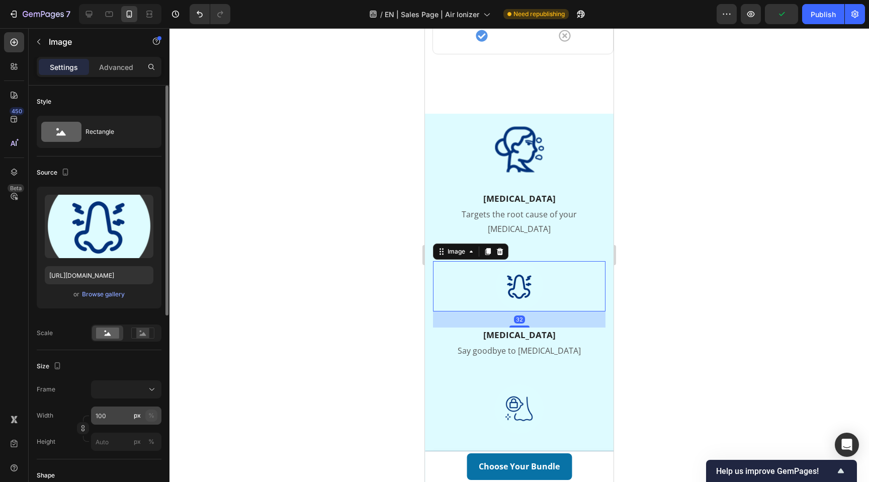
click at [154, 417] on button "%" at bounding box center [151, 415] width 12 height 12
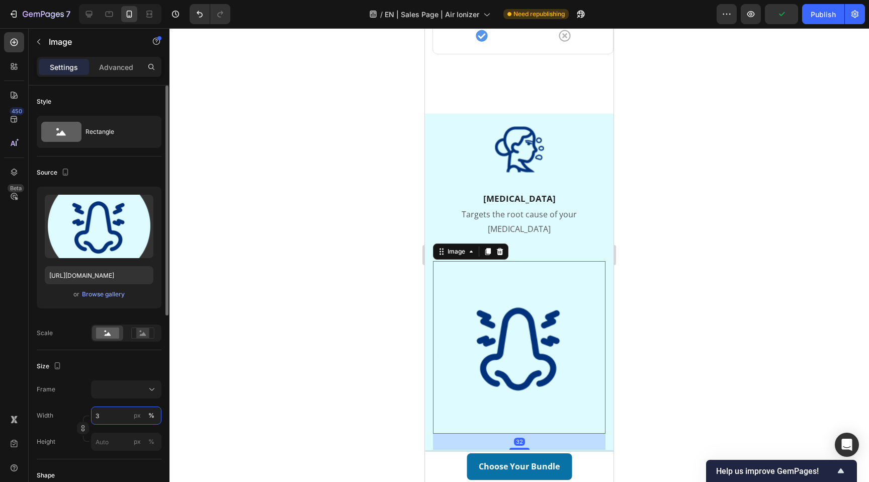
type input "30"
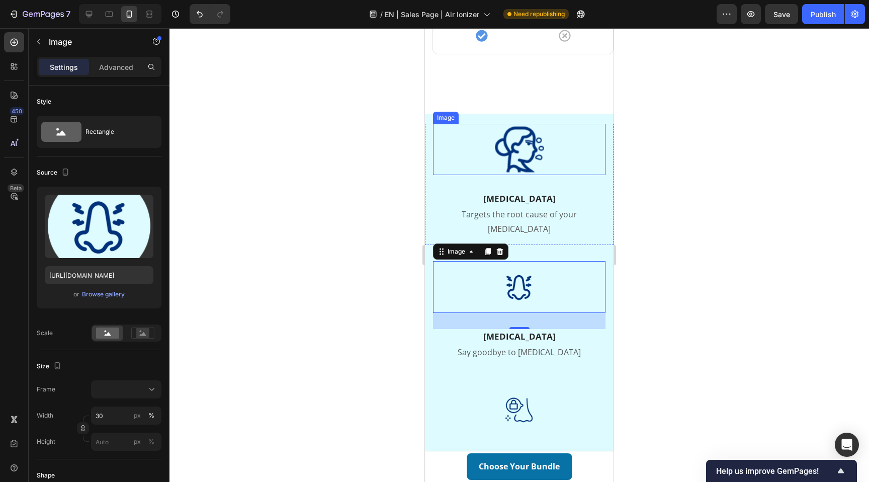
click at [517, 146] on img at bounding box center [519, 150] width 50 height 52
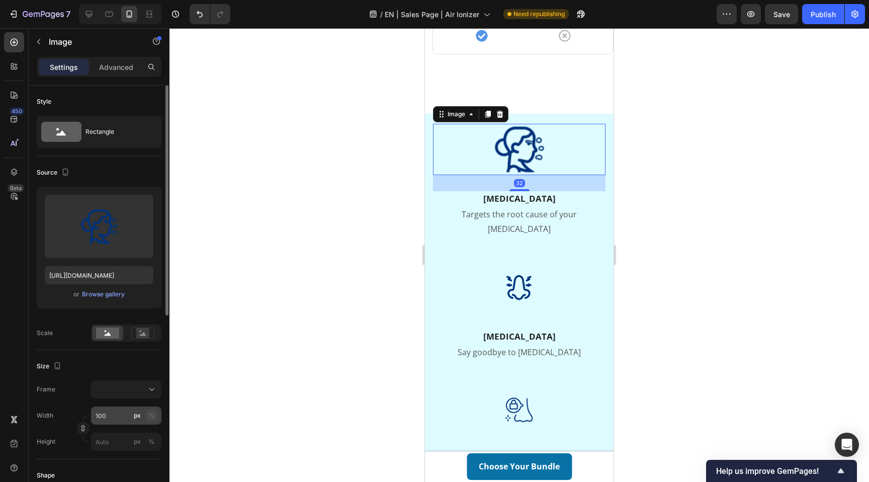
click at [151, 413] on div "%" at bounding box center [151, 415] width 6 height 9
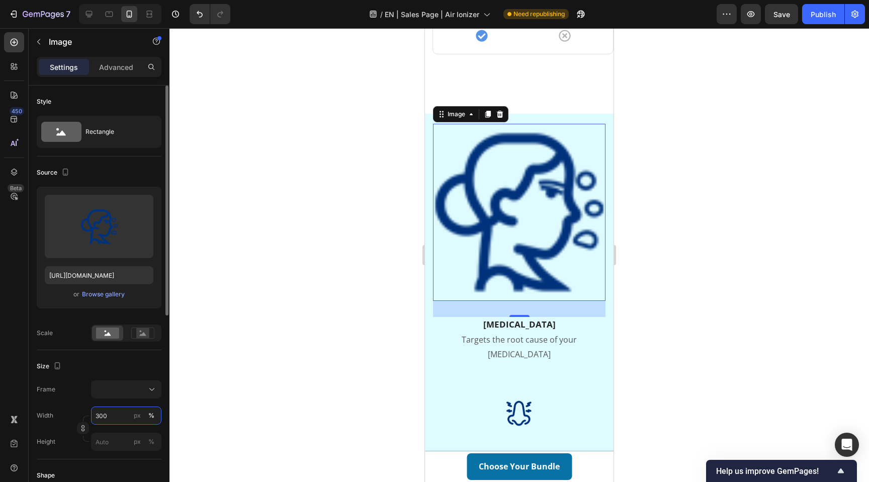
type input "30"
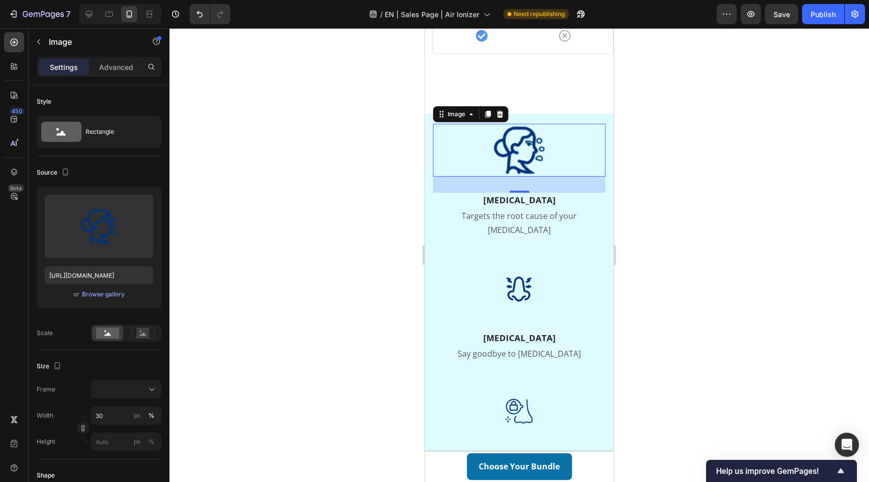
click at [373, 291] on div at bounding box center [520, 255] width 700 height 454
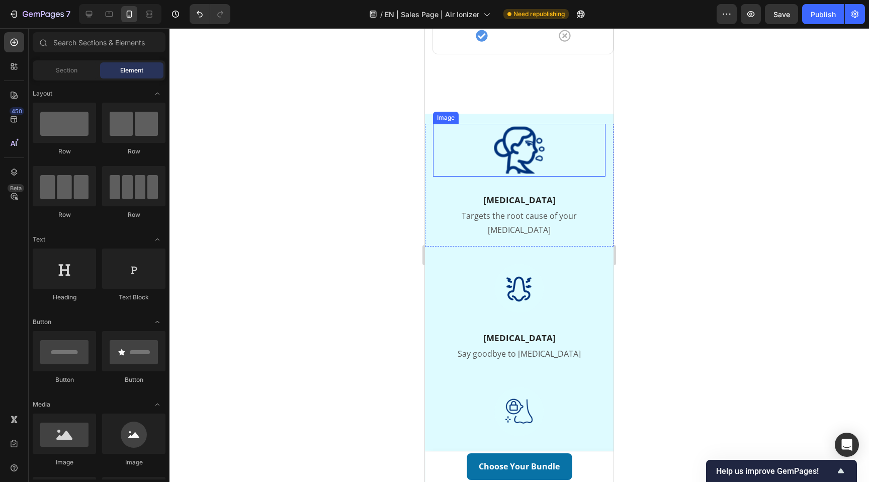
click at [482, 166] on div at bounding box center [519, 150] width 173 height 53
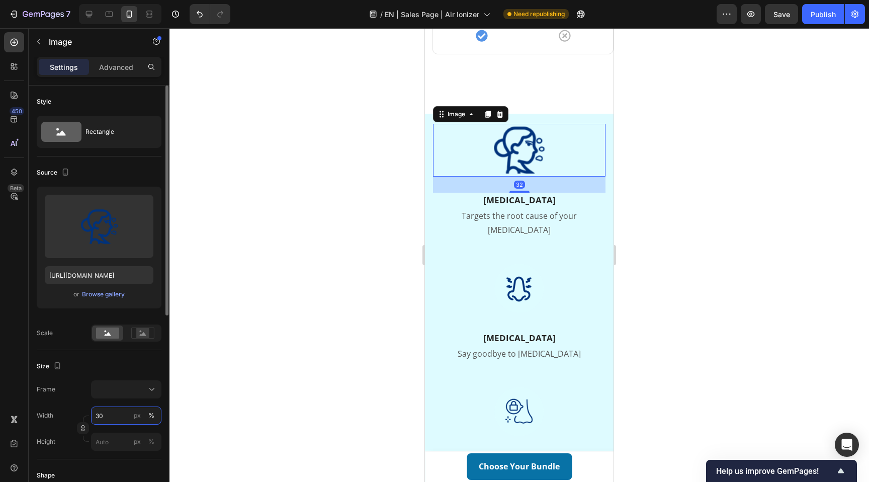
click at [111, 419] on input "30" at bounding box center [126, 415] width 70 height 18
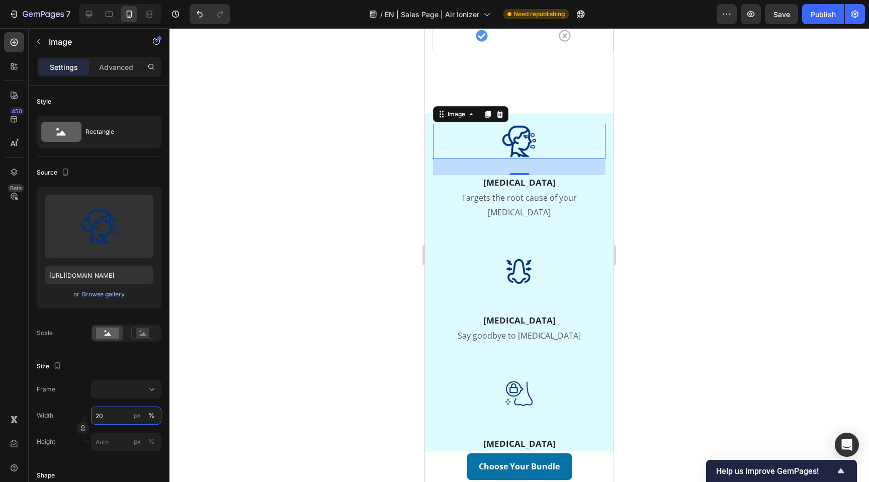
type input "20"
click at [309, 283] on div at bounding box center [520, 255] width 700 height 454
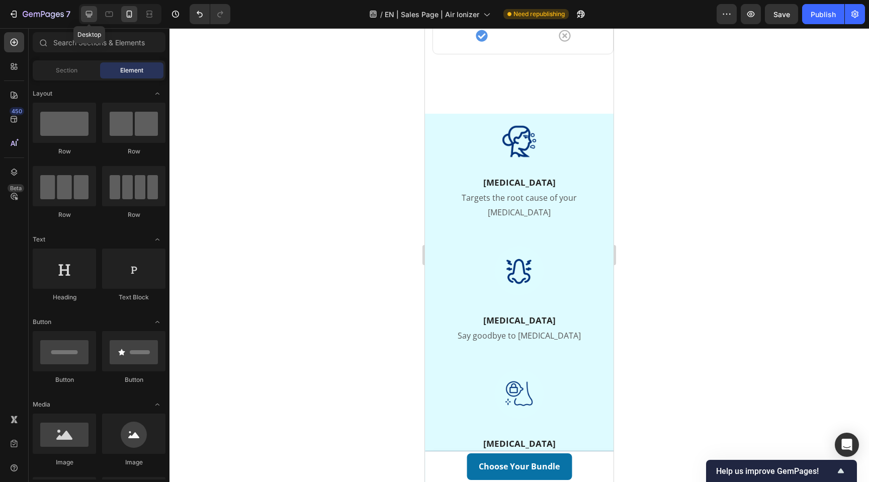
click at [87, 16] on icon at bounding box center [89, 14] width 7 height 7
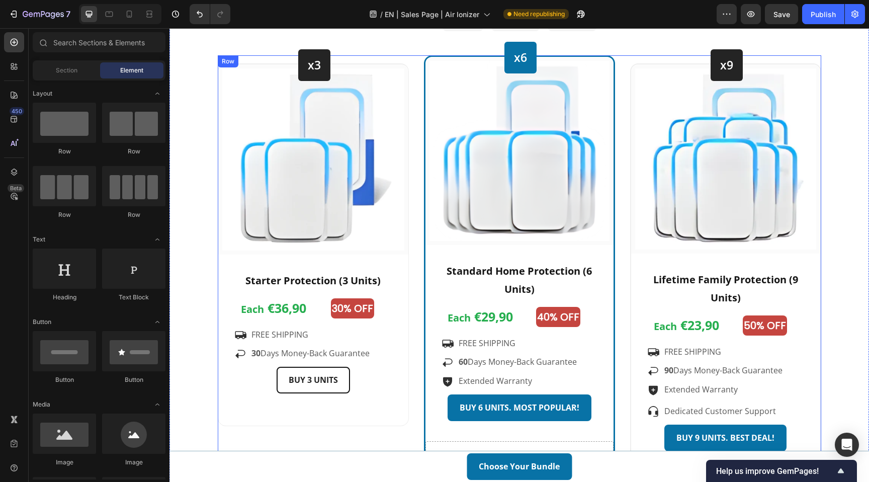
scroll to position [2606, 0]
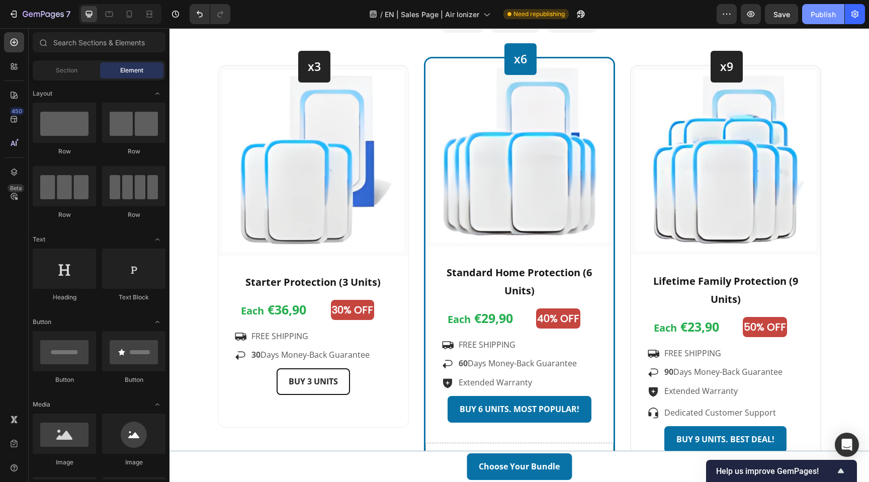
click at [822, 9] on div "Publish" at bounding box center [823, 14] width 25 height 11
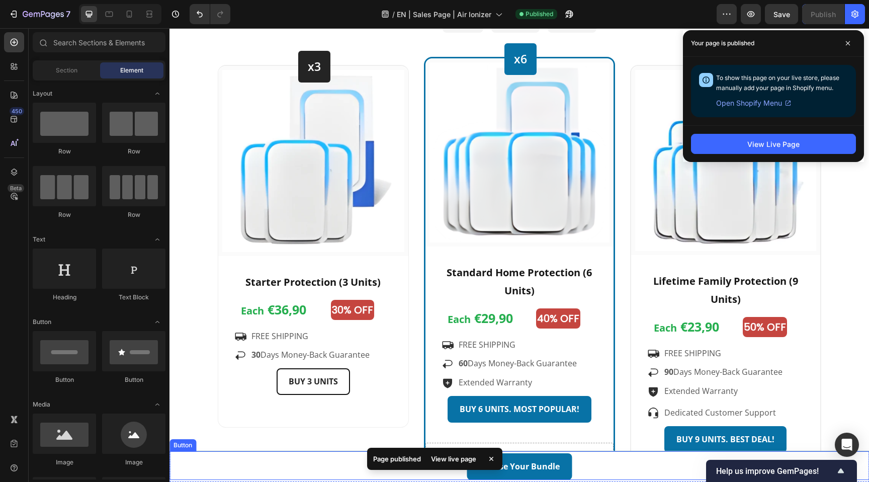
click at [188, 446] on div "Button" at bounding box center [183, 445] width 23 height 9
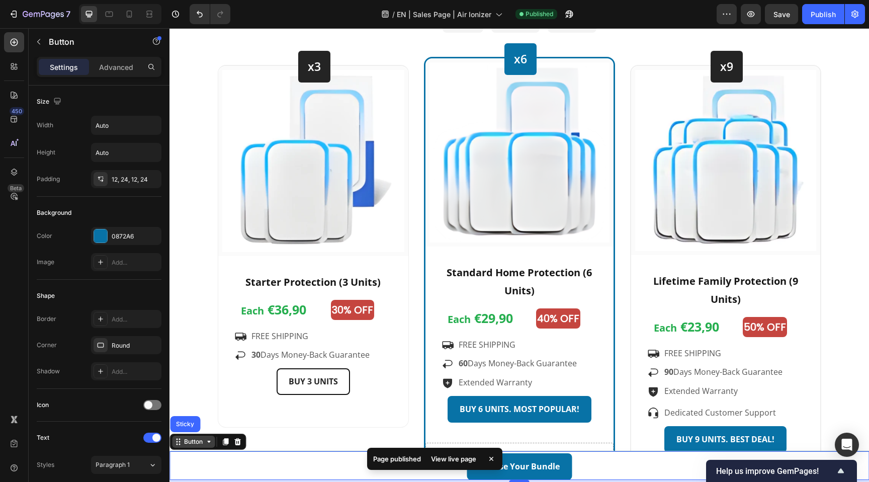
click at [197, 443] on div "Button" at bounding box center [193, 441] width 23 height 9
click at [203, 443] on div "Button" at bounding box center [193, 441] width 23 height 9
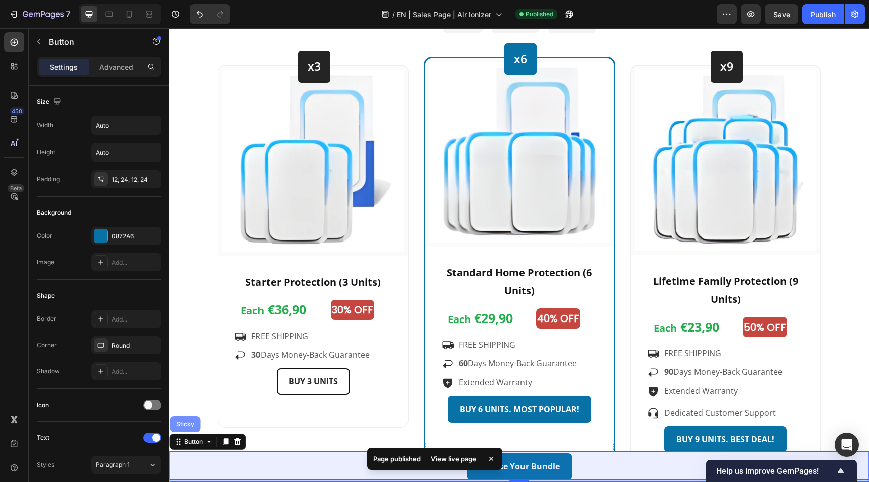
click at [193, 426] on div "Sticky" at bounding box center [185, 424] width 22 height 6
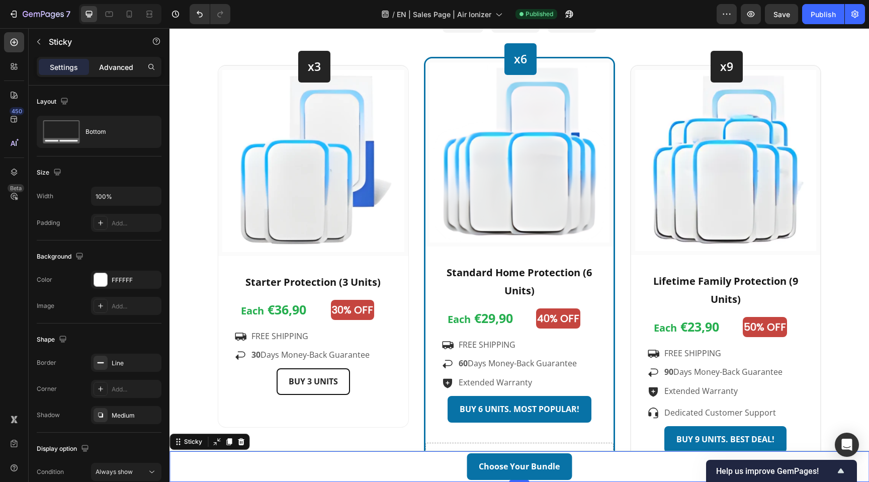
click at [121, 71] on p "Advanced" at bounding box center [116, 67] width 34 height 11
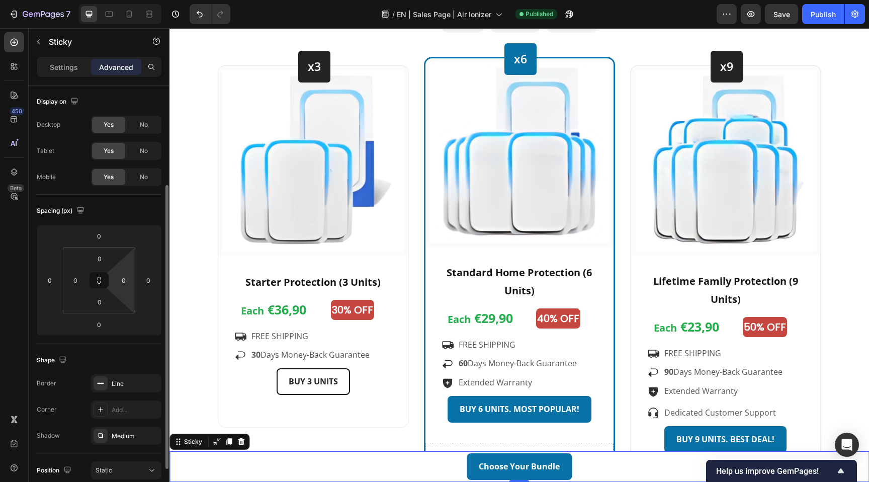
scroll to position [211, 0]
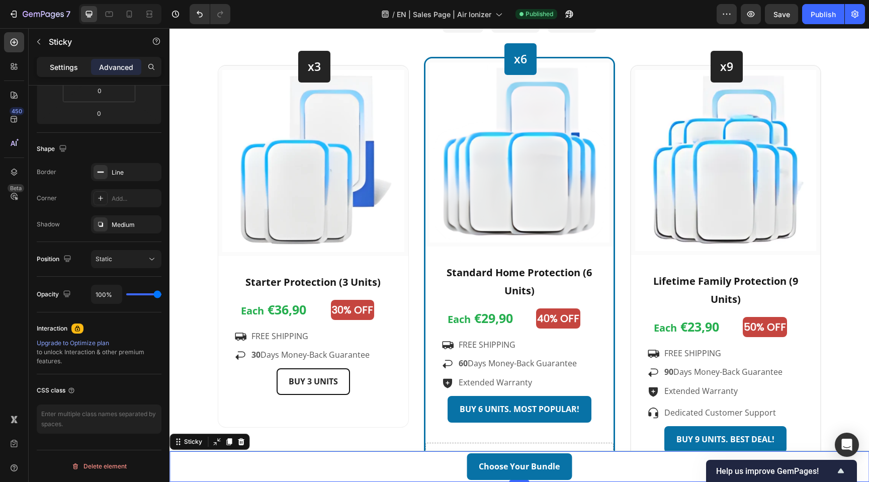
click at [66, 64] on p "Settings" at bounding box center [64, 67] width 28 height 11
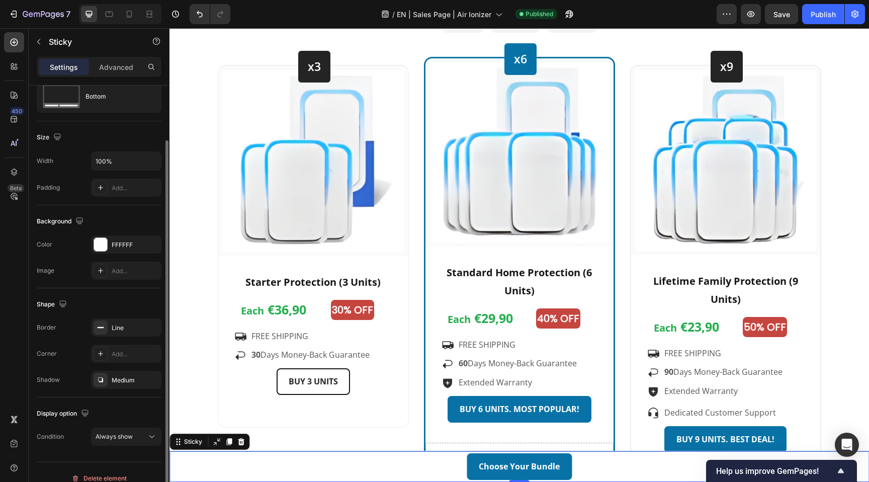
scroll to position [47, 0]
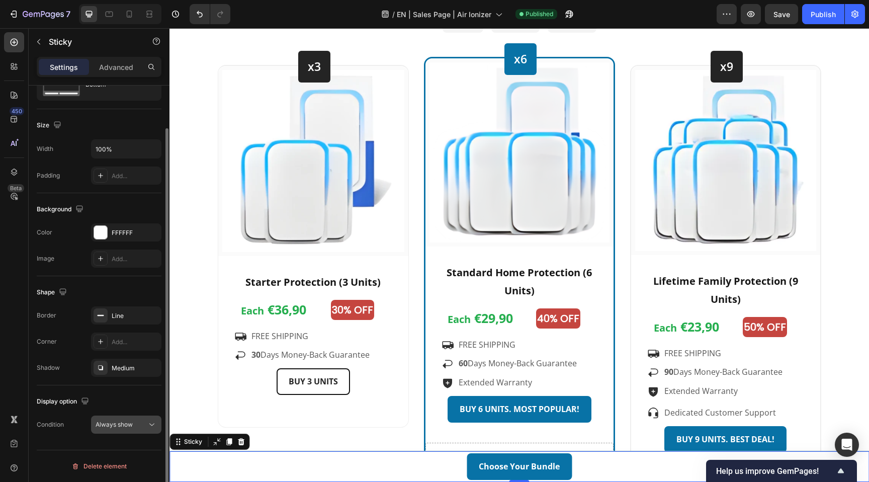
click at [130, 423] on span "Always show" at bounding box center [114, 425] width 37 height 8
click at [129, 398] on div "Display option" at bounding box center [99, 401] width 125 height 16
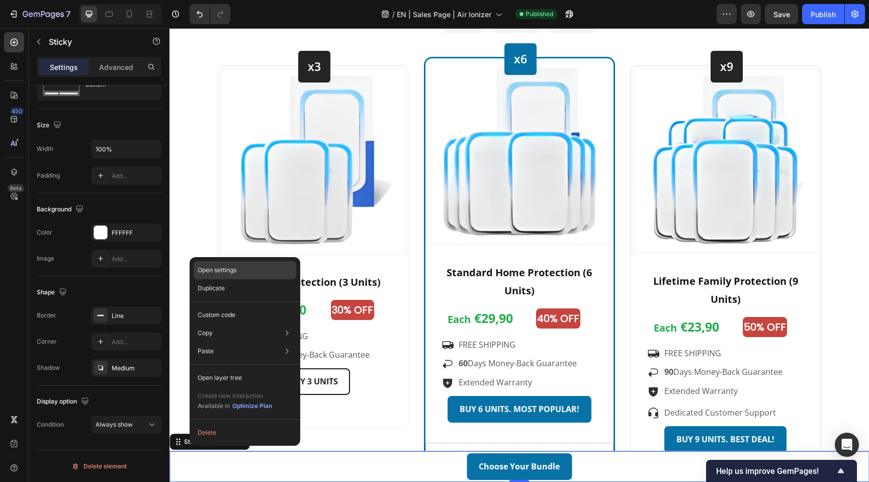
click at [265, 268] on div "Open settings" at bounding box center [245, 270] width 103 height 18
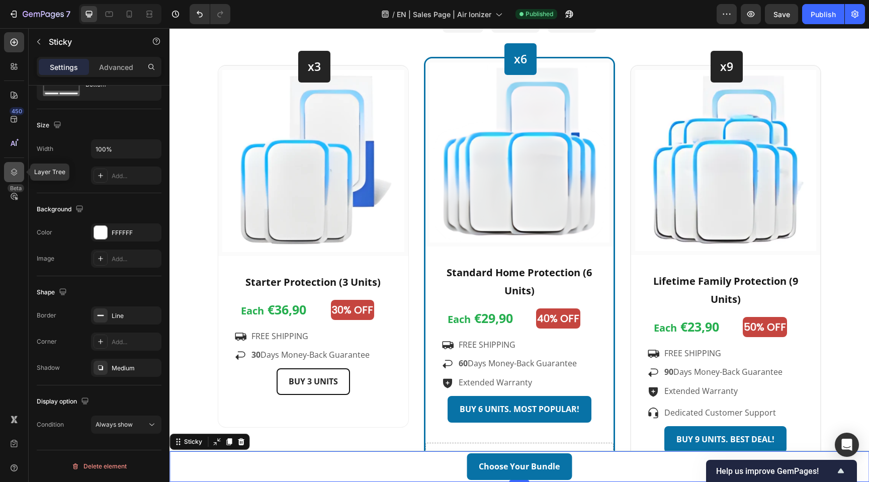
click at [13, 172] on icon at bounding box center [14, 172] width 7 height 7
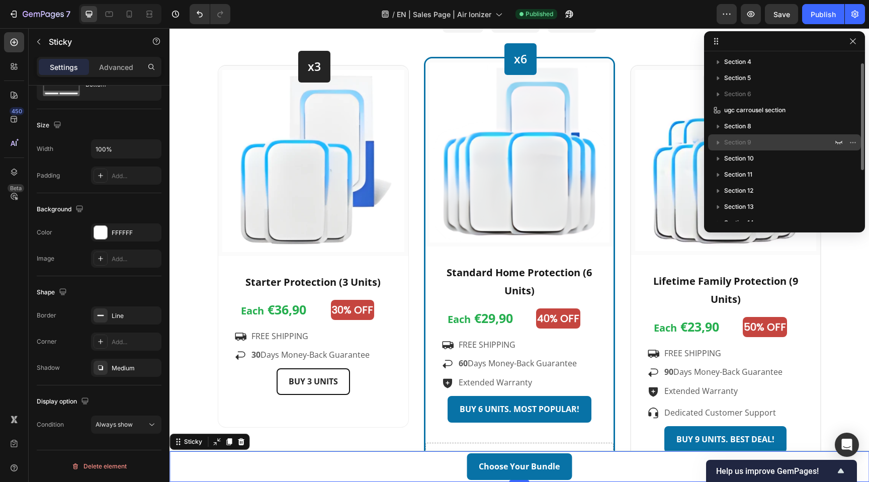
scroll to position [0, 0]
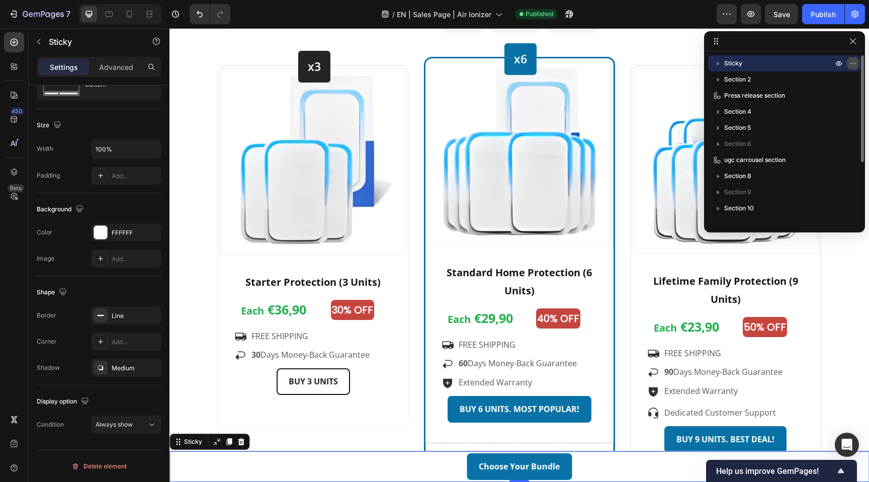
click at [852, 62] on icon "button" at bounding box center [853, 63] width 8 height 8
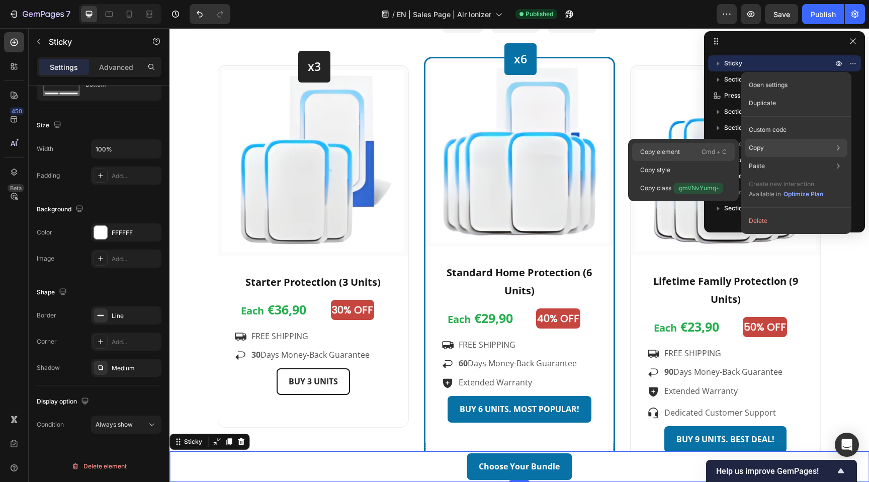
click at [687, 155] on div "Copy element Cmd + C" at bounding box center [683, 152] width 103 height 18
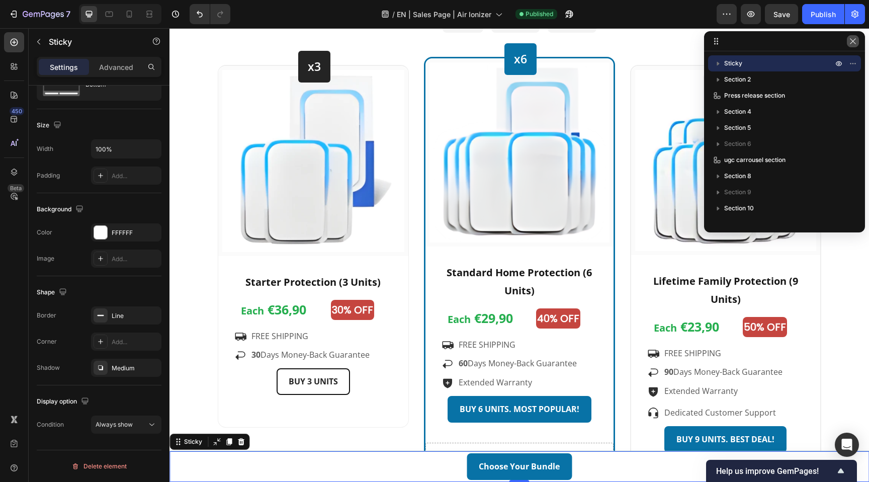
click at [857, 40] on button "button" at bounding box center [853, 41] width 12 height 12
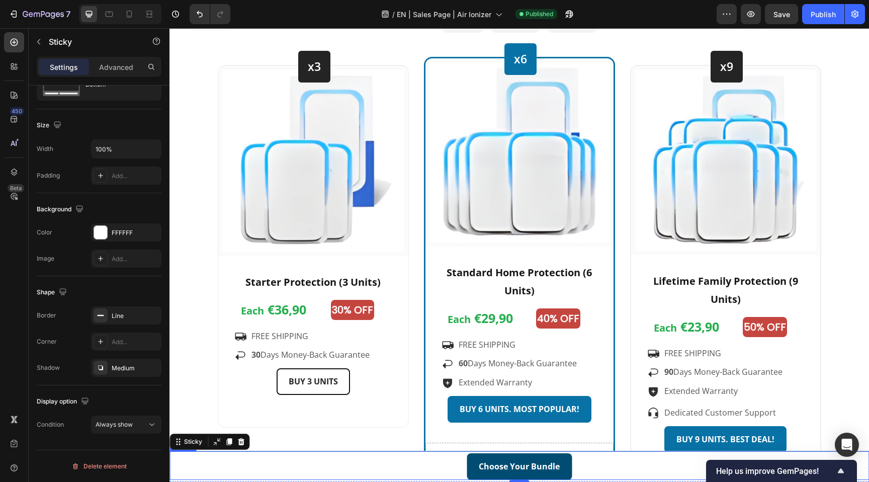
click at [567, 469] on link "Choose Your Bundle" at bounding box center [519, 466] width 105 height 27
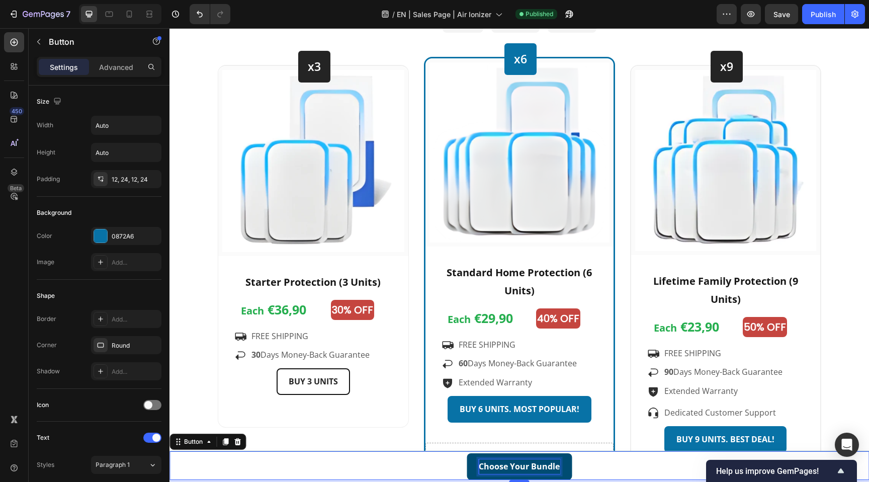
click at [534, 467] on strong "Choose Your Bundle" at bounding box center [519, 466] width 81 height 11
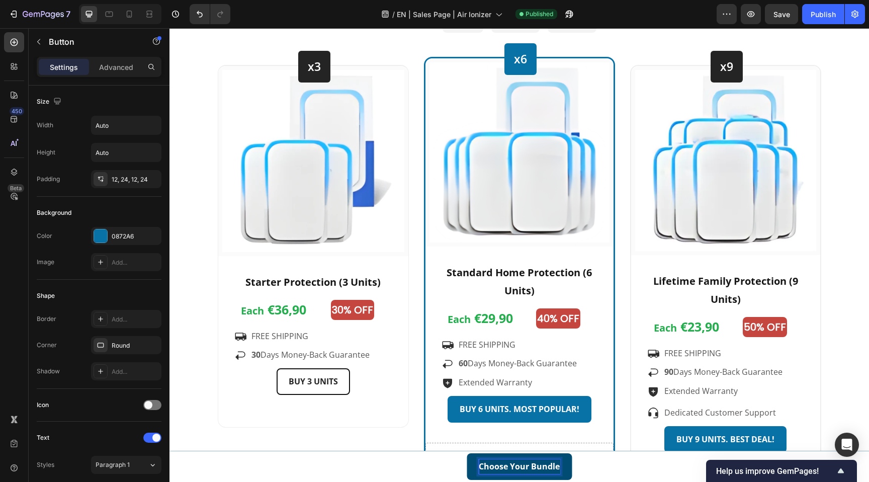
click at [532, 467] on strong "Choose Your Bundle" at bounding box center [519, 466] width 81 height 11
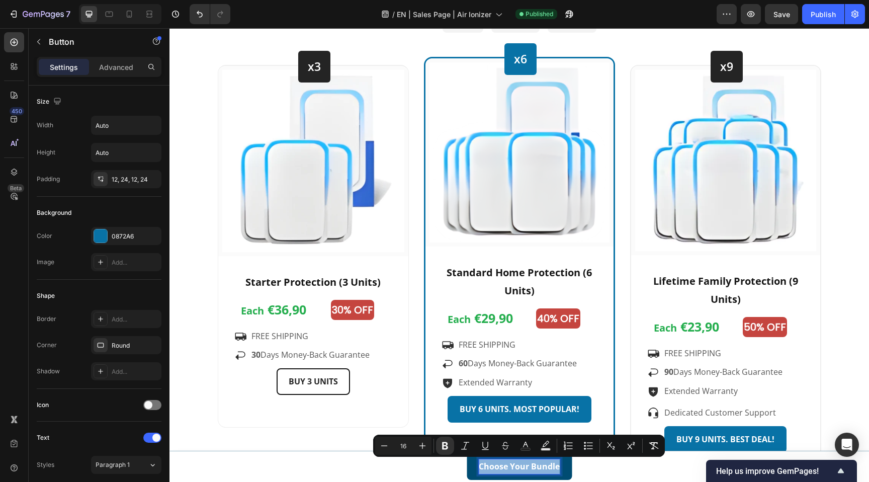
copy strong "Choose Your Bundle"
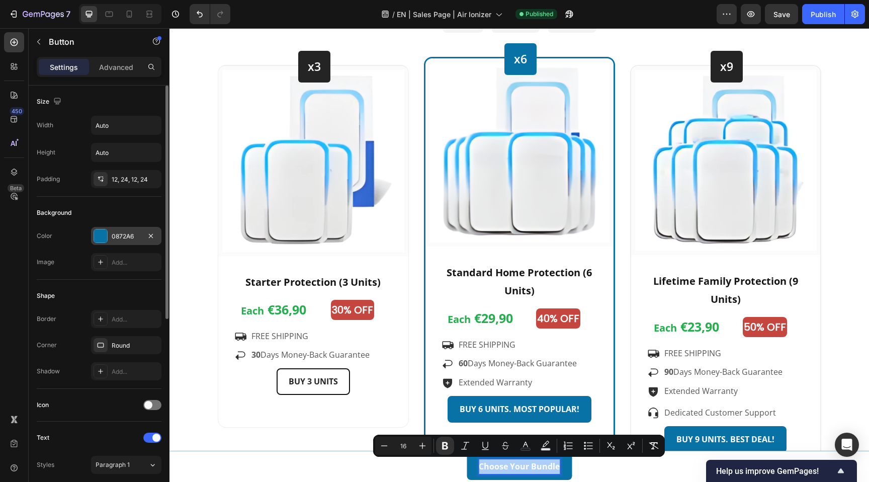
click at [127, 235] on div "0872A6" at bounding box center [126, 236] width 29 height 9
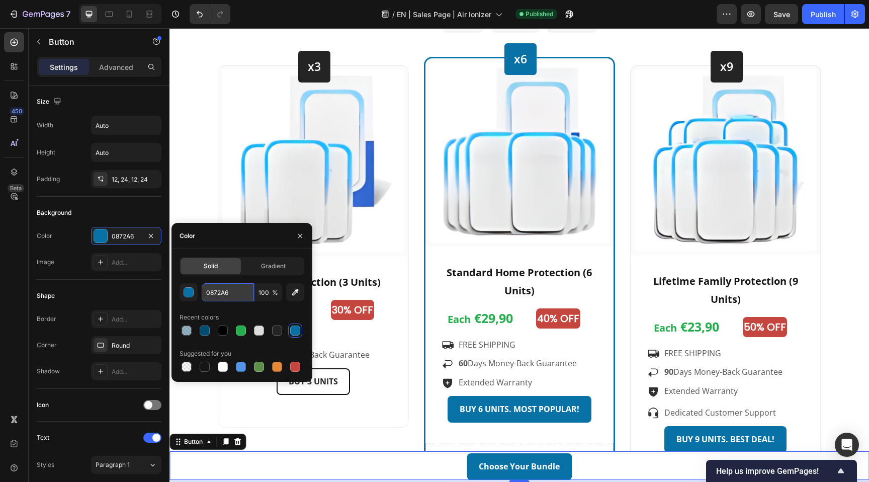
click at [222, 294] on input "0872A6" at bounding box center [228, 292] width 52 height 18
click at [448, 462] on div "Choose Your Bundle Button 4" at bounding box center [520, 465] width 700 height 29
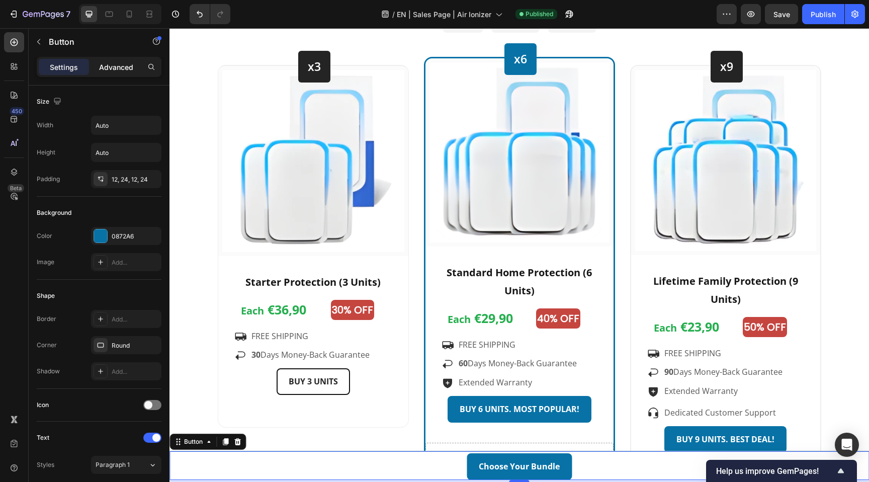
click at [116, 66] on p "Advanced" at bounding box center [116, 67] width 34 height 11
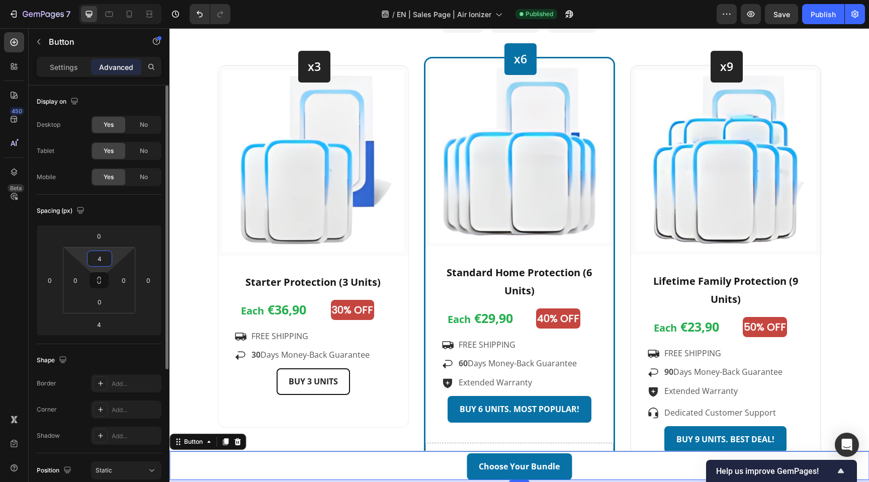
click at [102, 259] on input "4" at bounding box center [100, 258] width 20 height 15
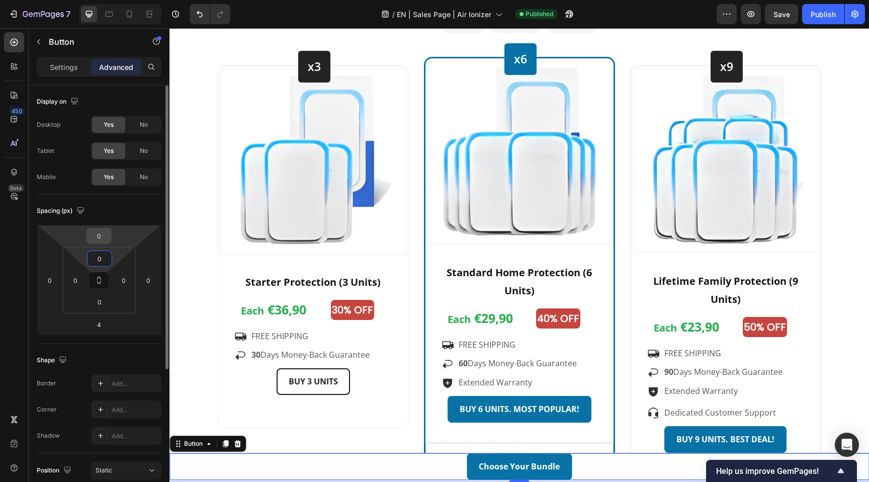
type input "0"
click at [105, 239] on input "0" at bounding box center [99, 235] width 20 height 15
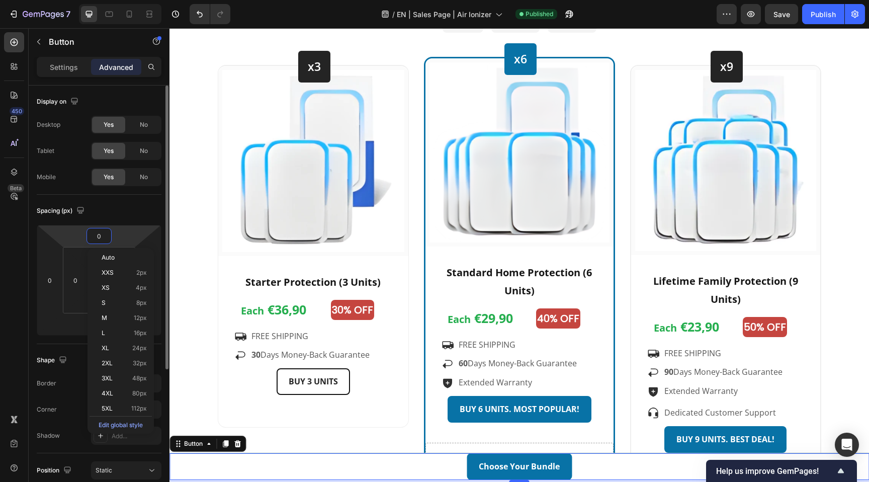
type input "4"
click at [103, 260] on input "0" at bounding box center [100, 258] width 20 height 15
type input "0"
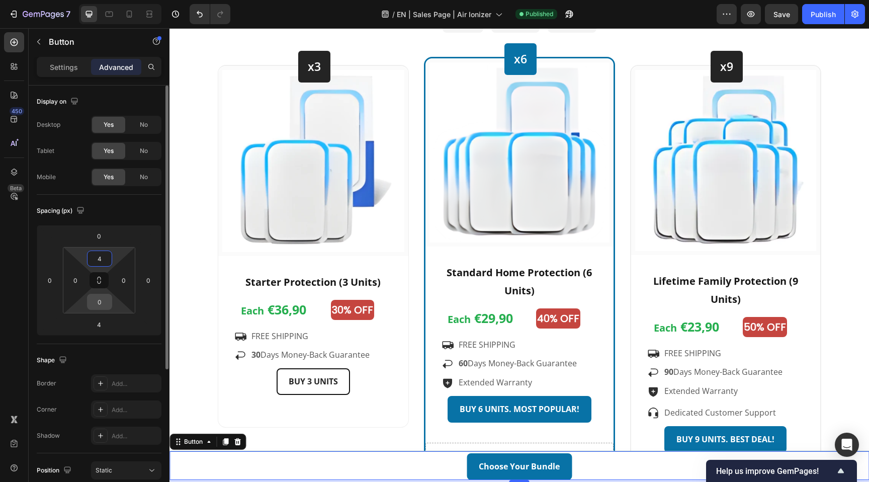
type input "4"
click at [101, 306] on input "0" at bounding box center [100, 301] width 20 height 15
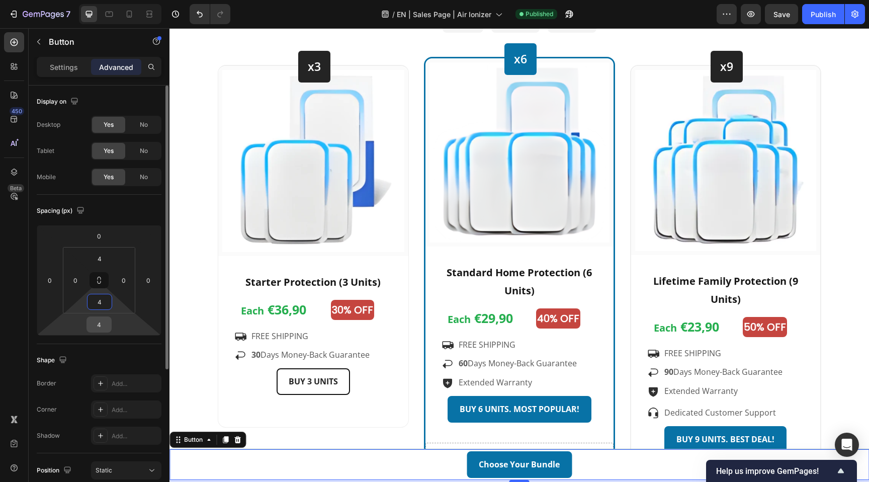
type input "4"
click at [102, 324] on input "4" at bounding box center [99, 324] width 20 height 15
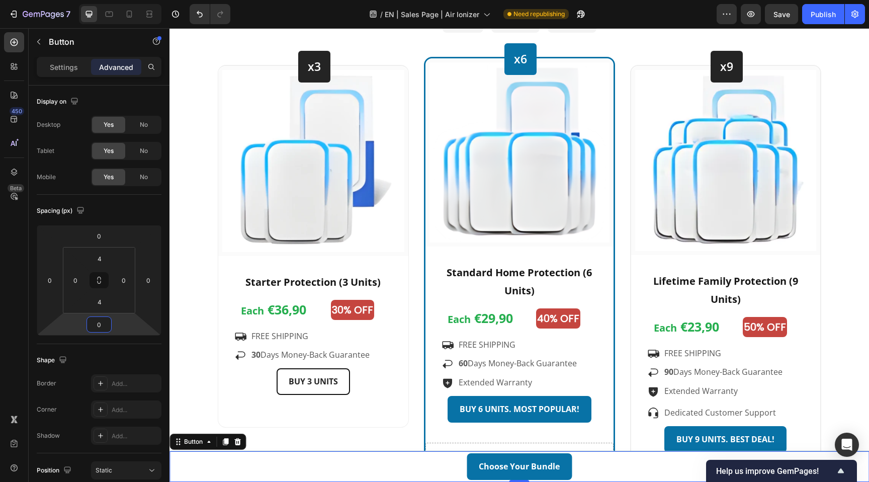
type input "0"
click at [203, 442] on div "Button" at bounding box center [193, 441] width 23 height 9
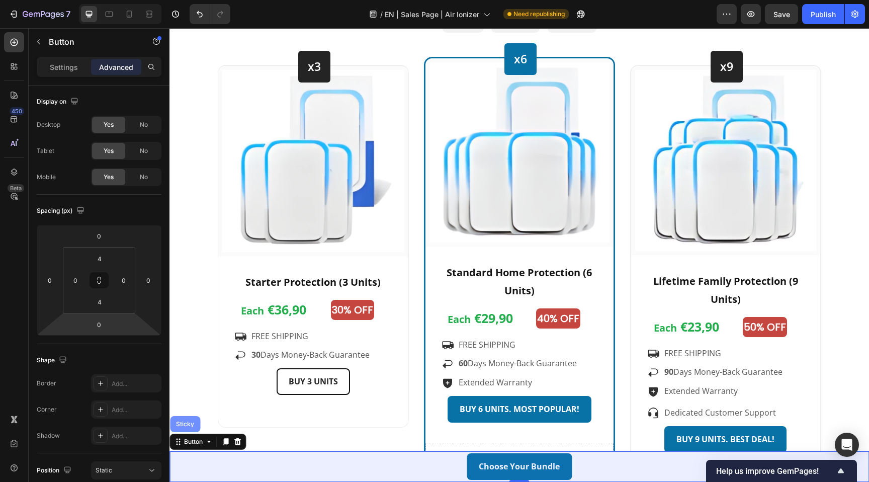
click at [189, 419] on div "Sticky" at bounding box center [185, 424] width 30 height 16
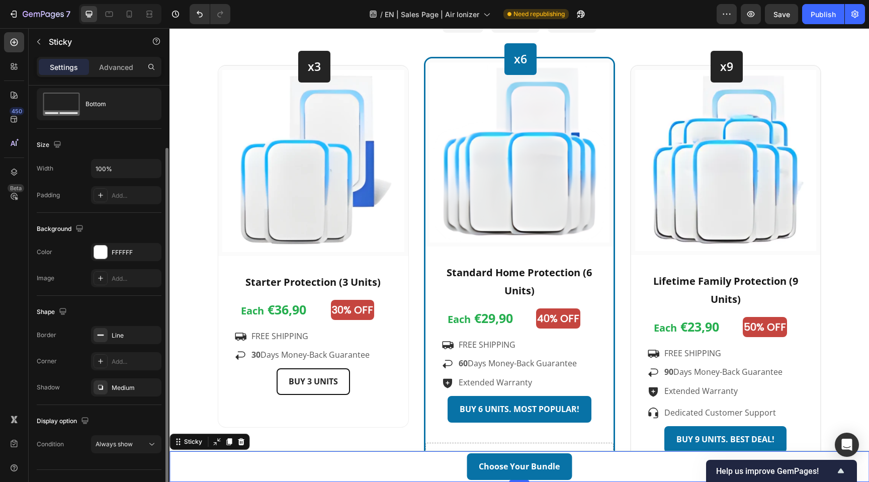
scroll to position [47, 0]
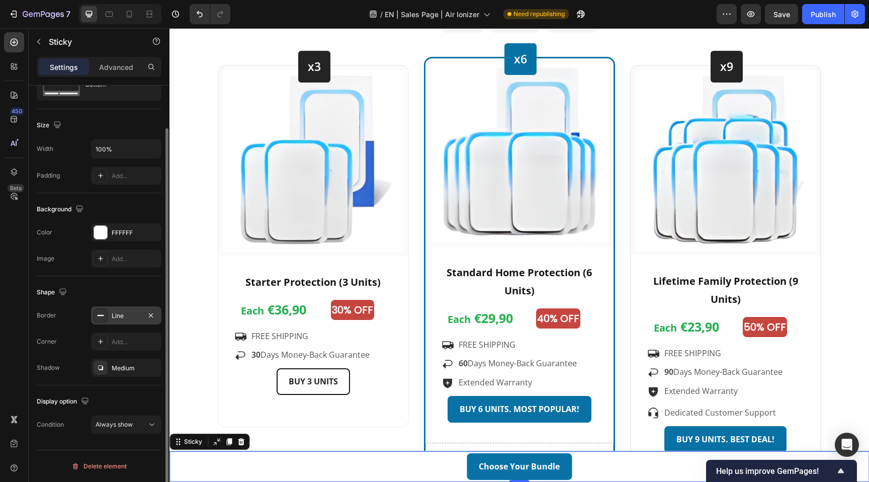
click at [135, 319] on div "Line" at bounding box center [126, 315] width 29 height 9
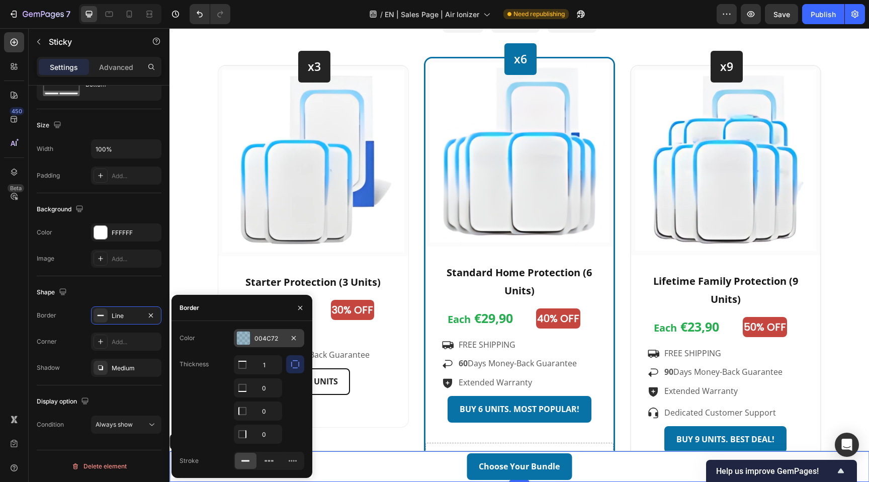
click at [262, 338] on div "004C72" at bounding box center [269, 338] width 29 height 9
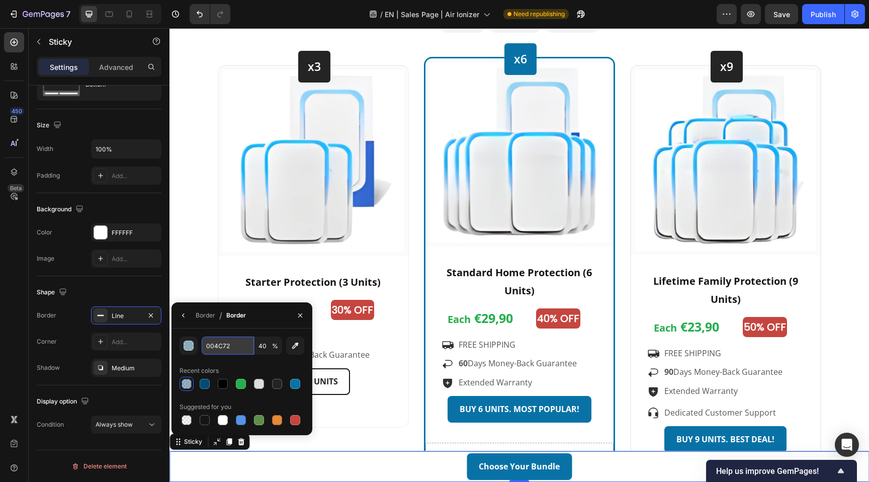
click at [237, 344] on input "004C72" at bounding box center [228, 346] width 52 height 18
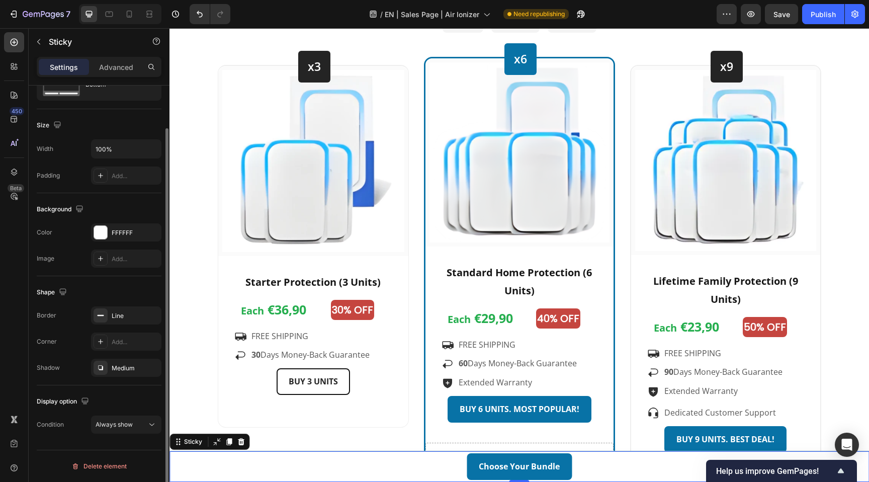
click at [116, 288] on div "Shape" at bounding box center [99, 292] width 125 height 16
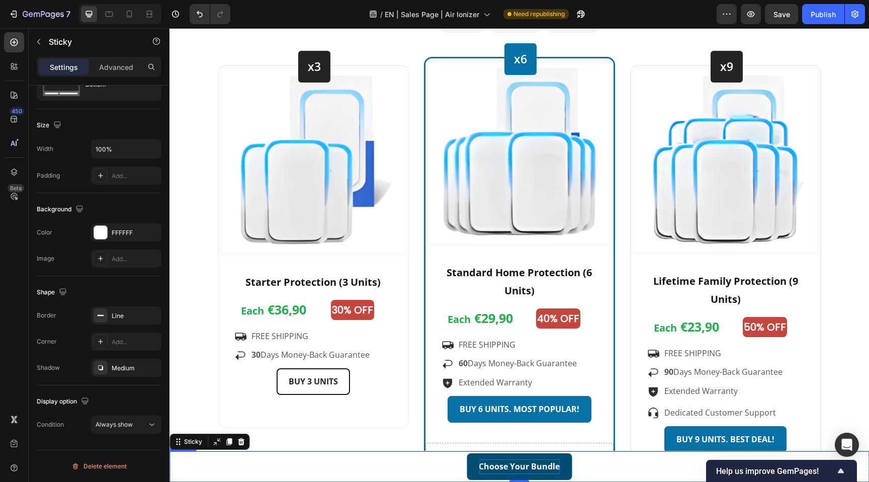
click at [481, 467] on strong "Choose Your Bundle" at bounding box center [519, 466] width 81 height 11
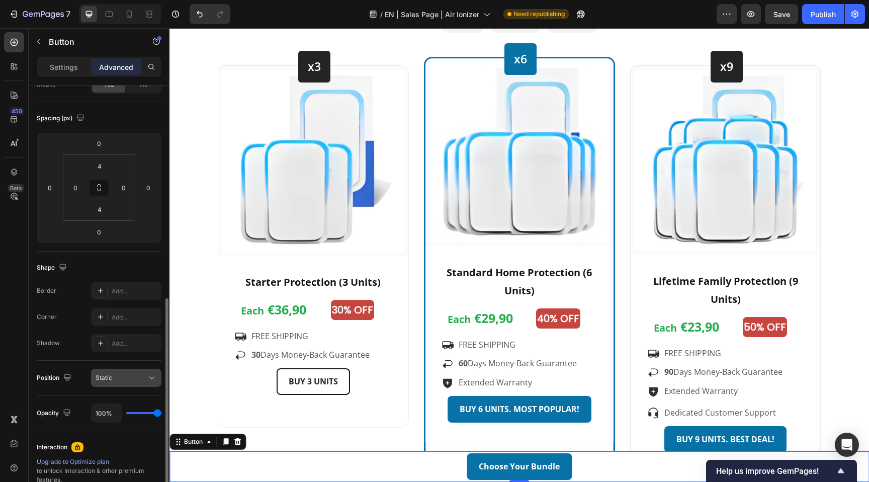
scroll to position [0, 0]
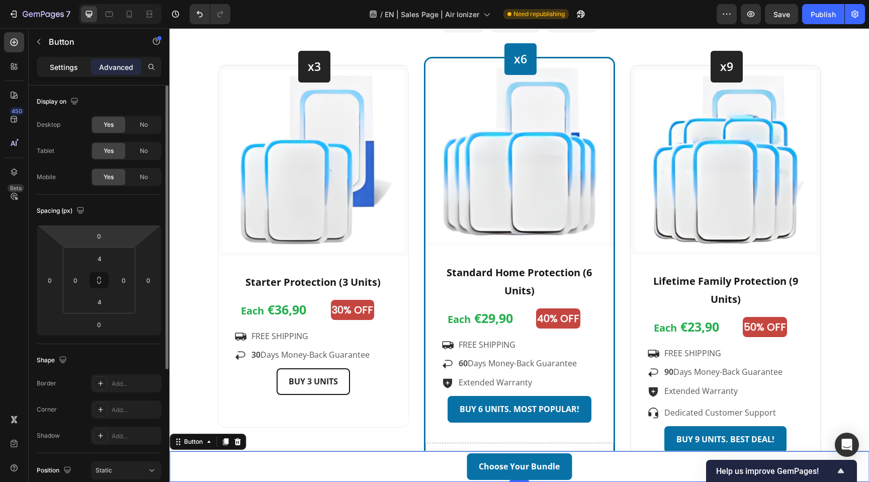
click at [77, 64] on p "Settings" at bounding box center [64, 67] width 28 height 11
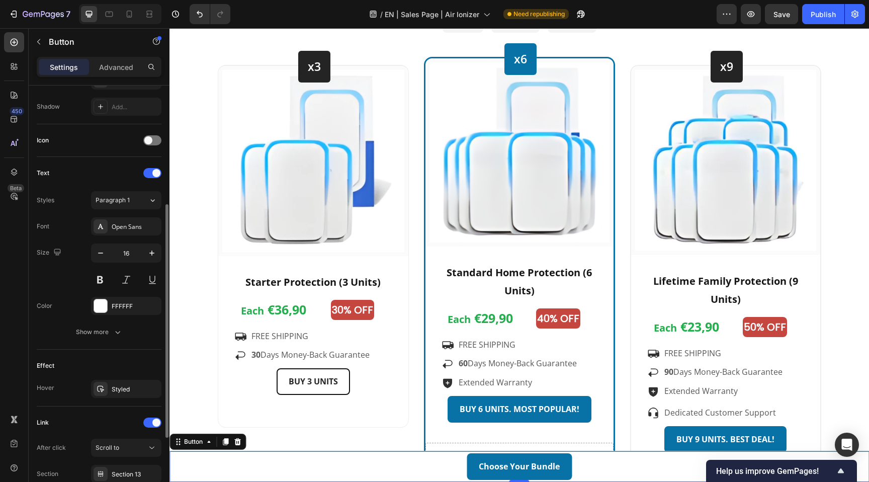
scroll to position [349, 0]
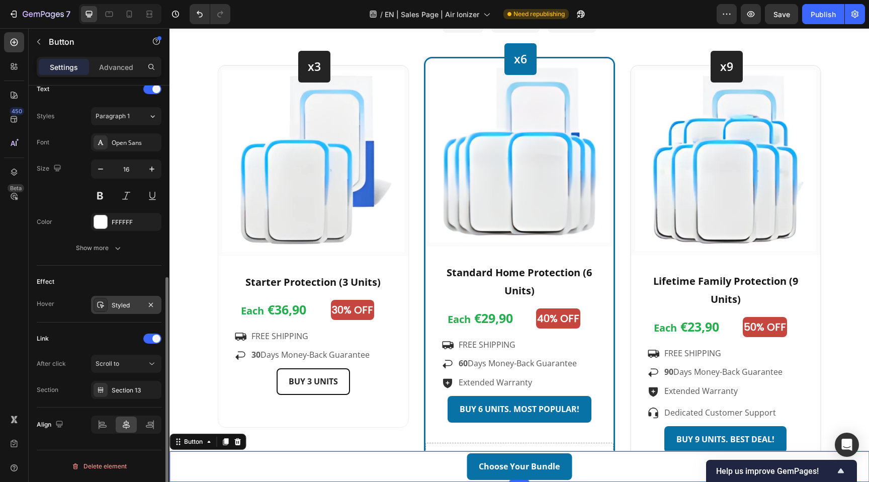
click at [123, 310] on div "Styled" at bounding box center [126, 305] width 70 height 18
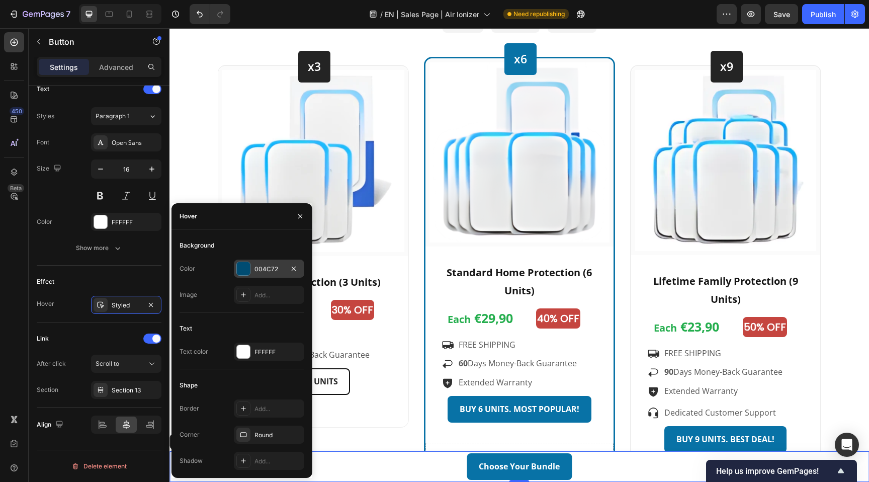
click at [279, 271] on div "004C72" at bounding box center [269, 269] width 29 height 9
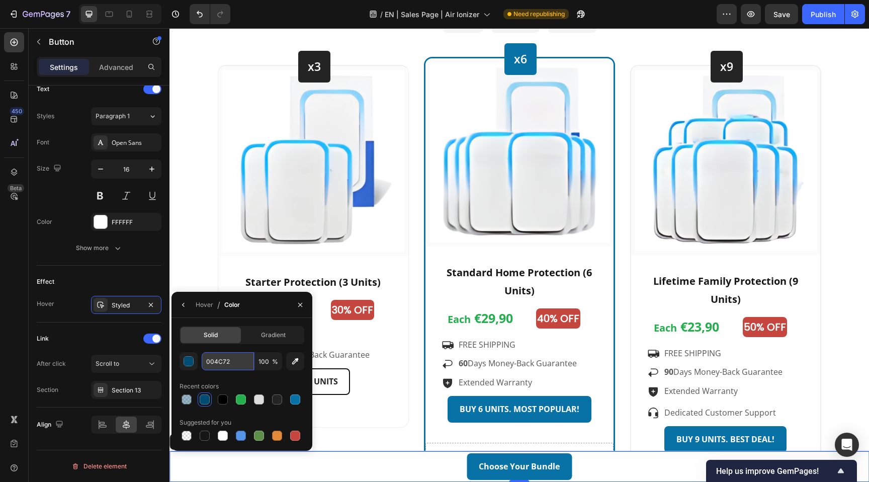
click at [230, 364] on input "004C72" at bounding box center [228, 361] width 52 height 18
click at [185, 306] on icon "button" at bounding box center [184, 305] width 8 height 8
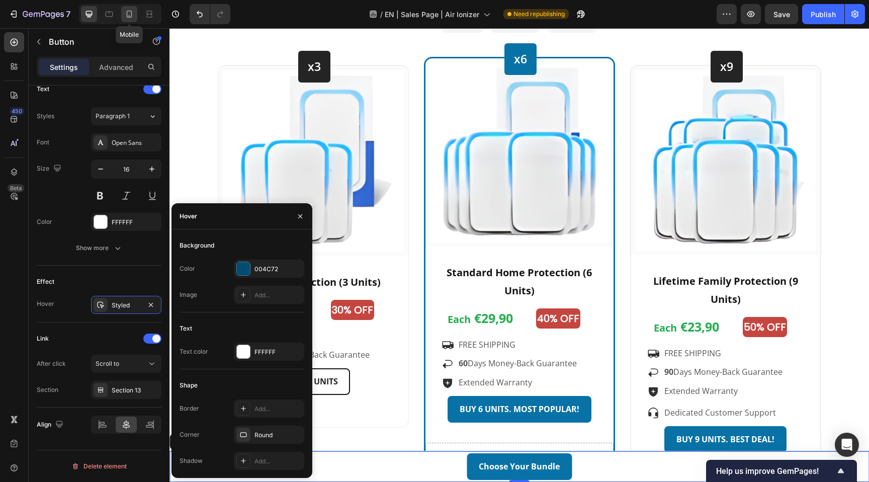
click at [130, 14] on icon at bounding box center [129, 14] width 10 height 10
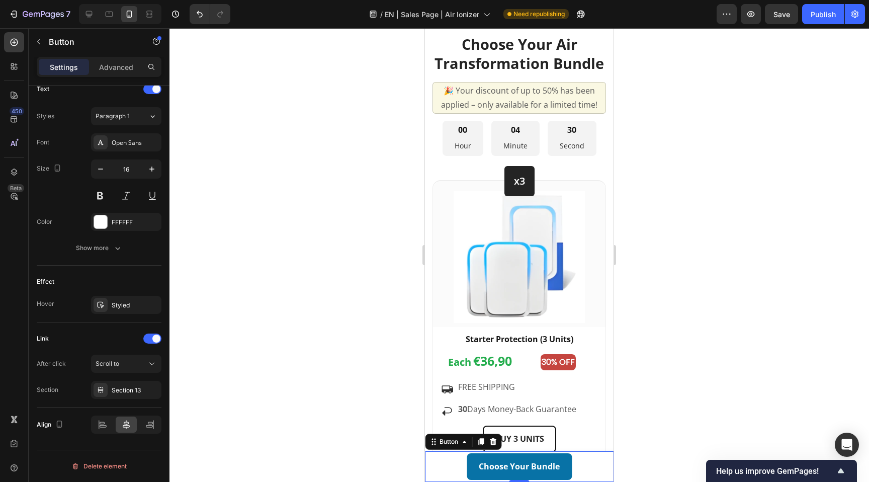
scroll to position [3037, 0]
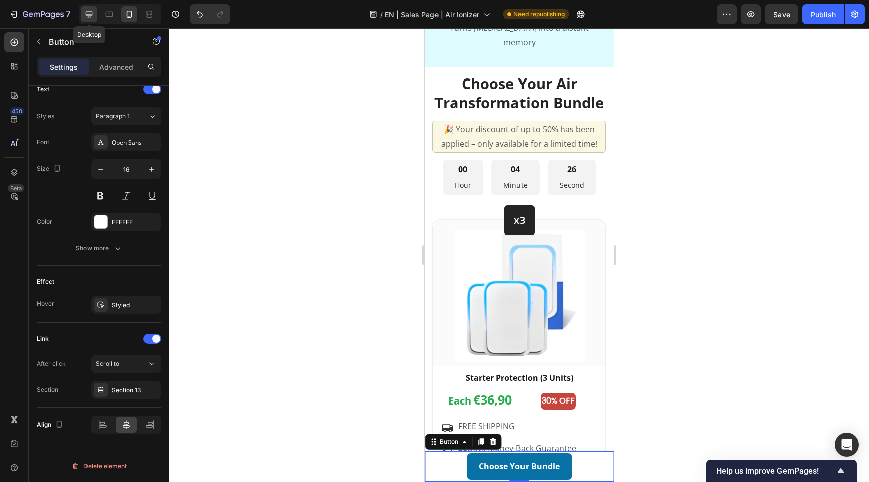
click at [93, 18] on icon at bounding box center [89, 14] width 10 height 10
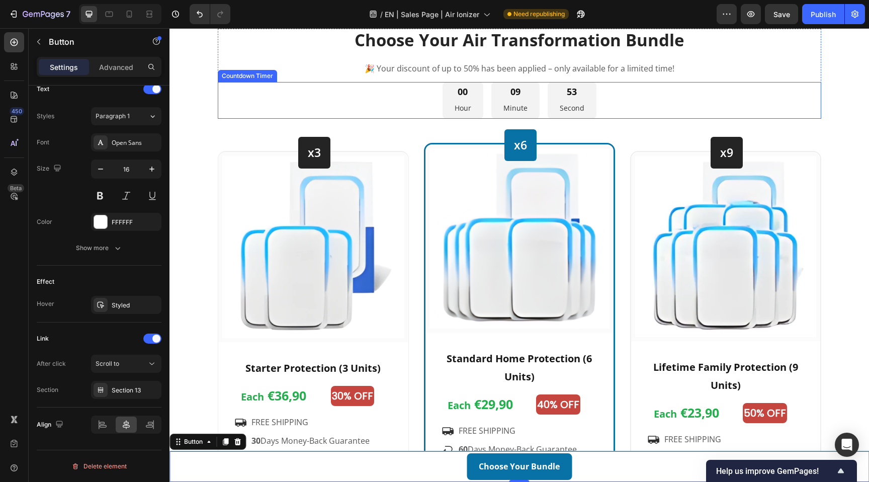
scroll to position [2516, 0]
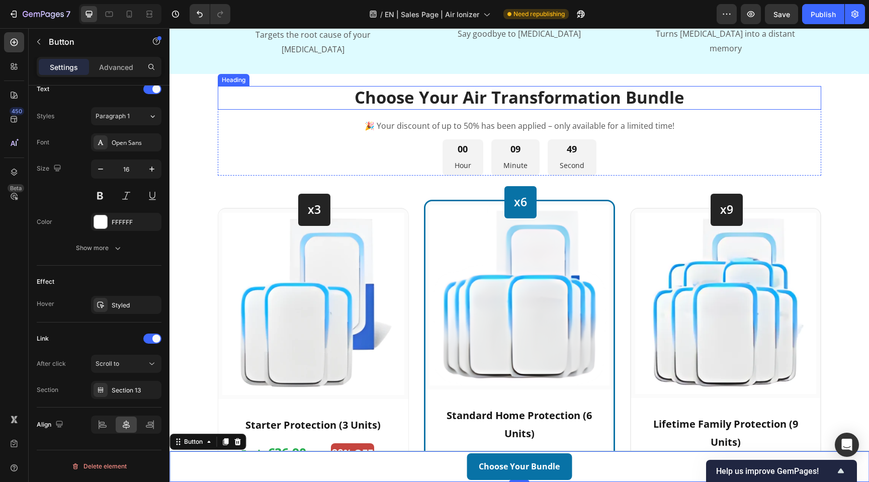
click at [498, 86] on h2 "Choose Your Air Transformation Bundle" at bounding box center [520, 98] width 604 height 24
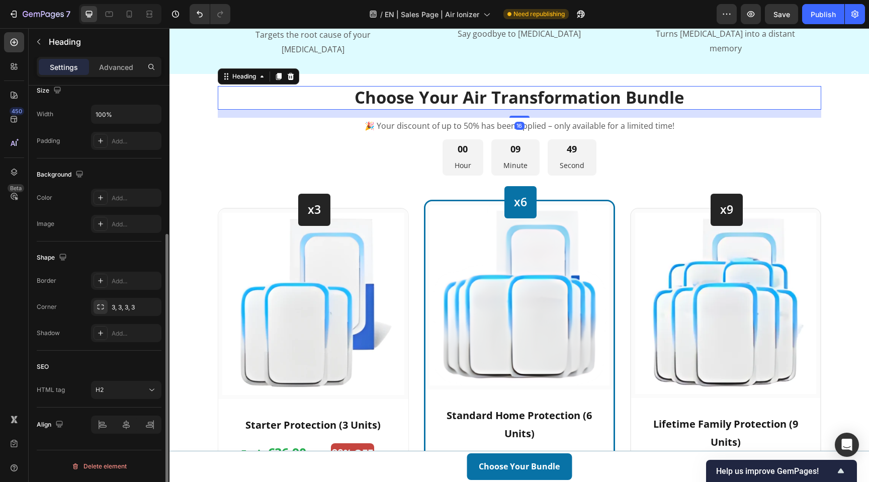
scroll to position [0, 0]
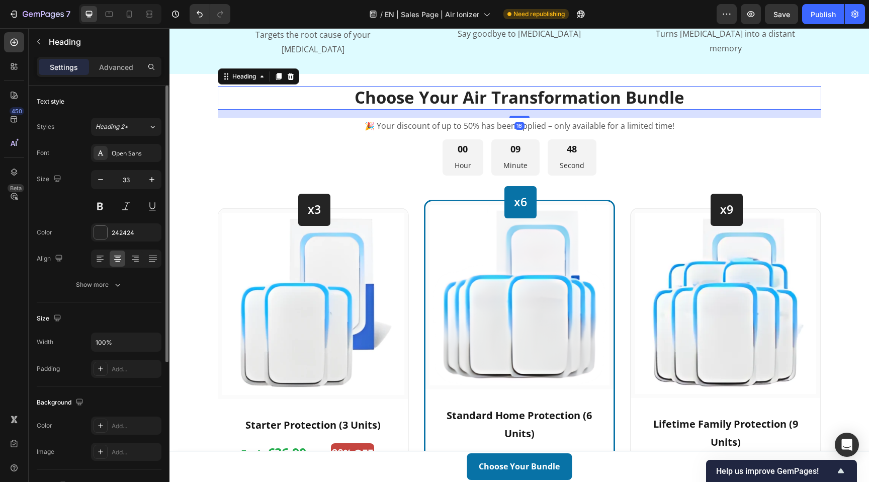
click at [483, 86] on h2 "Choose Your Air Transformation Bundle" at bounding box center [520, 98] width 604 height 24
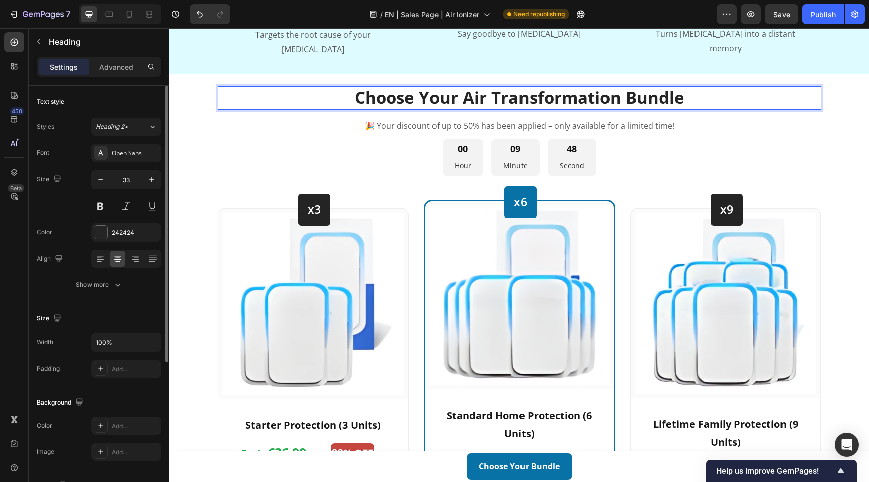
click at [477, 87] on p "Choose Your Air Transformation Bundle" at bounding box center [520, 98] width 602 height 22
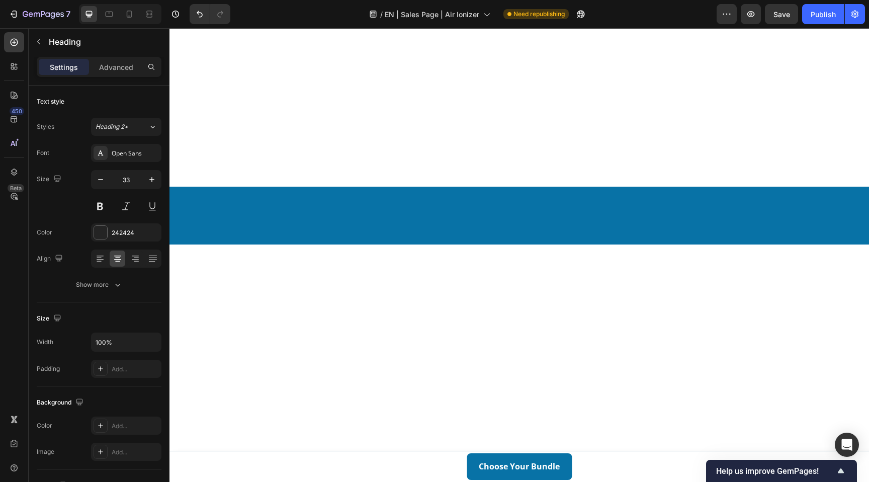
scroll to position [1893, 0]
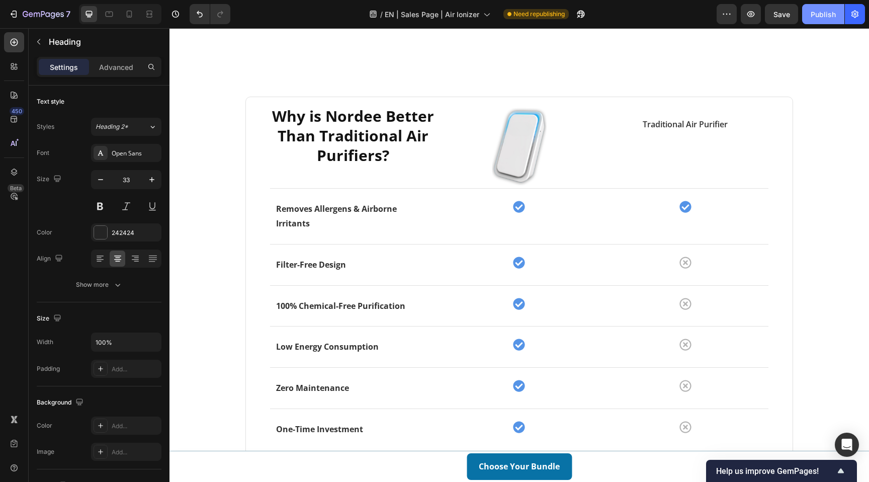
click at [826, 12] on div "Publish" at bounding box center [823, 14] width 25 height 11
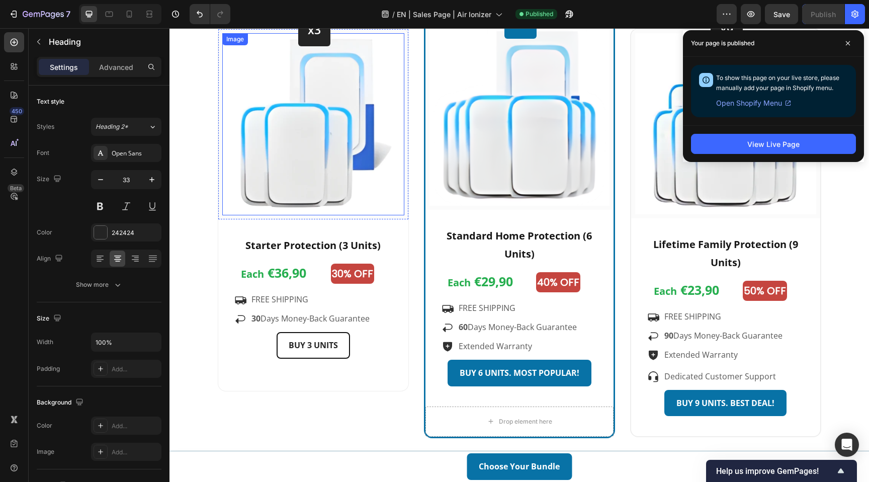
scroll to position [2773, 0]
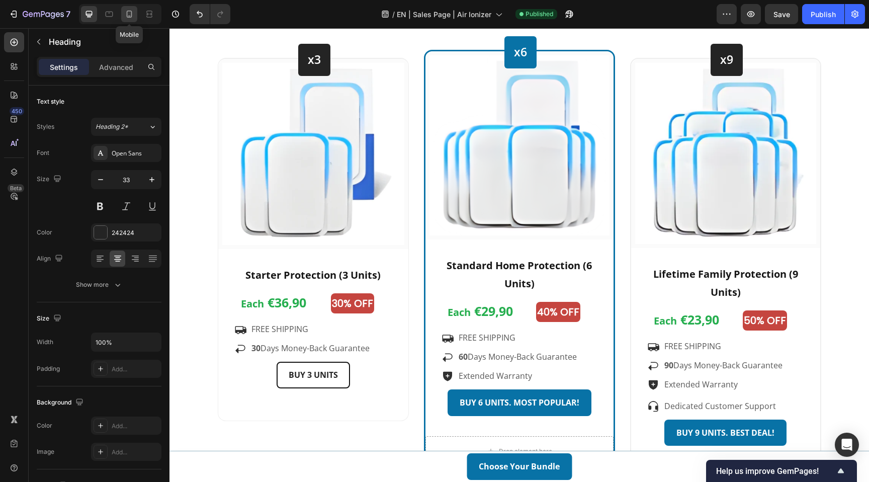
click at [134, 17] on icon at bounding box center [129, 14] width 10 height 10
type input "29"
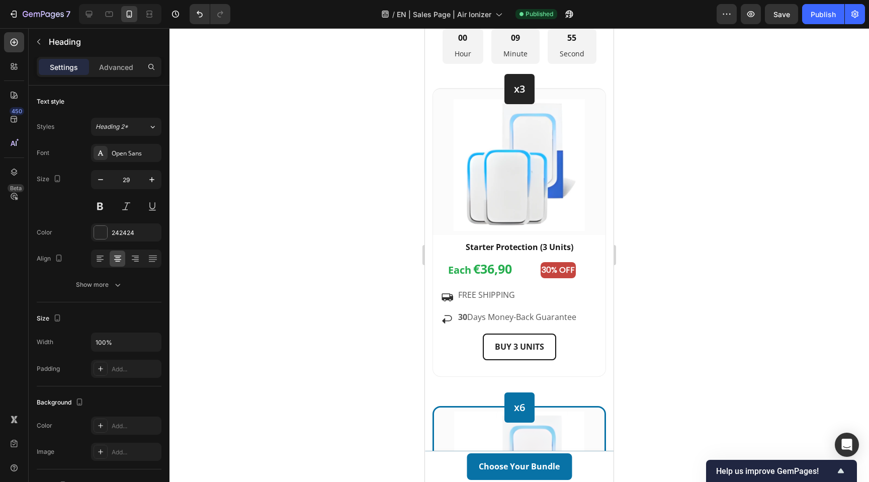
scroll to position [3514, 0]
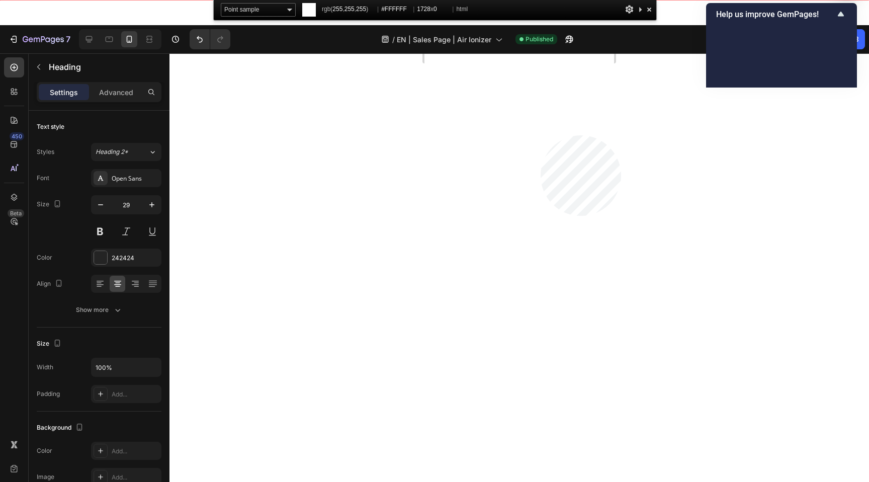
click at [541, 0] on html "7 Version history / EN | Sales Page | Air Ionizer Published Preview Save Publis…" at bounding box center [434, 0] width 869 height 0
click at [650, 9] on div at bounding box center [649, 9] width 10 height 13
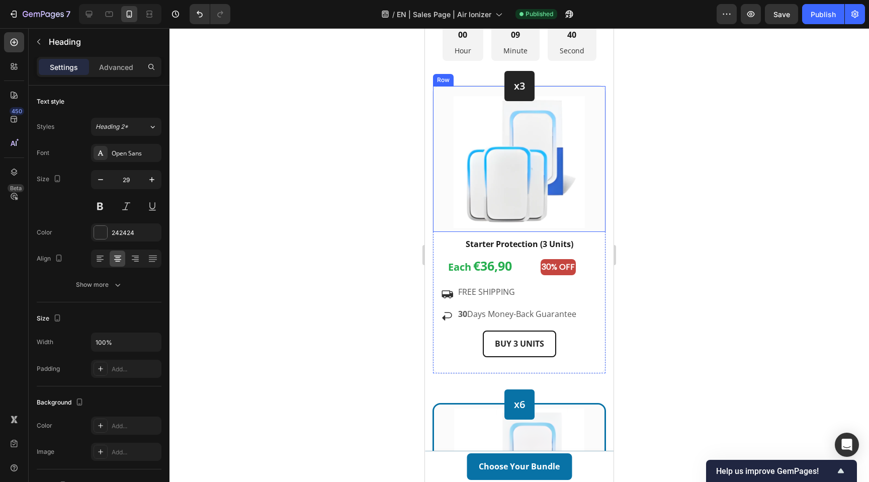
click at [434, 207] on div "Image Row" at bounding box center [519, 159] width 173 height 146
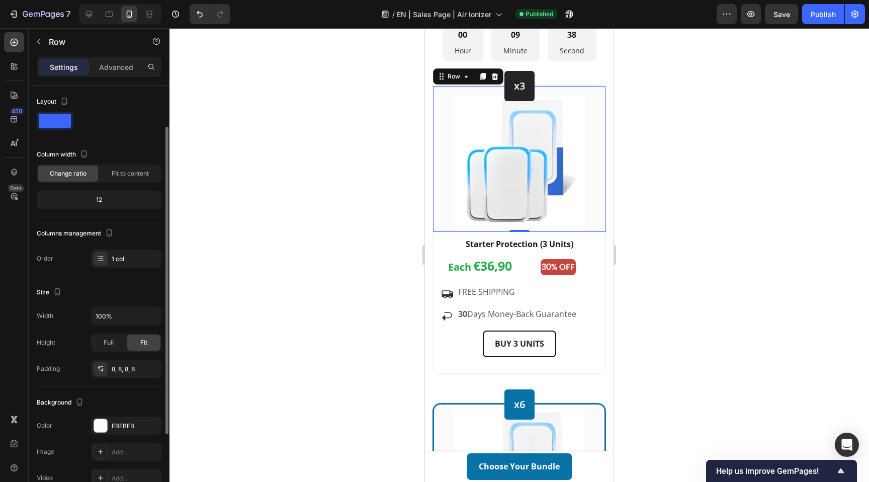
scroll to position [162, 0]
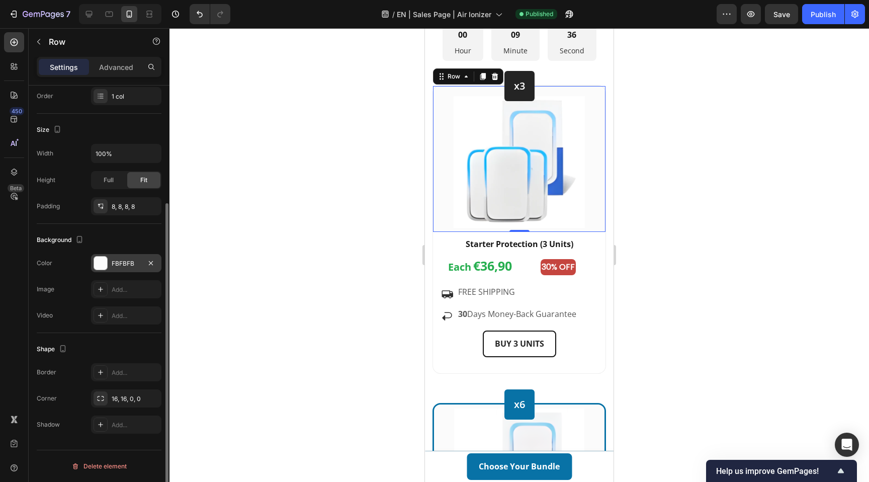
click at [125, 265] on div "FBFBFB" at bounding box center [126, 263] width 29 height 9
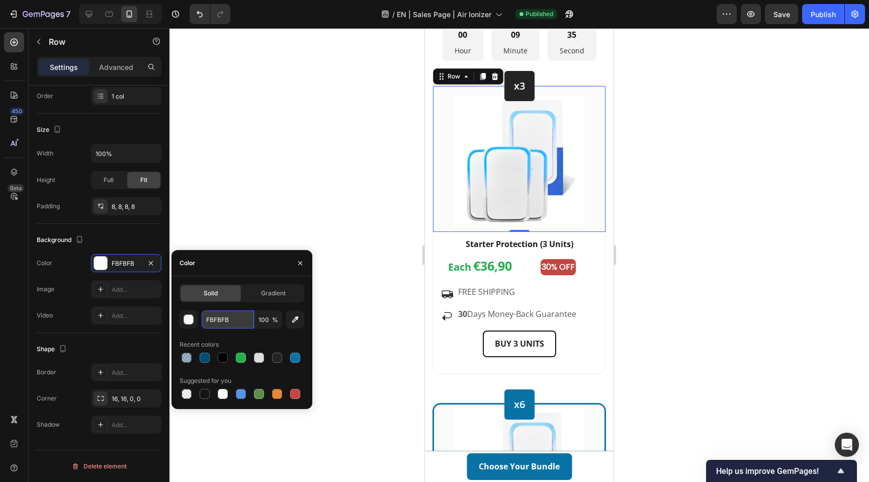
click at [226, 319] on input "FBFBFB" at bounding box center [228, 319] width 52 height 18
click at [437, 244] on div "Starter Protection (3 Units) Text block Each €36,90 Text block 30% OFF Text Blo…" at bounding box center [519, 302] width 173 height 141
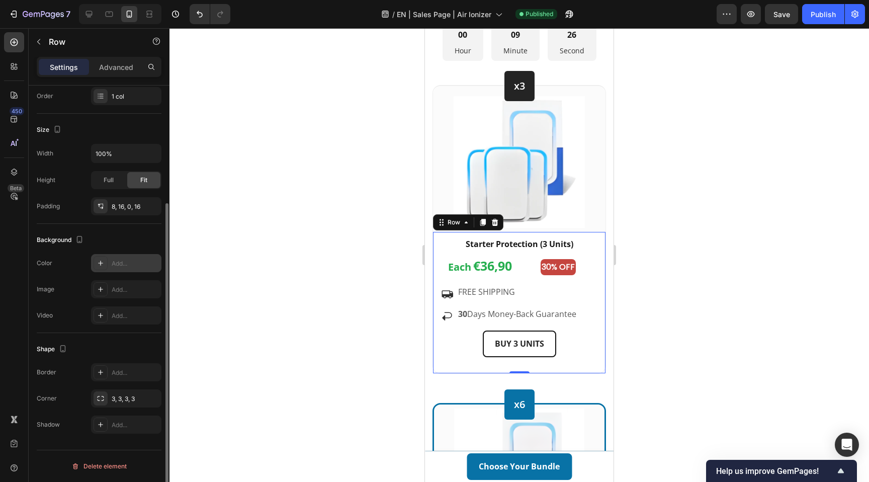
click at [118, 262] on div "Add..." at bounding box center [135, 263] width 47 height 9
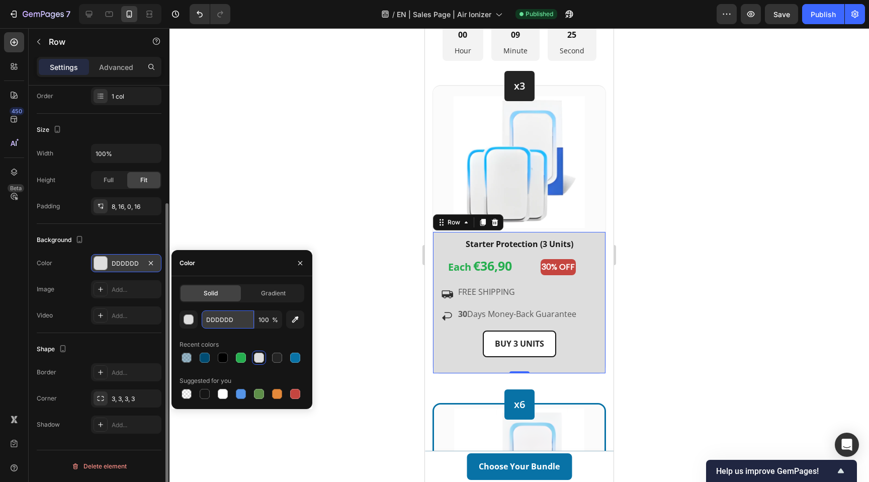
click at [221, 318] on input "DDDDDD" at bounding box center [228, 319] width 52 height 18
paste input "FBFBFB"
type input "FBFBFB"
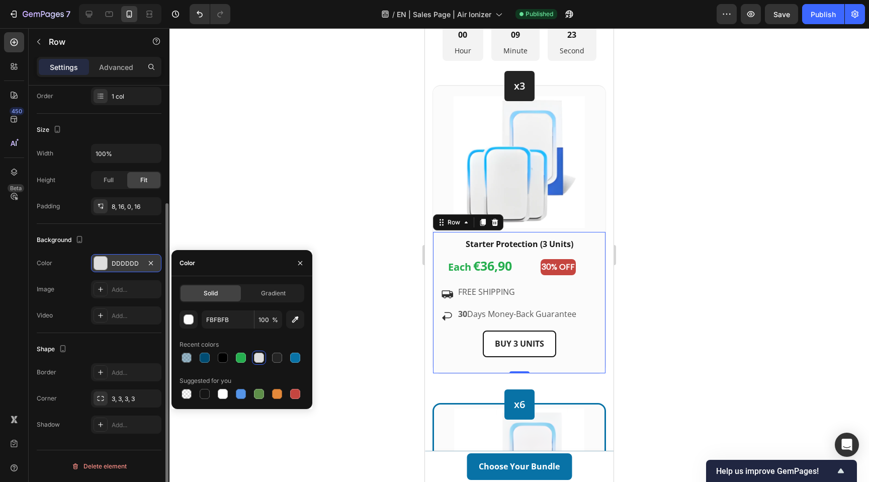
click at [407, 220] on div at bounding box center [520, 255] width 700 height 454
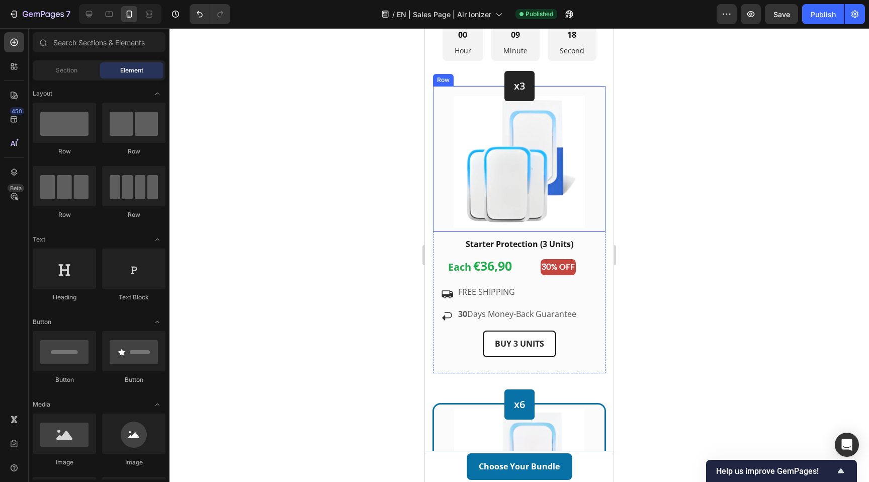
click at [435, 197] on div "Image Row" at bounding box center [519, 159] width 173 height 146
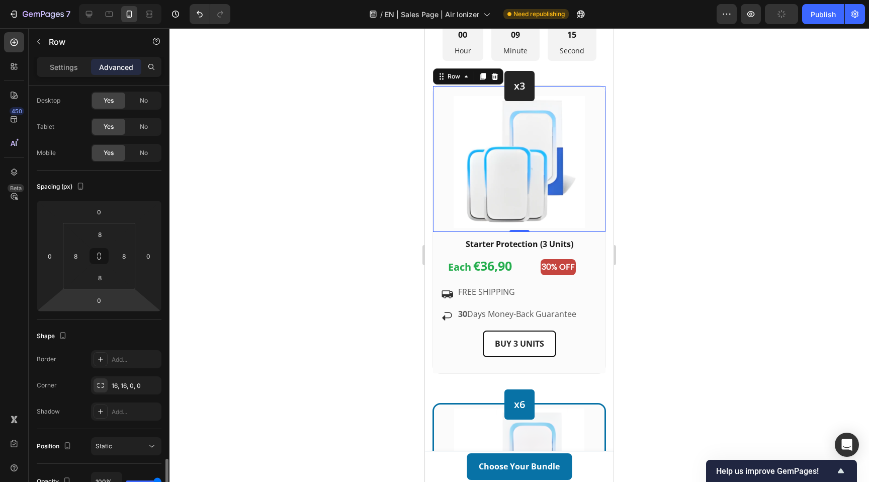
scroll to position [0, 0]
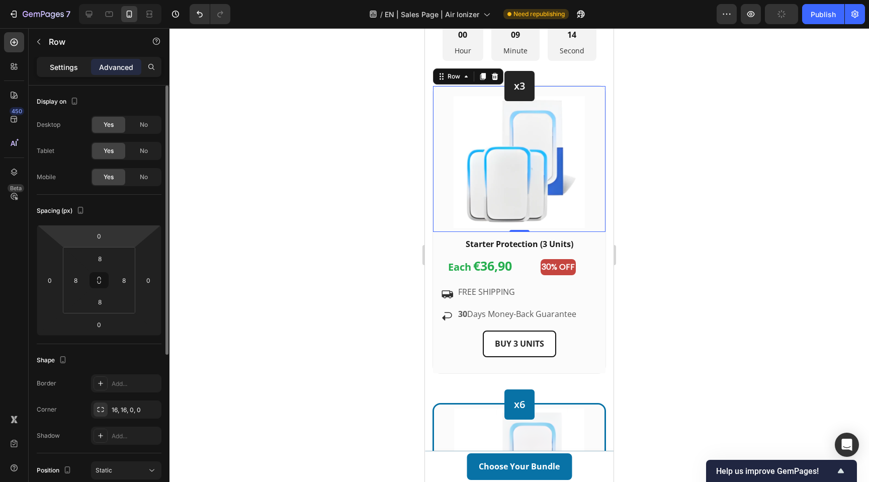
click at [64, 70] on p "Settings" at bounding box center [64, 67] width 28 height 11
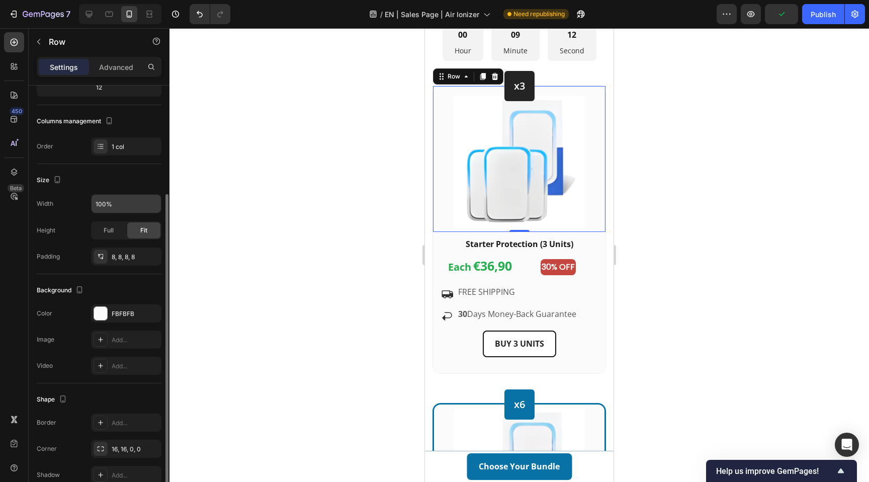
scroll to position [162, 0]
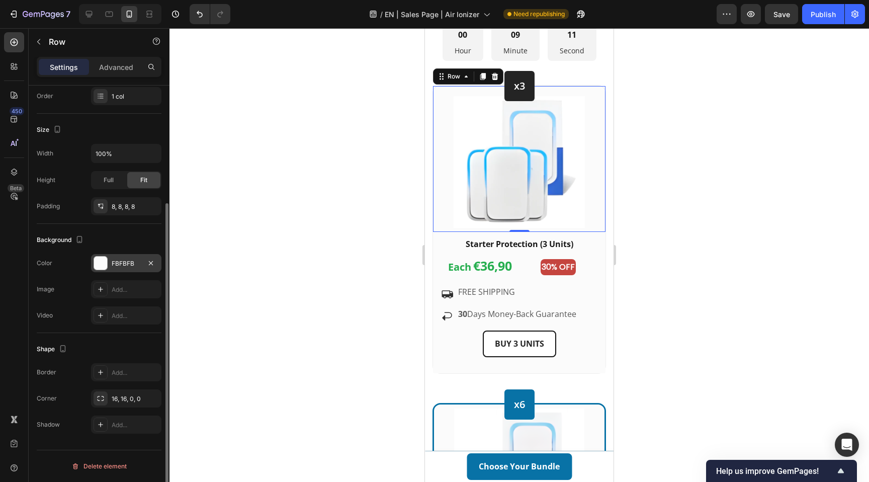
click at [135, 265] on div "FBFBFB" at bounding box center [126, 263] width 29 height 9
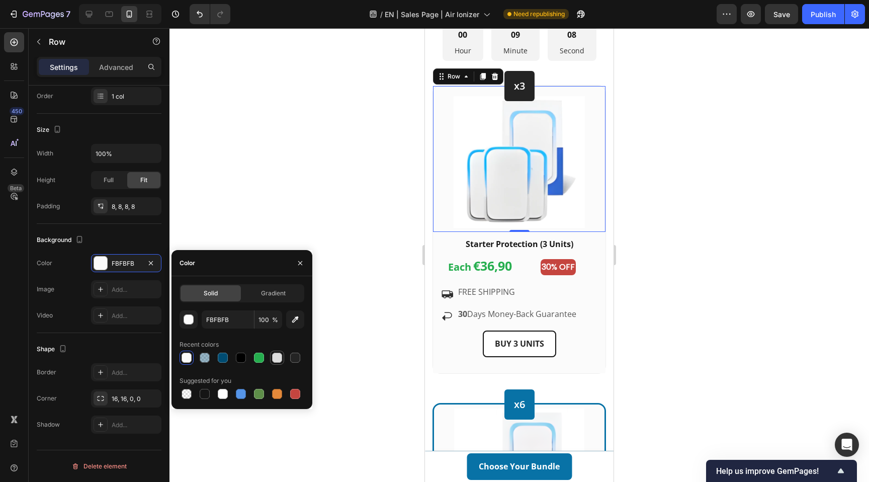
click at [277, 358] on div at bounding box center [277, 358] width 10 height 10
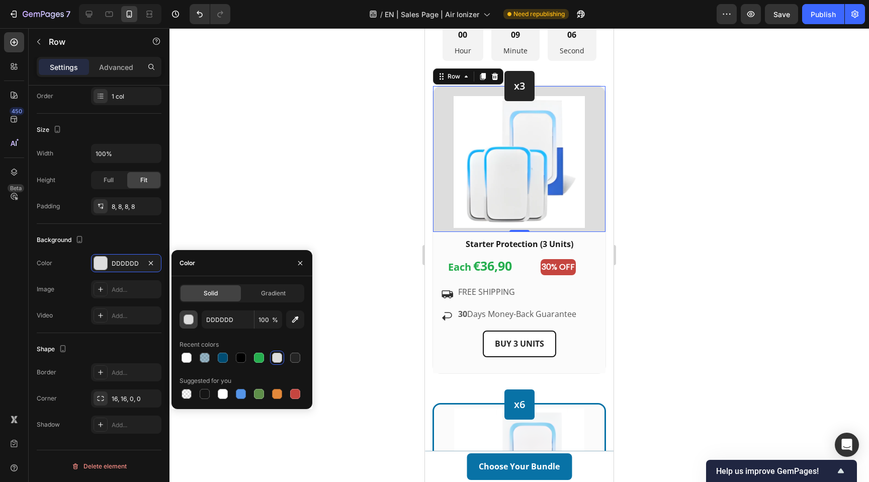
click at [190, 323] on div "button" at bounding box center [189, 320] width 10 height 10
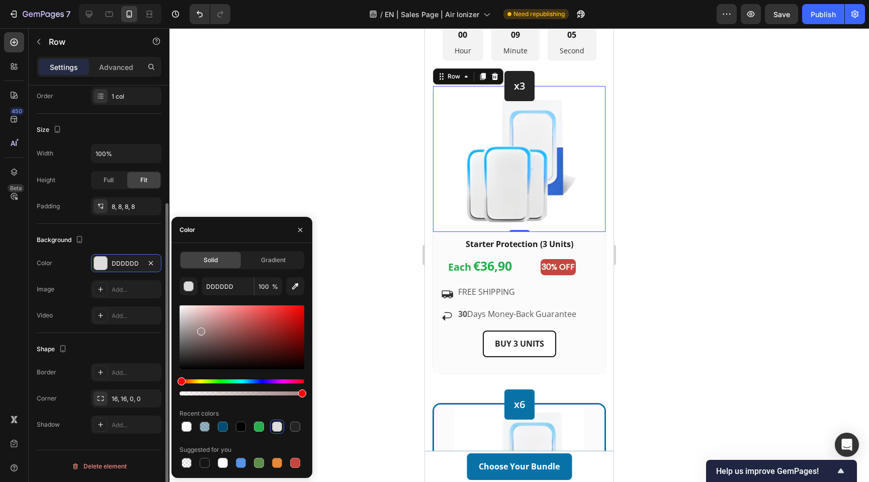
drag, startPoint x: 200, startPoint y: 329, endPoint x: 157, endPoint y: 253, distance: 87.4
click at [157, 253] on div "450 Beta Sections(30) Elements(83) Section Element Hero Section Product Detail …" at bounding box center [85, 255] width 170 height 454
type input "FFFFFF"
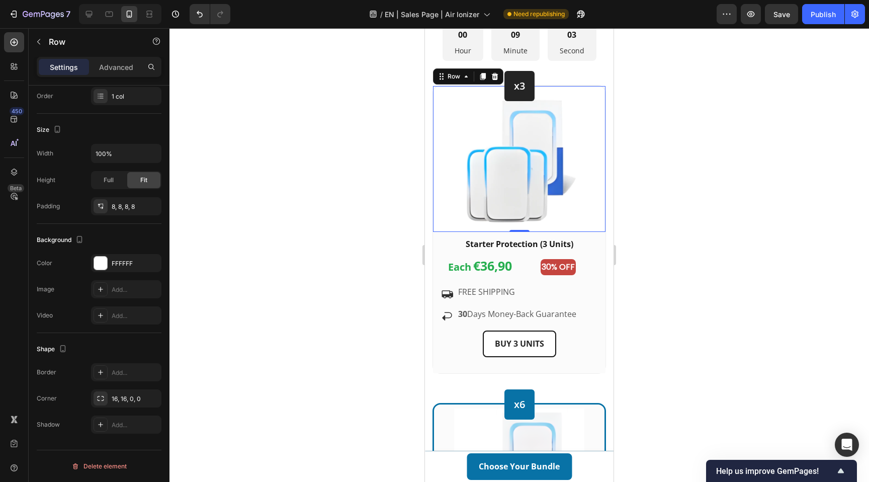
click at [380, 258] on div at bounding box center [520, 255] width 700 height 454
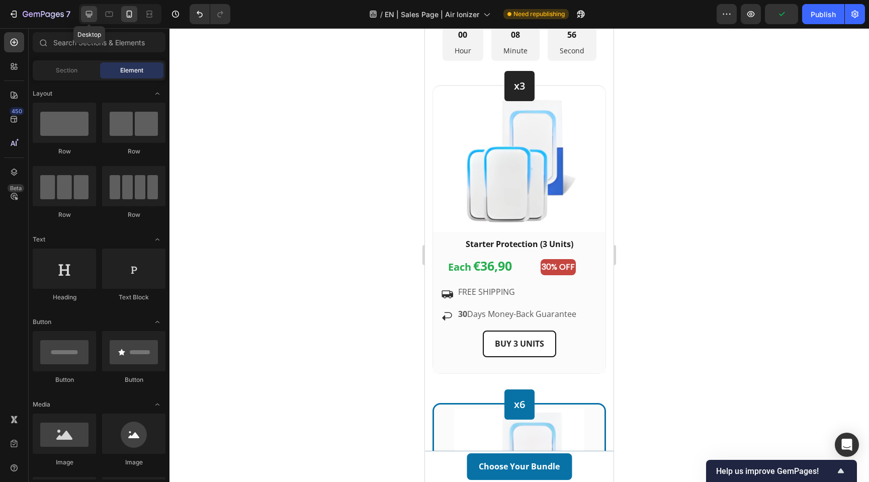
click at [94, 17] on div at bounding box center [89, 14] width 16 height 16
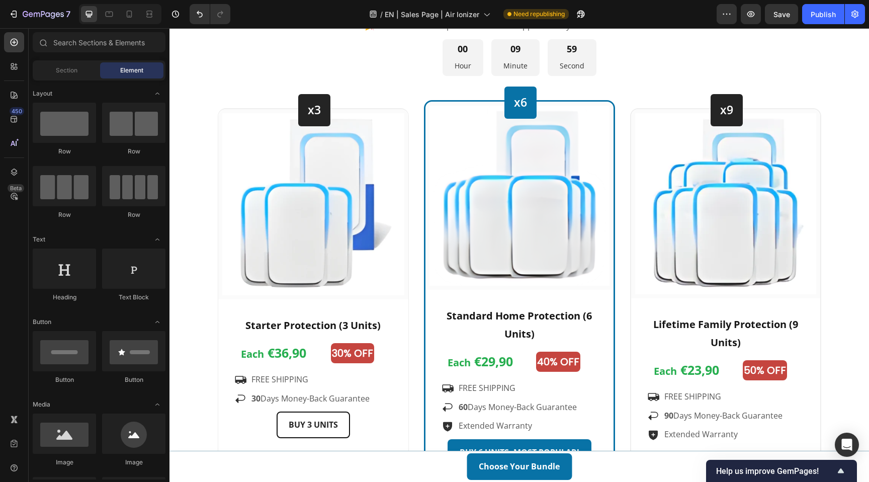
scroll to position [2978, 0]
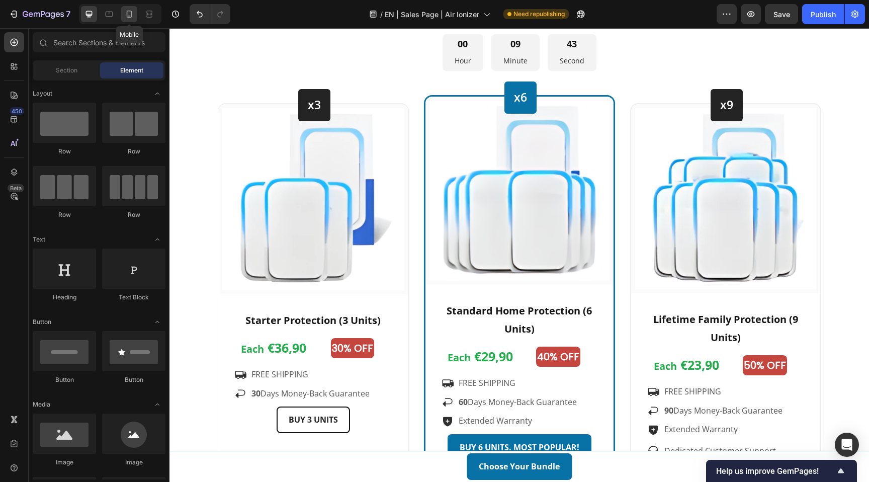
click at [126, 11] on icon at bounding box center [129, 14] width 10 height 10
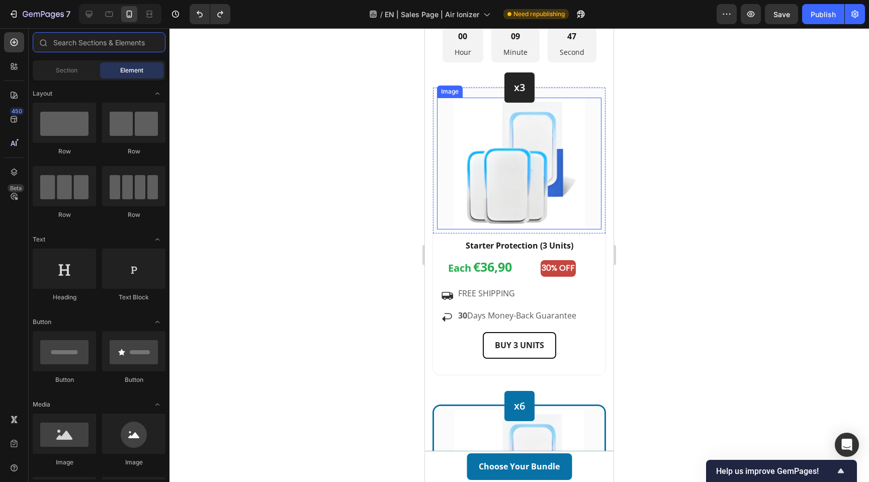
scroll to position [3648, 0]
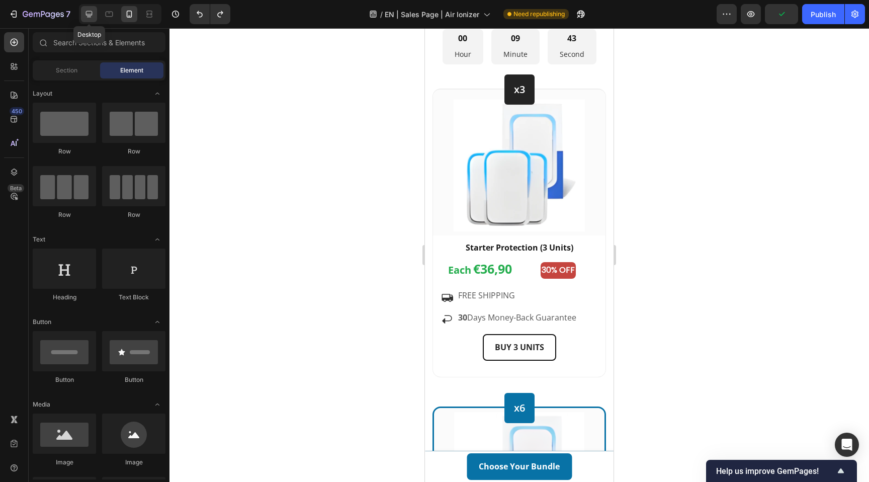
click at [88, 17] on icon at bounding box center [89, 14] width 7 height 7
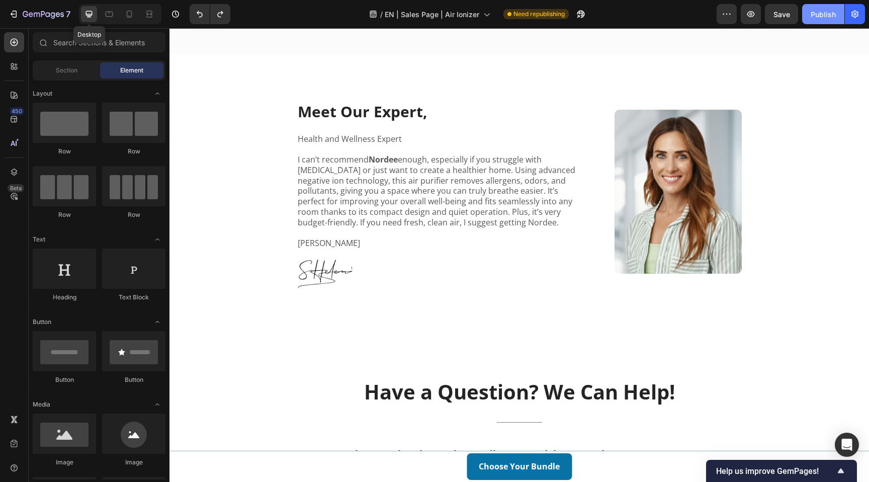
scroll to position [3648, 0]
click at [825, 22] on button "Publish" at bounding box center [823, 14] width 42 height 20
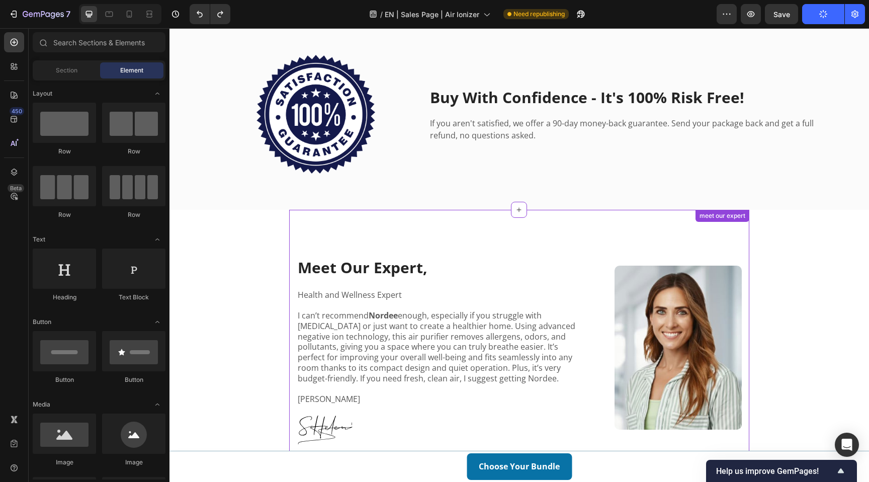
scroll to position [3299, 0]
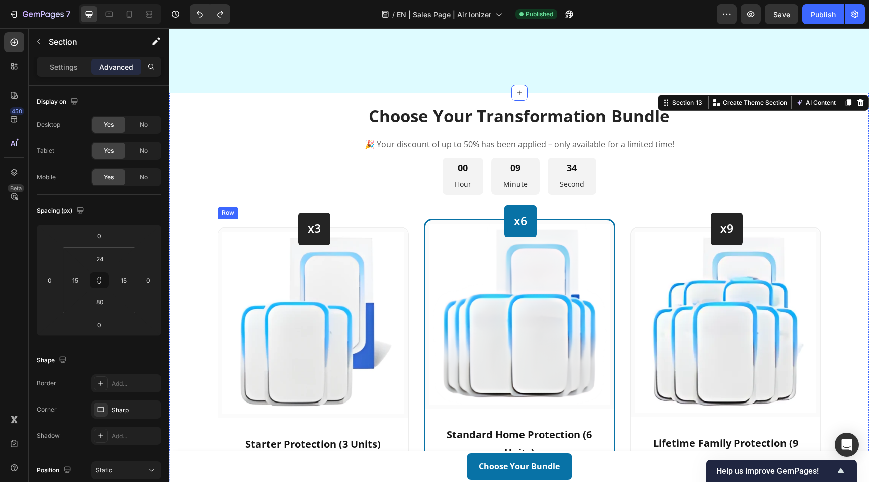
scroll to position [2824, 0]
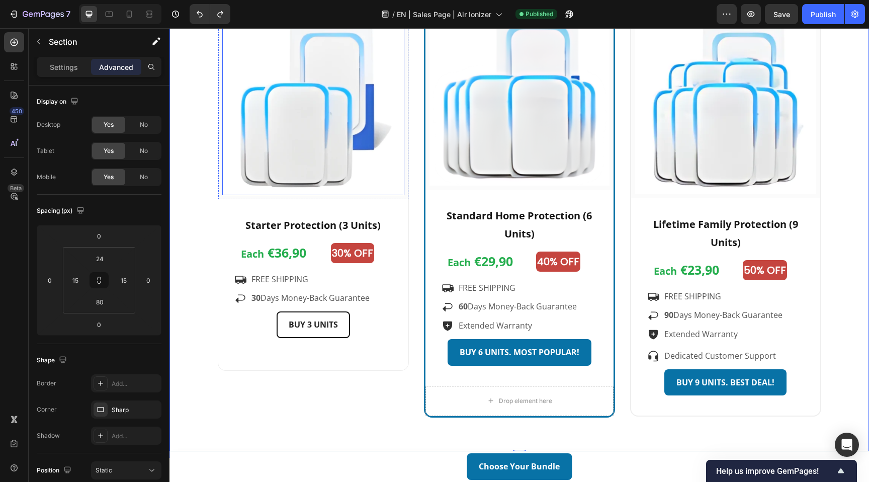
click at [230, 193] on div "Choose Your Transformation Bundle Heading 🎉 Your discount of up to 50% has been…" at bounding box center [520, 166] width 700 height 584
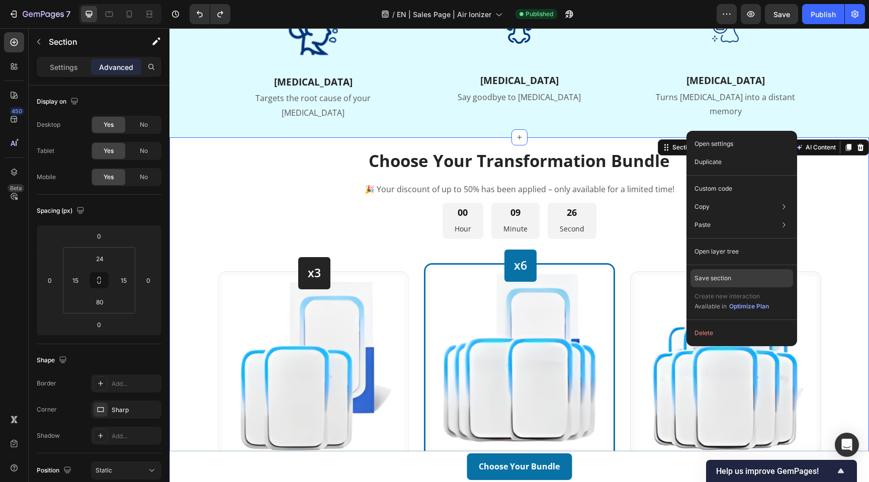
click at [747, 280] on div "Save section" at bounding box center [742, 278] width 103 height 18
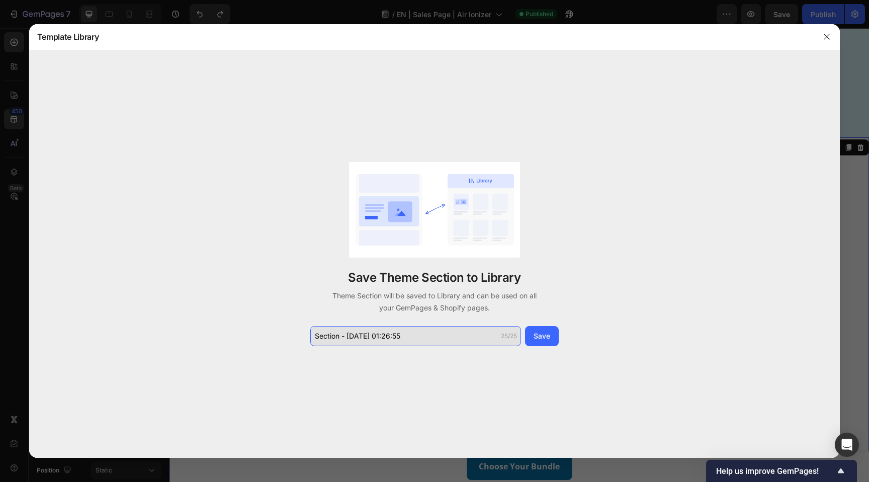
click at [430, 335] on input "Section - Sep 26 01:26:55" at bounding box center [415, 336] width 211 height 20
type input "bundle section 26/Sep"
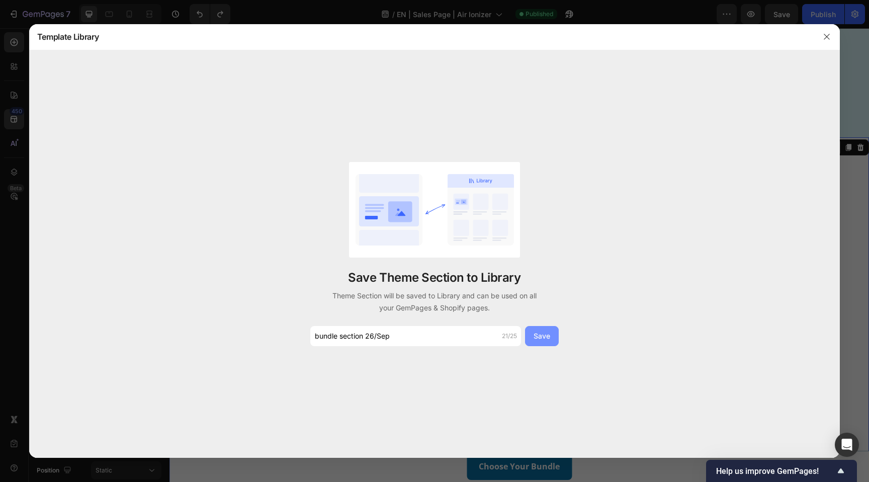
click at [548, 339] on div "Save" at bounding box center [542, 335] width 17 height 11
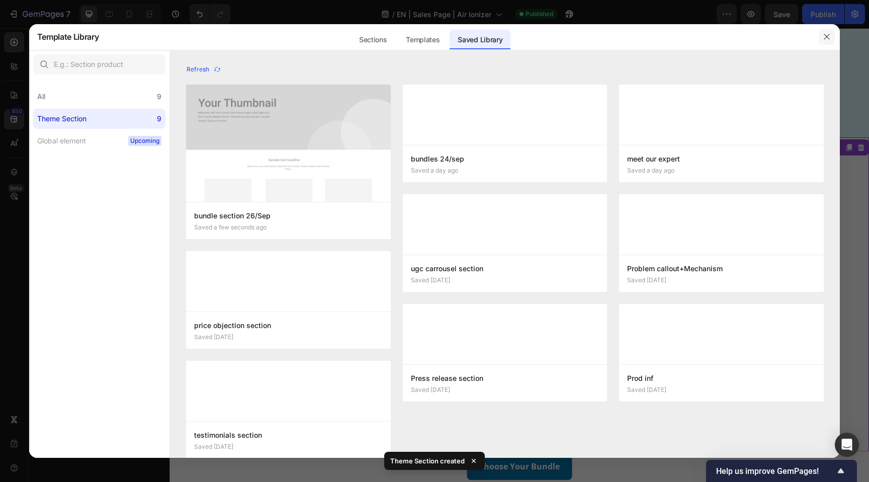
click at [829, 39] on icon "button" at bounding box center [827, 37] width 6 height 6
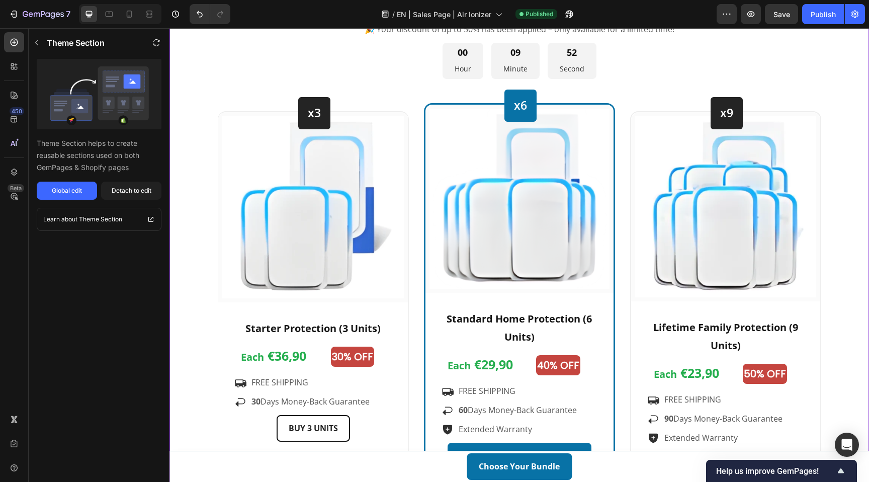
scroll to position [2660, 0]
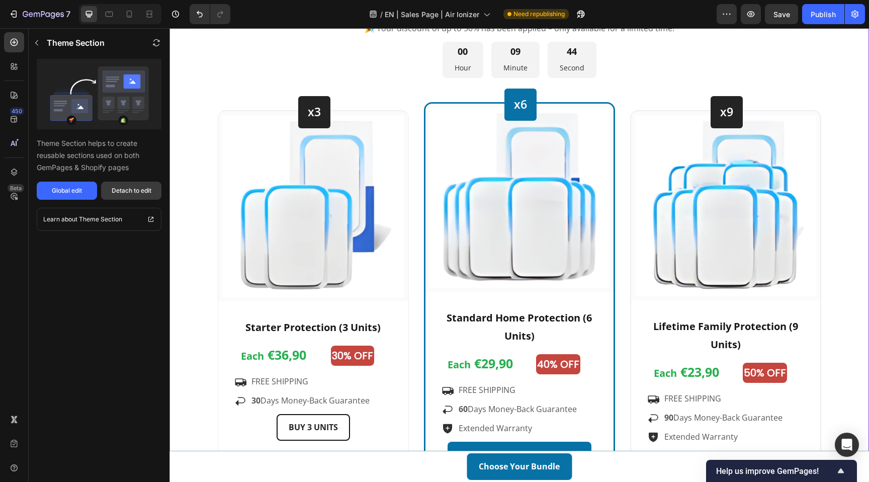
click at [145, 192] on div "Detach to edit" at bounding box center [132, 190] width 40 height 9
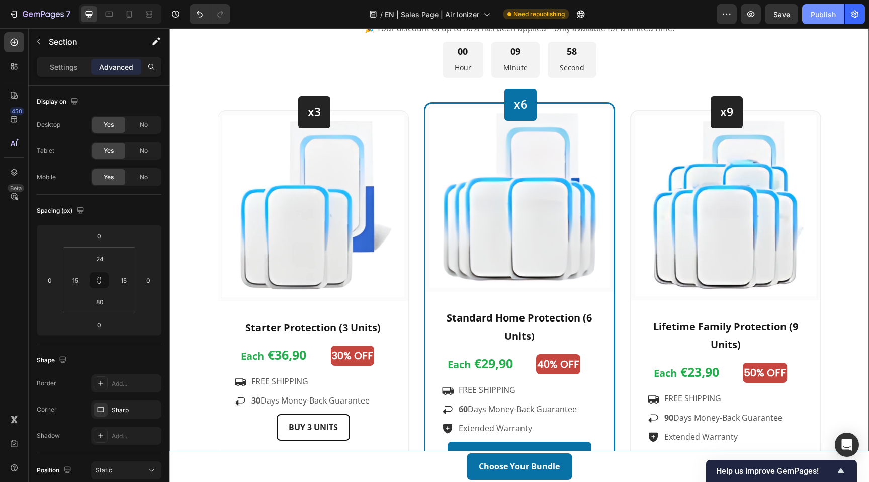
click at [827, 7] on button "Publish" at bounding box center [823, 14] width 42 height 20
click at [840, 187] on div "Choose Your Transformation Bundle Heading 🎉 Your discount of up to 50% has been…" at bounding box center [519, 254] width 685 height 532
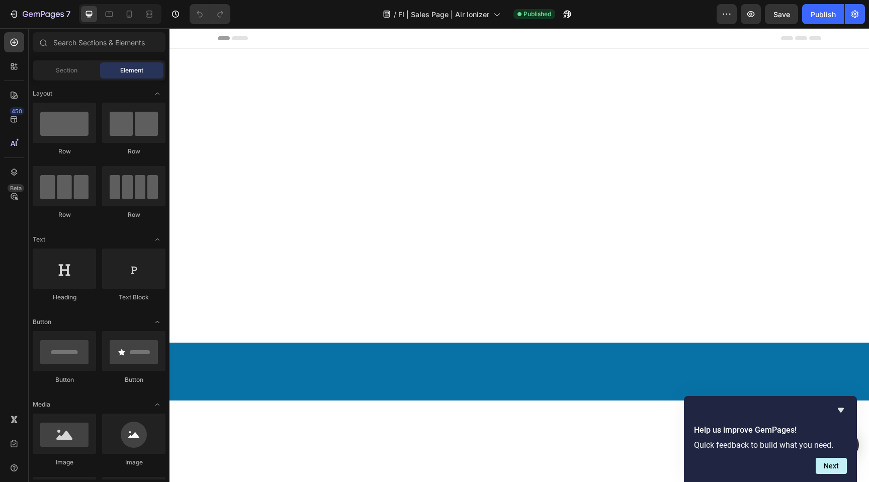
scroll to position [712, 0]
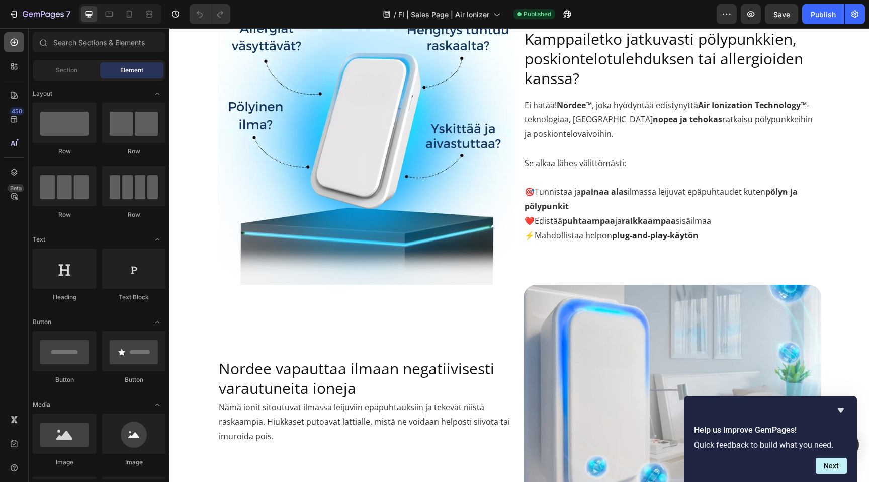
click at [16, 40] on icon at bounding box center [14, 42] width 10 height 10
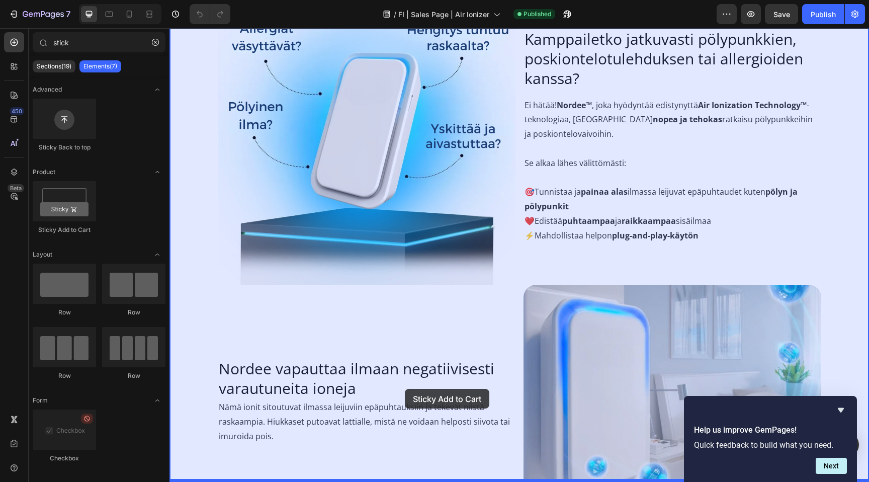
drag, startPoint x: 241, startPoint y: 242, endPoint x: 405, endPoint y: 389, distance: 219.8
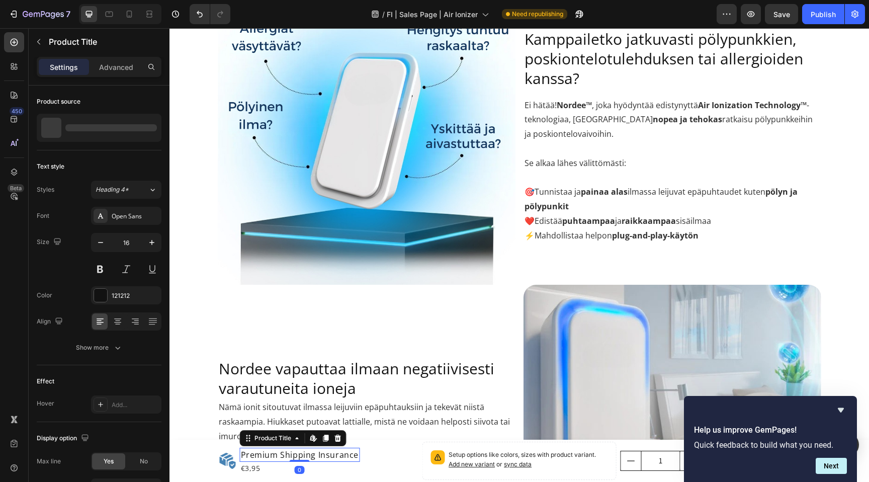
click at [286, 449] on h1 "Premium Shipping Insurance" at bounding box center [300, 455] width 120 height 14
click at [272, 437] on div "Product Title" at bounding box center [273, 438] width 41 height 9
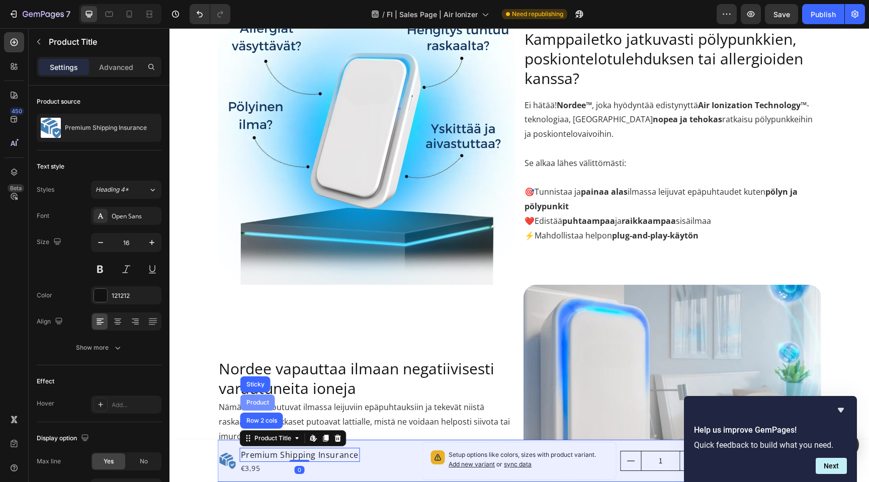
click at [259, 397] on div "Product" at bounding box center [257, 402] width 35 height 16
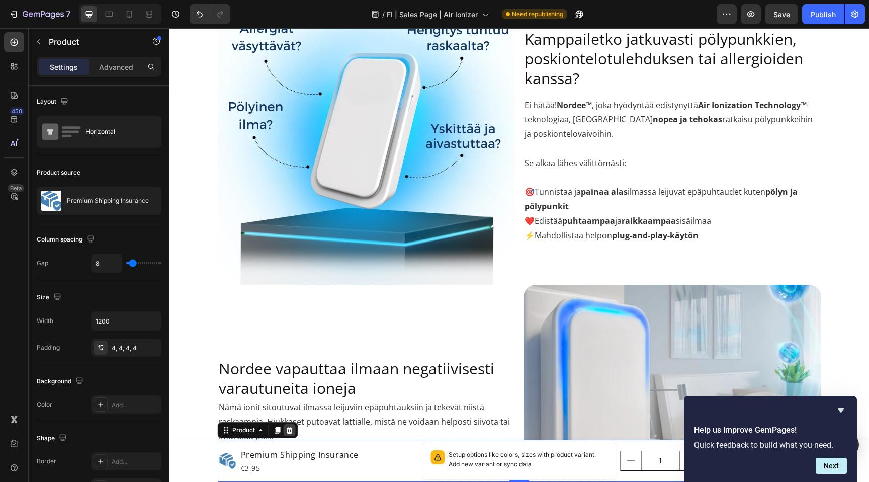
click at [293, 429] on icon at bounding box center [290, 430] width 8 height 8
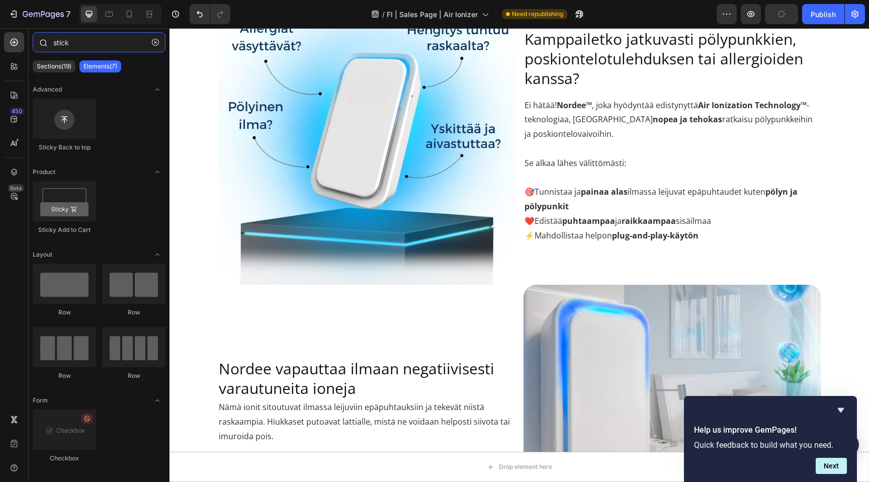
click at [80, 43] on input "stick" at bounding box center [99, 42] width 133 height 20
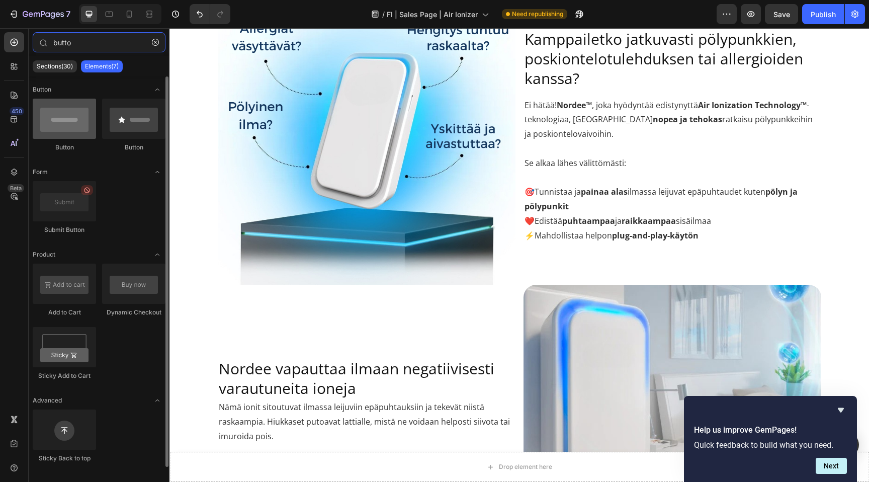
type input "butto"
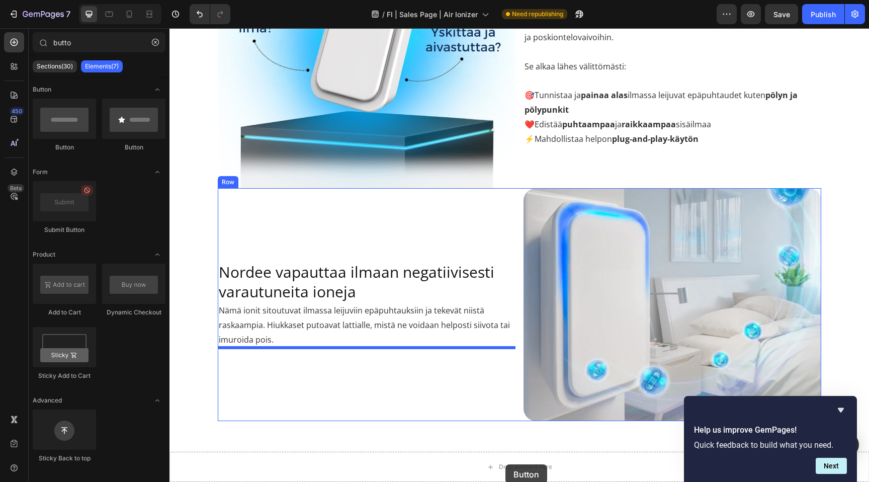
scroll to position [842, 0]
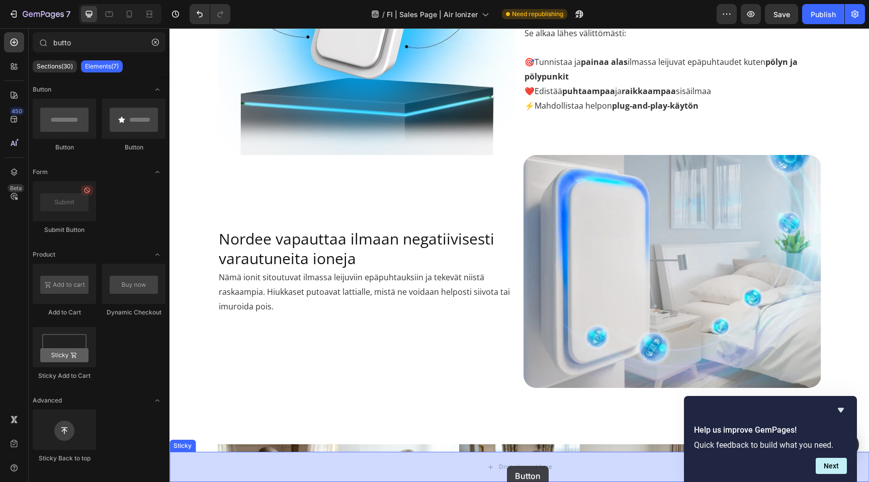
drag, startPoint x: 240, startPoint y: 152, endPoint x: 507, endPoint y: 466, distance: 411.8
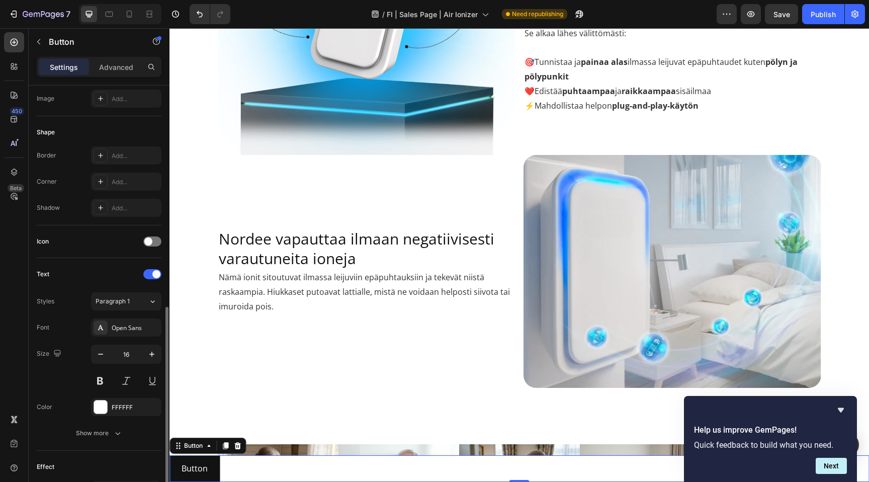
scroll to position [296, 0]
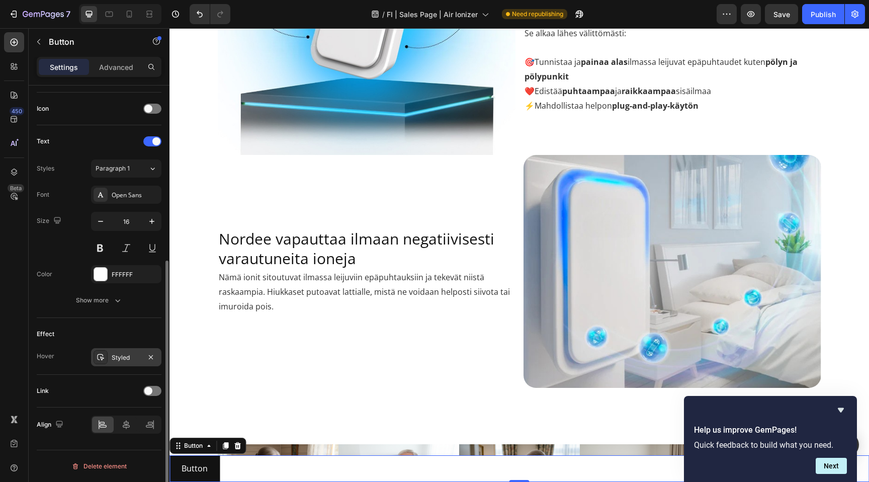
click at [132, 362] on div "Styled" at bounding box center [126, 357] width 70 height 18
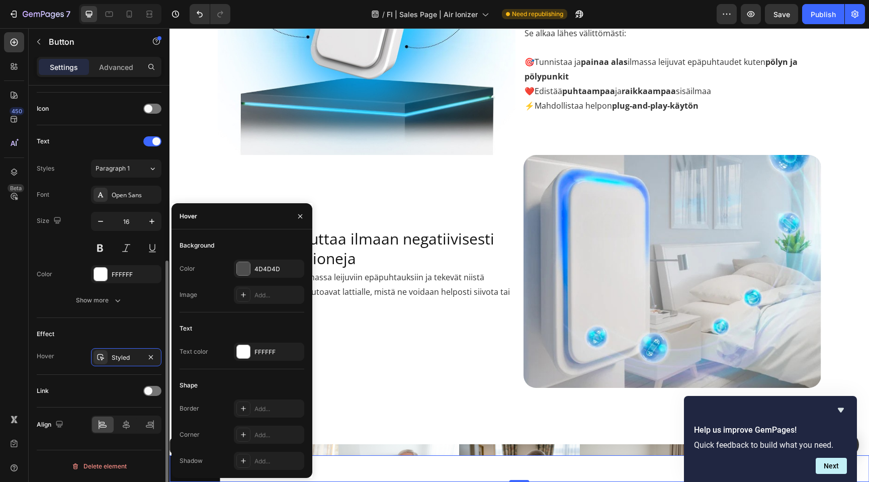
click at [132, 329] on div "Effect" at bounding box center [99, 334] width 125 height 16
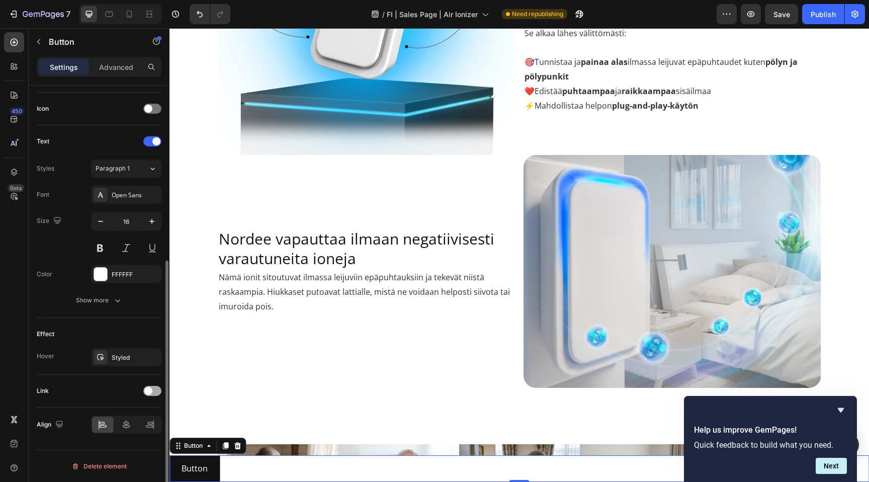
click at [153, 392] on div at bounding box center [152, 391] width 18 height 10
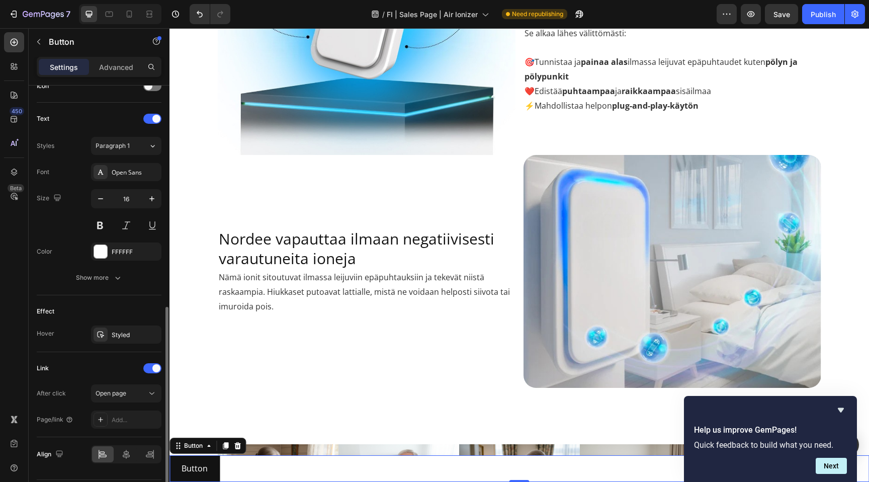
scroll to position [349, 0]
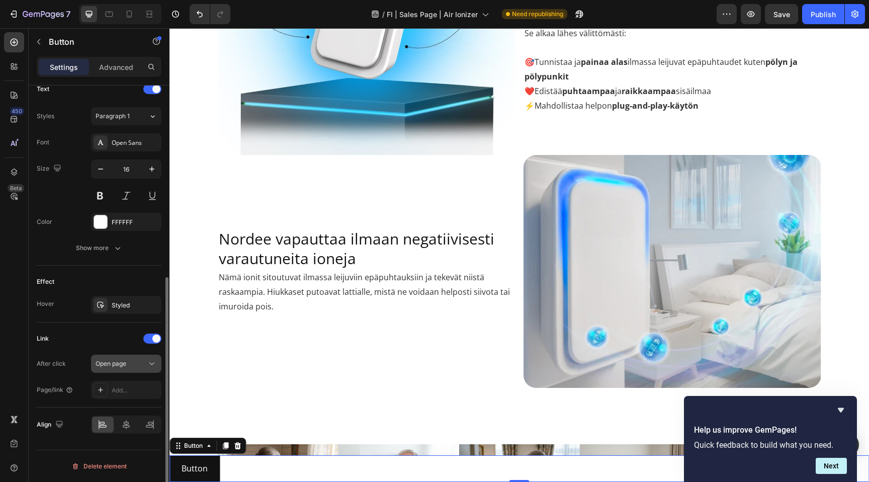
click at [123, 364] on span "Open page" at bounding box center [111, 364] width 31 height 8
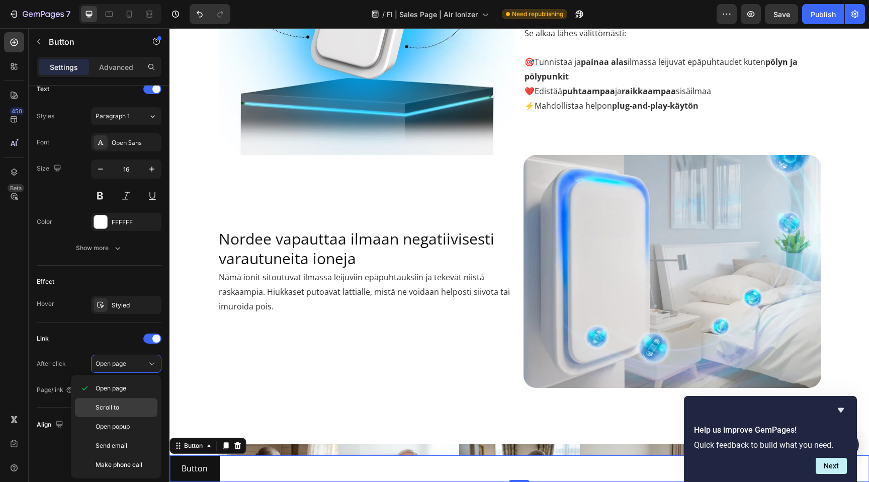
click at [129, 404] on p "Scroll to" at bounding box center [124, 407] width 57 height 9
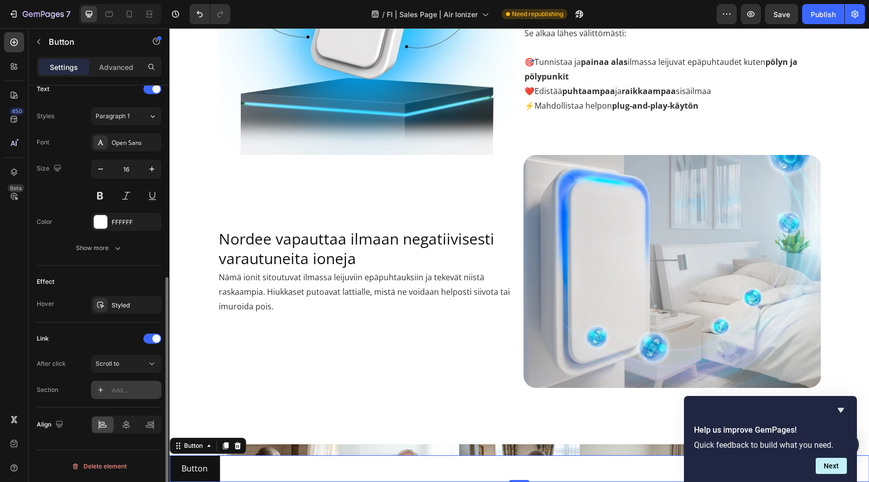
click at [125, 383] on div "Add..." at bounding box center [126, 390] width 70 height 18
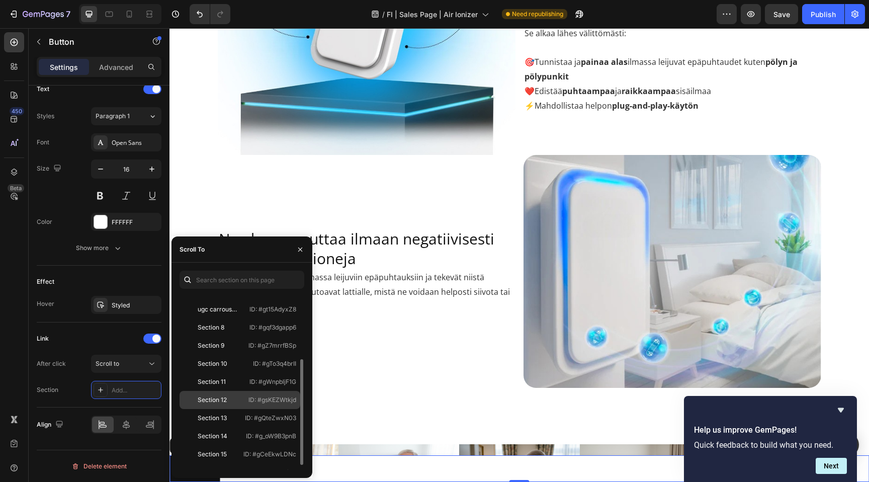
scroll to position [106, 0]
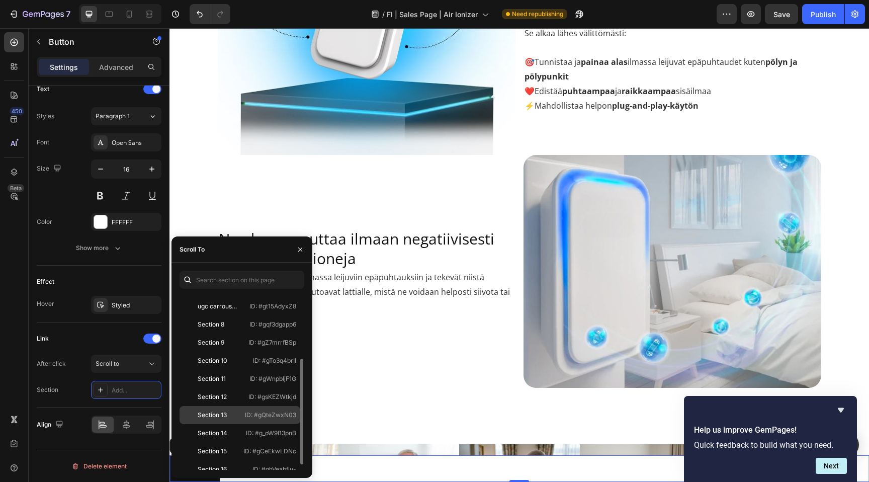
click at [230, 414] on div "Section 13" at bounding box center [212, 414] width 57 height 9
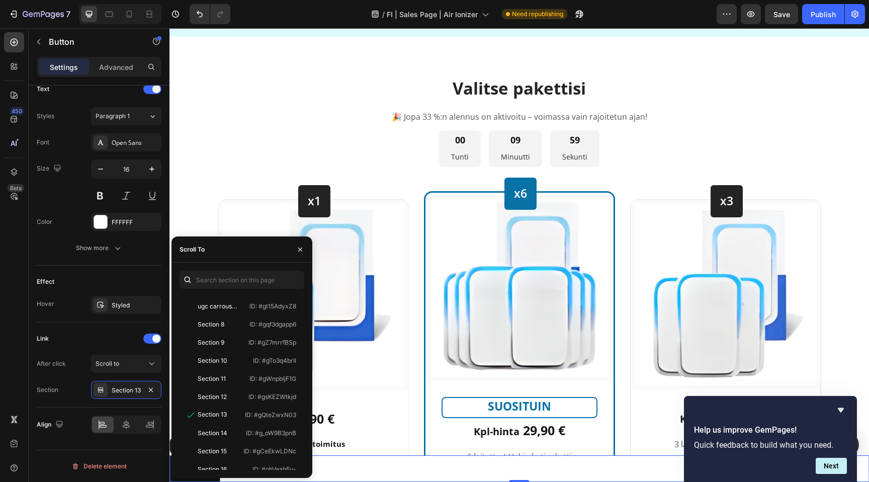
scroll to position [2275, 0]
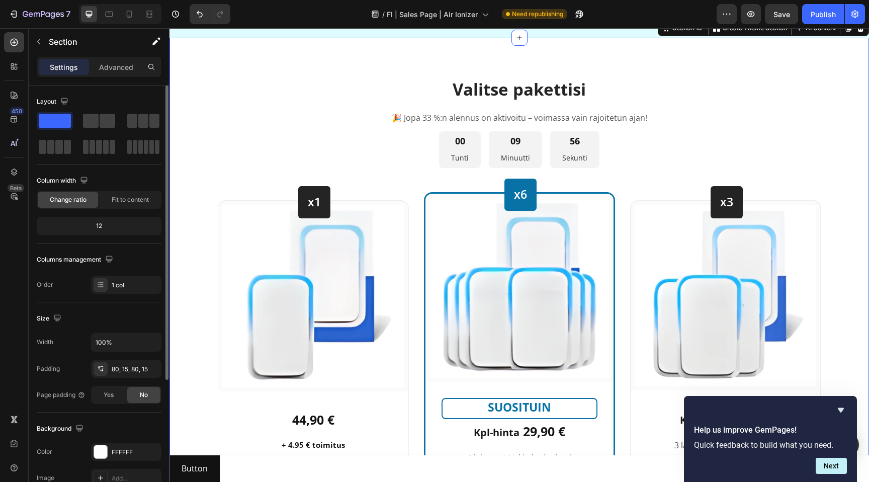
click at [407, 110] on div "Valitse pakettisi Heading 🎉 Jopa 33 %:n alennus on aktivoitu – voimassa vain ra…" at bounding box center [520, 329] width 700 height 582
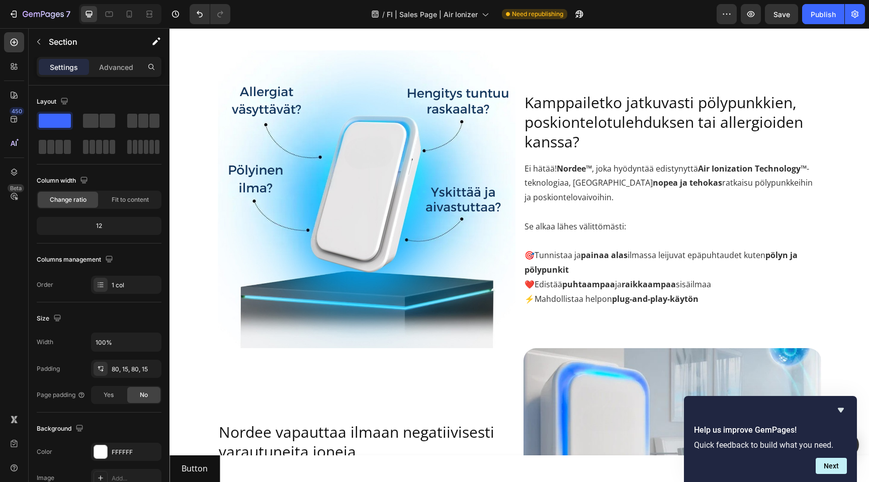
scroll to position [646, 0]
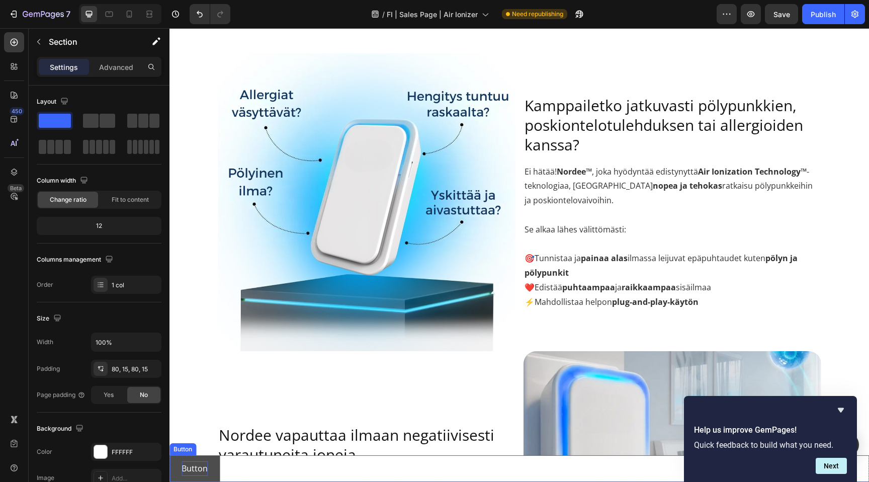
click at [200, 470] on p "Button" at bounding box center [195, 468] width 26 height 15
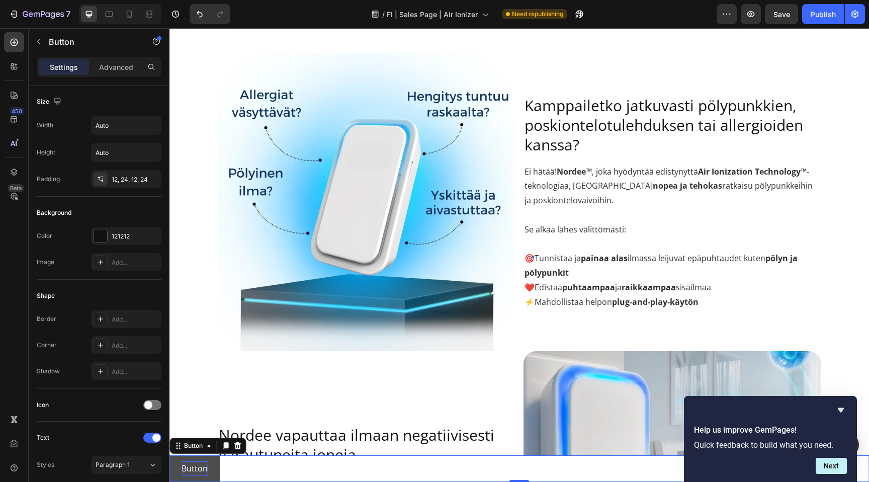
click at [194, 469] on p "Button" at bounding box center [195, 468] width 26 height 15
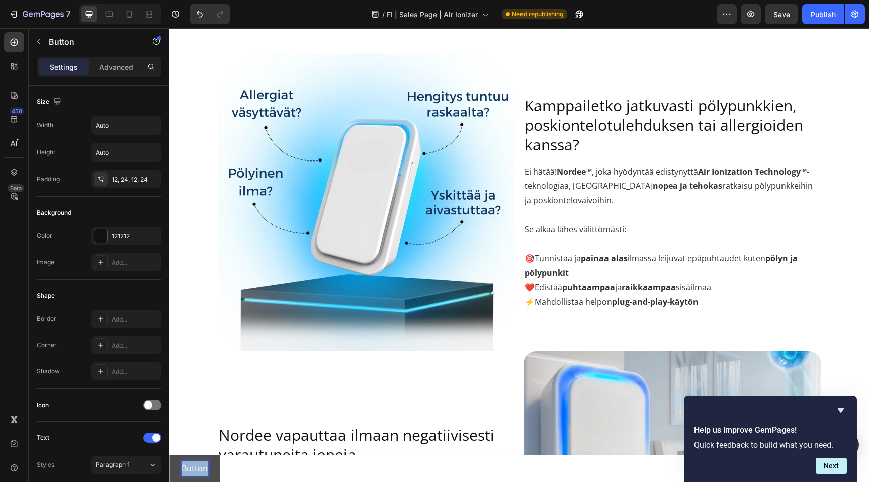
click at [194, 469] on p "Button" at bounding box center [195, 468] width 26 height 15
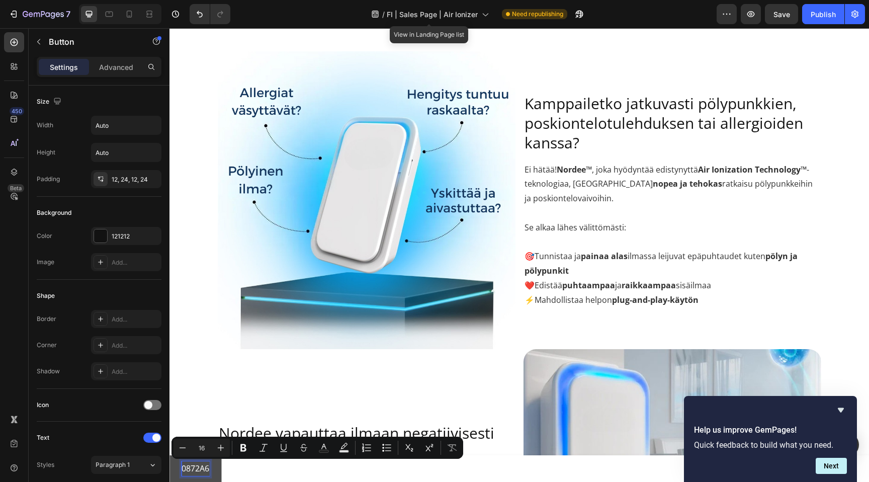
scroll to position [650, 0]
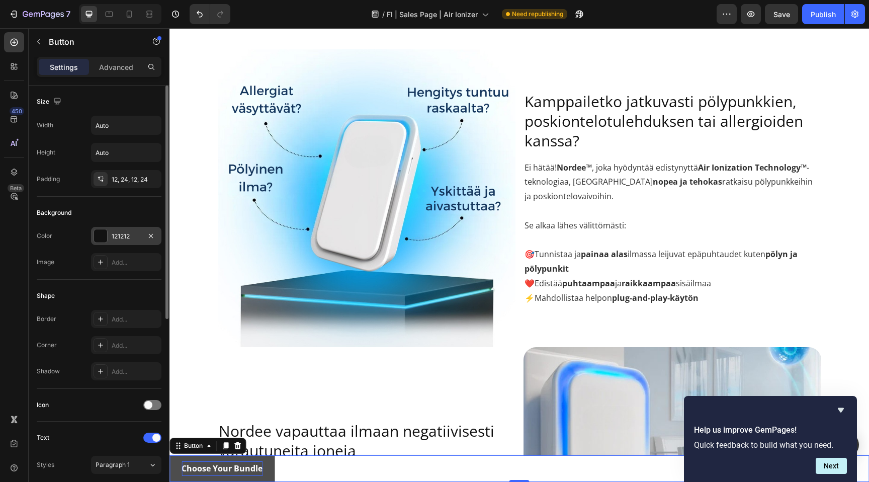
click at [132, 240] on div "121212" at bounding box center [126, 236] width 29 height 9
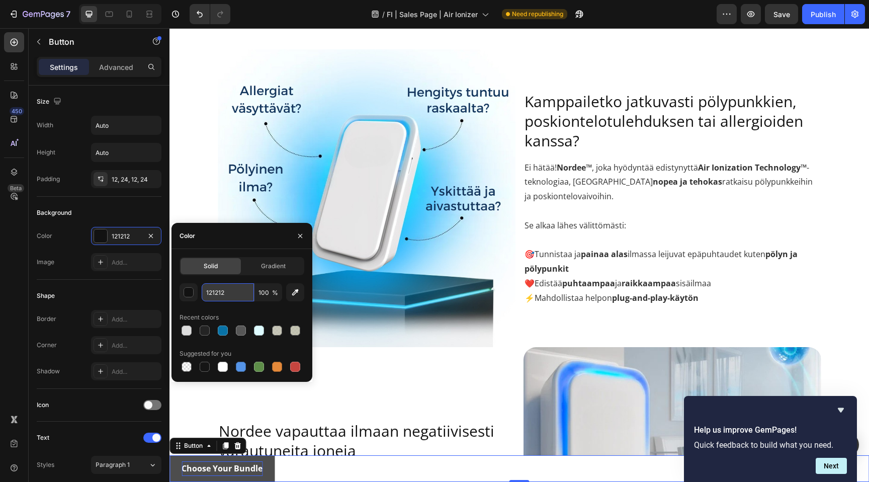
click at [220, 296] on input "121212" at bounding box center [228, 292] width 52 height 18
click at [243, 295] on input "121212" at bounding box center [228, 292] width 52 height 18
paste input "0872A6"
type input "0872A6"
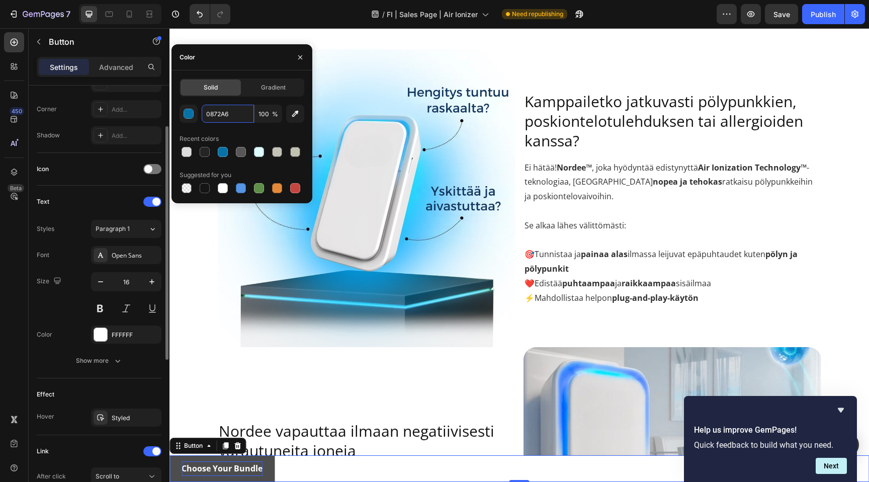
scroll to position [349, 0]
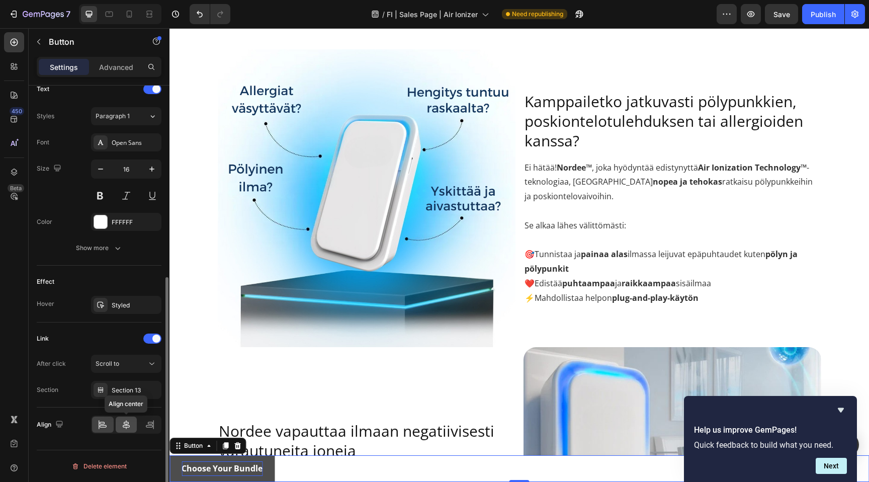
click at [126, 423] on icon at bounding box center [126, 425] width 10 height 10
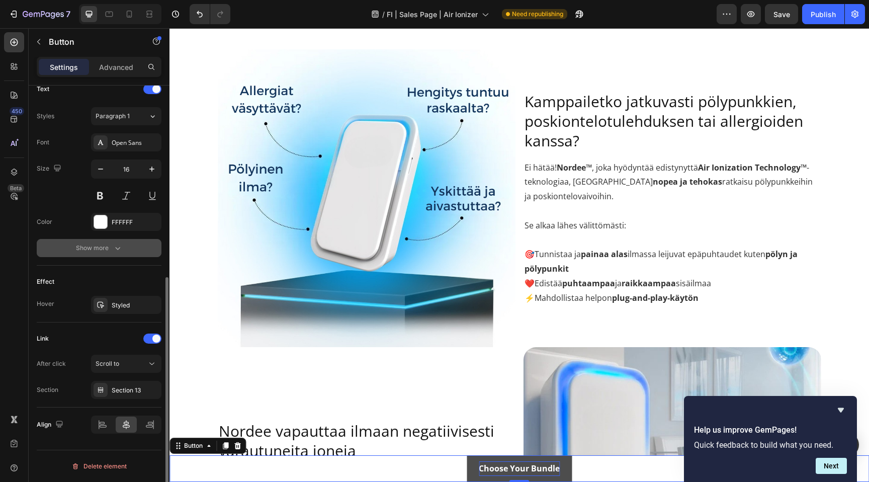
click at [111, 252] on div "Show more" at bounding box center [99, 248] width 47 height 10
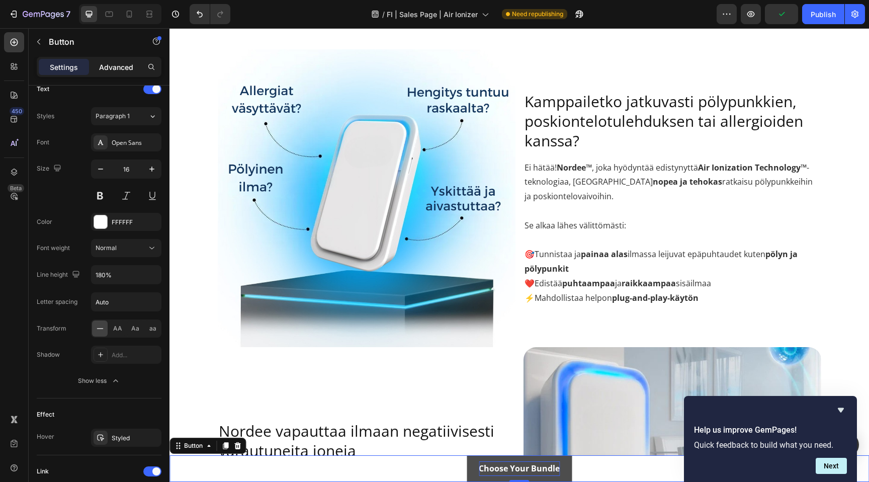
click at [111, 69] on p "Advanced" at bounding box center [116, 67] width 34 height 11
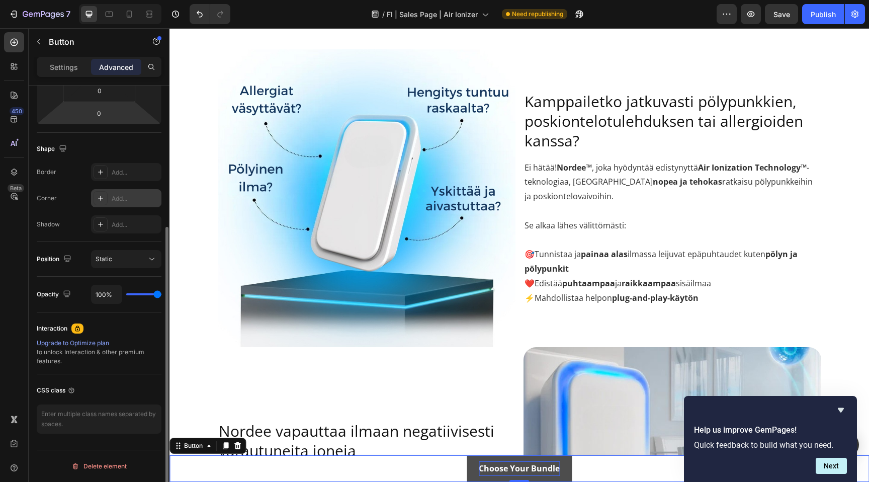
click at [118, 199] on div "Add..." at bounding box center [135, 198] width 47 height 9
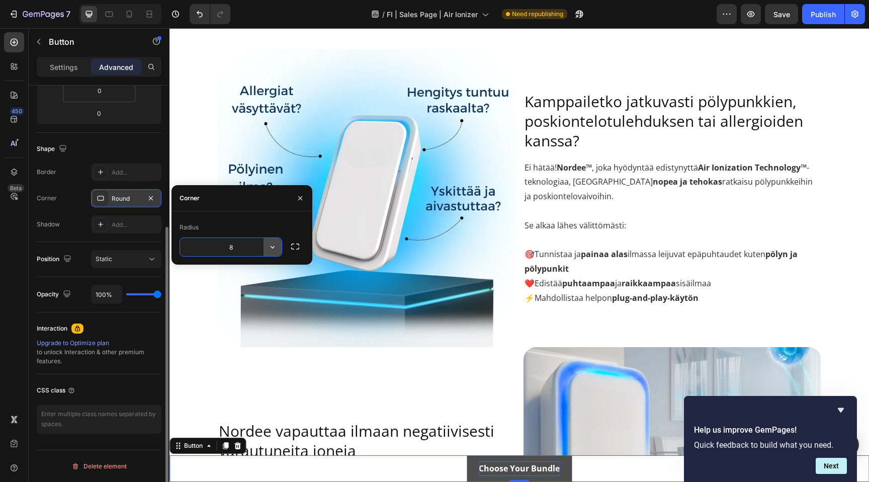
click at [272, 248] on icon "button" at bounding box center [273, 247] width 10 height 10
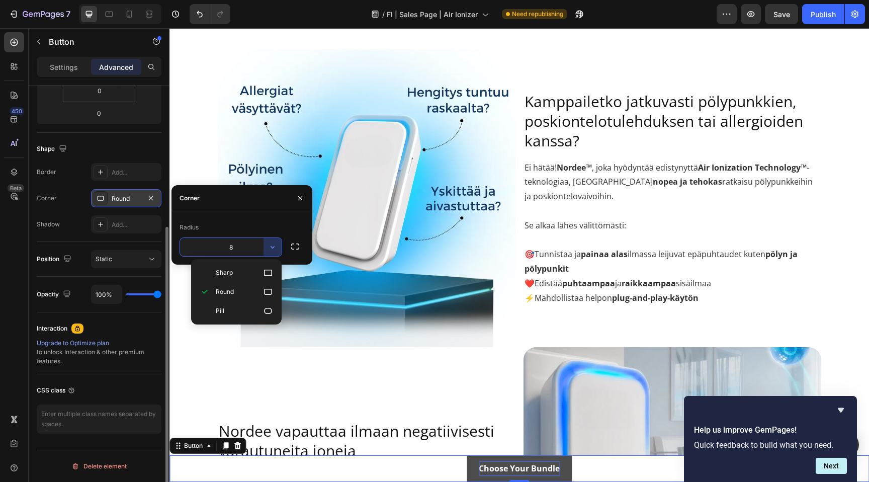
click at [261, 225] on div "Radius" at bounding box center [242, 227] width 125 height 16
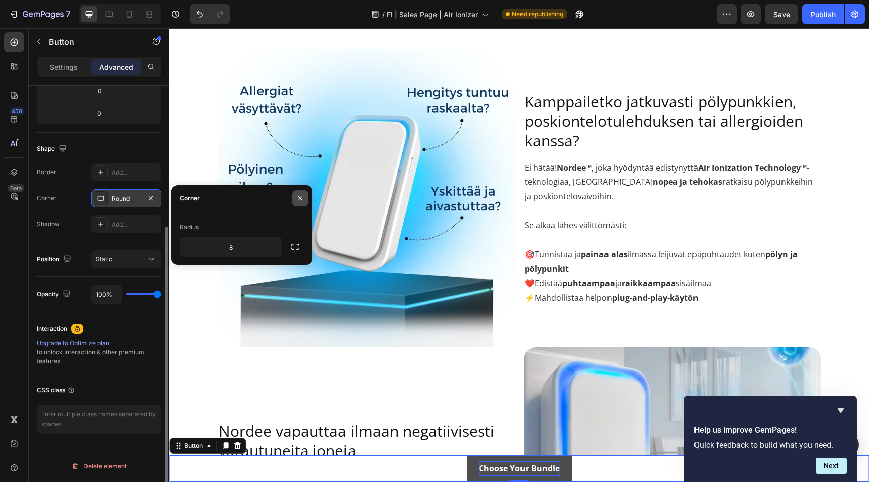
click at [300, 196] on icon "button" at bounding box center [300, 198] width 8 height 8
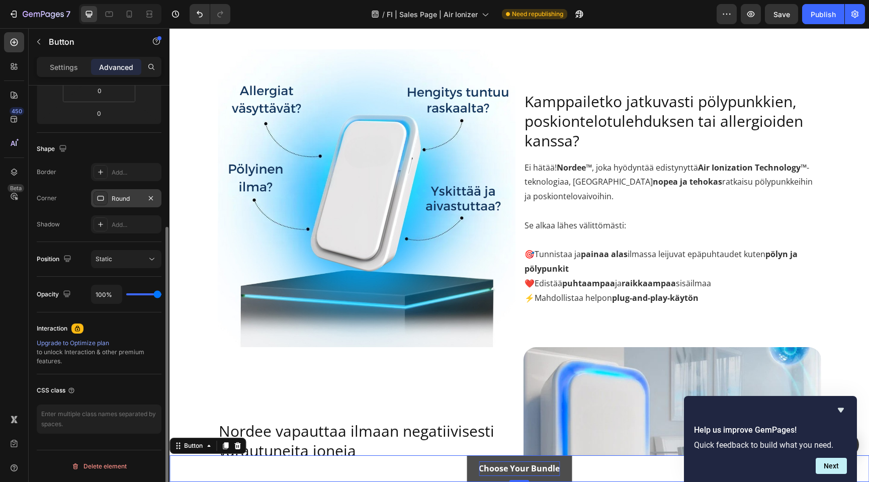
click at [468, 468] on link "Choose Your Bundle" at bounding box center [519, 468] width 105 height 27
click at [127, 196] on div "Round" at bounding box center [126, 198] width 29 height 9
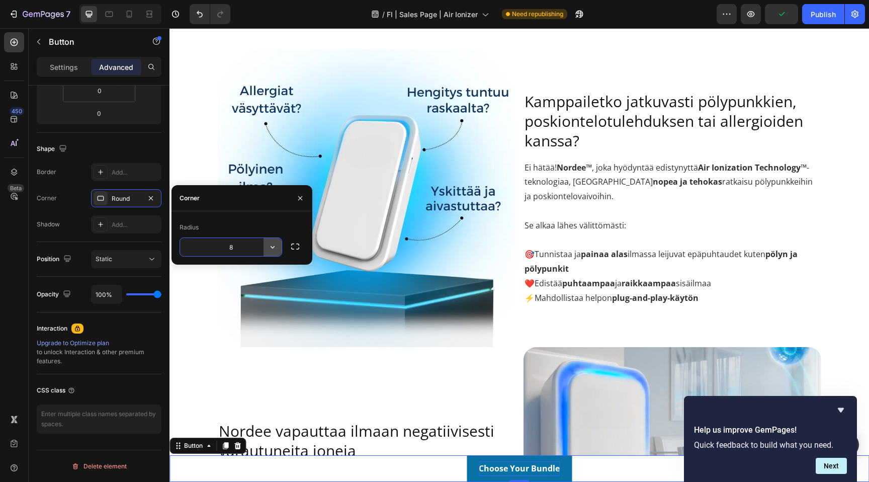
click at [272, 249] on icon "button" at bounding box center [273, 247] width 10 height 10
click at [245, 249] on input "8" at bounding box center [231, 247] width 102 height 18
click at [248, 251] on input "80" at bounding box center [231, 247] width 102 height 18
type input "8"
click at [276, 247] on icon "button" at bounding box center [273, 247] width 10 height 10
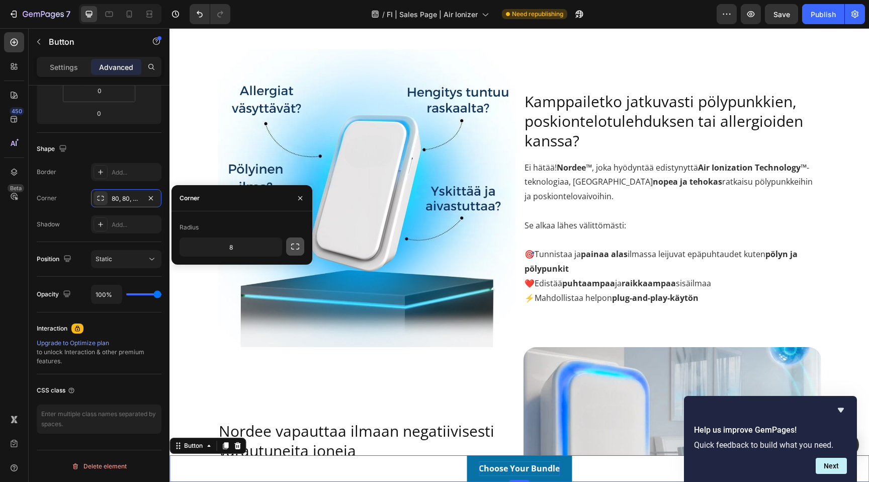
click at [298, 244] on icon "button" at bounding box center [295, 246] width 8 height 6
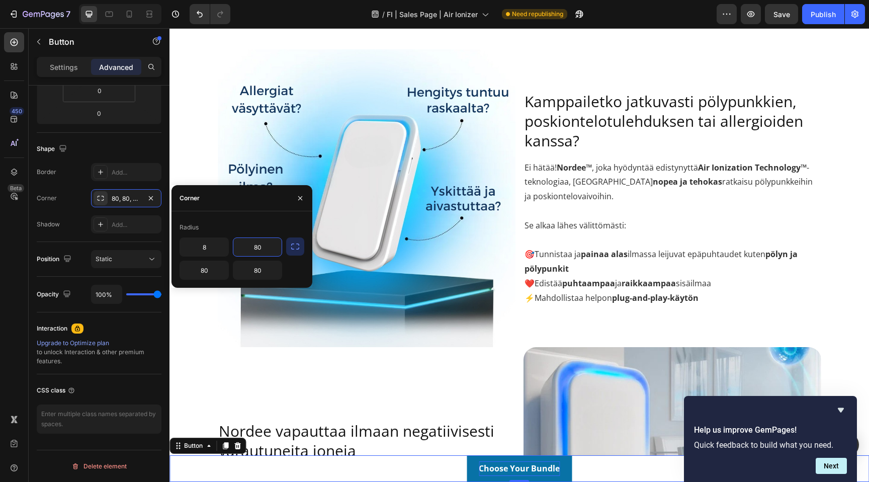
click at [257, 245] on input "80" at bounding box center [257, 247] width 48 height 18
type input "8"
click at [264, 271] on input "80" at bounding box center [257, 270] width 48 height 18
type input "8"
click at [217, 273] on input "80" at bounding box center [204, 270] width 48 height 18
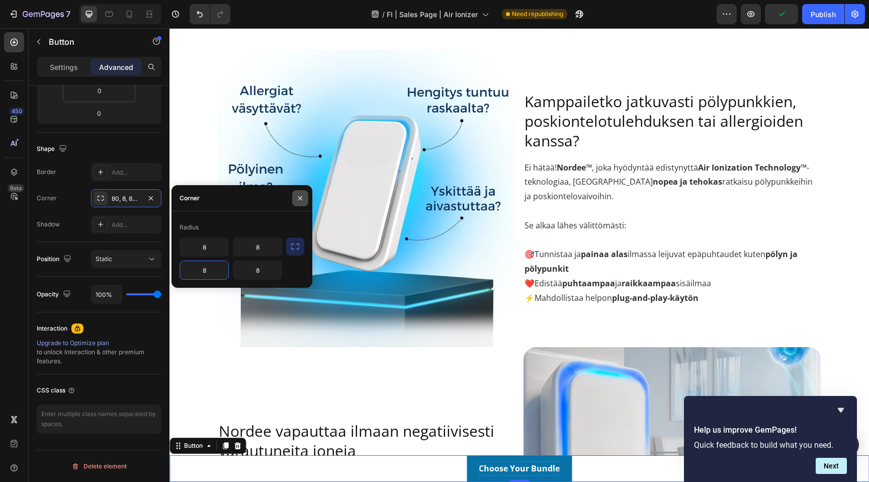
type input "8"
click at [301, 197] on icon "button" at bounding box center [300, 198] width 4 height 4
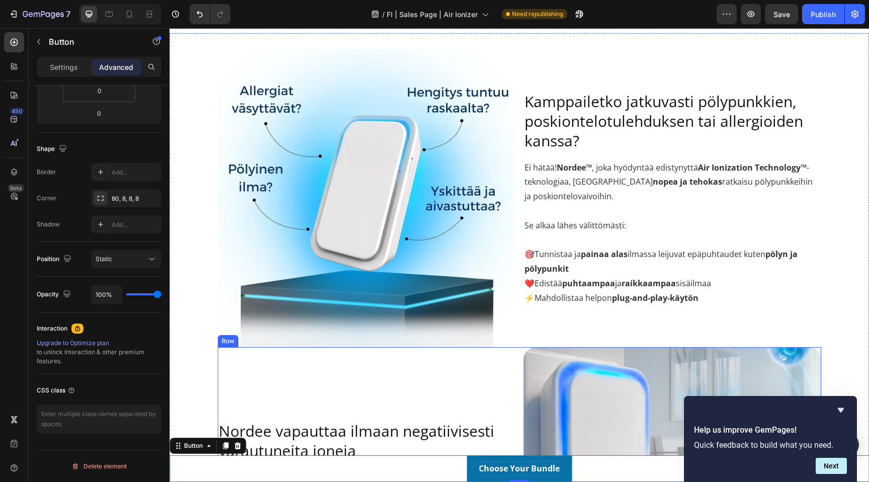
click at [430, 395] on div "Nordee vapauttaa ilmaan negatiivisesti varautuneita ioneja Heading Nämä ionit s…" at bounding box center [367, 463] width 298 height 233
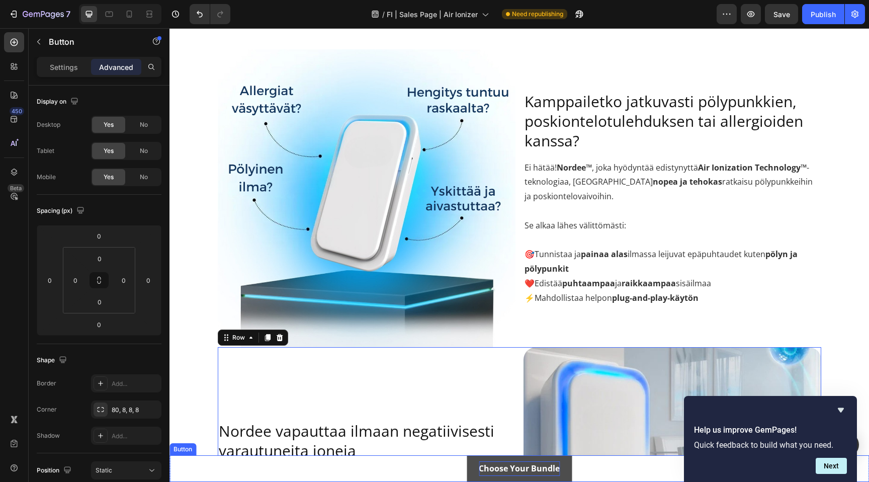
click at [473, 462] on link "Choose Your Bundle" at bounding box center [519, 468] width 105 height 27
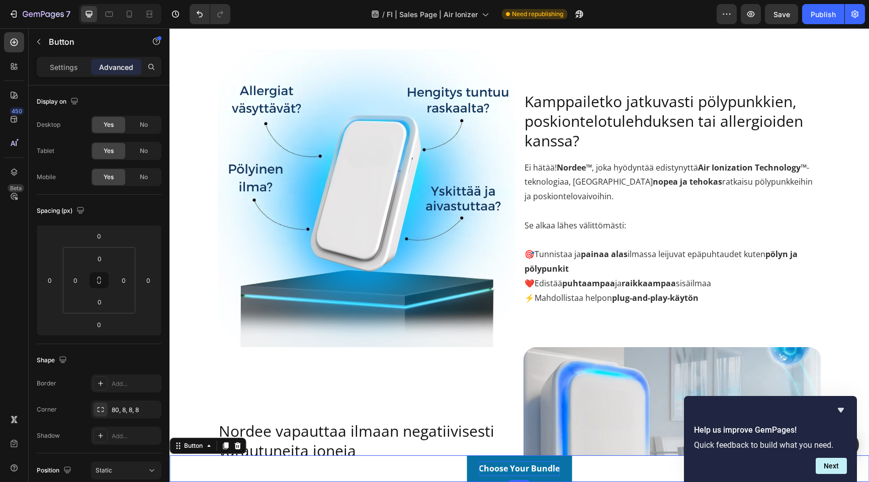
click at [442, 466] on div "Choose Your Bundle Button 0" at bounding box center [520, 468] width 700 height 27
click at [199, 448] on div "Button" at bounding box center [193, 445] width 23 height 9
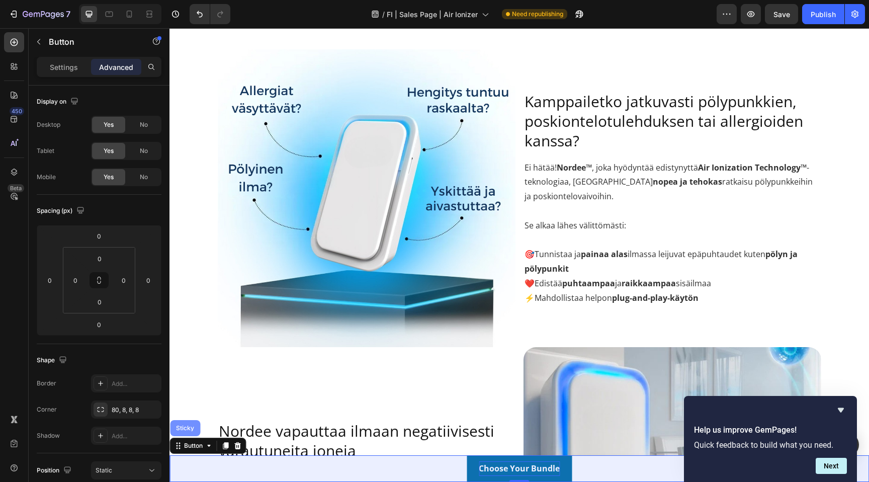
click at [189, 427] on div "Sticky" at bounding box center [185, 428] width 22 height 6
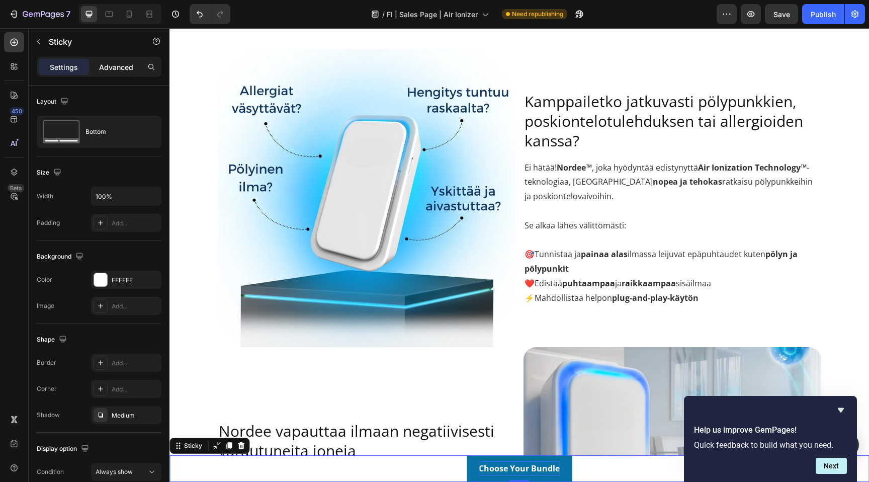
click at [117, 69] on p "Advanced" at bounding box center [116, 67] width 34 height 11
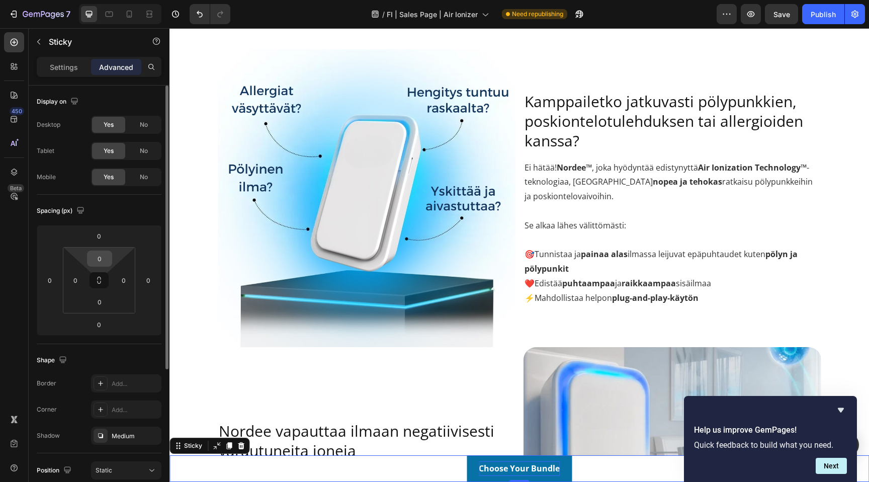
click at [100, 261] on input "0" at bounding box center [100, 258] width 20 height 15
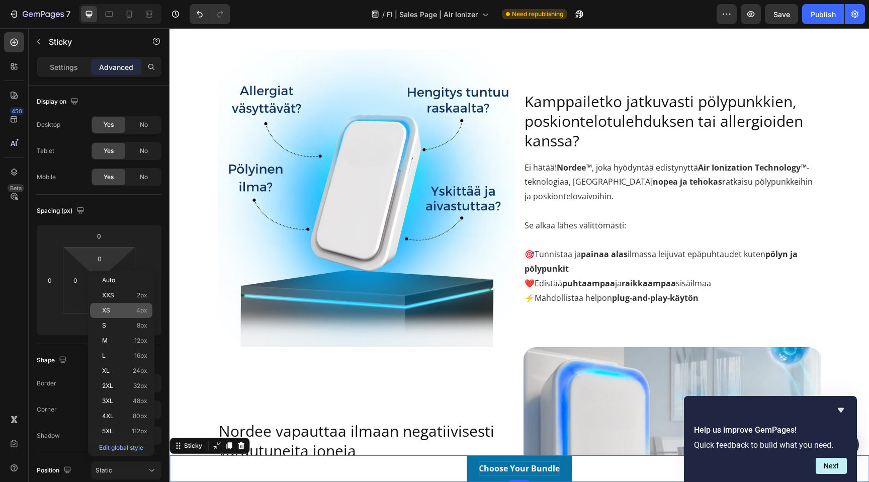
click at [123, 305] on div "XS 4px" at bounding box center [121, 310] width 62 height 15
type input "4"
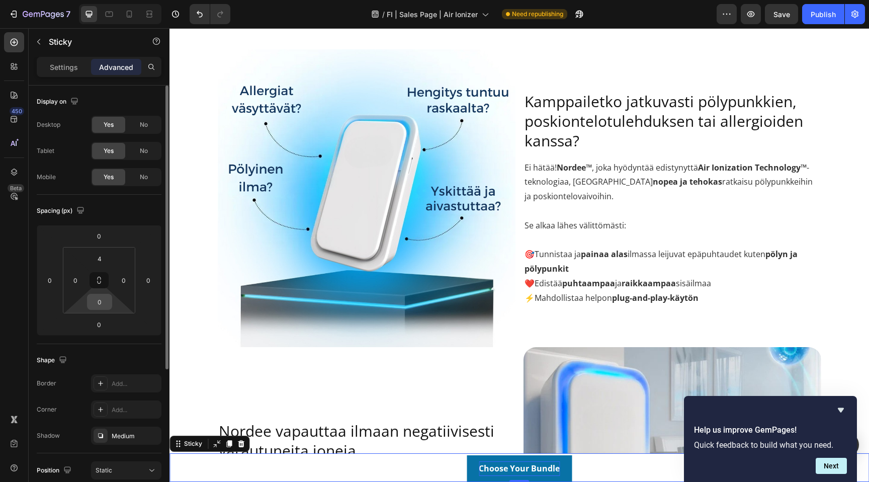
click at [101, 306] on input "0" at bounding box center [100, 301] width 20 height 15
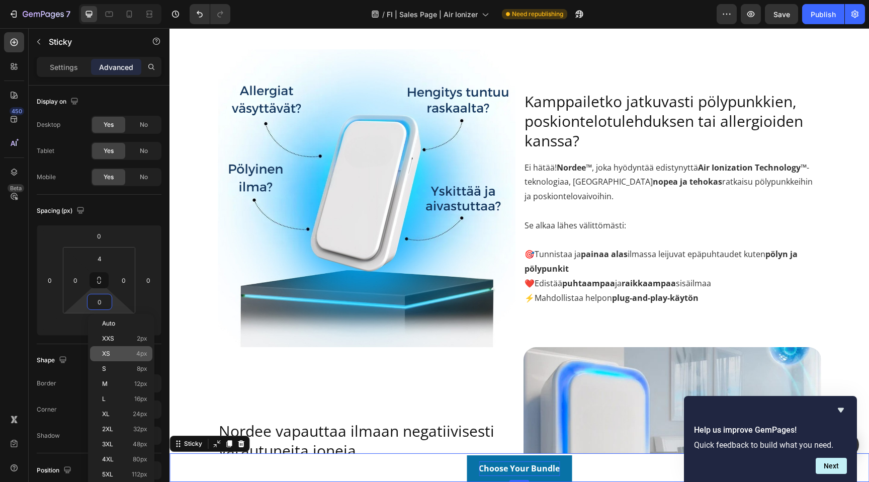
click at [121, 356] on p "XS 4px" at bounding box center [124, 353] width 45 height 7
type input "4"
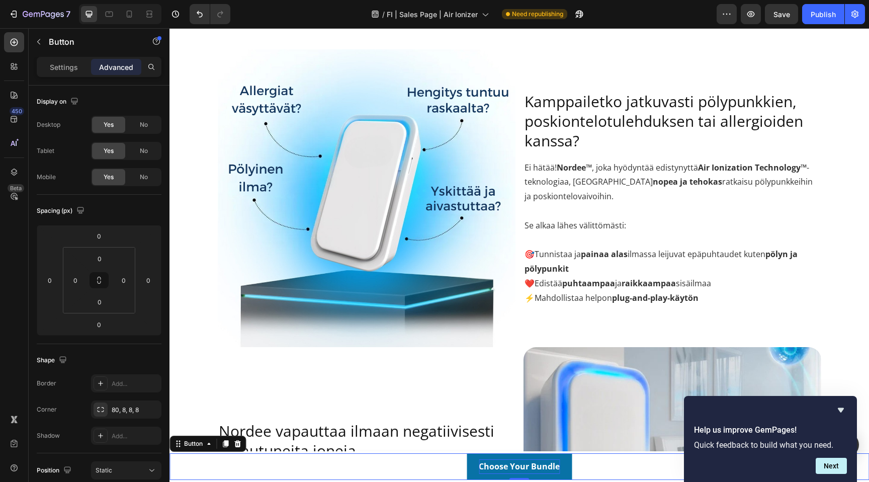
click at [455, 464] on div "Choose Your Bundle Button 0" at bounding box center [520, 466] width 700 height 27
click at [130, 410] on div "80, 8, 8, 8" at bounding box center [126, 409] width 29 height 9
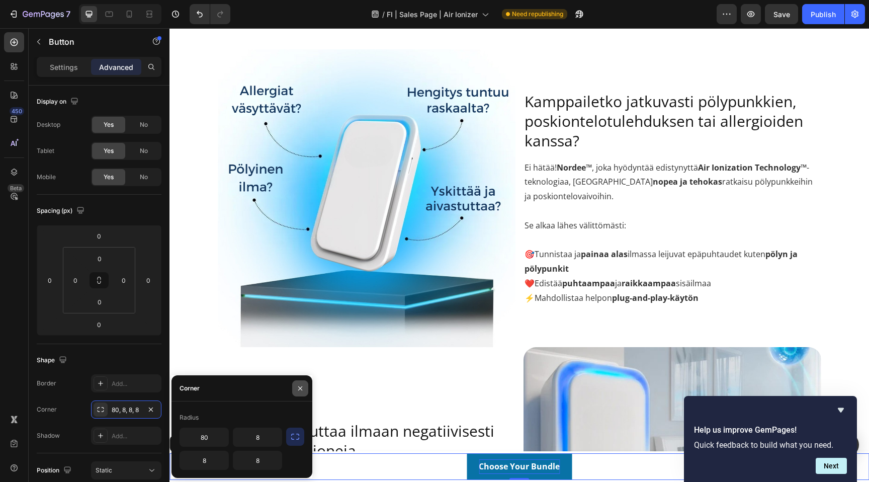
click at [298, 388] on icon "button" at bounding box center [300, 388] width 8 height 8
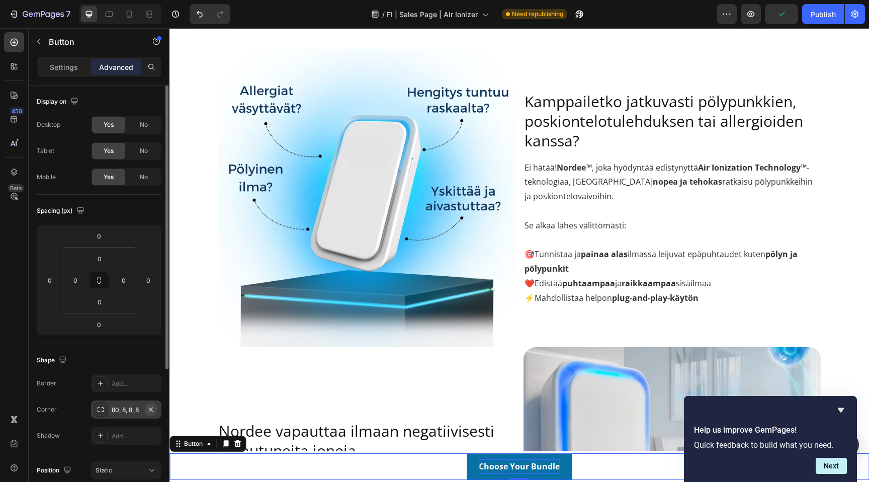
click at [153, 409] on icon "button" at bounding box center [151, 409] width 8 height 8
click at [123, 409] on div "Add..." at bounding box center [135, 409] width 47 height 9
type input "8"
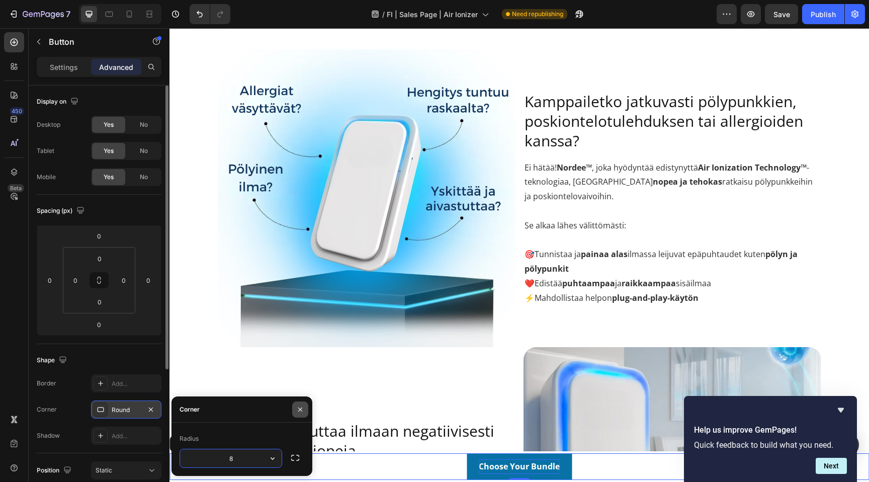
click at [301, 411] on icon "button" at bounding box center [300, 409] width 8 height 8
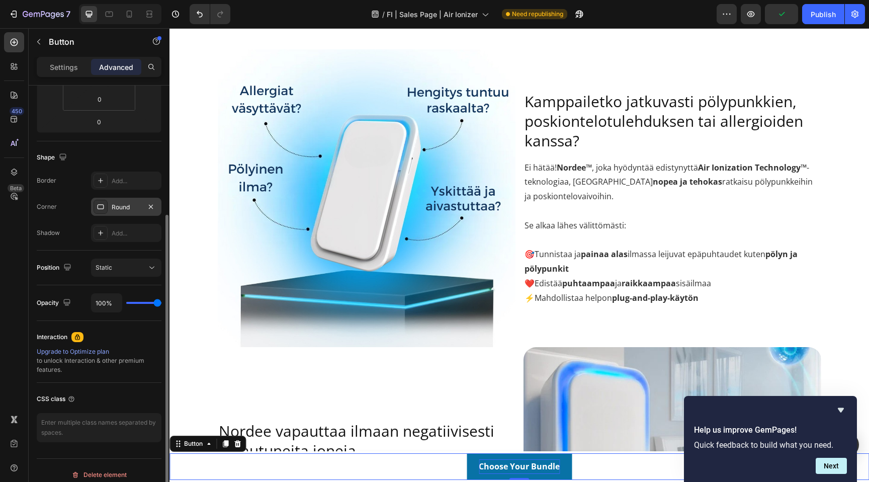
scroll to position [204, 0]
click at [74, 65] on p "Settings" at bounding box center [64, 67] width 28 height 11
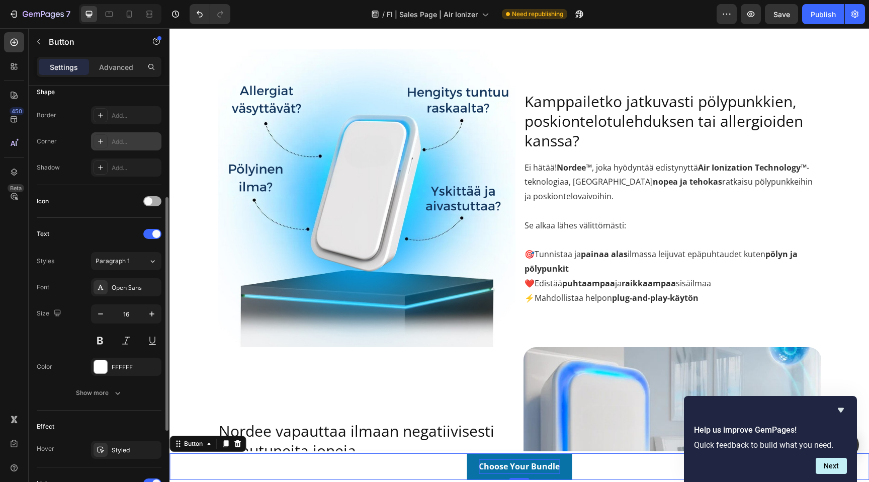
click at [149, 202] on span at bounding box center [148, 201] width 8 height 8
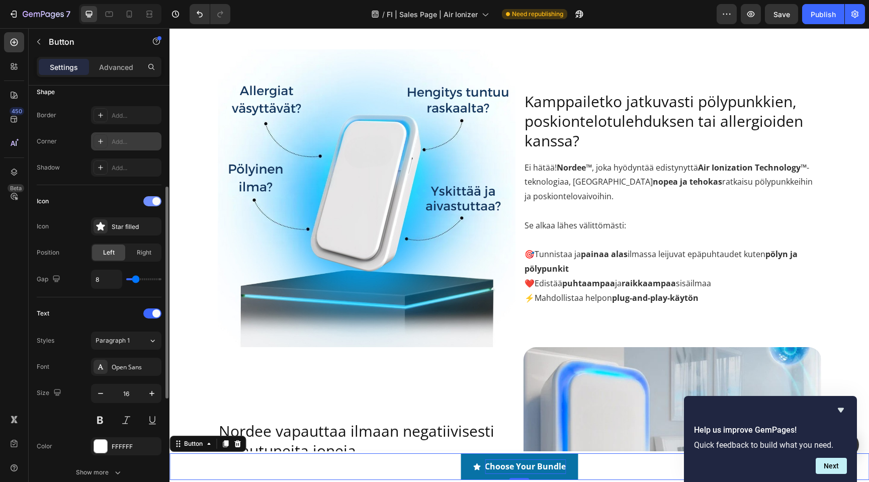
click at [152, 202] on div at bounding box center [152, 201] width 18 height 10
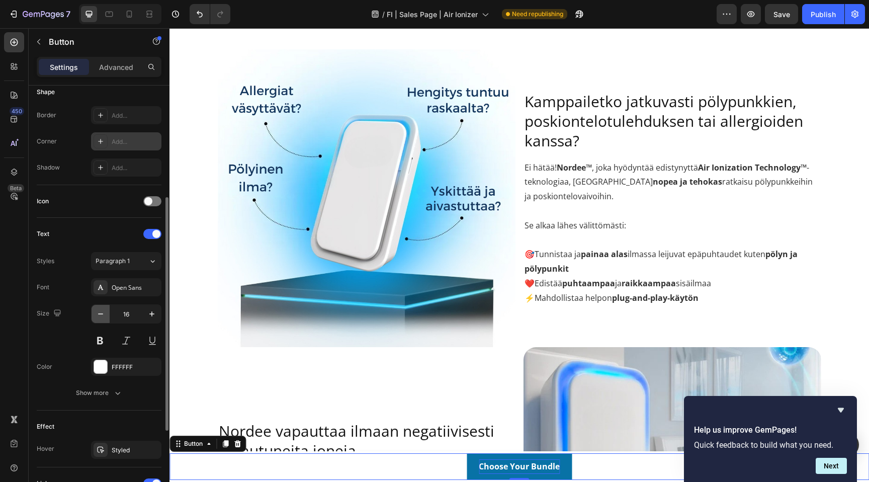
click at [104, 316] on icon "button" at bounding box center [101, 314] width 10 height 10
click at [154, 312] on icon "button" at bounding box center [152, 314] width 10 height 10
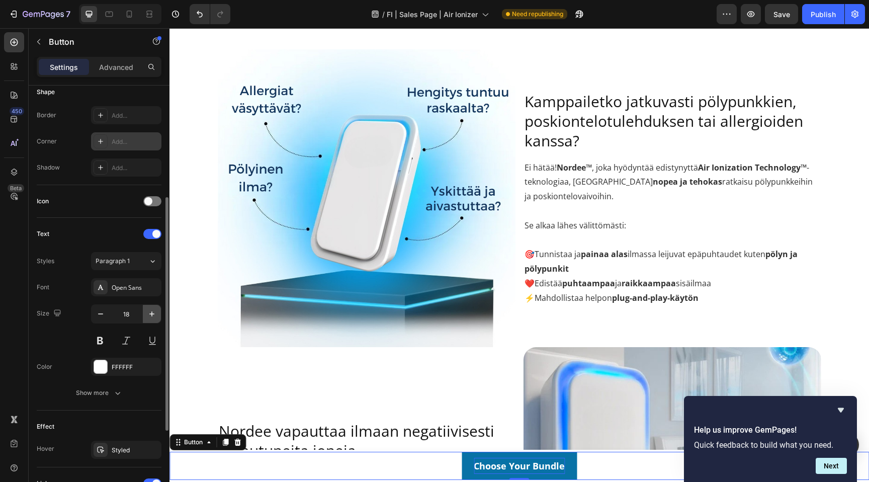
click at [154, 312] on icon "button" at bounding box center [152, 314] width 10 height 10
click at [111, 313] on input "19" at bounding box center [126, 314] width 33 height 18
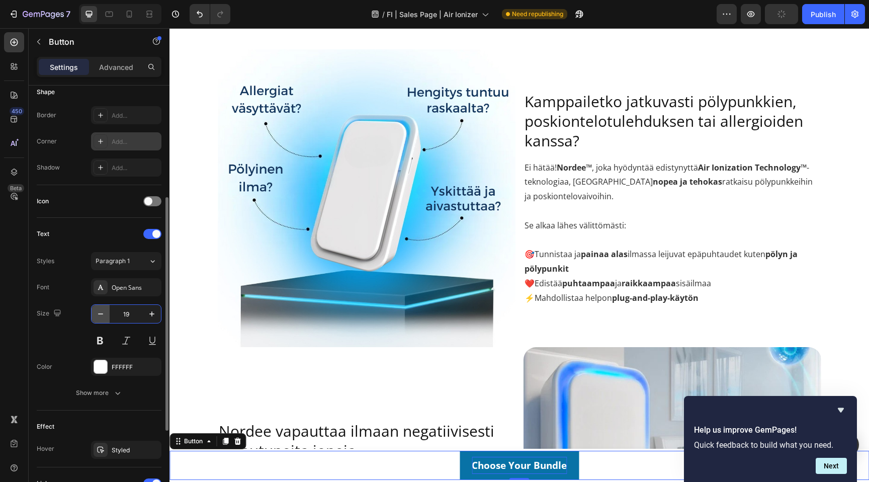
click at [100, 313] on icon "button" at bounding box center [101, 314] width 10 height 10
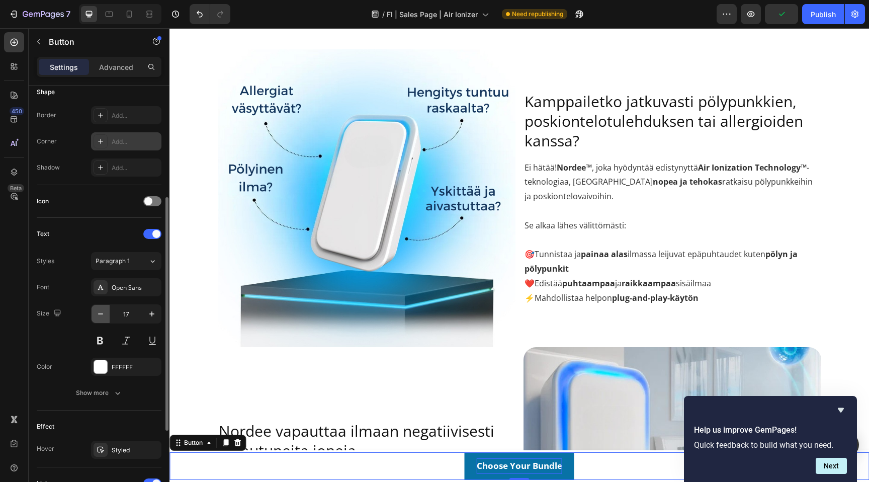
click at [100, 313] on icon "button" at bounding box center [101, 314] width 10 height 10
type input "16"
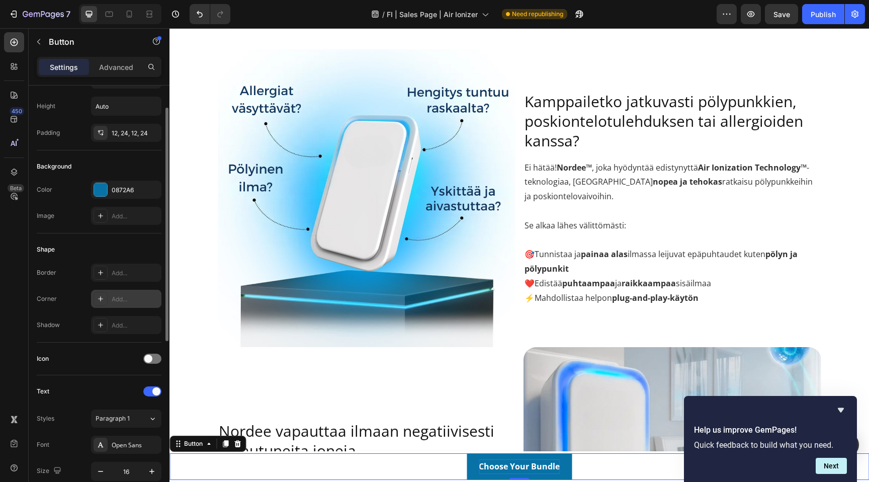
scroll to position [44, 0]
click at [123, 298] on div "Add..." at bounding box center [135, 301] width 47 height 9
type input "8"
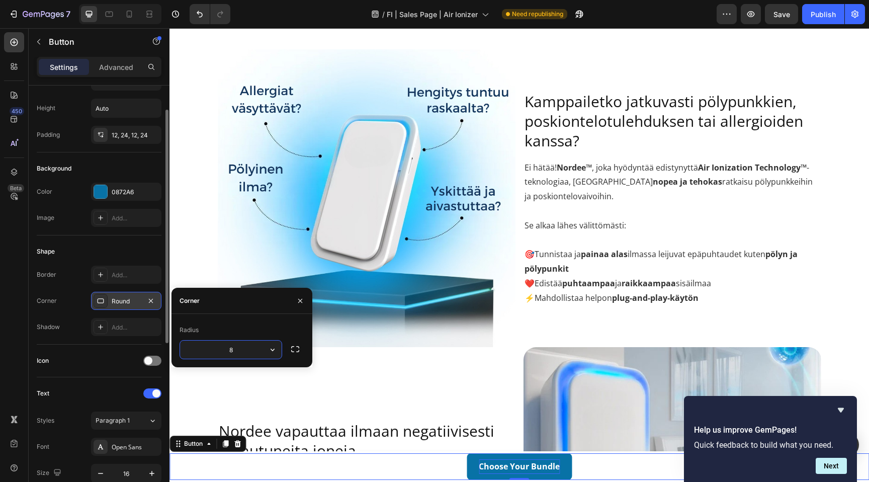
click at [127, 248] on div "Shape" at bounding box center [99, 251] width 125 height 16
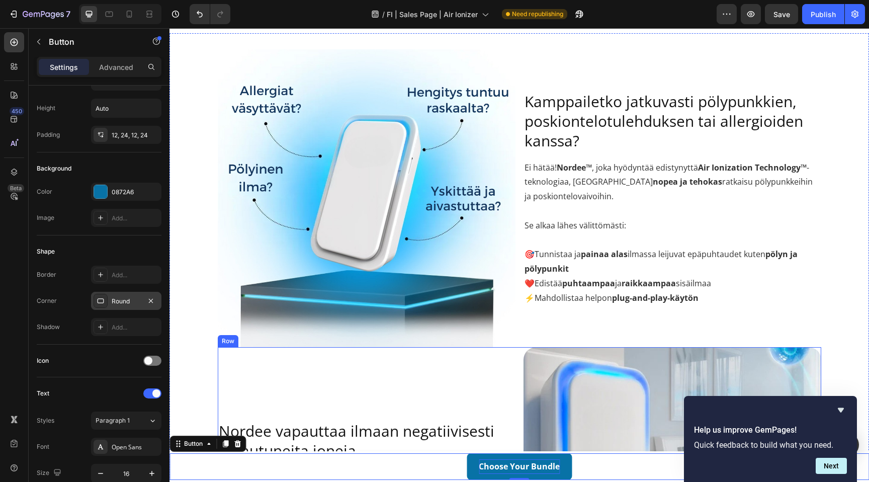
click at [433, 395] on div "Nordee vapauttaa ilmaan negatiivisesti varautuneita ioneja Heading Nämä ionit s…" at bounding box center [367, 463] width 298 height 233
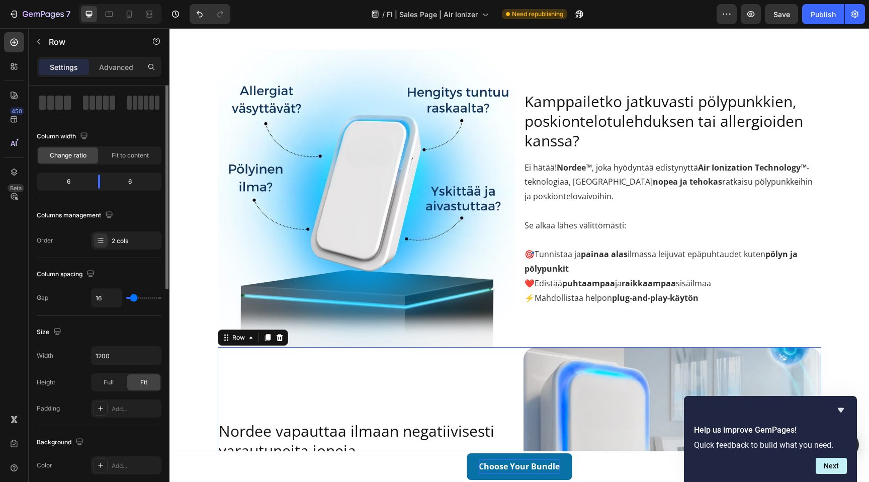
scroll to position [0, 0]
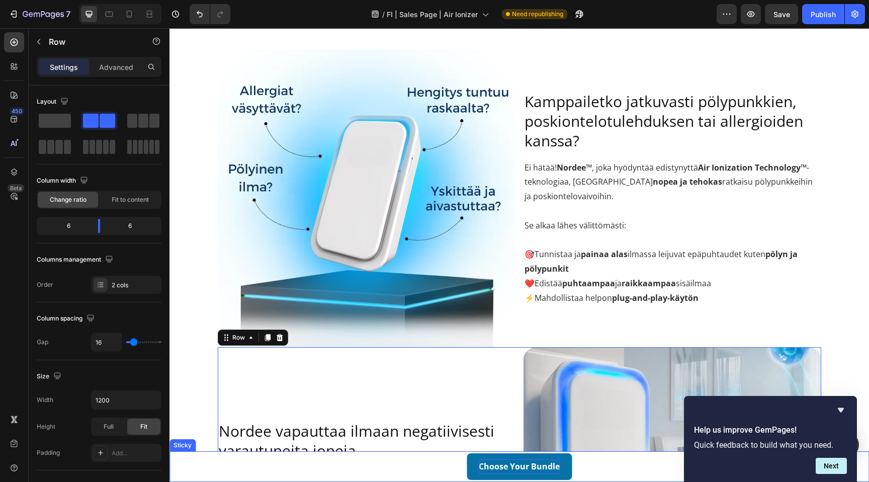
click at [446, 451] on div "Choose Your Bundle Button Sticky" at bounding box center [520, 466] width 700 height 31
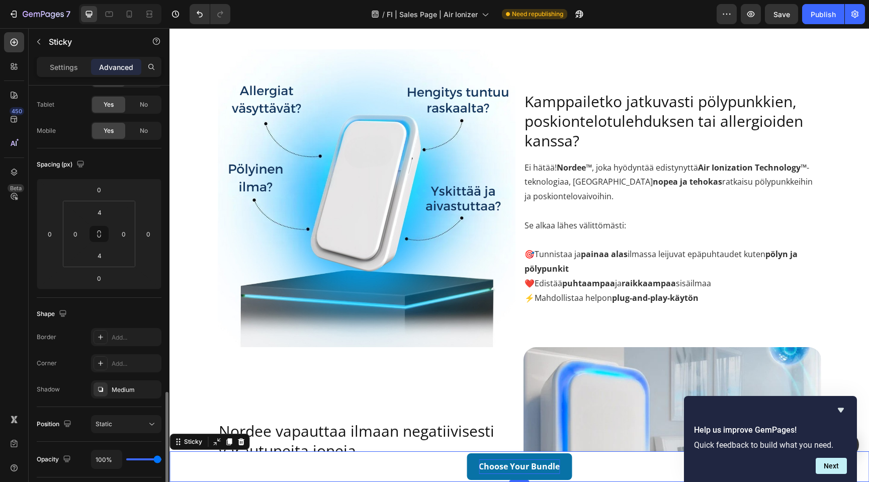
scroll to position [211, 0]
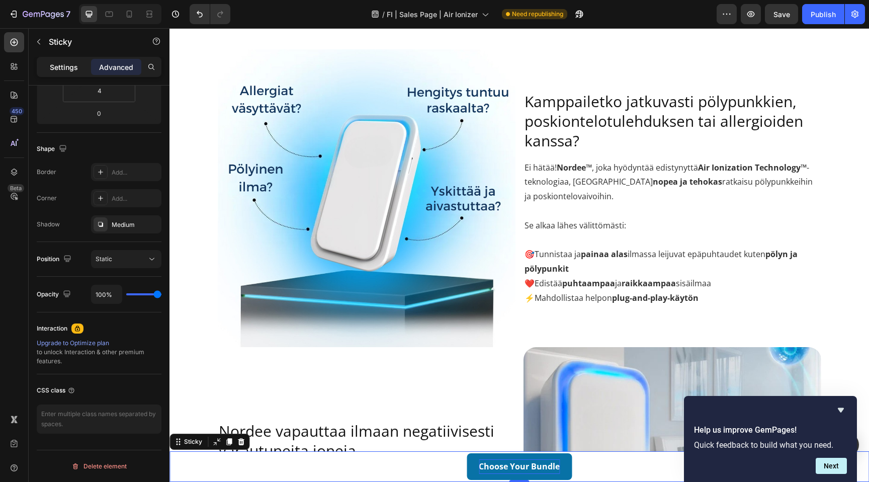
click at [67, 67] on p "Settings" at bounding box center [64, 67] width 28 height 11
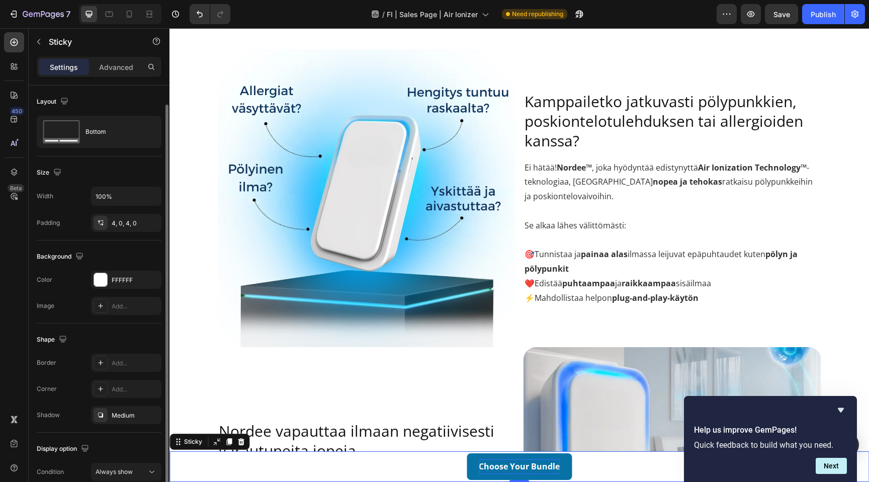
scroll to position [47, 0]
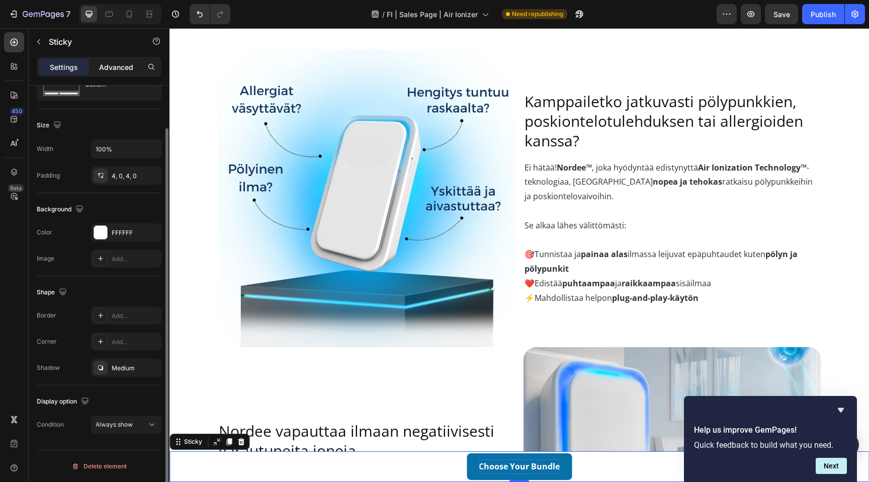
click at [112, 65] on p "Advanced" at bounding box center [116, 67] width 34 height 11
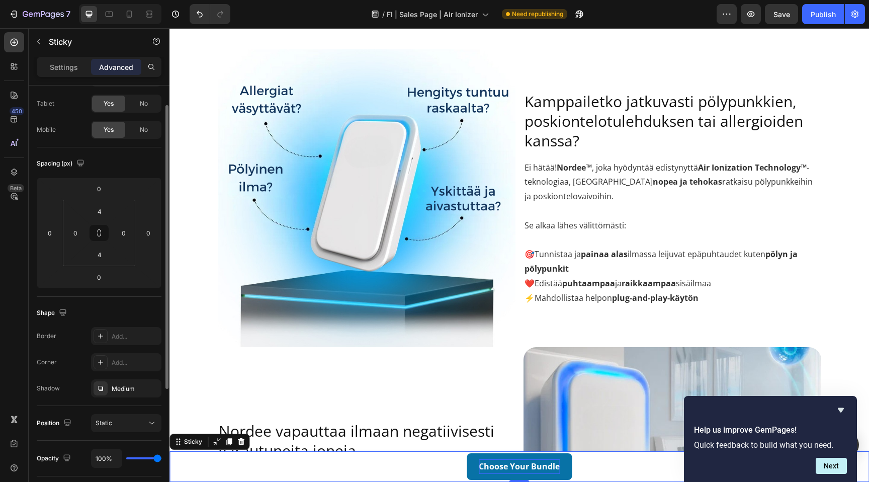
scroll to position [0, 0]
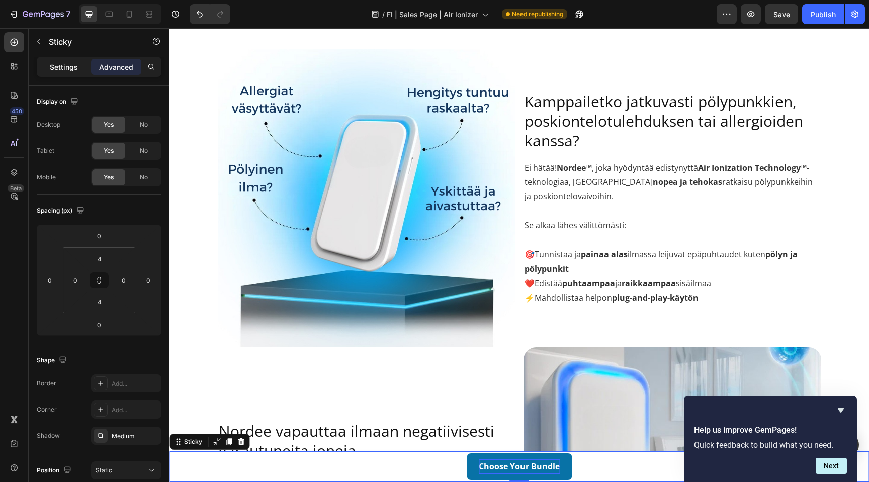
click at [73, 70] on p "Settings" at bounding box center [64, 67] width 28 height 11
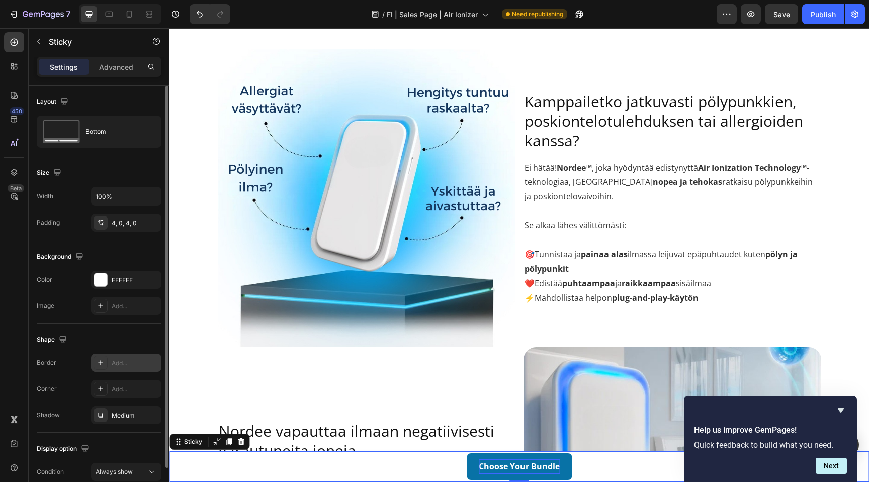
click at [119, 359] on div "Add..." at bounding box center [135, 363] width 47 height 9
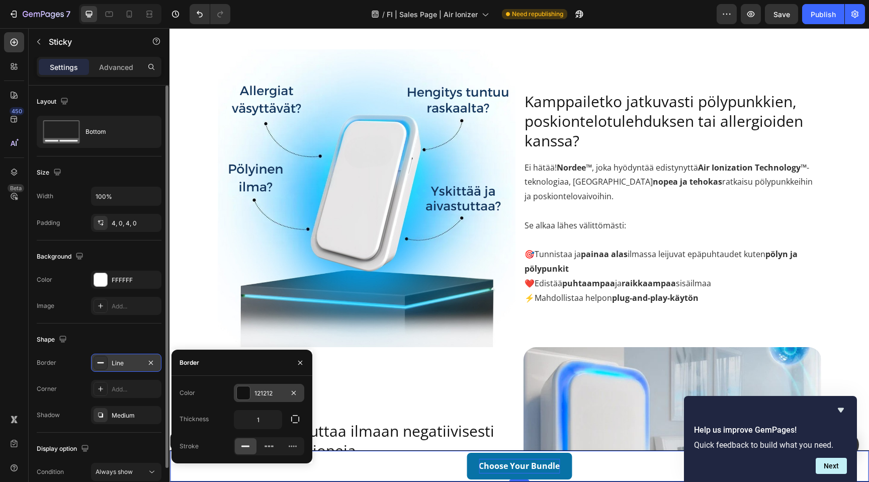
click at [270, 391] on div "121212" at bounding box center [269, 393] width 29 height 9
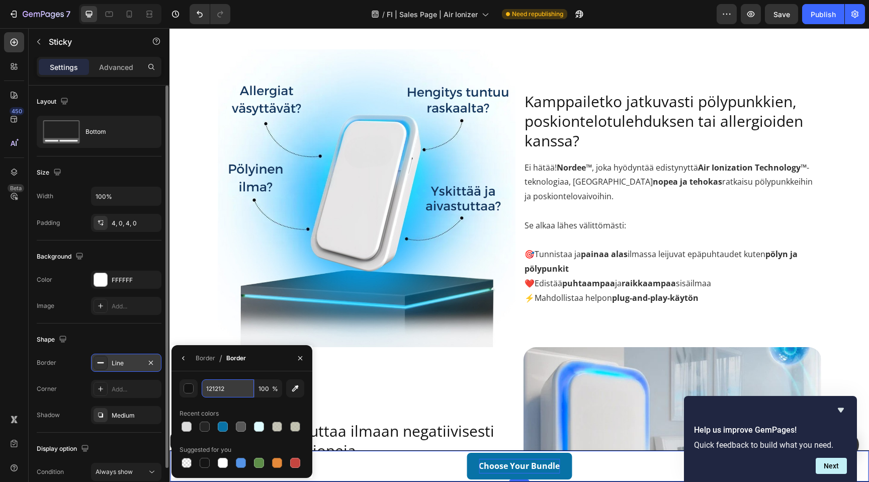
click at [221, 389] on input "121212" at bounding box center [228, 388] width 52 height 18
paste input "004C7"
type input "004C72"
click at [270, 389] on input "100" at bounding box center [269, 388] width 28 height 18
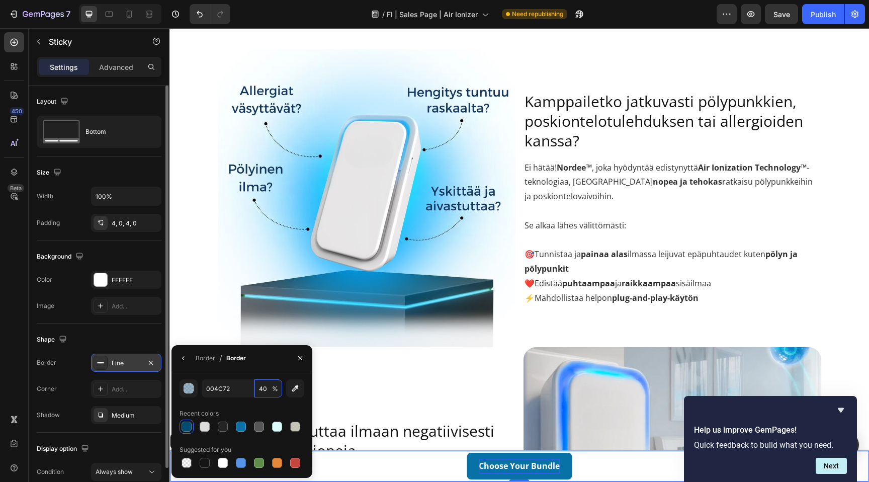
type input "40"
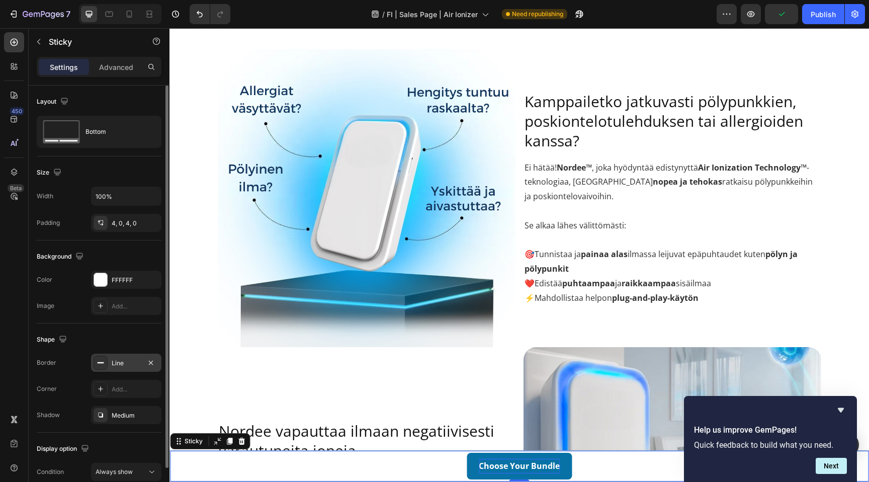
click at [143, 338] on div "Shape" at bounding box center [99, 339] width 125 height 16
click at [814, 13] on div "Publish" at bounding box center [823, 14] width 25 height 11
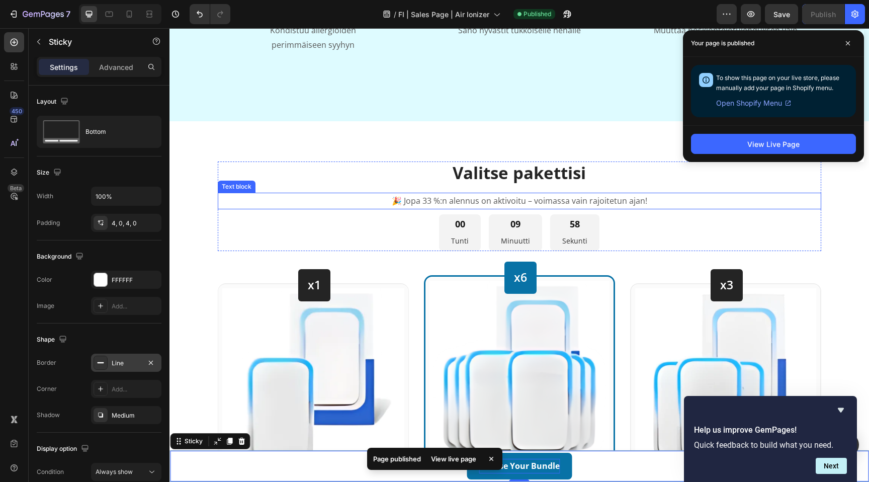
scroll to position [2467, 0]
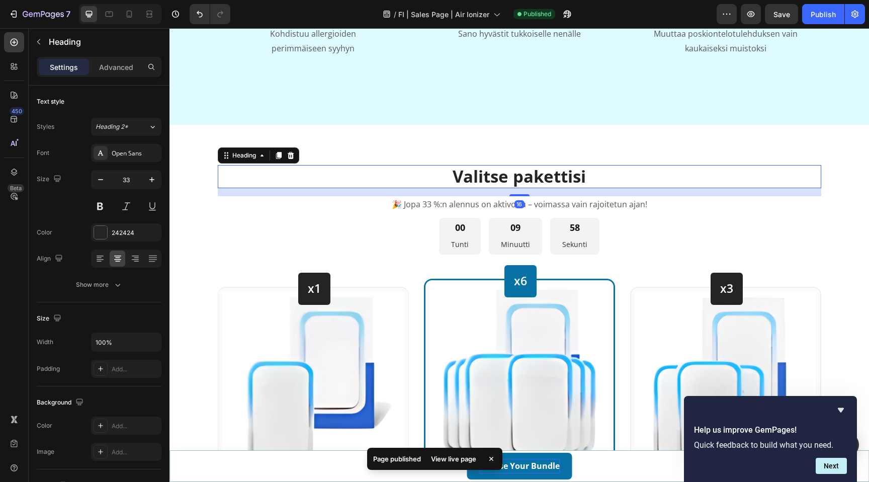
click at [525, 181] on h2 "Valitse pakettisi" at bounding box center [520, 177] width 604 height 24
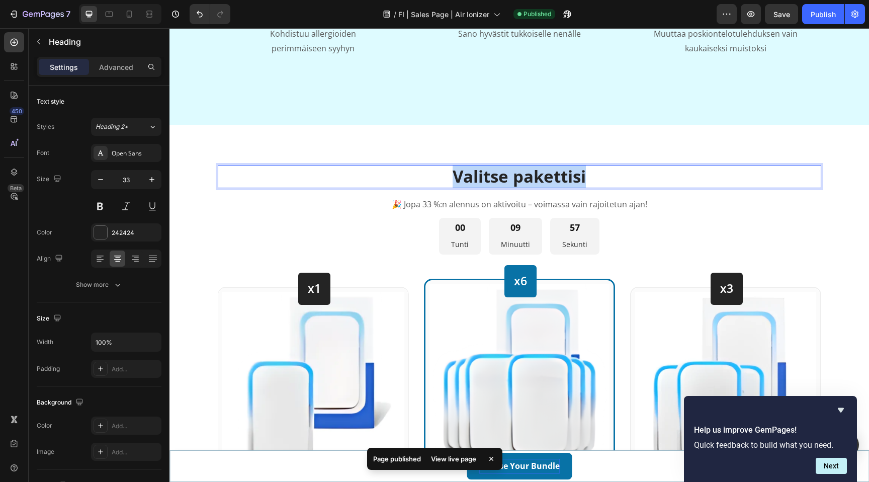
click at [525, 181] on p "Valitse pakettisi" at bounding box center [520, 177] width 602 height 22
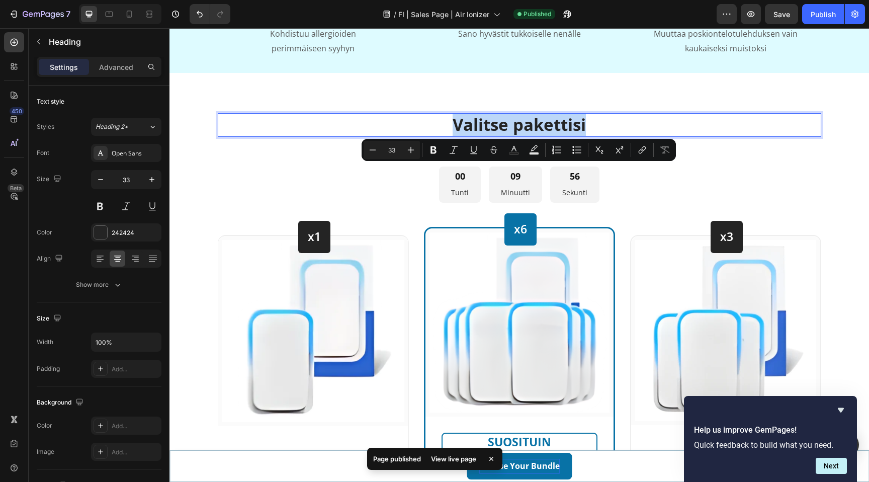
copy p "Valitse pakettisi"
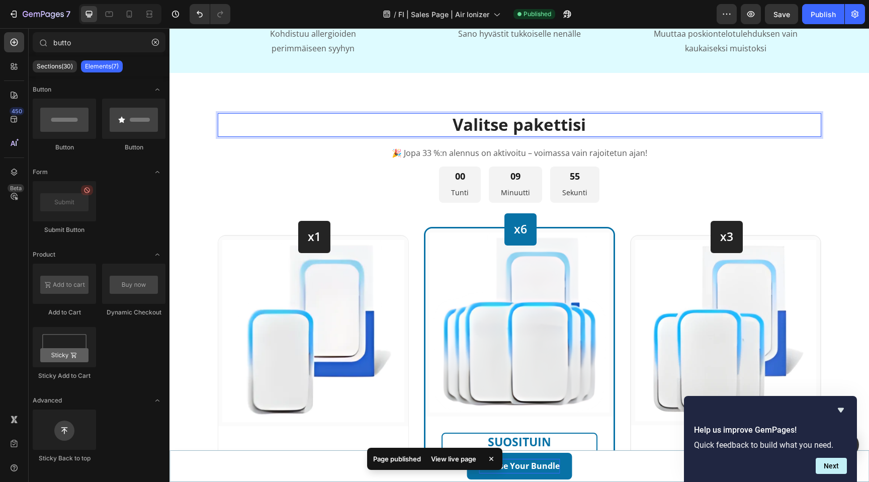
click at [519, 188] on div at bounding box center [519, 188] width 0 height 0
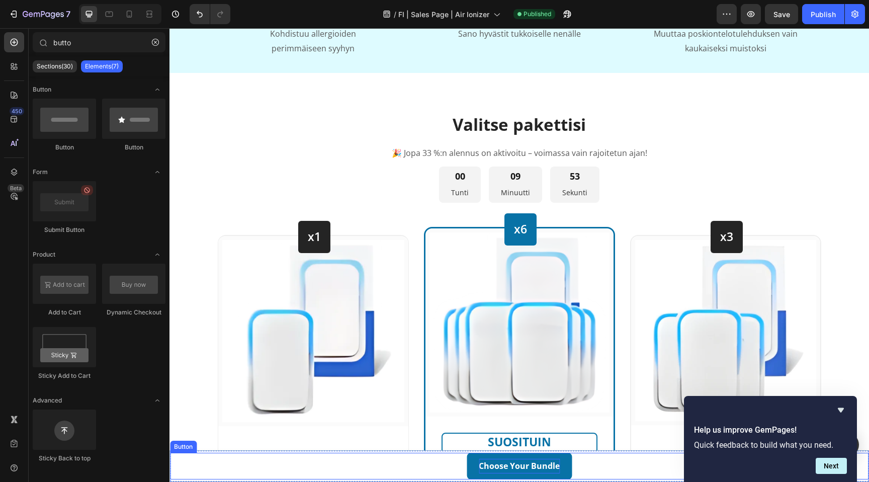
click at [528, 466] on strong "Choose Your Bundle" at bounding box center [519, 465] width 81 height 11
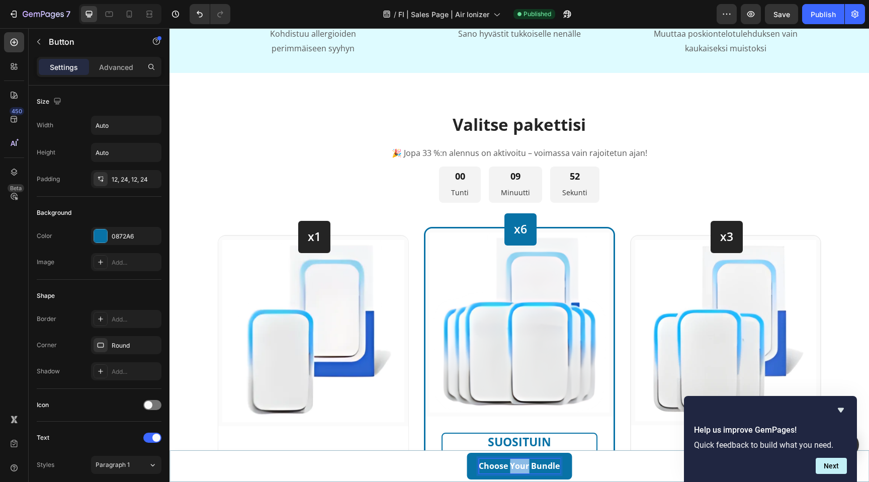
click at [522, 466] on strong "Choose Your Bundle" at bounding box center [519, 465] width 81 height 11
click at [523, 465] on strong "Valitse pakettisi" at bounding box center [519, 465] width 65 height 11
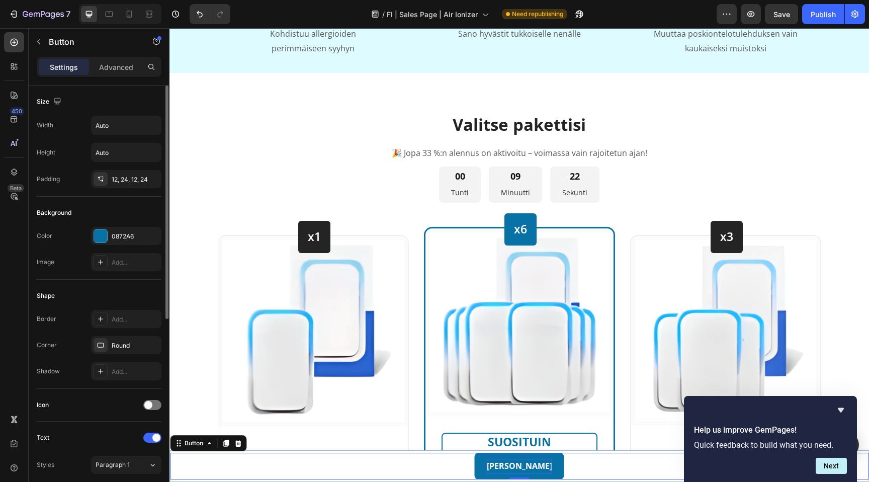
click at [121, 295] on div "Shape" at bounding box center [99, 296] width 125 height 16
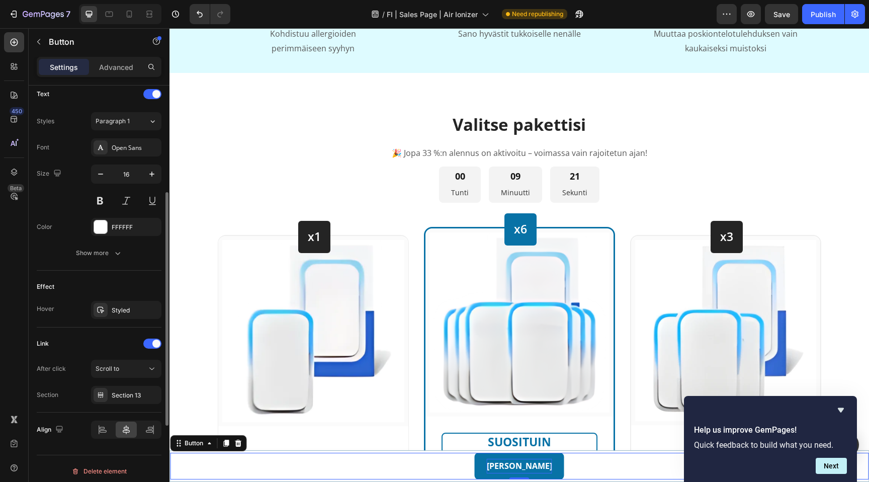
scroll to position [349, 0]
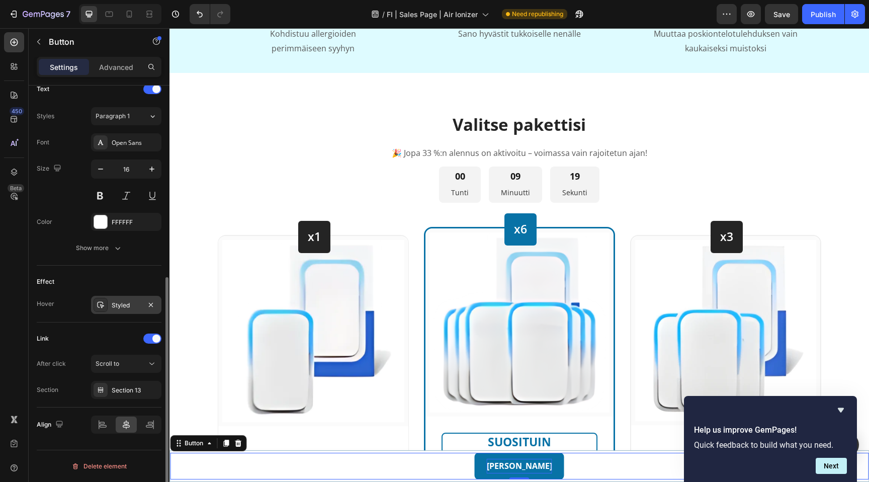
click at [124, 306] on div "Styled" at bounding box center [126, 305] width 29 height 9
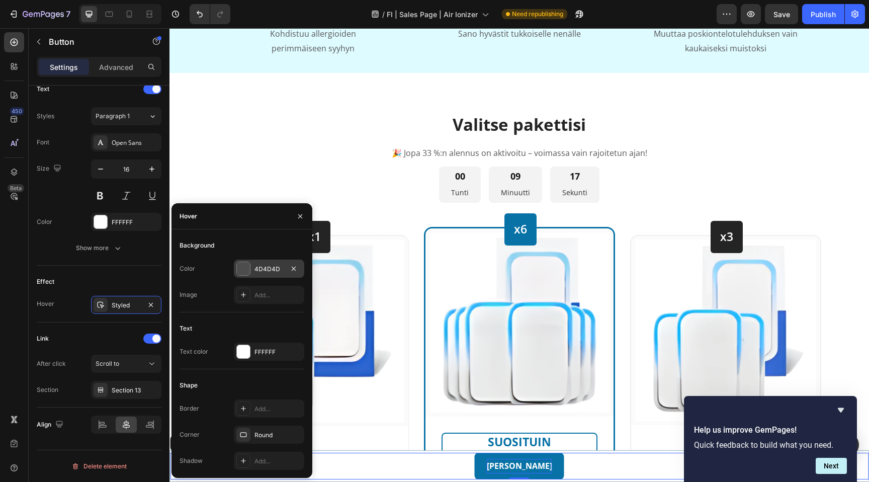
click at [270, 265] on div "4D4D4D" at bounding box center [269, 269] width 29 height 9
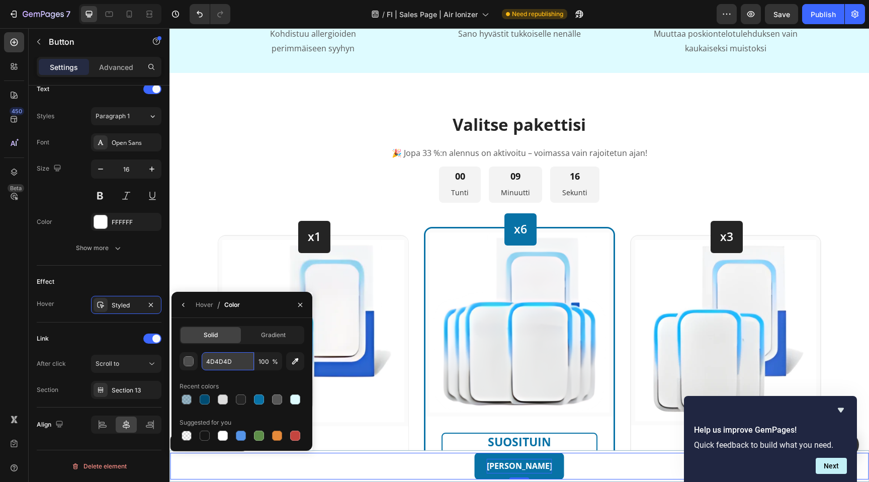
click at [230, 364] on input "4D4D4D" at bounding box center [228, 361] width 52 height 18
paste input "004C72"
type input "004C72"
click at [181, 308] on icon "button" at bounding box center [184, 305] width 8 height 8
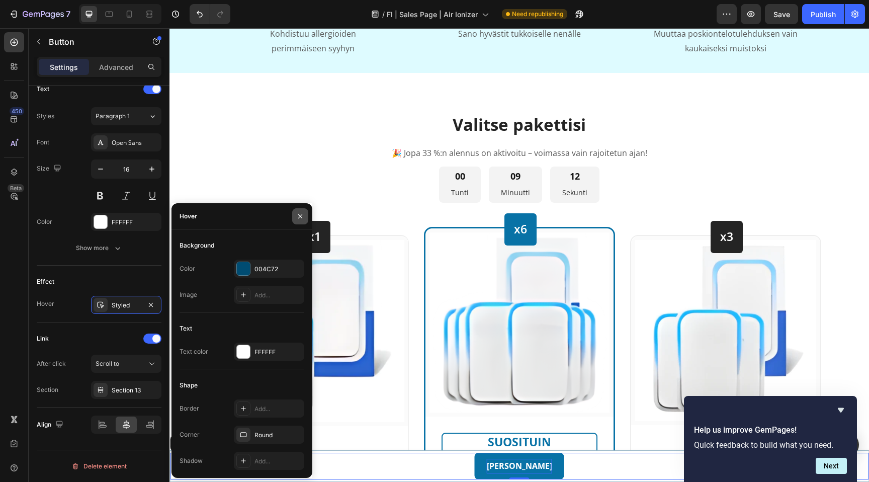
click at [299, 212] on icon "button" at bounding box center [300, 216] width 8 height 8
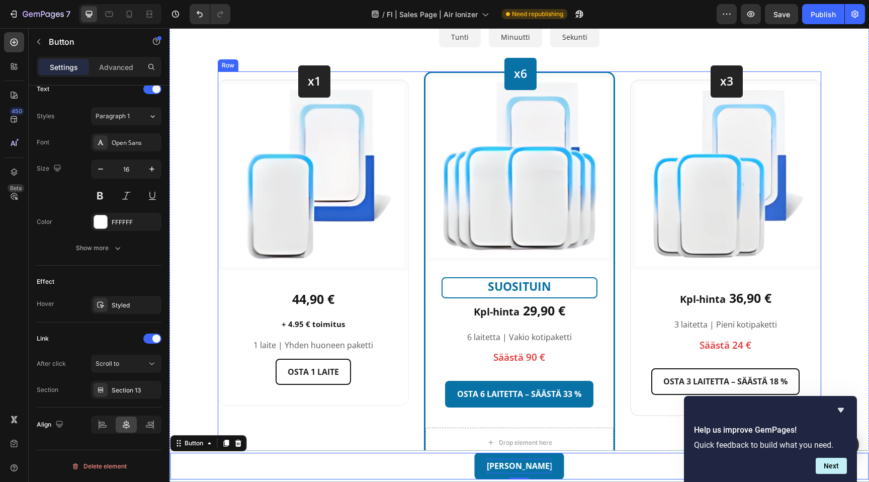
scroll to position [2676, 0]
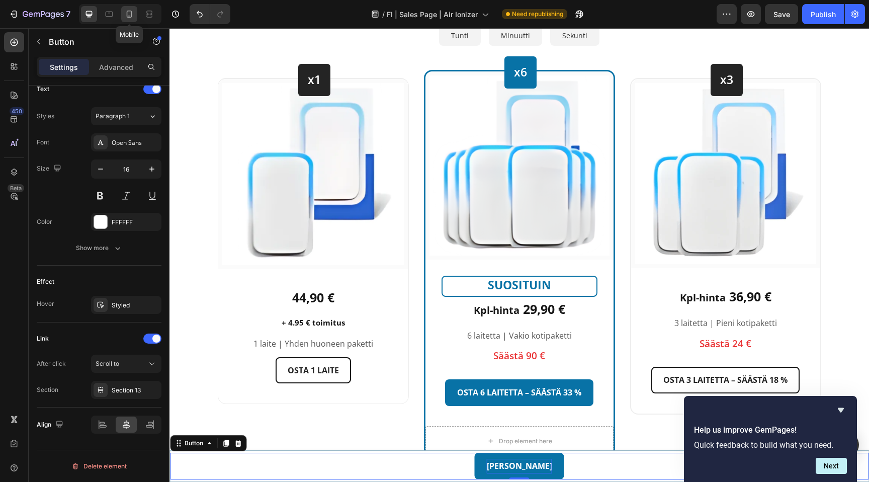
click at [133, 16] on icon at bounding box center [129, 14] width 10 height 10
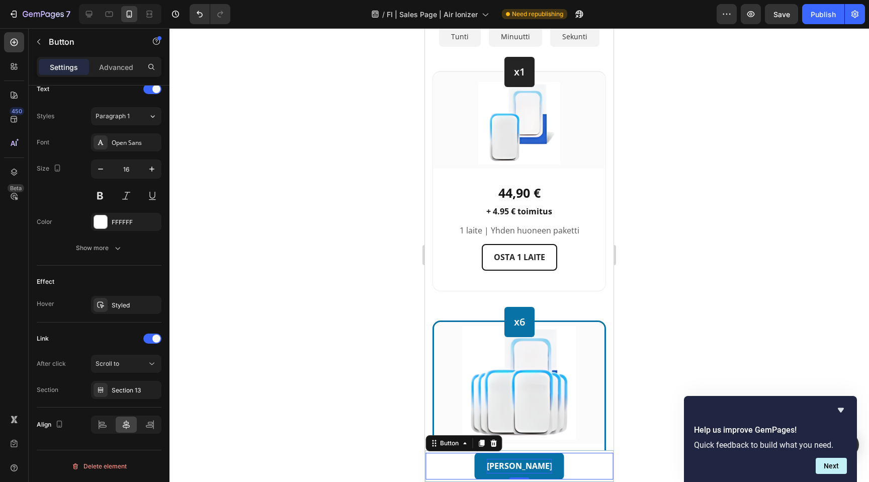
scroll to position [3051, 0]
click at [673, 247] on div at bounding box center [520, 255] width 700 height 454
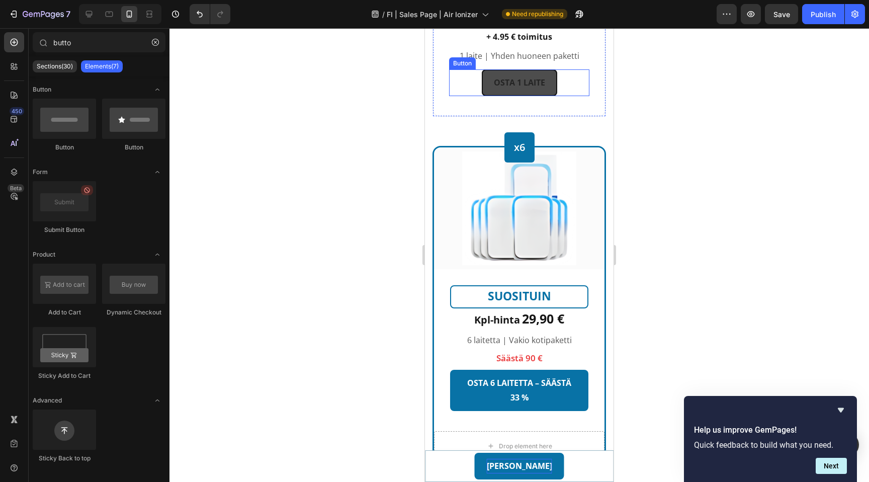
scroll to position [3224, 0]
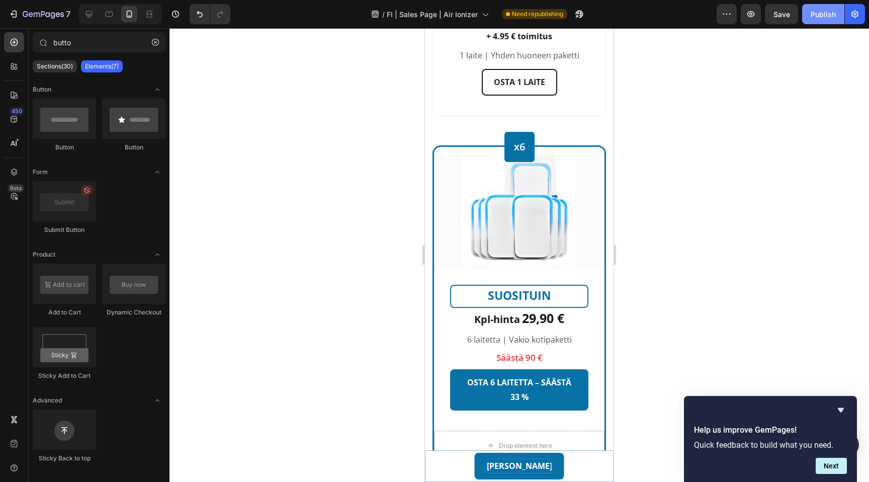
click at [821, 18] on div "Publish" at bounding box center [823, 14] width 25 height 11
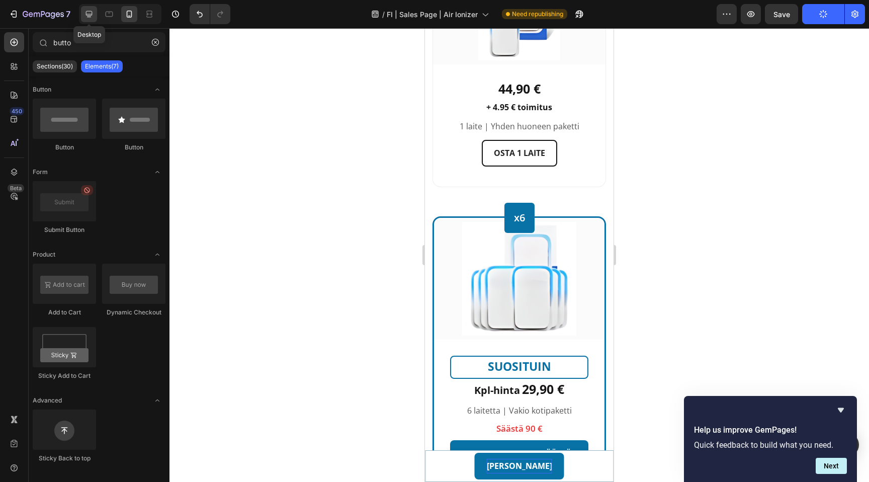
click at [88, 12] on icon at bounding box center [89, 14] width 10 height 10
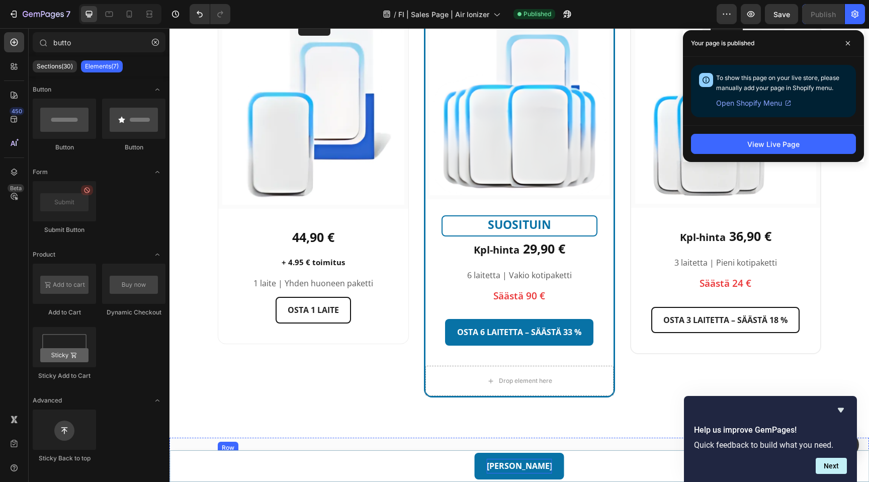
scroll to position [2788, 0]
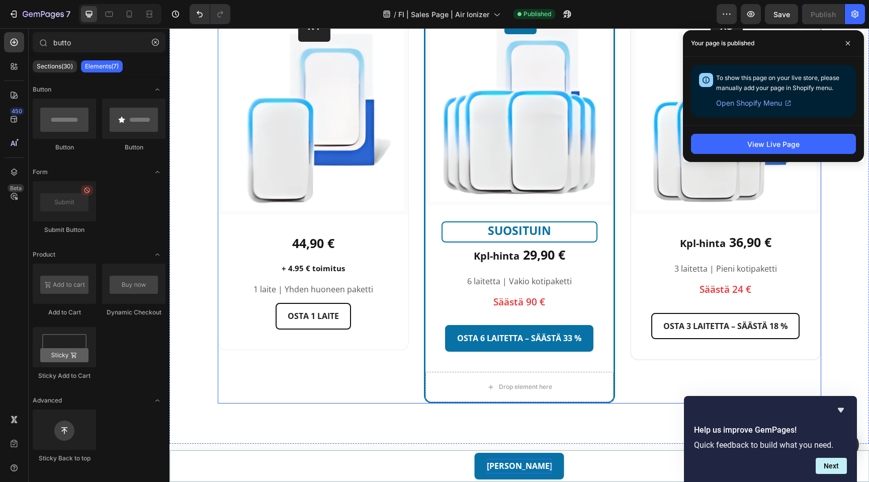
click at [417, 196] on div "x1 Heading Row Image Row 44,90 € Text block + 4.95 € toimitus Text block 1 lait…" at bounding box center [520, 210] width 604 height 388
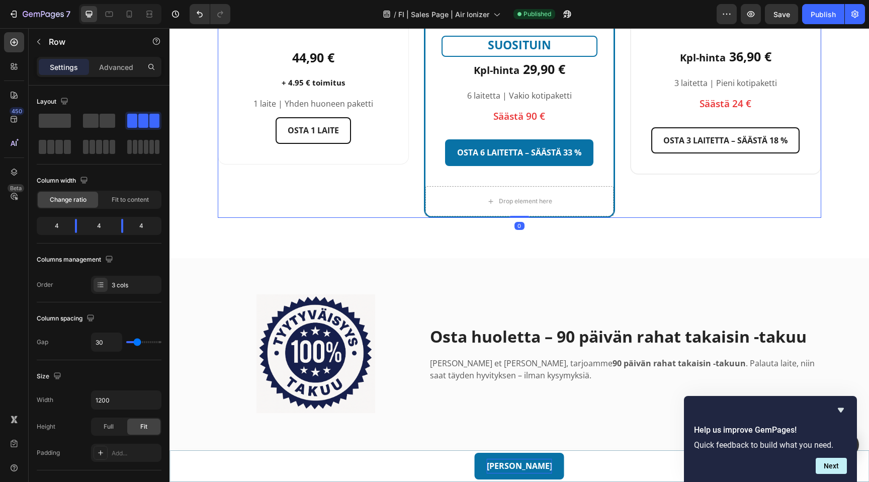
scroll to position [2993, 0]
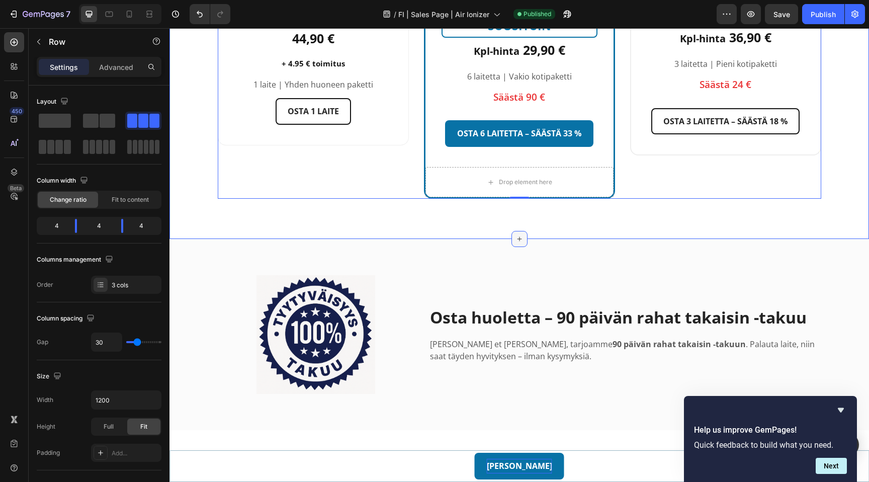
click at [519, 238] on icon at bounding box center [520, 239] width 8 height 8
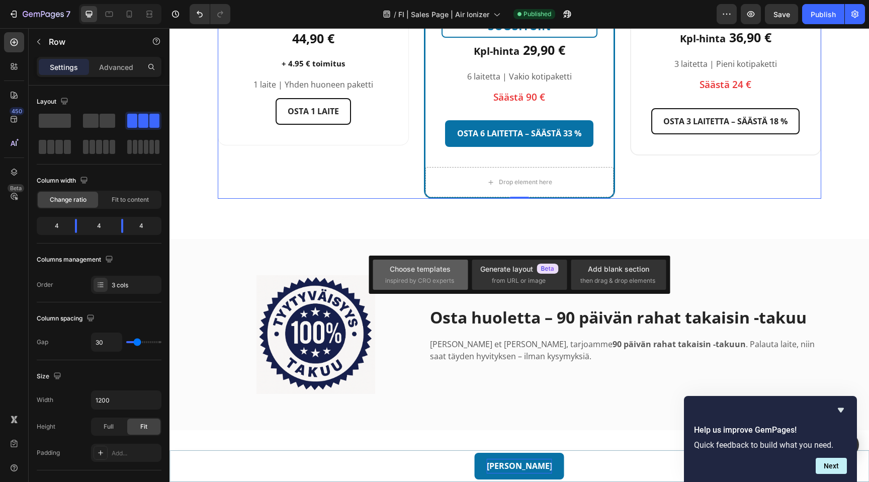
click at [435, 283] on span "inspired by CRO experts" at bounding box center [419, 280] width 69 height 9
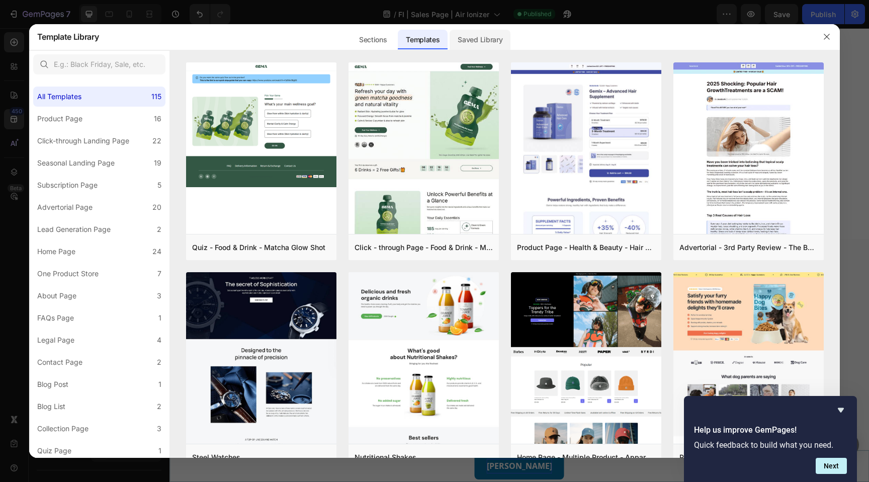
click at [482, 49] on div "Saved Library" at bounding box center [480, 37] width 61 height 26
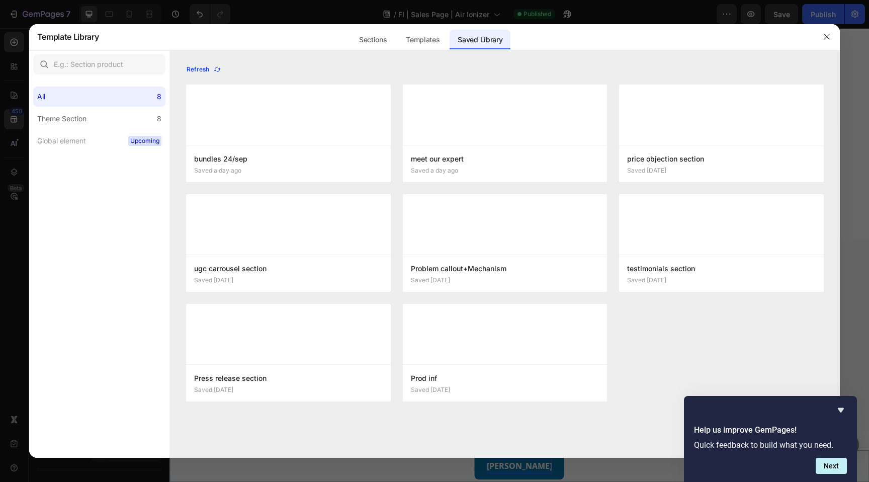
click at [217, 67] on icon "button" at bounding box center [217, 69] width 6 height 5
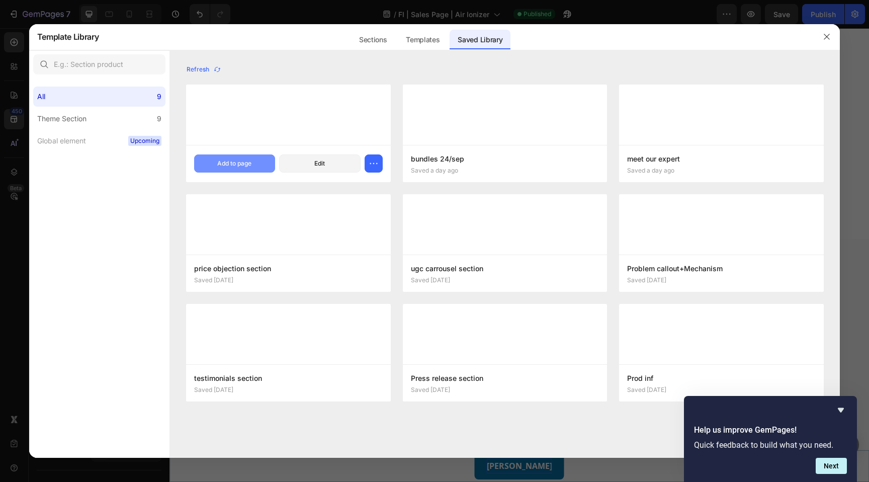
click at [249, 163] on div "Add to page" at bounding box center [234, 163] width 34 height 9
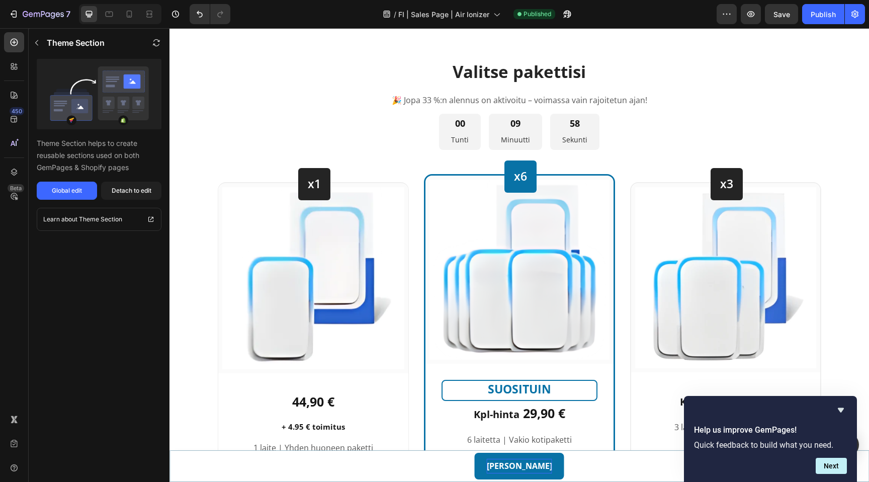
scroll to position [2625, 0]
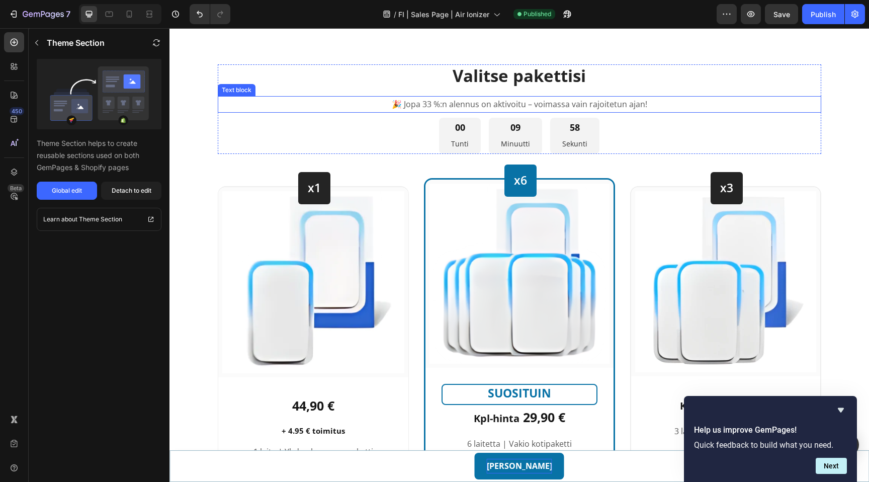
click at [437, 104] on p "🎉 Jopa 33 %:n alennus on aktivoitu – voimassa vain rajoitetun ajan!" at bounding box center [520, 104] width 602 height 15
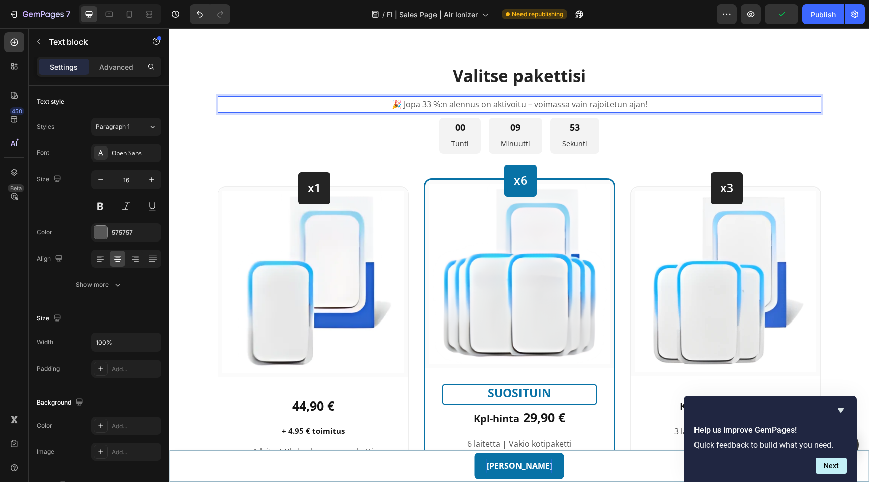
click at [442, 102] on p "🎉 Jopa 33 %:n alennus on aktivoitu – voimassa vain rajoitetun ajan!" at bounding box center [520, 104] width 602 height 15
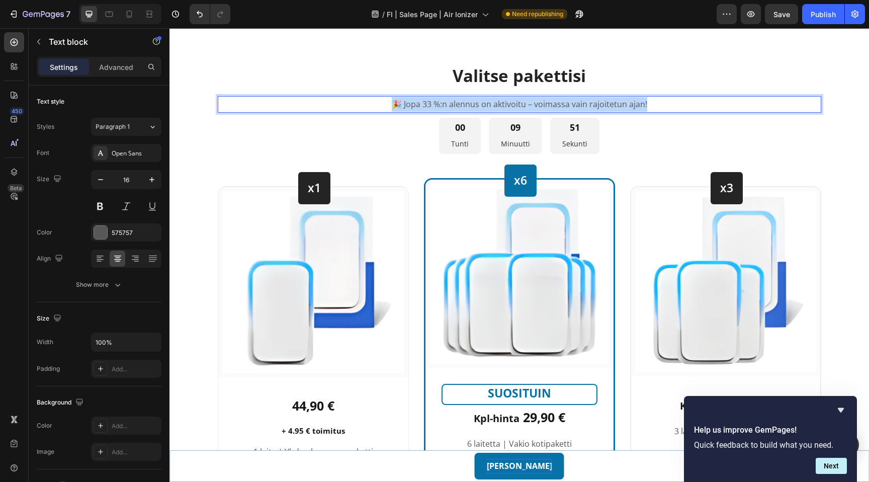
copy p "🎉 Jopa 33 %:n alennus on aktivoitu – voimassa vain rajoitetun ajan!"
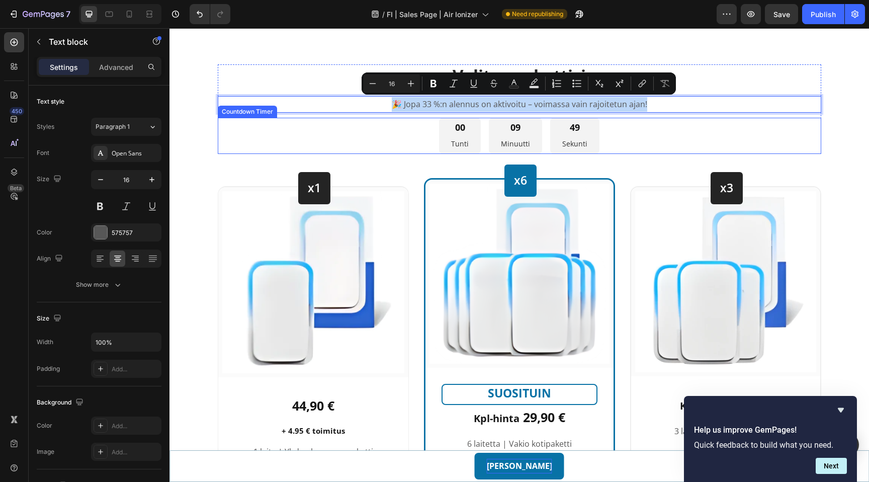
click at [423, 134] on div "00 Tunti 09 Minuutti 49 Sekunti" at bounding box center [520, 136] width 604 height 37
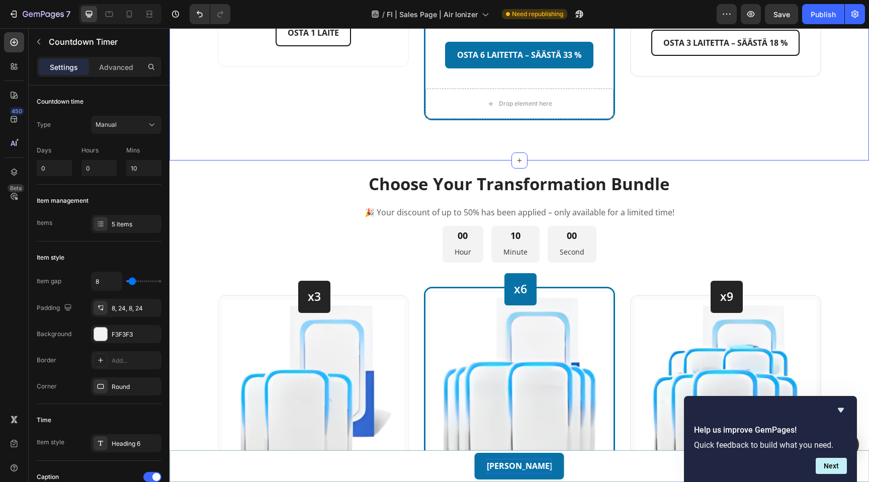
scroll to position [3075, 0]
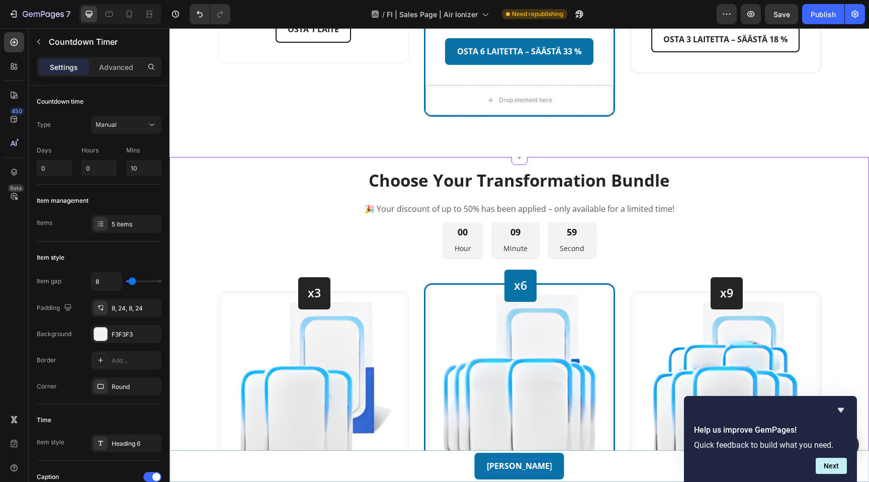
click at [427, 212] on p "🎉 Your discount of up to 50% has been applied – only available for a limited ti…" at bounding box center [520, 209] width 602 height 15
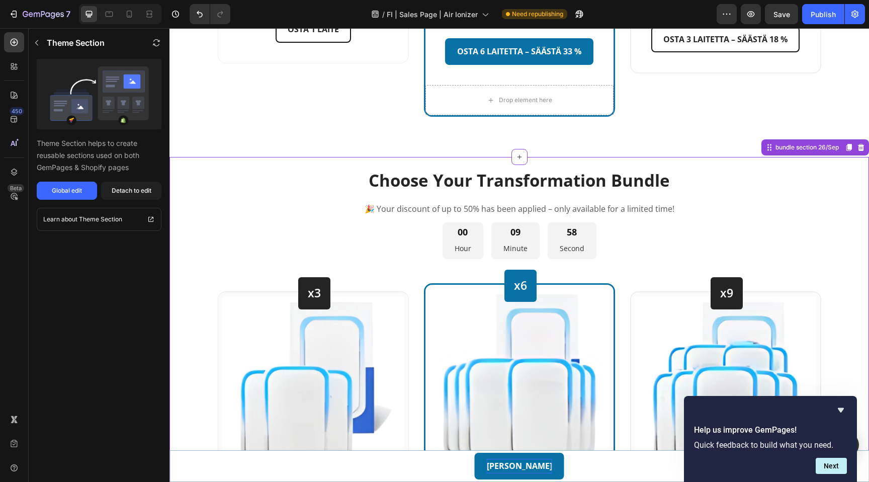
click at [435, 210] on p "🎉 Your discount of up to 50% has been applied – only available for a limited ti…" at bounding box center [520, 209] width 602 height 15
click at [136, 194] on div "Detach to edit" at bounding box center [132, 190] width 40 height 9
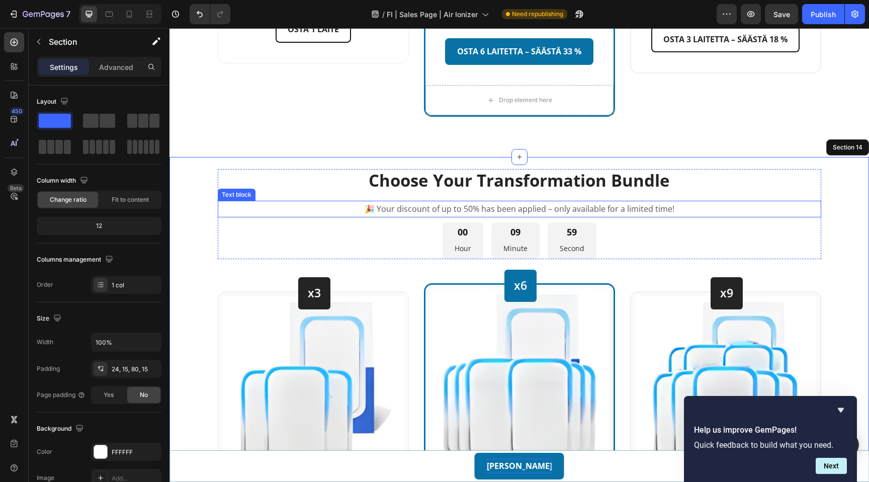
click at [424, 209] on p "🎉 Your discount of up to 50% has been applied – only available for a limited ti…" at bounding box center [520, 209] width 602 height 15
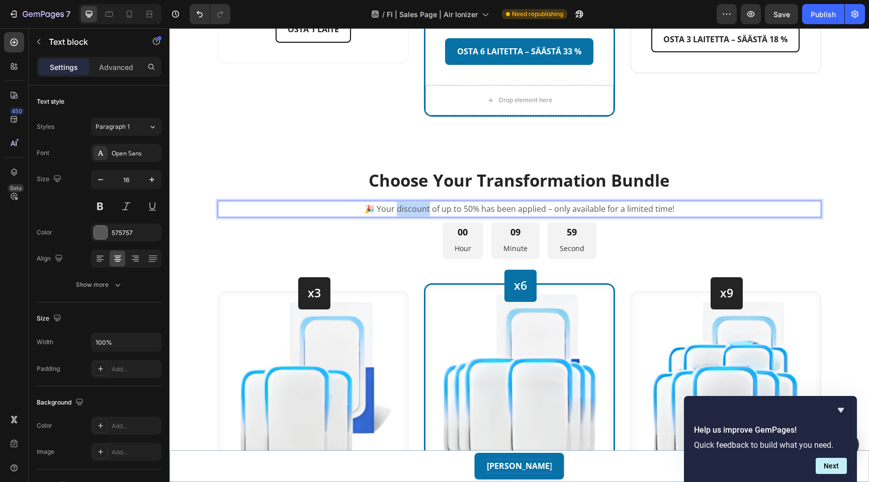
click at [424, 209] on p "🎉 Your discount of up to 50% has been applied – only available for a limited ti…" at bounding box center [520, 209] width 602 height 15
click at [429, 209] on p "🎉 Jopa 33 %:n alennus on aktivoitu – voimassa vain rajoitetun ajan!" at bounding box center [520, 209] width 602 height 15
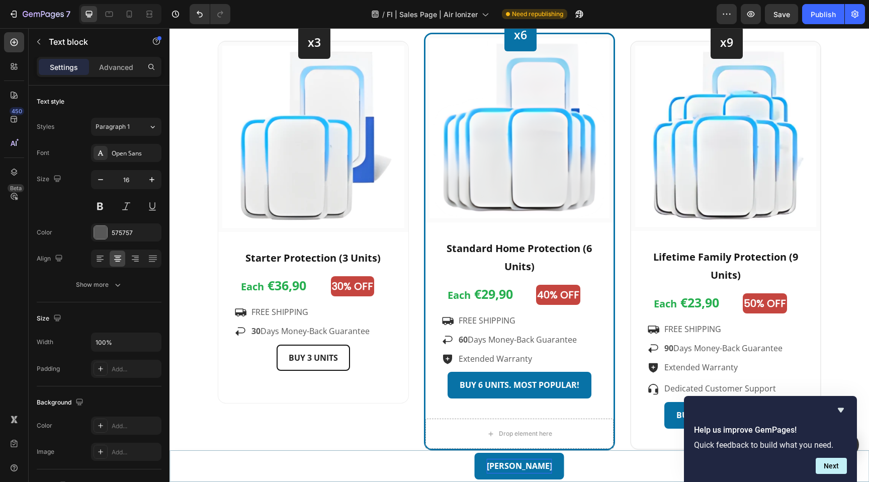
scroll to position [3324, 0]
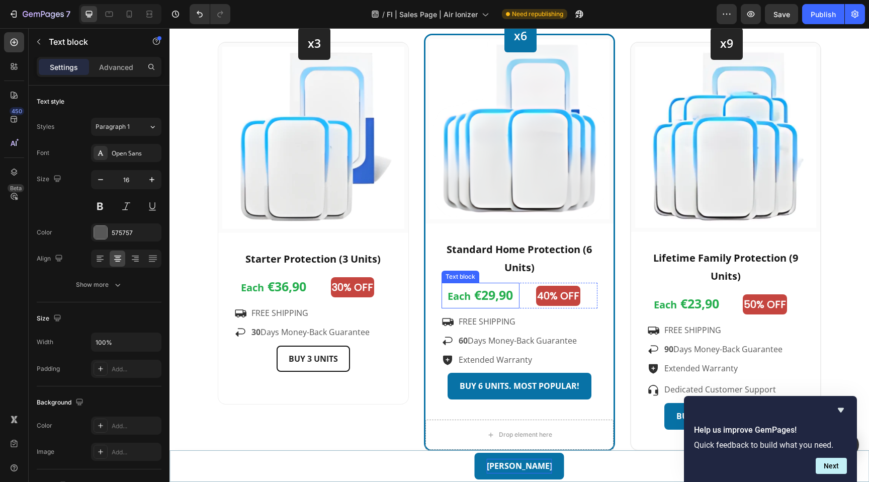
click at [504, 301] on span "€29,90" at bounding box center [493, 294] width 39 height 17
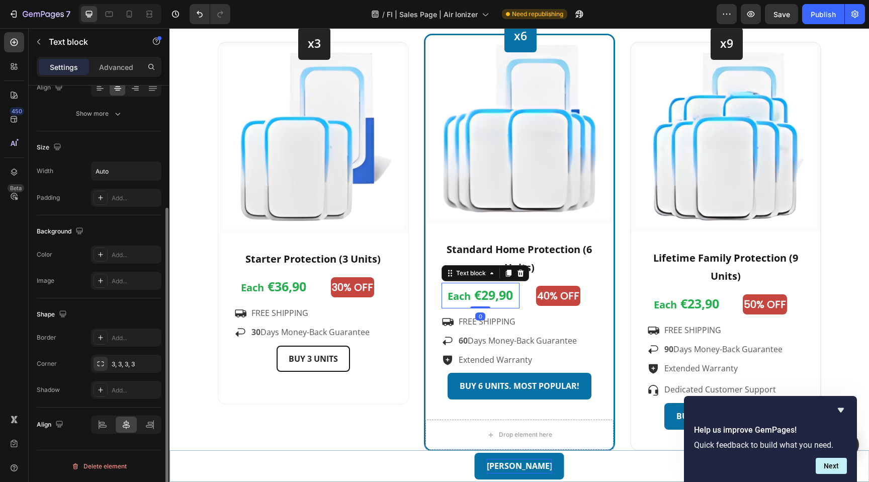
click at [475, 297] on span "€29,90" at bounding box center [493, 294] width 39 height 17
click at [512, 297] on span "€29,90" at bounding box center [493, 294] width 39 height 17
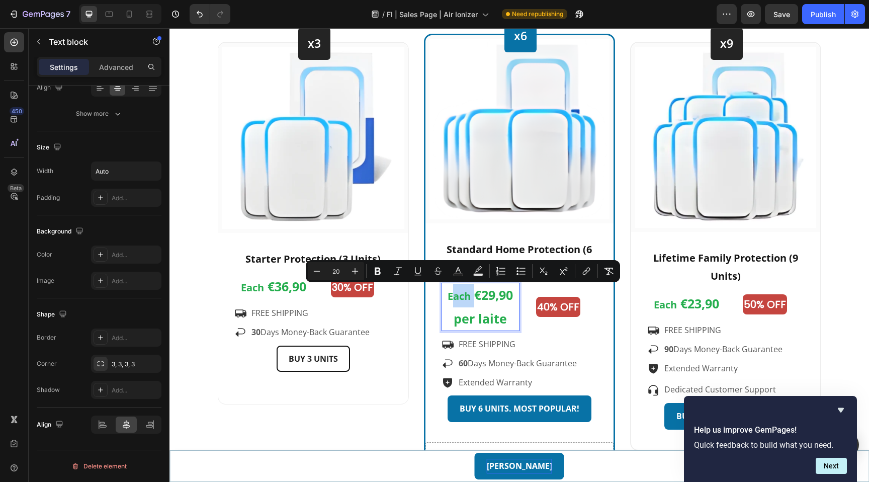
drag, startPoint x: 474, startPoint y: 296, endPoint x: 453, endPoint y: 296, distance: 21.1
click at [453, 296] on p "Each €29,90 per laite" at bounding box center [481, 307] width 76 height 46
click at [461, 296] on span "Each" at bounding box center [459, 296] width 23 height 14
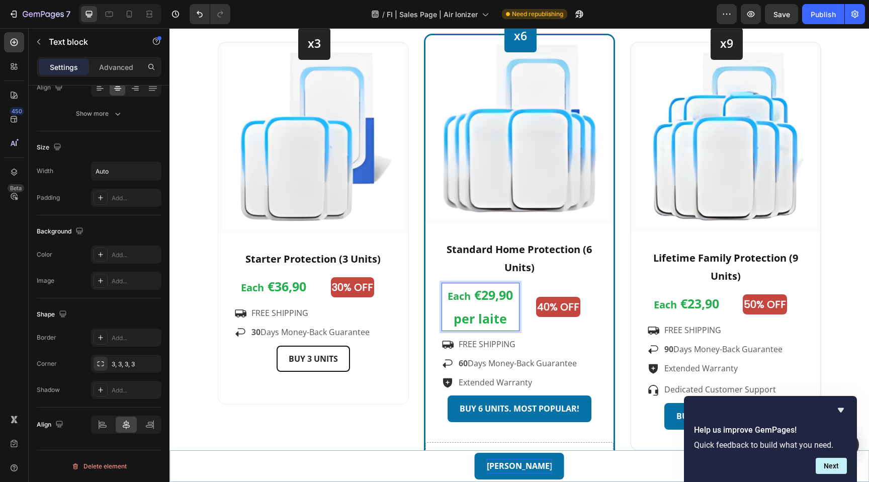
click at [488, 296] on span "€29,90 per laite" at bounding box center [483, 306] width 59 height 41
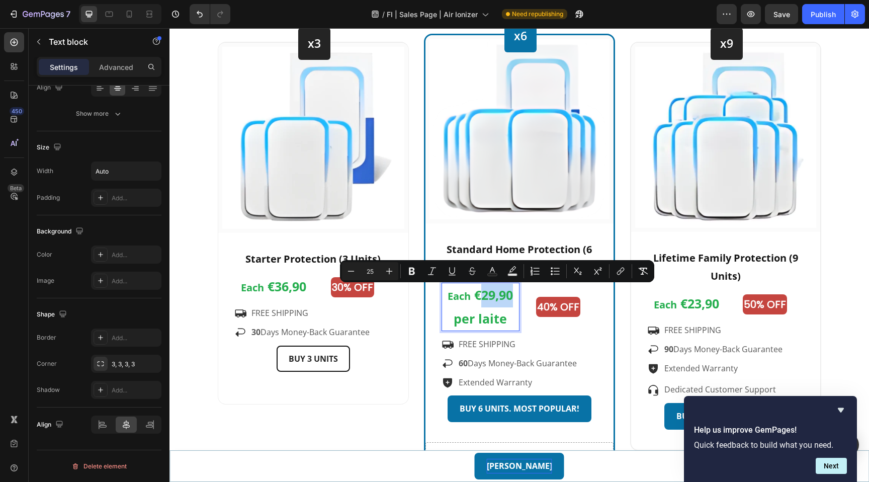
type input "20"
click at [463, 300] on span "Each" at bounding box center [459, 296] width 23 height 14
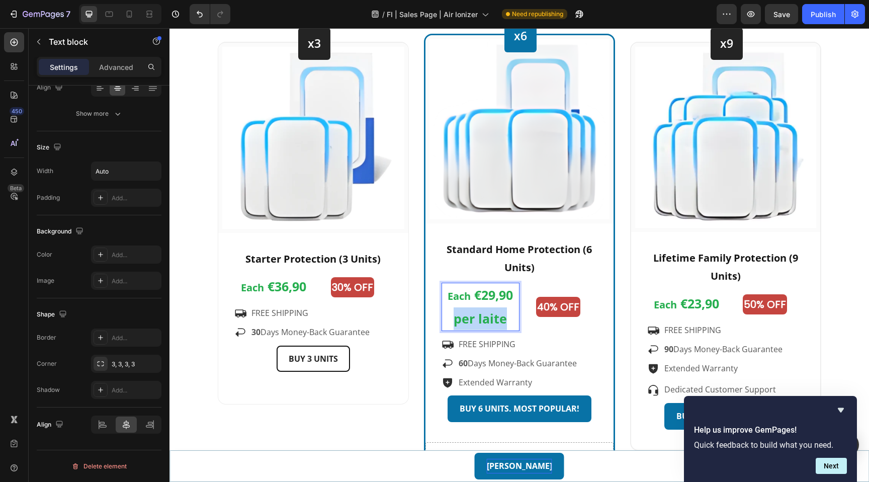
drag, startPoint x: 512, startPoint y: 323, endPoint x: 454, endPoint y: 320, distance: 57.4
click at [454, 320] on p "Each €29,90 per laite" at bounding box center [481, 307] width 76 height 46
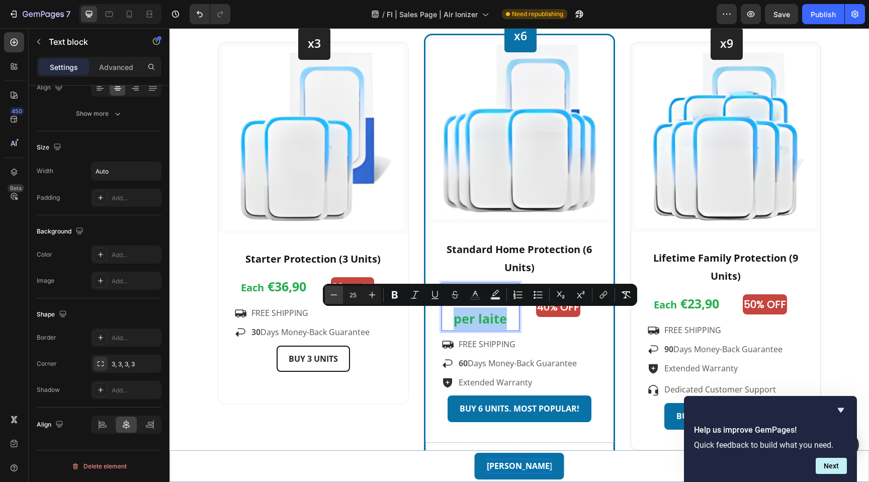
click at [339, 295] on button "Minus" at bounding box center [334, 295] width 18 height 18
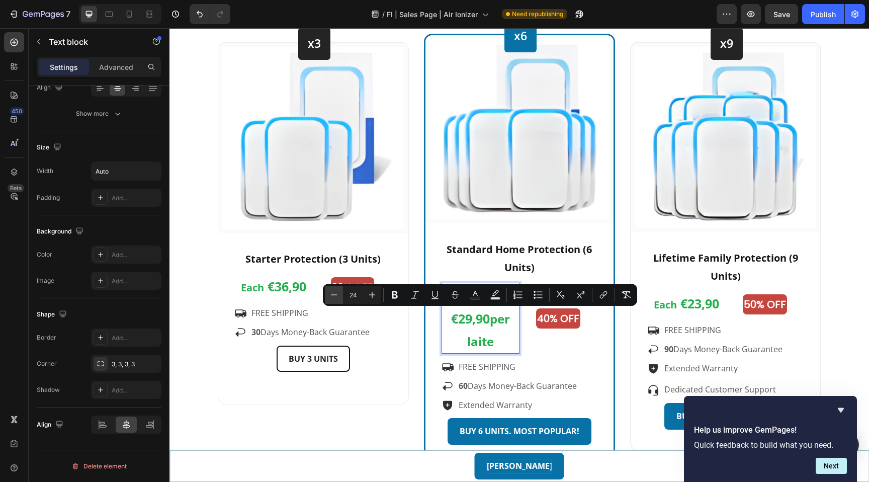
click at [339, 295] on button "Minus" at bounding box center [334, 295] width 18 height 18
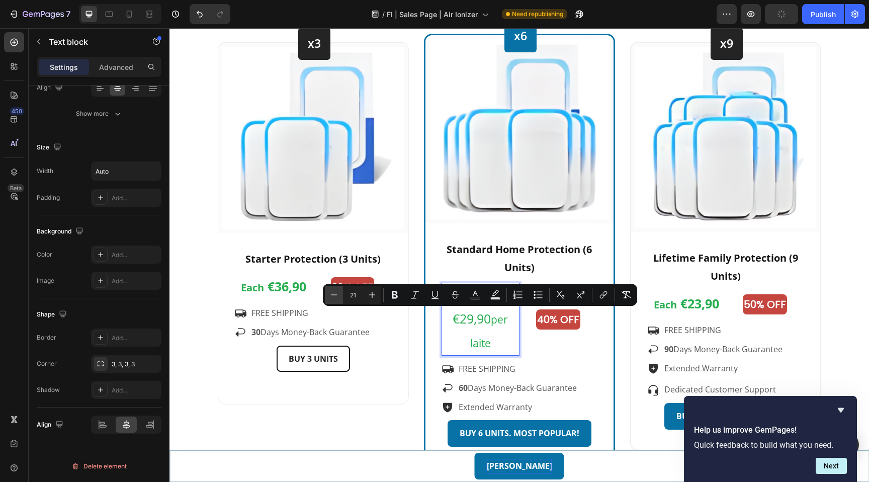
click at [339, 295] on button "Minus" at bounding box center [334, 295] width 18 height 18
type input "20"
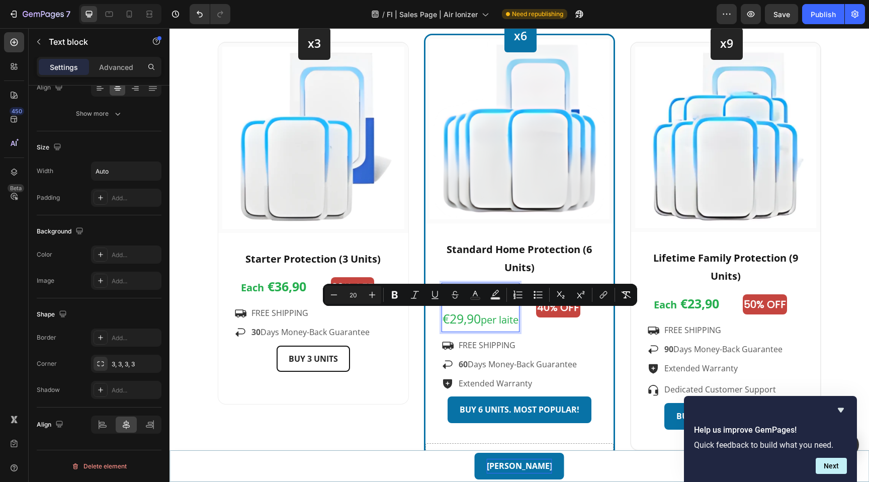
click at [503, 317] on p "Each €29,90 per laite" at bounding box center [481, 307] width 76 height 47
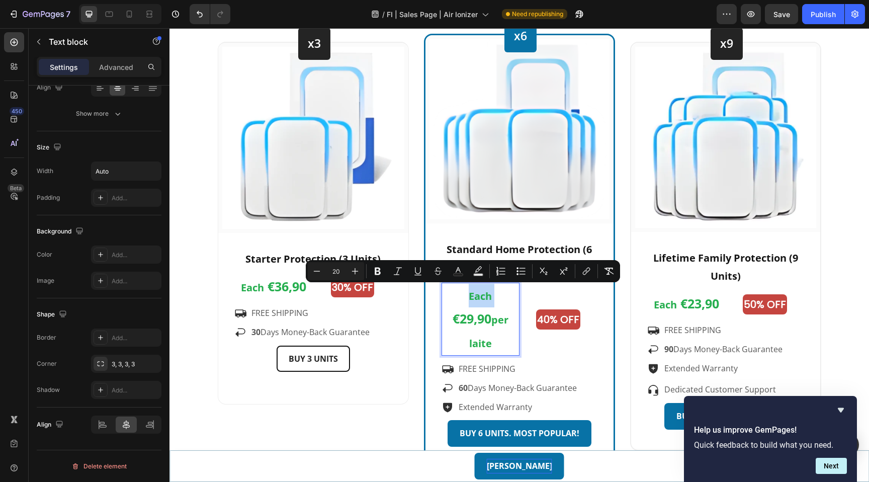
drag, startPoint x: 476, startPoint y: 296, endPoint x: 449, endPoint y: 295, distance: 27.7
click at [449, 295] on p "Each €29,90 per laite" at bounding box center [481, 319] width 76 height 71
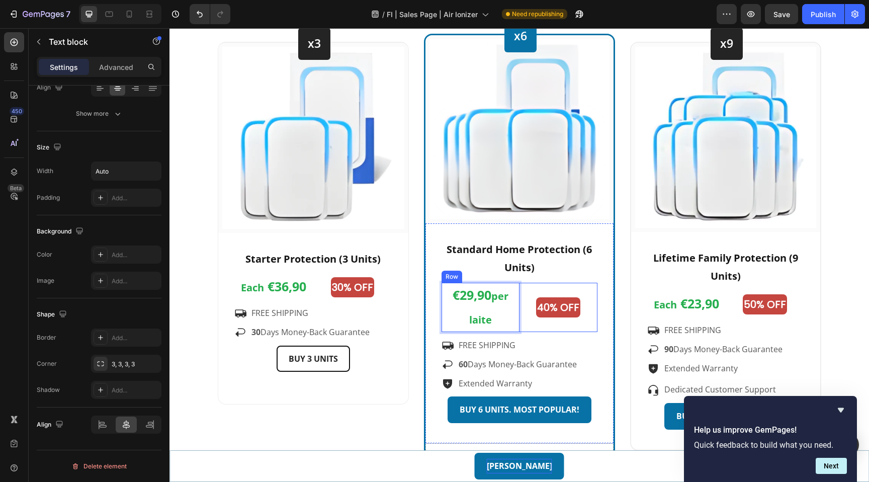
click at [520, 324] on div "40% OFF Text Block" at bounding box center [559, 307] width 78 height 49
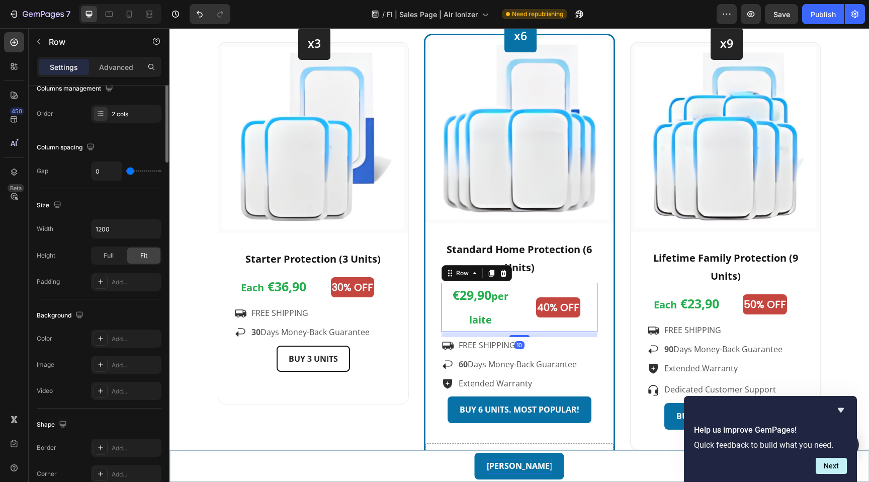
scroll to position [0, 0]
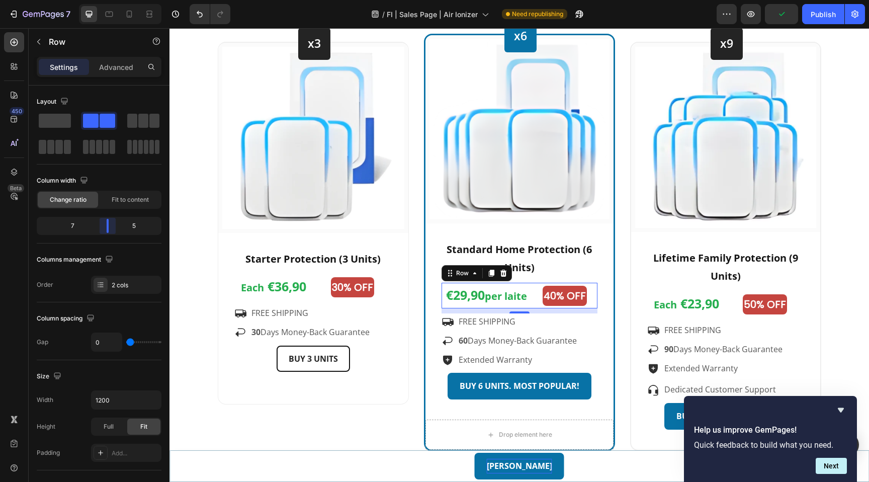
drag, startPoint x: 99, startPoint y: 223, endPoint x: 107, endPoint y: 223, distance: 8.6
click at [107, 0] on body "7 Version history / FI | Sales Page | Air Ionizer Need republishing Preview Pub…" at bounding box center [434, 0] width 869 height 0
drag, startPoint x: 109, startPoint y: 227, endPoint x: 119, endPoint y: 226, distance: 10.2
click at [119, 0] on body "7 Version history / FI | Sales Page | Air Ionizer Need republishing Preview Sav…" at bounding box center [434, 0] width 869 height 0
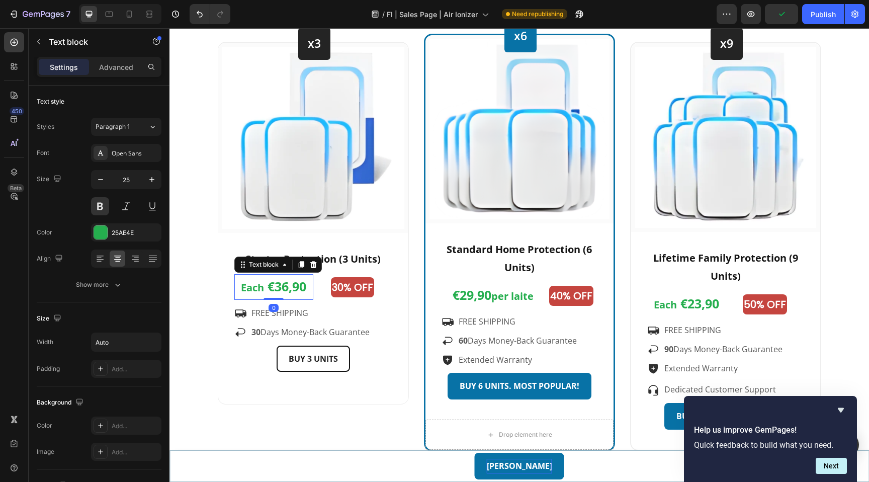
click at [312, 286] on div "Each €36,90" at bounding box center [273, 287] width 79 height 26
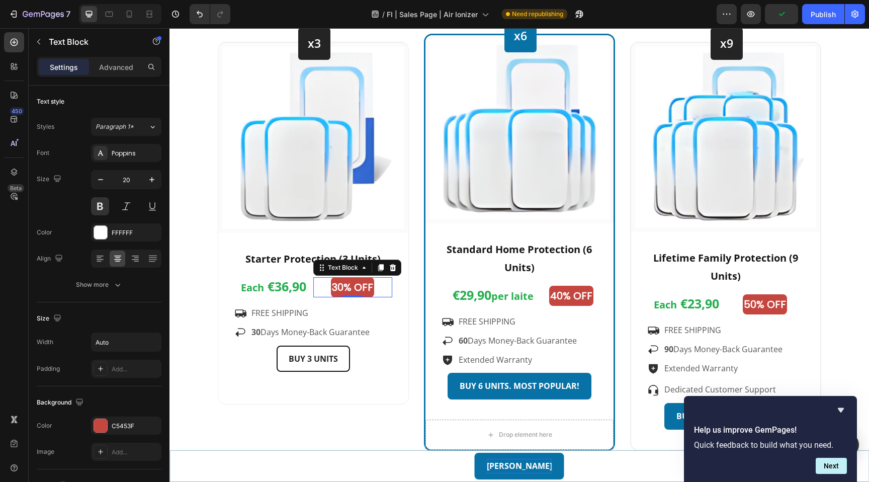
click at [313, 288] on div "30% OFF" at bounding box center [352, 287] width 79 height 20
click at [313, 298] on div "30% OFF Text Block 0" at bounding box center [352, 287] width 79 height 26
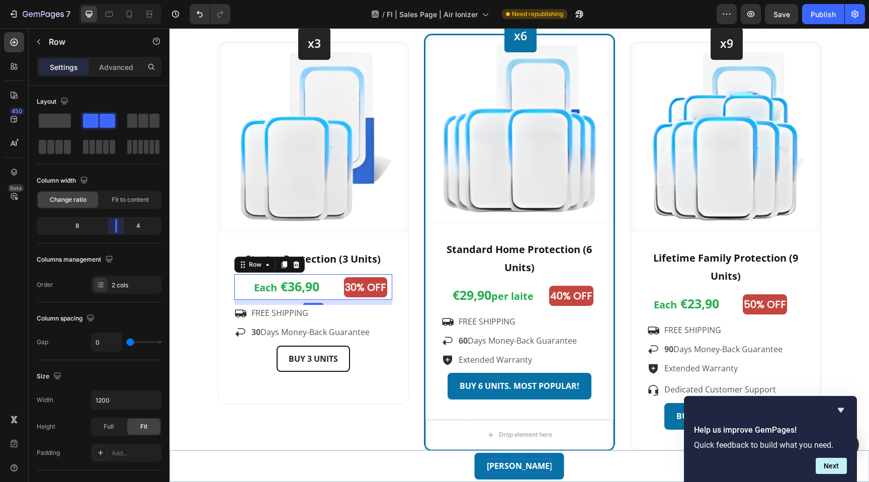
drag, startPoint x: 98, startPoint y: 223, endPoint x: 117, endPoint y: 225, distance: 19.2
click at [117, 0] on body "7 Version history / FI | Sales Page | Air Ionizer Need republishing Preview Sav…" at bounding box center [434, 0] width 869 height 0
click at [726, 313] on div "50% OFF" at bounding box center [765, 304] width 78 height 20
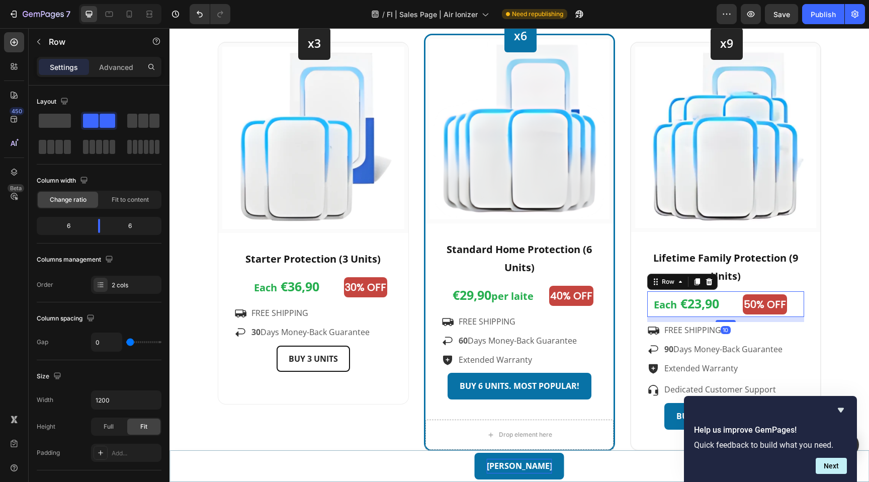
click at [726, 315] on div "50% OFF Text Block" at bounding box center [765, 304] width 78 height 26
drag, startPoint x: 98, startPoint y: 224, endPoint x: 121, endPoint y: 225, distance: 23.2
click at [121, 0] on body "7 Version history / FI | Sales Page | Air Ionizer Need republishing Preview Sav…" at bounding box center [434, 0] width 869 height 0
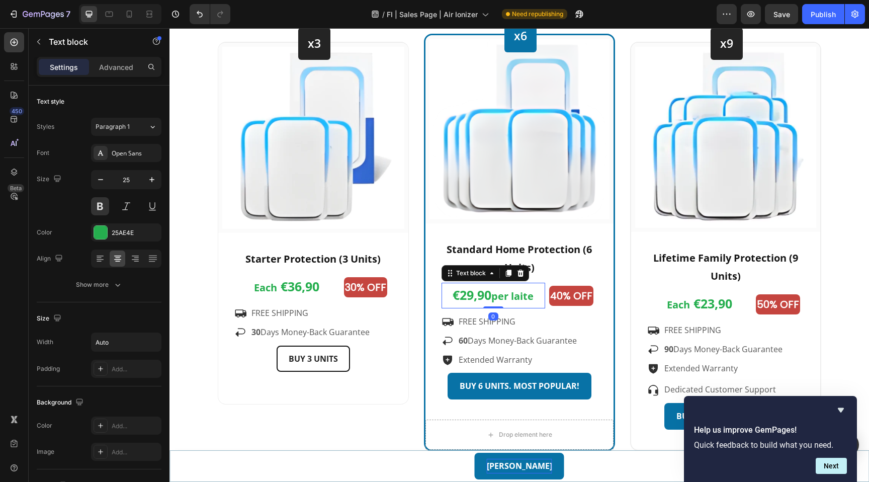
click at [516, 298] on span "per laite" at bounding box center [512, 296] width 42 height 14
drag, startPoint x: 537, startPoint y: 297, endPoint x: 508, endPoint y: 296, distance: 29.2
click at [508, 296] on div "€29,90 per laite" at bounding box center [494, 296] width 104 height 26
click at [508, 296] on span "per laite" at bounding box center [512, 296] width 42 height 14
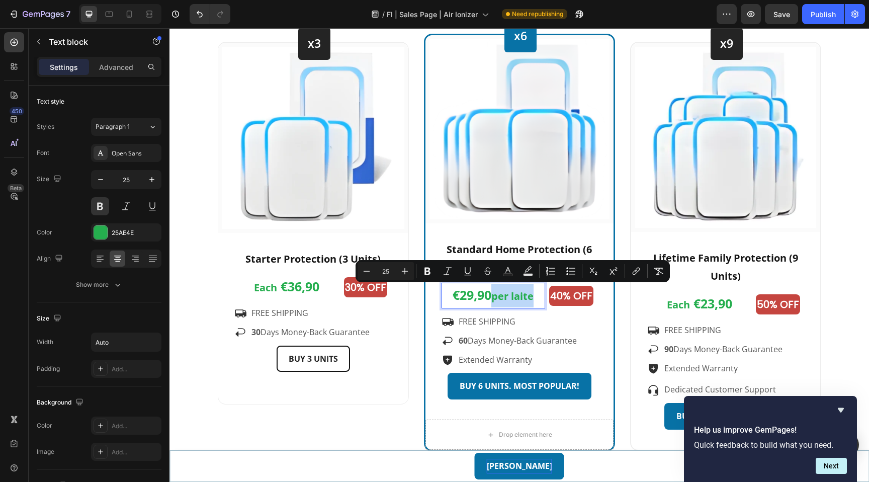
drag, startPoint x: 490, startPoint y: 295, endPoint x: 535, endPoint y: 299, distance: 44.9
click at [534, 299] on p "€29,90 per laite" at bounding box center [493, 296] width 81 height 24
copy p "per laite"
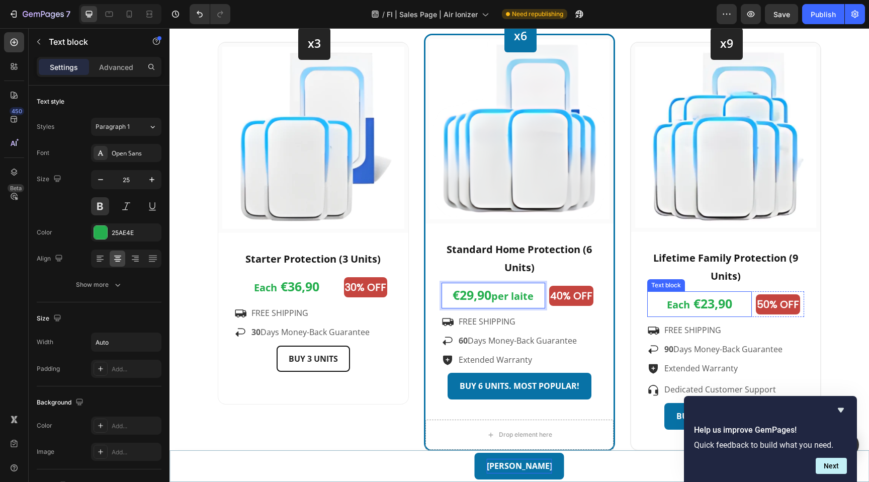
click at [702, 305] on span "€23,90" at bounding box center [713, 303] width 39 height 17
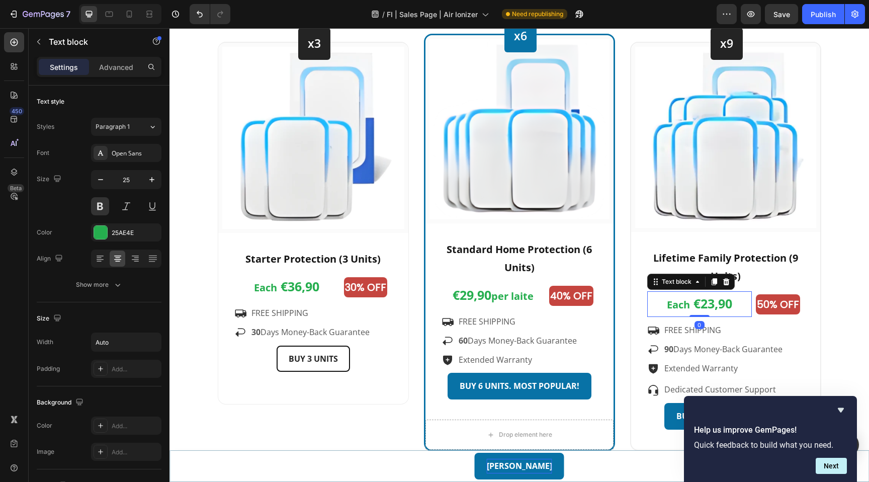
click at [712, 305] on span "€23,90" at bounding box center [713, 303] width 39 height 17
click at [695, 305] on span "€23,90" at bounding box center [713, 303] width 39 height 17
click at [721, 303] on div "€23,90" at bounding box center [699, 303] width 105 height 25
click at [713, 304] on span "€23,90" at bounding box center [699, 303] width 39 height 17
click at [694, 303] on span "€23,90" at bounding box center [678, 303] width 39 height 17
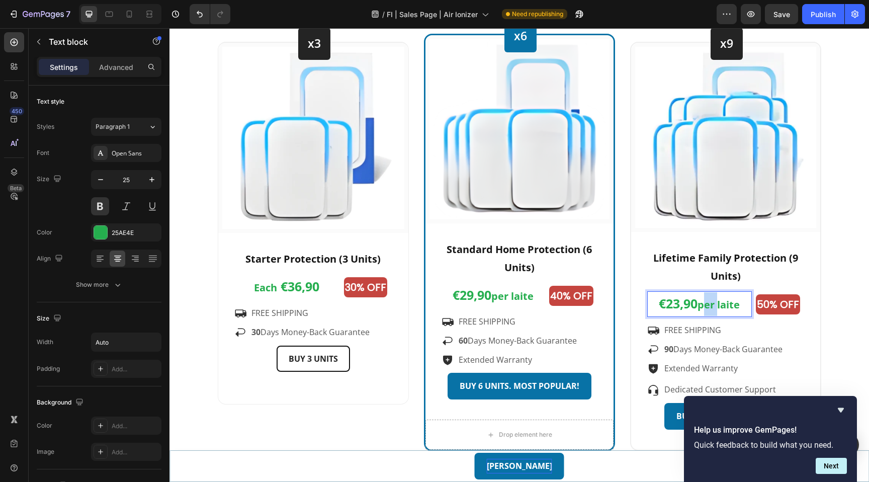
drag, startPoint x: 704, startPoint y: 305, endPoint x: 721, endPoint y: 305, distance: 17.1
click at [721, 305] on span "per laite" at bounding box center [719, 305] width 42 height 14
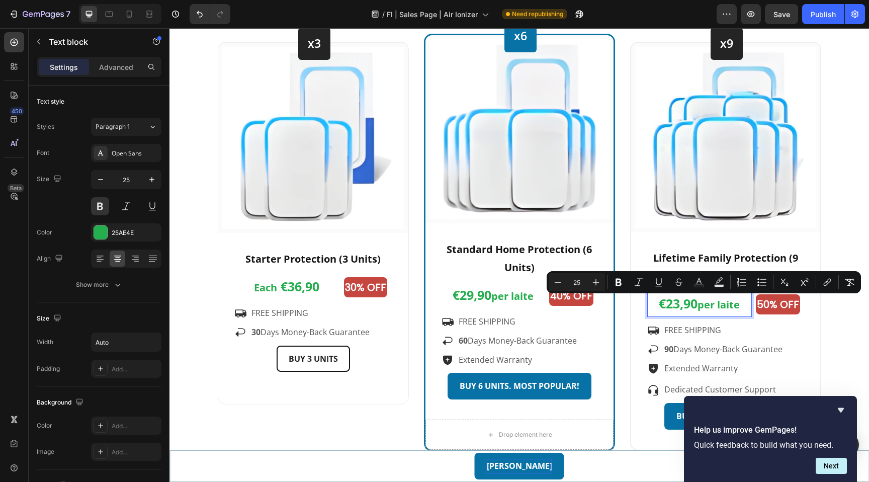
click at [685, 306] on span "€23,90" at bounding box center [678, 303] width 39 height 17
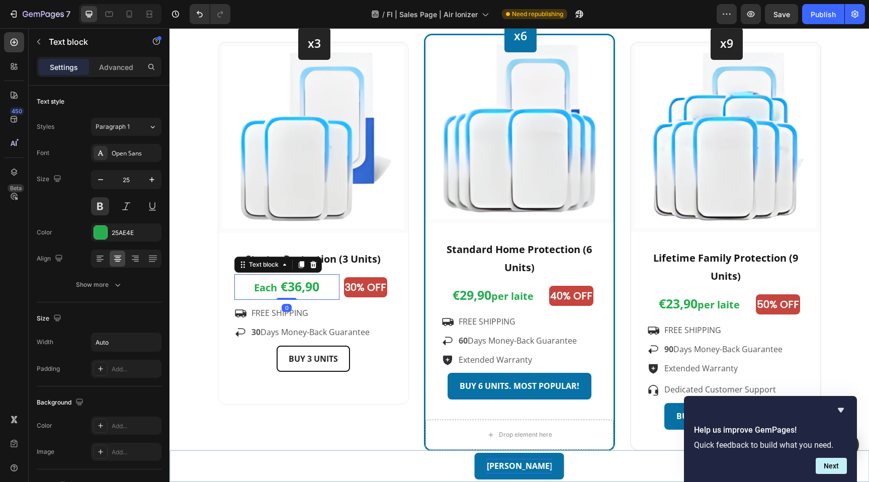
click at [294, 287] on span "€36,90" at bounding box center [300, 286] width 39 height 17
click at [318, 287] on span "€36,90" at bounding box center [300, 286] width 39 height 17
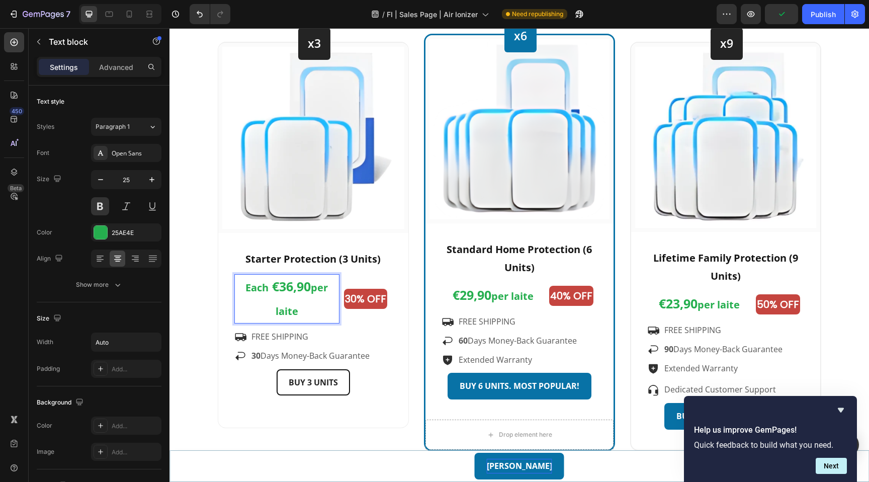
click at [273, 289] on span "€36,90" at bounding box center [291, 286] width 39 height 17
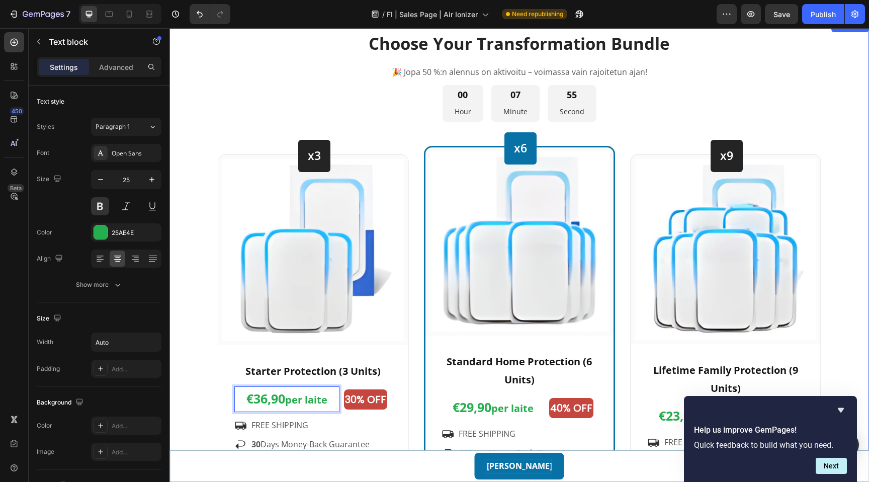
scroll to position [3192, 0]
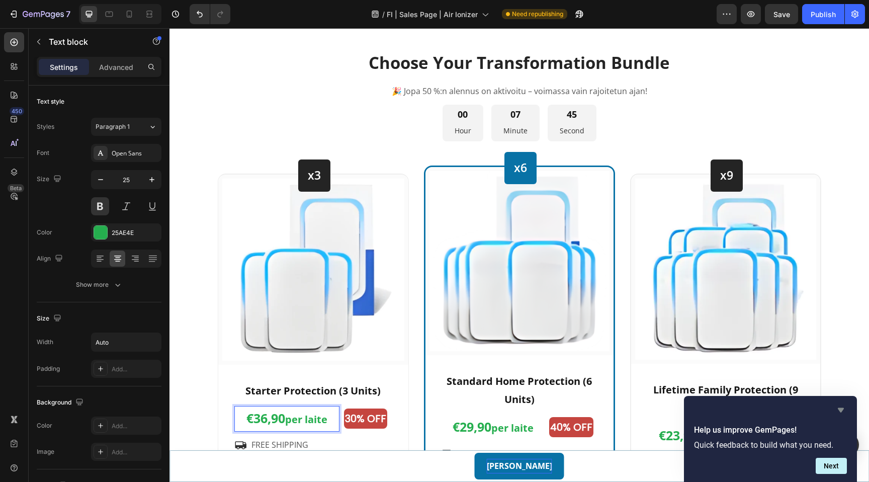
click at [841, 412] on icon "Hide survey" at bounding box center [841, 410] width 6 height 5
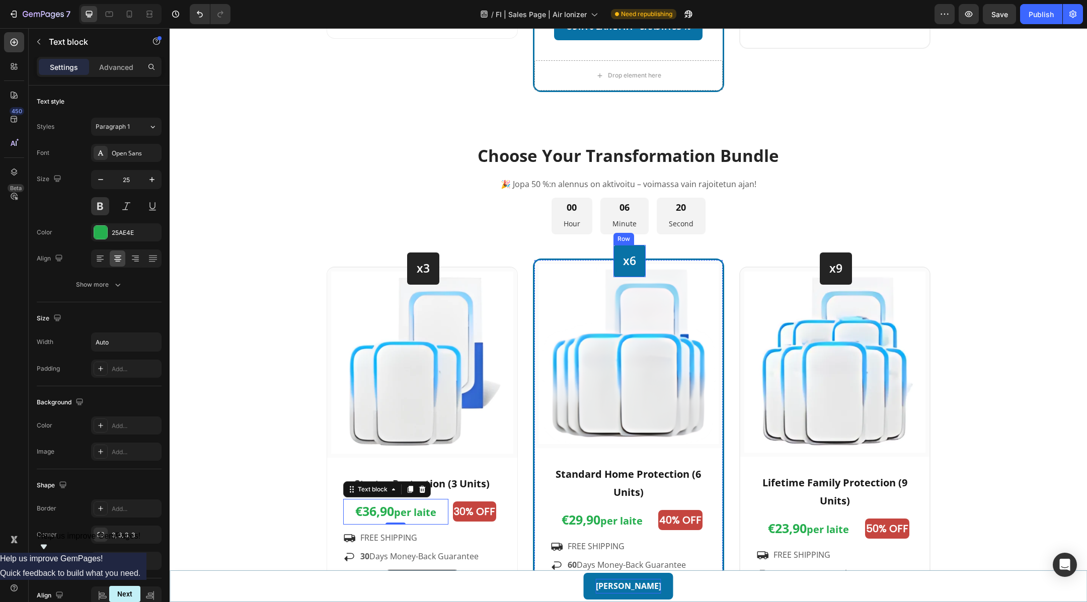
scroll to position [3091, 0]
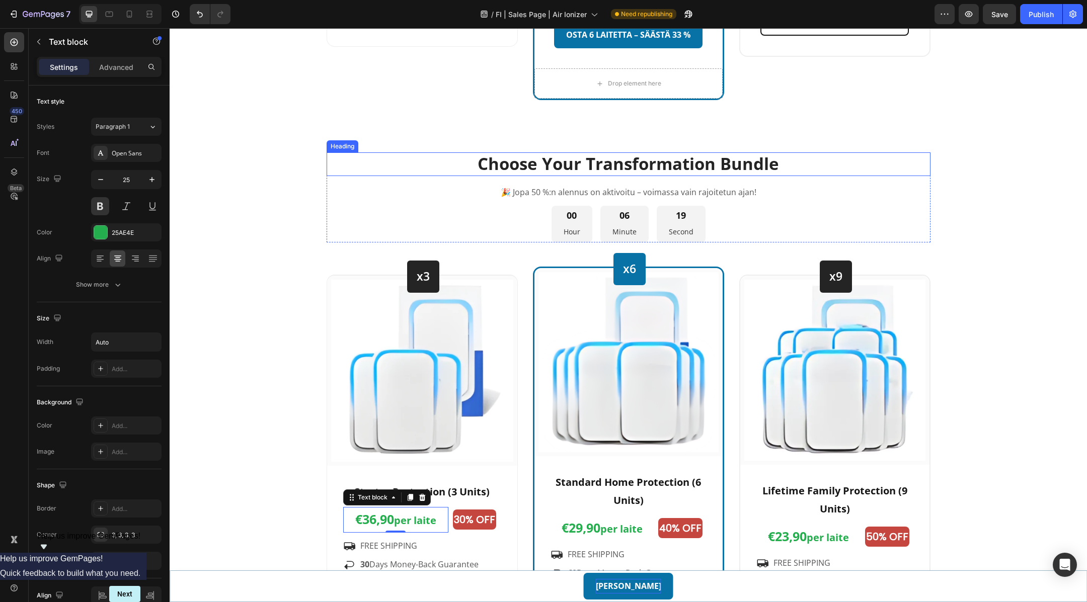
click at [617, 168] on h2 "Choose Your Transformation Bundle" at bounding box center [628, 164] width 604 height 24
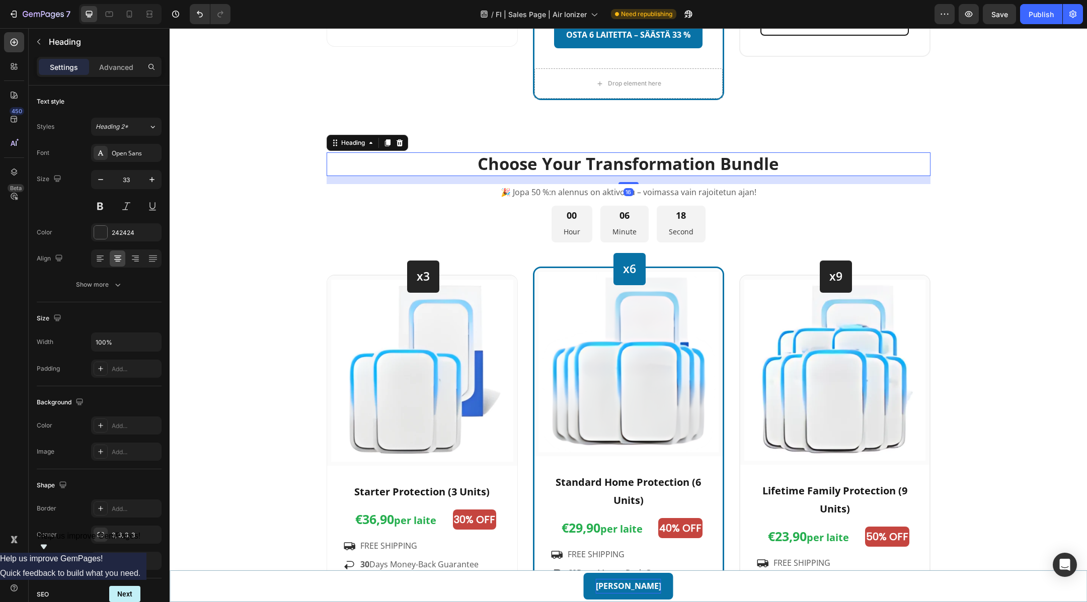
click at [801, 163] on h2 "Choose Your Transformation Bundle" at bounding box center [628, 164] width 604 height 24
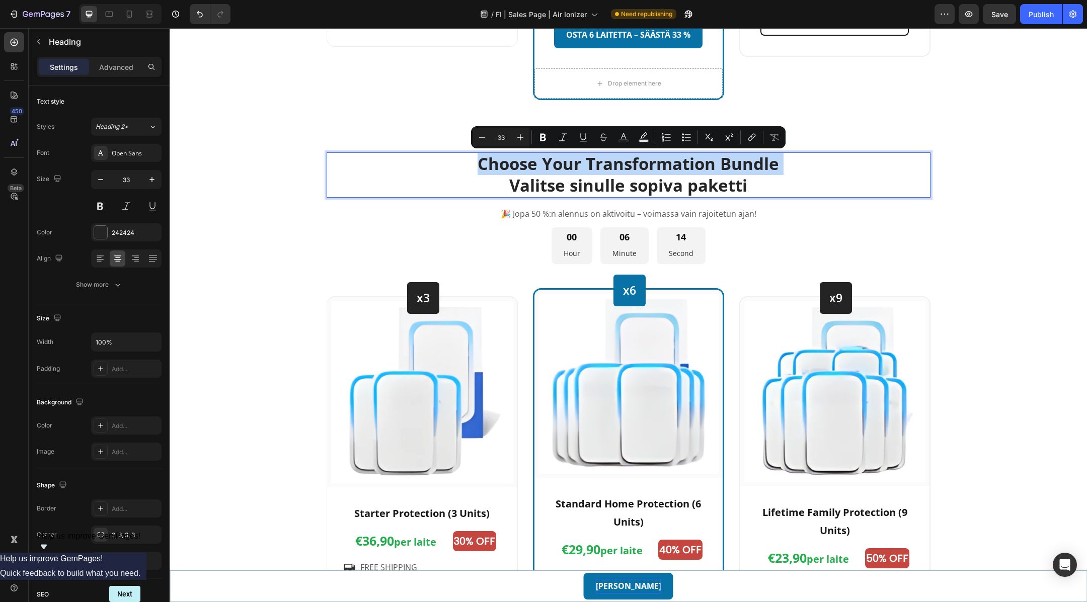
drag, startPoint x: 499, startPoint y: 182, endPoint x: 475, endPoint y: 162, distance: 30.4
click at [475, 162] on p "Choose Your Transformation Bundle Valitse sinulle sopiva paketti" at bounding box center [628, 174] width 602 height 43
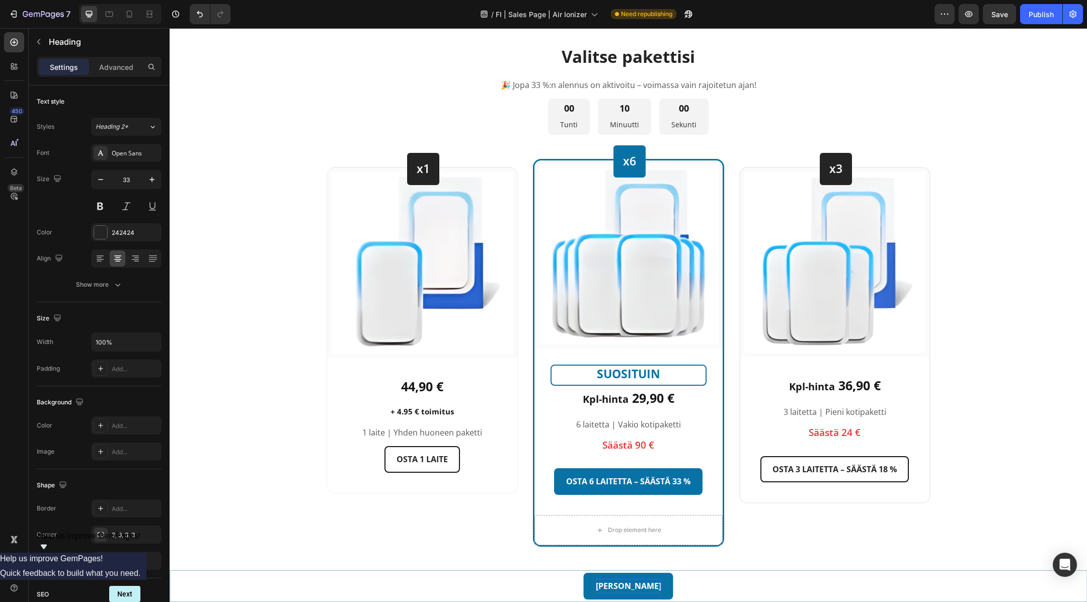
scroll to position [2638, 0]
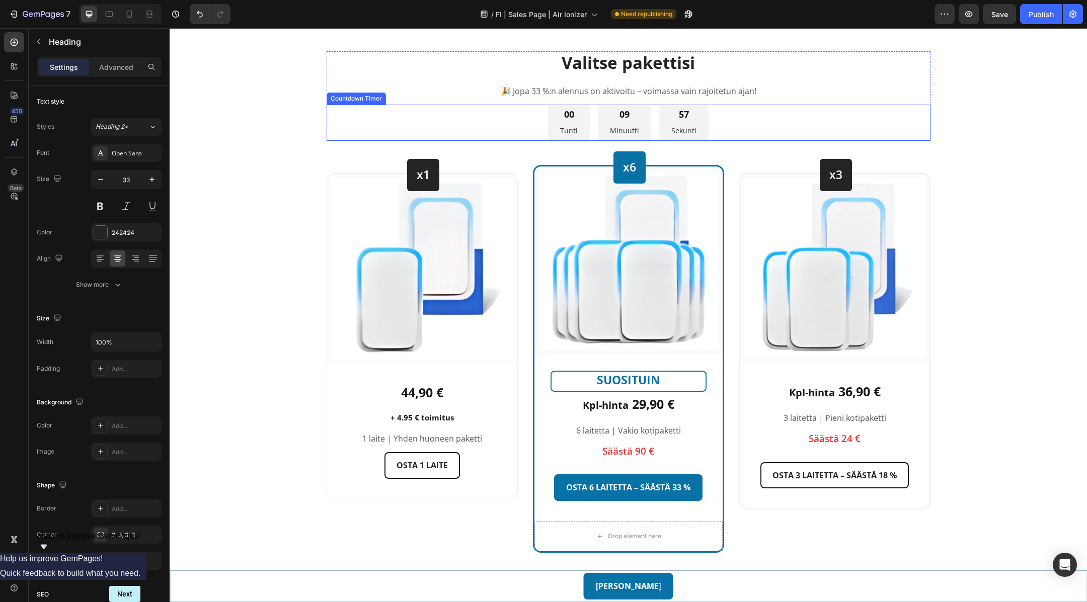
click at [571, 131] on p "Tunti" at bounding box center [569, 130] width 18 height 13
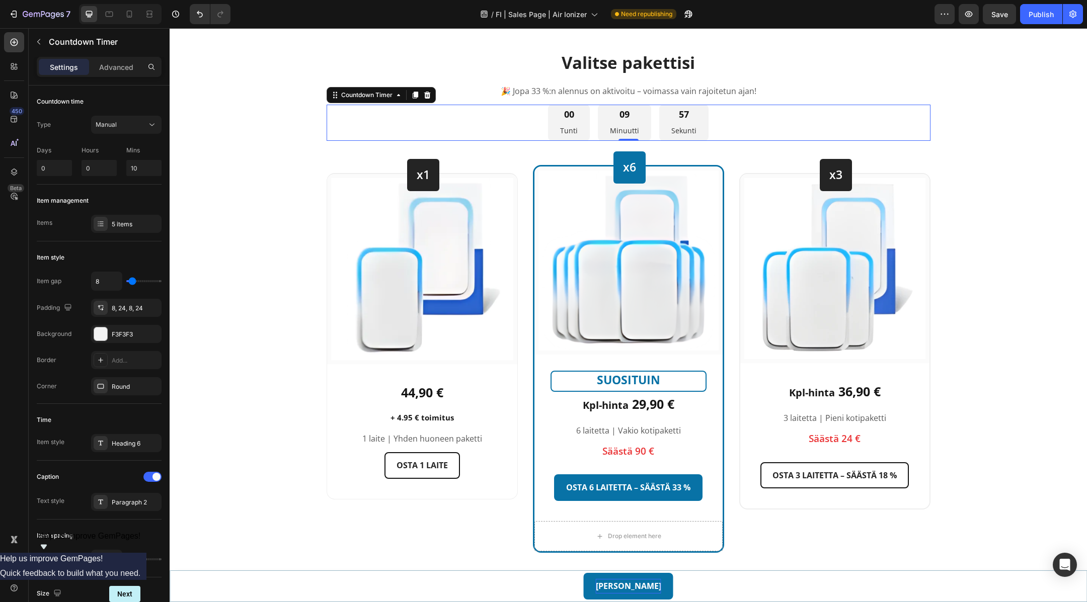
click at [569, 130] on p "Tunti" at bounding box center [569, 130] width 18 height 13
click at [415, 93] on icon at bounding box center [415, 95] width 6 height 7
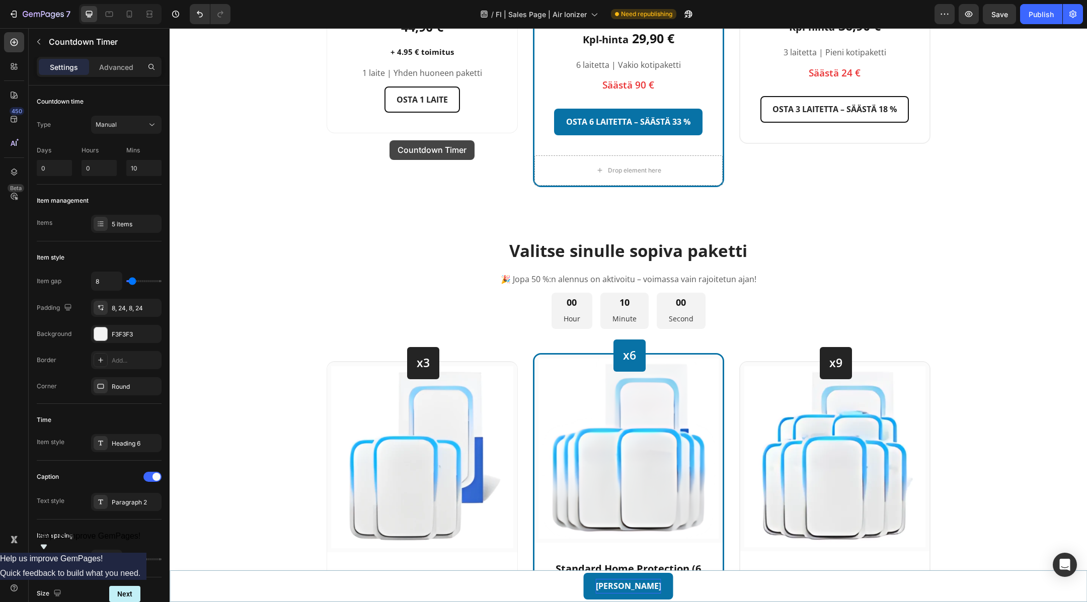
scroll to position [3048, 0]
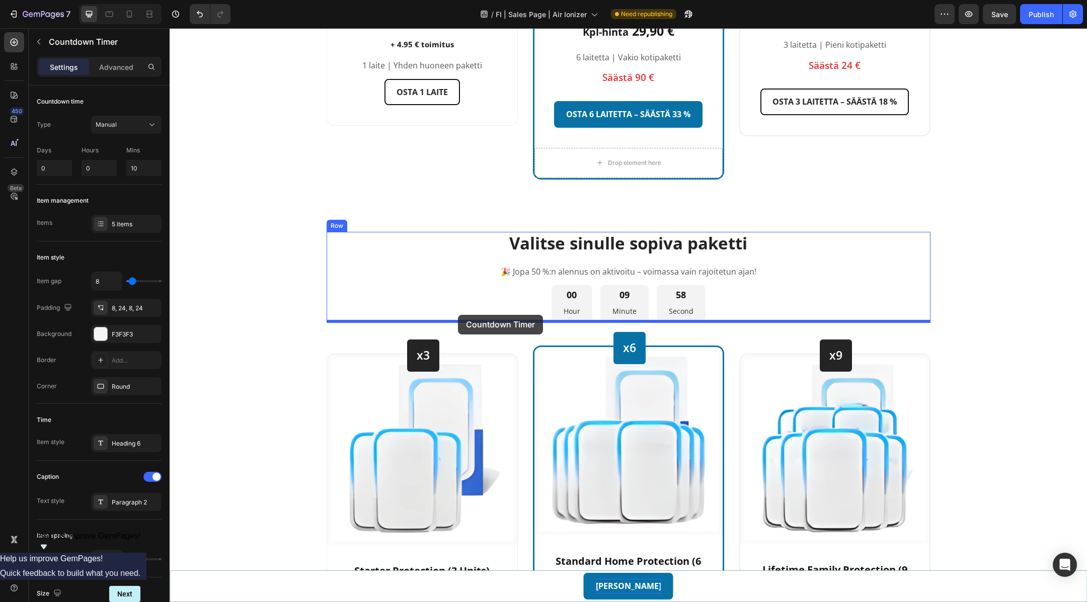
drag, startPoint x: 377, startPoint y: 130, endPoint x: 458, endPoint y: 315, distance: 202.1
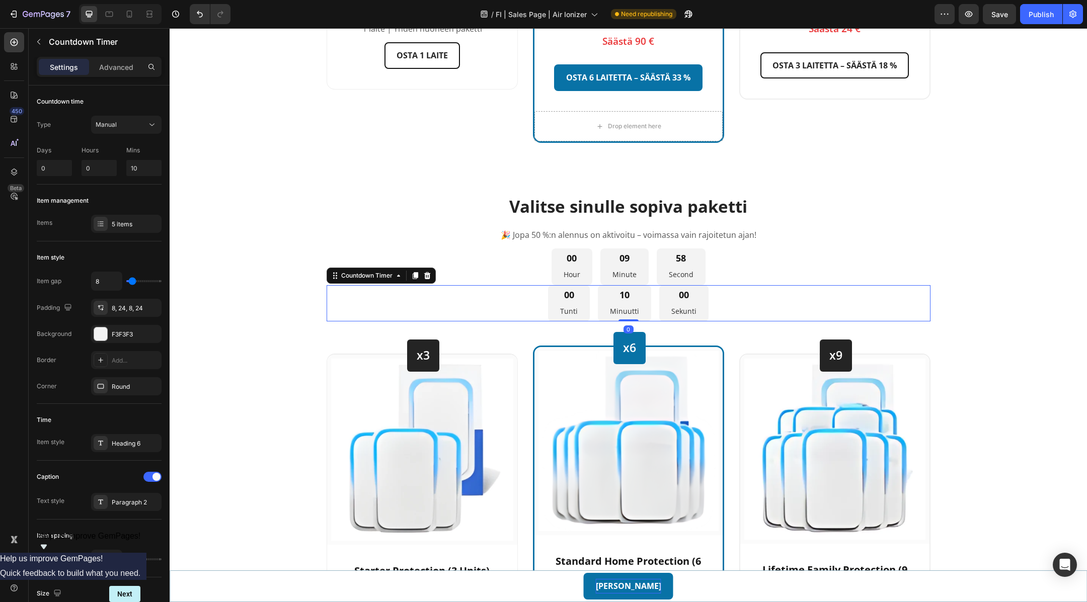
scroll to position [3012, 0]
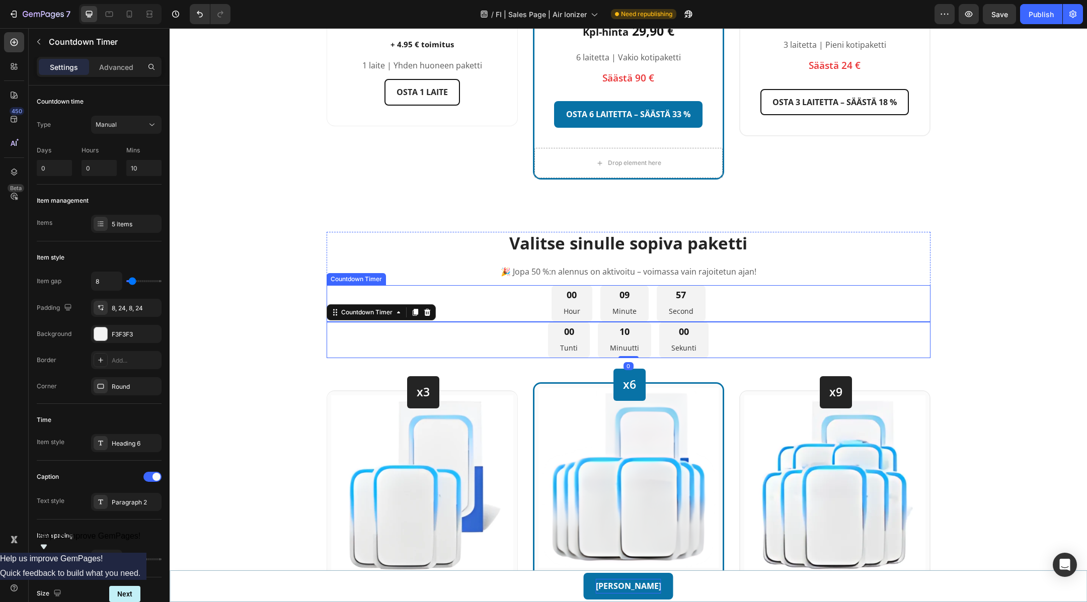
click at [496, 296] on div "00 Hour 09 Minute 57 Second" at bounding box center [628, 303] width 604 height 37
click at [428, 275] on icon at bounding box center [427, 275] width 7 height 7
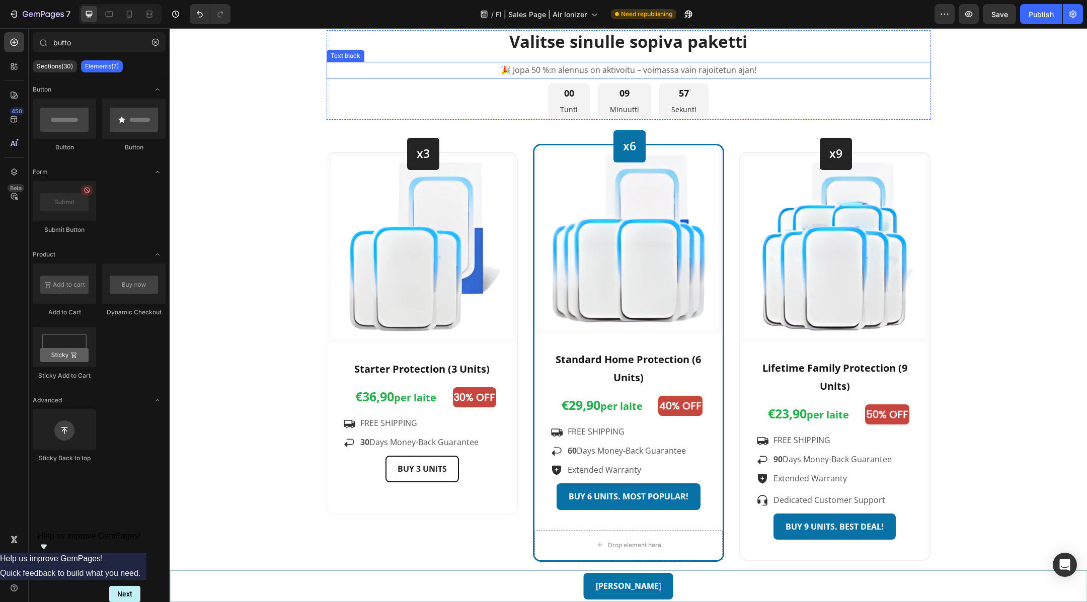
scroll to position [3219, 0]
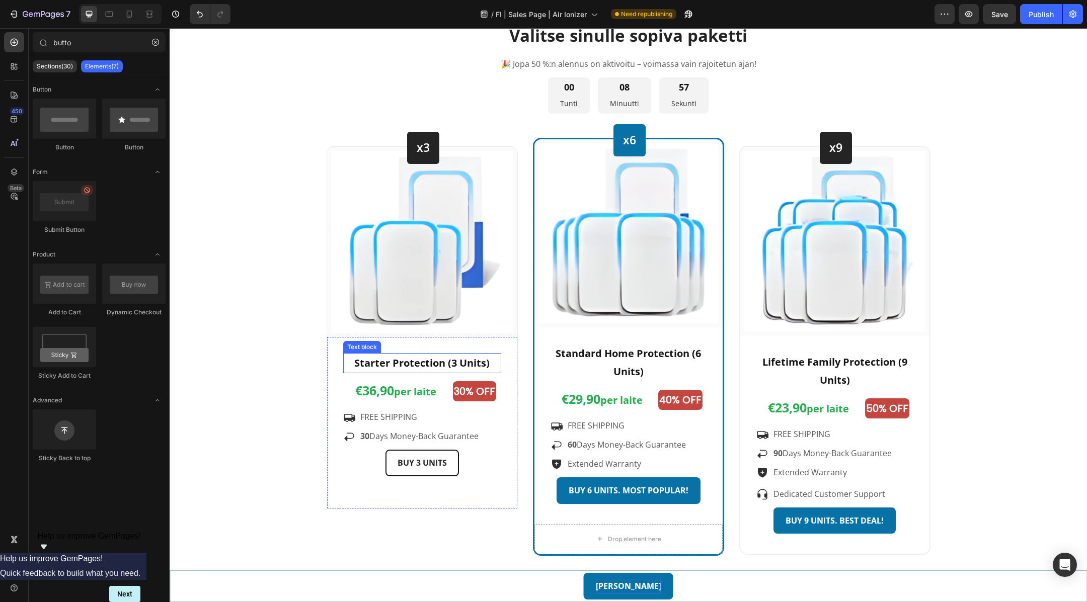
click at [430, 359] on strong "Starter Protection (3 Units)" at bounding box center [421, 363] width 135 height 14
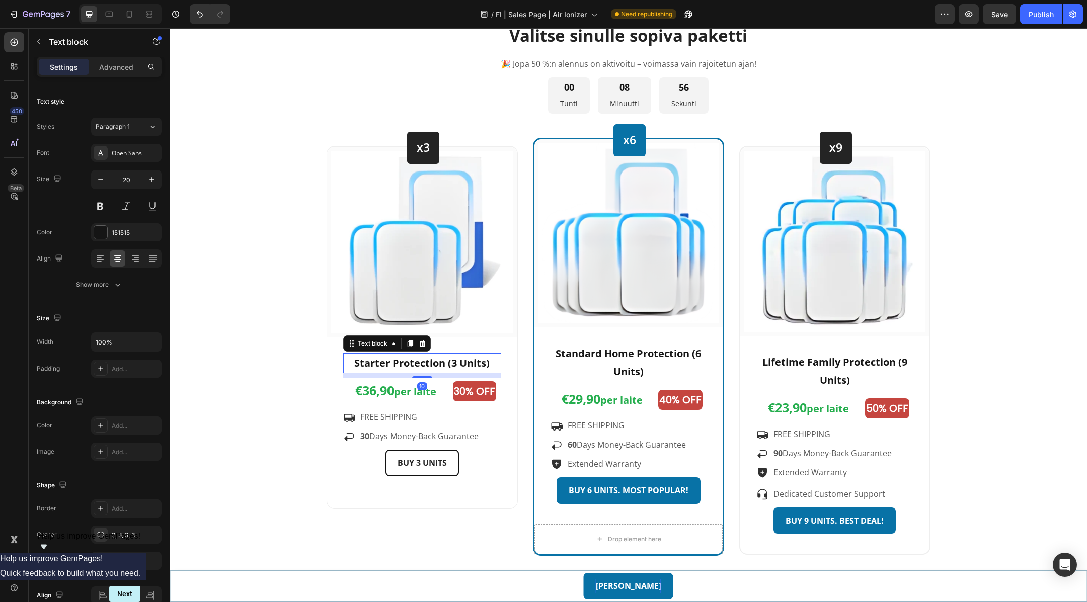
click at [422, 360] on strong "Starter Protection (3 Units)" at bounding box center [421, 363] width 135 height 14
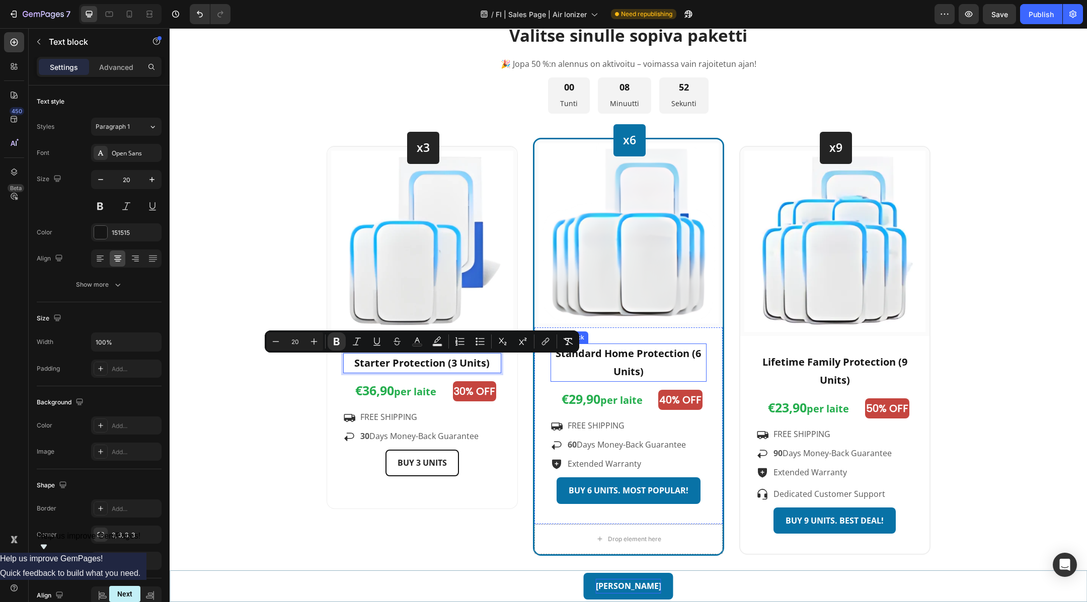
click at [622, 358] on strong "Standard Home Protection (6 Units)" at bounding box center [627, 363] width 145 height 32
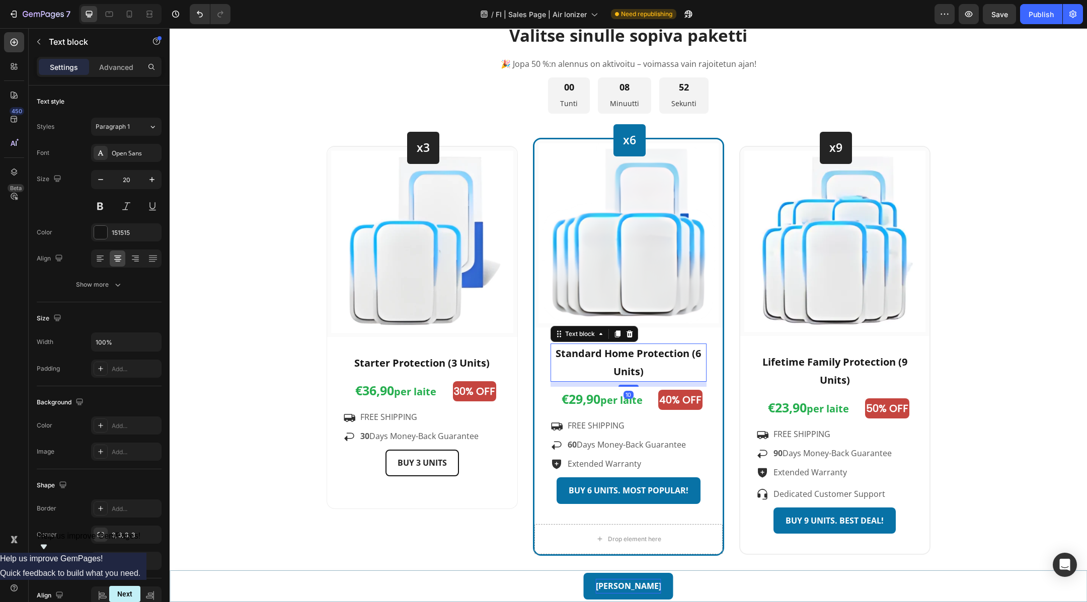
click at [628, 359] on strong "Standard Home Protection (6 Units)" at bounding box center [627, 363] width 145 height 32
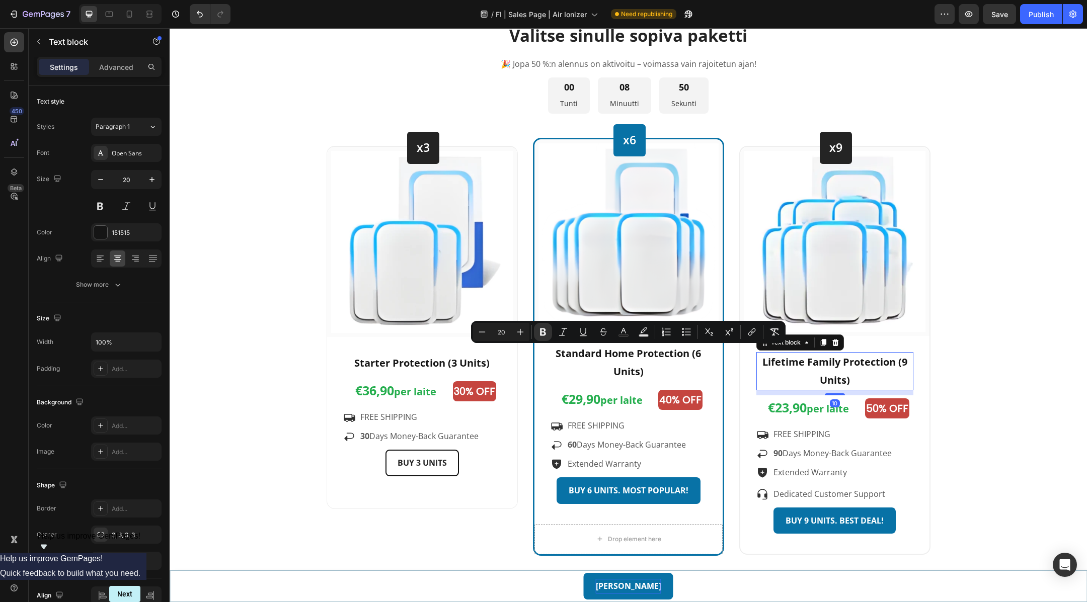
click at [816, 365] on strong "Lifetime Family Protection (9 Units)" at bounding box center [834, 371] width 145 height 32
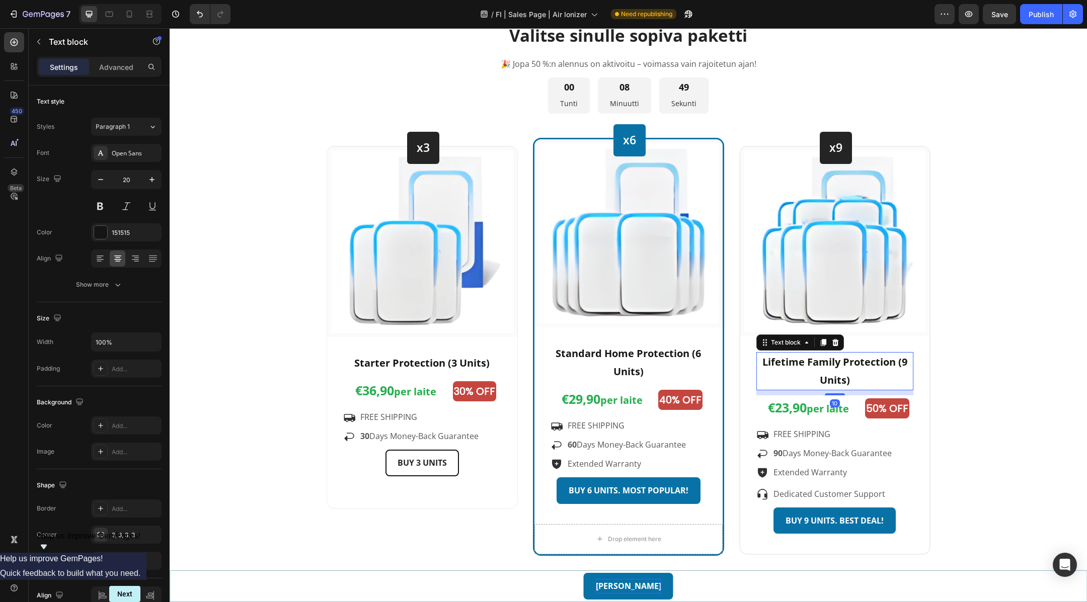
click at [816, 365] on strong "Lifetime Family Protection (9 Units)" at bounding box center [834, 371] width 145 height 32
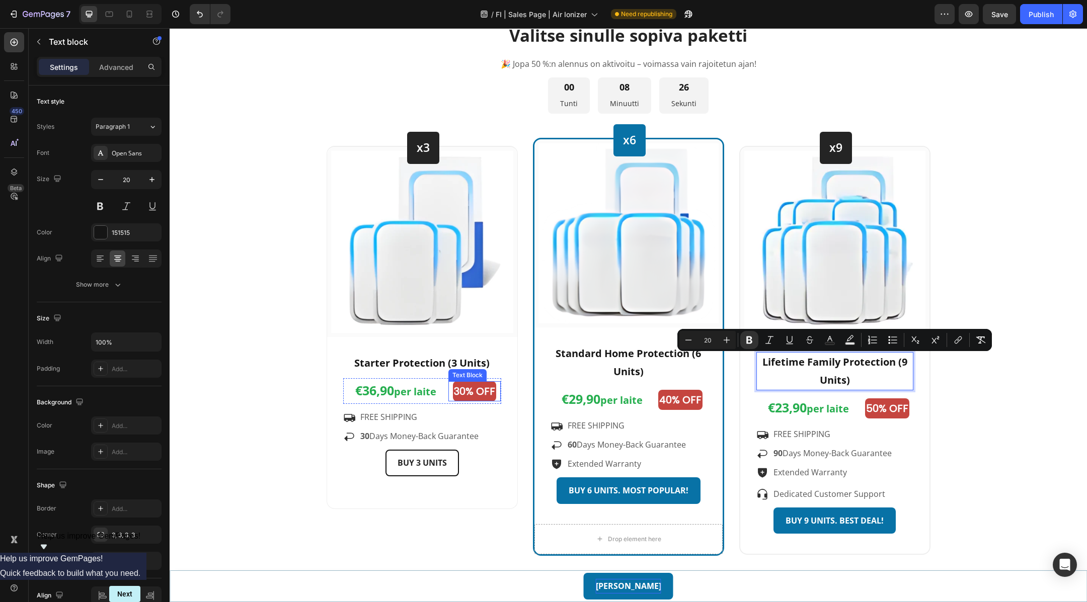
click at [472, 397] on p "30% OFF" at bounding box center [474, 391] width 41 height 18
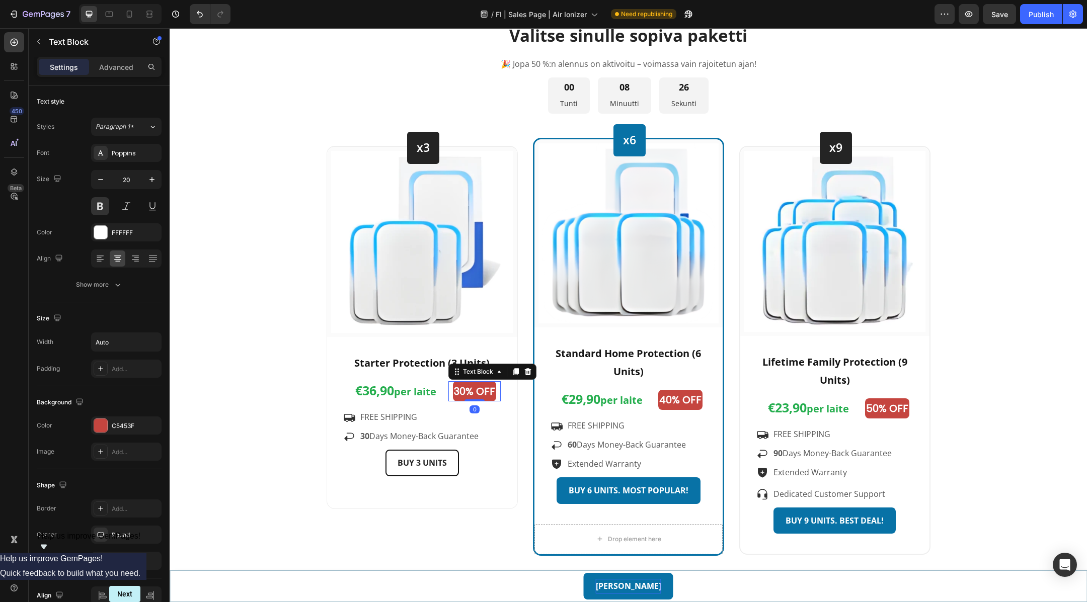
click at [479, 394] on p "30% OFF" at bounding box center [474, 391] width 41 height 18
click at [682, 399] on p "40% OFF" at bounding box center [680, 400] width 42 height 18
click at [669, 399] on p "40% OFF" at bounding box center [680, 400] width 42 height 18
click at [869, 411] on p "50% OFF" at bounding box center [887, 408] width 42 height 18
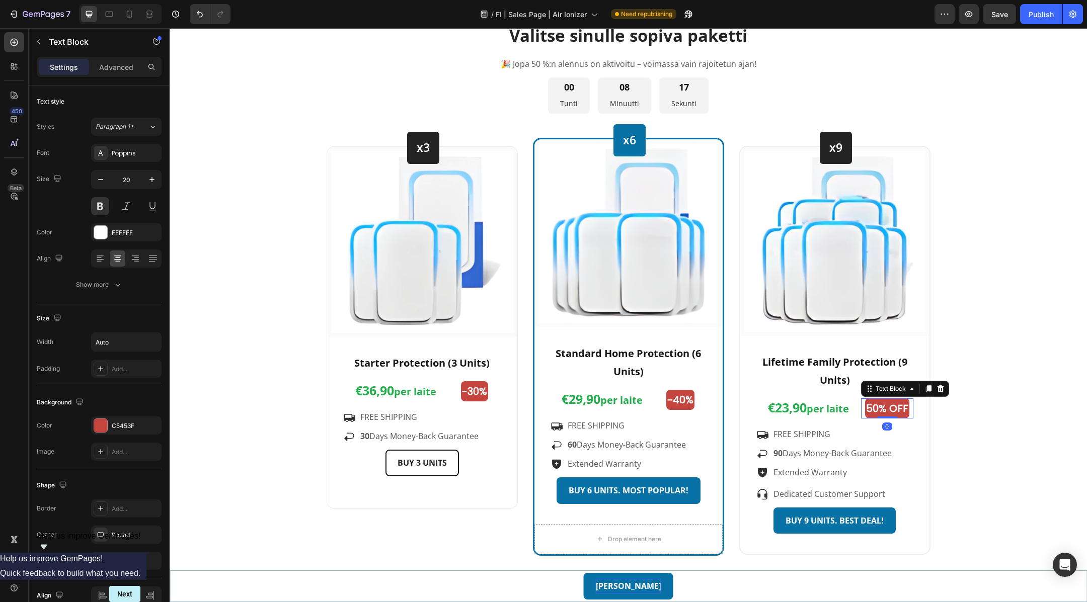
click at [869, 410] on p "50% OFF" at bounding box center [887, 408] width 42 height 18
click at [403, 422] on p "FREE SHIPPING" at bounding box center [388, 417] width 57 height 15
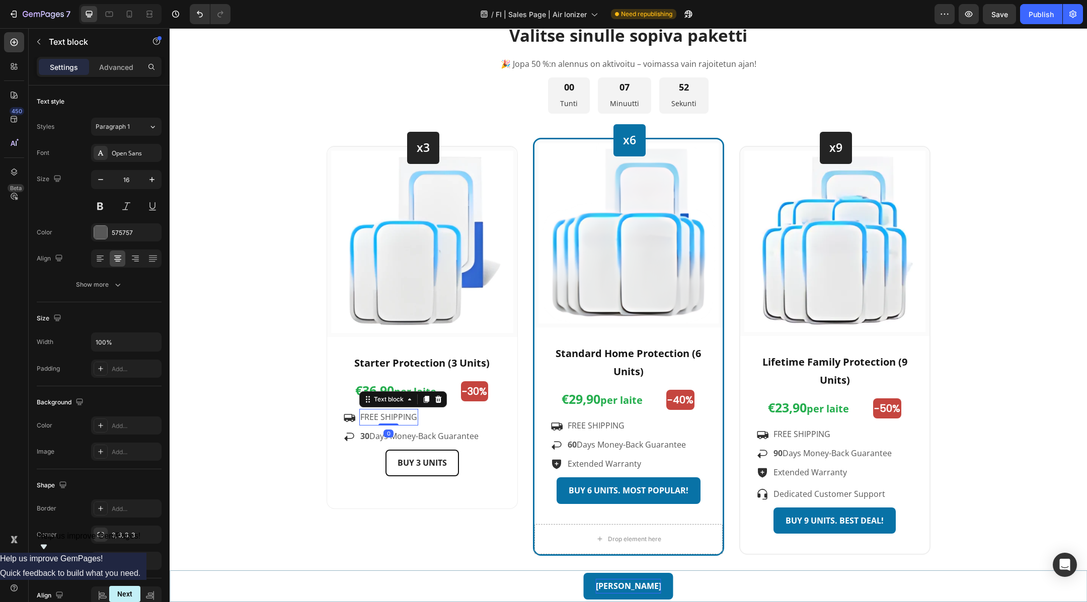
click at [414, 419] on p "FREE SHIPPING" at bounding box center [388, 417] width 57 height 15
click at [411, 419] on p "FREE SHIPPINGILMAINEN toimitus" at bounding box center [423, 417] width 127 height 15
click at [411, 414] on p "ILMAINEN toimitus" at bounding box center [395, 417] width 70 height 15
copy p "ILMAINEN toimitus"
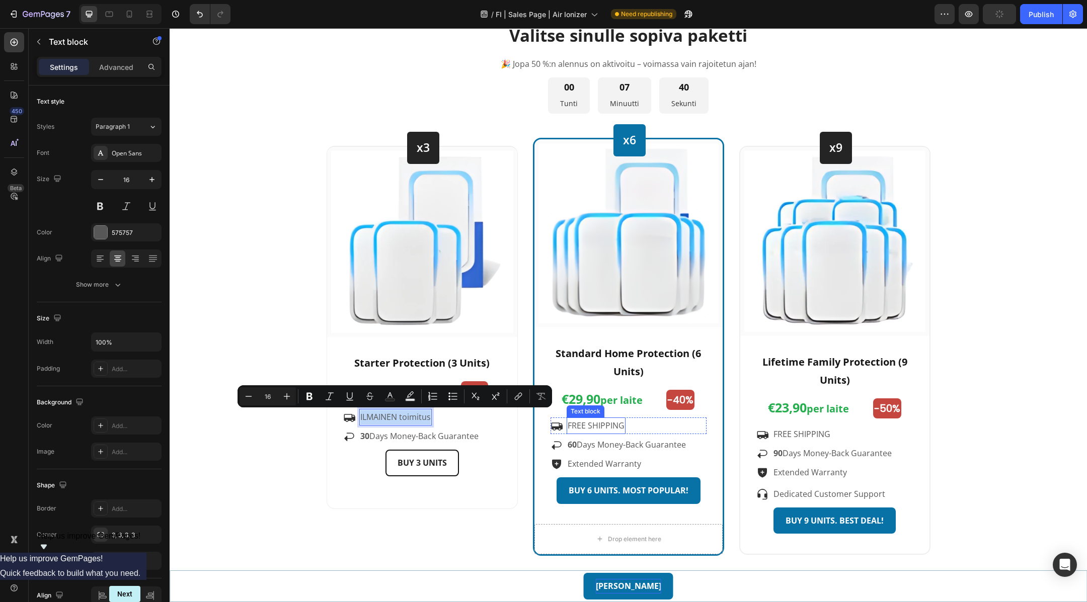
click at [597, 429] on p "FREE SHIPPING" at bounding box center [595, 426] width 57 height 15
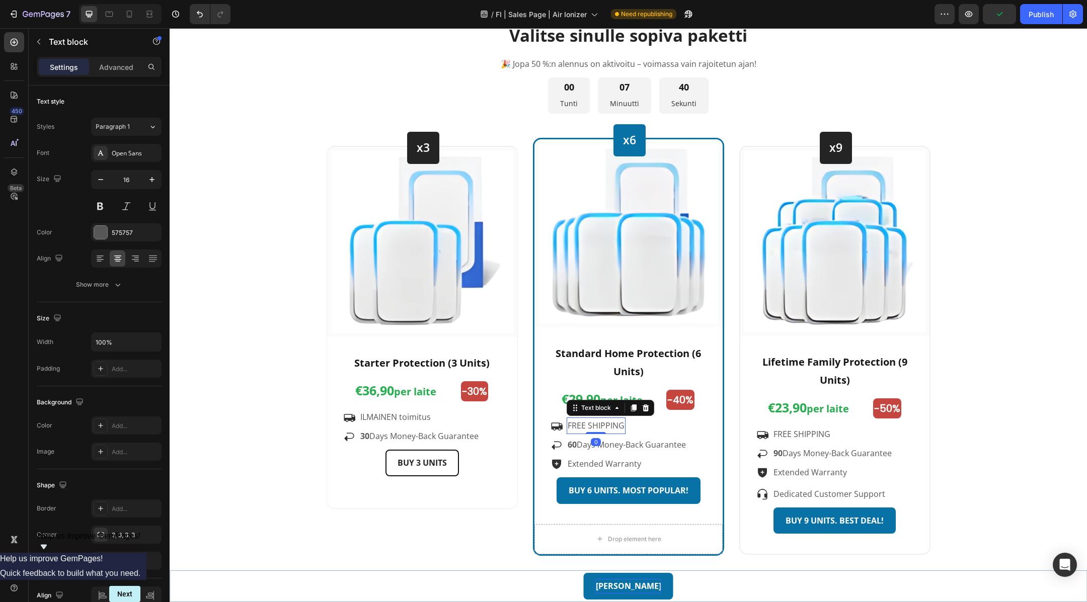
click at [605, 425] on p "FREE SHIPPING" at bounding box center [595, 426] width 57 height 15
click at [803, 436] on p "FREE SHIPPING" at bounding box center [801, 434] width 57 height 15
click at [815, 434] on p "FREE SHIPPING" at bounding box center [801, 434] width 57 height 15
click at [466, 437] on p "30 Days Money-Back Guarantee" at bounding box center [419, 436] width 118 height 15
click at [474, 437] on p "30 Days Money-Back Guarantee" at bounding box center [419, 436] width 118 height 15
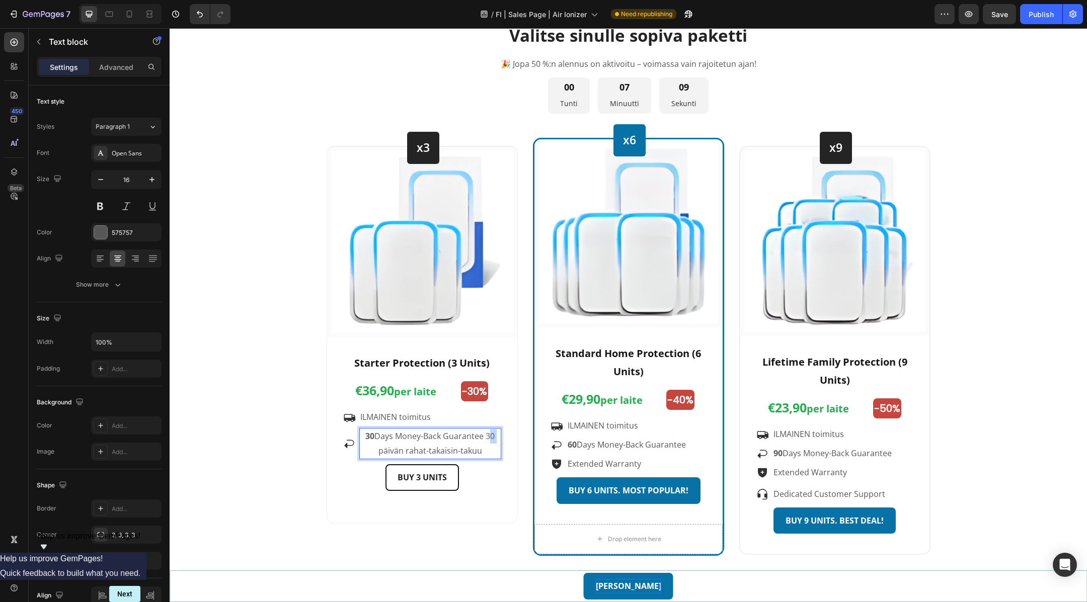
drag, startPoint x: 487, startPoint y: 436, endPoint x: 494, endPoint y: 435, distance: 7.1
click at [494, 435] on p "30 Days Money-Back Guarantee 30 päivän rahat-takaisin-takuu" at bounding box center [430, 443] width 140 height 29
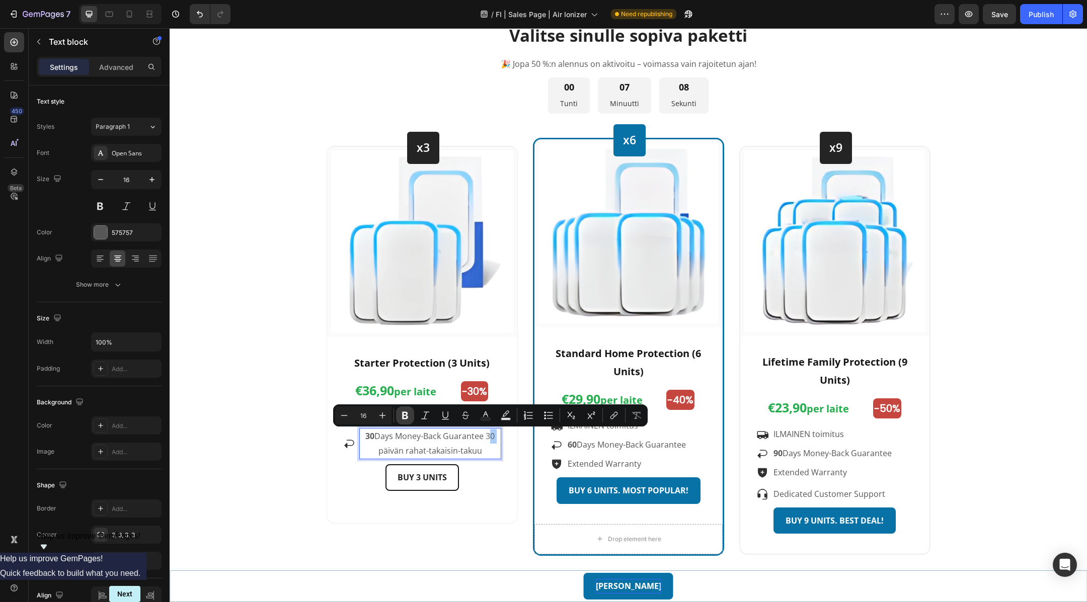
click at [405, 414] on icon "Editor contextual toolbar" at bounding box center [405, 415] width 10 height 10
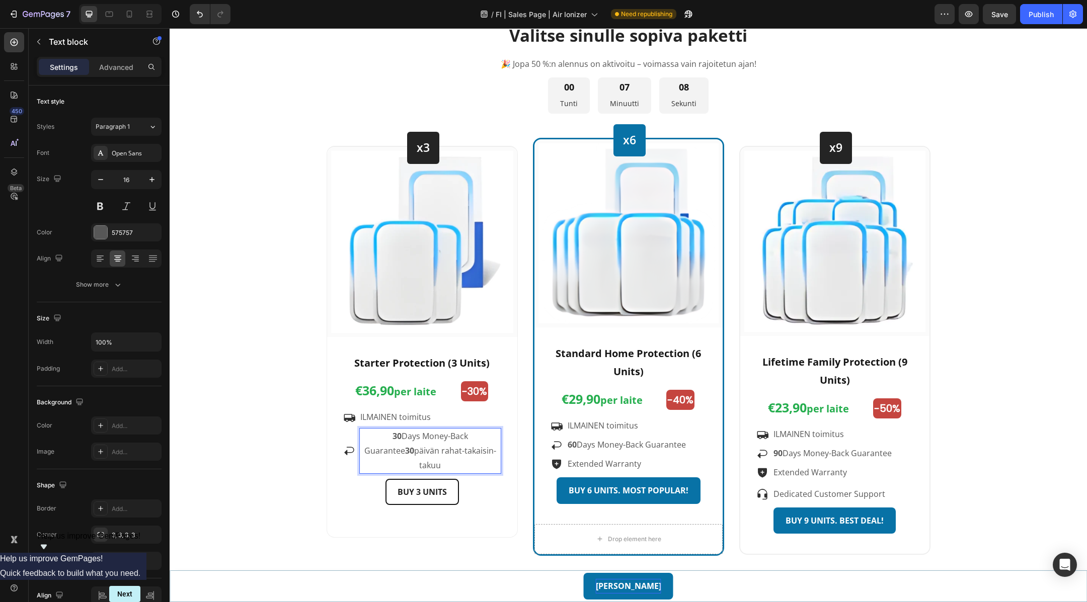
click at [475, 438] on p "30 Days Money-Back Guarantee 30 päivän rahat-takaisin-takuu" at bounding box center [430, 450] width 140 height 43
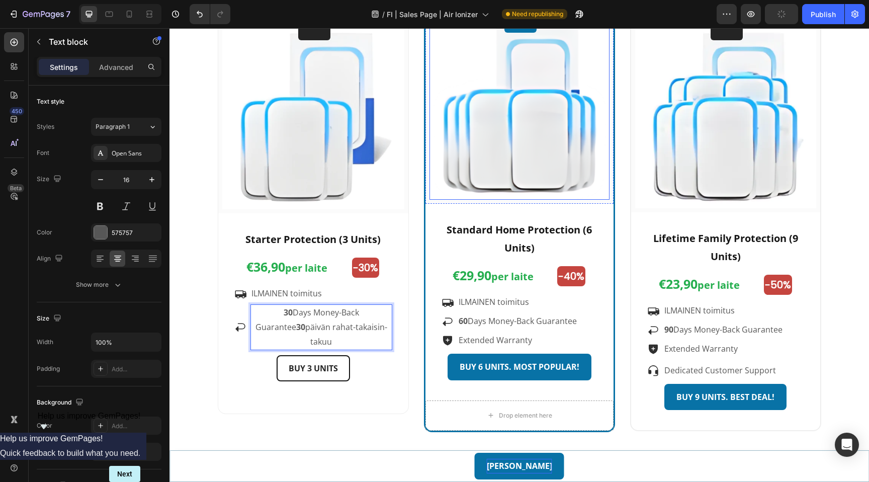
scroll to position [3348, 0]
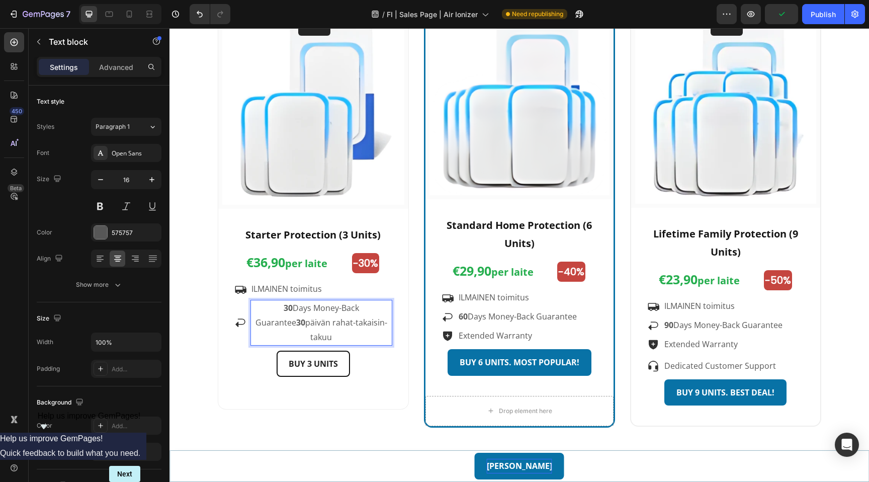
drag, startPoint x: 379, startPoint y: 310, endPoint x: 257, endPoint y: 311, distance: 122.2
click at [257, 311] on p "30 Days Money-Back Guarantee 30 päivän rahat-takaisin-takuu" at bounding box center [322, 322] width 140 height 43
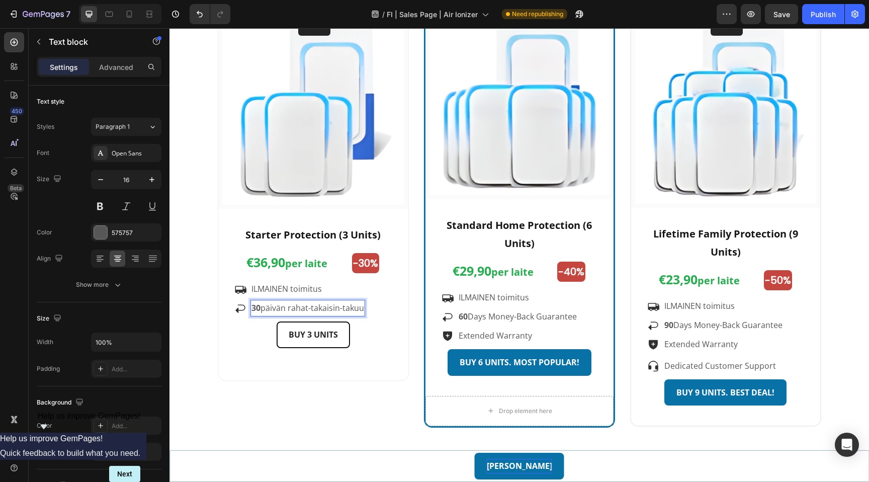
click at [326, 308] on p "30 päivän rahat-takaisin-takuu" at bounding box center [308, 308] width 113 height 15
click at [317, 310] on p "30 päivän rahat-takaisin-takuu" at bounding box center [308, 308] width 113 height 15
click at [304, 286] on p "ILMAINEN toimitus" at bounding box center [287, 289] width 70 height 15
click at [322, 305] on p "30 päivän rahat-takaisin-takuu" at bounding box center [308, 308] width 113 height 15
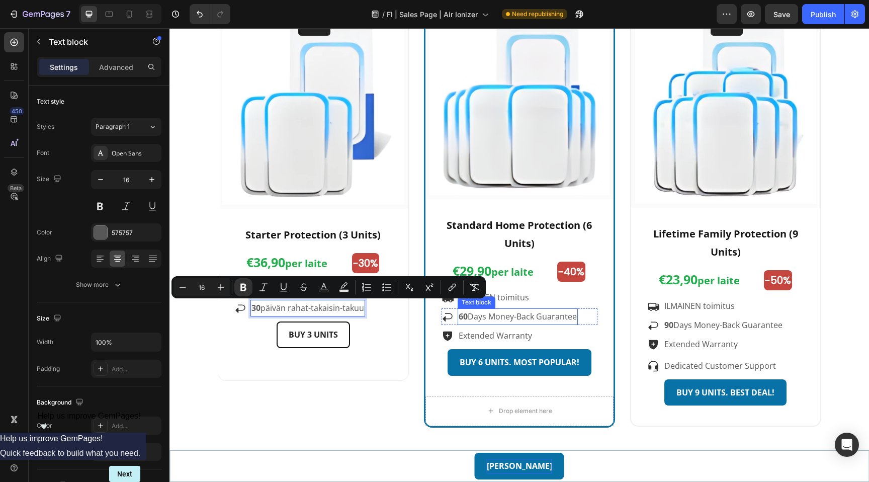
click at [521, 314] on p "60 Days Money-Back Guarantee" at bounding box center [518, 316] width 118 height 15
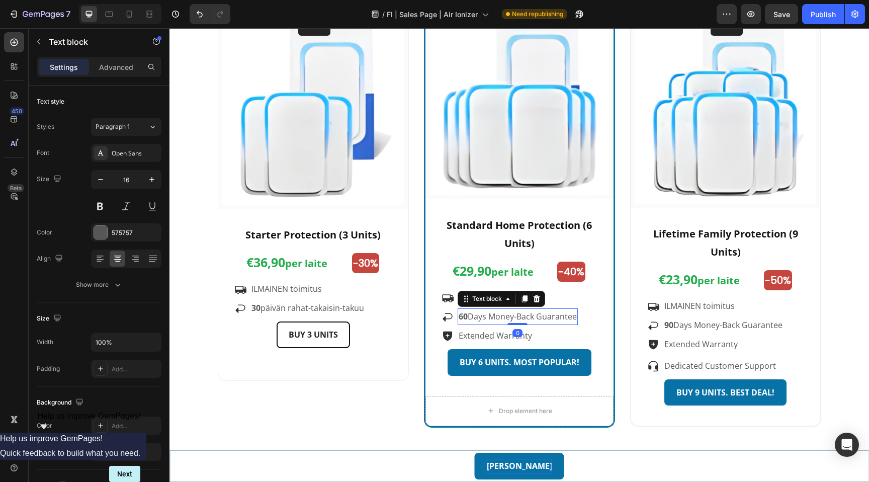
click at [511, 314] on p "60 Days Money-Back Guarantee" at bounding box center [518, 316] width 118 height 15
click at [464, 318] on strong "30" at bounding box center [463, 316] width 9 height 11
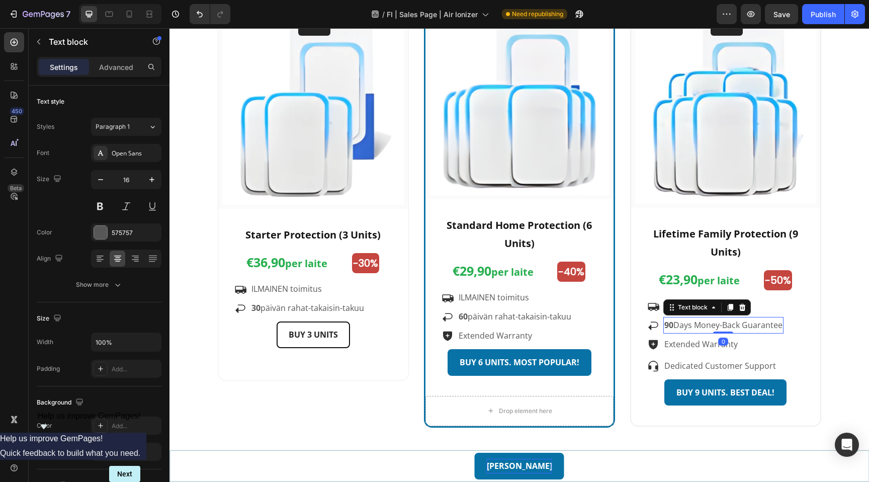
click at [700, 325] on p "90 Days Money-Back Guarantee" at bounding box center [723, 325] width 118 height 15
click at [704, 323] on p "90 Days Money-Back Guarantee" at bounding box center [723, 325] width 118 height 15
click at [672, 326] on strong "30" at bounding box center [668, 324] width 9 height 11
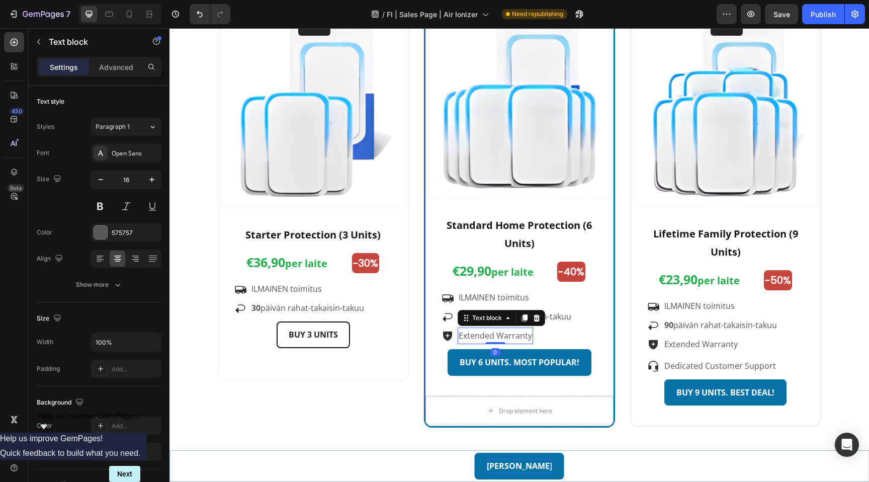
click at [511, 336] on p "Extended Warranty" at bounding box center [495, 335] width 73 height 15
click at [529, 335] on p "Extended Warranty" at bounding box center [495, 335] width 73 height 15
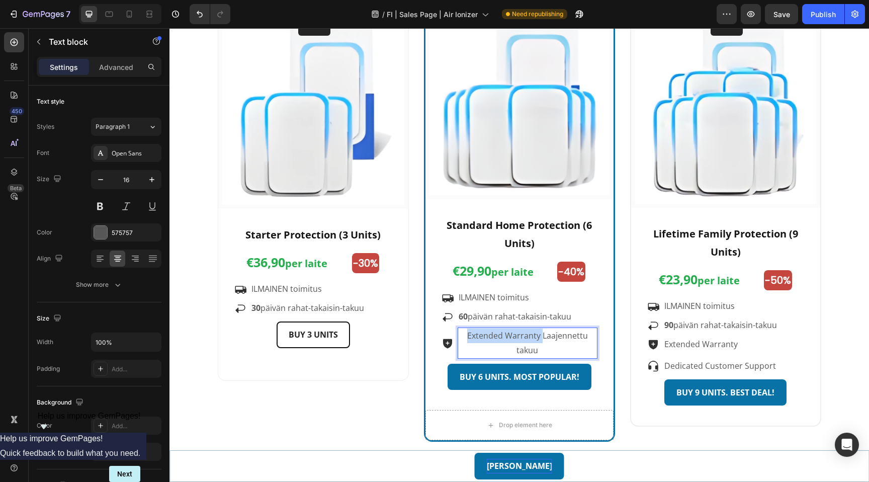
drag, startPoint x: 541, startPoint y: 335, endPoint x: 467, endPoint y: 335, distance: 73.9
click at [467, 335] on p "Extended Warranty Laajennettu takuu" at bounding box center [528, 342] width 138 height 29
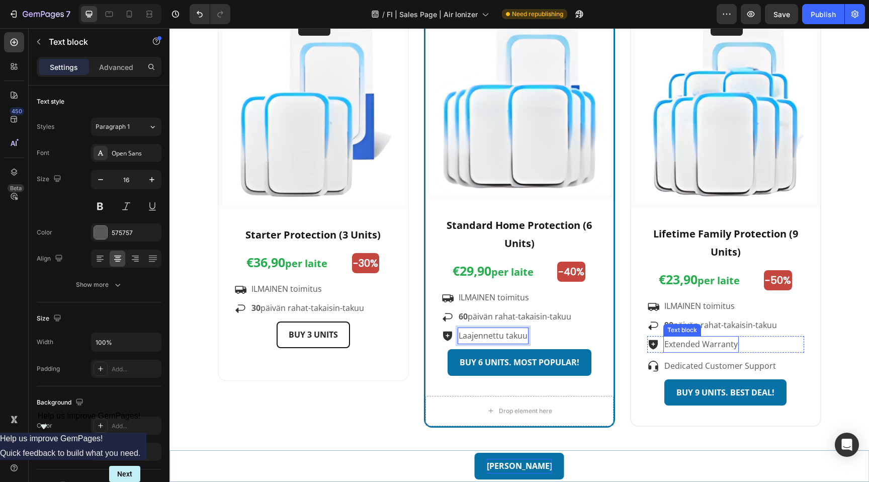
click at [699, 344] on p "Extended Warranty" at bounding box center [700, 344] width 73 height 15
click at [725, 343] on p "Extended Warranty" at bounding box center [700, 344] width 73 height 15
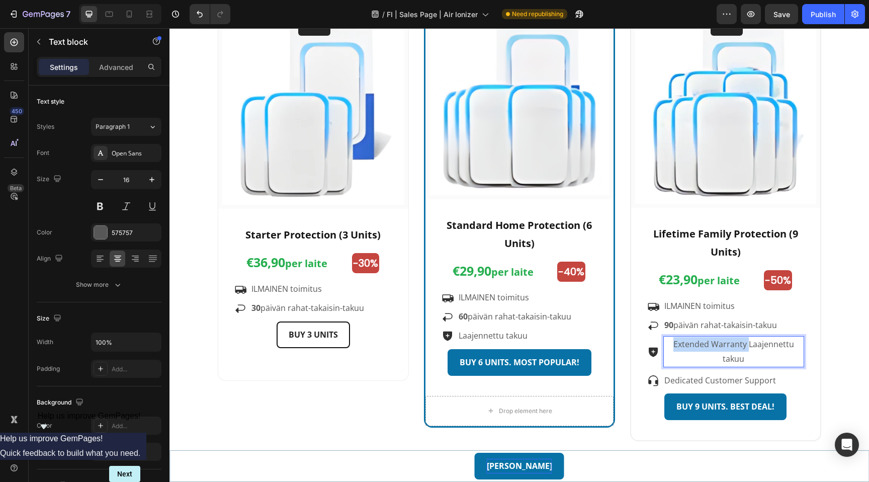
drag, startPoint x: 749, startPoint y: 343, endPoint x: 675, endPoint y: 346, distance: 73.5
click at [675, 346] on p "Extended Warranty Laajennettu takuu" at bounding box center [733, 351] width 139 height 29
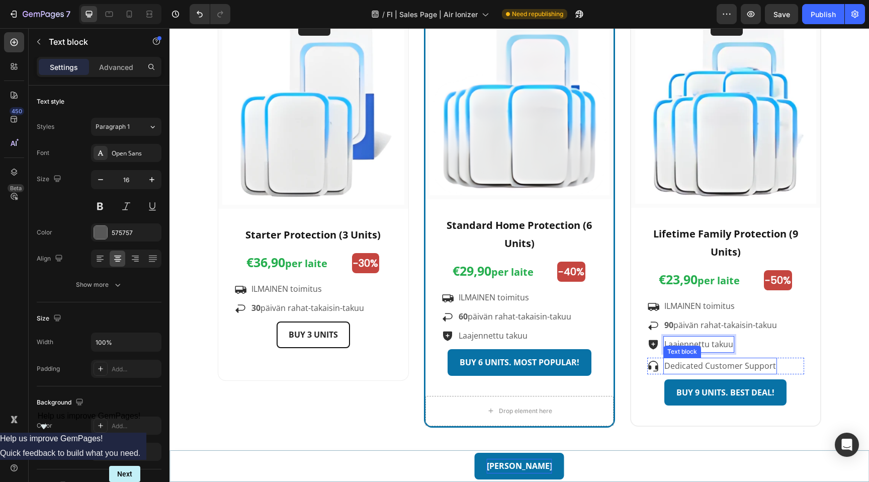
click at [714, 361] on p "Dedicated Customer Support" at bounding box center [720, 366] width 112 height 15
click at [764, 365] on p "Dedicated Customer Support" at bounding box center [720, 366] width 112 height 15
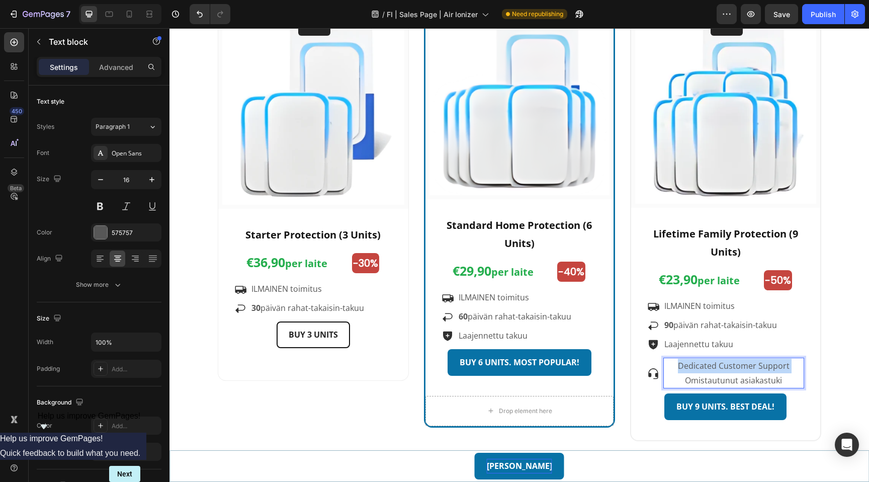
drag, startPoint x: 686, startPoint y: 379, endPoint x: 681, endPoint y: 367, distance: 12.8
click at [681, 367] on p "Dedicated Customer Support Omistautunut asiakastuki" at bounding box center [733, 373] width 139 height 29
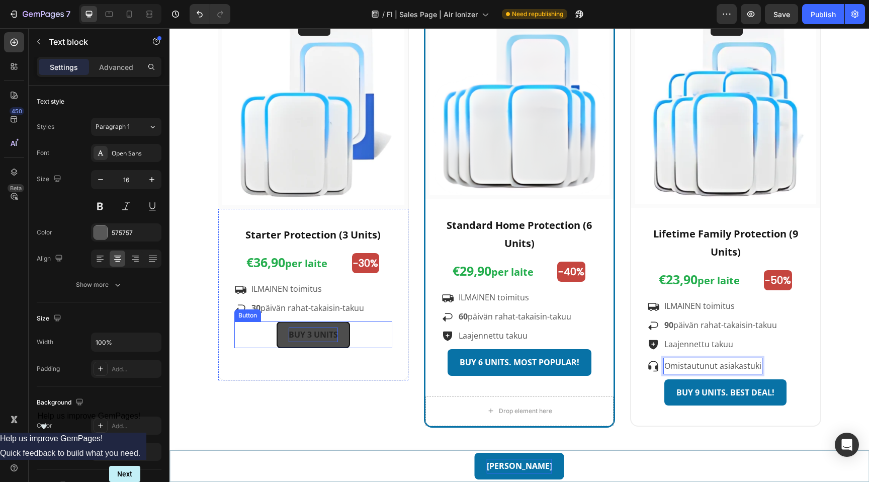
click at [309, 333] on strong "BUY 3 UNITS" at bounding box center [313, 334] width 49 height 11
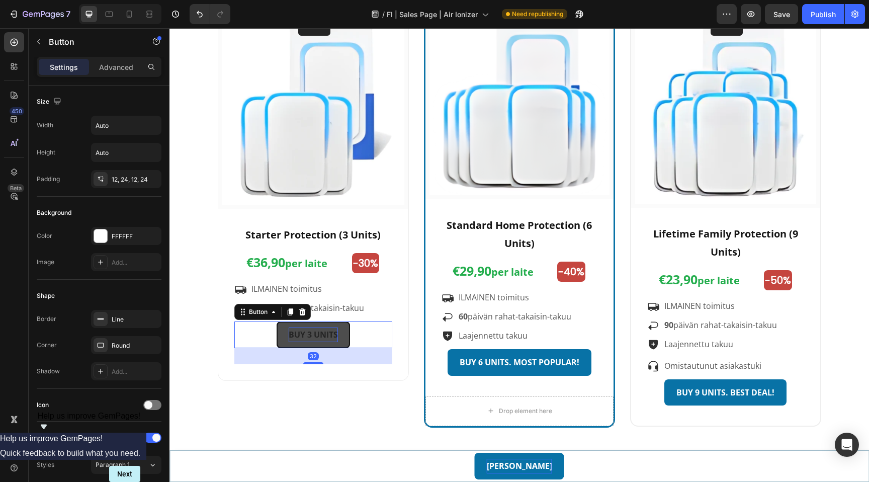
click at [320, 334] on strong "BUY 3 UNITS" at bounding box center [313, 334] width 49 height 11
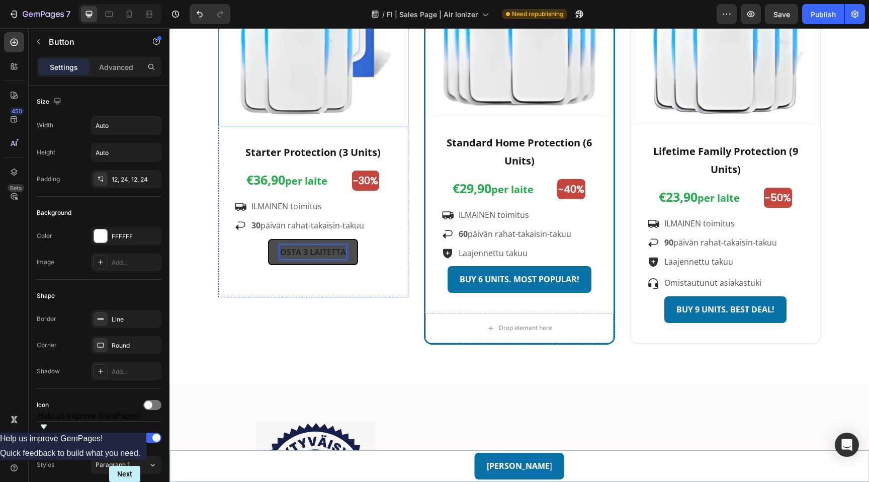
scroll to position [3432, 0]
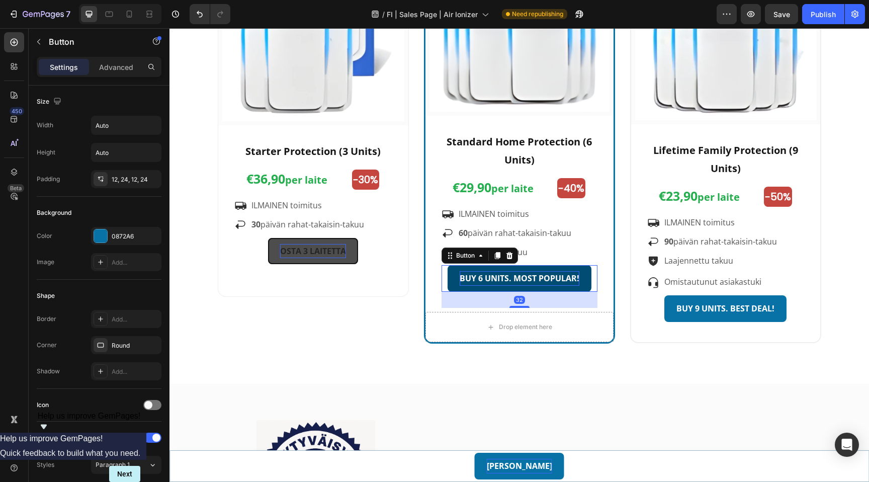
click at [545, 282] on strong "BUY 6 UNITS. MOST POPULAR!" at bounding box center [520, 278] width 120 height 11
click at [538, 281] on strong "BUY 6 UNITS. MOST POPULAR!" at bounding box center [520, 278] width 120 height 11
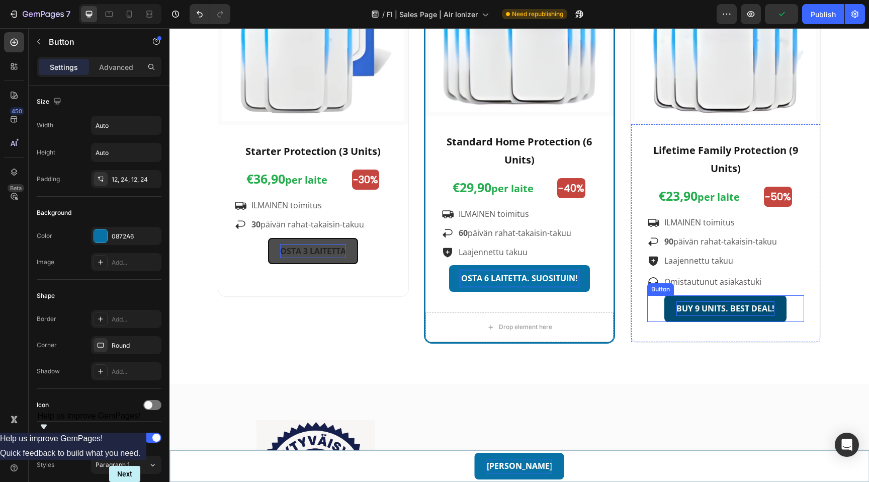
click at [720, 314] on strong "BUY 9 UNITS. BEST DEAL!" at bounding box center [726, 308] width 98 height 11
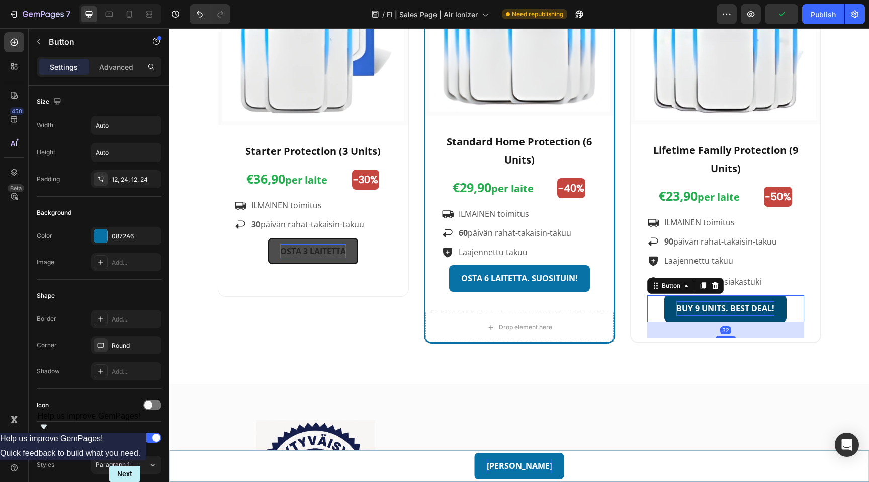
click at [731, 309] on strong "BUY 9 UNITS. BEST DEAL!" at bounding box center [726, 308] width 98 height 11
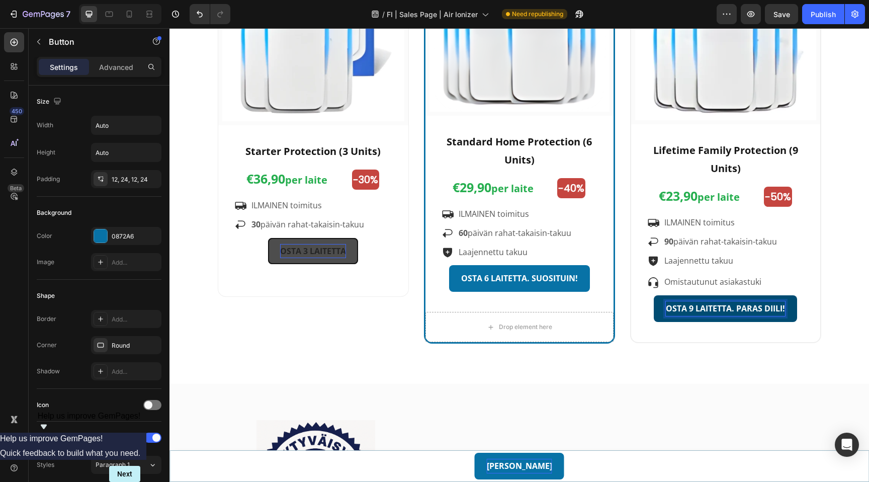
click at [726, 307] on strong "OSTA 9 LAITETTA. PARAS DIILI!" at bounding box center [725, 308] width 119 height 11
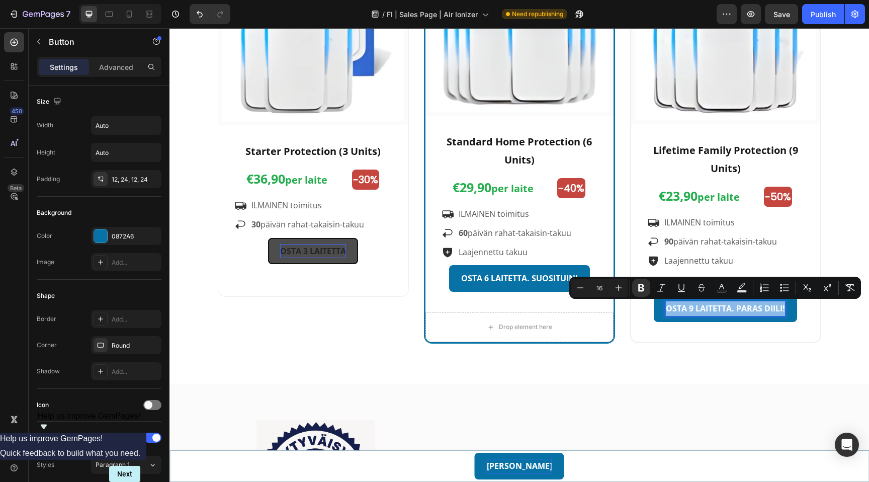
click at [720, 289] on div at bounding box center [720, 289] width 0 height 0
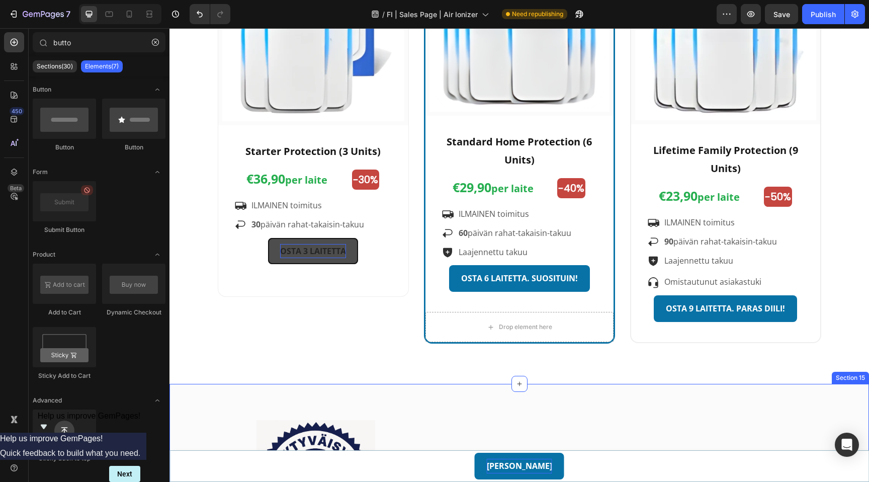
click at [679, 402] on div "Osta huoletta – 90 päivän rahat takaisin -takuu Heading [PERSON_NAME] et ole ty…" at bounding box center [625, 479] width 392 height 159
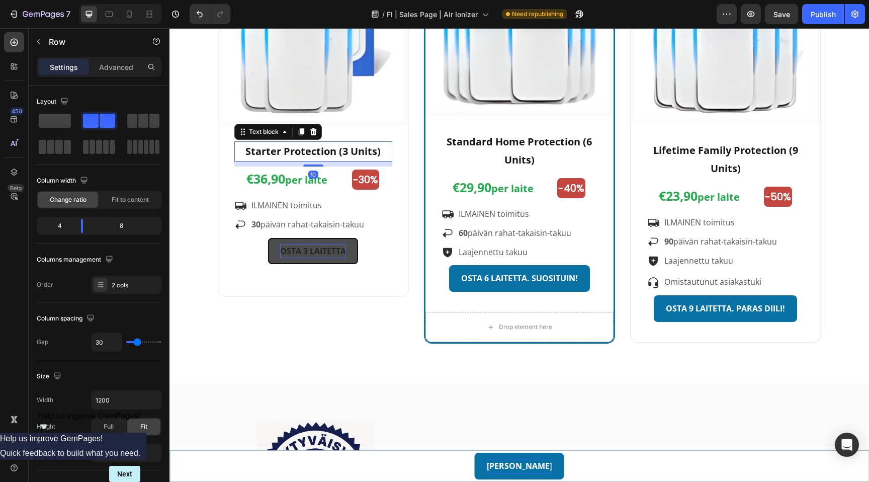
click at [302, 152] on strong "Starter Protection (3 Units)" at bounding box center [312, 151] width 135 height 14
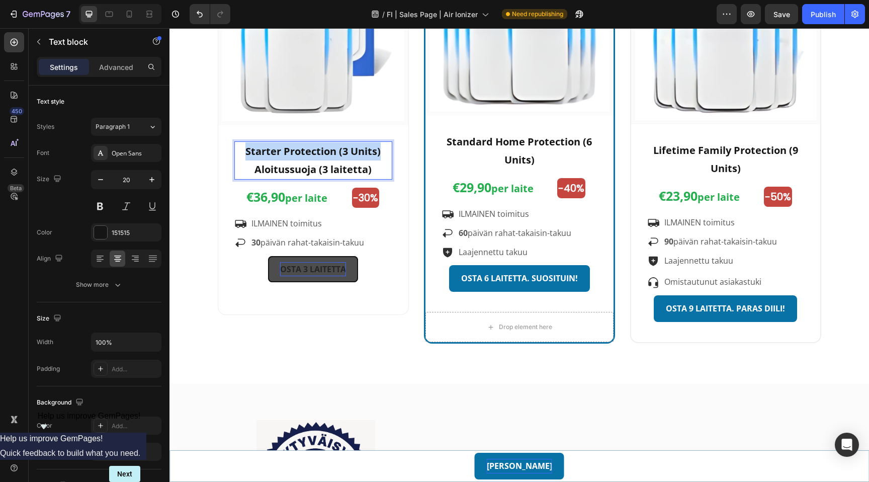
drag, startPoint x: 251, startPoint y: 167, endPoint x: 245, endPoint y: 152, distance: 16.1
click at [245, 152] on div "Starter Protection (3 Units) Aloitussuoja (3 laitetta)" at bounding box center [313, 160] width 158 height 38
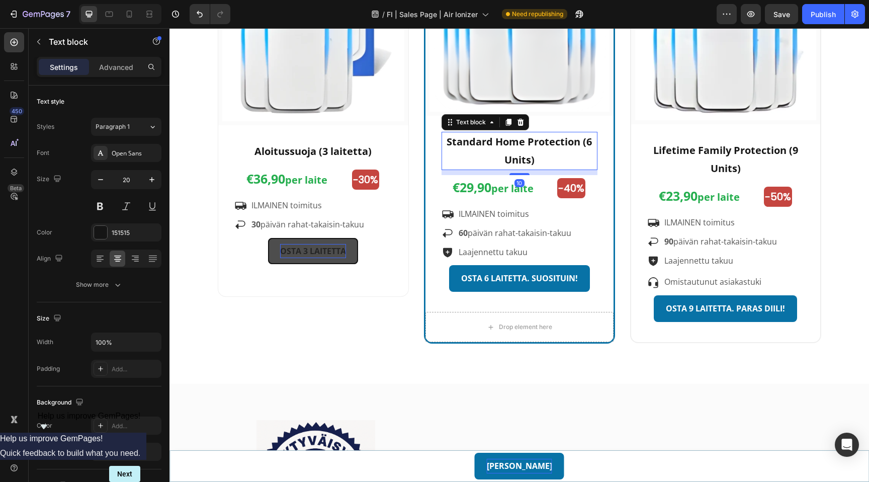
click at [545, 151] on p "Standard Home Protection (6 Units)" at bounding box center [520, 151] width 154 height 36
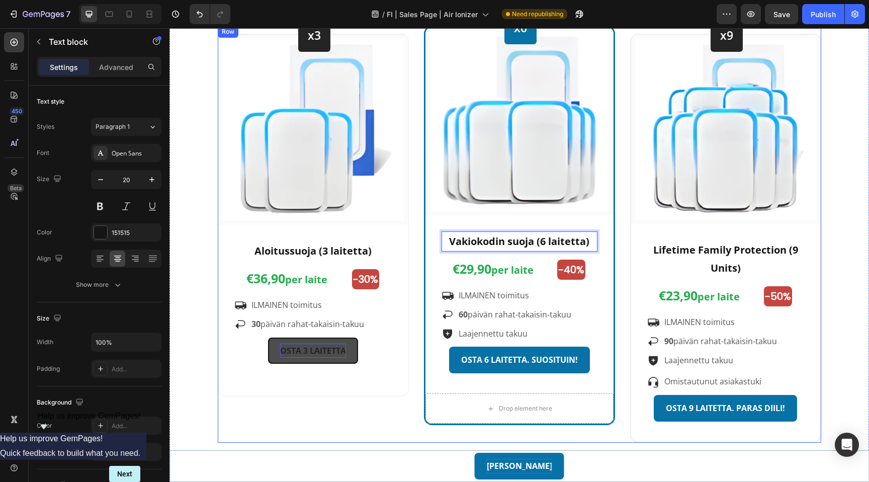
scroll to position [3317, 0]
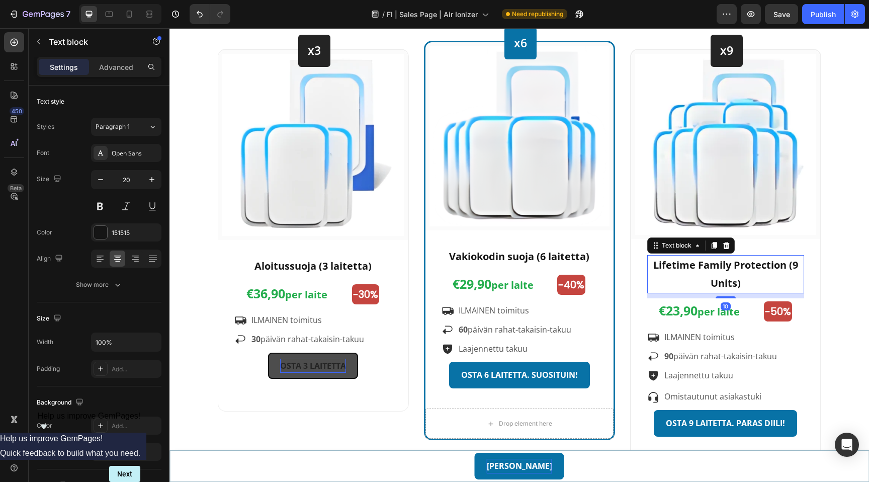
click at [705, 269] on strong "Lifetime Family Protection (9 Units)" at bounding box center [725, 274] width 145 height 32
click at [711, 268] on strong "[PERSON_NAME] perhesuoja (9 laitetta)" at bounding box center [726, 274] width 152 height 32
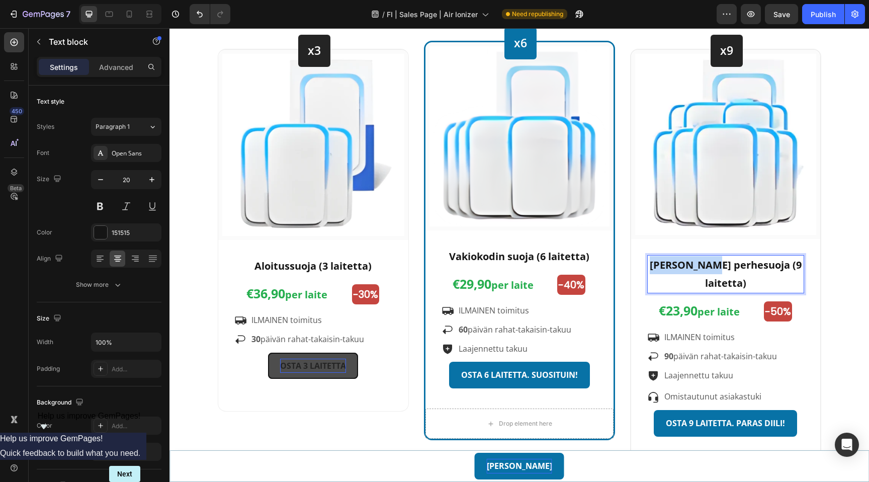
click at [711, 268] on strong "[PERSON_NAME] perhesuoja (9 laitetta)" at bounding box center [726, 274] width 152 height 32
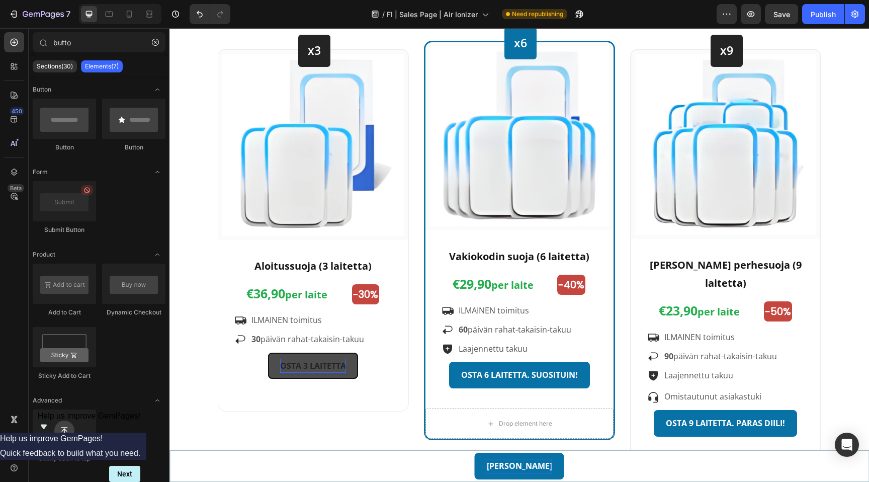
click at [705, 244] on div at bounding box center [705, 244] width 0 height 0
click at [835, 270] on div "Valitse sinulle sopiva paketti Heading 🎉 Jopa 50 %:n alennus on aktivoitu – voi…" at bounding box center [519, 192] width 685 height 531
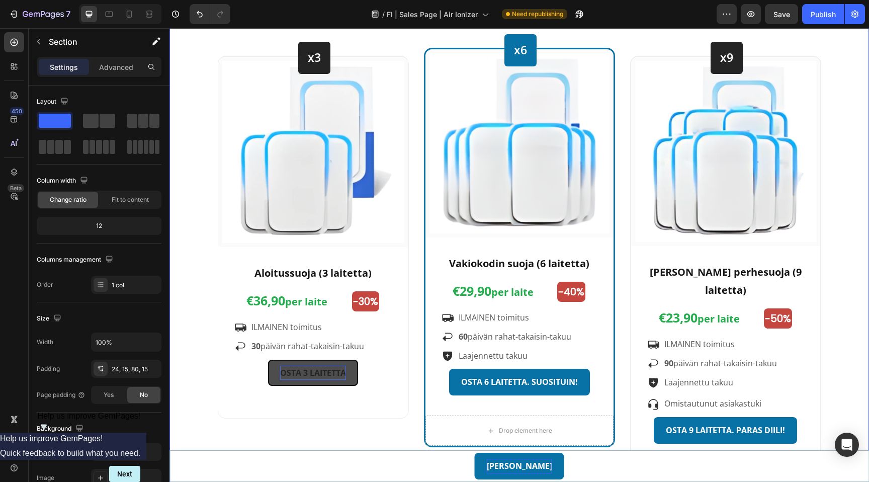
scroll to position [3304, 0]
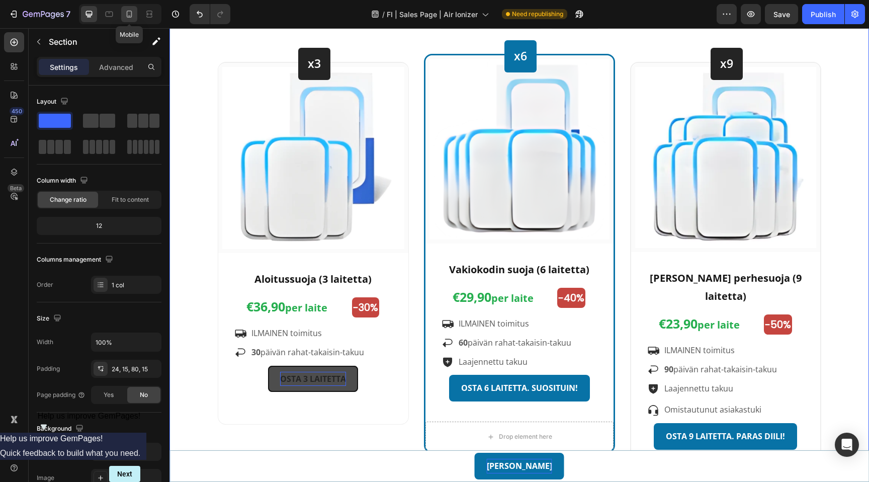
click at [129, 19] on div at bounding box center [129, 14] width 16 height 16
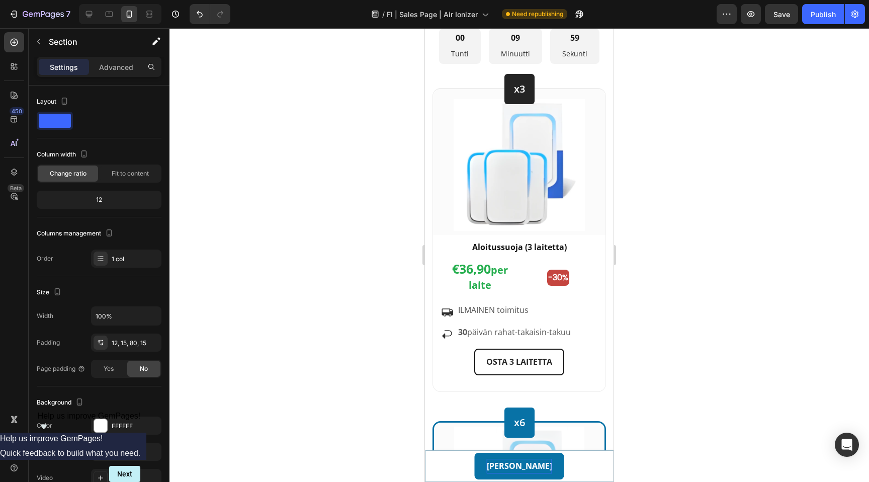
scroll to position [4155, 0]
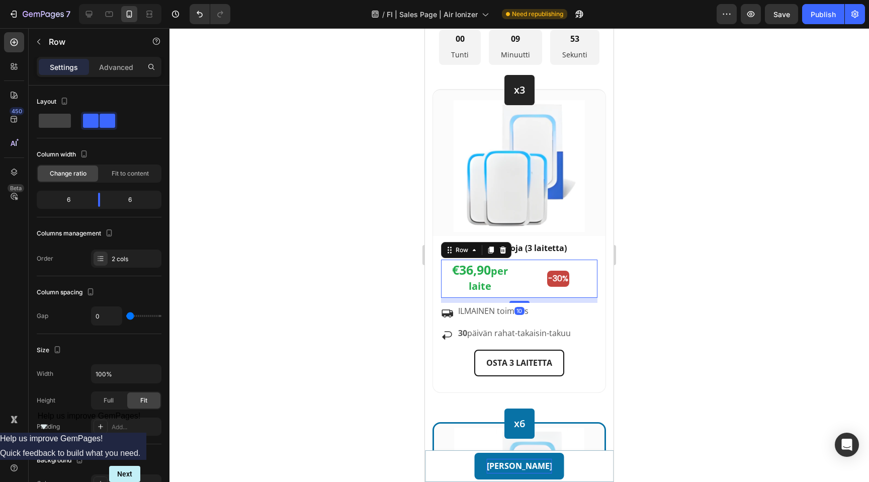
click at [520, 290] on div "-30% Text Block" at bounding box center [559, 279] width 78 height 39
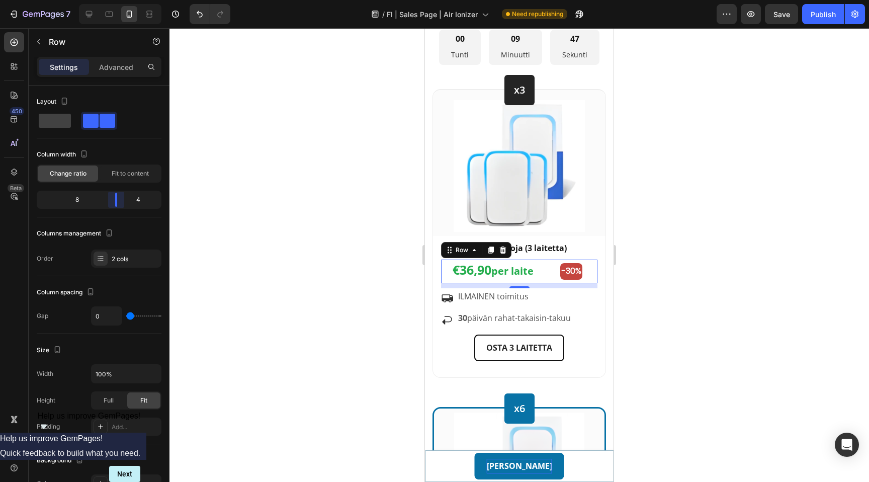
drag, startPoint x: 100, startPoint y: 200, endPoint x: 124, endPoint y: 200, distance: 24.2
click at [124, 0] on body "7 Version history / FI | Sales Page | Air Ionizer Need republishing Preview Sav…" at bounding box center [434, 0] width 869 height 0
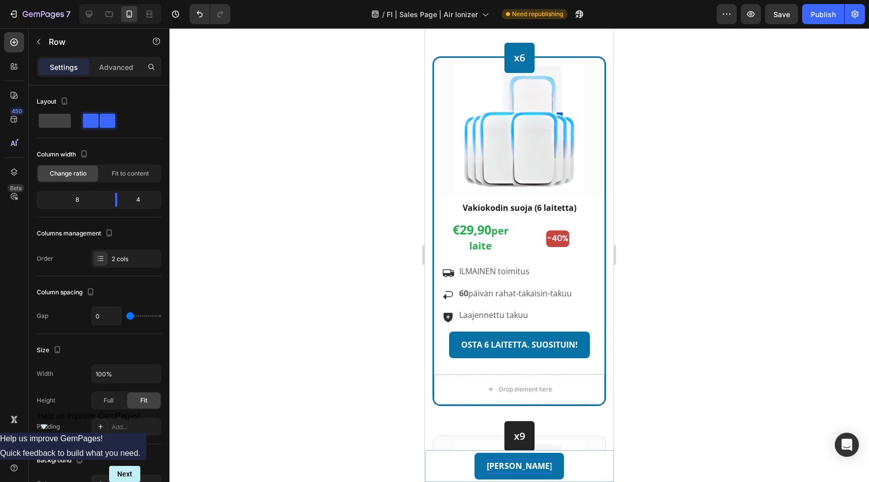
scroll to position [4517, 0]
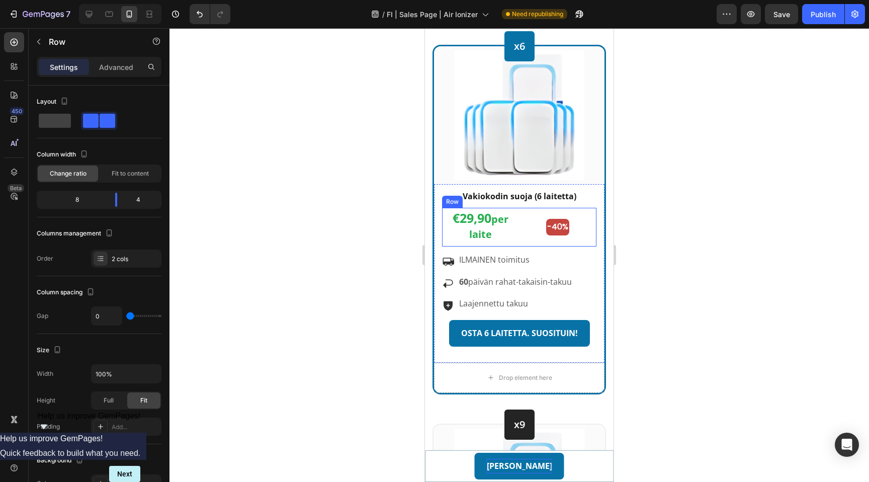
click at [520, 239] on div "-40% Text Block" at bounding box center [558, 227] width 77 height 39
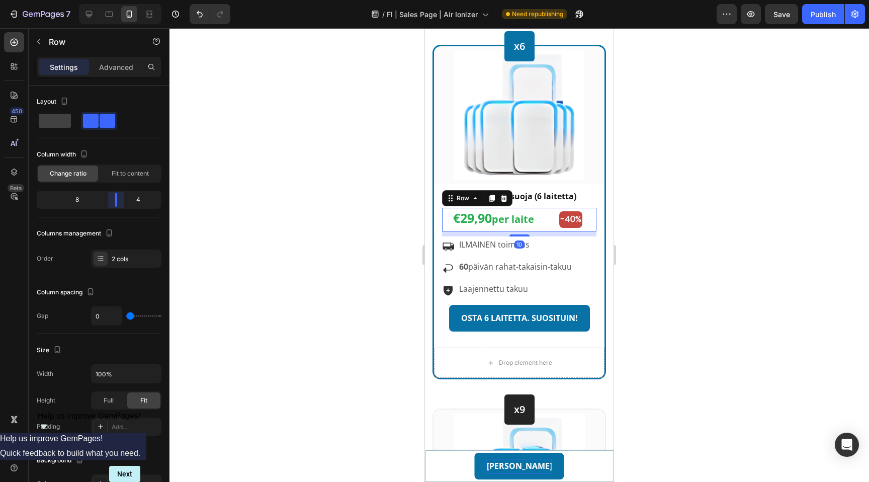
drag, startPoint x: 100, startPoint y: 196, endPoint x: 119, endPoint y: 198, distance: 18.7
click at [119, 0] on body "7 Version history / FI | Sales Page | Air Ionizer Need republishing Preview Sav…" at bounding box center [434, 0] width 869 height 0
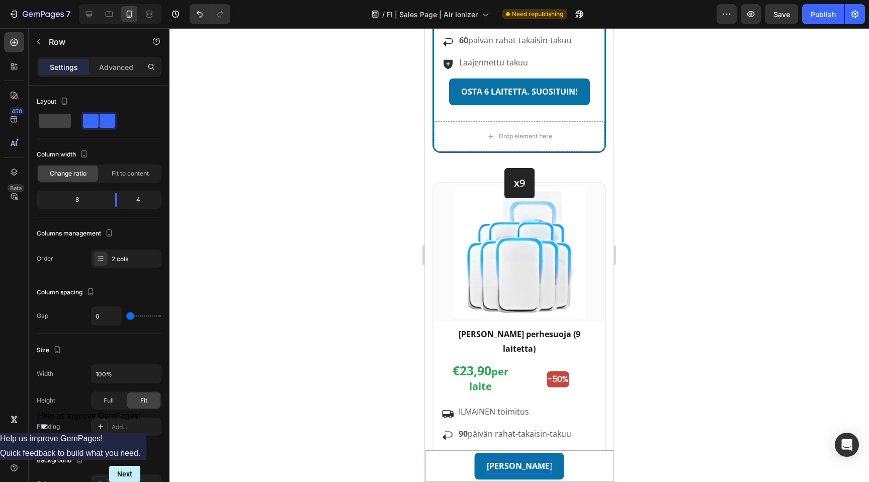
scroll to position [4760, 0]
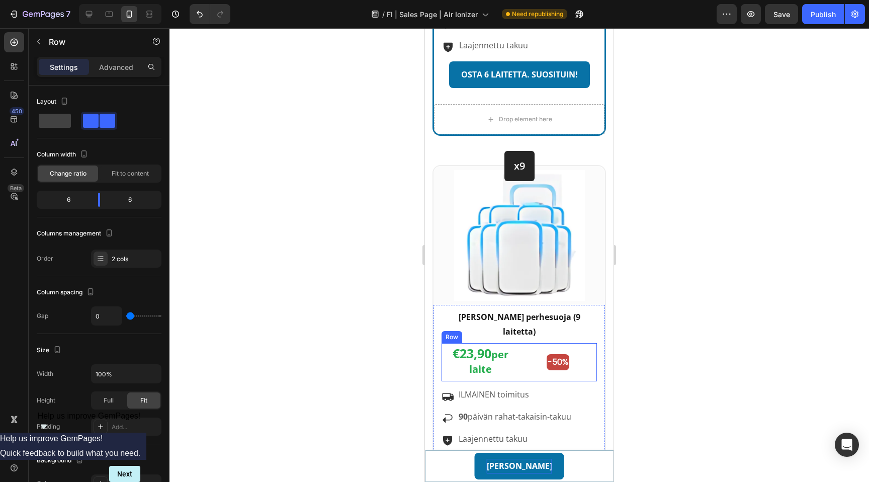
click at [522, 359] on div "-50% Text Block" at bounding box center [559, 362] width 78 height 39
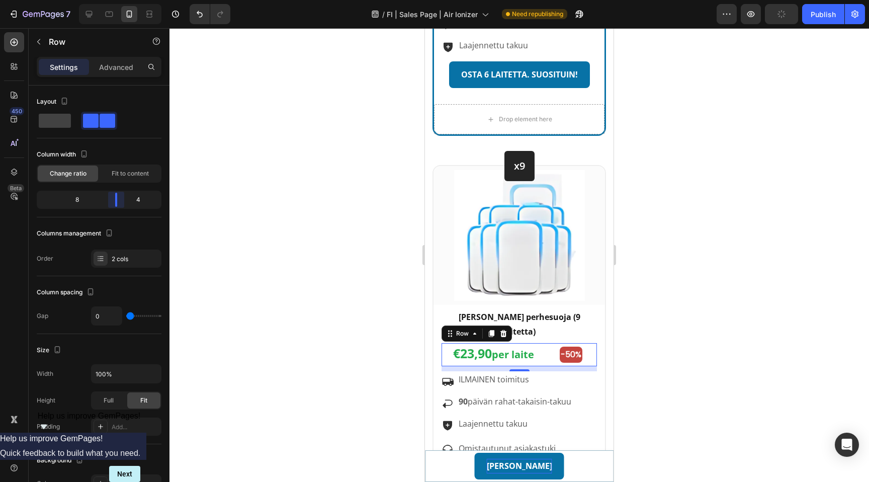
drag, startPoint x: 96, startPoint y: 201, endPoint x: 118, endPoint y: 199, distance: 22.2
click at [118, 0] on body "7 Version history / FI | Sales Page | Air Ionizer Need republishing Preview Pub…" at bounding box center [434, 0] width 869 height 0
click at [688, 276] on div at bounding box center [520, 255] width 700 height 454
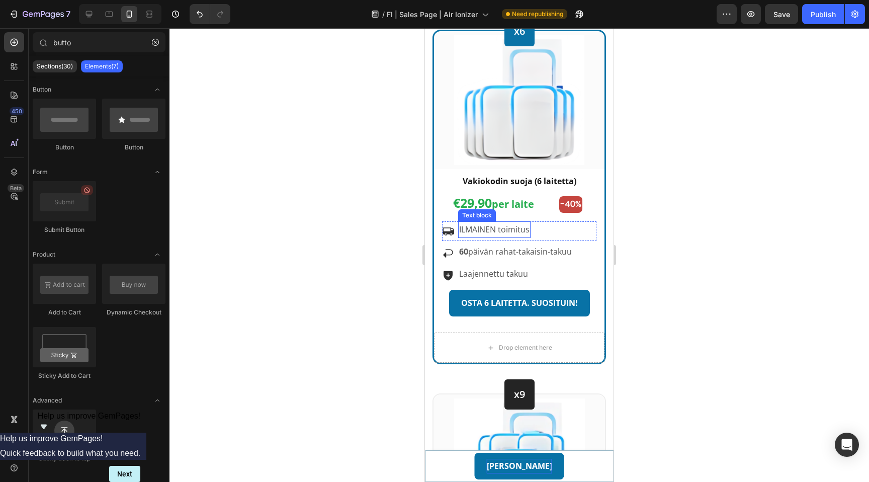
scroll to position [4531, 0]
click at [458, 281] on div "Icon Laajennettu takuu Text block Row" at bounding box center [519, 276] width 154 height 20
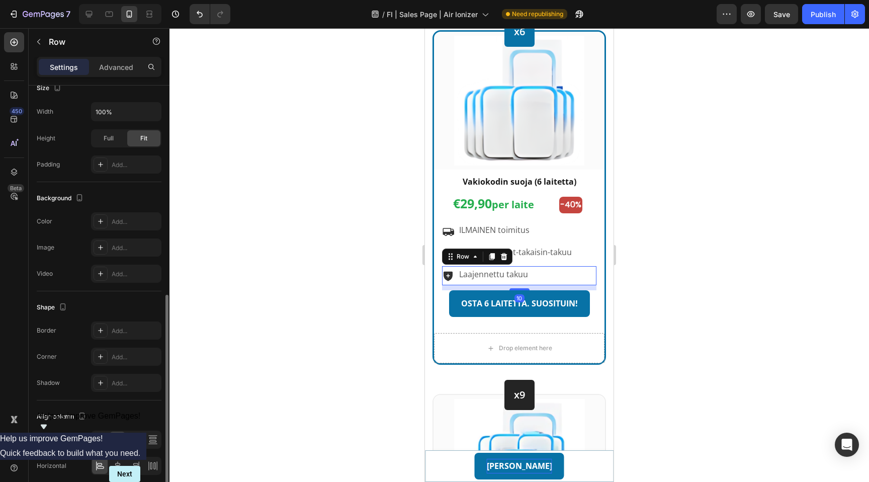
scroll to position [277, 0]
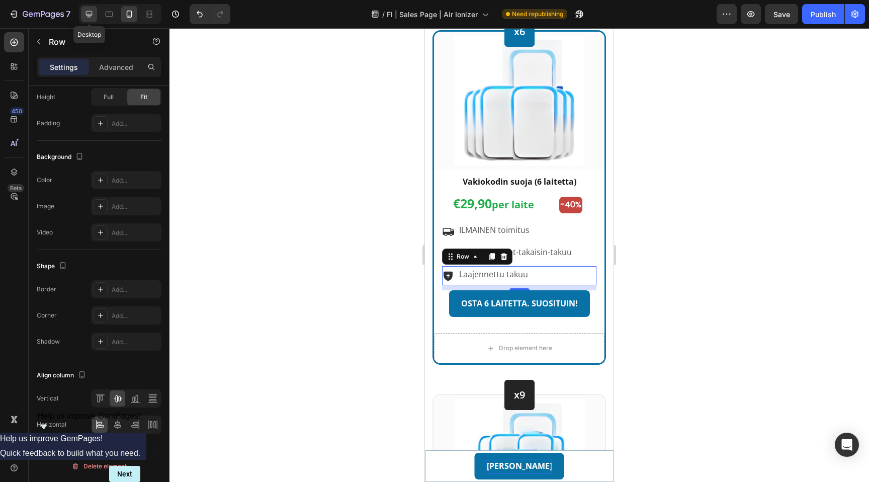
click at [90, 14] on icon at bounding box center [89, 14] width 10 height 10
type input "1200"
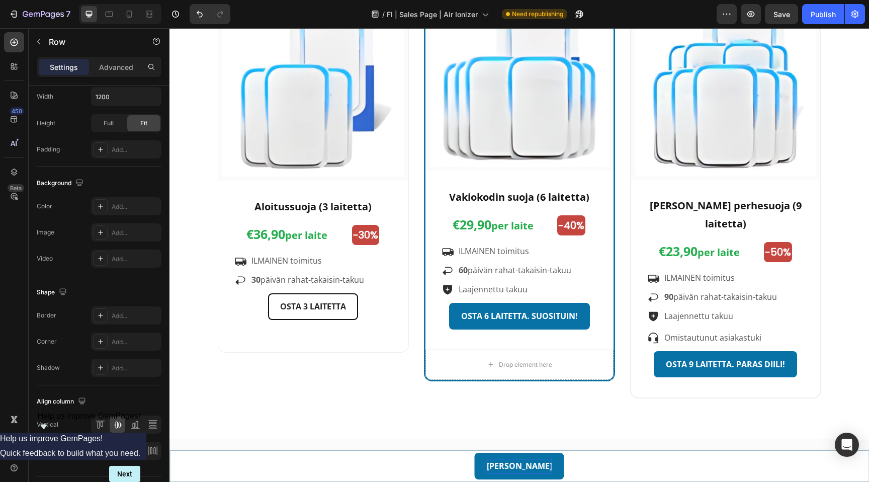
scroll to position [3735, 0]
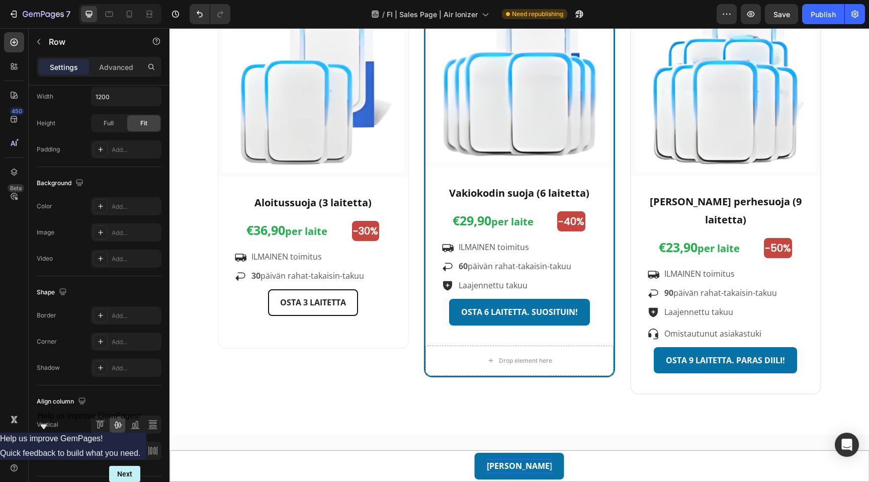
click at [554, 287] on div "Icon Laajennettu takuu Text block Row" at bounding box center [520, 285] width 156 height 17
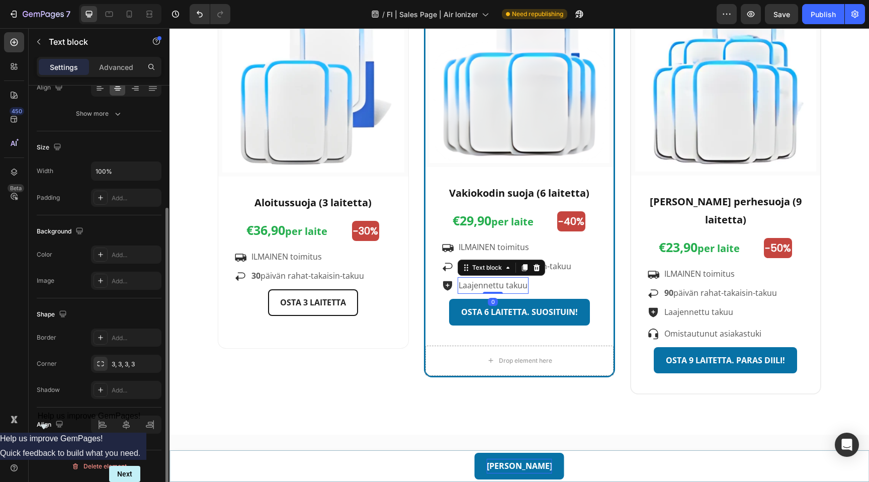
click at [515, 283] on p "Laajennettu takuu" at bounding box center [493, 285] width 69 height 15
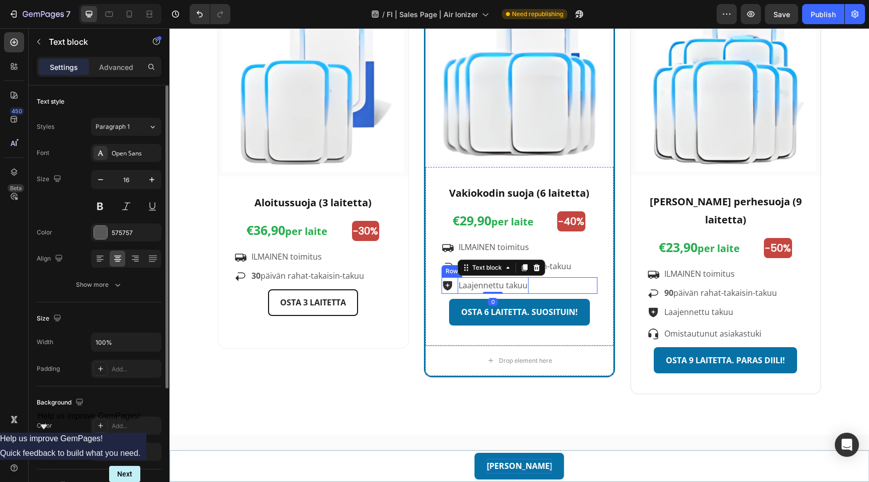
click at [535, 283] on div "Icon Laajennettu takuu Text block 0 Row" at bounding box center [520, 285] width 156 height 17
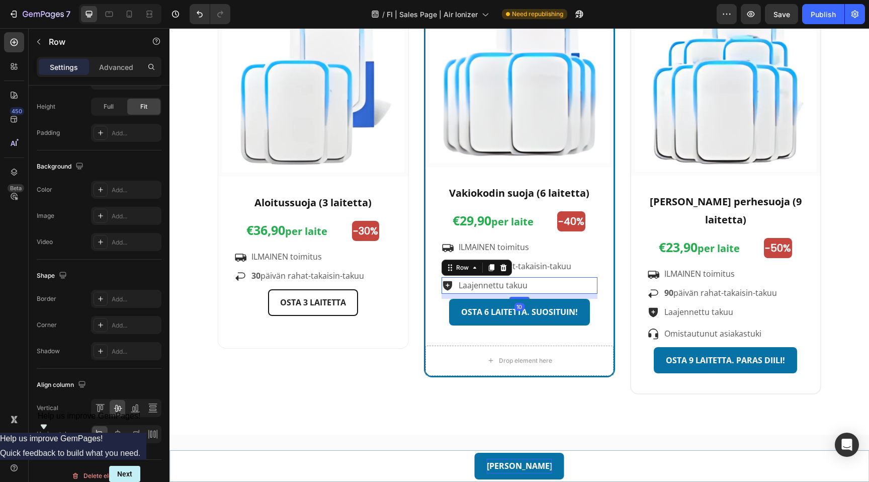
scroll to position [303, 0]
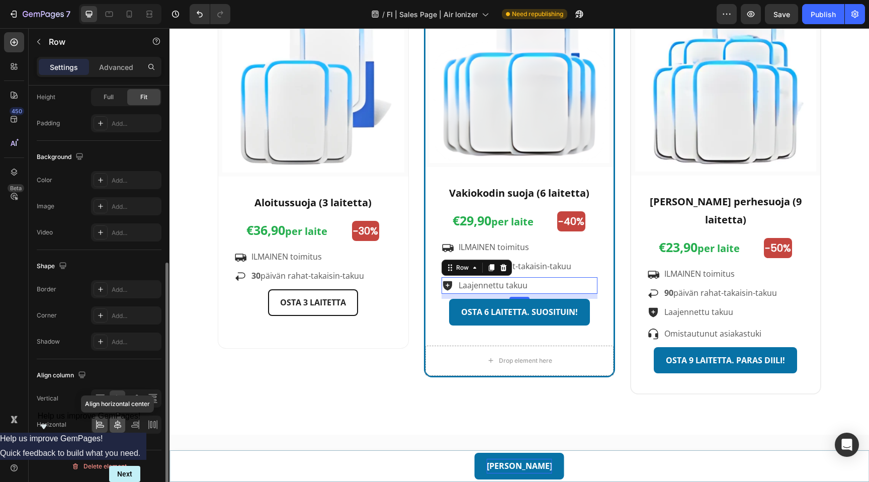
click at [121, 425] on icon at bounding box center [118, 425] width 10 height 10
click at [101, 424] on icon at bounding box center [100, 425] width 10 height 10
click at [130, 13] on icon at bounding box center [129, 14] width 10 height 10
type input "100%"
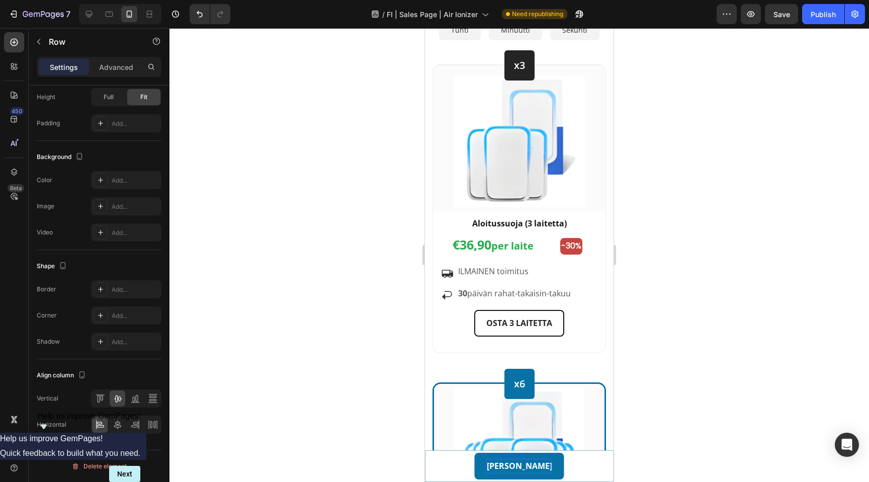
scroll to position [4193, 0]
click at [456, 275] on div "Icon ILMAINEN toimitus Text block Row 5" at bounding box center [519, 273] width 156 height 20
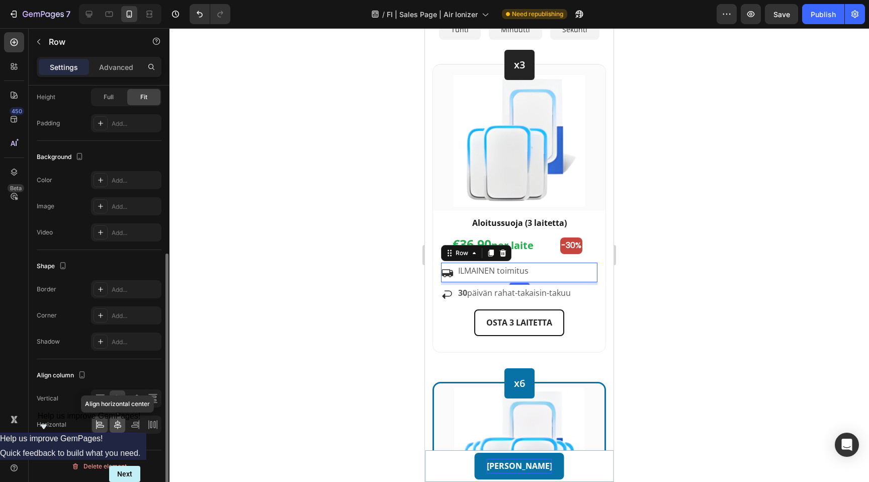
click at [119, 428] on icon at bounding box center [118, 425] width 10 height 10
click at [99, 426] on icon at bounding box center [100, 425] width 10 height 10
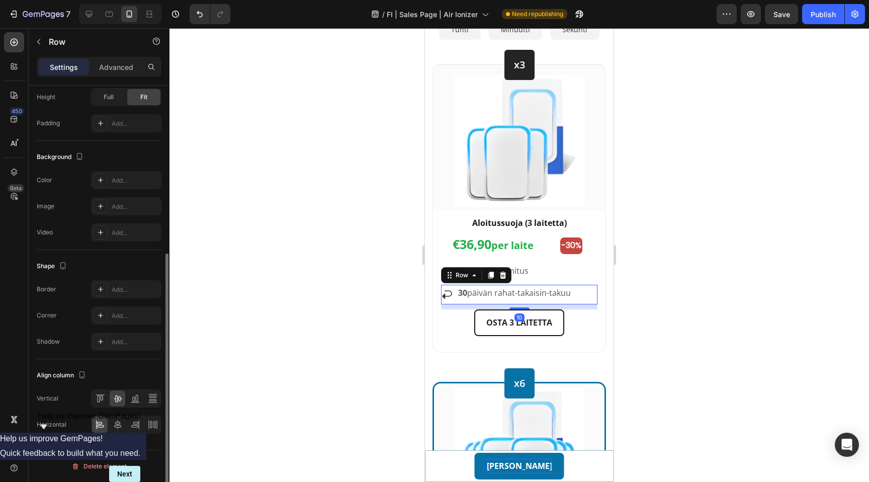
click at [455, 298] on div "Icon 30 päivän rahat-takaisin-takuu Text block Row 10" at bounding box center [519, 295] width 156 height 20
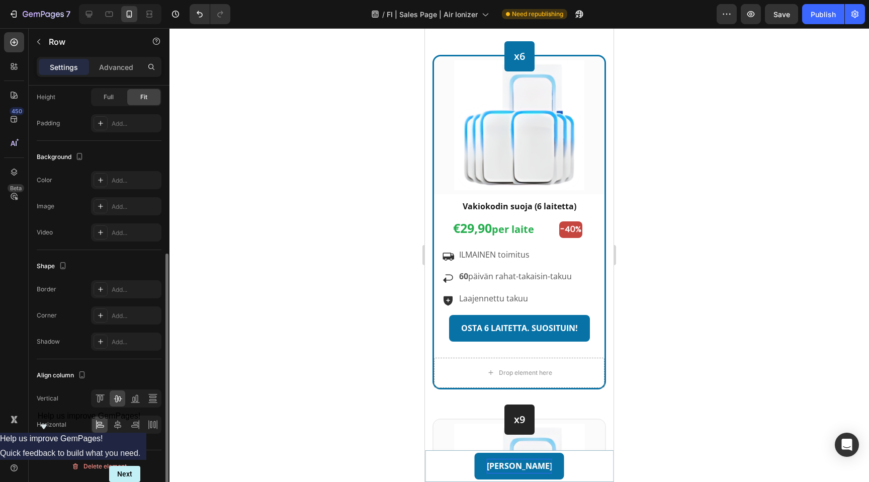
scroll to position [4522, 0]
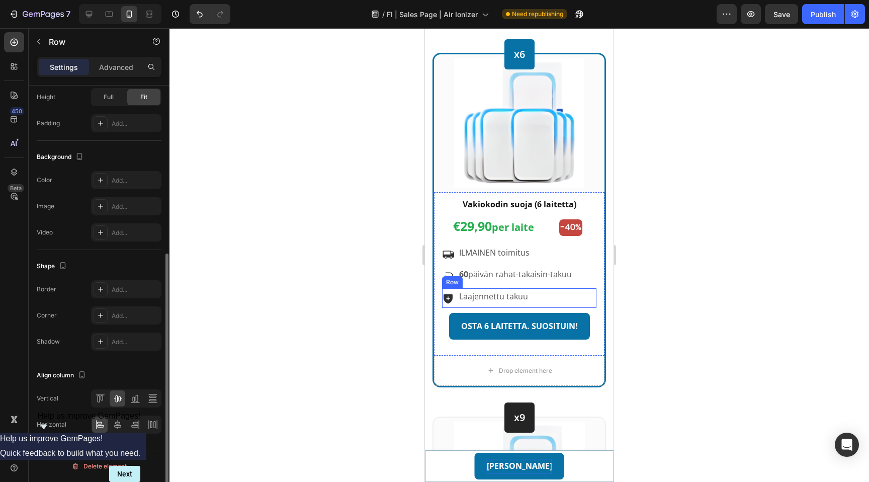
click at [457, 296] on div "Icon Laajennettu takuu Text block Row" at bounding box center [519, 298] width 154 height 20
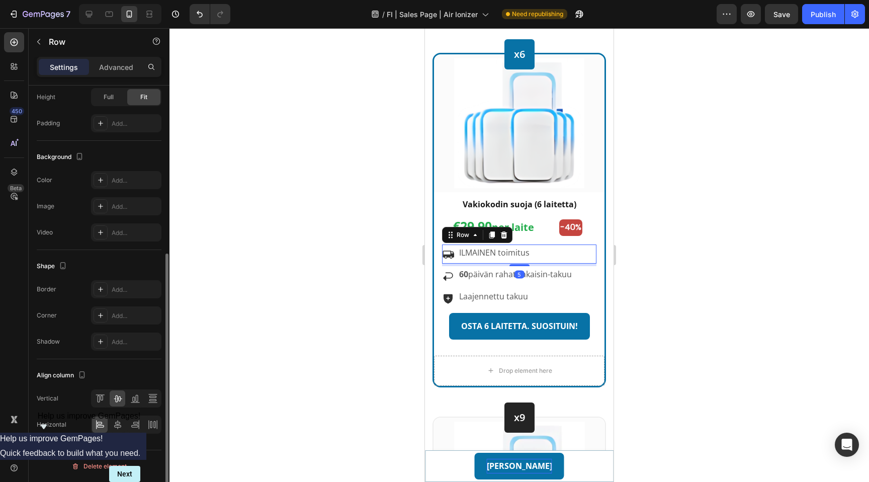
click at [456, 254] on div "Icon ILMAINEN toimitus Text block Row 5" at bounding box center [519, 254] width 154 height 20
click at [458, 279] on div "Icon 60 päivän rahat-takaisin-takuu Text block Row" at bounding box center [519, 276] width 154 height 20
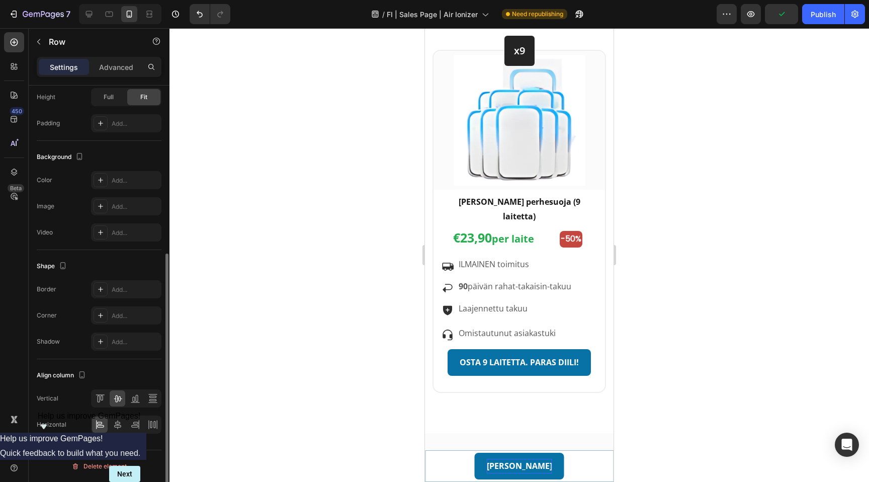
scroll to position [4914, 0]
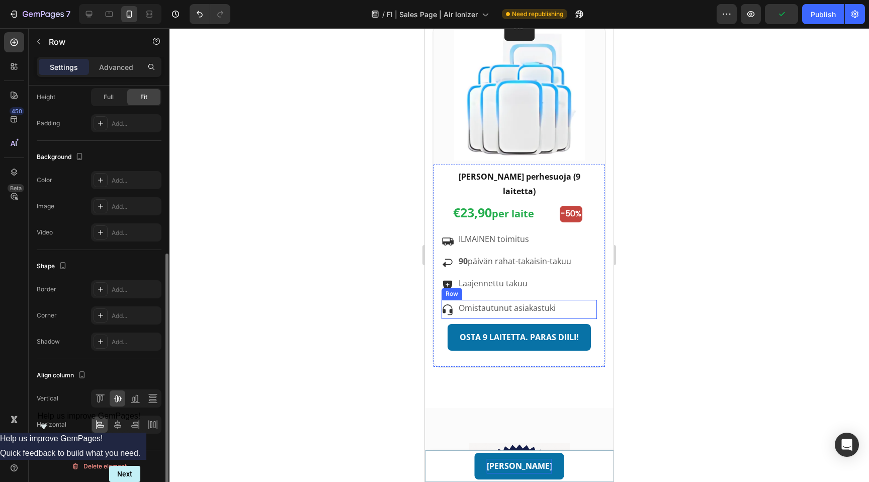
click at [458, 300] on div "Omistautunut asiakastuki Text block" at bounding box center [507, 310] width 99 height 20
click at [258, 262] on div at bounding box center [520, 255] width 700 height 454
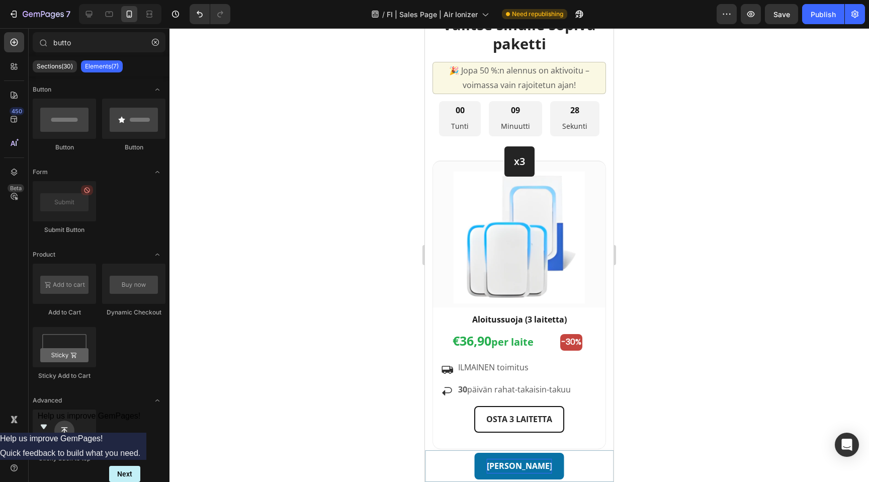
scroll to position [4080, 0]
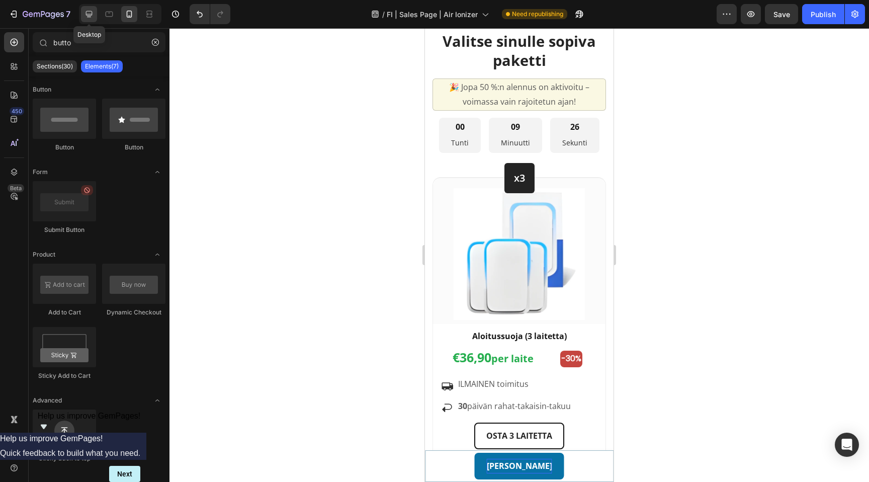
click at [85, 21] on div at bounding box center [89, 14] width 16 height 16
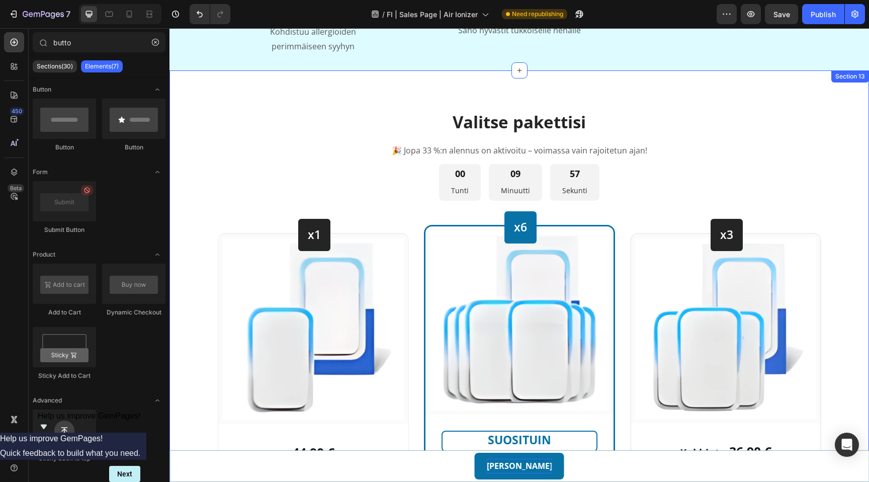
scroll to position [2457, 0]
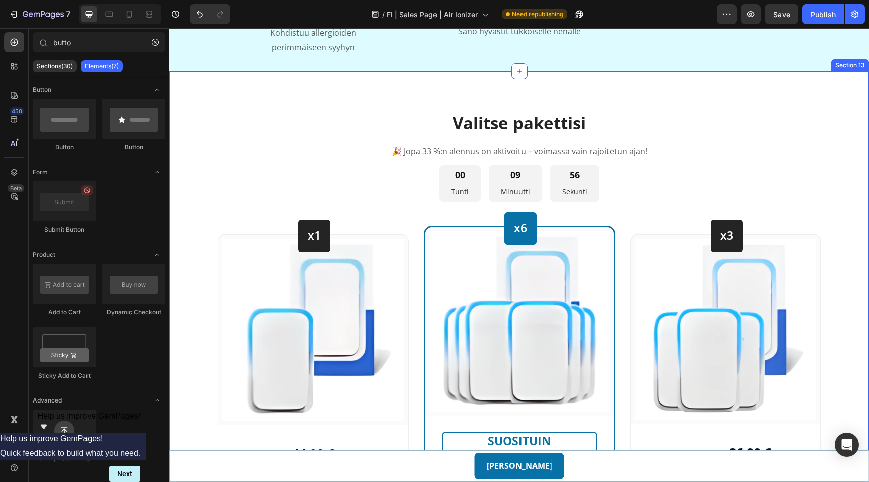
click at [406, 90] on div "Valitse pakettisi Heading 🎉 Jopa 33 %:n alennus on aktivoitu – voimassa vain ra…" at bounding box center [520, 362] width 700 height 582
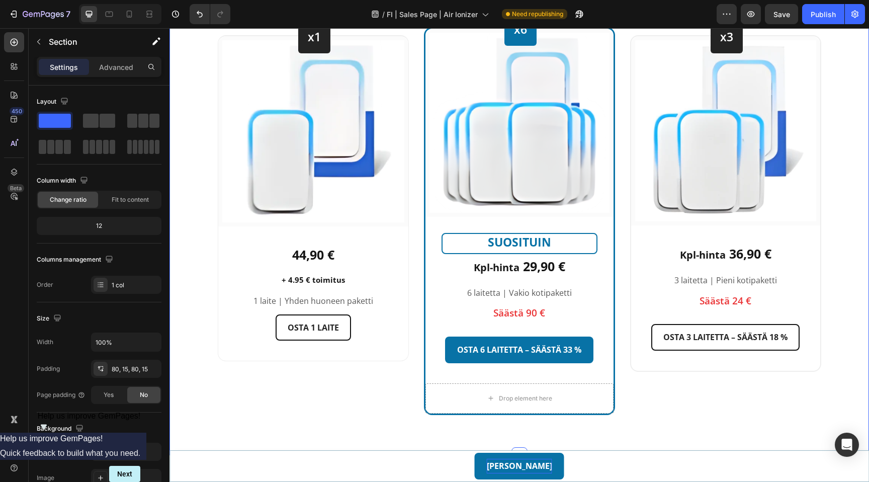
scroll to position [2643, 0]
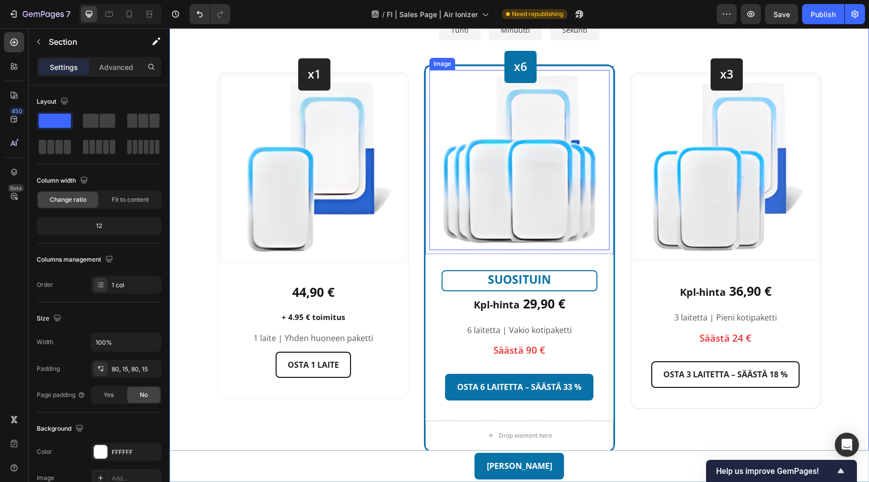
scroll to position [2669, 0]
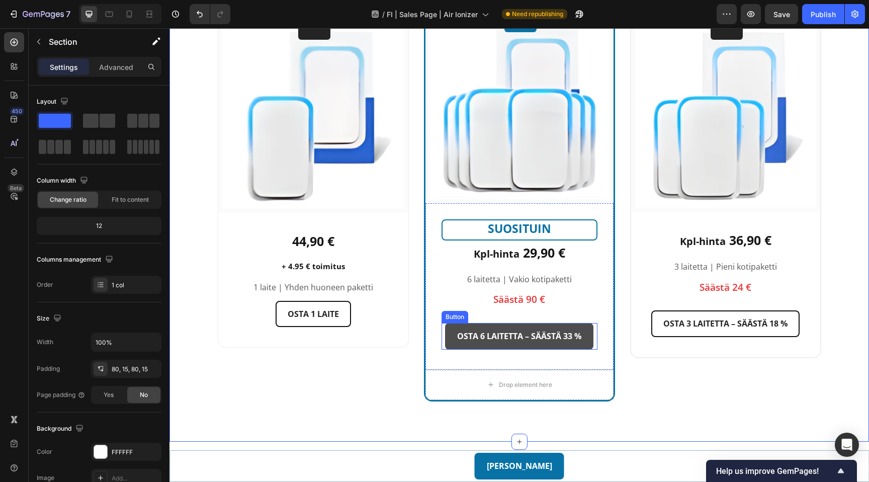
click at [586, 344] on link "OSTA 6 LAITETTA – SÄÄSTÄ 33 %" at bounding box center [519, 336] width 148 height 27
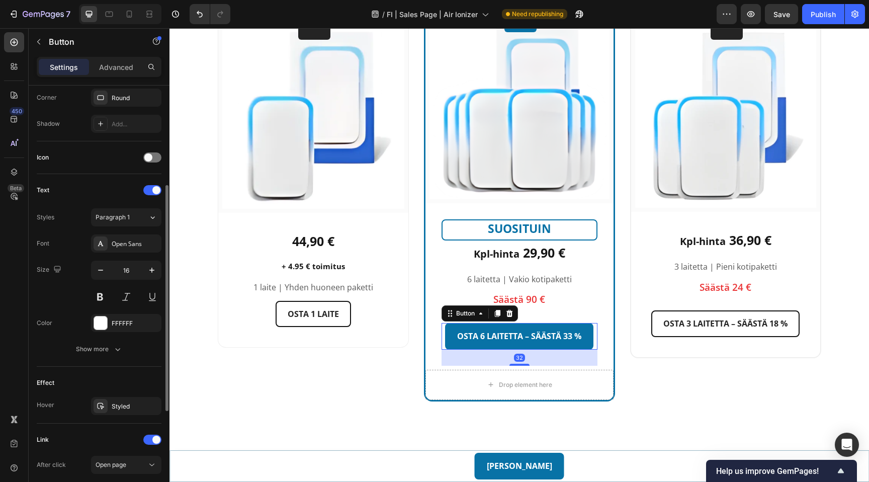
scroll to position [375, 0]
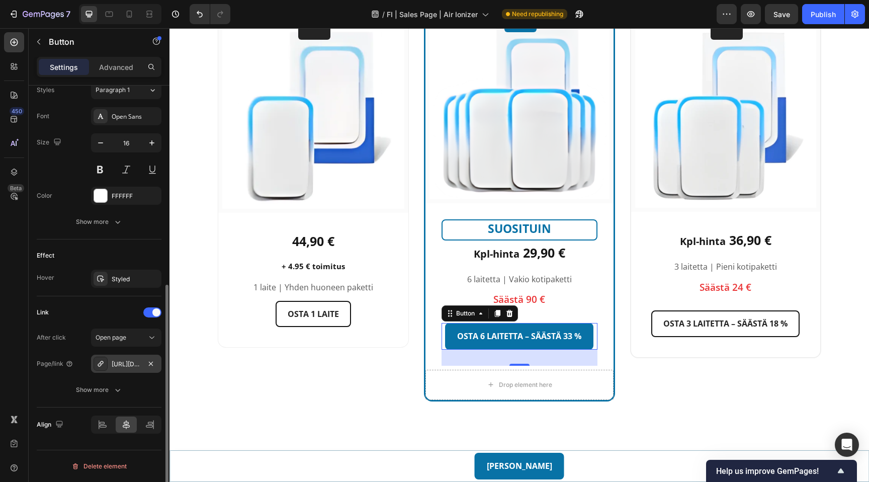
click at [136, 364] on div "[URL][DOMAIN_NAME]" at bounding box center [126, 364] width 29 height 9
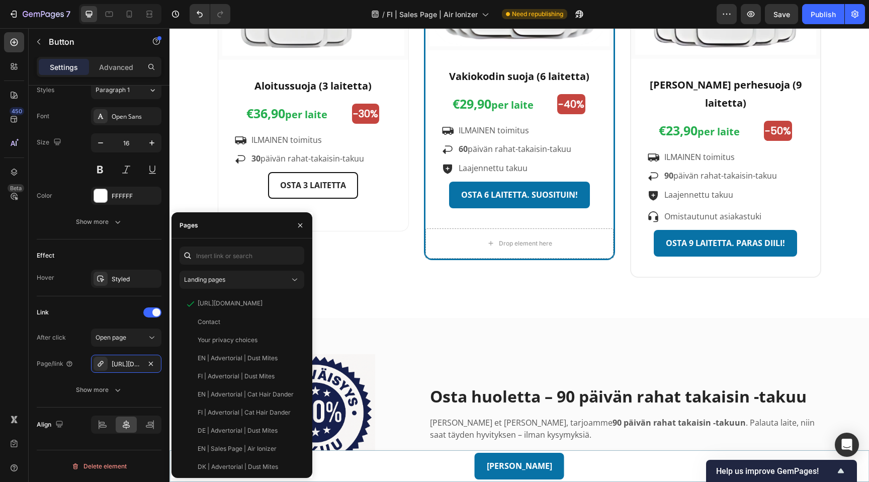
scroll to position [3359, 0]
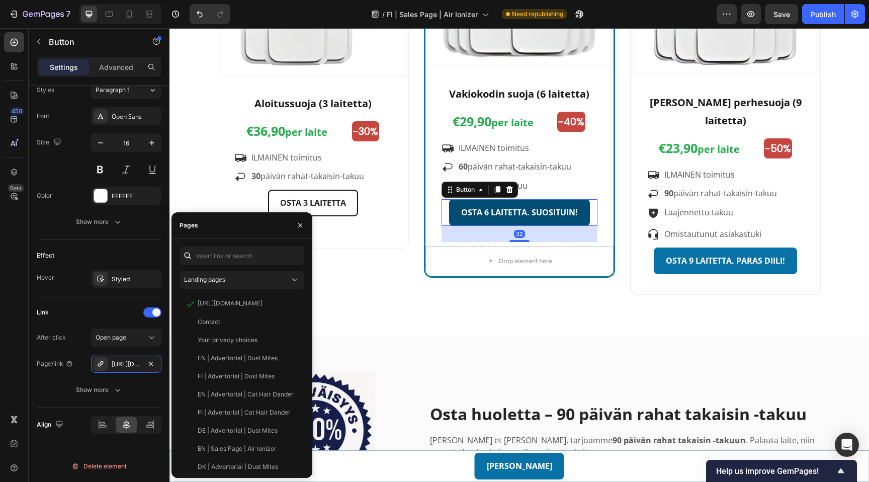
click at [455, 215] on link "OSTA 6 LAITETTA. SUOSITUIN!" at bounding box center [519, 212] width 141 height 27
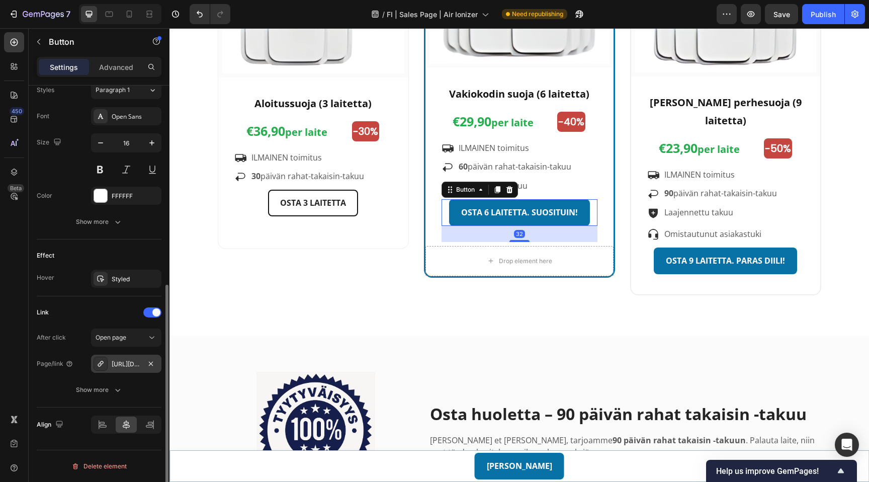
click at [124, 362] on div "[URL][DOMAIN_NAME]" at bounding box center [126, 364] width 29 height 9
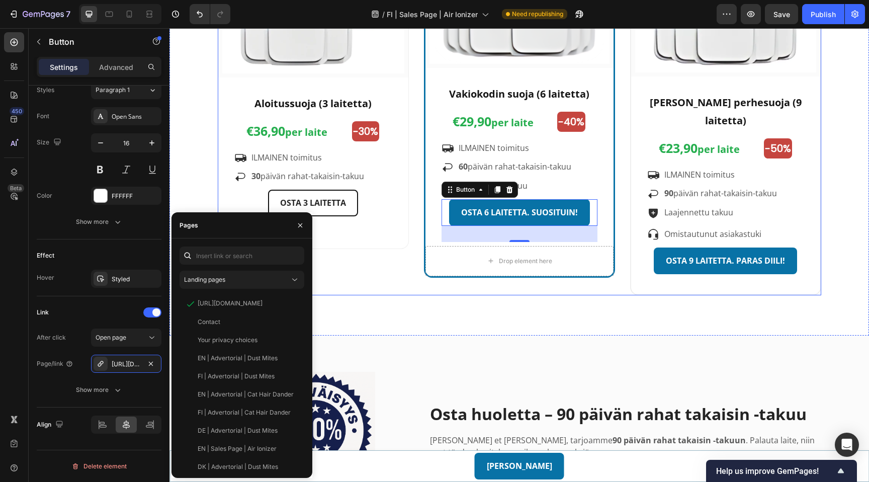
click at [473, 291] on div "x6 Heading Row Image Row Vakiokodin suoja (6 laitetta) Text block €29,90 per la…" at bounding box center [519, 86] width 191 height 417
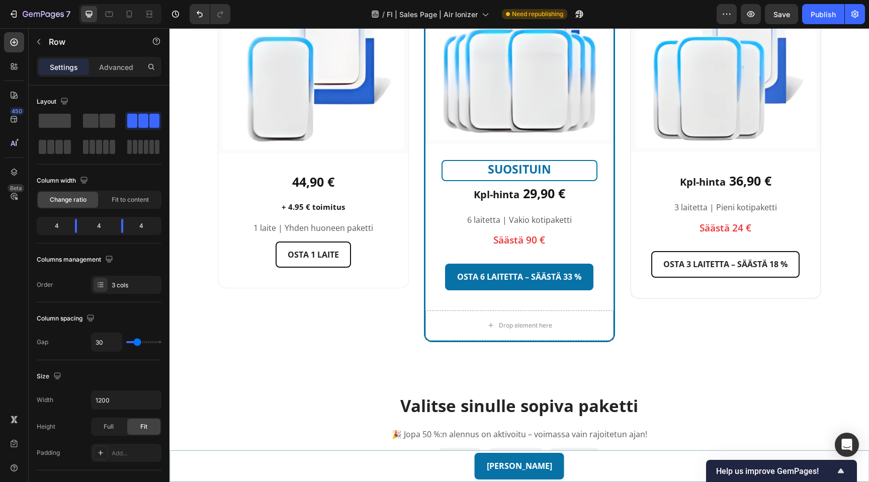
scroll to position [2707, 0]
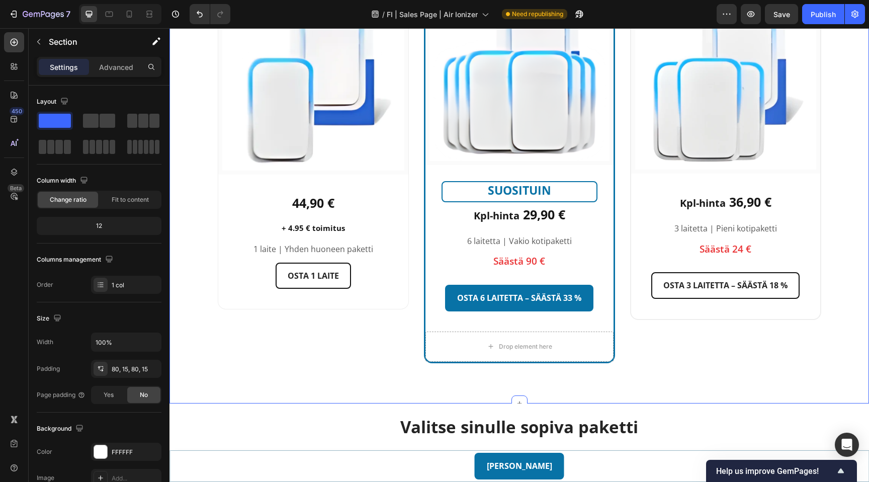
click at [479, 384] on div "Valitse pakettisi Heading 🎉 Jopa 33 %:n alennus on aktivoitu – voimassa vain ra…" at bounding box center [520, 112] width 700 height 583
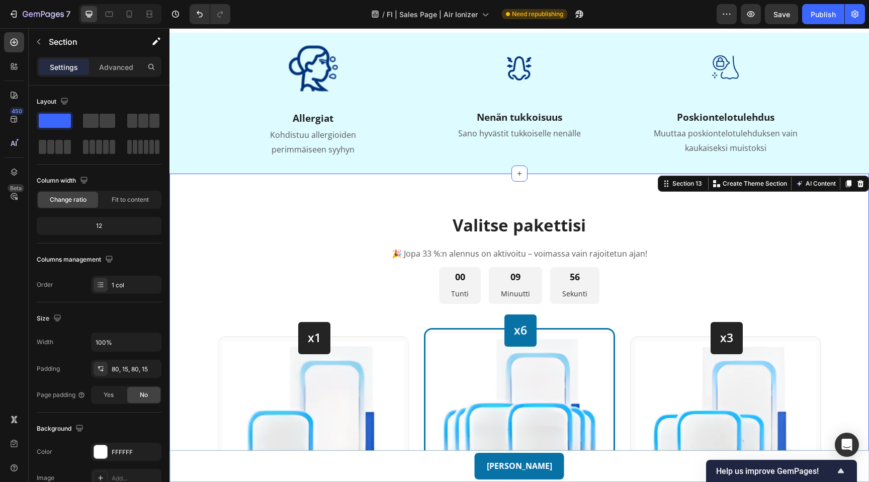
scroll to position [2356, 0]
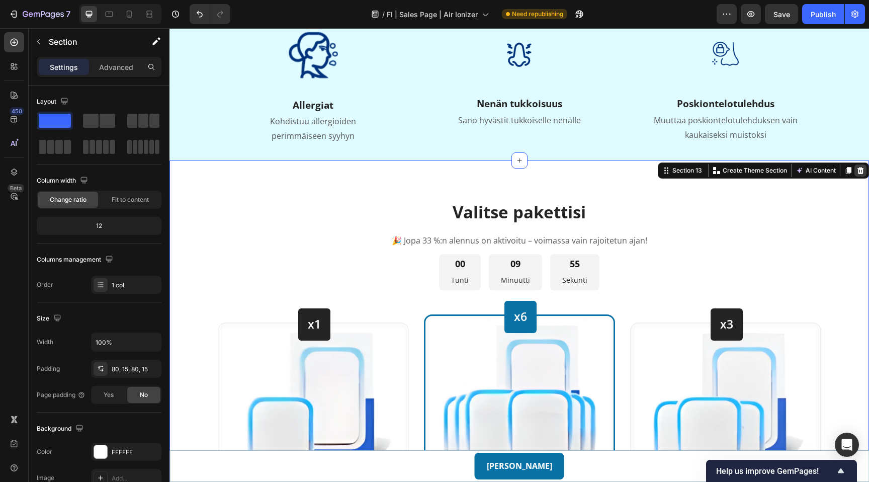
click at [861, 174] on icon at bounding box center [861, 170] width 7 height 7
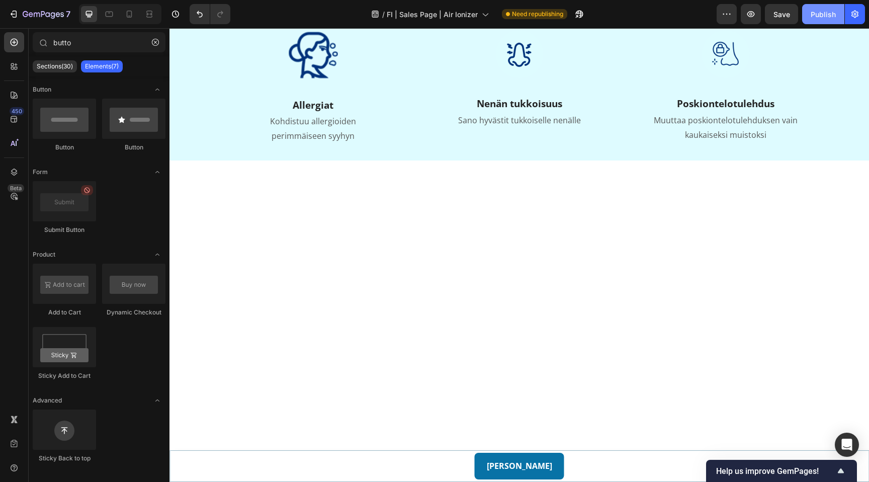
click at [816, 13] on div "Publish" at bounding box center [823, 14] width 25 height 11
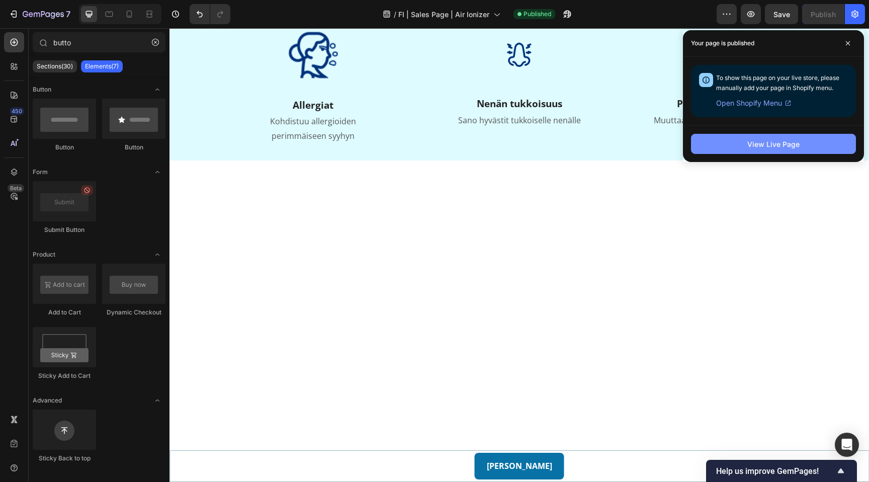
click at [725, 149] on button "View Live Page" at bounding box center [773, 144] width 165 height 20
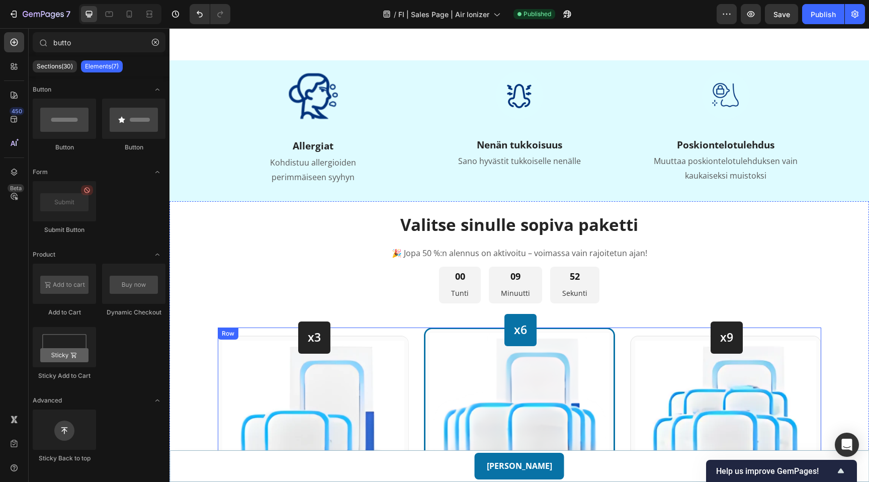
scroll to position [2327, 0]
